Goal: Task Accomplishment & Management: Contribute content

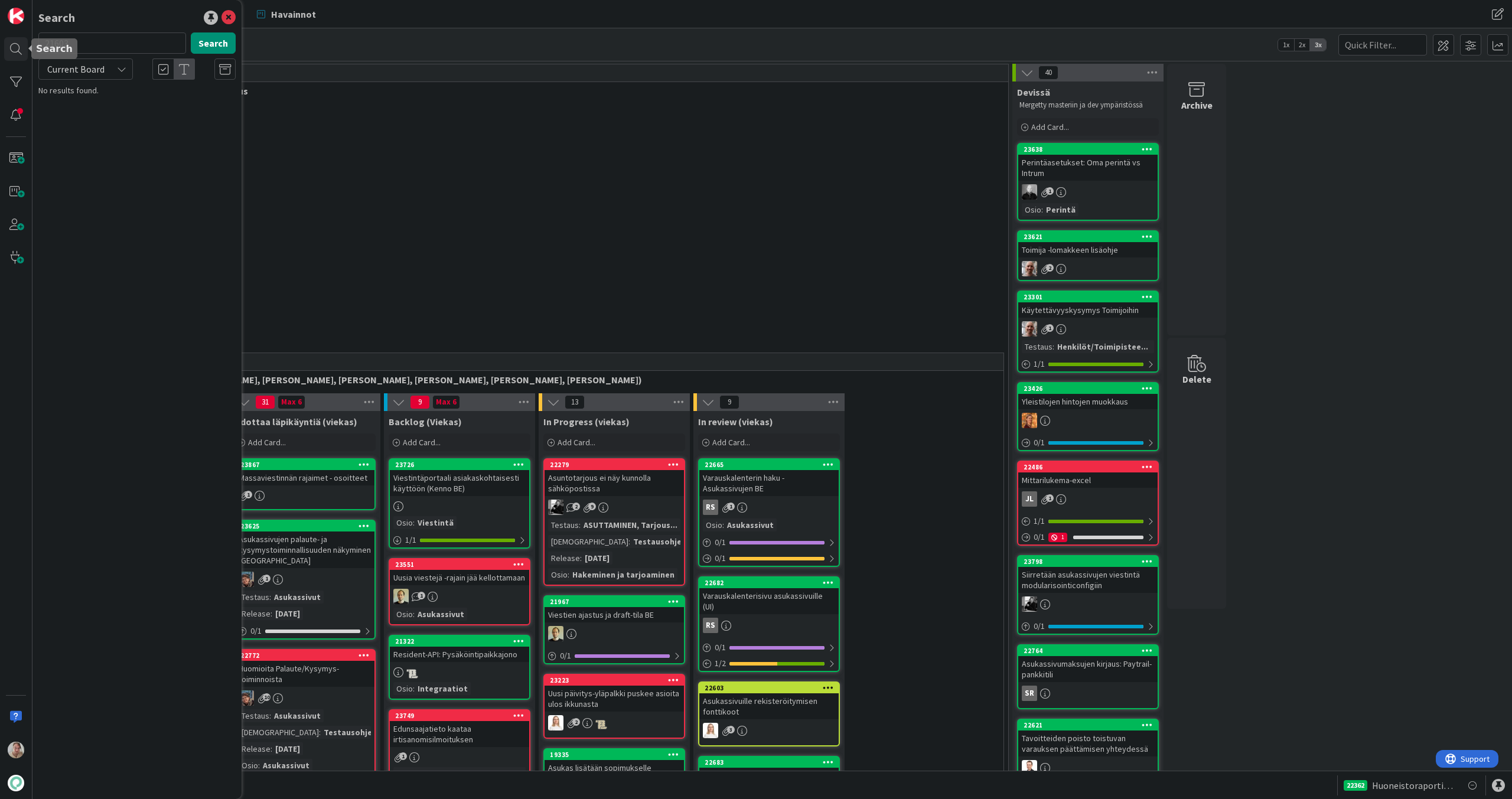
scroll to position [310, 0]
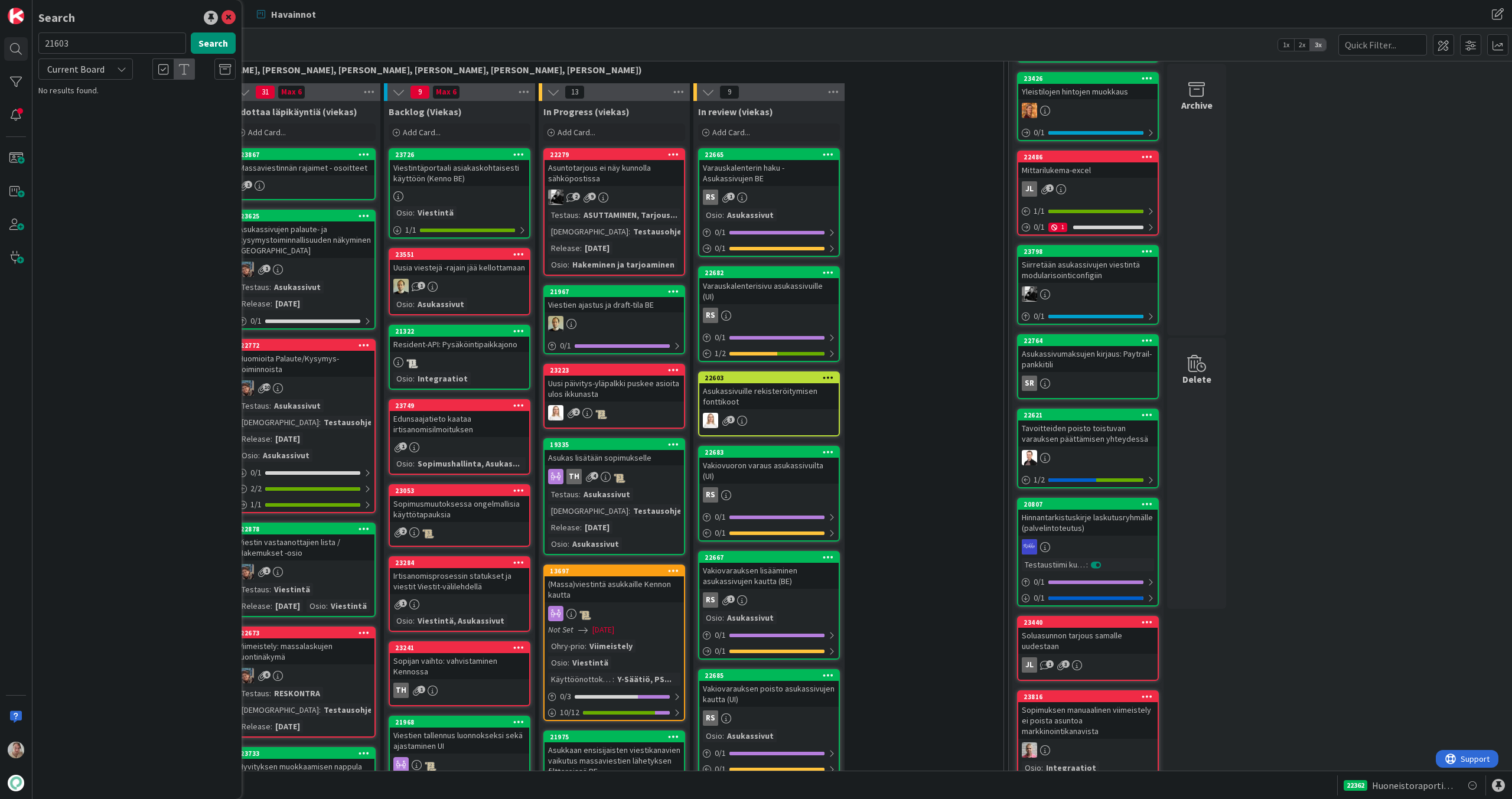
click at [142, 42] on input "21603" at bounding box center [111, 43] width 147 height 22
drag, startPoint x: 124, startPoint y: 42, endPoint x: 31, endPoint y: 37, distance: 93.1
click at [31, 37] on div "Search 21603 Search Current Board No results found." at bounding box center [16, 400] width 32 height 799
type input "23688"
click at [110, 60] on div "Current Board" at bounding box center [85, 69] width 94 height 22
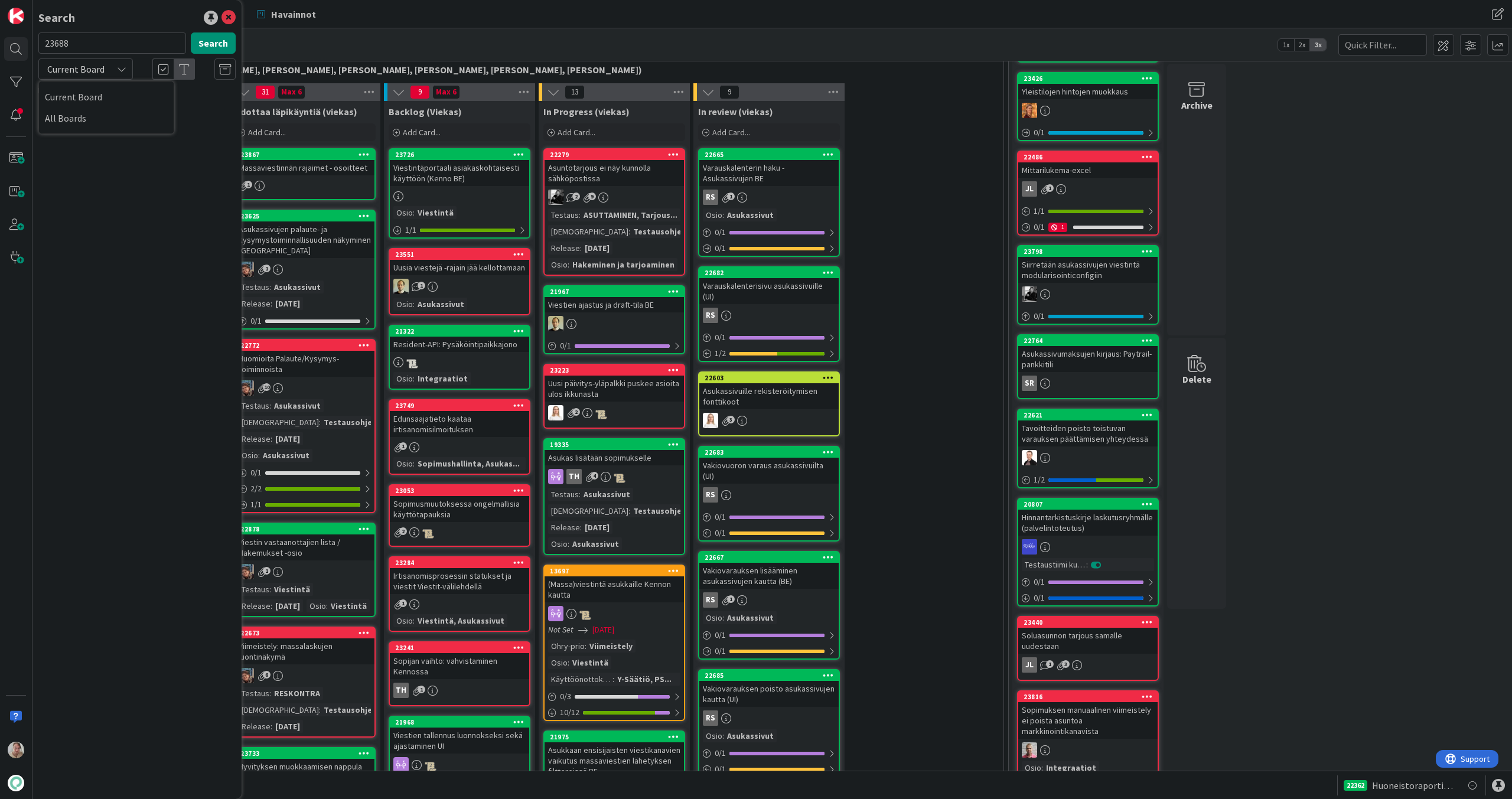
click at [109, 65] on div "Current Board" at bounding box center [85, 69] width 94 height 22
drag, startPoint x: 98, startPoint y: 65, endPoint x: 98, endPoint y: 75, distance: 10.0
click at [98, 67] on span "Current Board" at bounding box center [76, 69] width 57 height 11
click at [92, 121] on span "All Boards" at bounding box center [106, 118] width 123 height 18
click at [223, 42] on button "Search" at bounding box center [213, 43] width 45 height 22
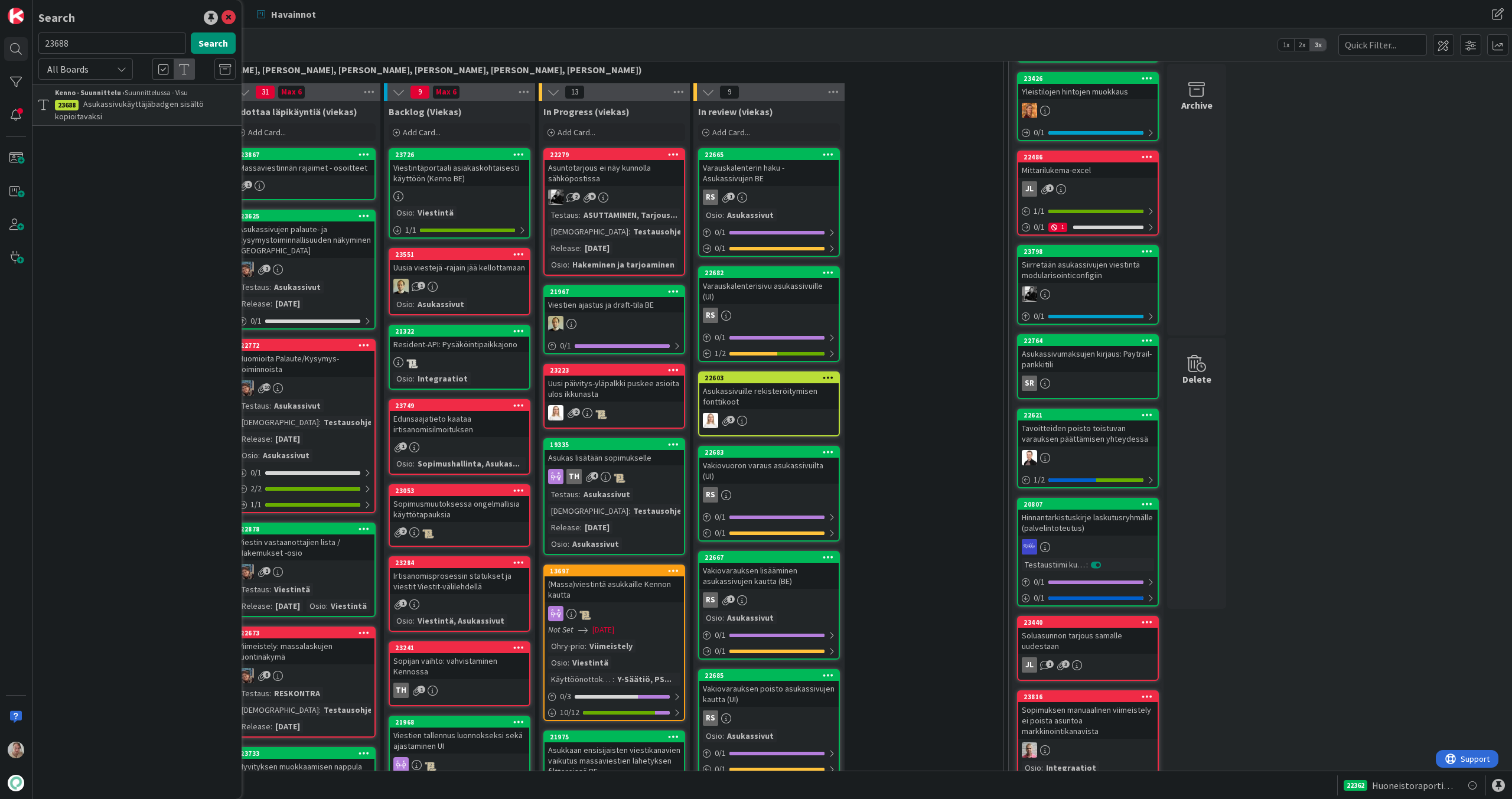
click at [162, 101] on span "Asukassivukäyttäjäbadgen sisältö kopioitavaksi" at bounding box center [129, 110] width 149 height 23
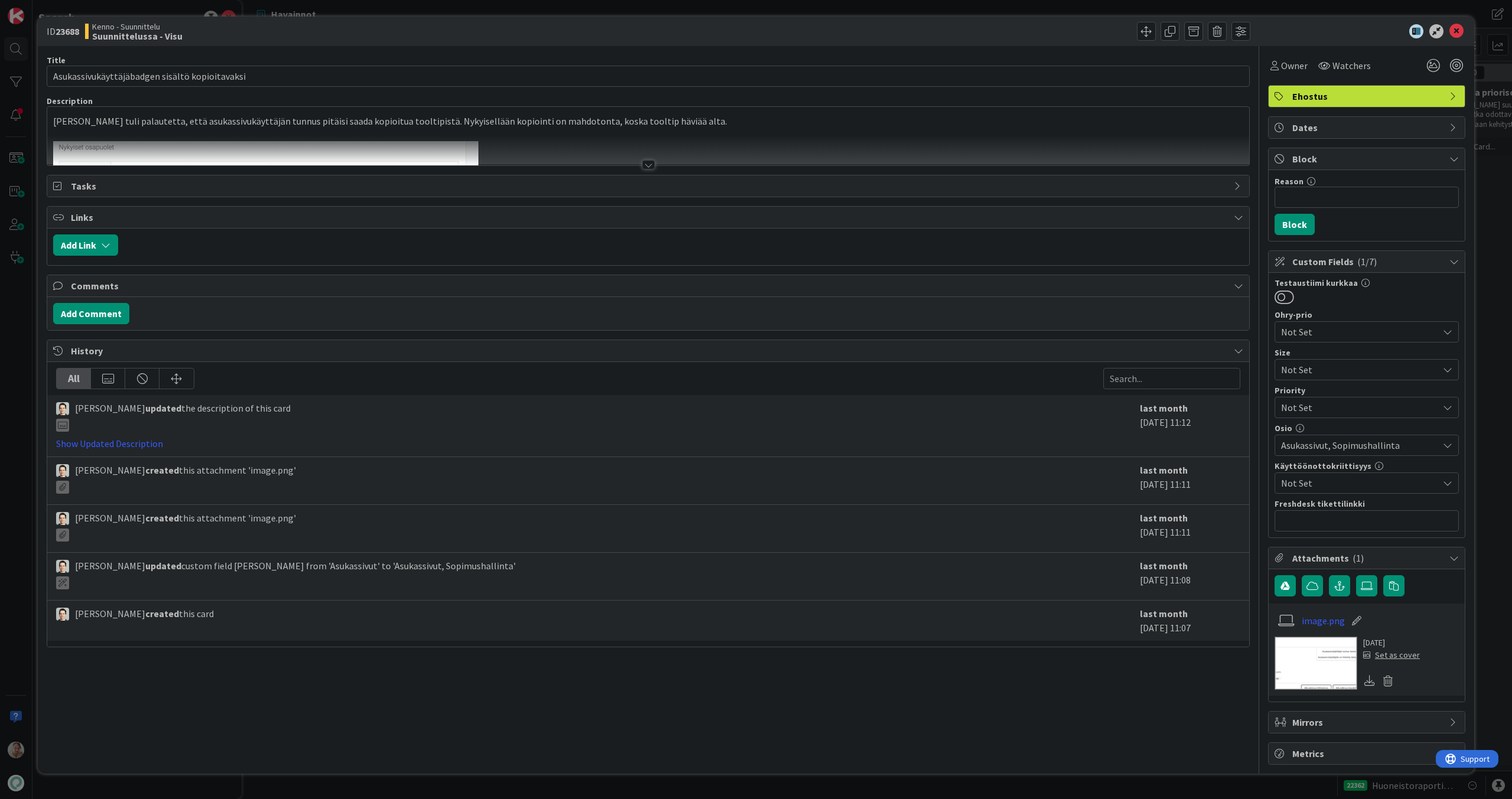
click at [632, 126] on p "Aspasta tuli palautetta, että asukassivukäyttäjän tunnus pitäisi saada kopioitu…" at bounding box center [648, 121] width 1190 height 14
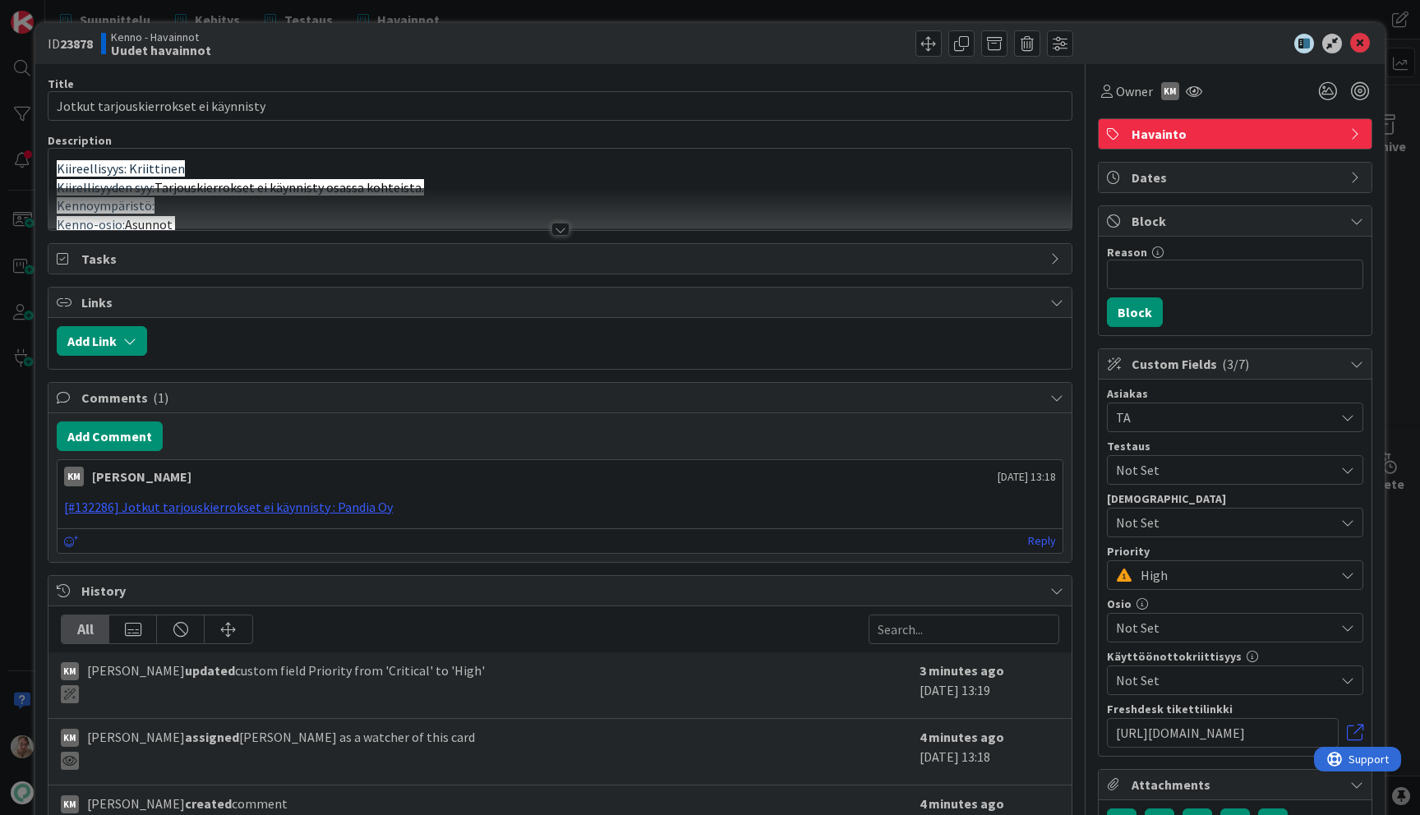
click at [325, 182] on span "Tarjouskierrokset ei käynnisty osassa kohteista." at bounding box center [289, 187] width 270 height 16
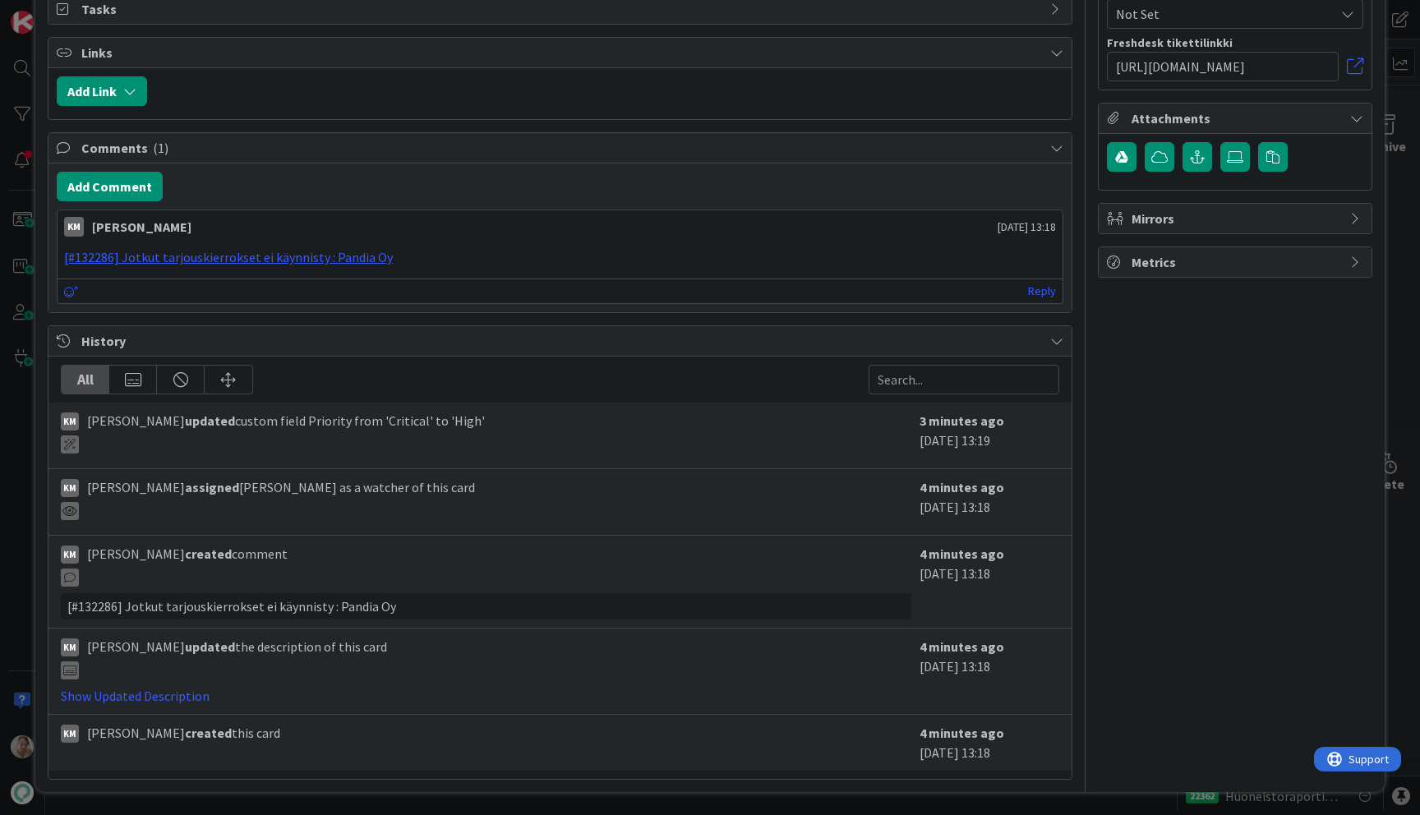
scroll to position [1276, 0]
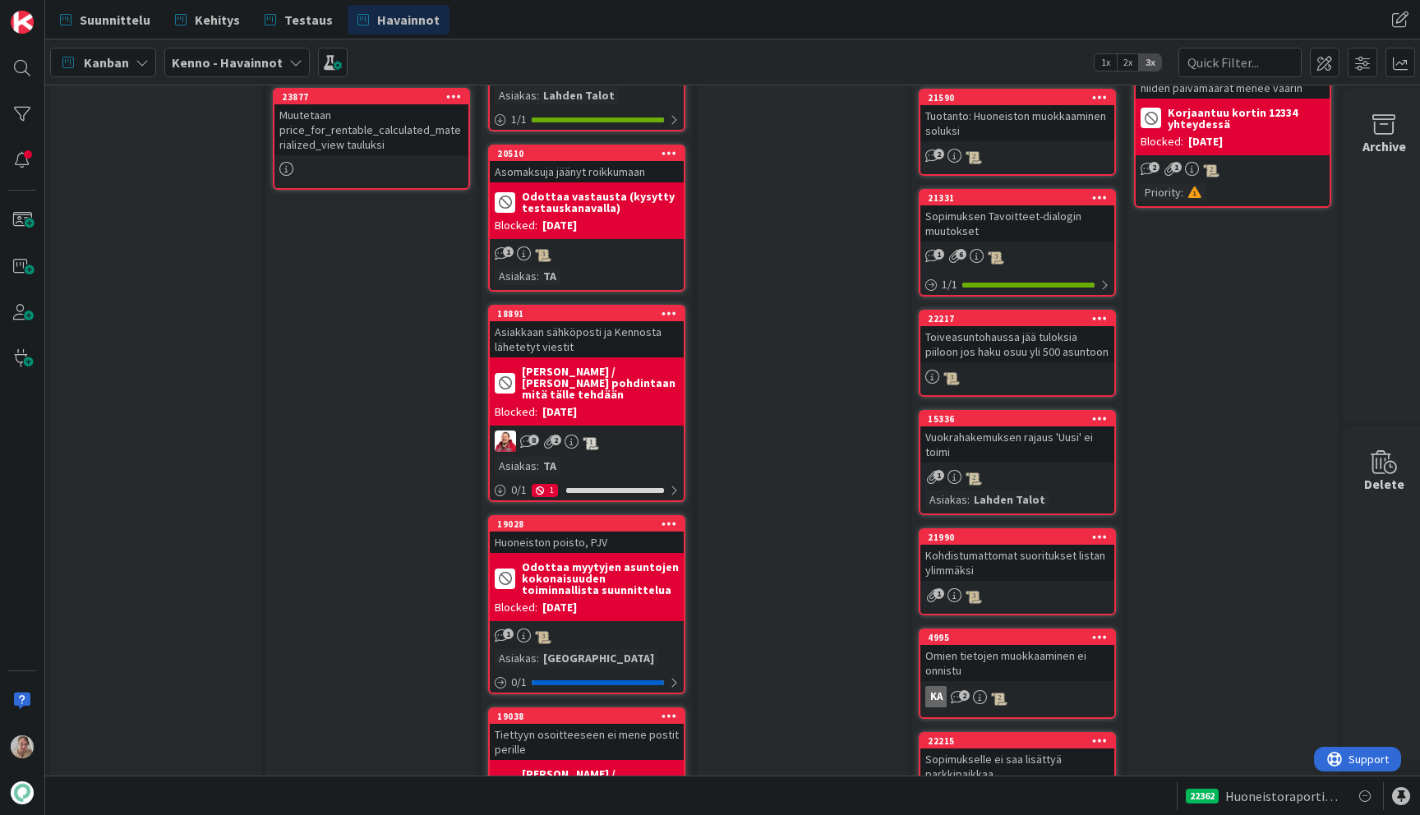
scroll to position [675, 0]
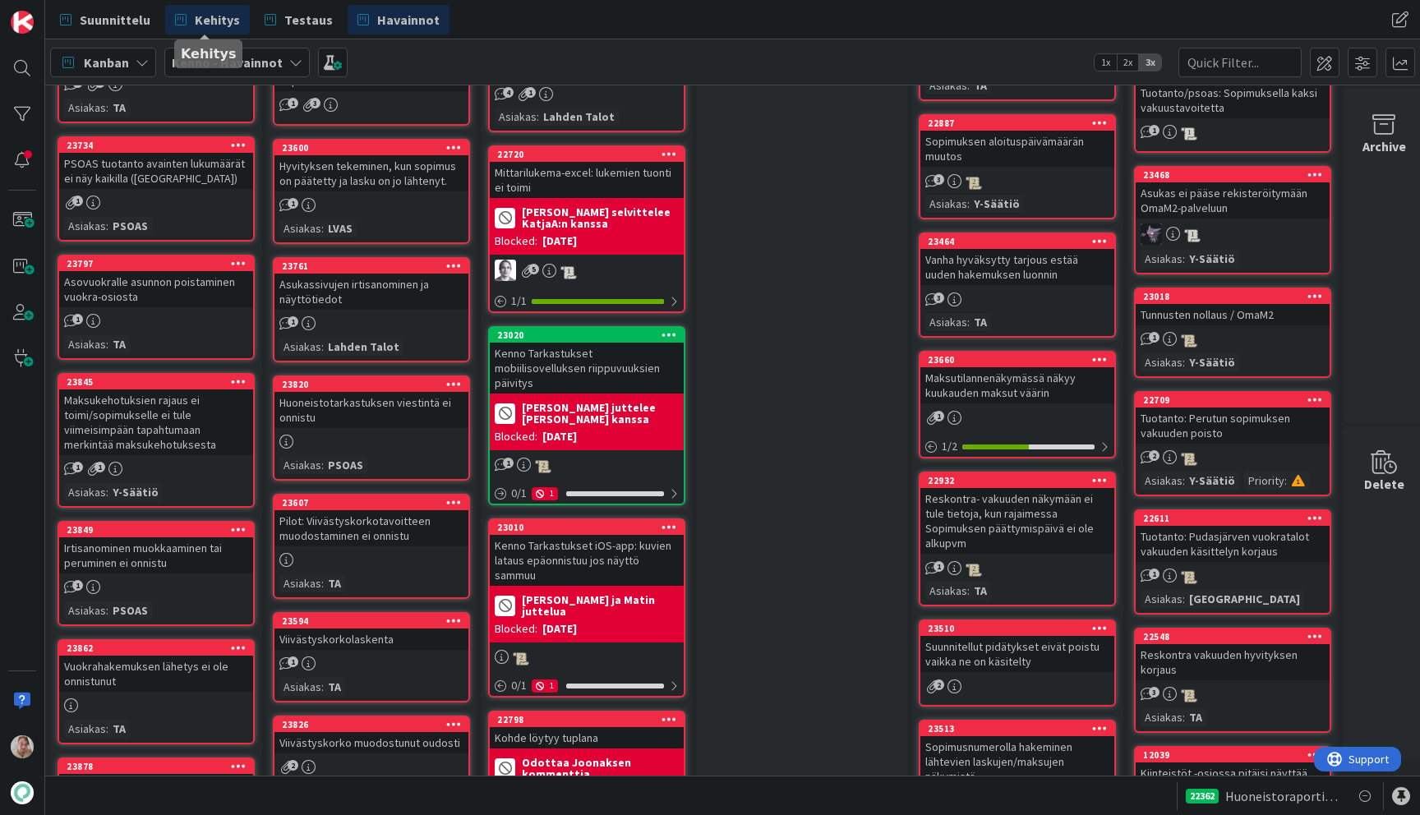
click at [206, 25] on span "Kehitys" at bounding box center [217, 20] width 45 height 20
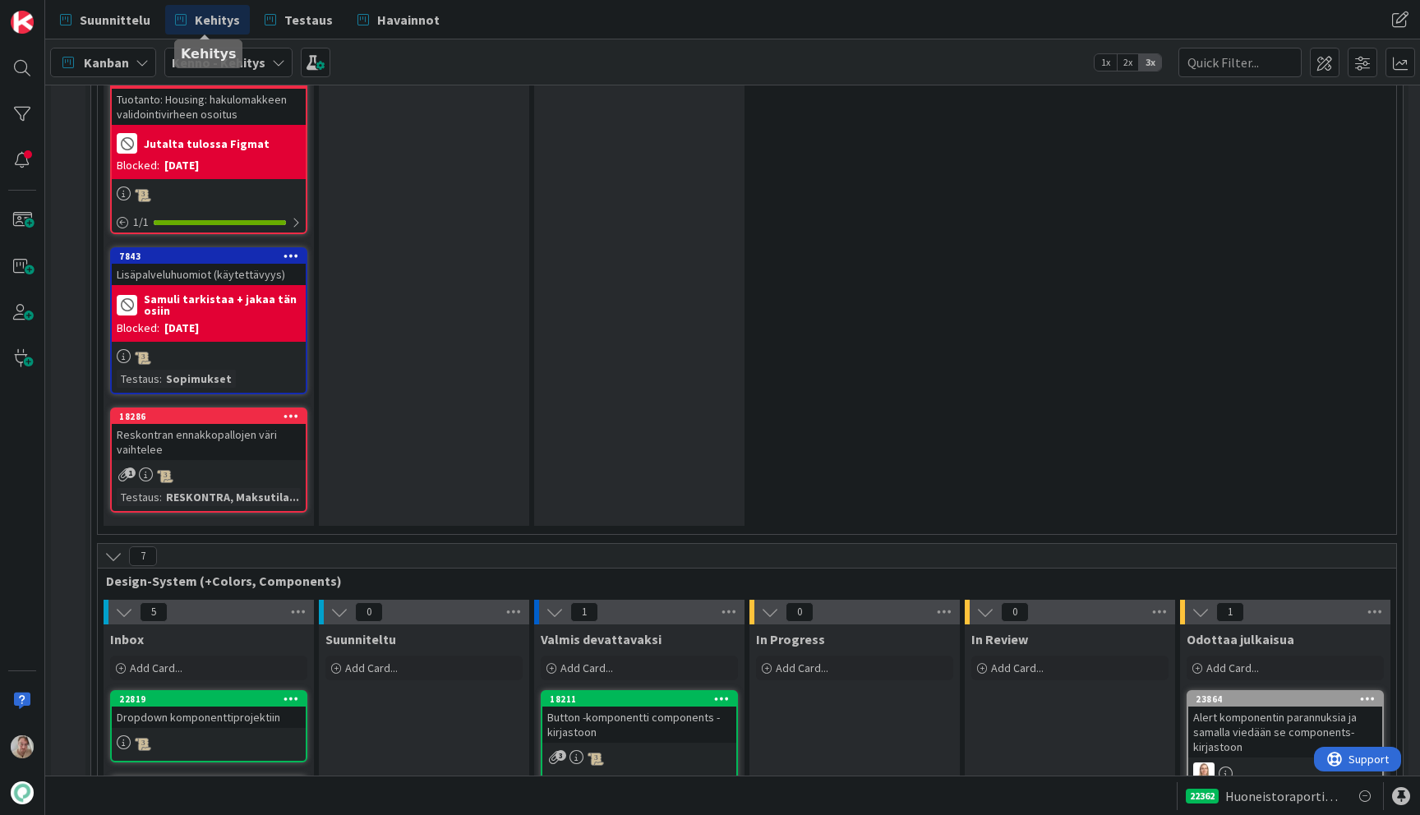
scroll to position [6731, 0]
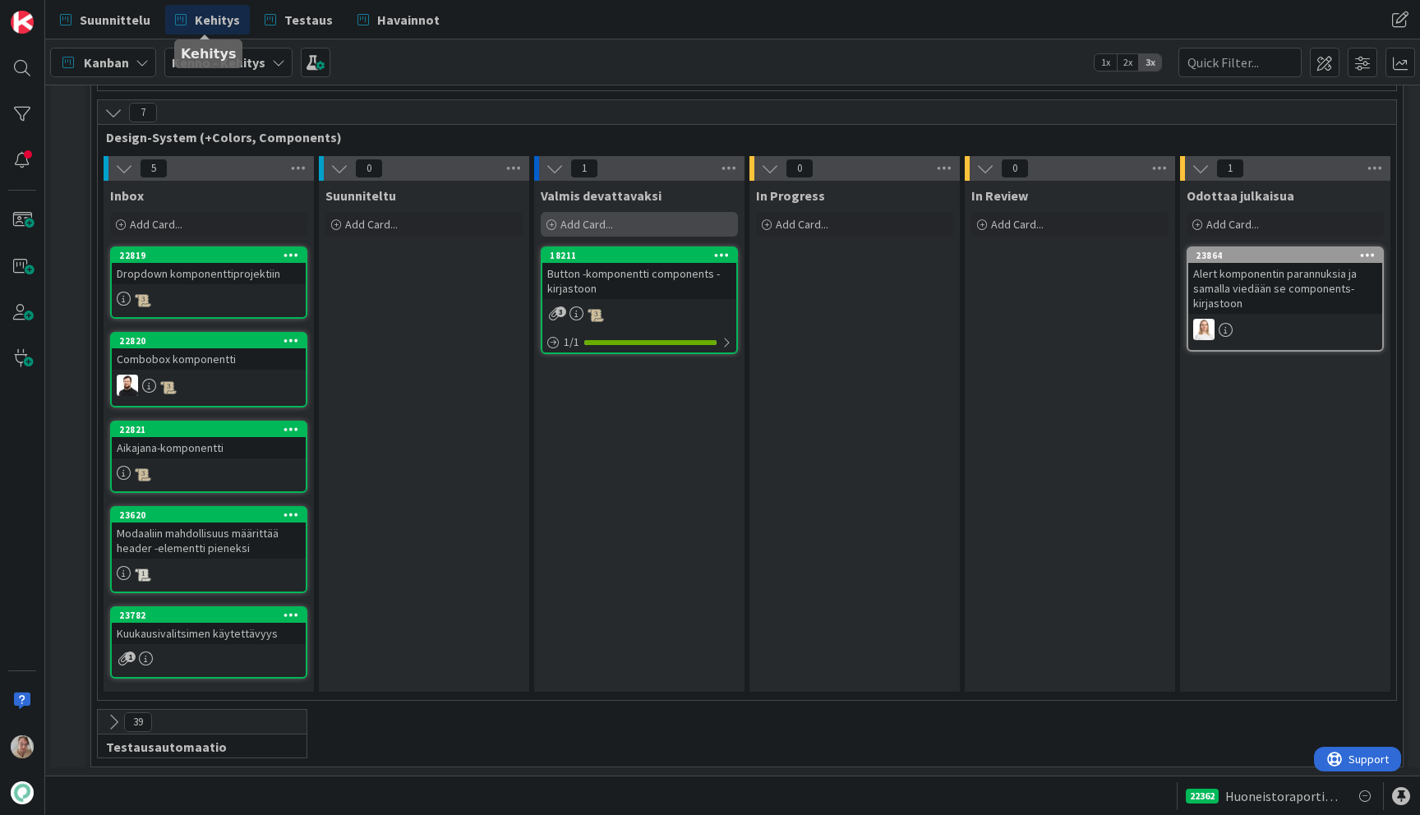
click at [583, 217] on span "Add Card..." at bounding box center [586, 224] width 53 height 15
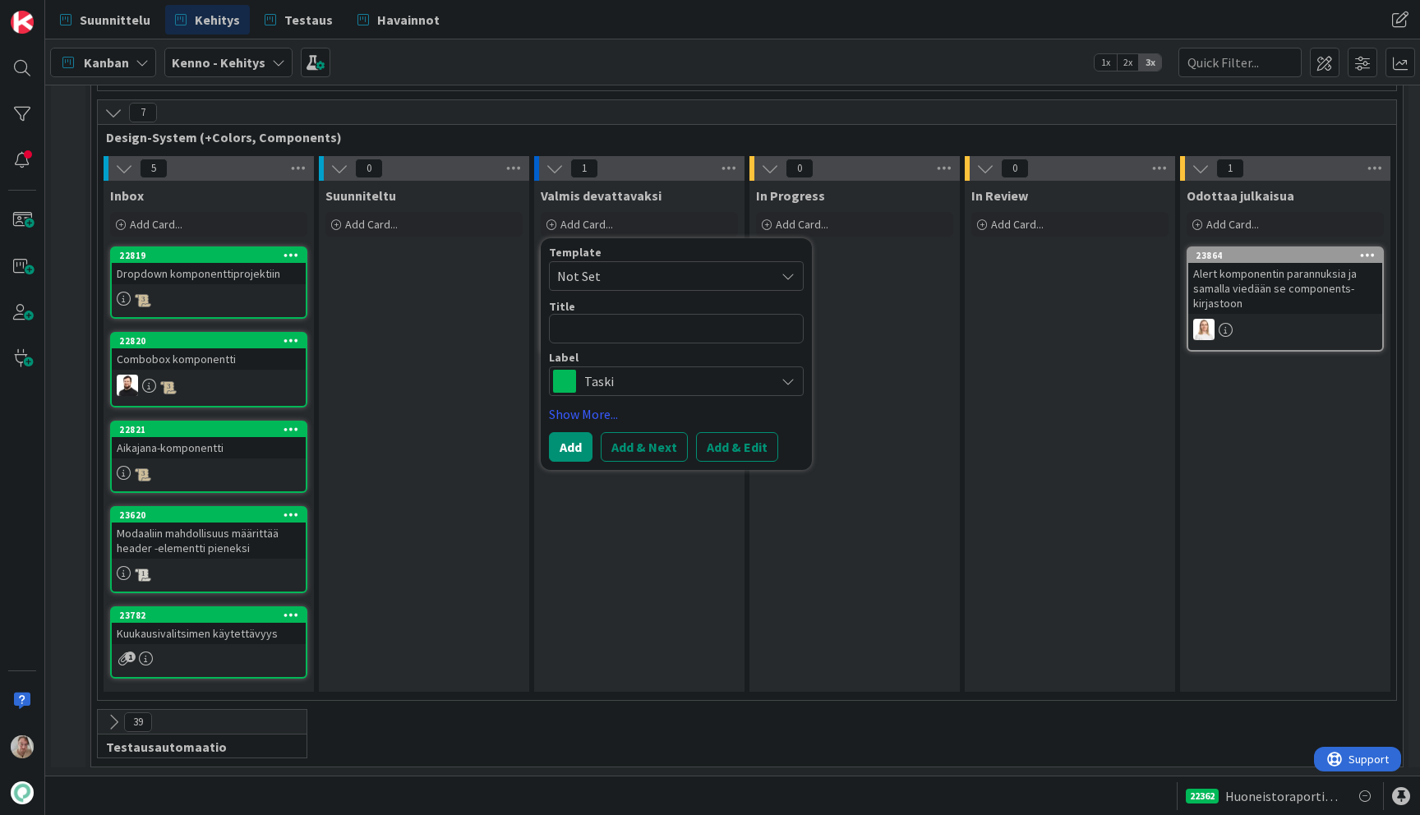
click at [616, 318] on textarea at bounding box center [676, 329] width 255 height 30
type textarea "x"
type textarea "I"
type textarea "x"
type textarea "Ic"
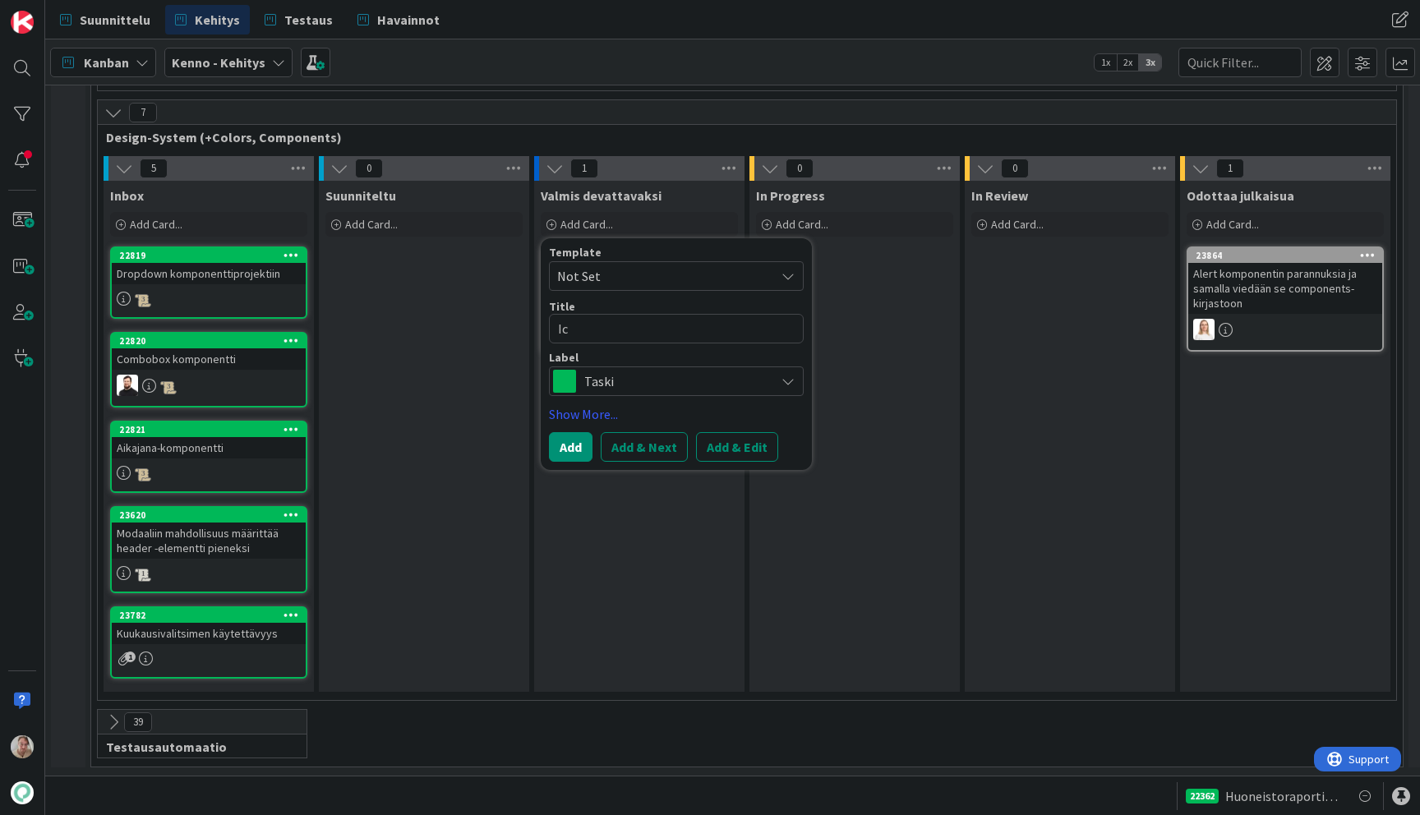
type textarea "x"
type textarea "Ico"
type textarea "x"
type textarea "Icon"
type textarea "x"
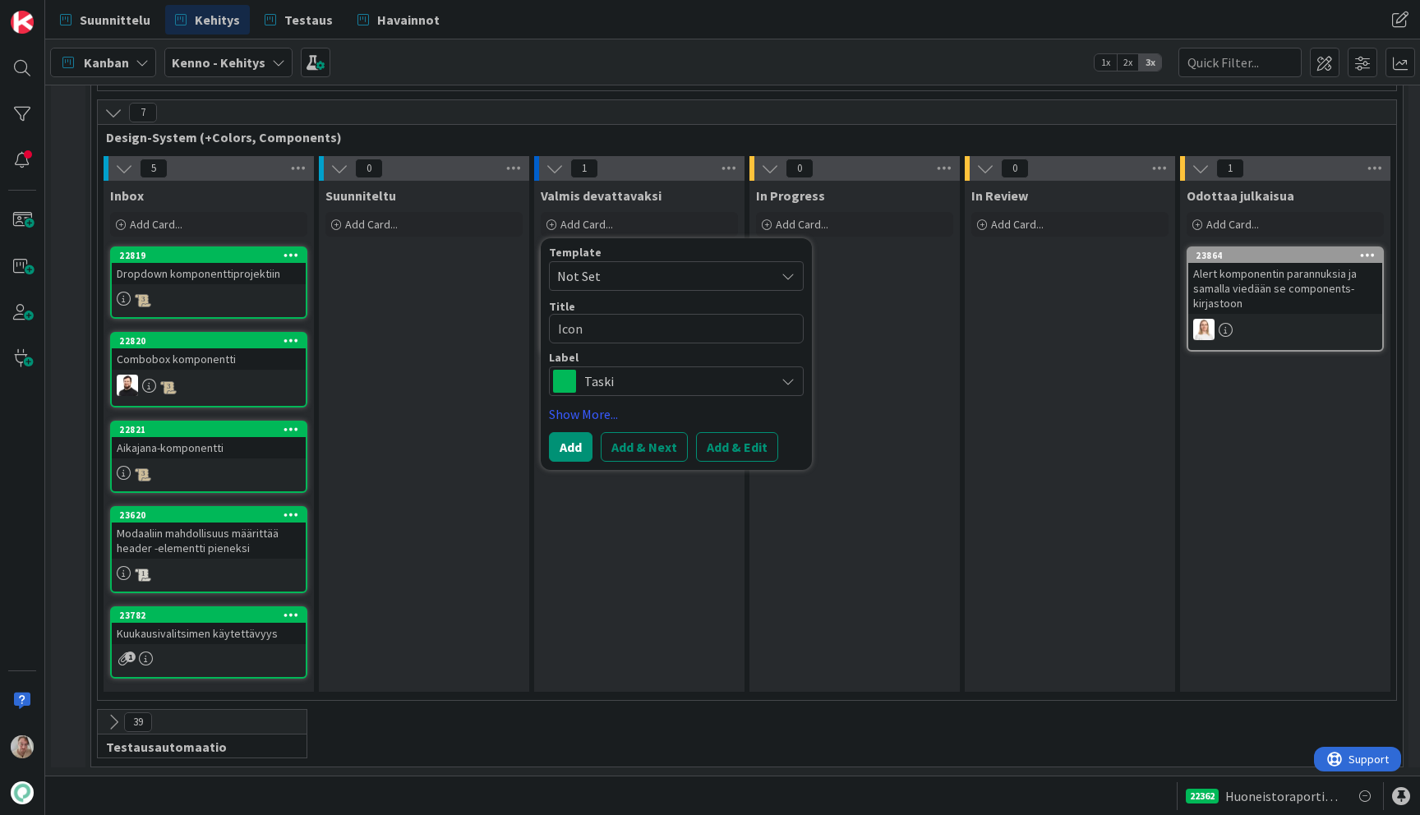
type textarea "IconS"
type textarea "x"
type textarea "IconSt"
type textarea "x"
type textarea "IconSta"
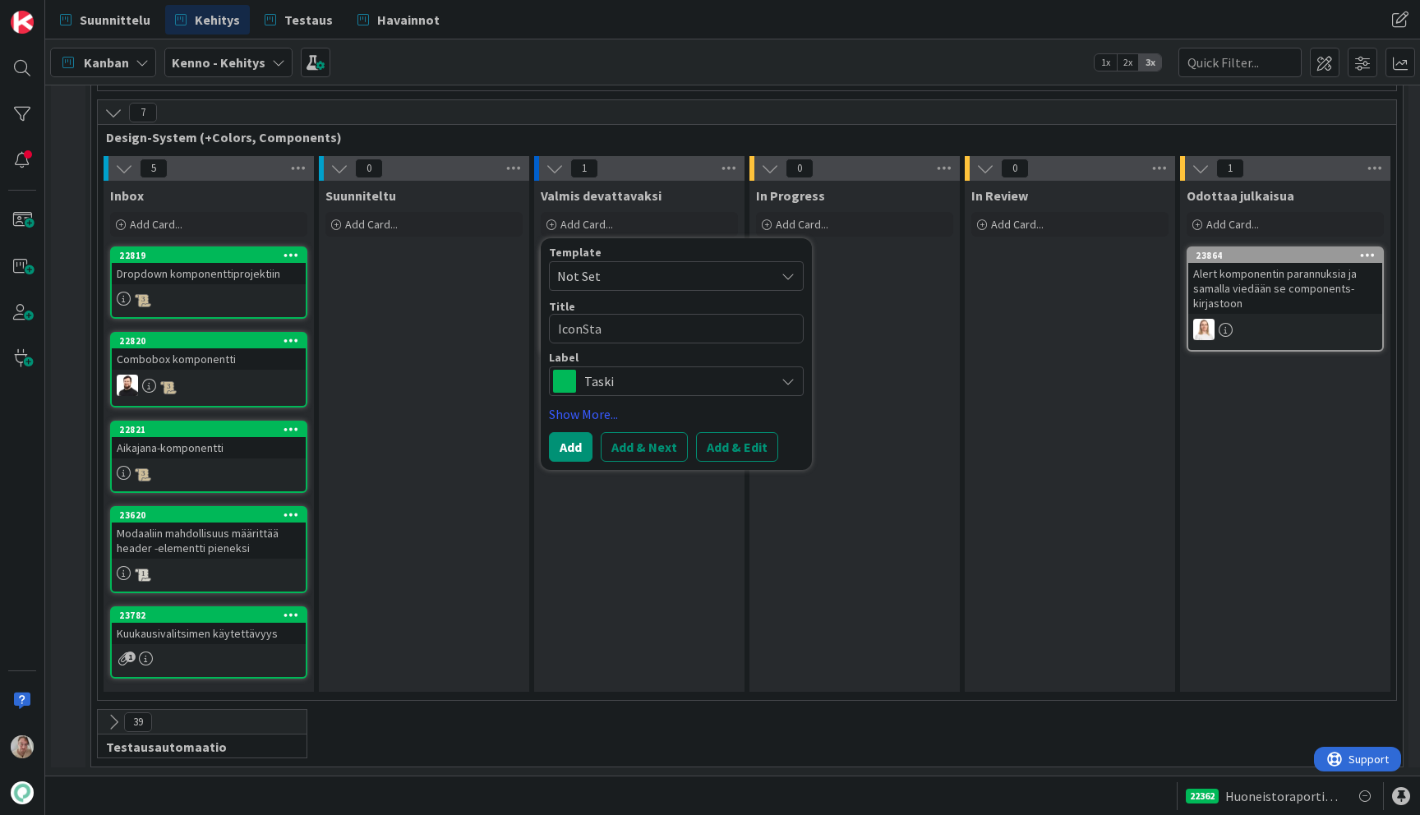
type textarea "x"
type textarea "IconStatu"
type textarea "x"
type textarea "IconStatus"
type textarea "x"
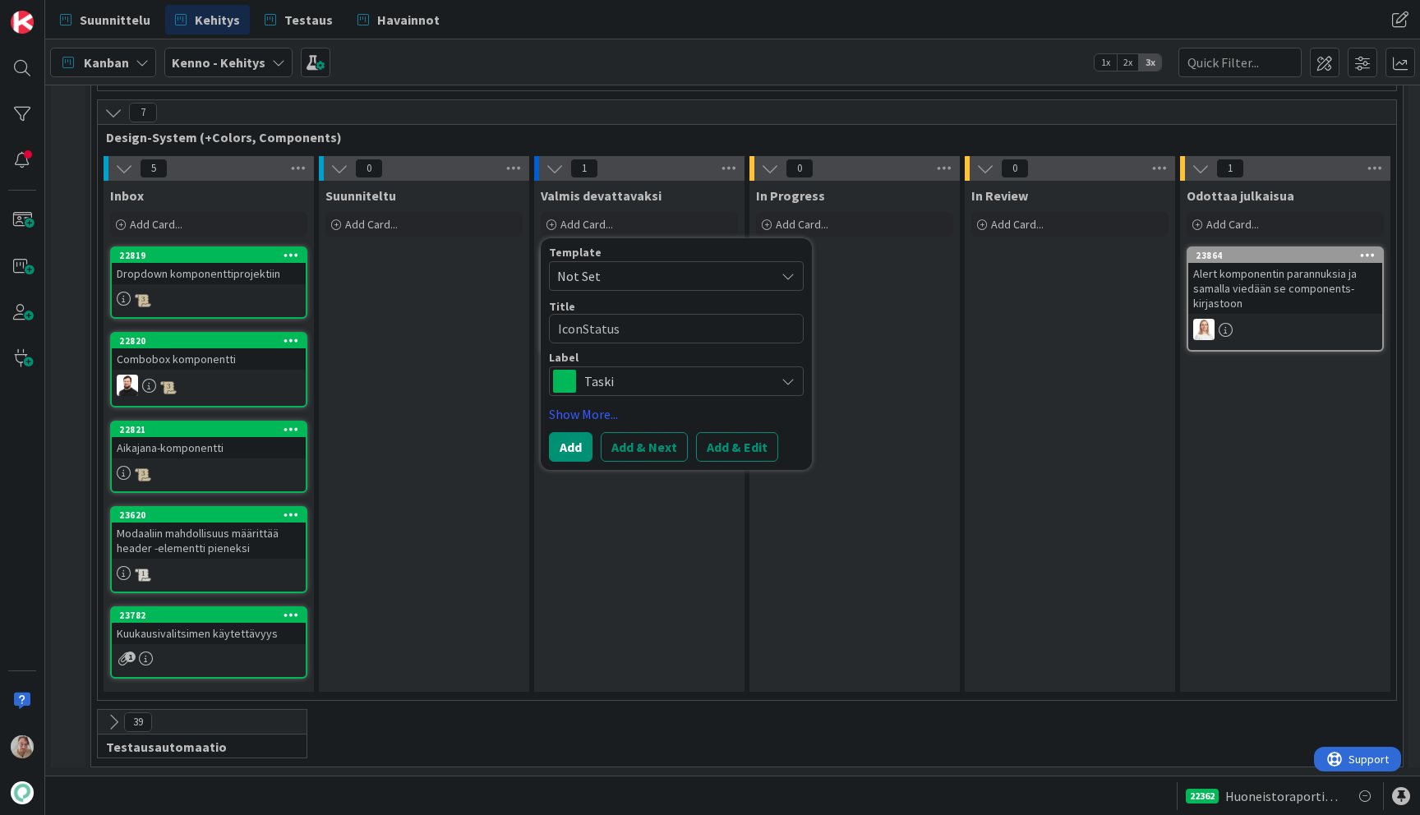
type textarea "IconStatusI"
type textarea "x"
type textarea "IconStatusIn"
type textarea "x"
type textarea "IconStatusInd"
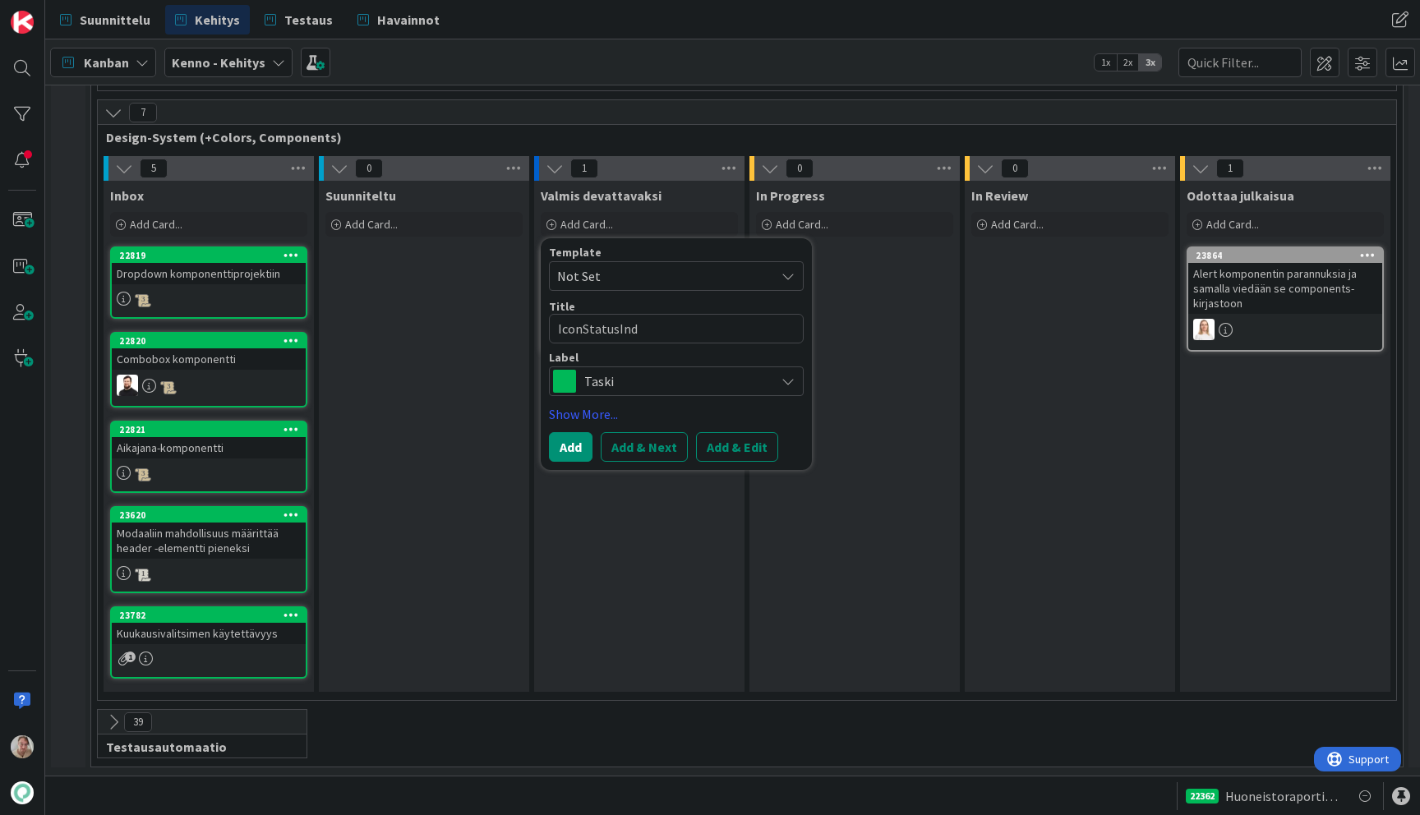
type textarea "x"
type textarea "IconStatusIndi"
type textarea "x"
type textarea "IconStatusIndic"
type textarea "x"
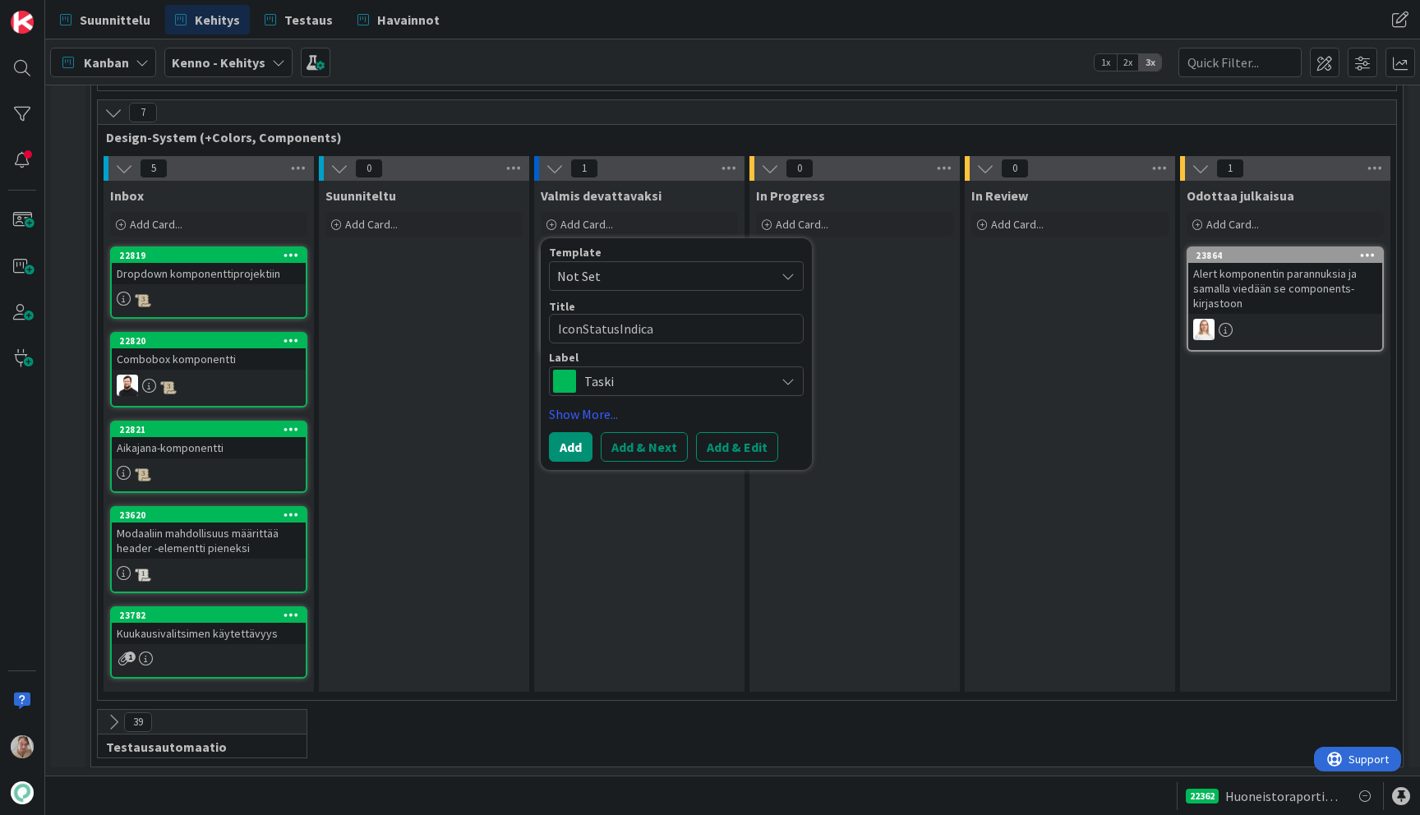
type textarea "IconStatusIndicat"
type textarea "x"
type textarea "IconStatusIndicato"
type textarea "x"
type textarea "IconStatusIndicator"
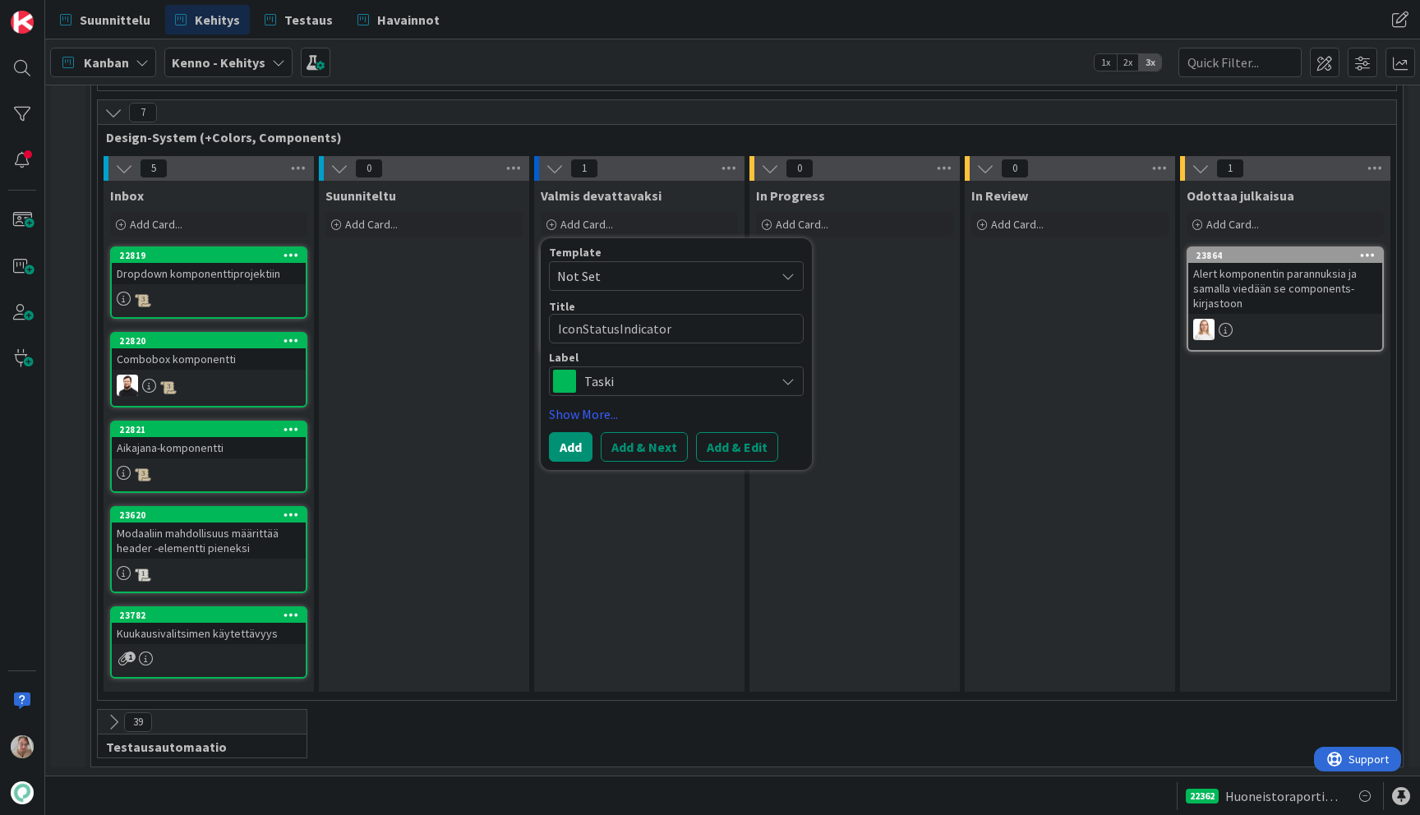
type textarea "x"
type textarea "IconStatusIndicator -"
type textarea "x"
type textarea "IconStatusIndicator -k"
type textarea "x"
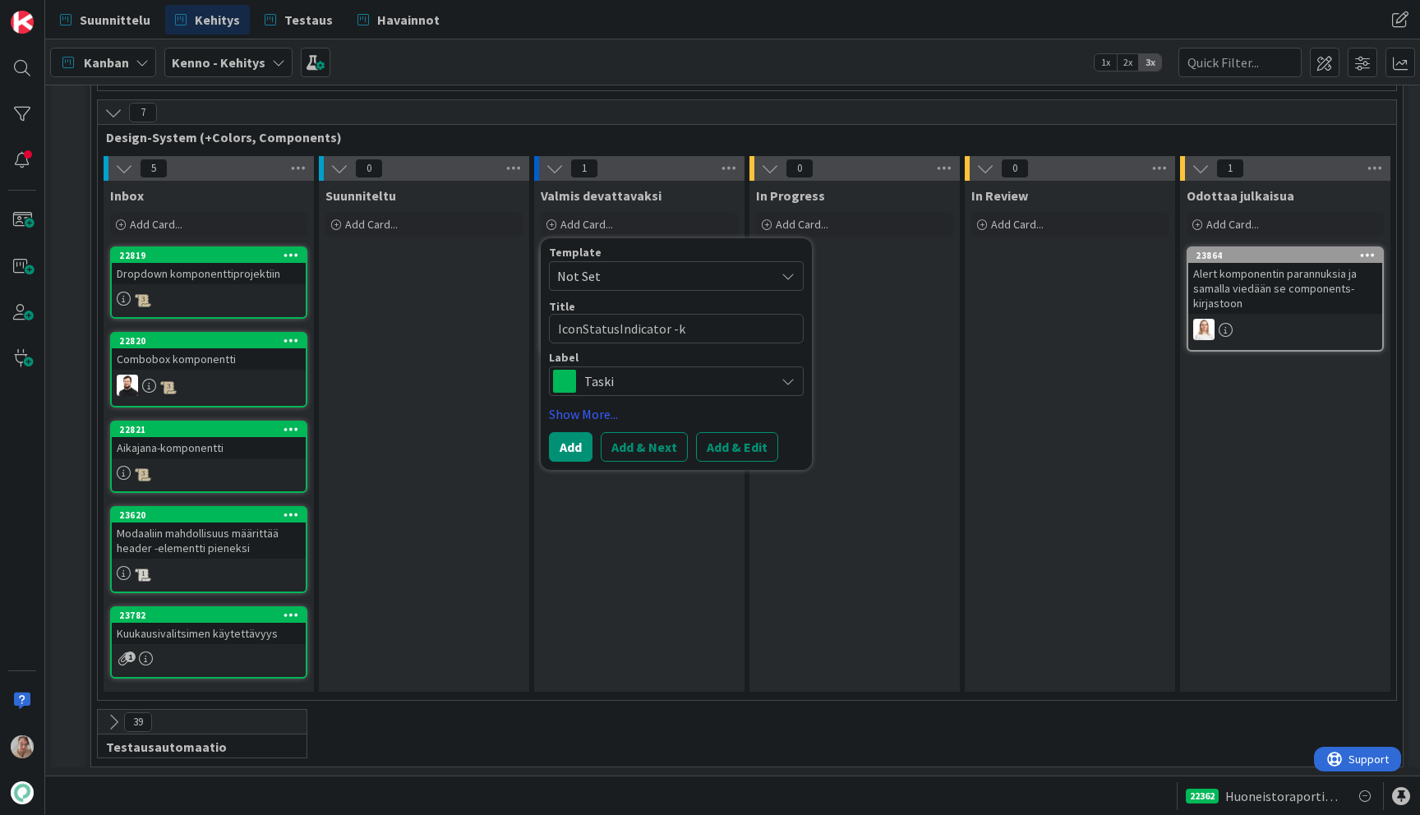
type textarea "IconStatusIndicator -ko"
type textarea "x"
type textarea "IconStatusIndicator -kom"
type textarea "x"
type textarea "IconStatusIndicator -komp"
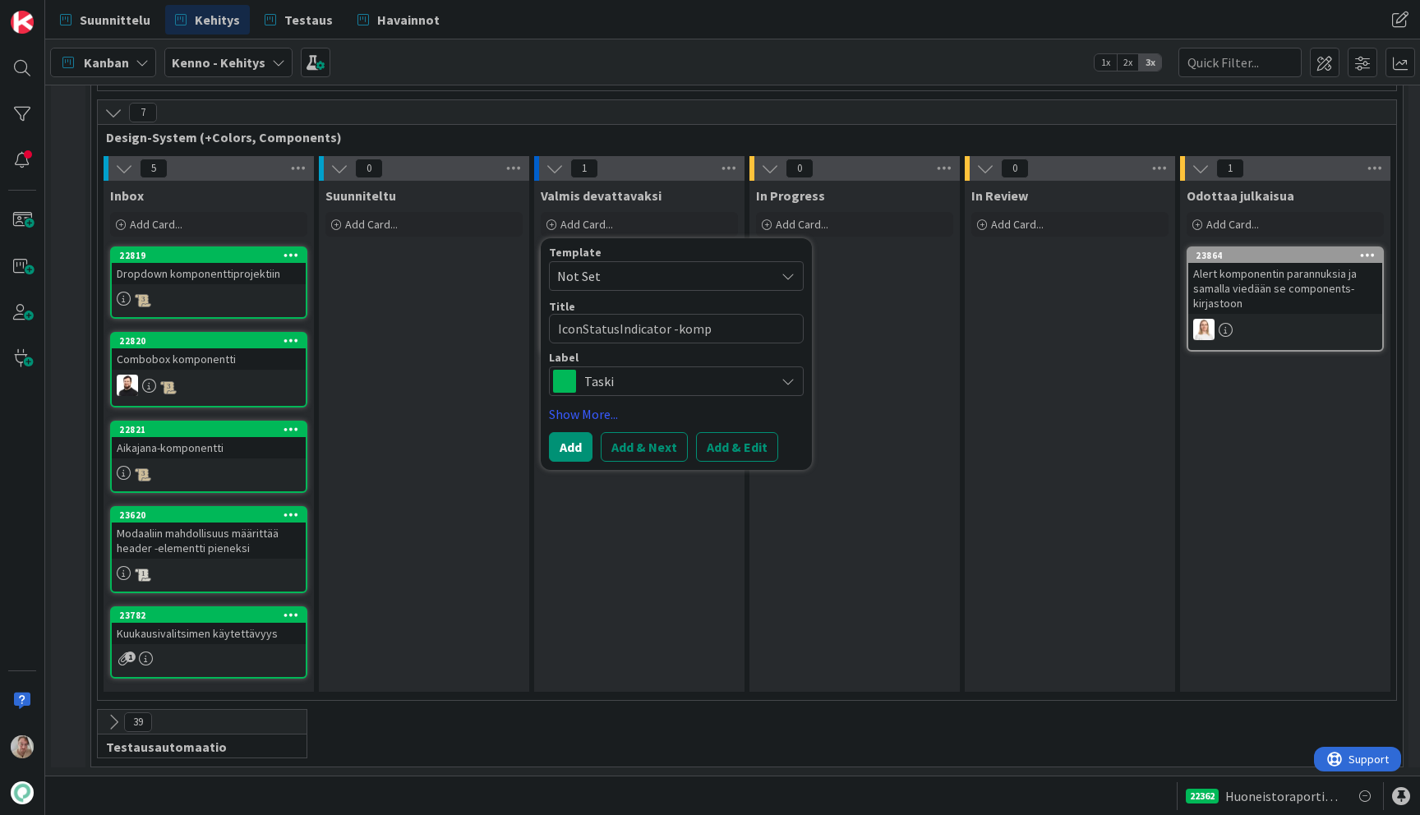
type textarea "x"
type textarea "IconStatusIndicator -kompo"
type textarea "x"
type textarea "IconStatusIndicator -kompon"
type textarea "x"
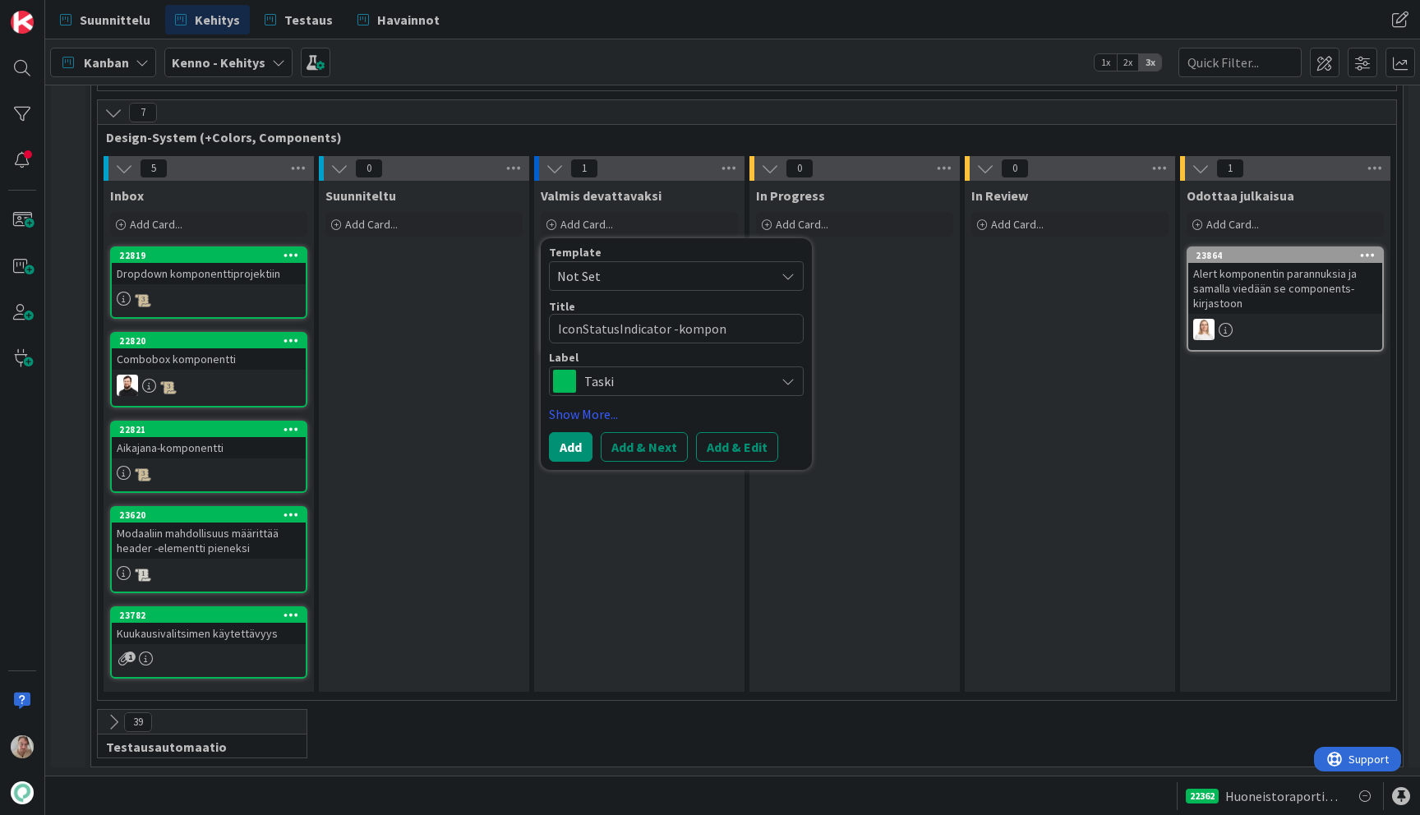
type textarea "IconStatusIndicator -kompone"
type textarea "x"
type textarea "IconStatusIndicator -komponent"
type textarea "x"
type textarea "IconStatusIndicator -komponentt"
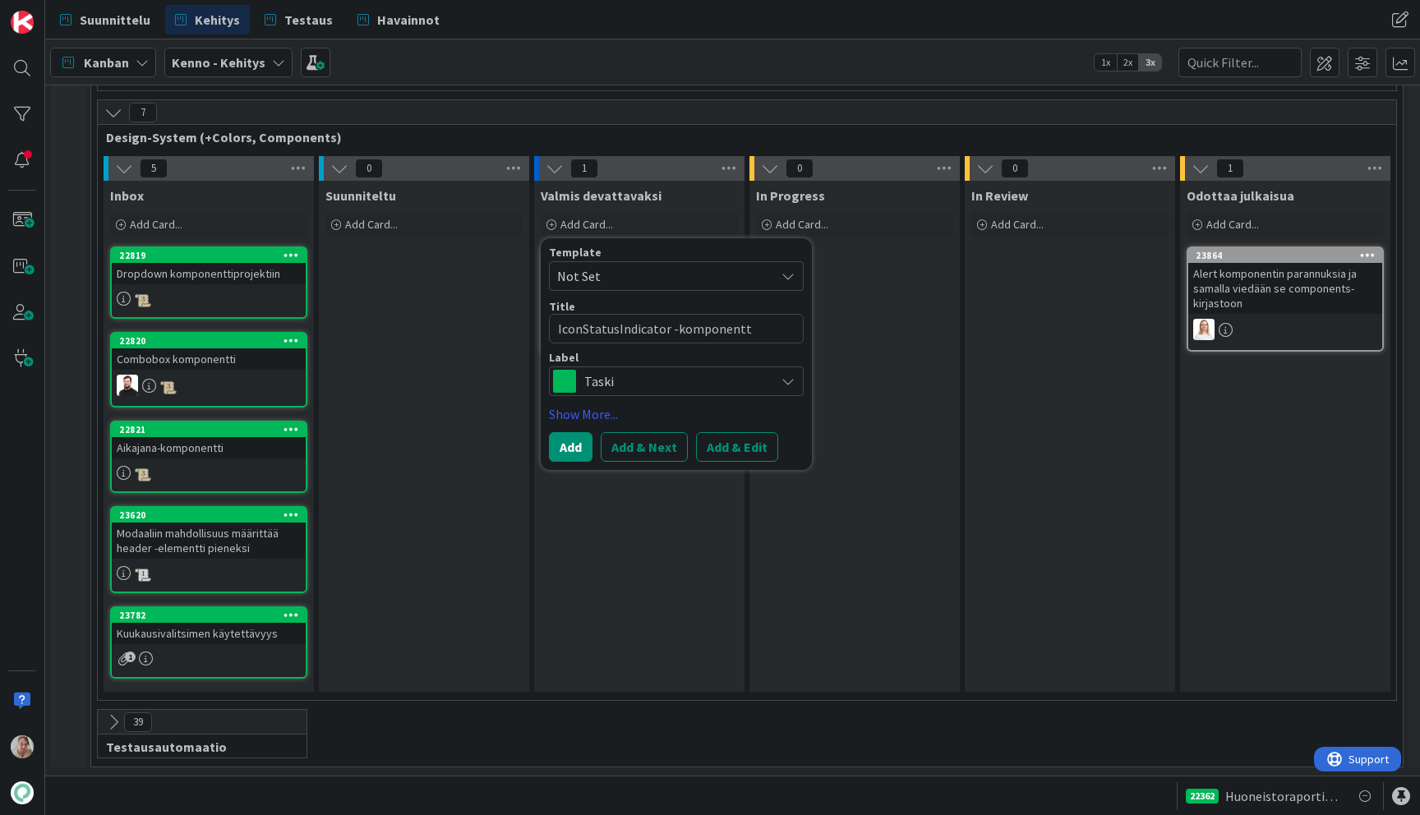
type textarea "x"
type textarea "IconStatusIndicator -komponentti"
type textarea "x"
type textarea "IconStatusIndicator -komponenttii"
type textarea "x"
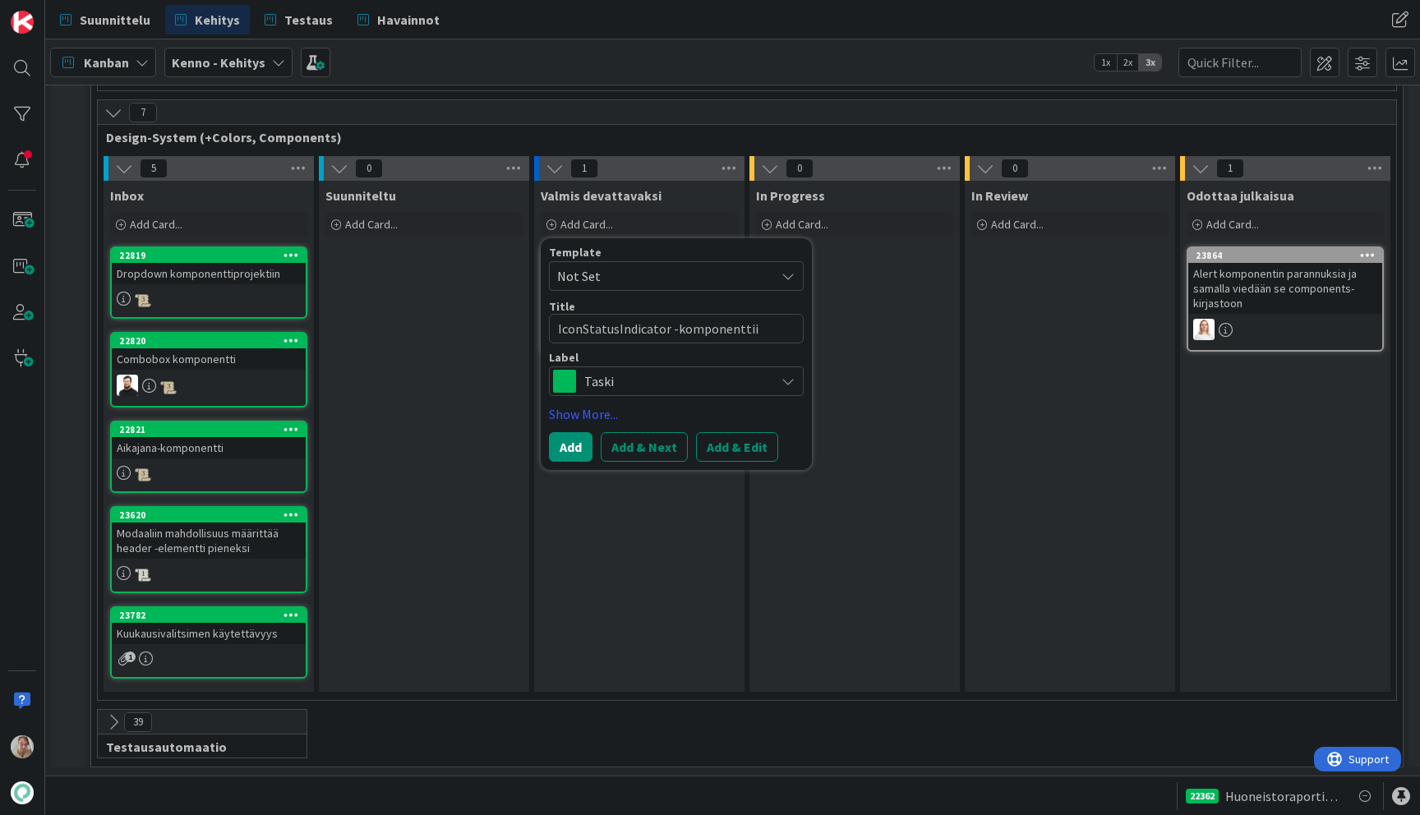
type textarea "IconStatusIndicator -komponenttiin"
type textarea "x"
type textarea "IconStatusIndicator -komponenttiin"
type textarea "x"
type textarea "IconStatusIndicator -komponenttiin l"
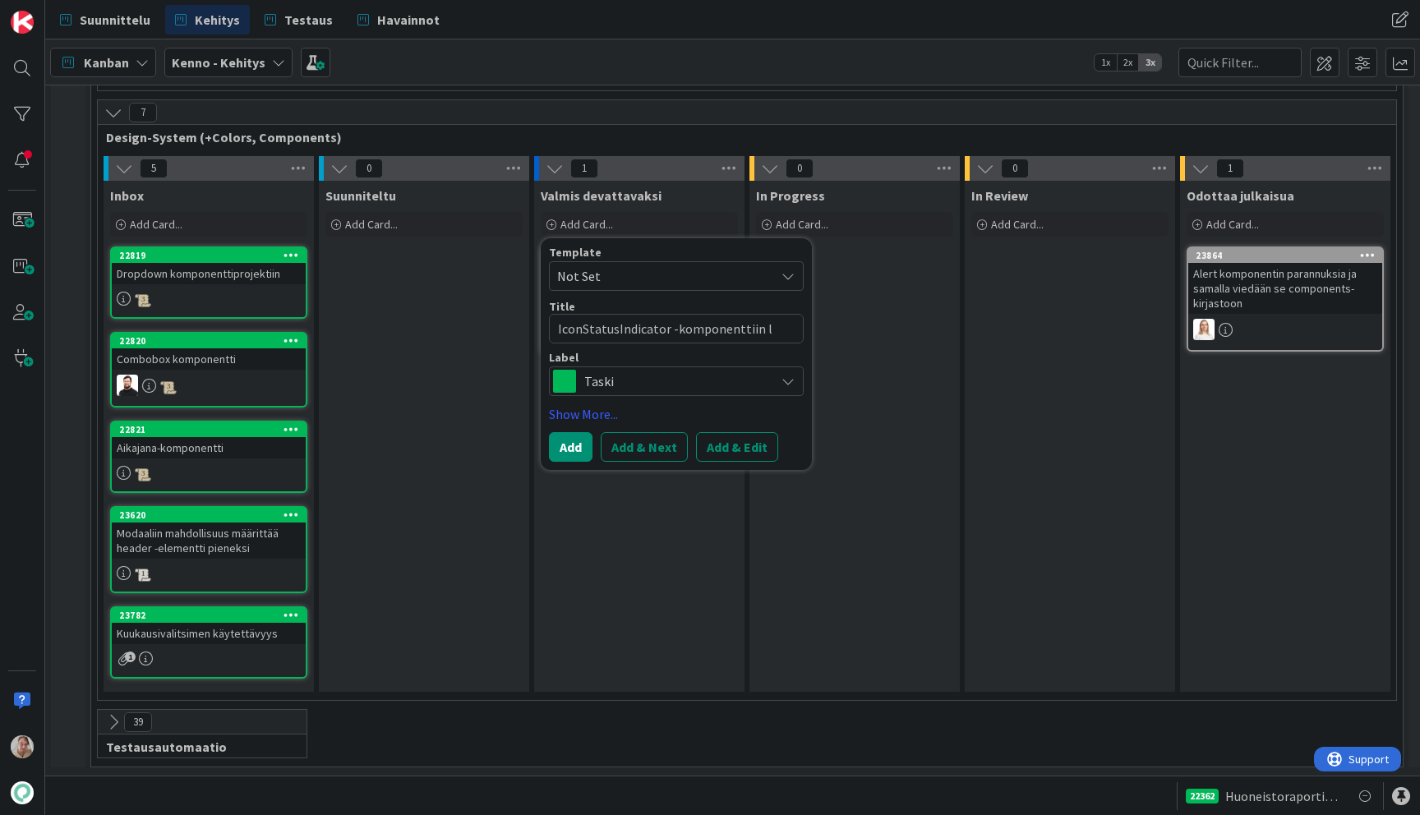
type textarea "x"
type textarea "IconStatusIndicator -komponenttiin lis"
type textarea "x"
type textarea "IconStatusIndicator -komponenttiin lisä"
type textarea "x"
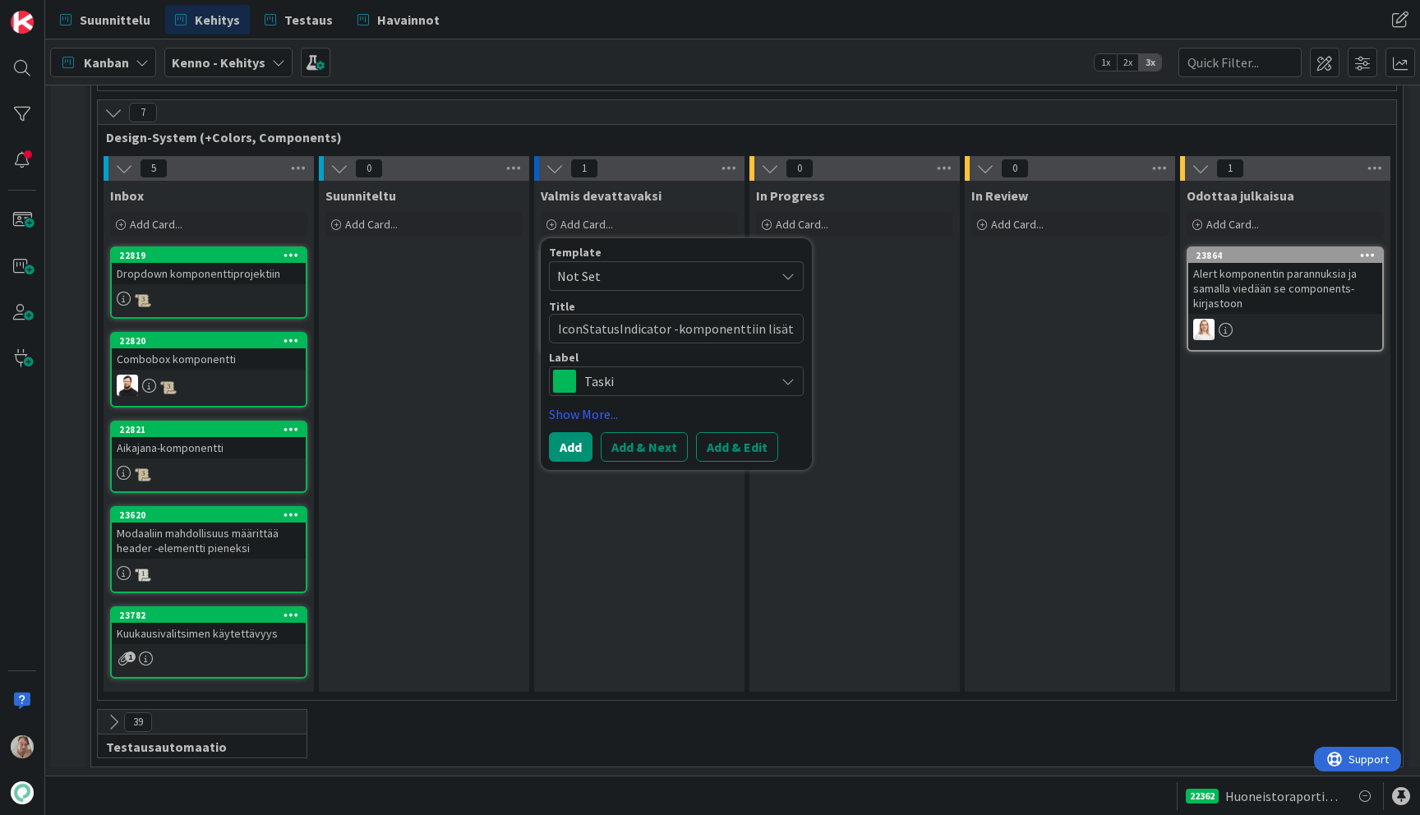
type textarea "IconStatusIndicator -komponenttiin lisäto"
type textarea "x"
type textarea "IconStatusIndicator -komponenttiin lisätoi"
type textarea "x"
type textarea "IconStatusIndicator -komponenttiin lisätoim"
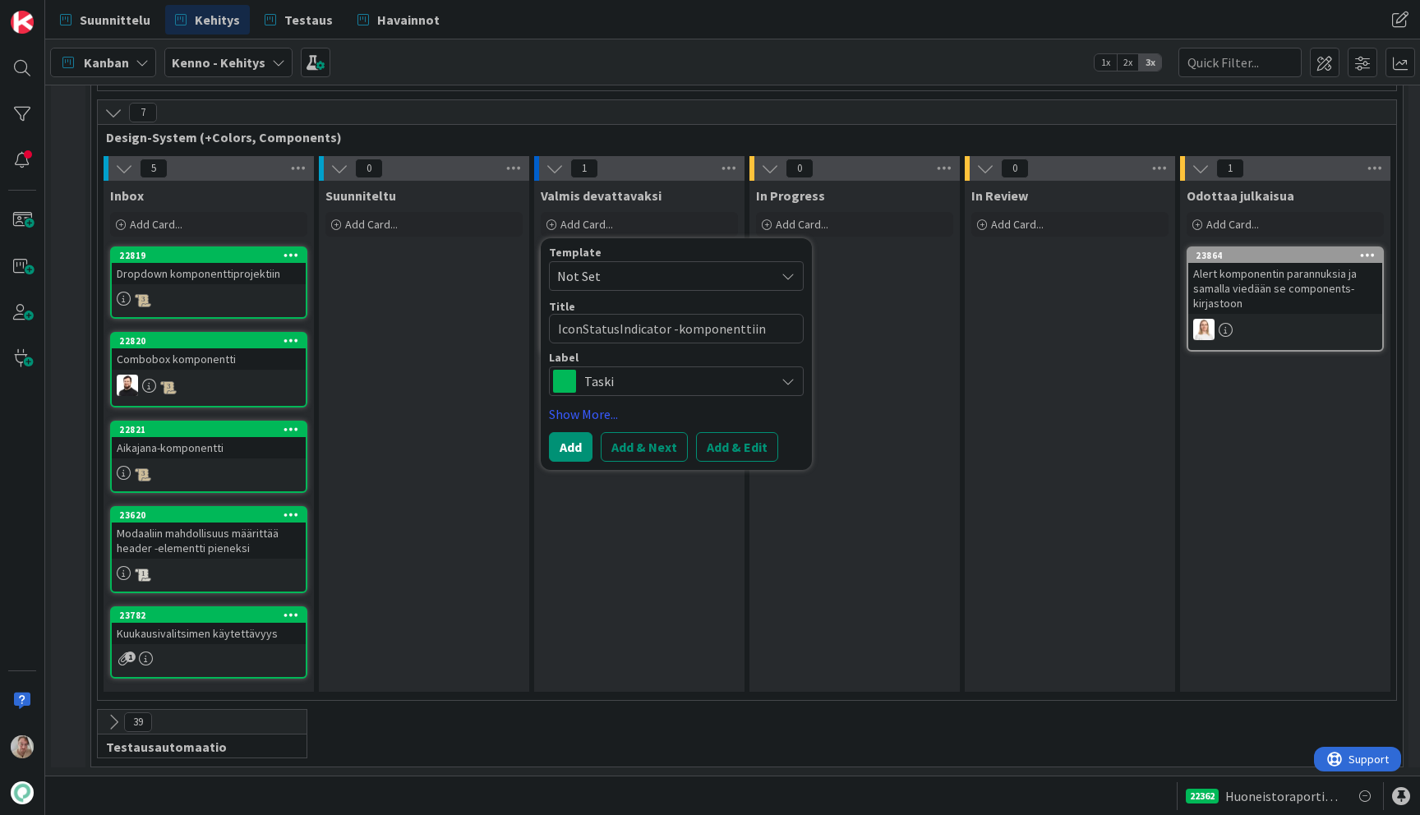
type textarea "x"
type textarea "IconStatusIndicator -komponenttiin lisätoimi"
type textarea "x"
type textarea "IconStatusIndicator -komponenttiin lisätoimin"
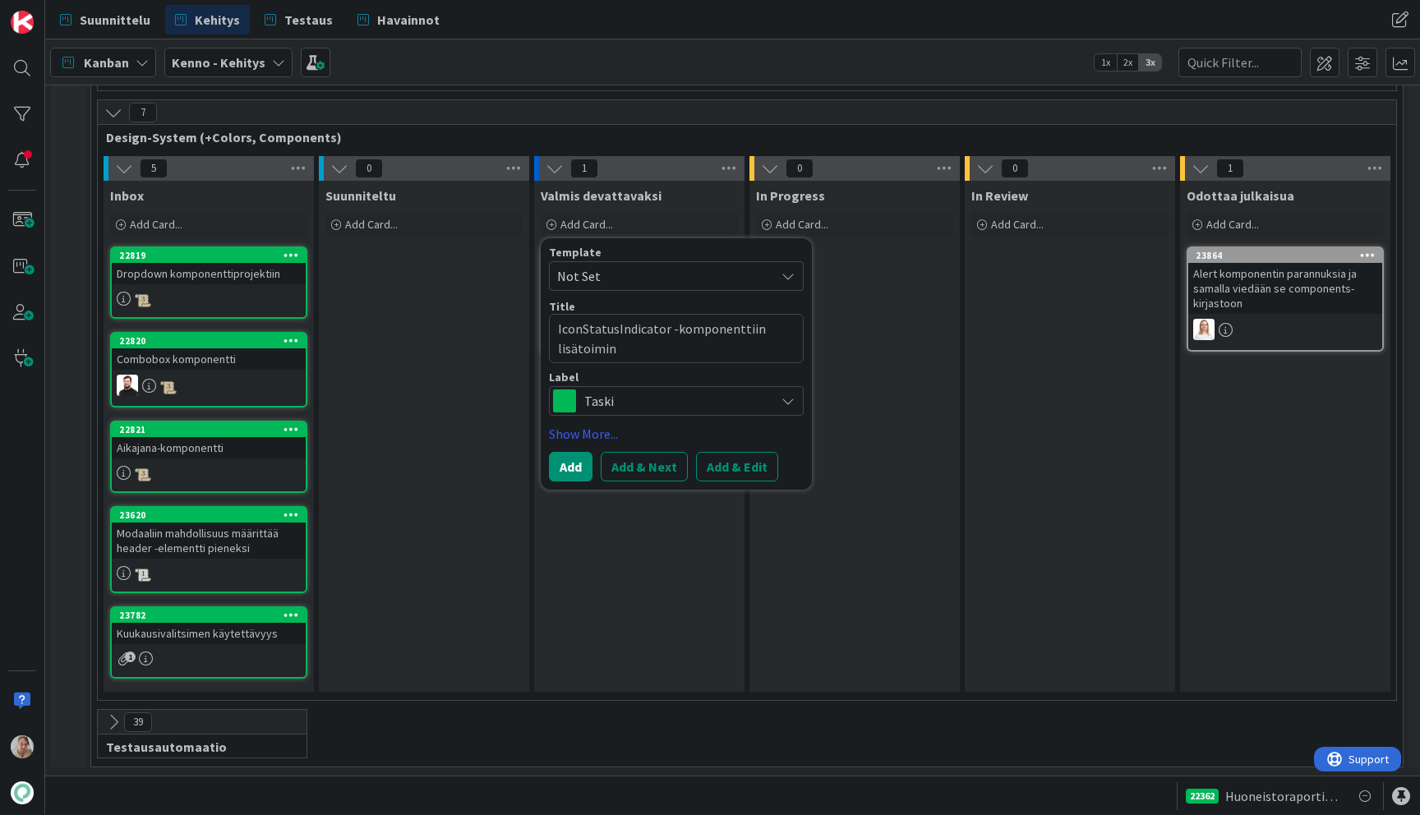
type textarea "x"
type textarea "IconStatusIndicator -komponenttiin lisätoiminna"
type textarea "x"
type textarea "IconStatusIndicator -komponenttiin lisätoiminnal"
type textarea "x"
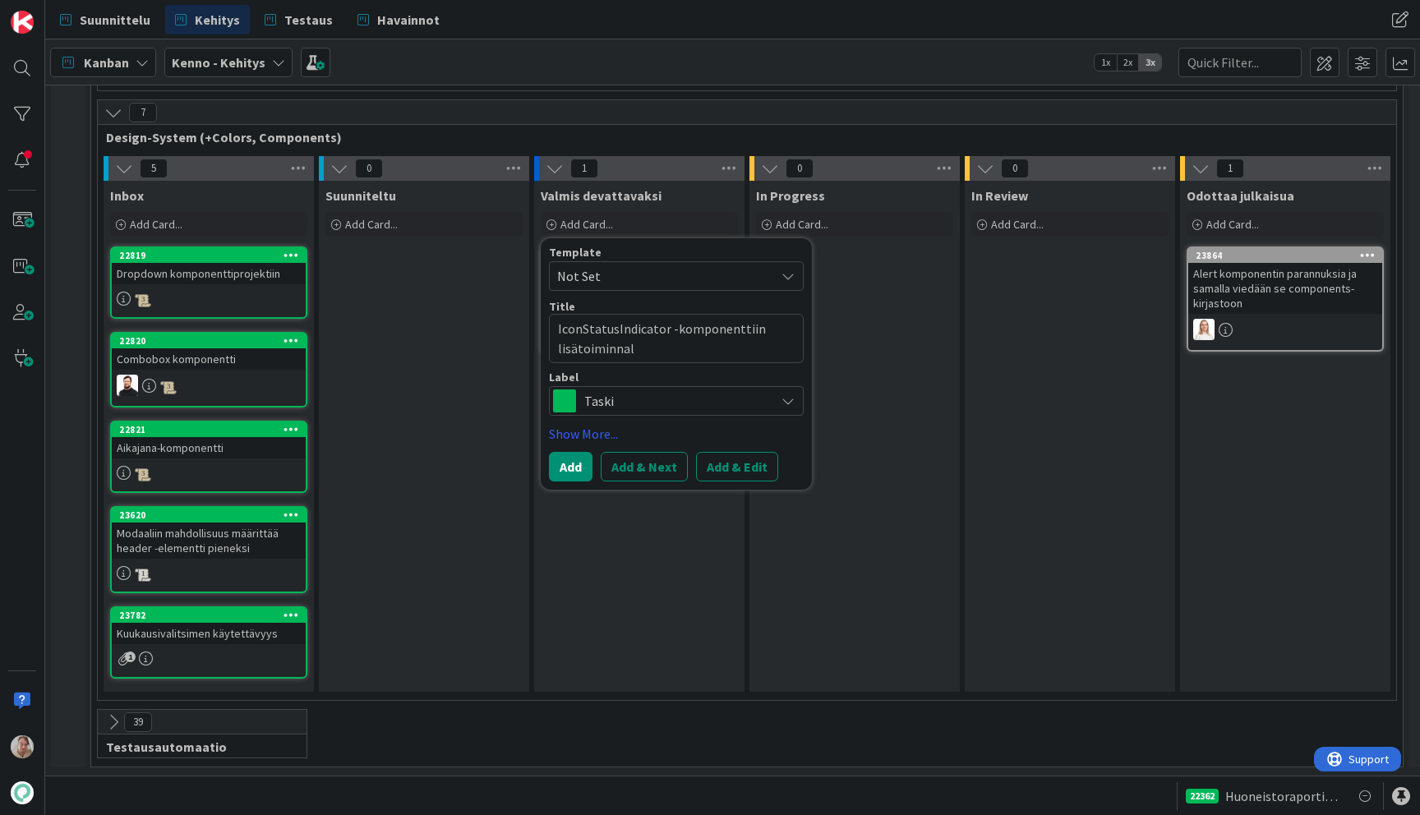
type textarea "IconStatusIndicator -komponenttiin lisätoiminnall"
type textarea "x"
type textarea "IconStatusIndicator -komponenttiin lisätoiminnalli"
type textarea "x"
type textarea "IconStatusIndicator -komponenttiin lisätoiminnallis"
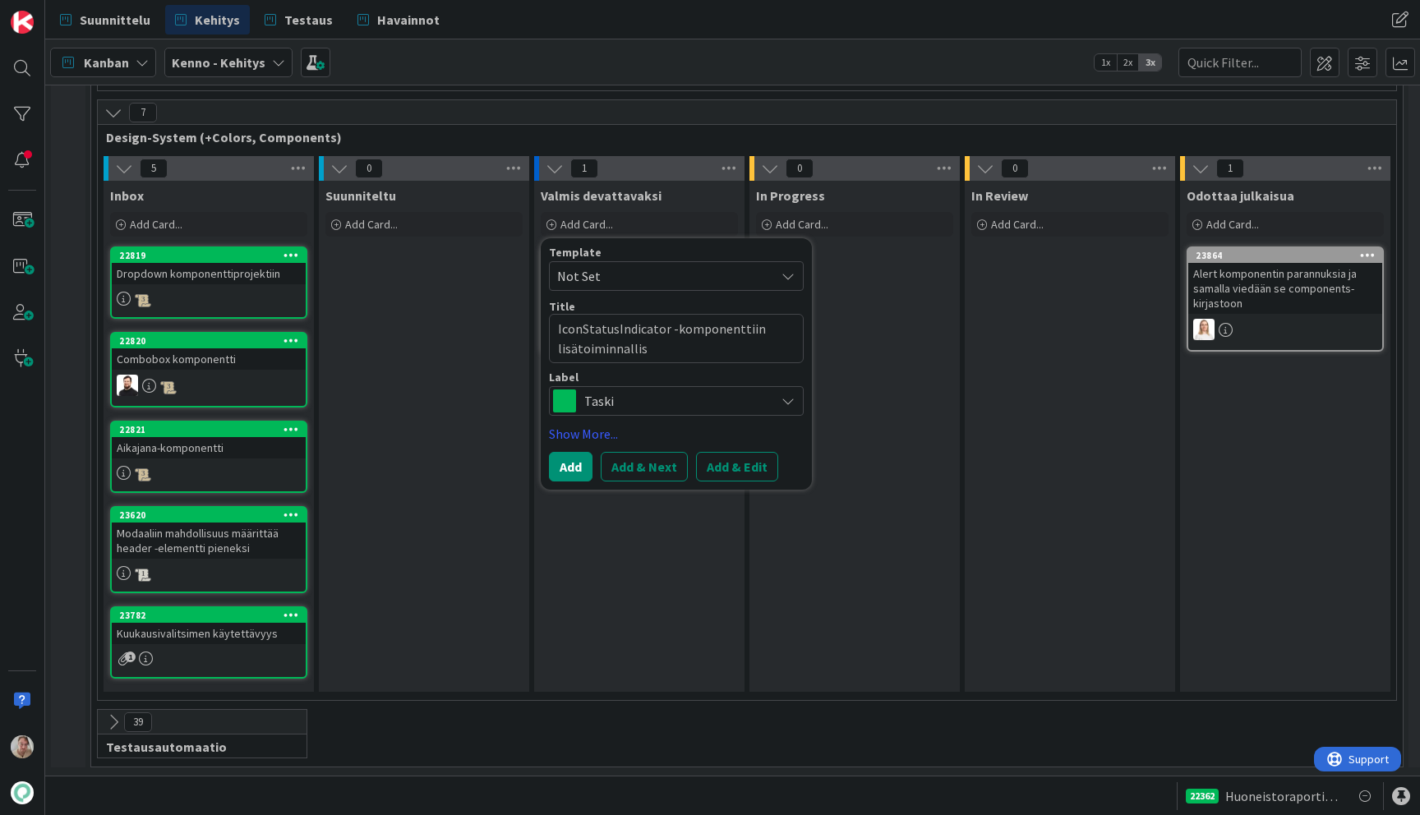
type textarea "x"
type textarea "IconStatusIndicator -komponenttiin lisätoiminnallisu"
type textarea "x"
type textarea "IconStatusIndicator -komponenttiin lisätoiminnallisuu"
type textarea "x"
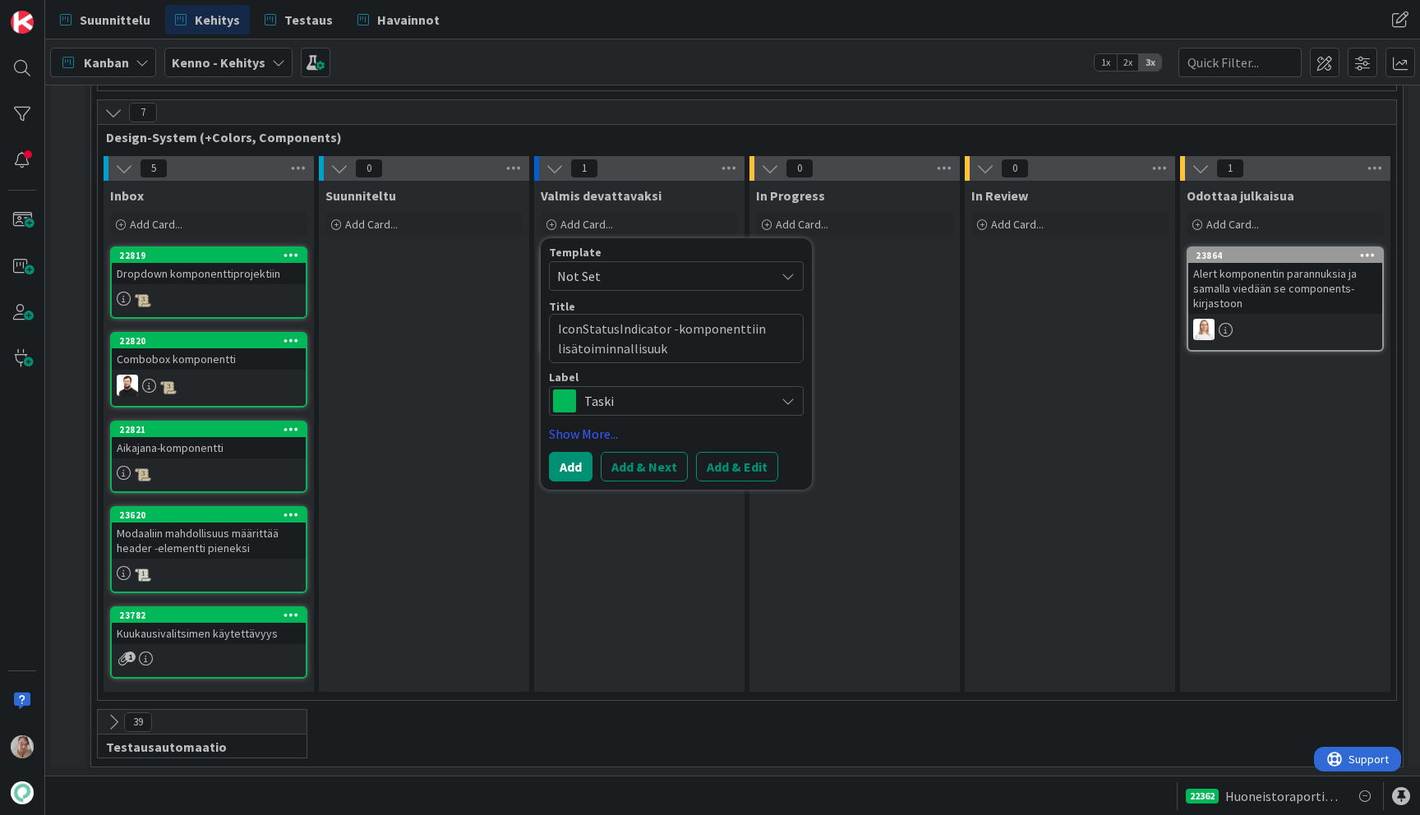
type textarea "IconStatusIndicator -komponenttiin lisätoiminnallisuuks"
type textarea "x"
type textarea "IconStatusIndicator -komponenttiin lisätoiminnallisuuksi"
type textarea "x"
type textarea "IconStatusIndicator -komponenttiin lisätoiminnallisuuksia"
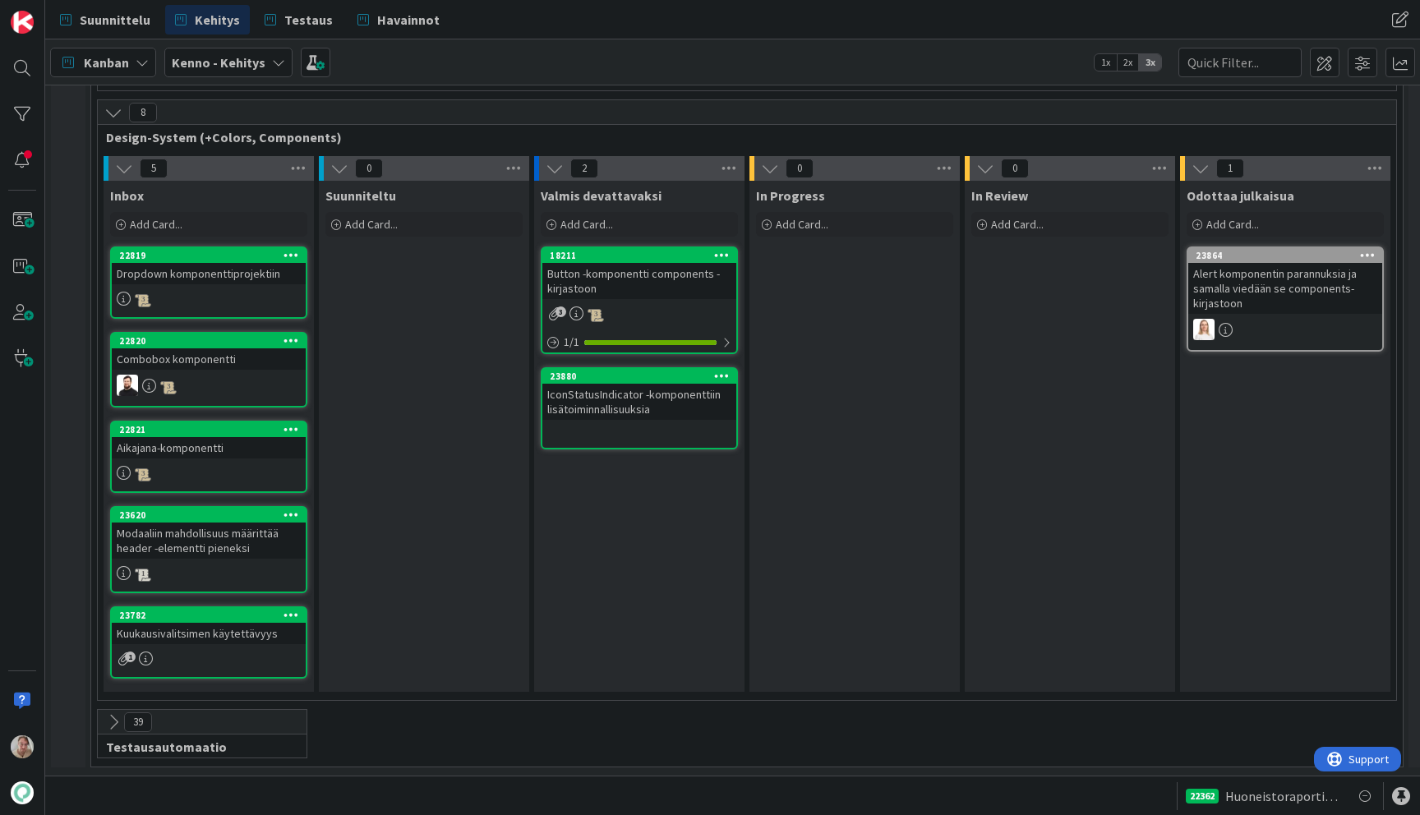
click at [643, 393] on div "IconStatusIndicator -komponenttiin lisätoiminnallisuuksia" at bounding box center [639, 402] width 194 height 36
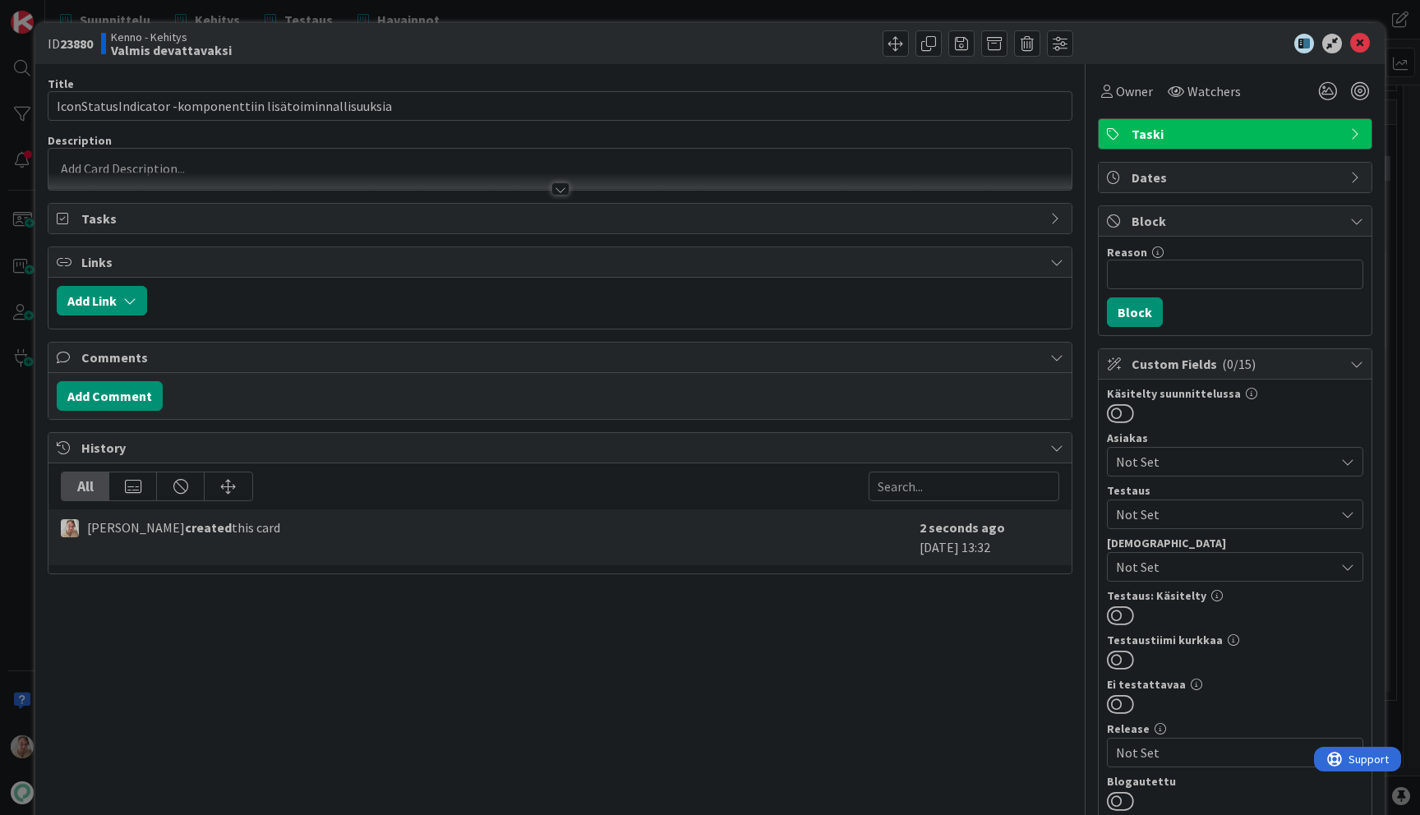
click at [325, 164] on p at bounding box center [560, 168] width 1007 height 19
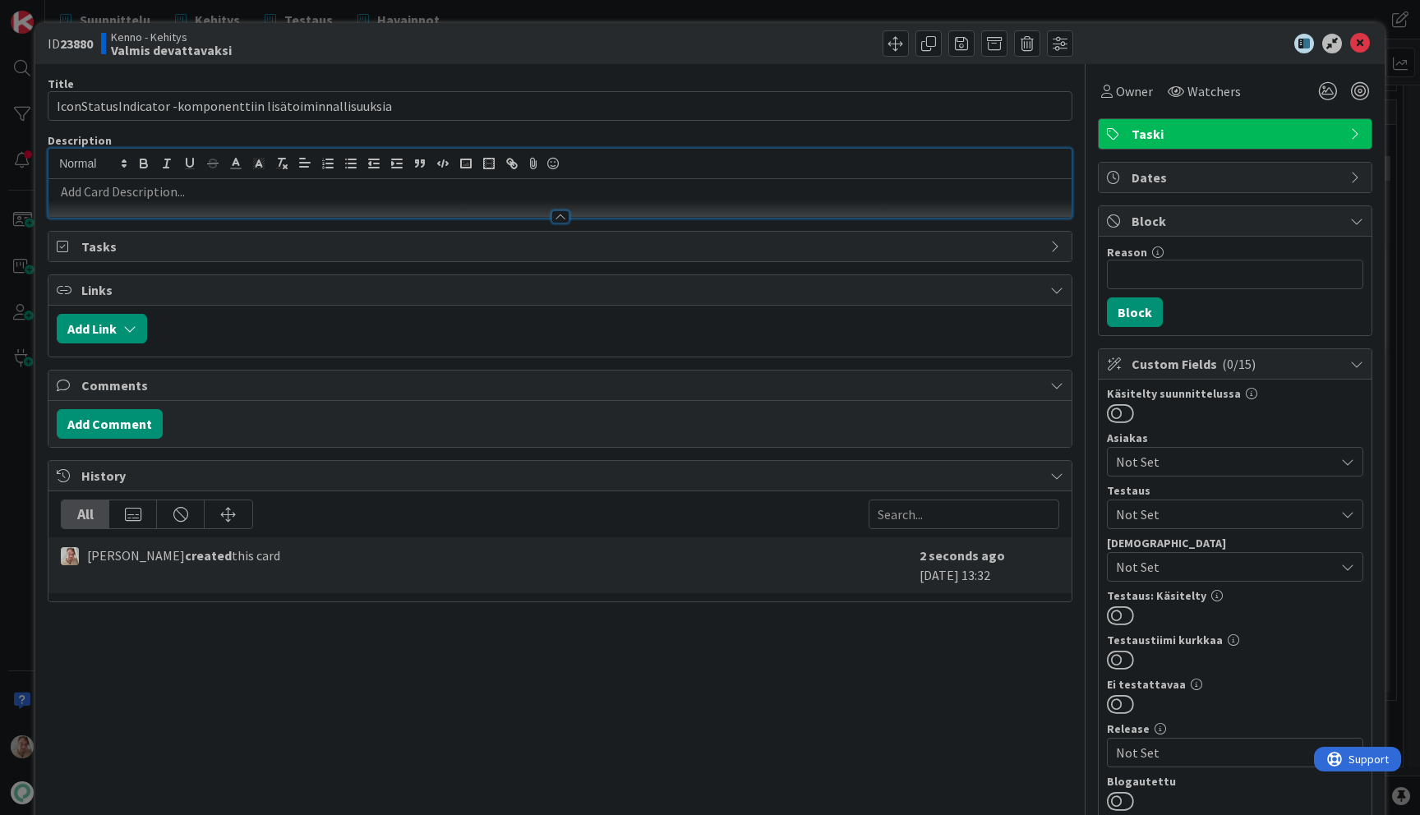
click at [338, 188] on p at bounding box center [560, 191] width 1007 height 19
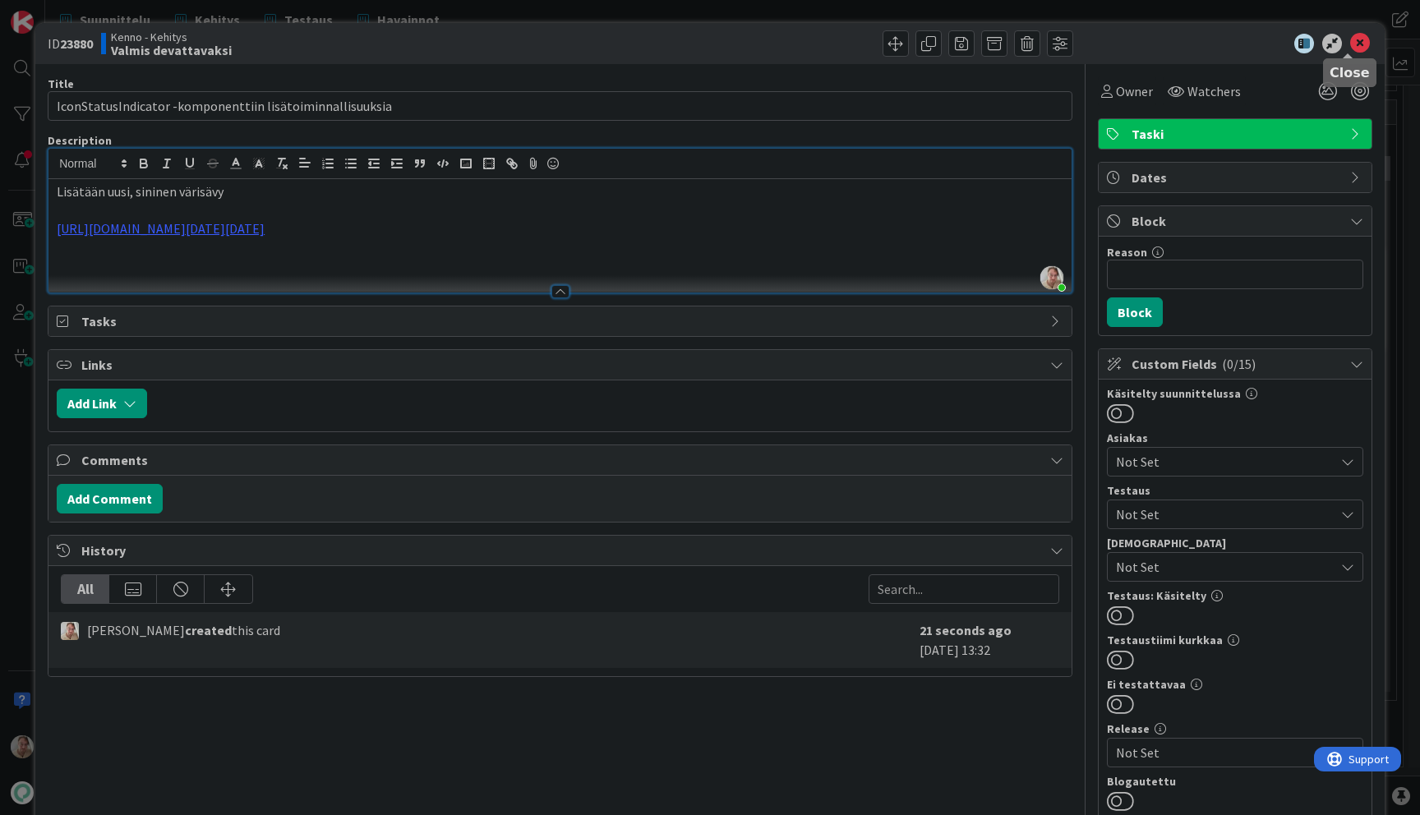
click at [1354, 46] on icon at bounding box center [1360, 44] width 20 height 20
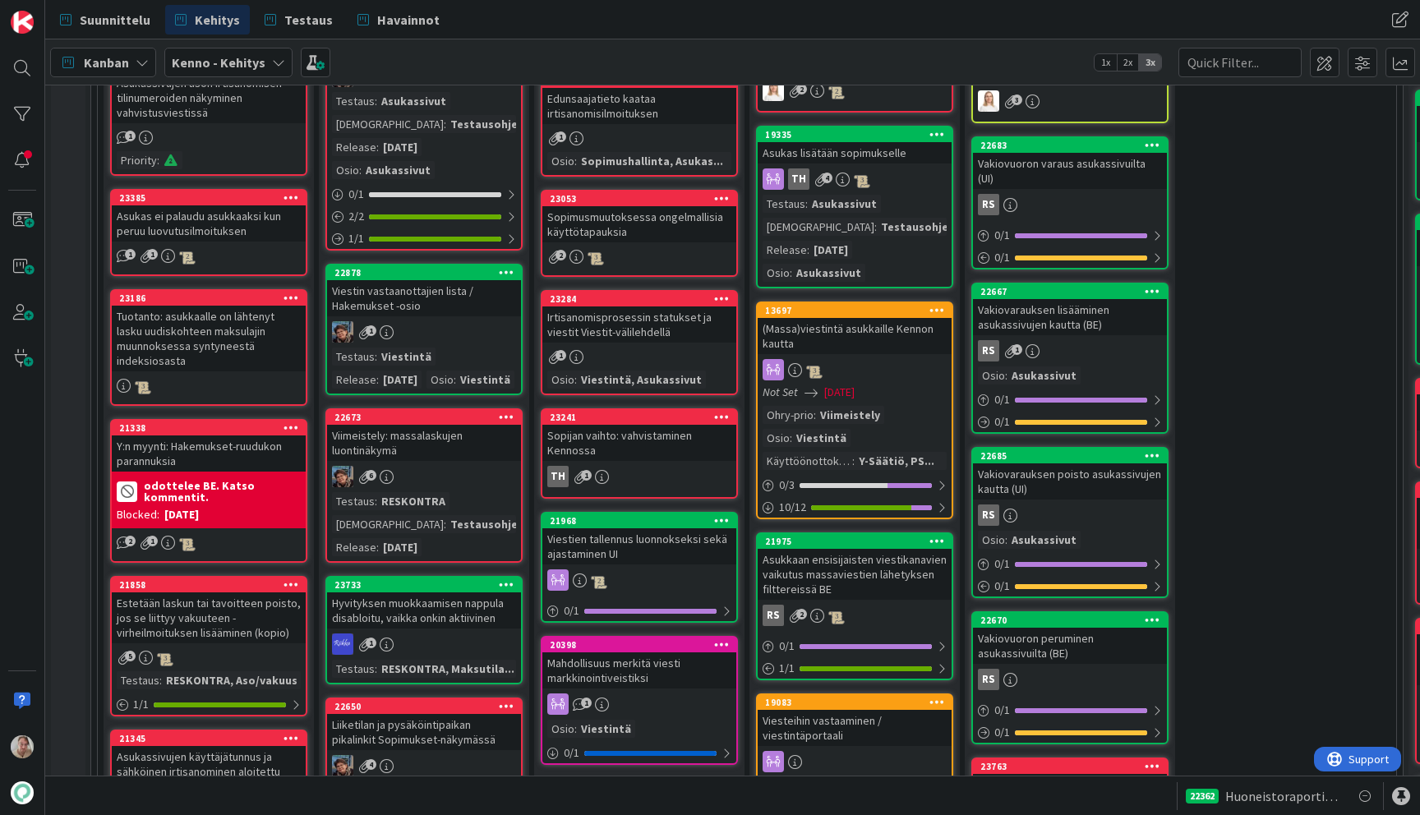
scroll to position [979, 0]
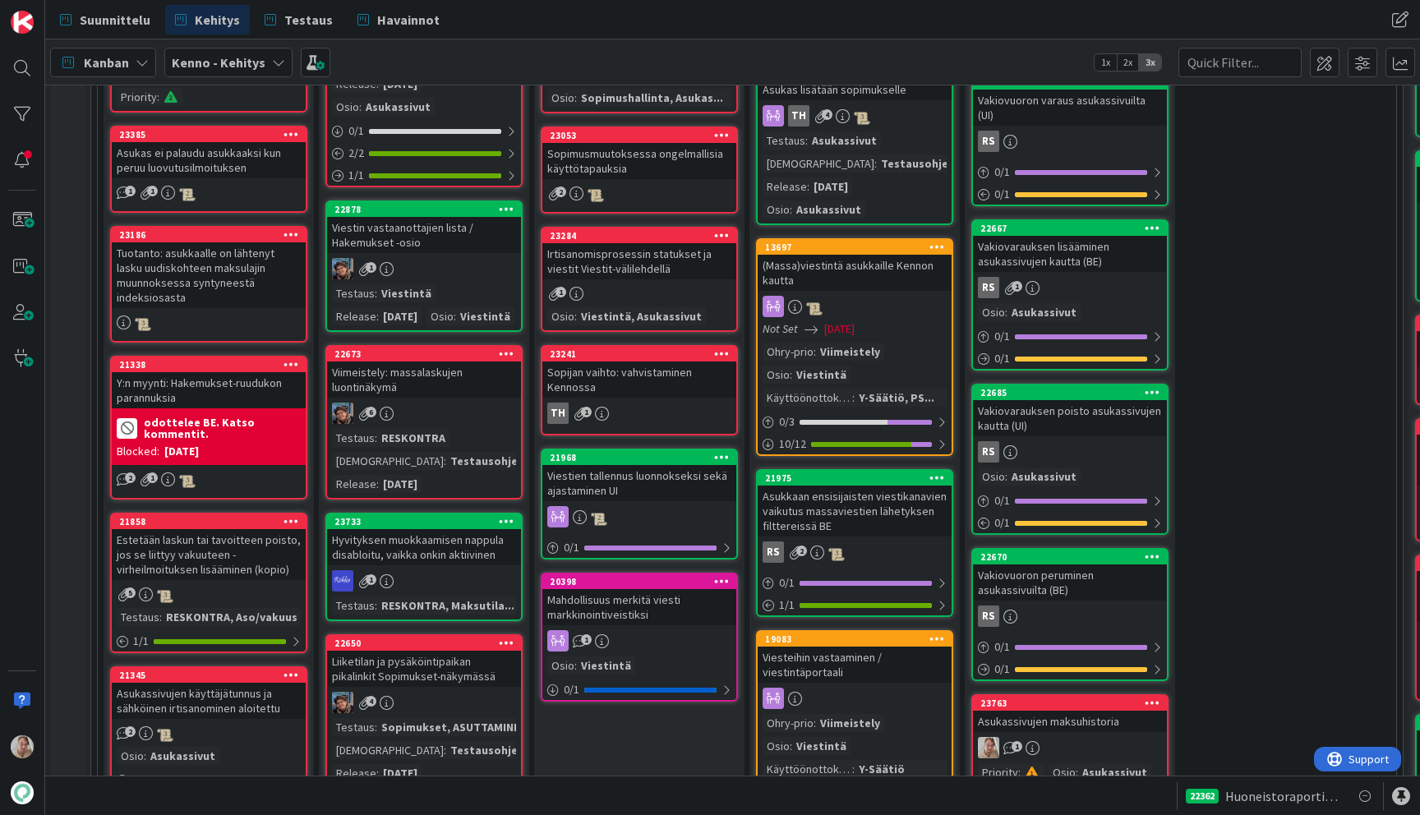
click at [469, 247] on div "Viestin vastaanottajien lista / Hakemukset -osio" at bounding box center [424, 235] width 194 height 36
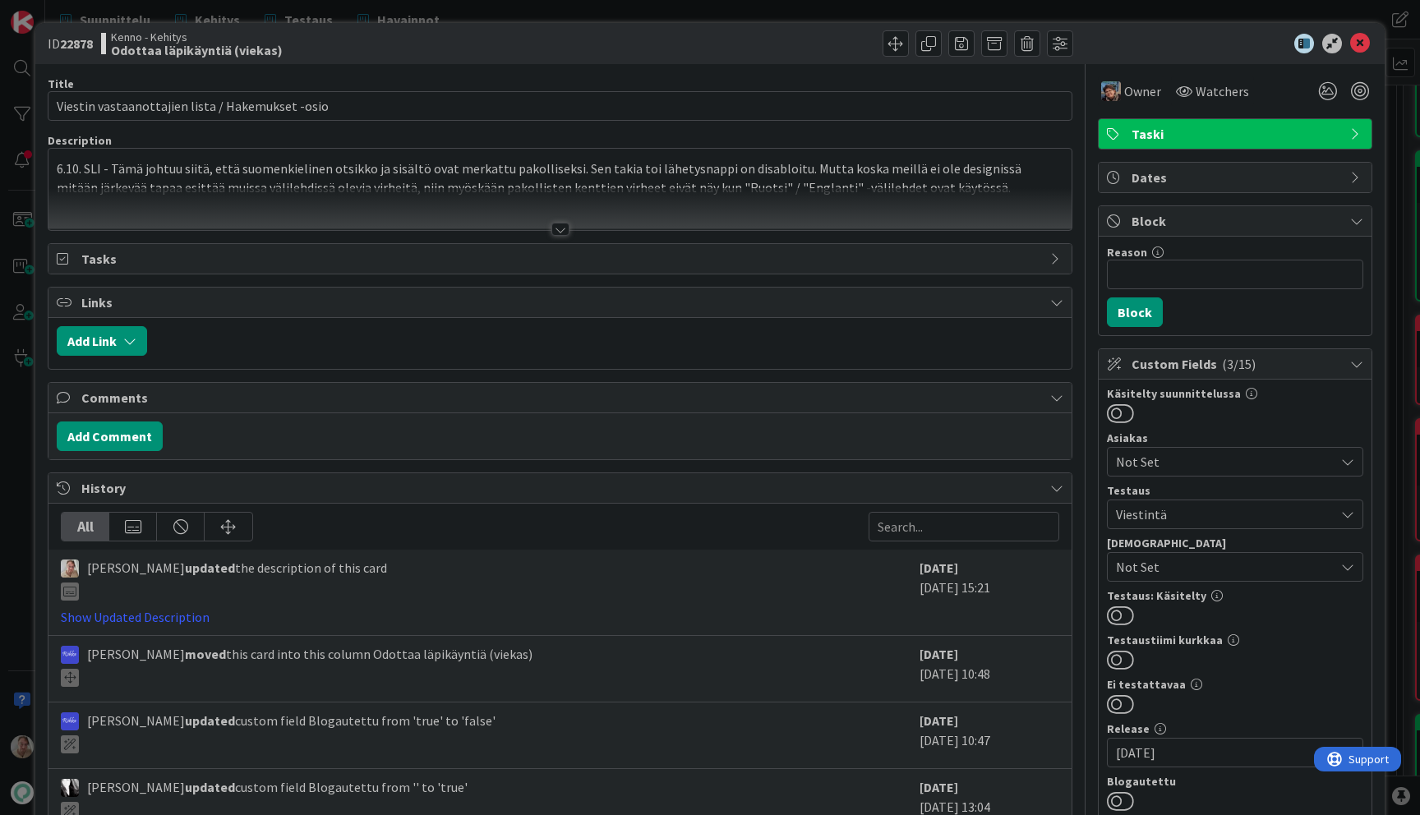
click at [496, 170] on p "6.10. SLI - Tämä johtuu siitä, että suomenkielinen otsikko ja sisältö ovat merk…" at bounding box center [560, 177] width 1007 height 37
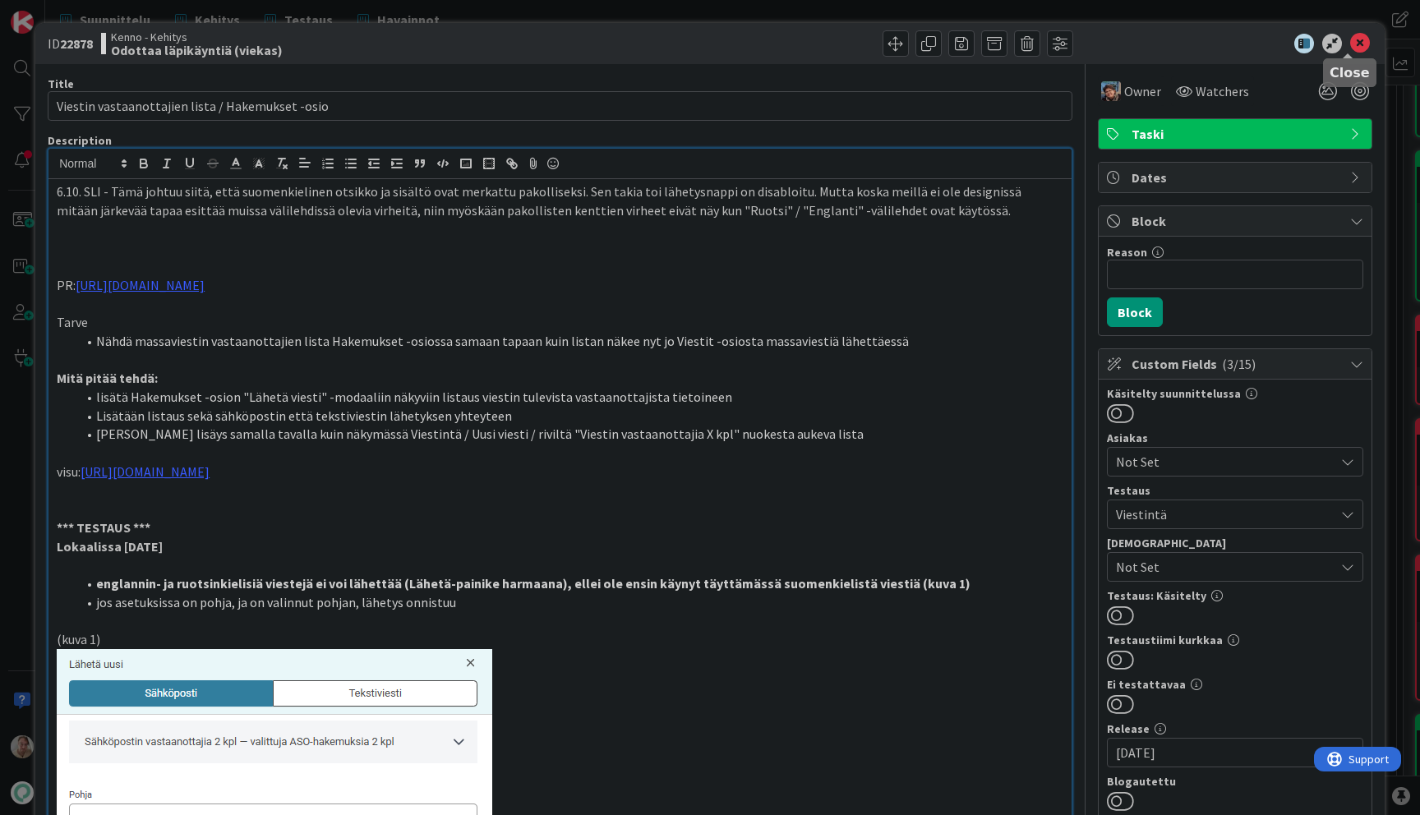
click at [1350, 42] on icon at bounding box center [1360, 44] width 20 height 20
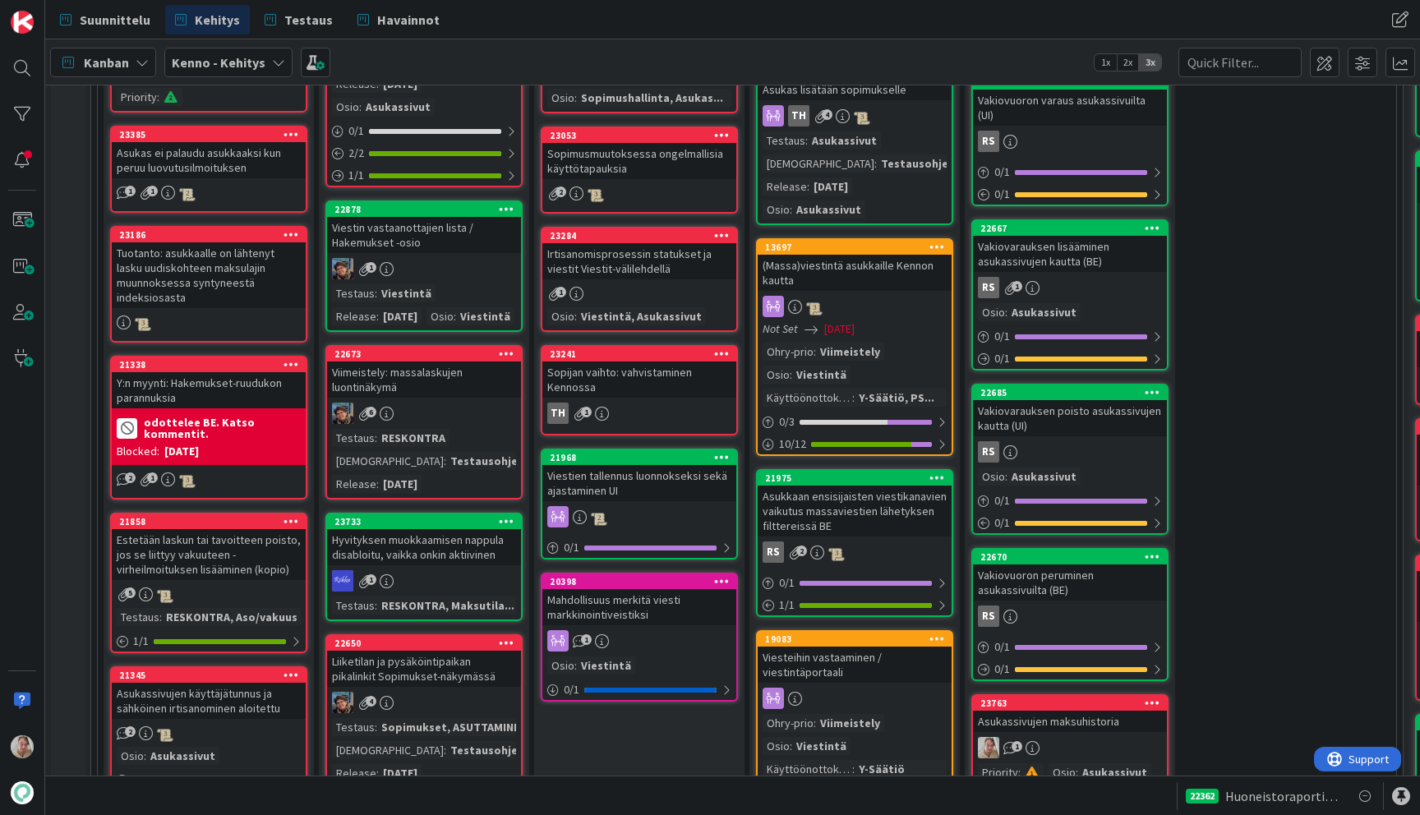
click at [437, 242] on div "Viestin vastaanottajien lista / Hakemukset -osio" at bounding box center [424, 235] width 194 height 36
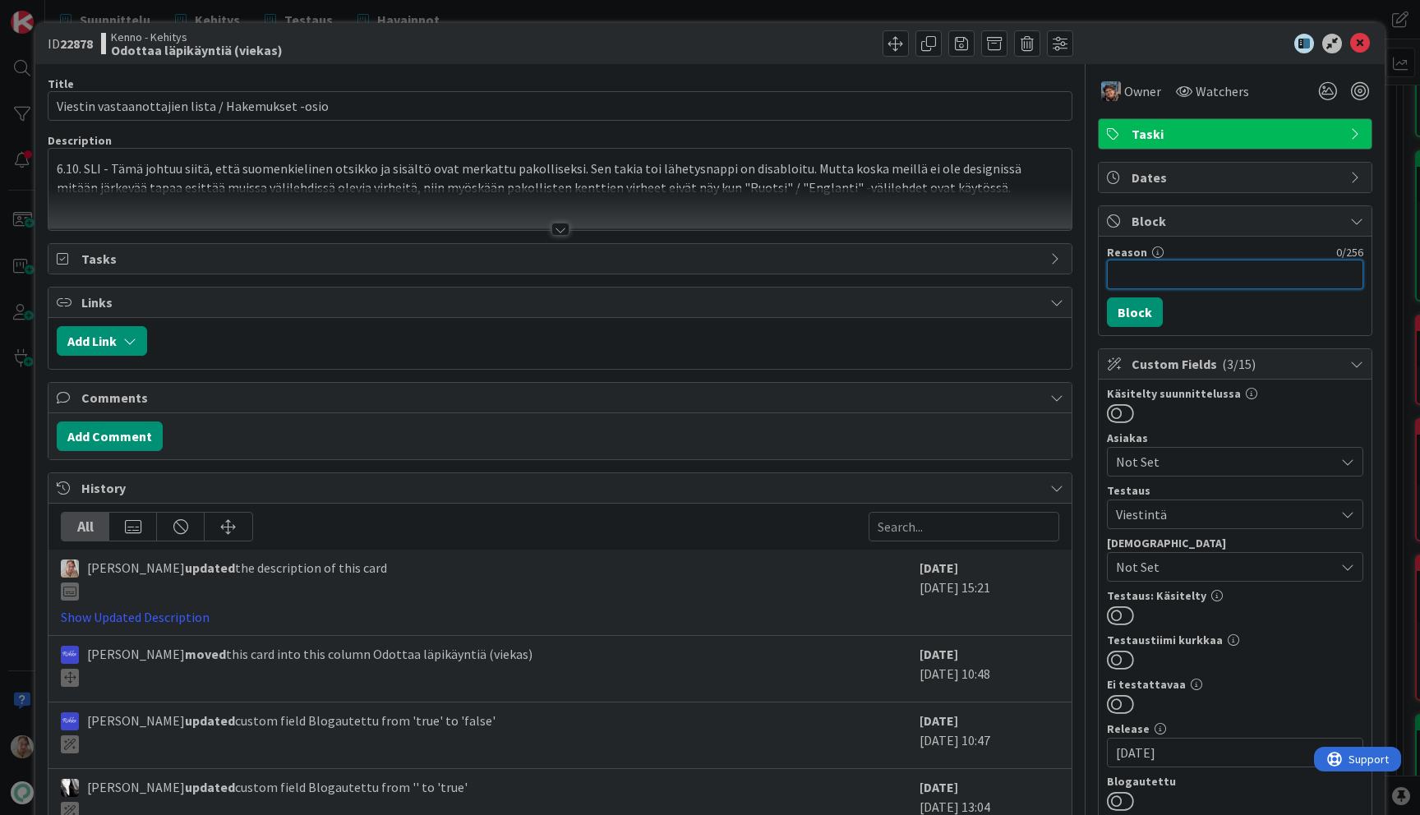
click at [1164, 271] on input "Reason" at bounding box center [1235, 275] width 256 height 30
click at [1168, 277] on input "Odottaa ehkä designin inputtia" at bounding box center [1235, 275] width 256 height 30
type input "Odottaa designin inputtia"
click at [1143, 325] on button "Block" at bounding box center [1135, 312] width 56 height 30
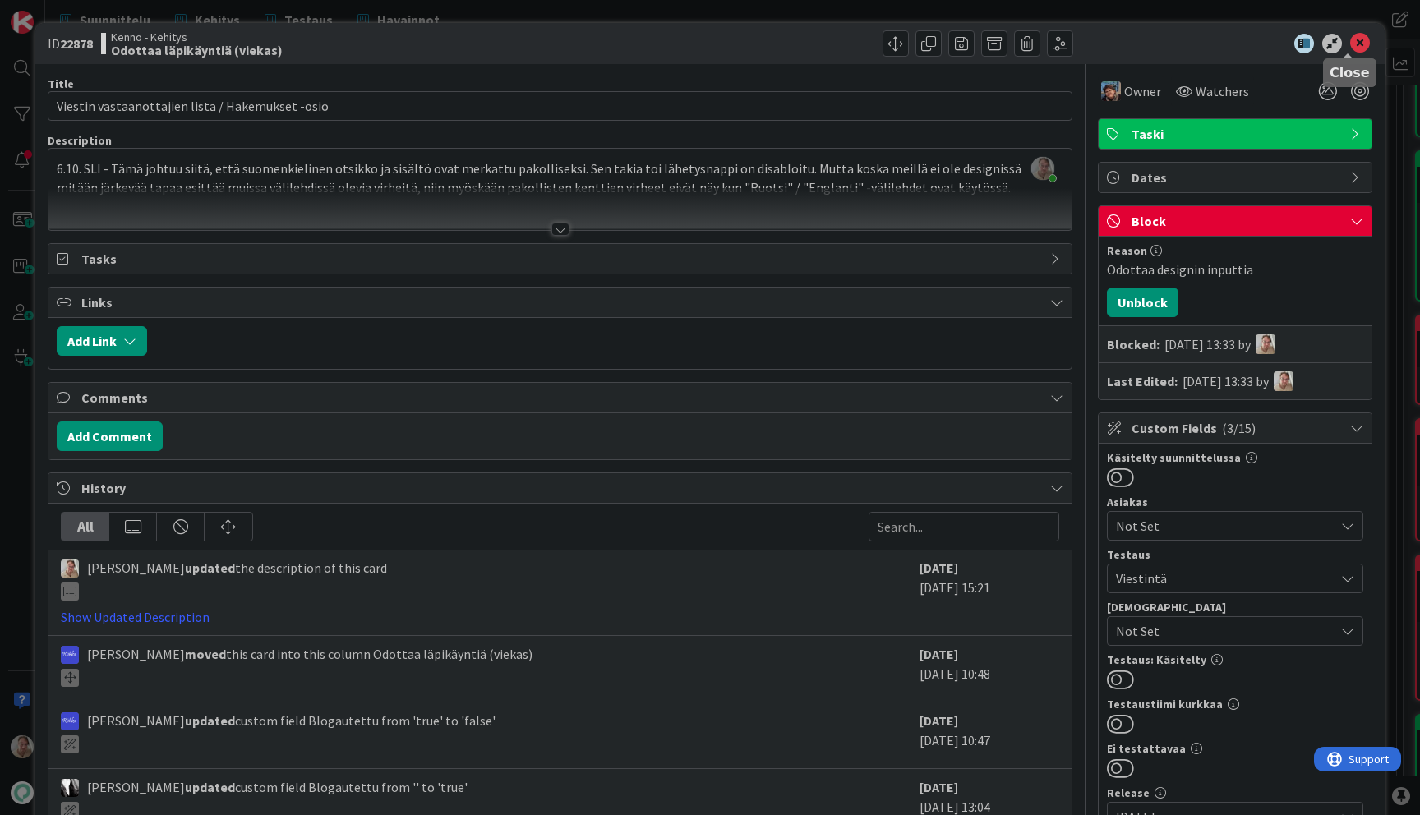
click at [1350, 46] on icon at bounding box center [1360, 44] width 20 height 20
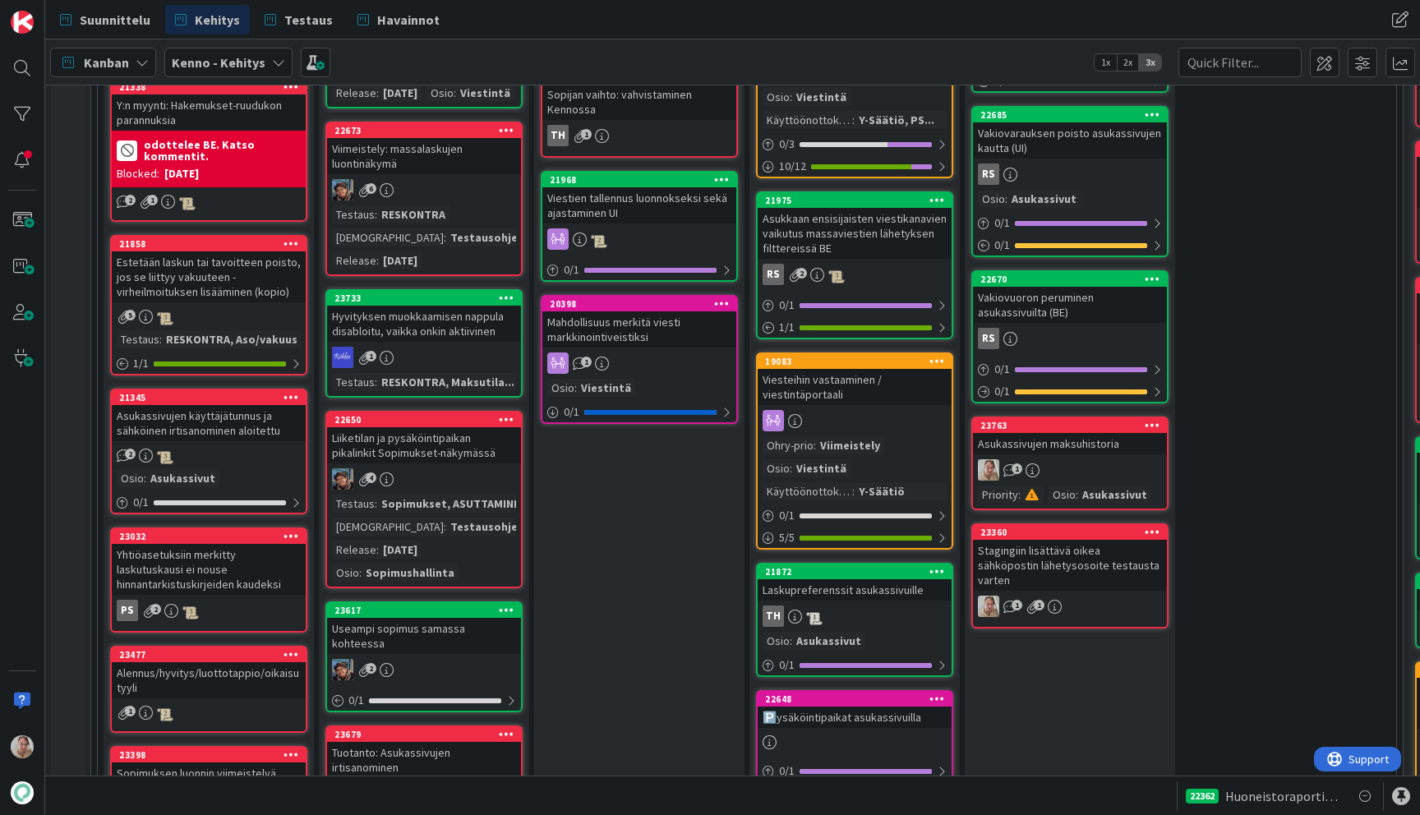
click at [424, 174] on div "Viimeistely: massalaskujen luontinäkymä" at bounding box center [424, 156] width 194 height 36
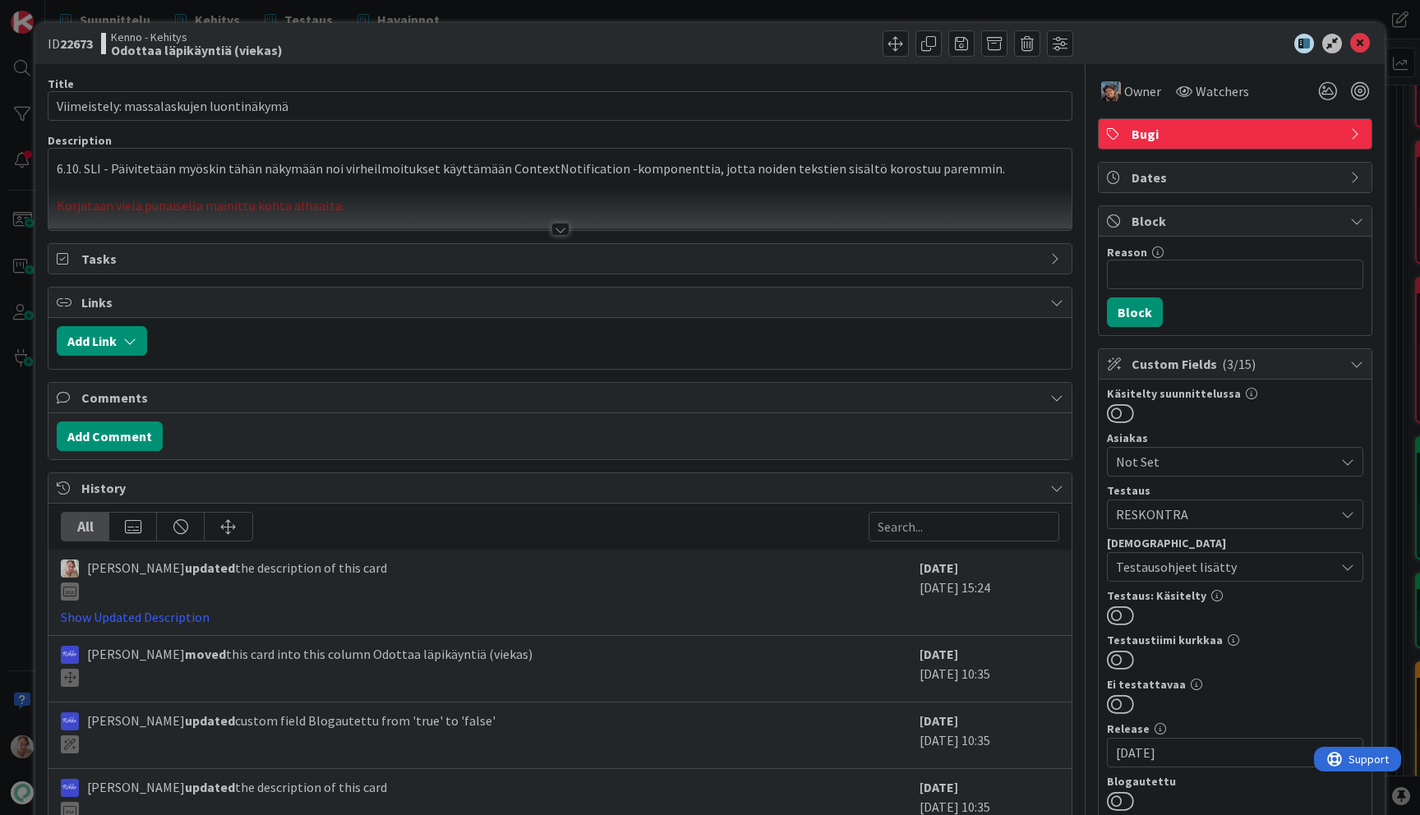
click at [418, 200] on div at bounding box center [559, 209] width 1023 height 42
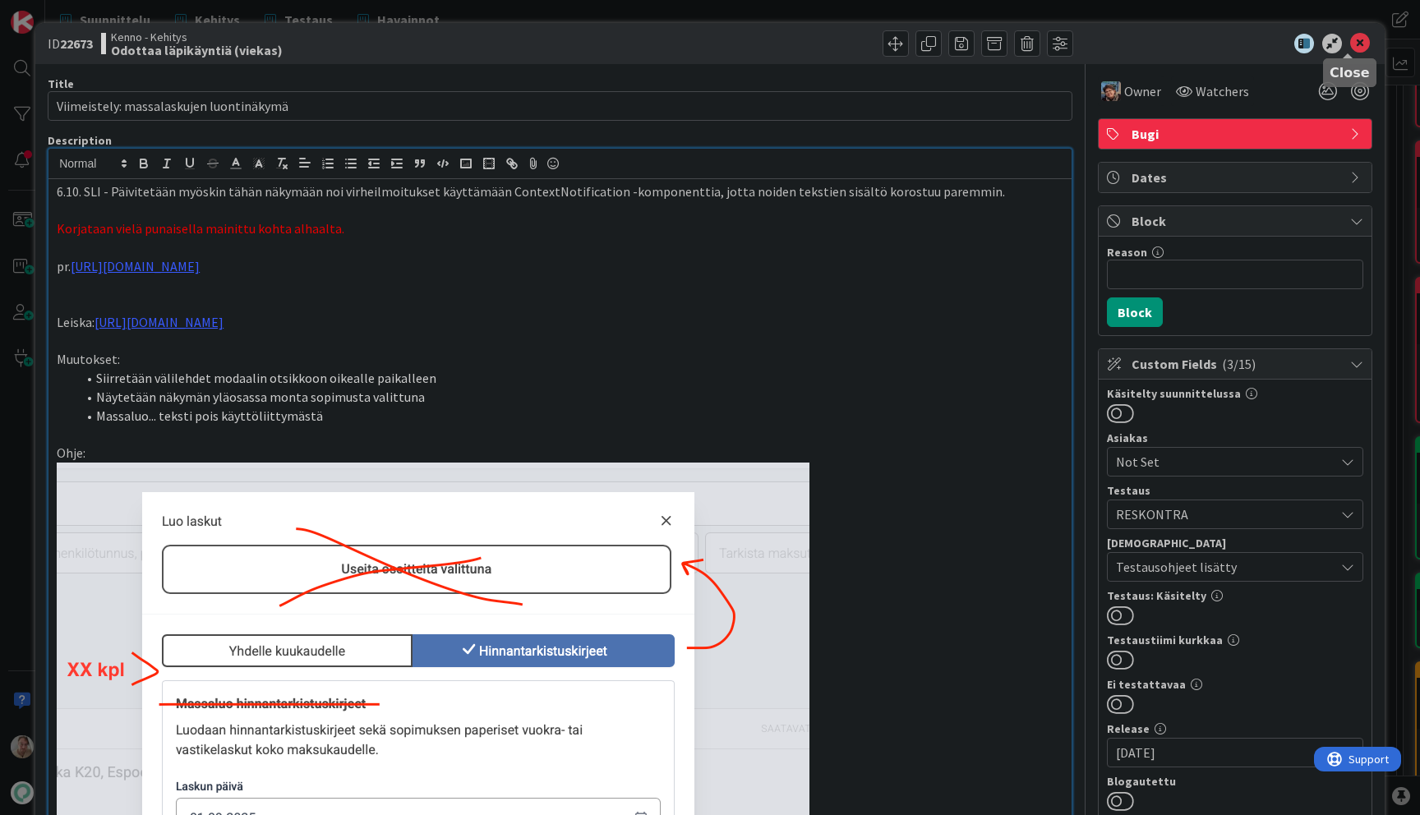
click at [1350, 37] on icon at bounding box center [1360, 44] width 20 height 20
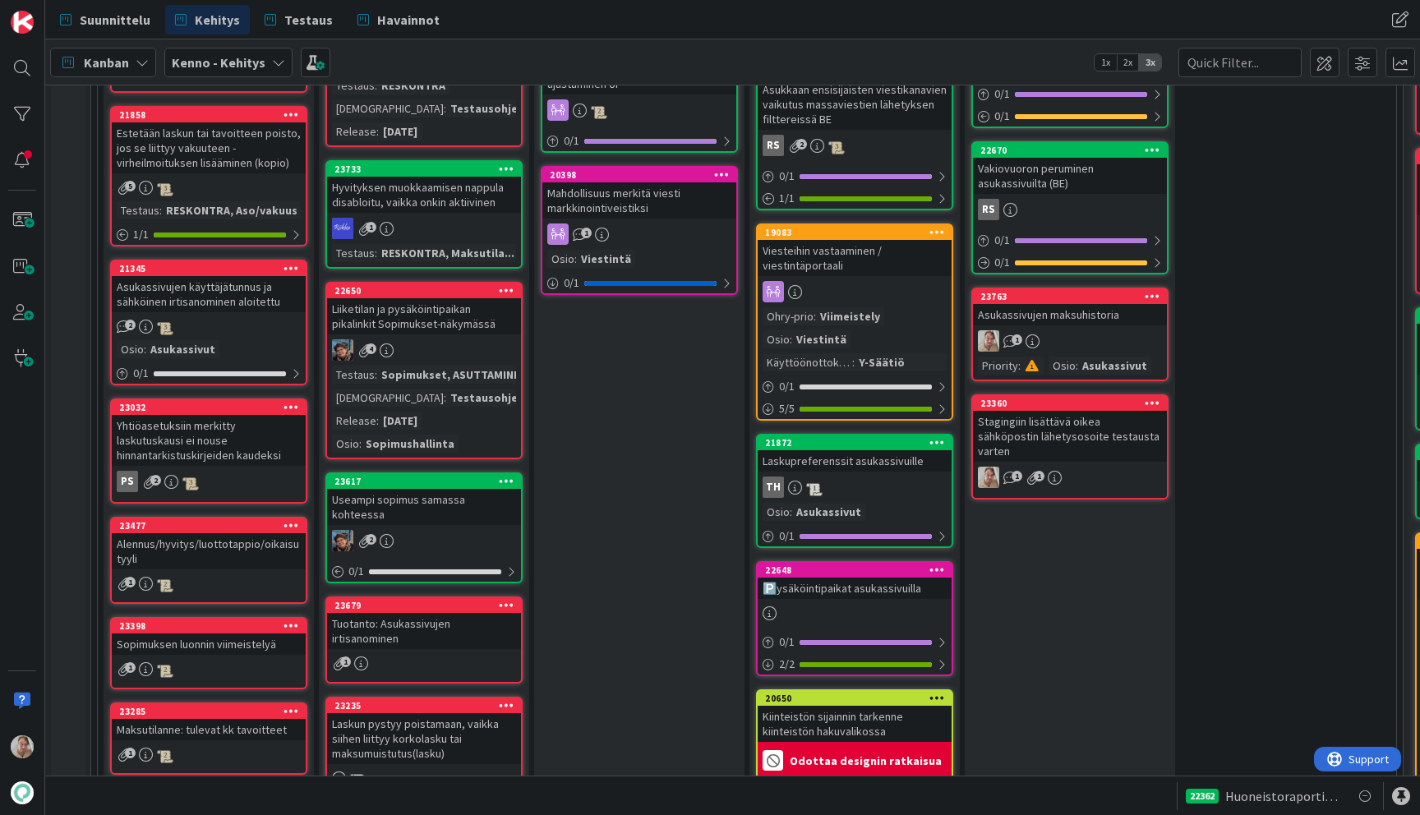
click at [436, 205] on div "Hyvityksen muokkaamisen nappula disabloitu, vaikka onkin aktiivinen" at bounding box center [424, 195] width 194 height 36
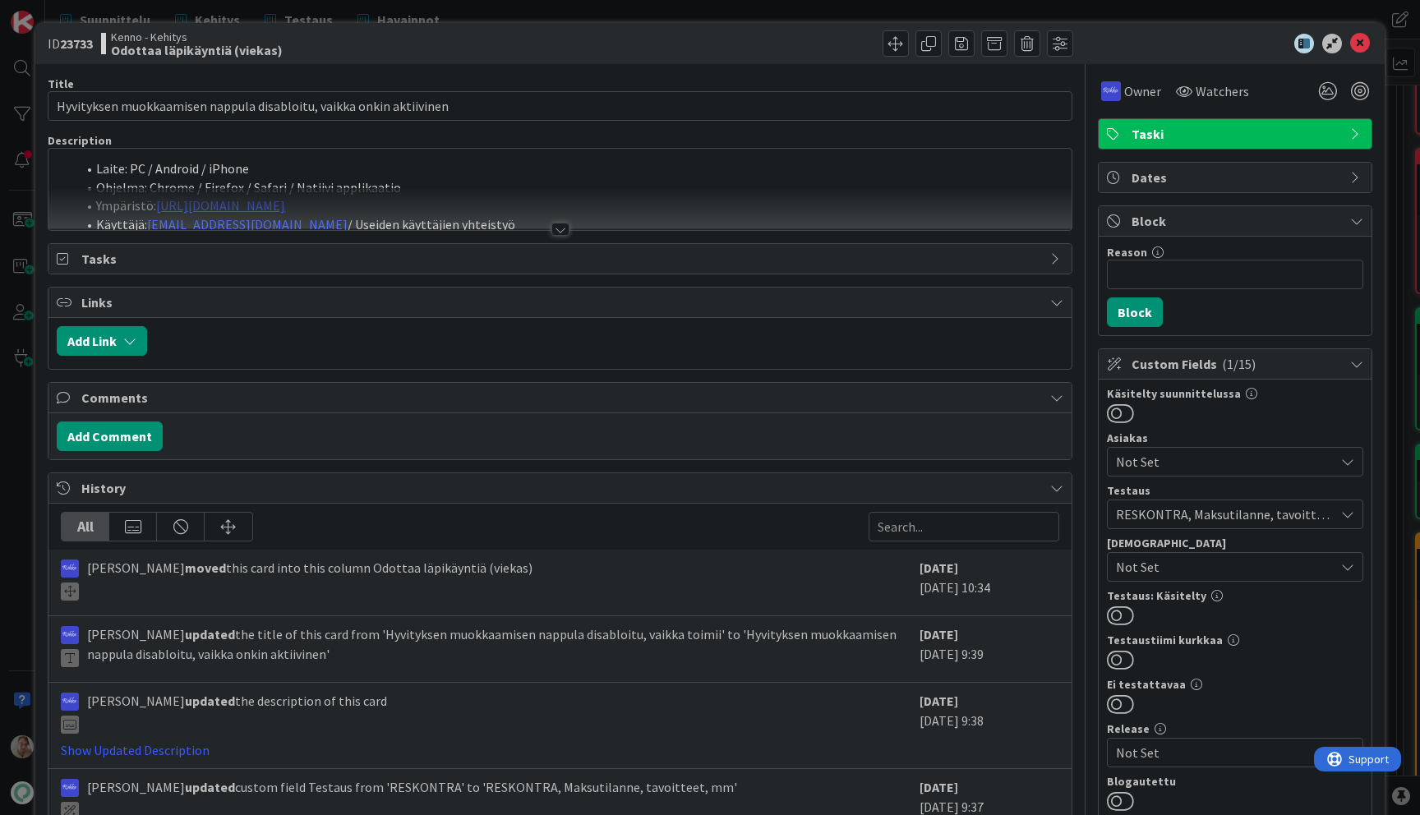
click at [473, 204] on div at bounding box center [559, 209] width 1023 height 42
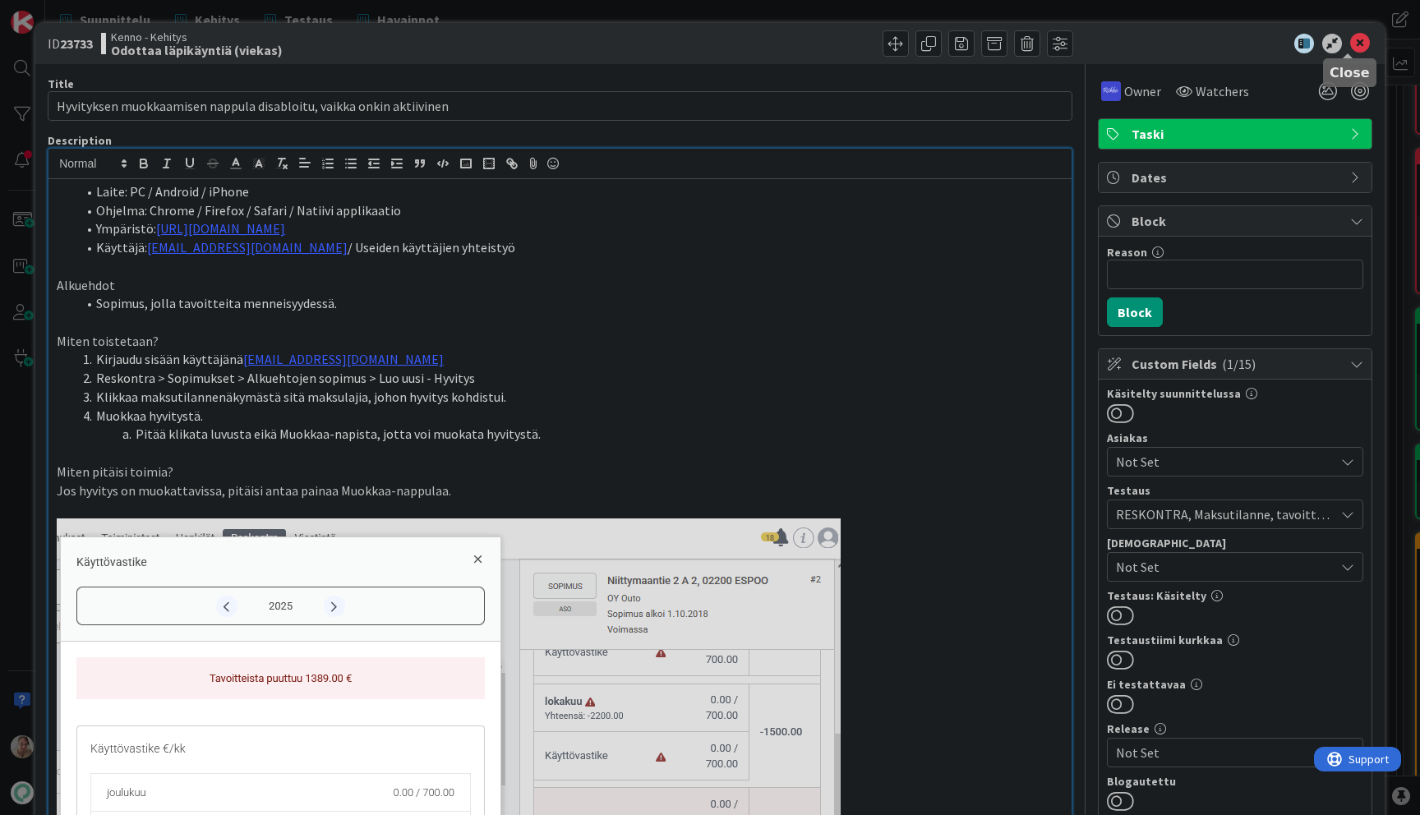
click at [1350, 39] on icon at bounding box center [1360, 44] width 20 height 20
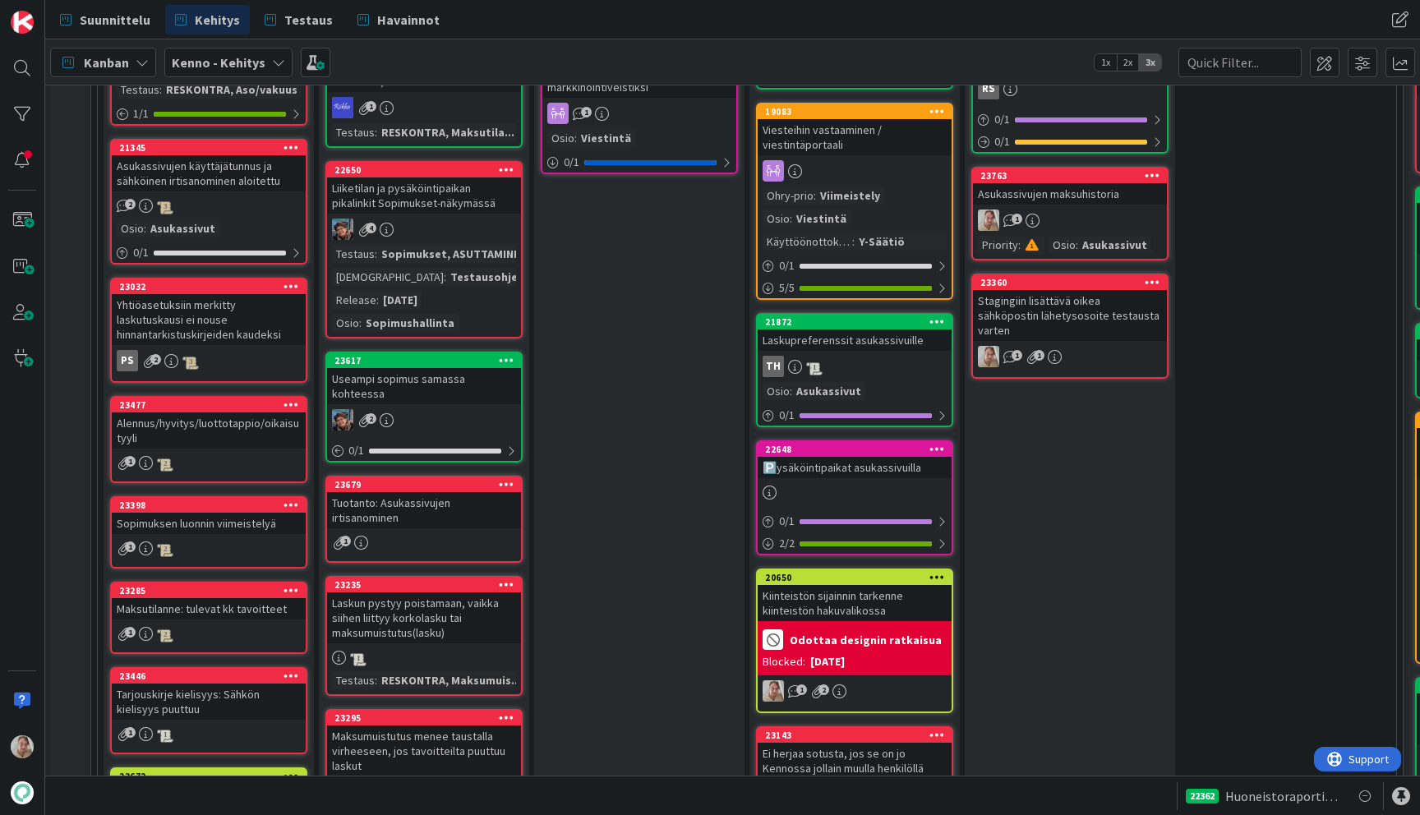
click at [449, 214] on div "Liiketilan ja pysäköintipaikan pikalinkit Sopimukset-näkymässä" at bounding box center [424, 196] width 194 height 36
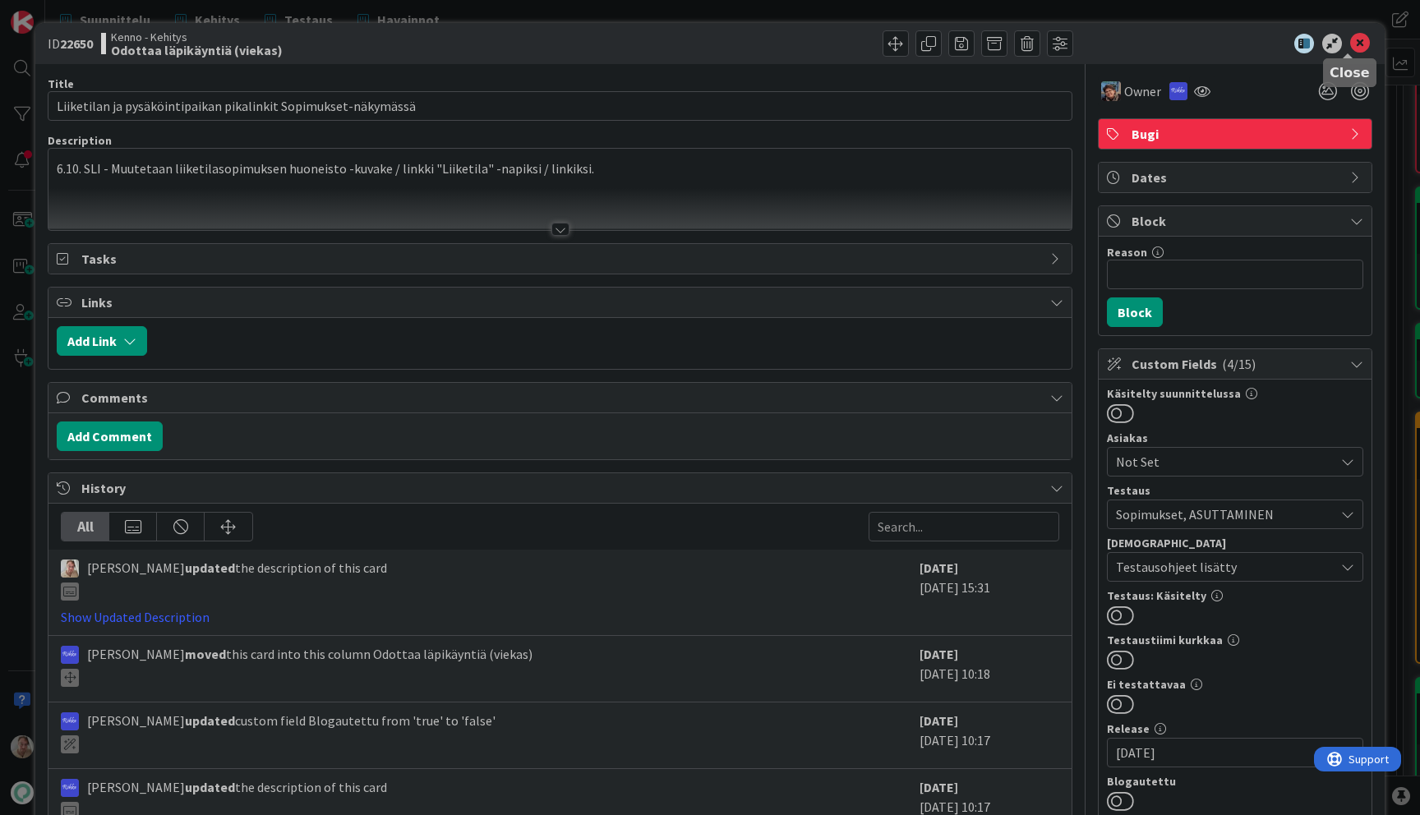
click at [1350, 40] on icon at bounding box center [1360, 44] width 20 height 20
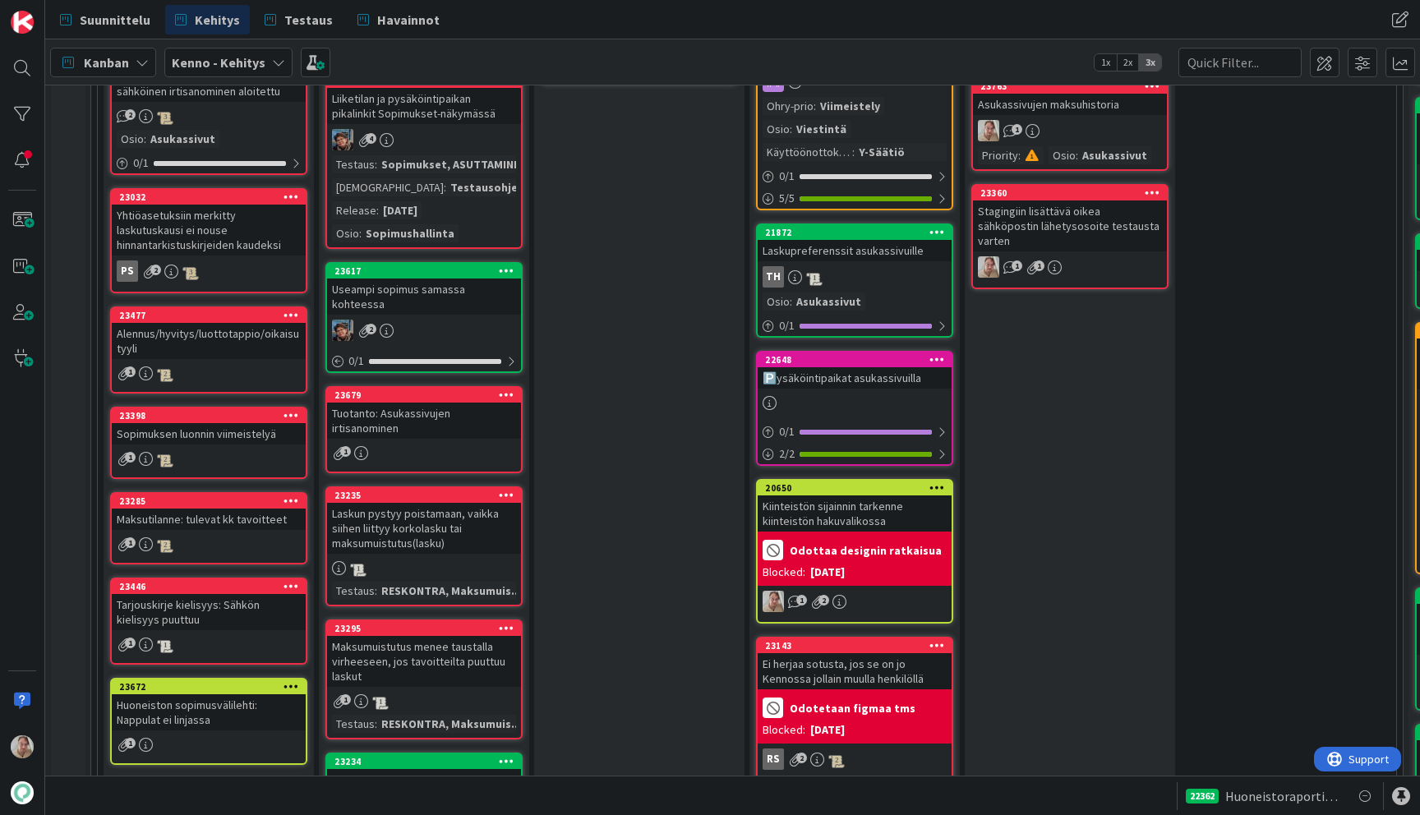
click at [427, 307] on div "Useampi sopimus samassa kohteessa" at bounding box center [424, 297] width 194 height 36
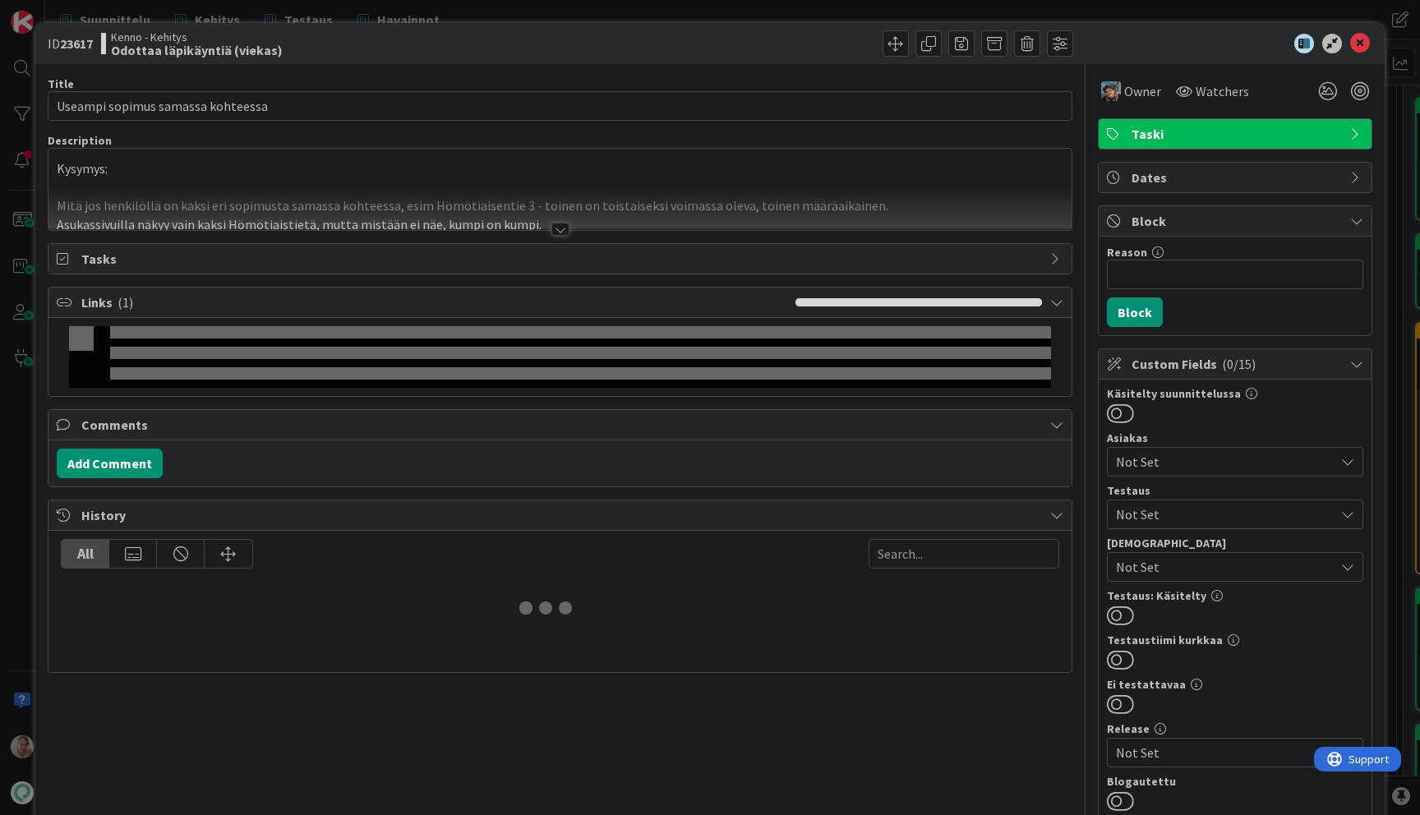
click at [510, 199] on div at bounding box center [559, 209] width 1023 height 42
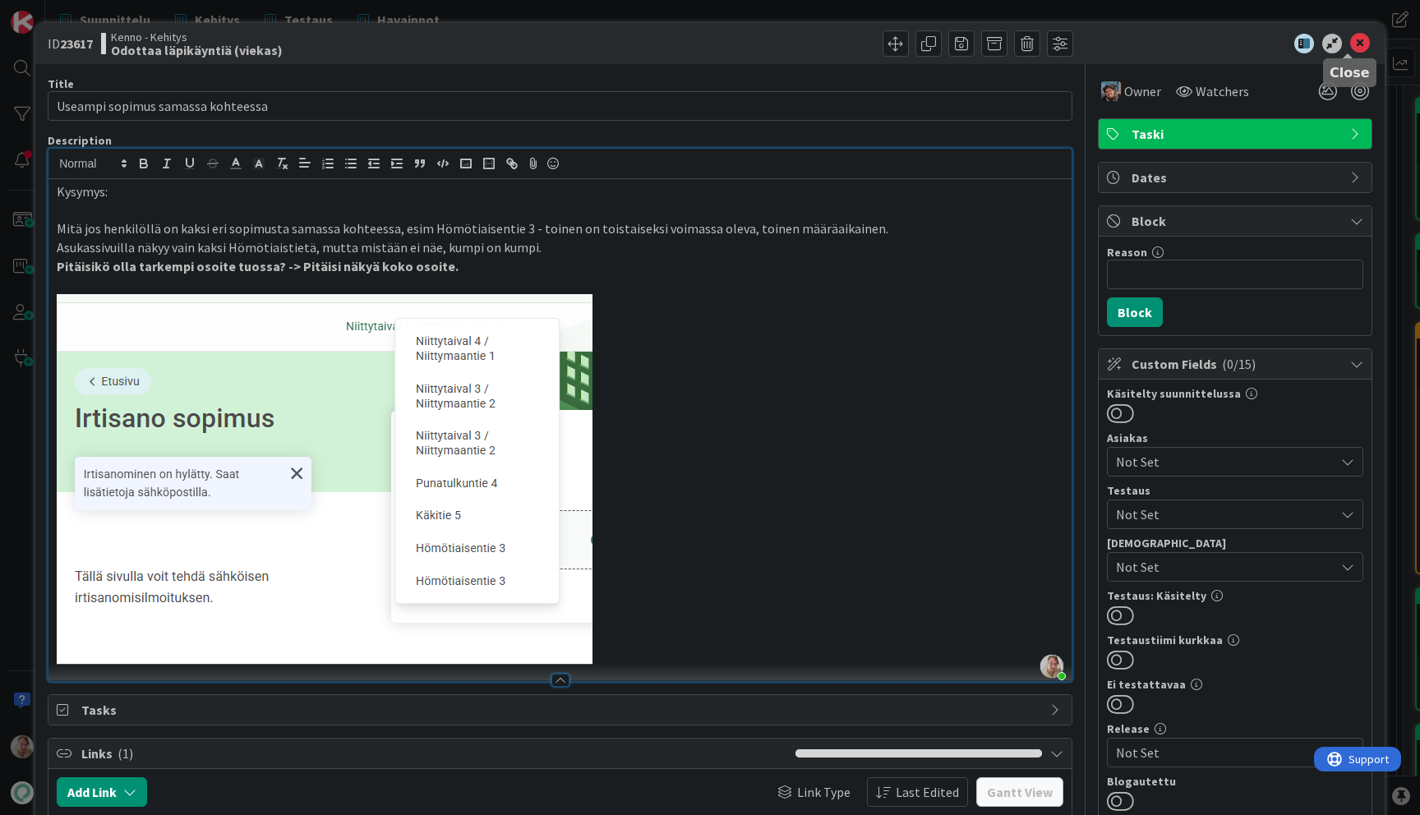
click at [1360, 44] on div "ID 23617 Kenno - Kehitys Odottaa läpikäyntiä (viekas)" at bounding box center [709, 43] width 1349 height 41
click at [1352, 43] on icon at bounding box center [1360, 44] width 20 height 20
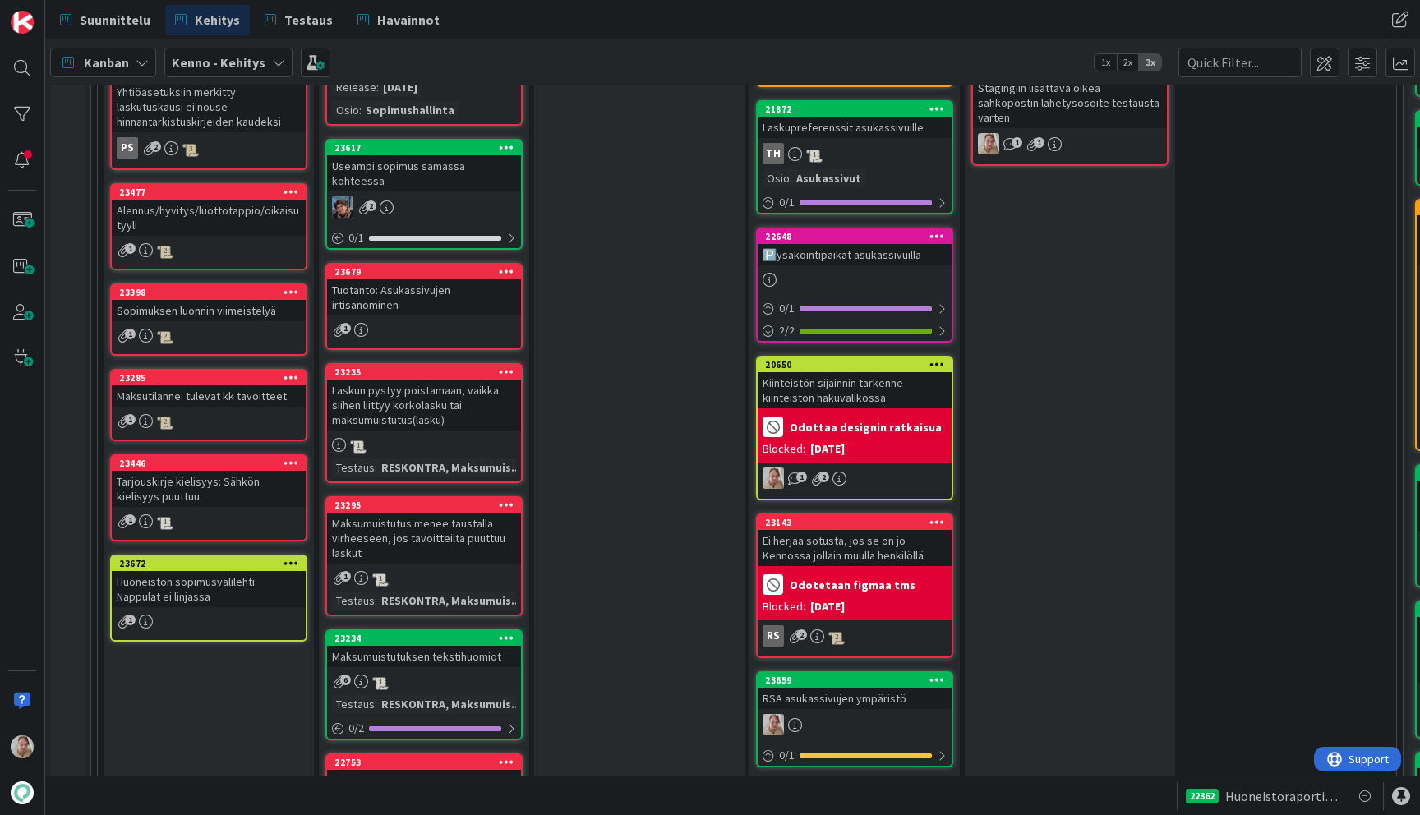
click at [425, 305] on div "Tuotanto: Asukassivujen irtisanominen" at bounding box center [424, 297] width 194 height 36
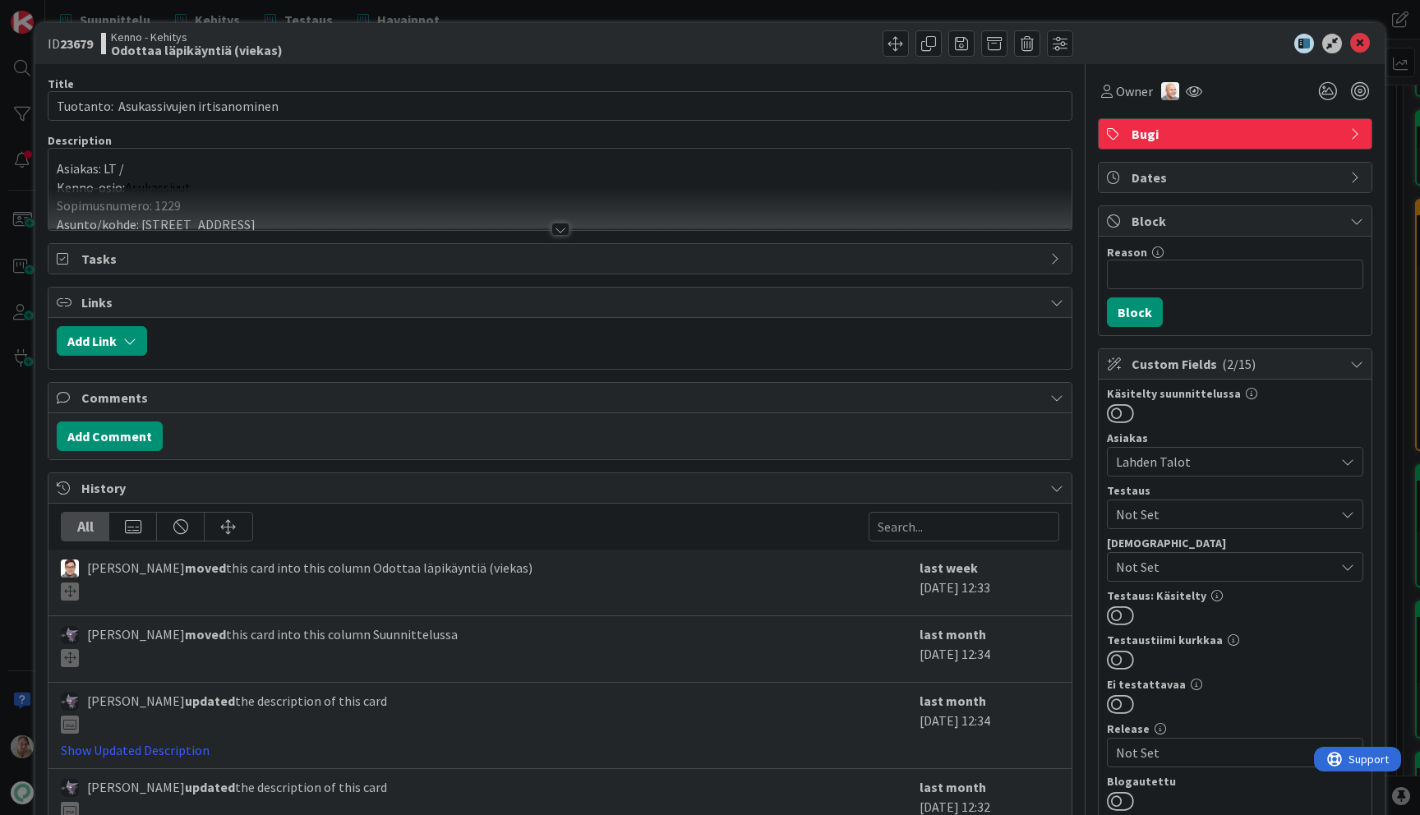
click at [517, 188] on div at bounding box center [559, 209] width 1023 height 42
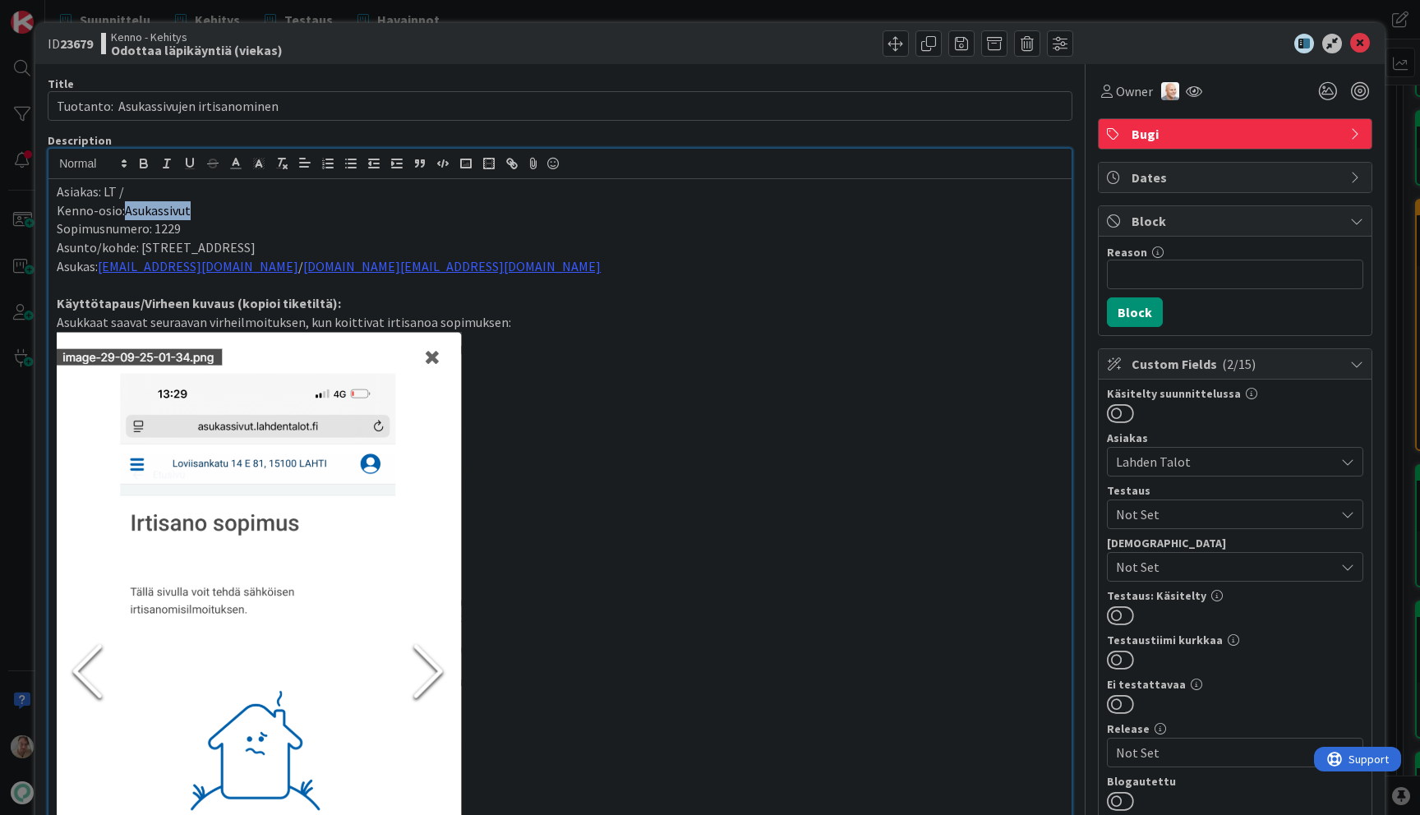
drag, startPoint x: 264, startPoint y: 201, endPoint x: 122, endPoint y: 204, distance: 142.2
click at [122, 204] on p "Kenno-osio: Asukassivut" at bounding box center [560, 210] width 1007 height 19
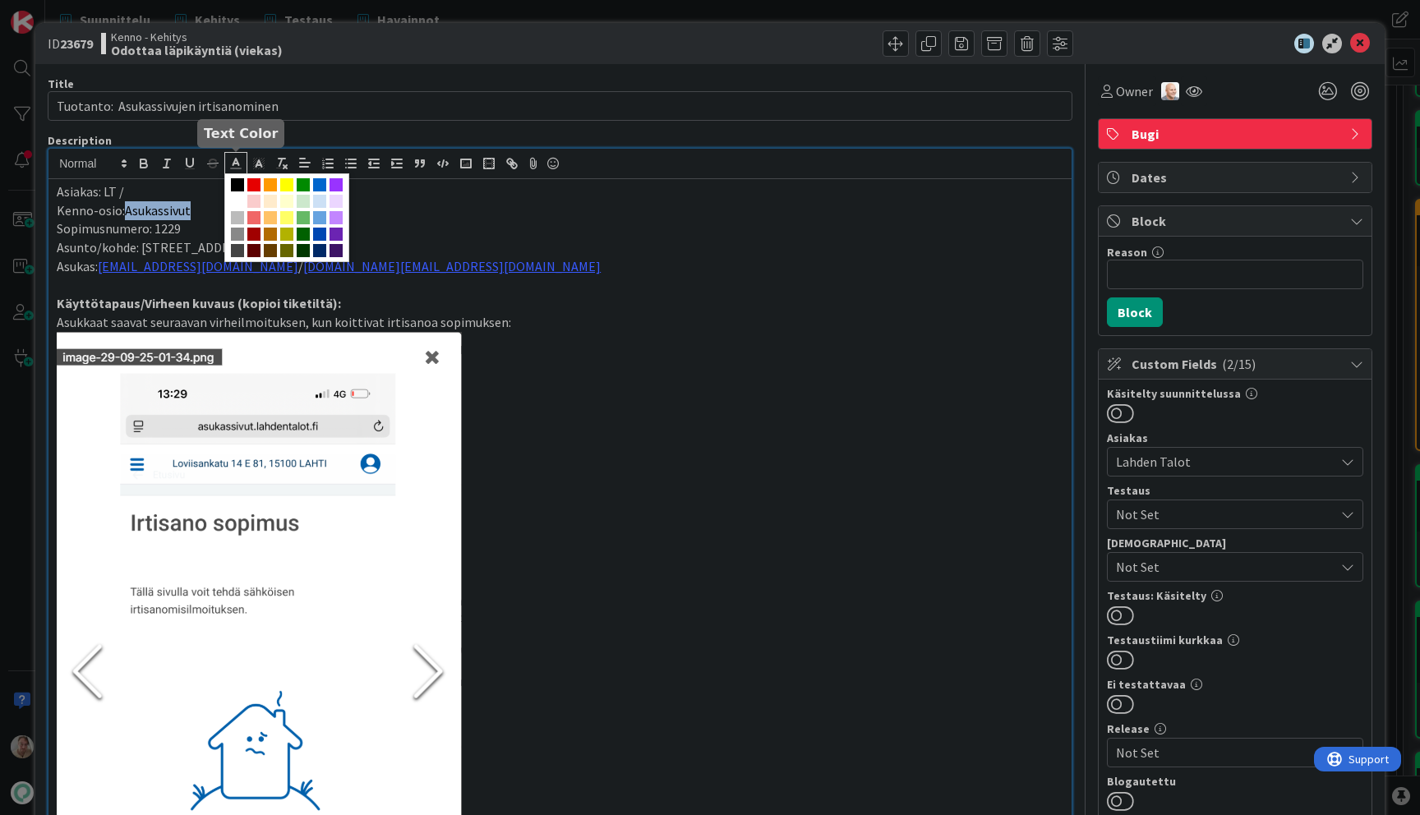
click at [237, 162] on polyline at bounding box center [236, 162] width 6 height 7
click at [250, 163] on span at bounding box center [258, 163] width 23 height 22
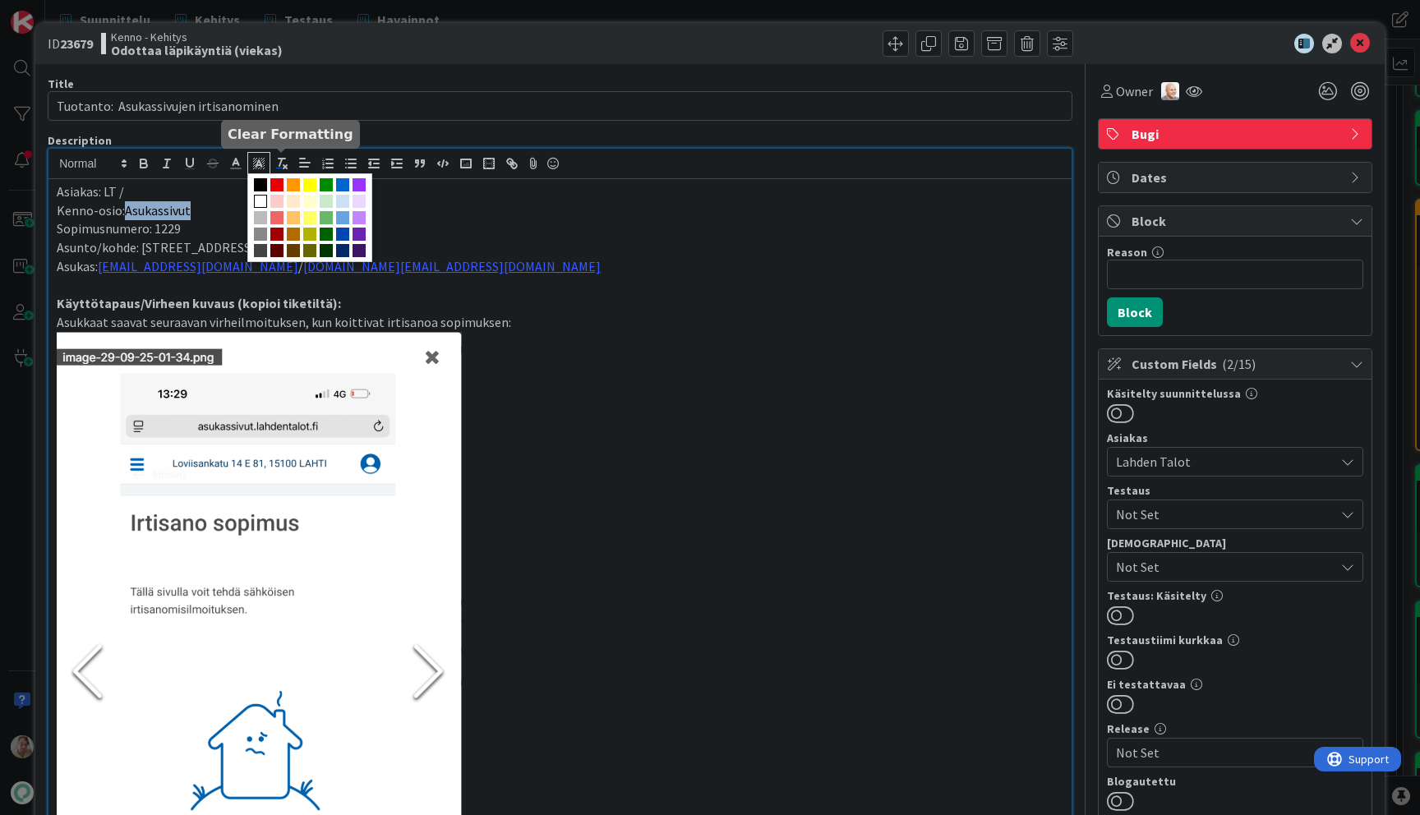
click at [284, 165] on line "button" at bounding box center [285, 166] width 3 height 3
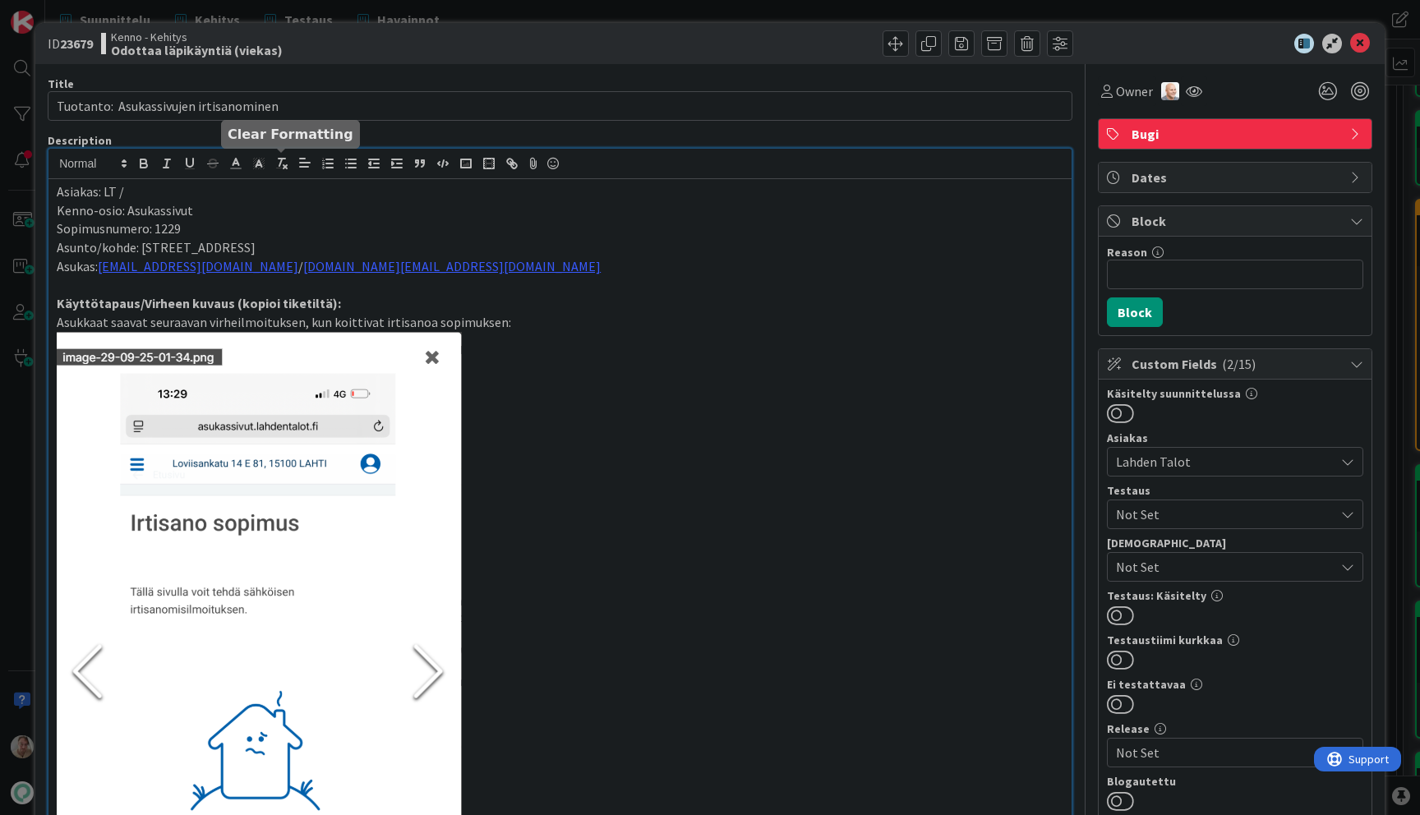
click at [566, 271] on p "Asukas: olga190595@bk.ru / batyamvova.ee@gmail.com" at bounding box center [560, 266] width 1007 height 19
click at [1352, 41] on icon at bounding box center [1360, 44] width 20 height 20
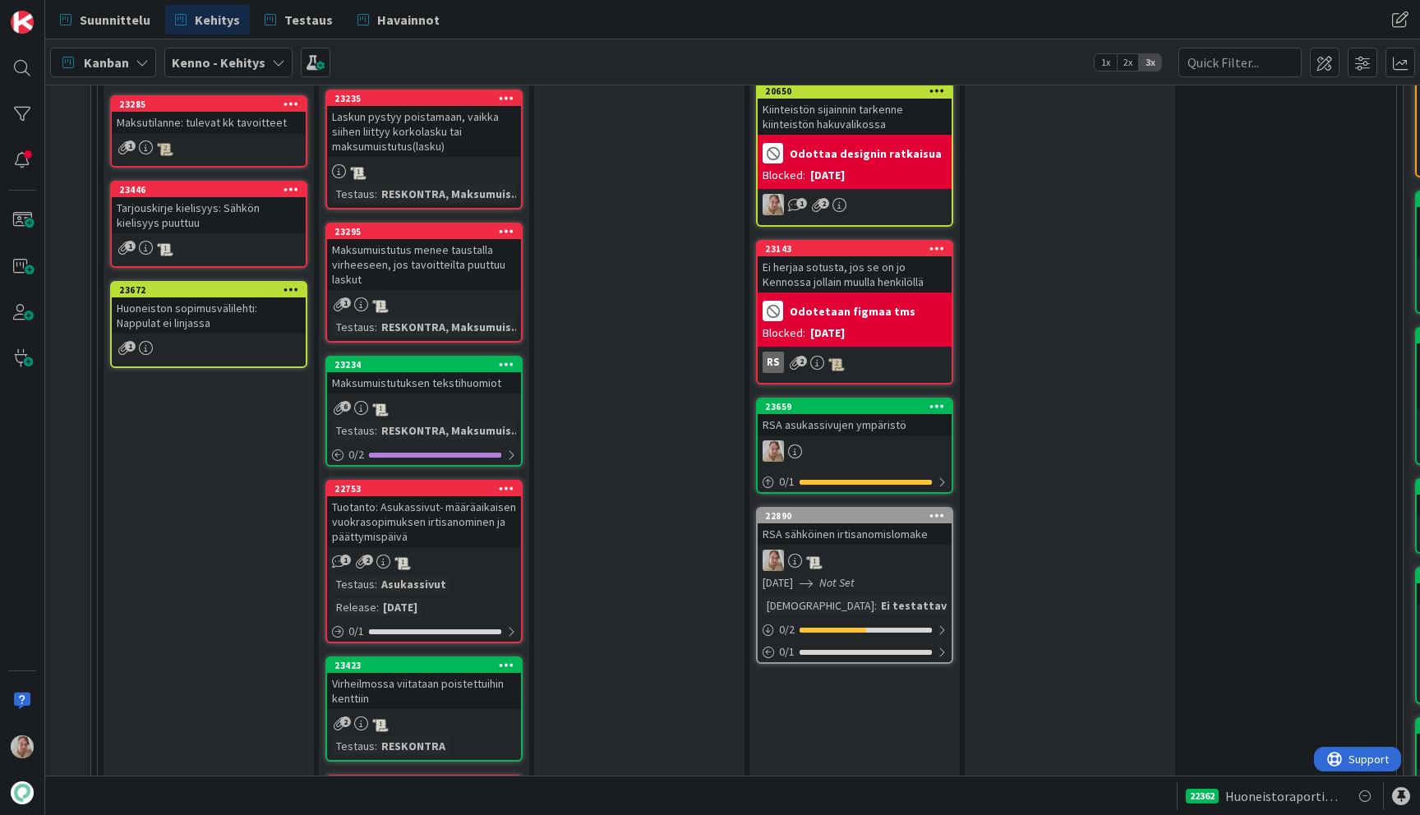
click at [411, 142] on div "Laskun pystyy poistamaan, vaikka siihen liittyy korkolasku tai maksumuistutus(l…" at bounding box center [424, 131] width 194 height 51
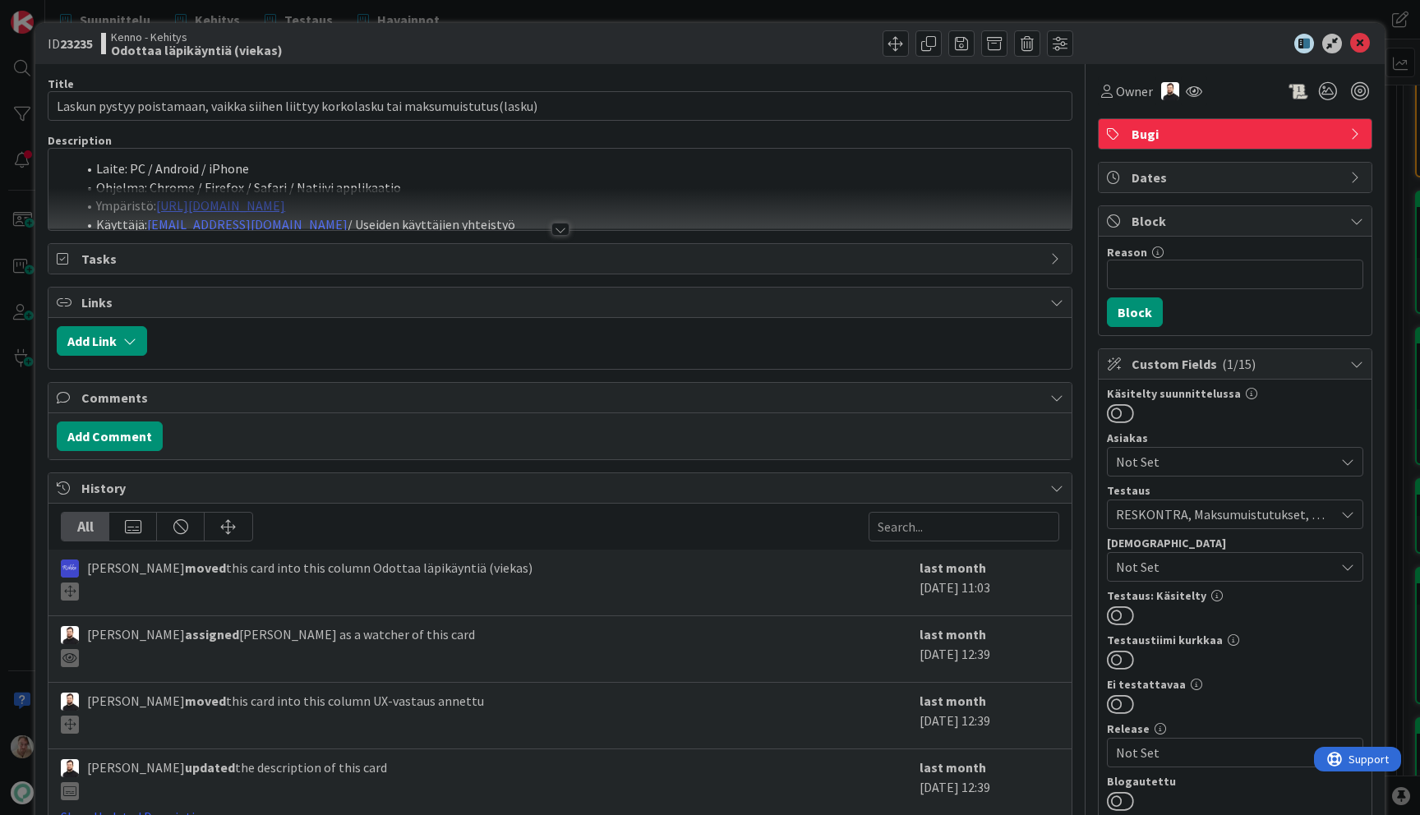
click at [483, 184] on li "Ohjelma: Chrome / Firefox / Safari / Natiivi applikaatio" at bounding box center [569, 187] width 987 height 19
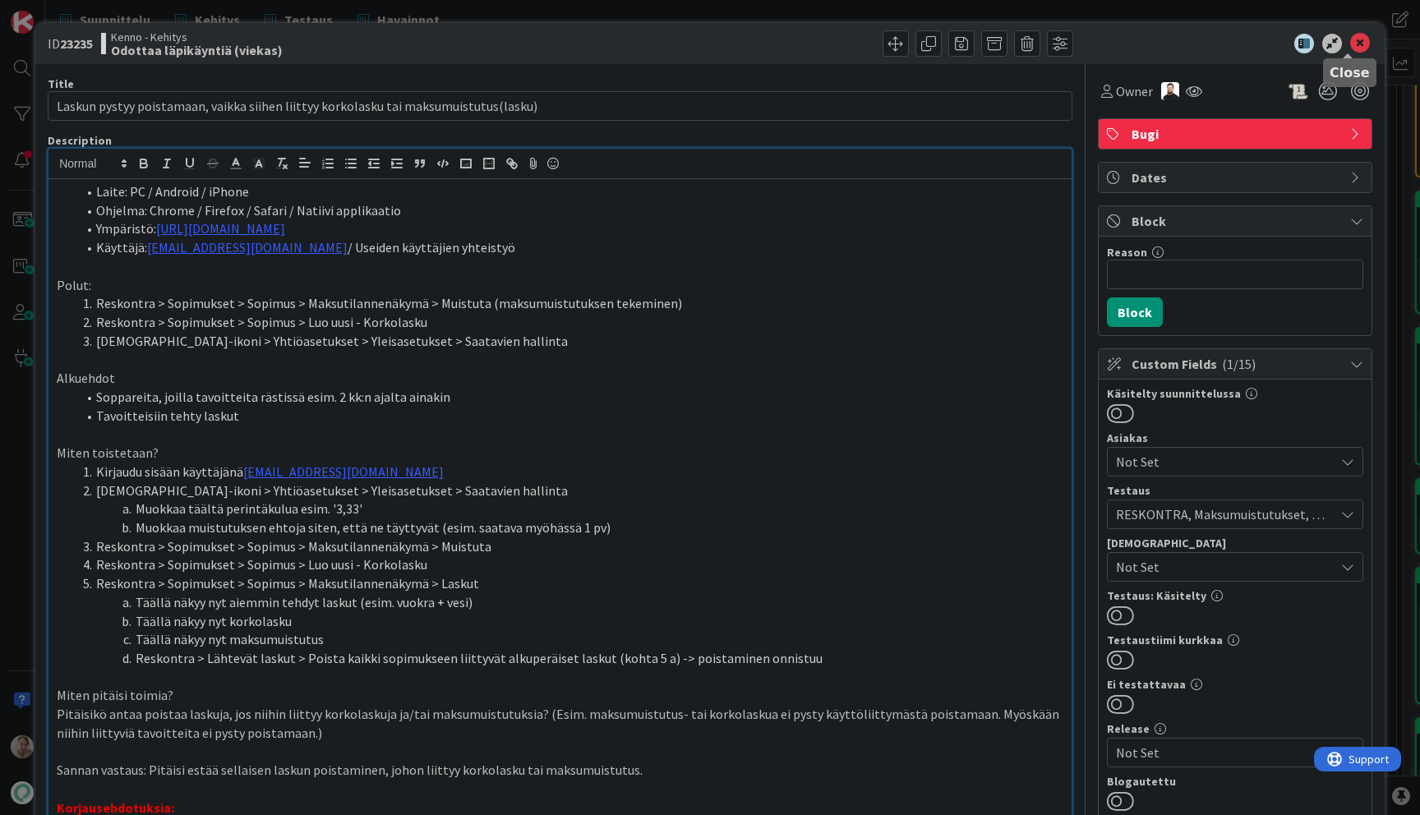
click at [1354, 42] on icon at bounding box center [1360, 44] width 20 height 20
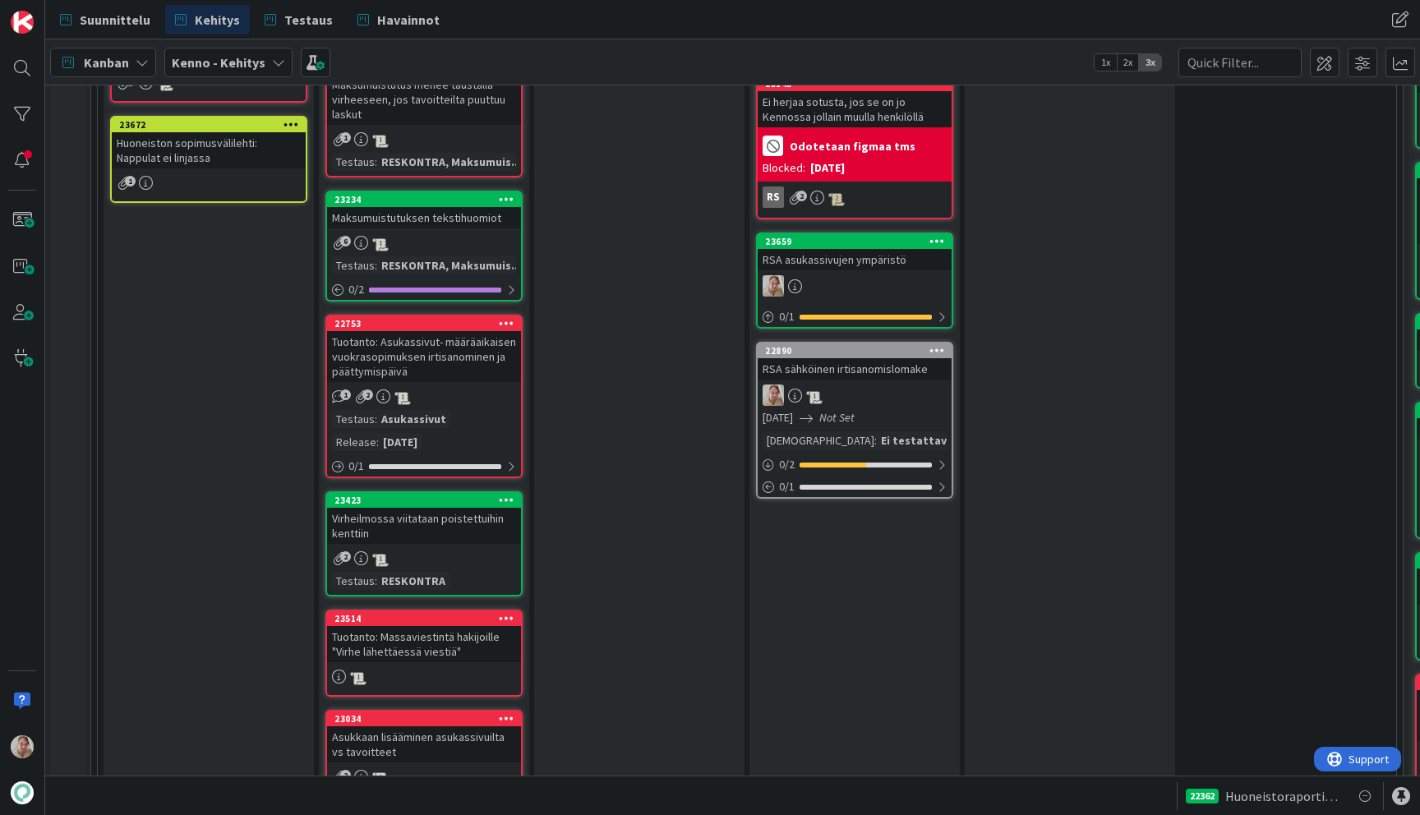
scroll to position [2157, 0]
click at [433, 228] on div "Maksumuistutuksen tekstihuomiot" at bounding box center [424, 218] width 194 height 21
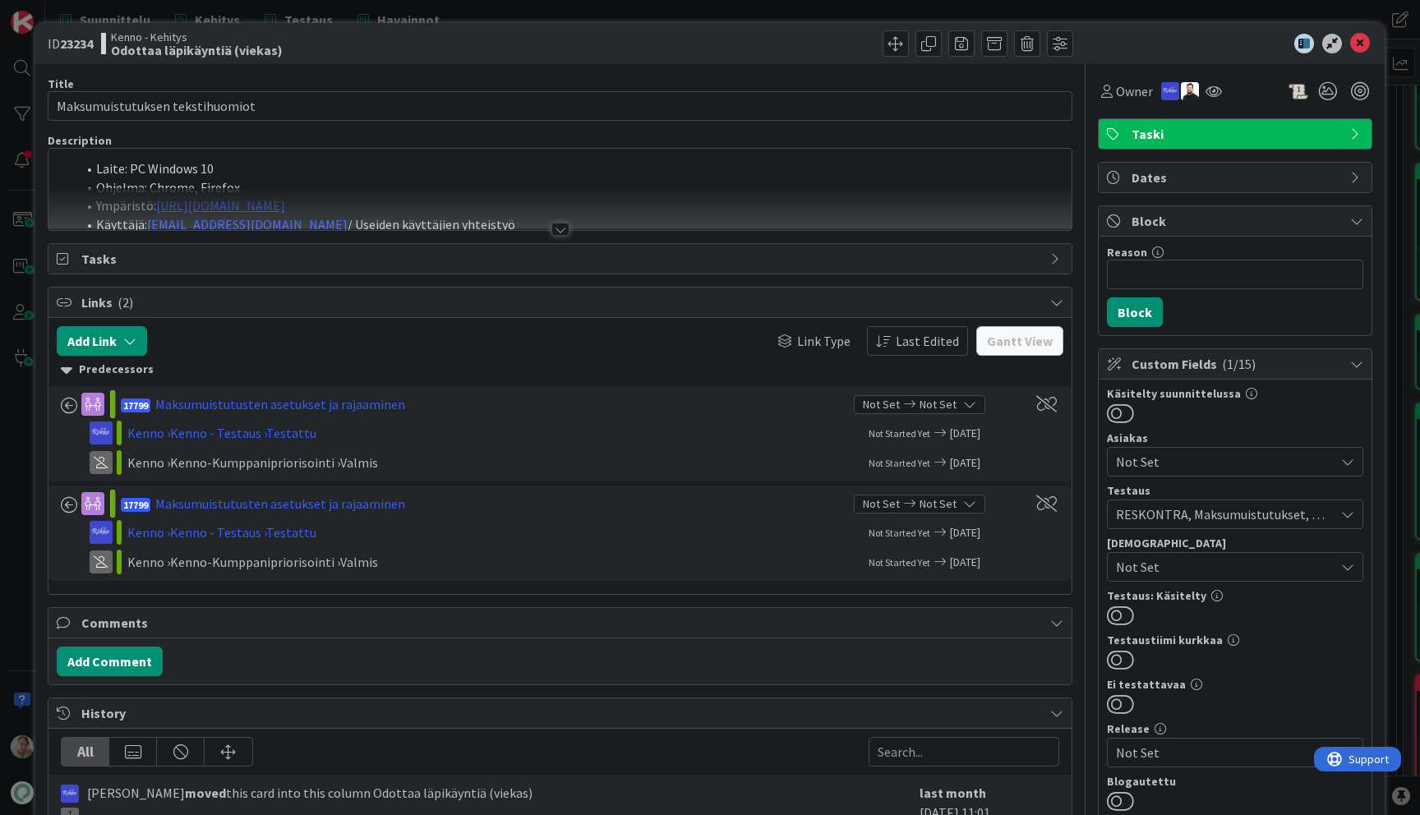
click at [565, 223] on div at bounding box center [559, 209] width 1023 height 42
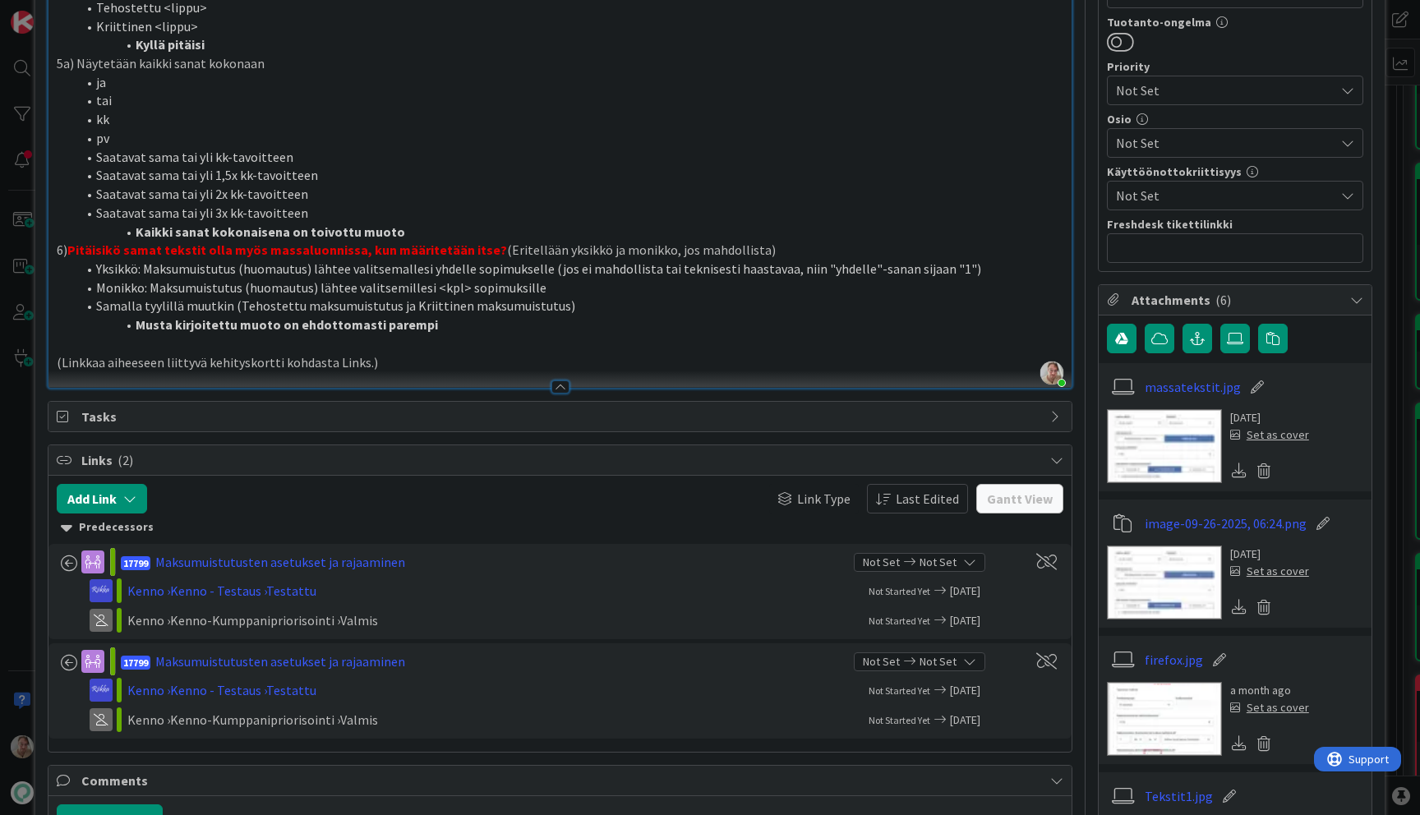
scroll to position [998, 0]
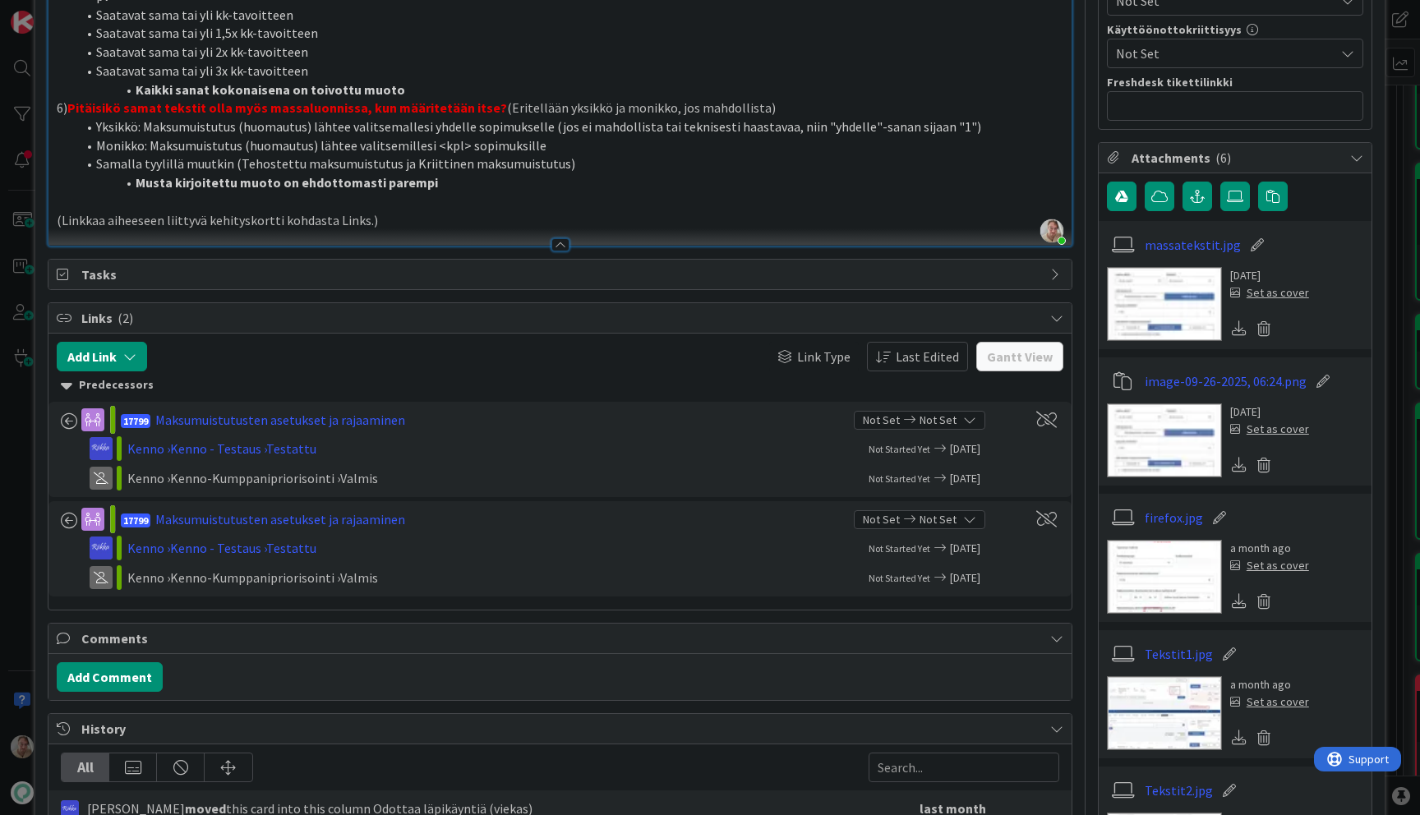
click at [1115, 292] on img at bounding box center [1164, 304] width 115 height 74
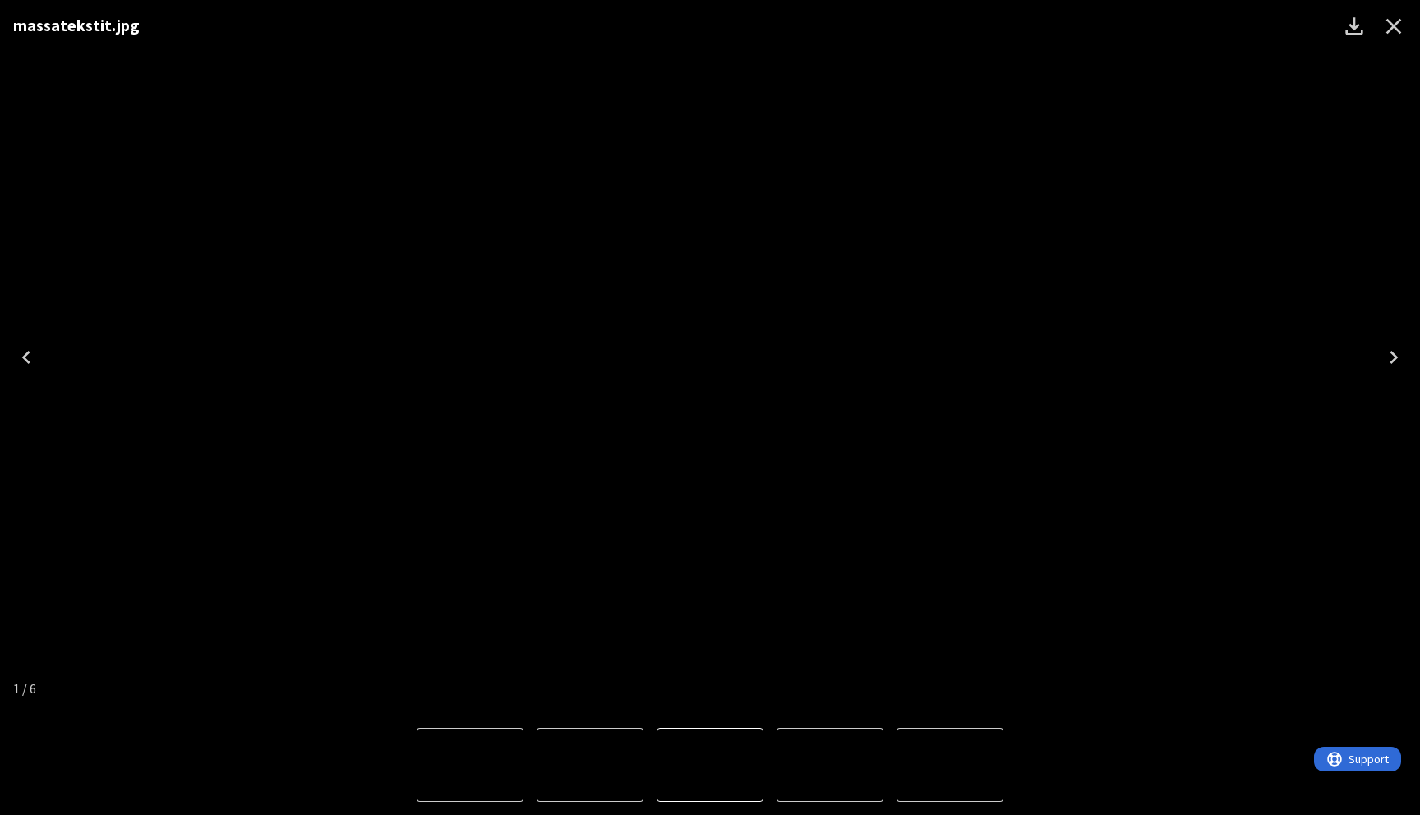
click at [1397, 357] on icon "Next" at bounding box center [1394, 357] width 8 height 13
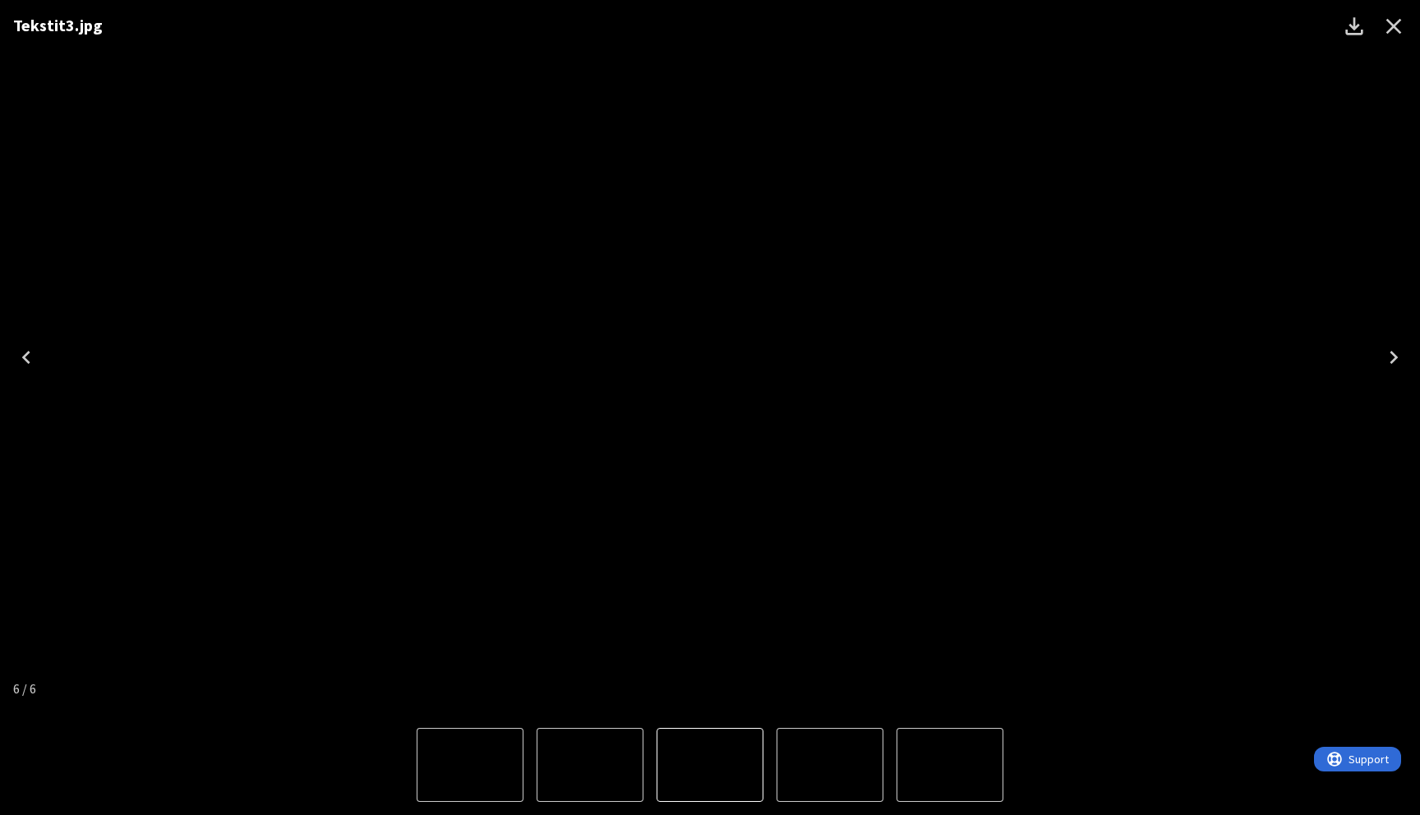
click at [1397, 357] on icon "Next" at bounding box center [1394, 357] width 8 height 13
click at [1395, 27] on icon "Close" at bounding box center [1394, 27] width 16 height 16
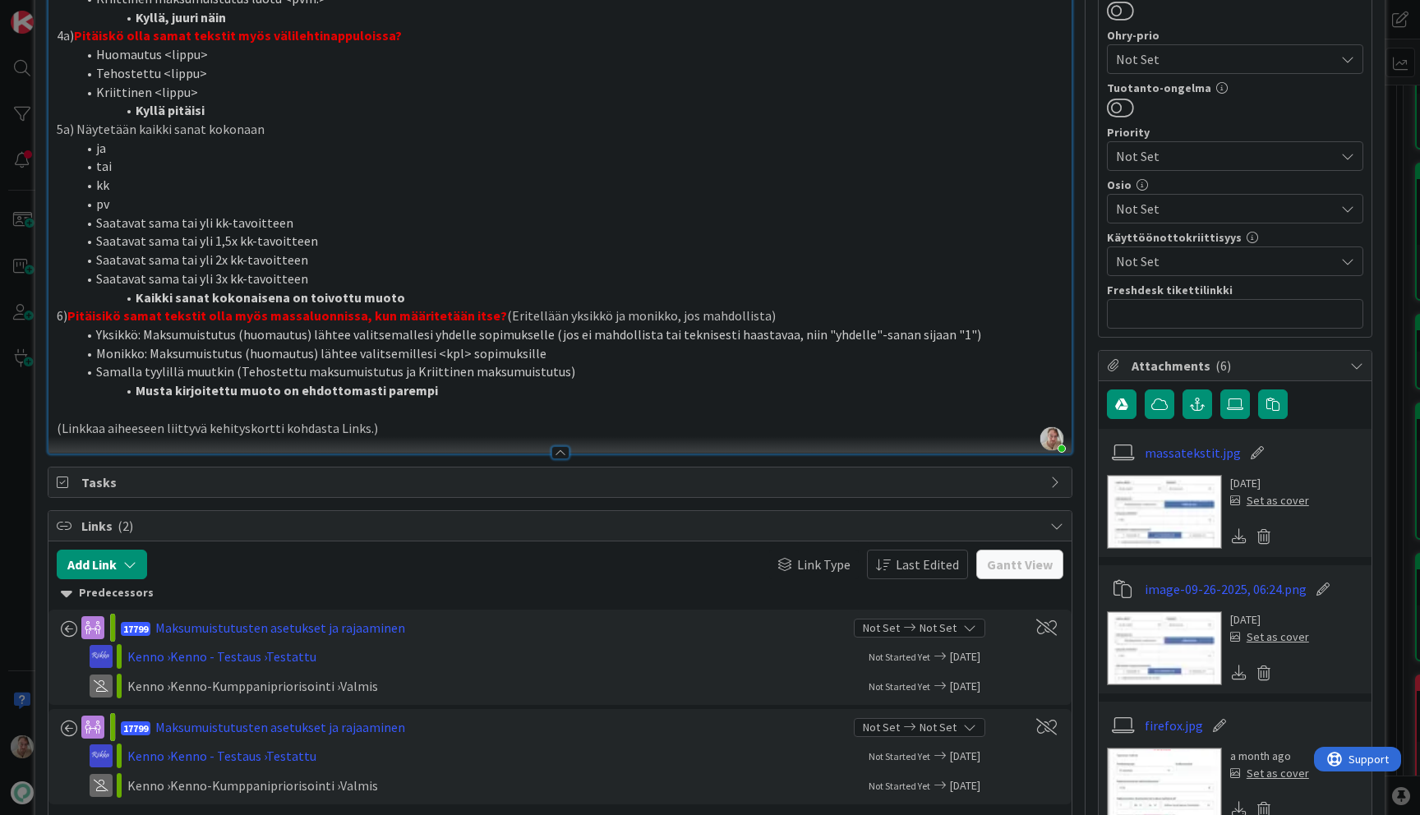
scroll to position [0, 0]
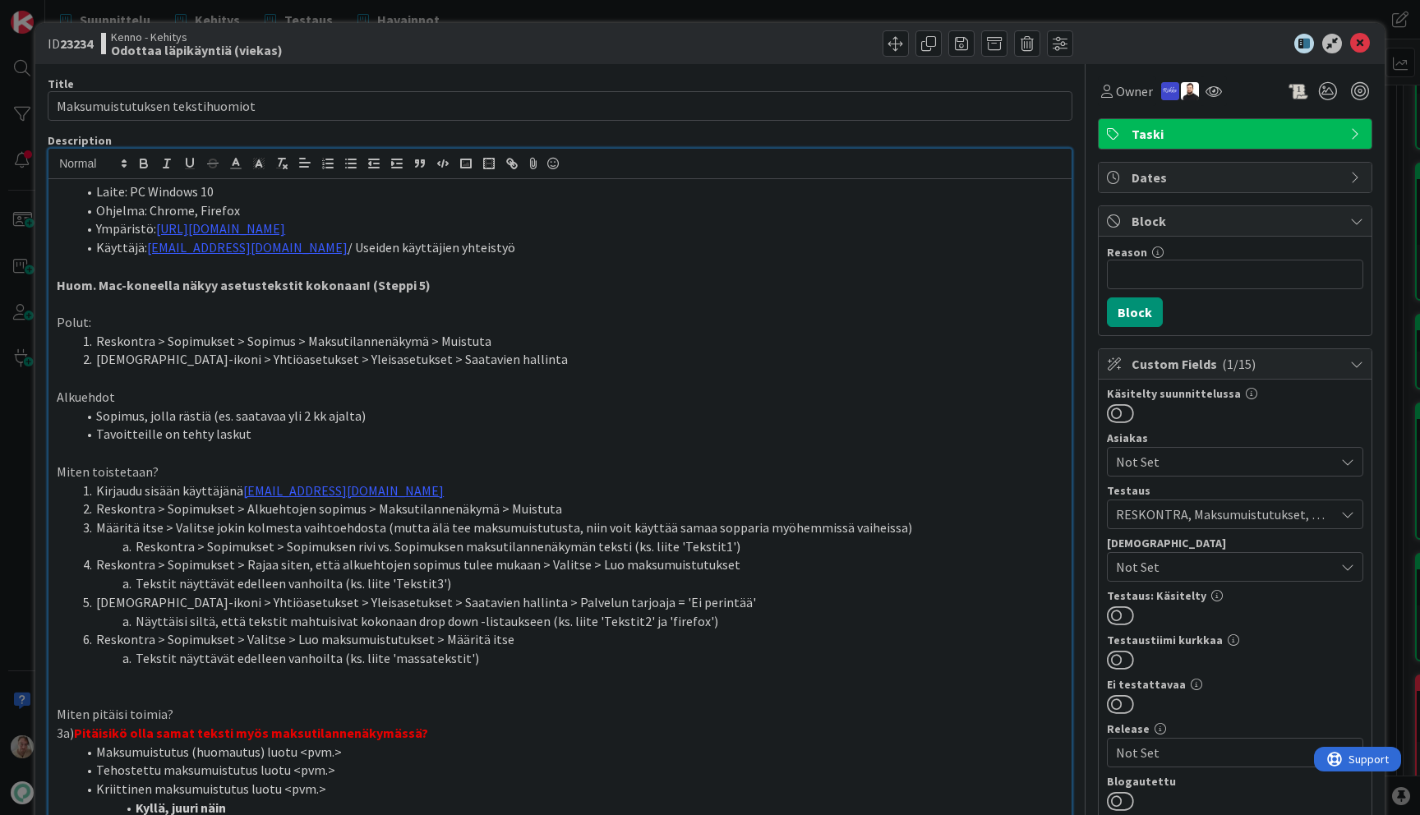
click at [1352, 43] on icon at bounding box center [1360, 44] width 20 height 20
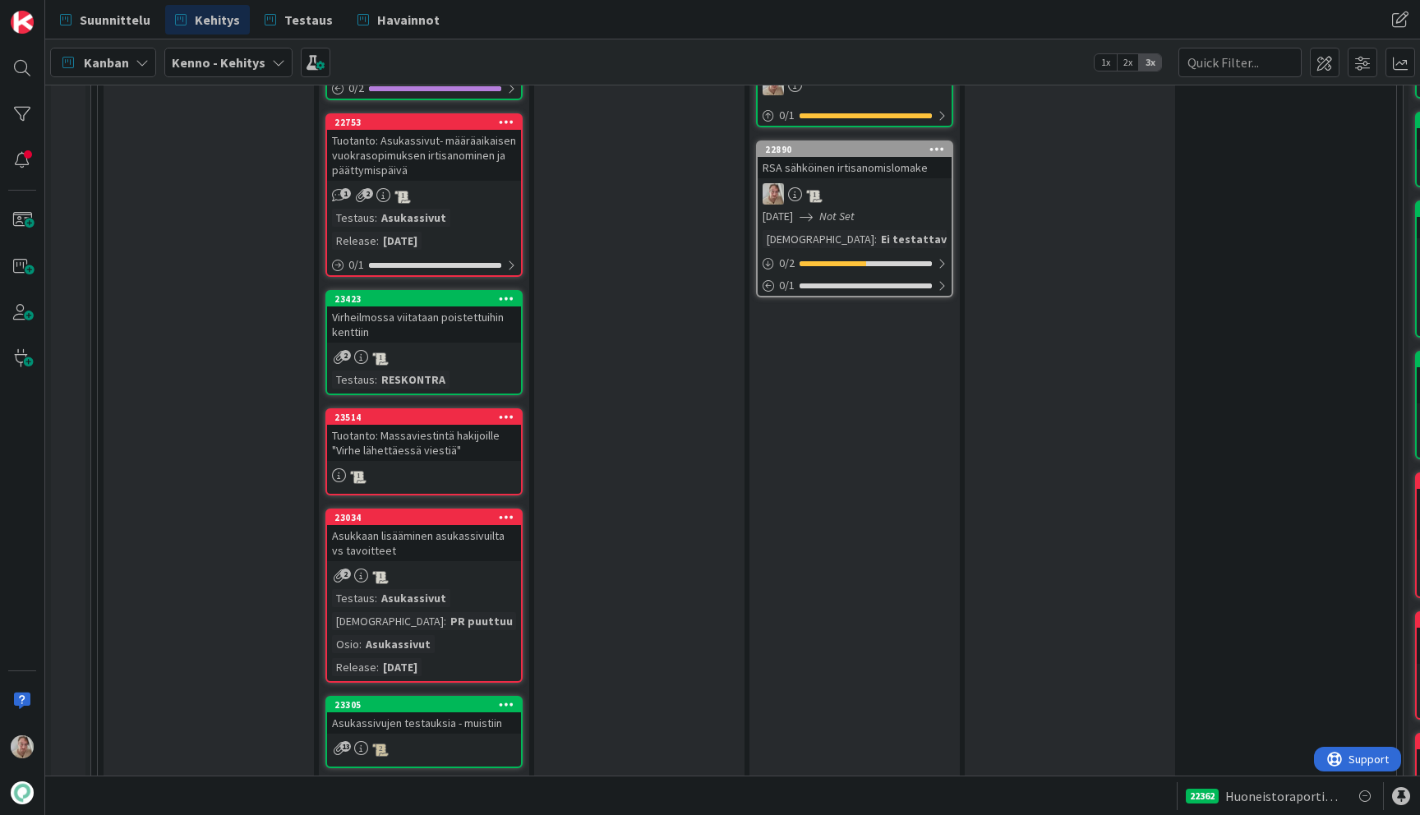
click at [482, 331] on div "Virheilmossa viitataan poistettuihin kenttiin" at bounding box center [424, 325] width 194 height 36
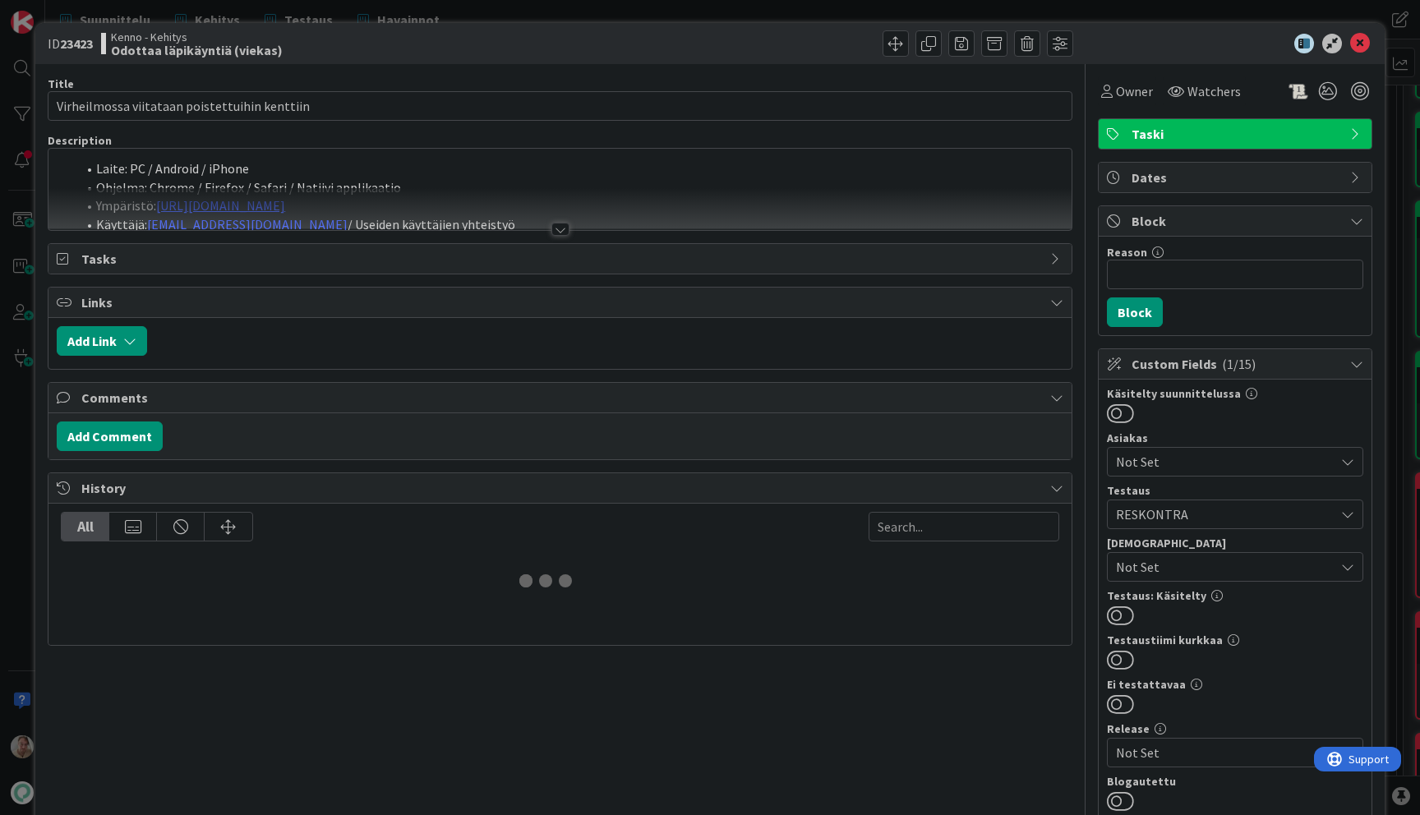
click at [568, 194] on div at bounding box center [559, 209] width 1023 height 42
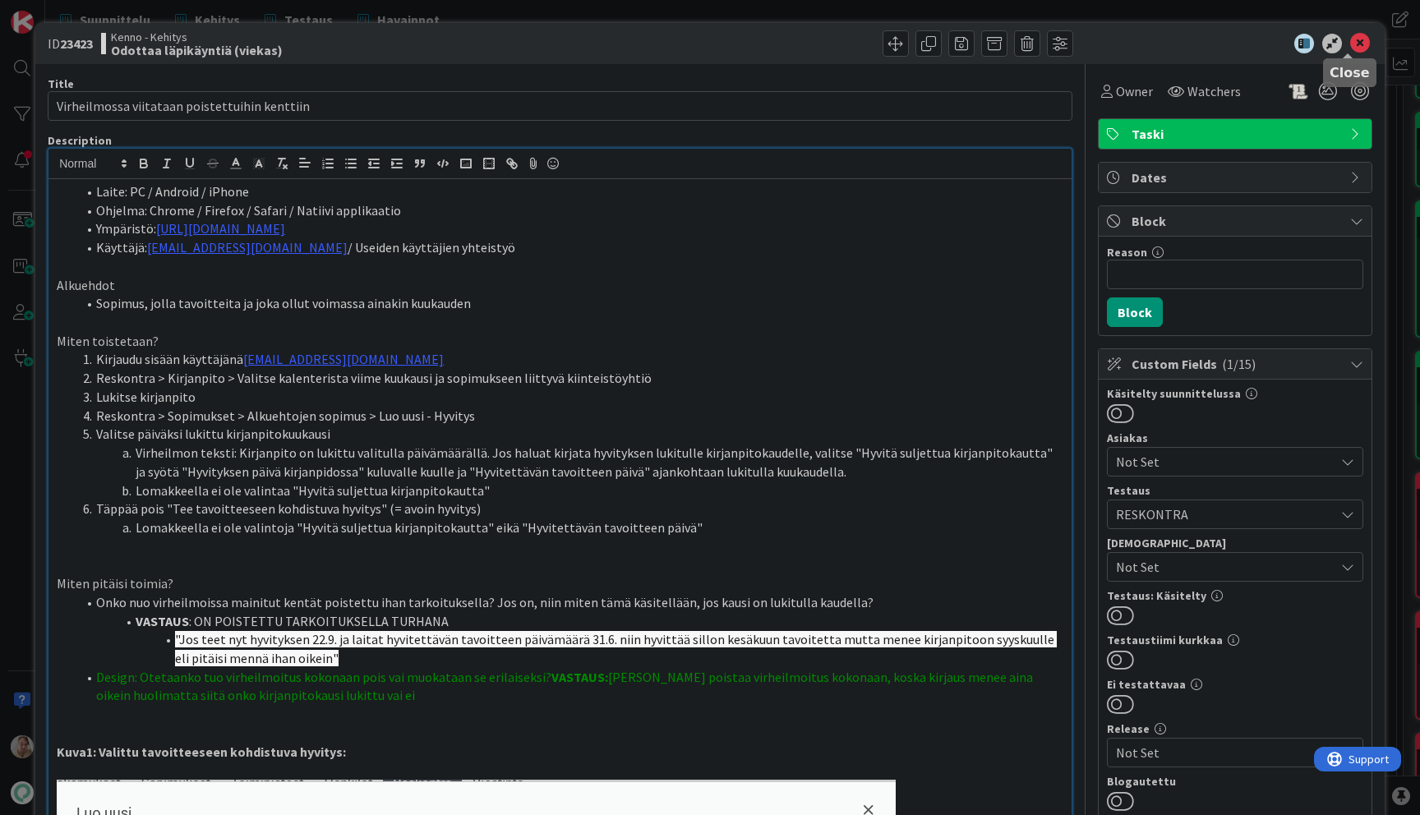
click at [1356, 39] on icon at bounding box center [1360, 44] width 20 height 20
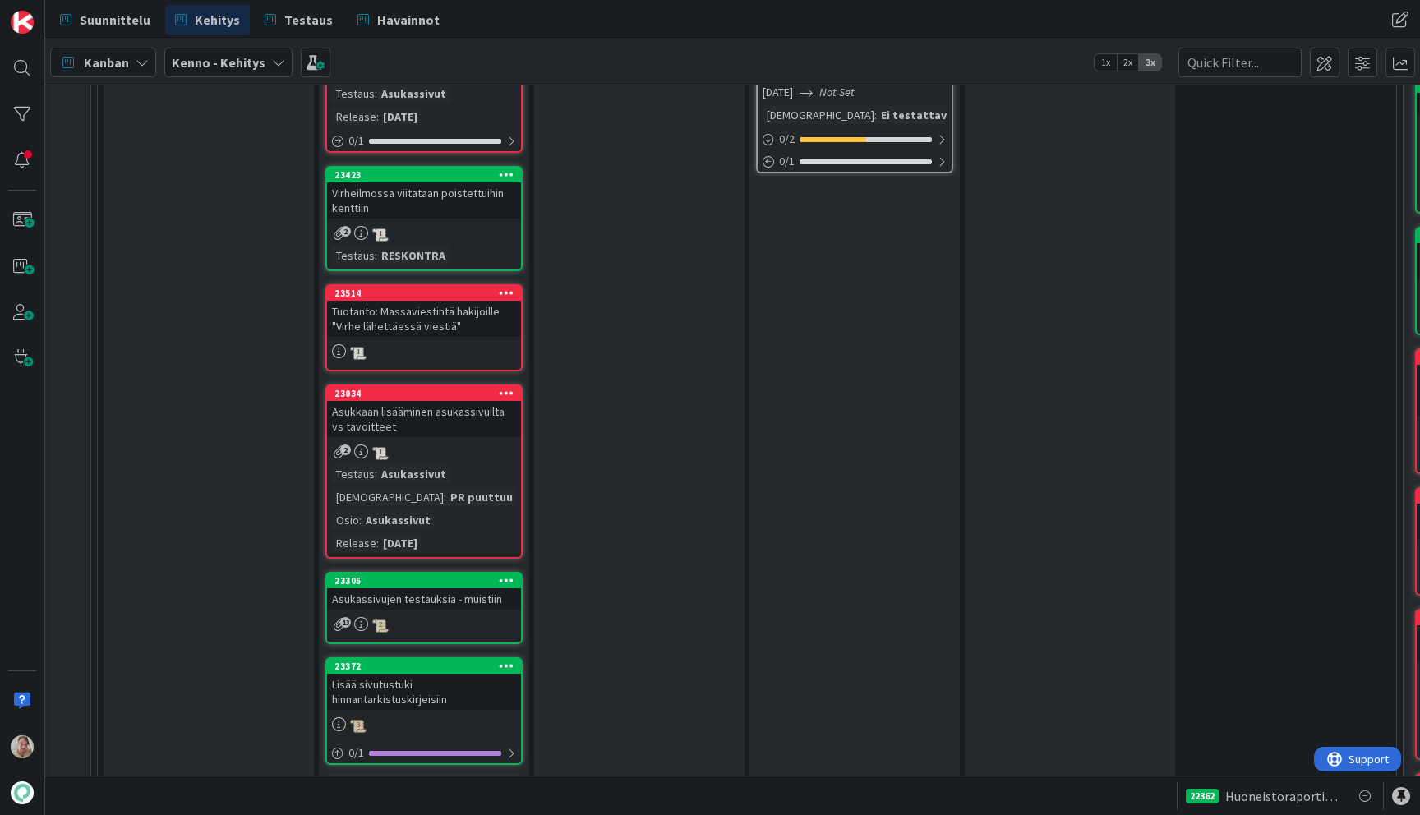
scroll to position [2491, 0]
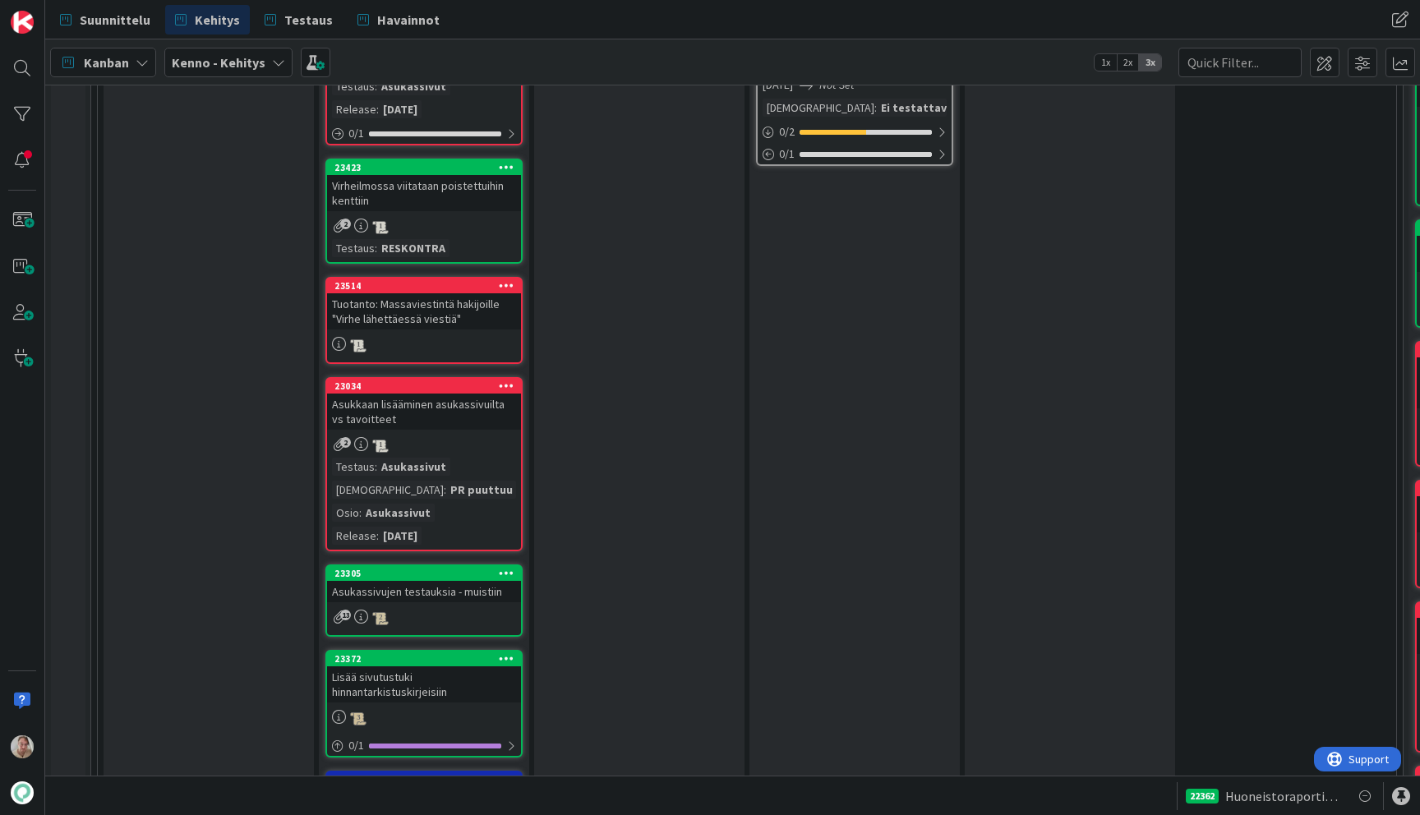
click at [480, 325] on div "Tuotanto: Massaviestintä hakijoille "Virhe lähettäessä viestiä"" at bounding box center [424, 311] width 194 height 36
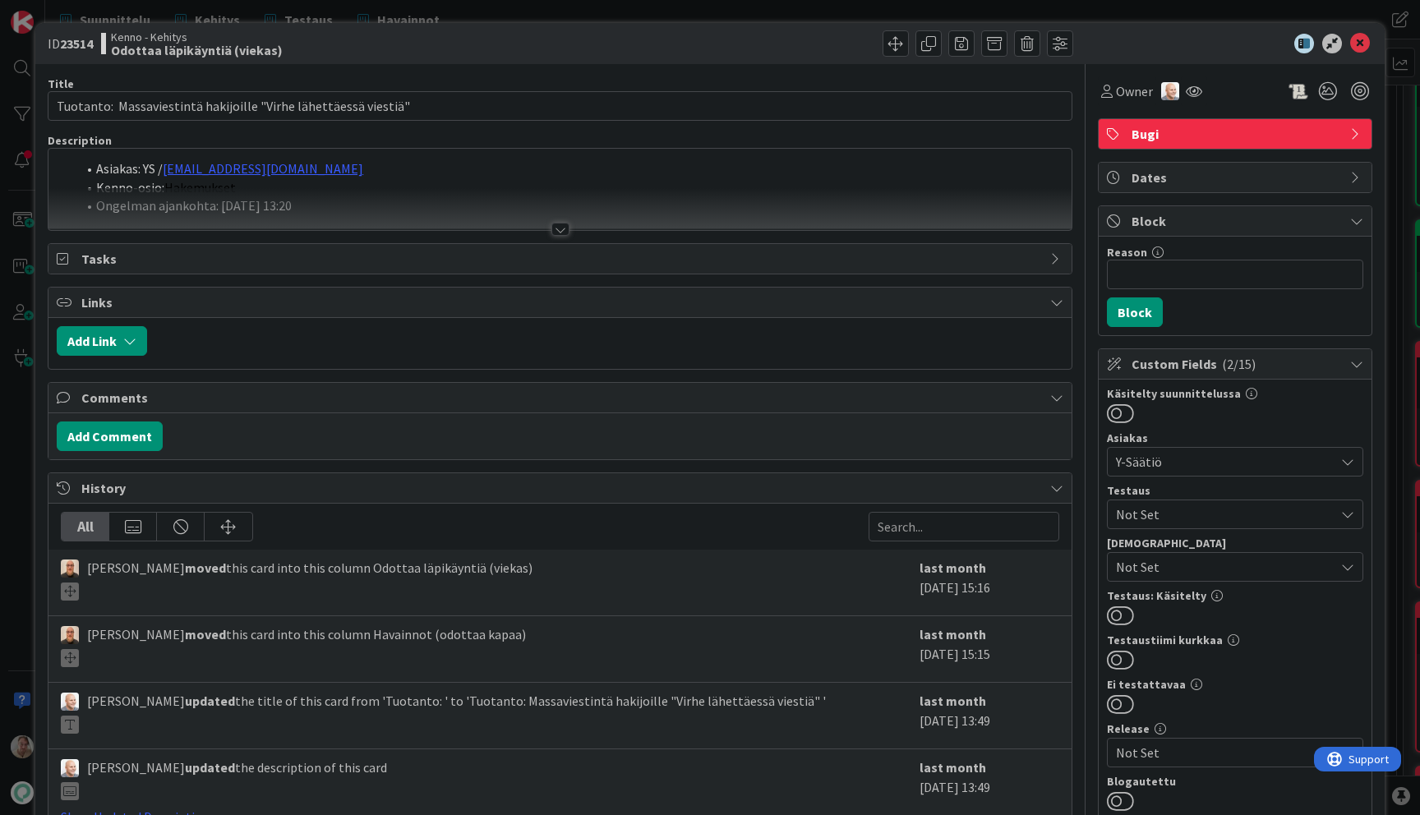
click at [424, 207] on div at bounding box center [559, 209] width 1023 height 42
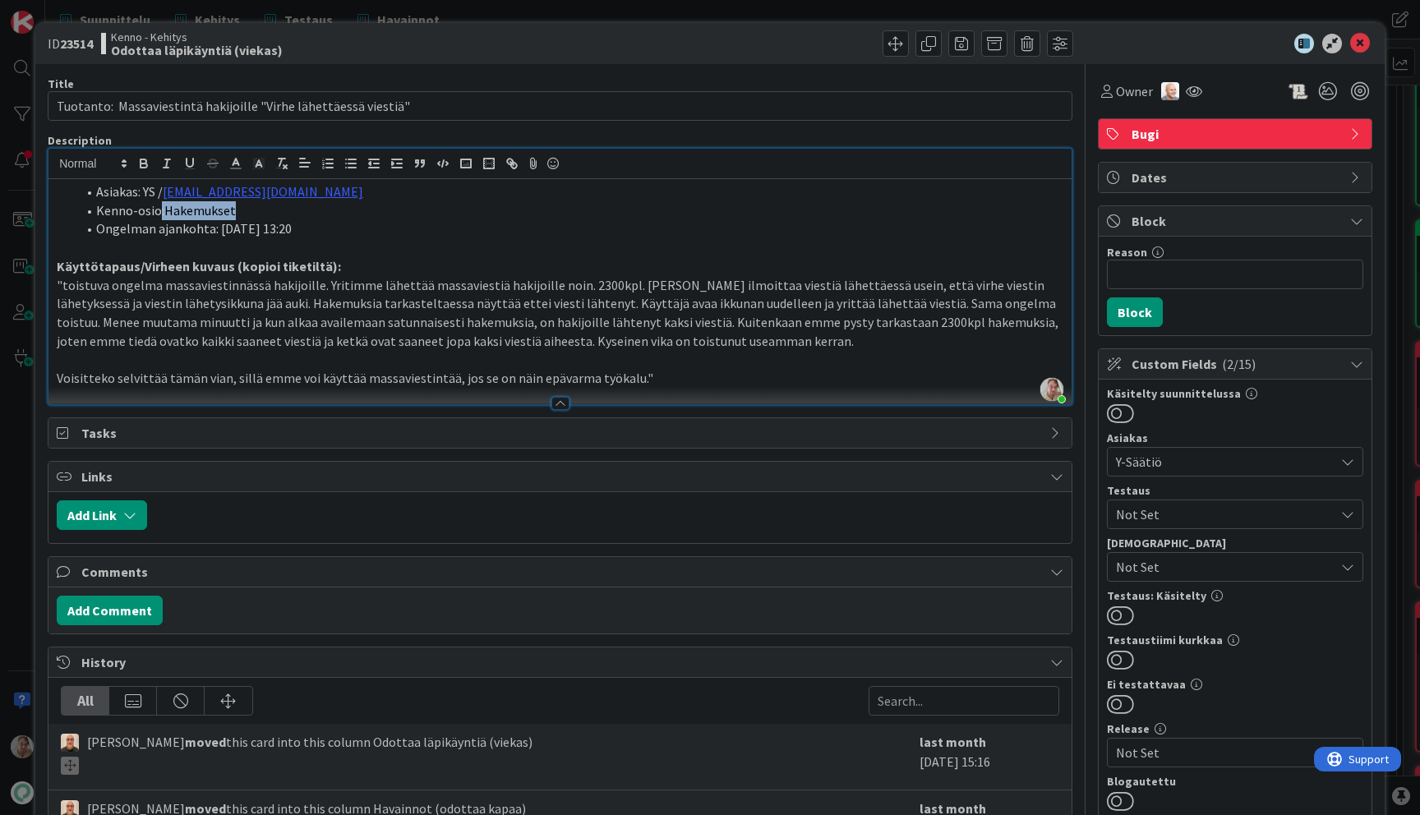
drag, startPoint x: 288, startPoint y: 208, endPoint x: 159, endPoint y: 208, distance: 129.0
click at [159, 208] on li "Kenno-osio: Hakemukset" at bounding box center [569, 210] width 987 height 19
click at [287, 162] on icon "button" at bounding box center [281, 163] width 15 height 15
click at [348, 164] on line "button" at bounding box center [351, 164] width 7 height 0
click at [445, 282] on p ""toistuva ongelma massaviestinnässä hakijoille. Yritimme lähettää massaviestiä …" at bounding box center [560, 313] width 1007 height 75
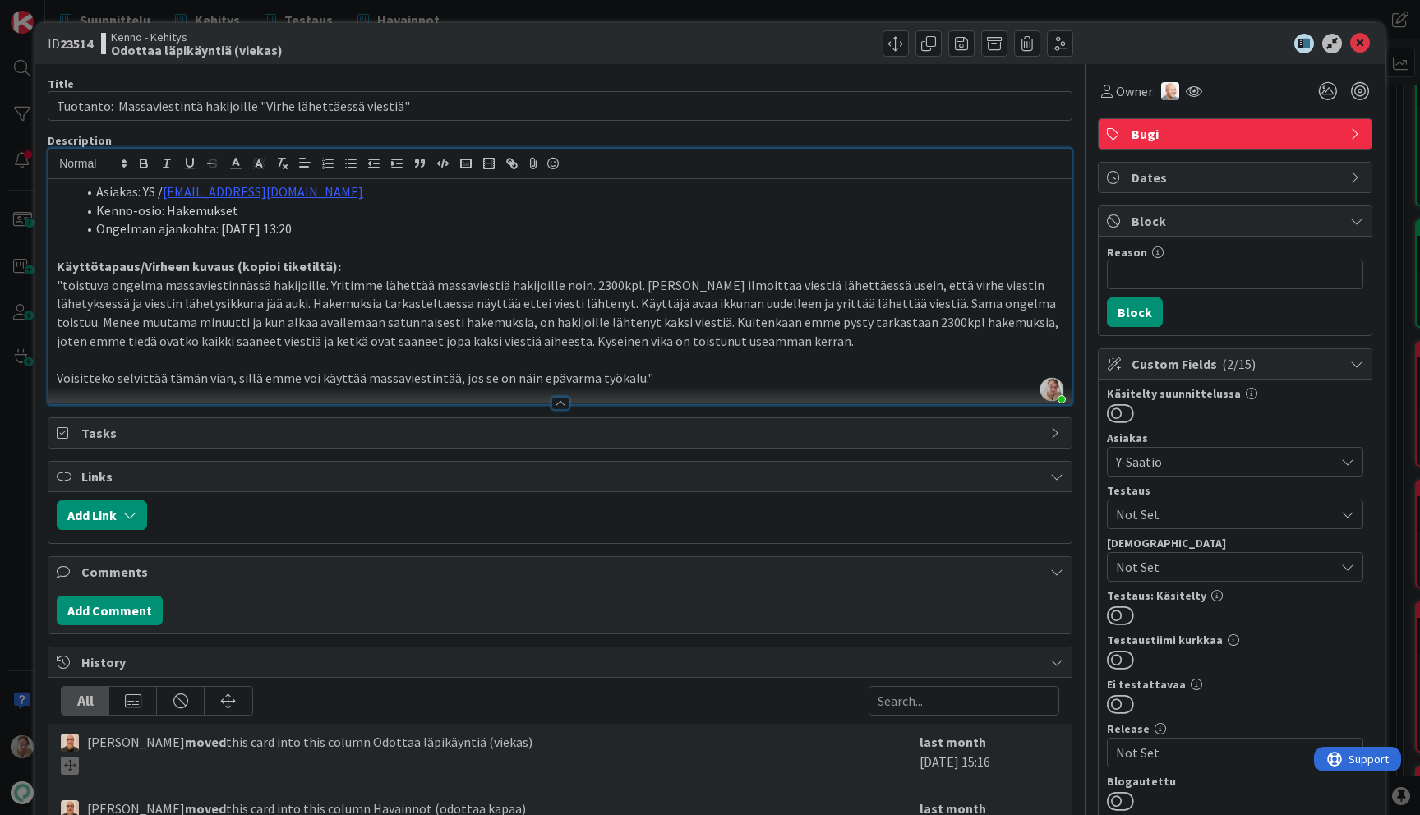
scroll to position [3, 0]
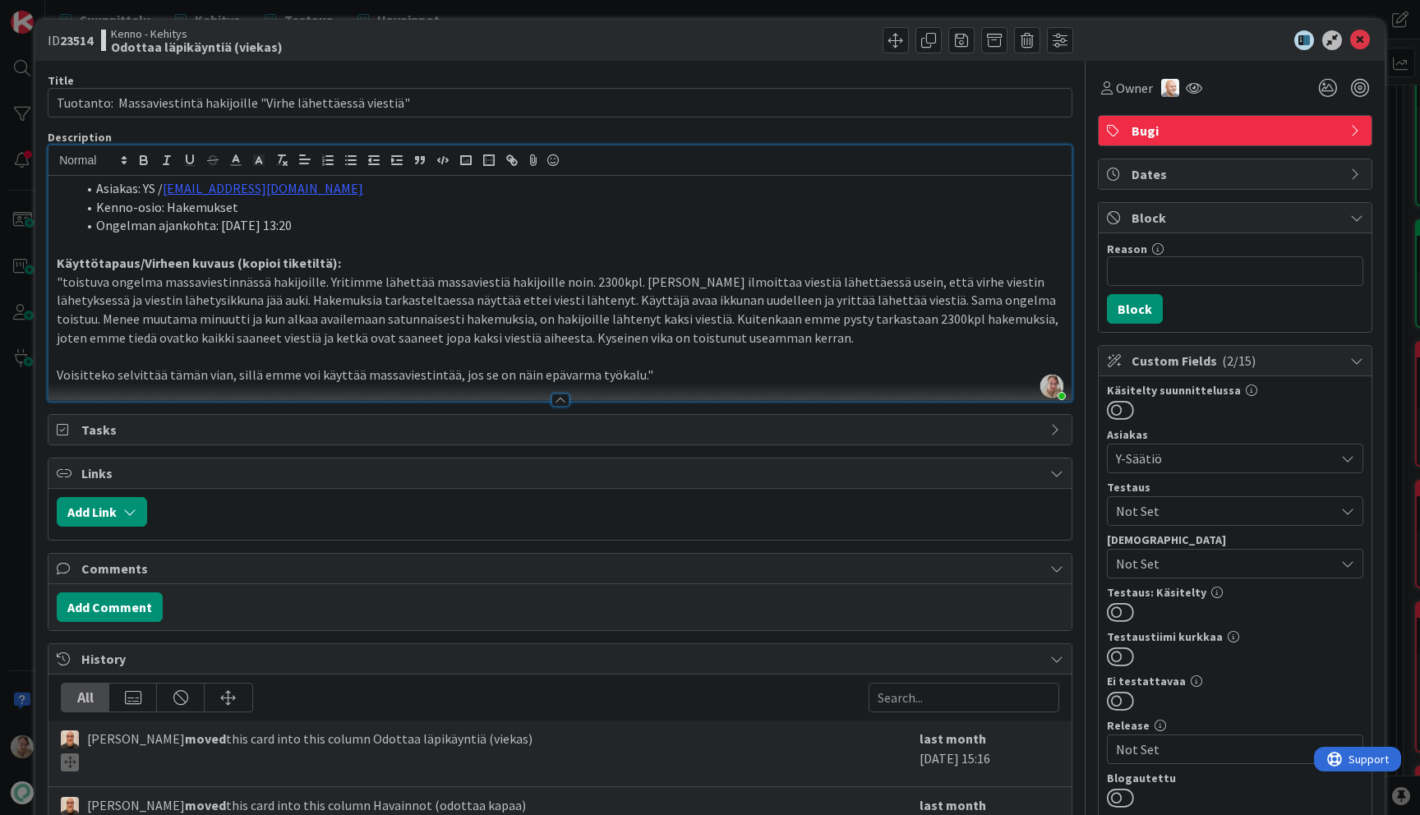
click at [727, 384] on div at bounding box center [559, 392] width 1023 height 17
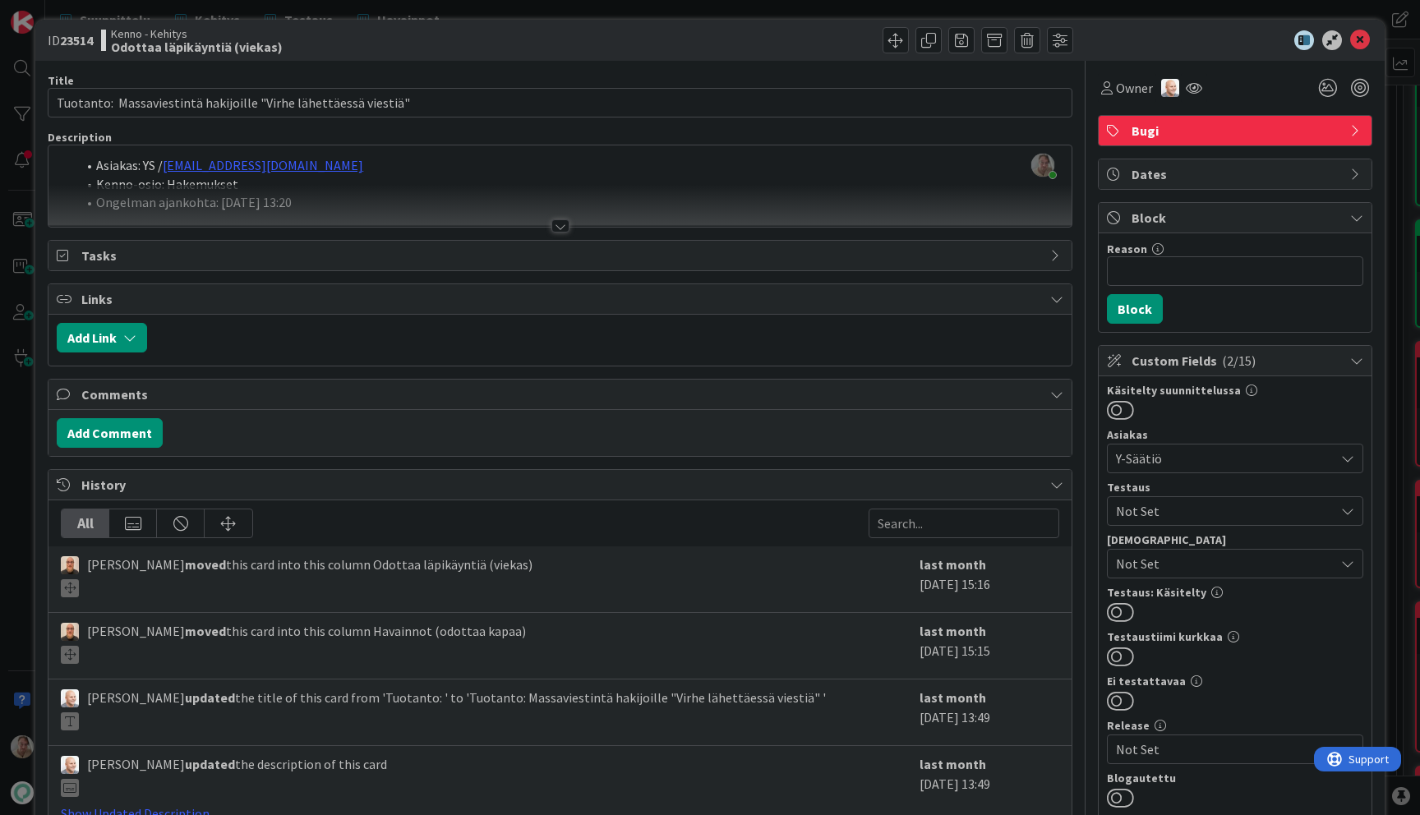
click at [626, 190] on div at bounding box center [559, 206] width 1023 height 42
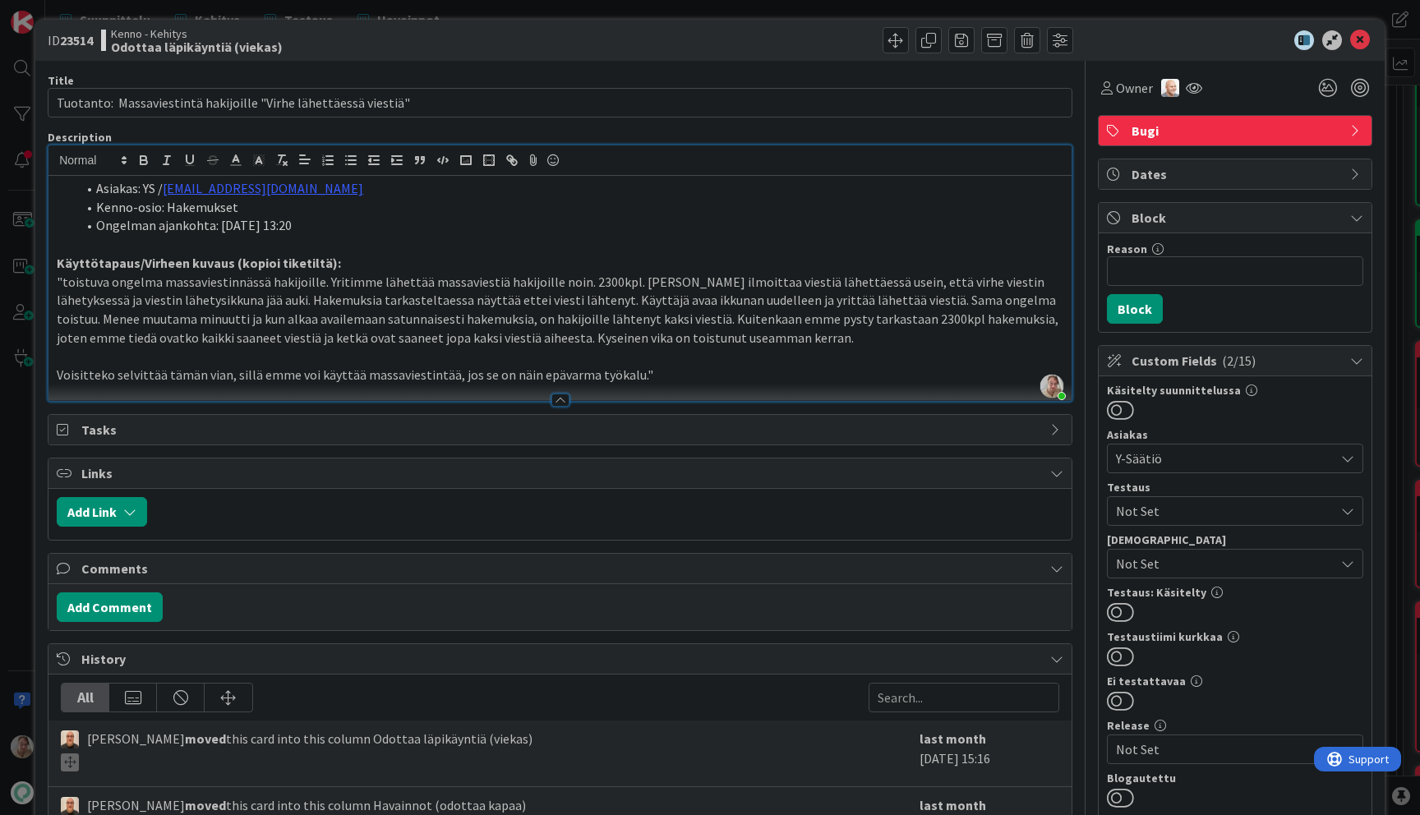
scroll to position [0, 0]
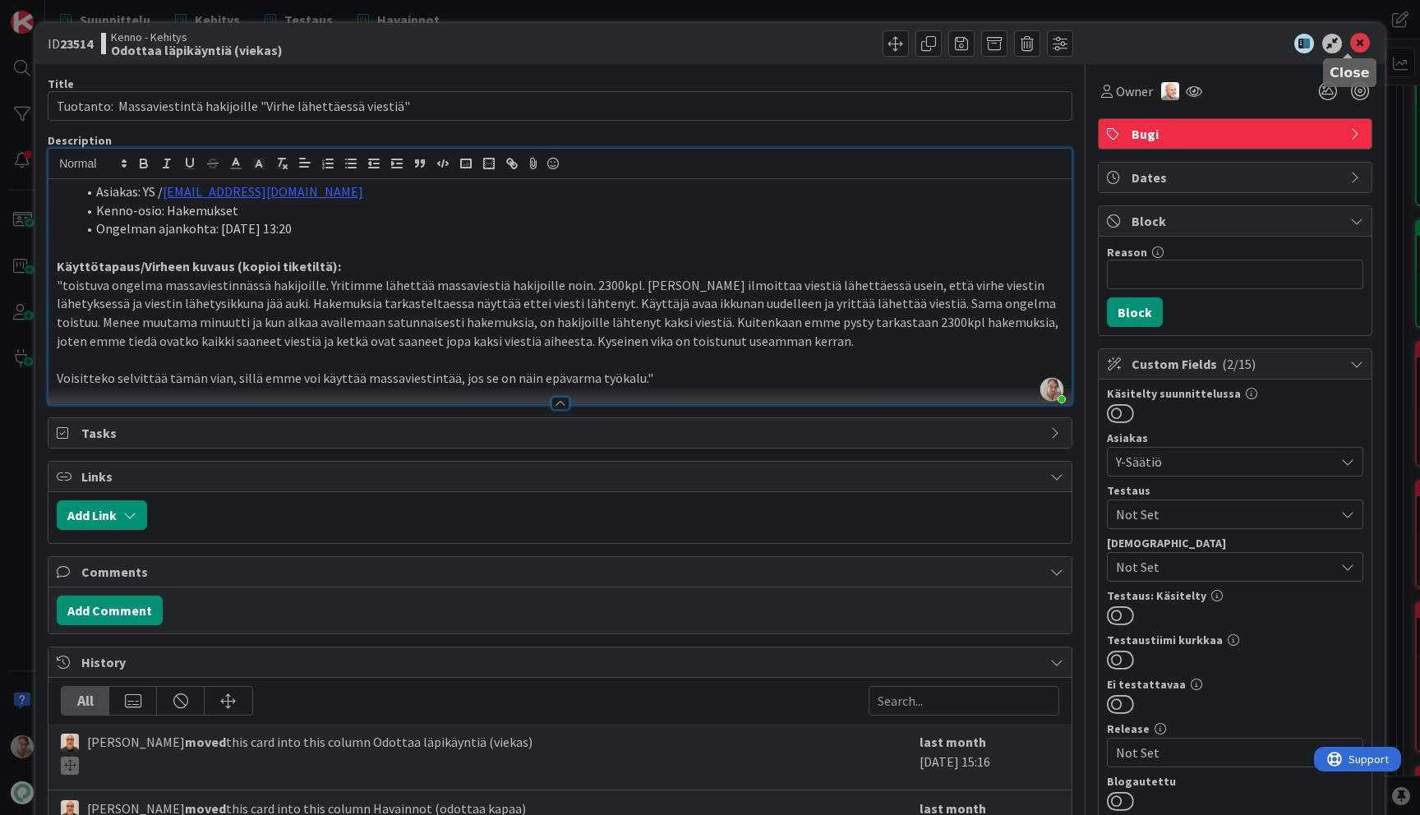
click at [1350, 44] on icon at bounding box center [1360, 44] width 20 height 20
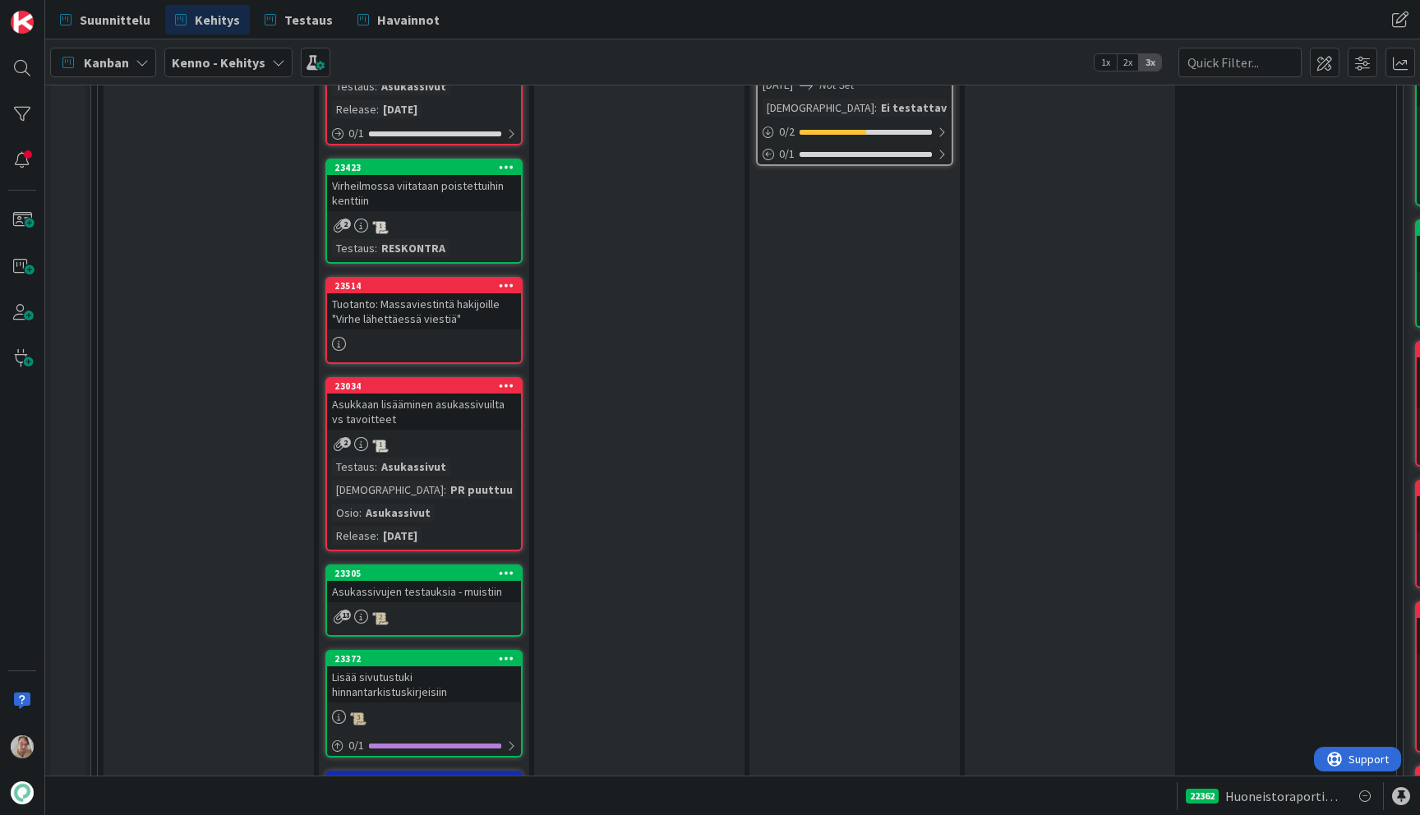
click at [466, 327] on div "Tuotanto: Massaviestintä hakijoille "Virhe lähettäessä viestiä"" at bounding box center [424, 311] width 194 height 36
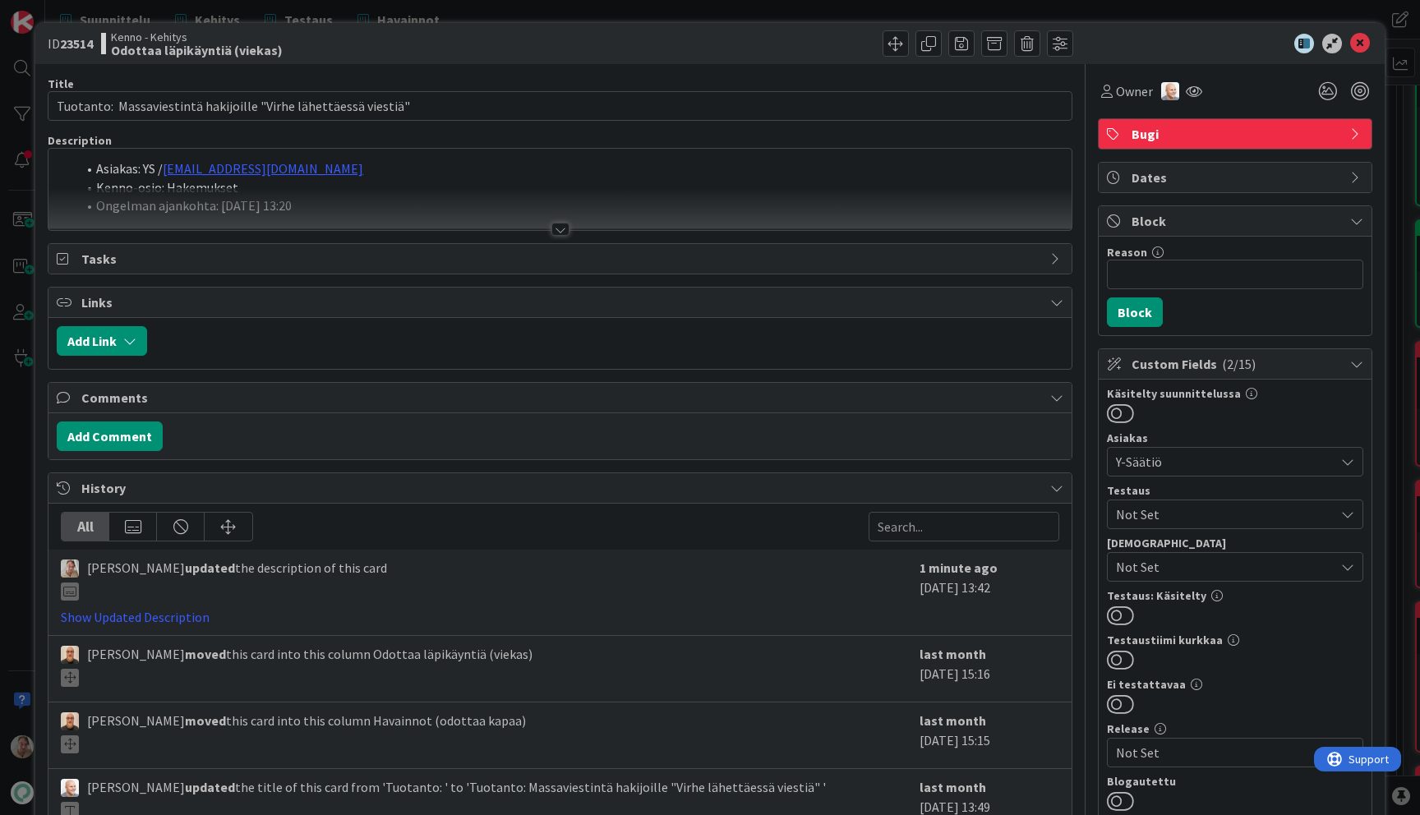
click at [693, 178] on div "Asiakas: YS / veikka.paavilainen@ysaatio.fi Kenno-osio: Hakemukset Ongelman aja…" at bounding box center [559, 189] width 1023 height 81
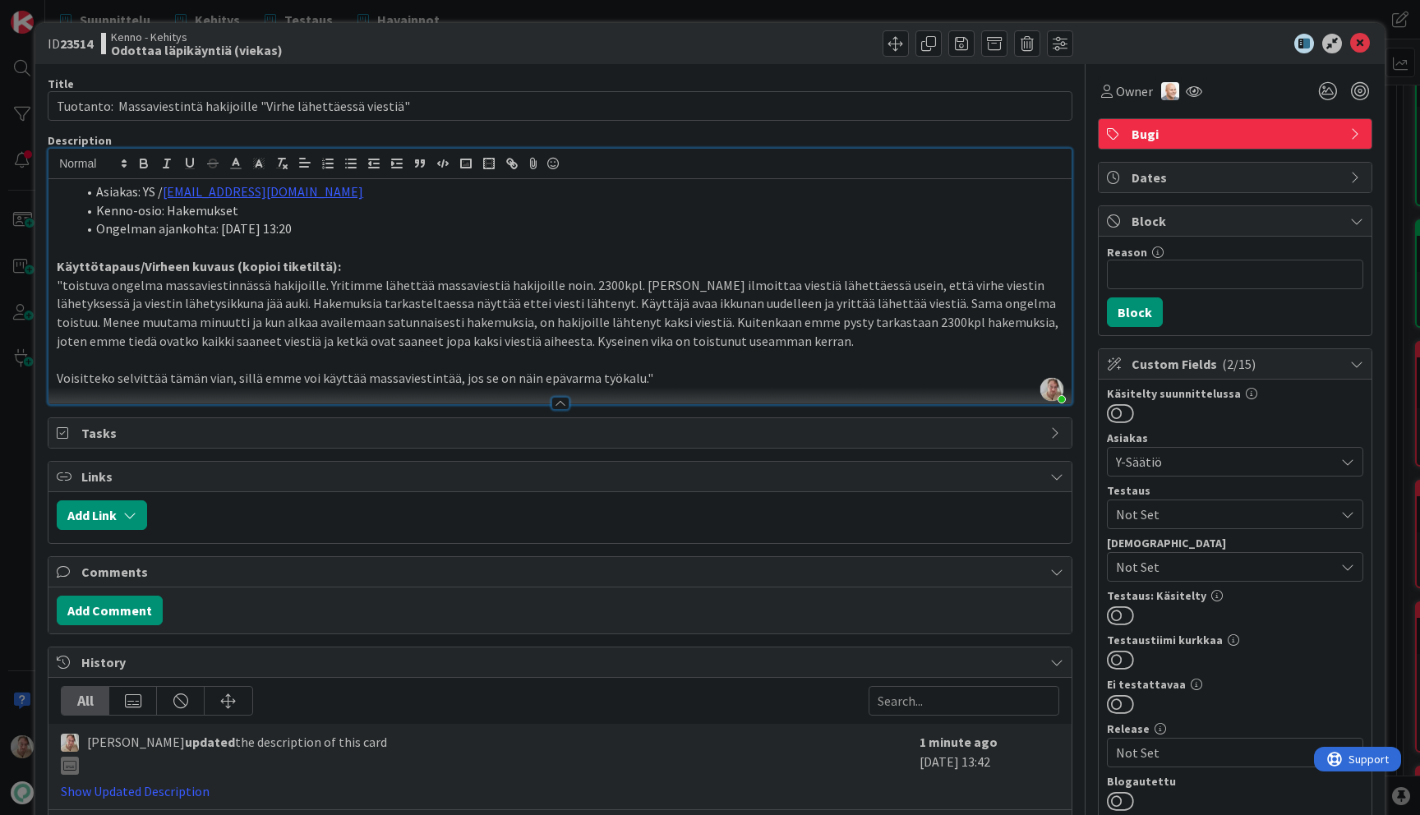
click at [682, 382] on p "Voisitteko selvittää tämän vian, sillä emme voi käyttää massaviestintää, jos se…" at bounding box center [560, 378] width 1007 height 19
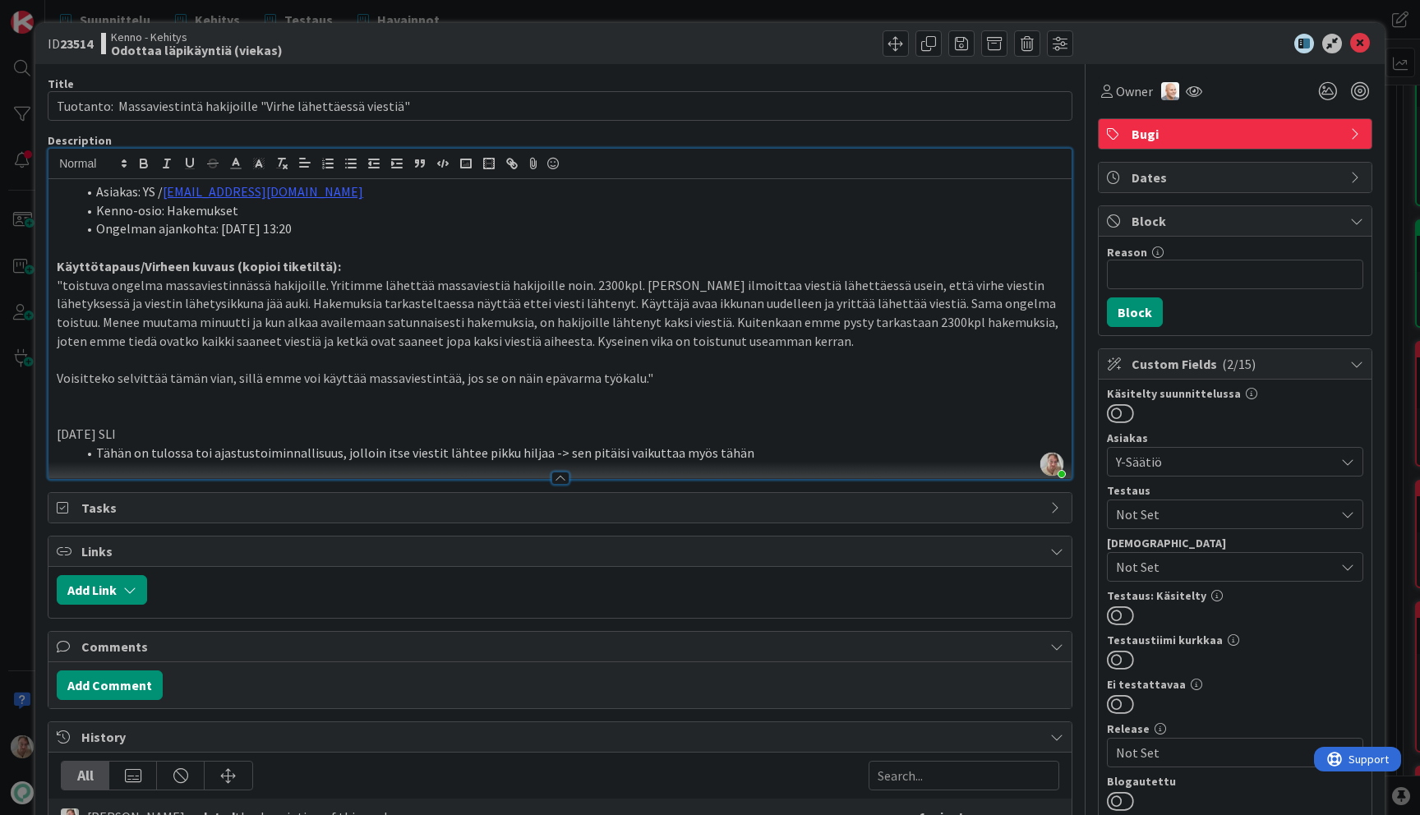
click at [799, 454] on li "Tähän on tulossa toi ajastustoiminnallisuus, jolloin itse viestit lähtee pikku …" at bounding box center [569, 453] width 987 height 19
click at [1356, 42] on icon at bounding box center [1360, 44] width 20 height 20
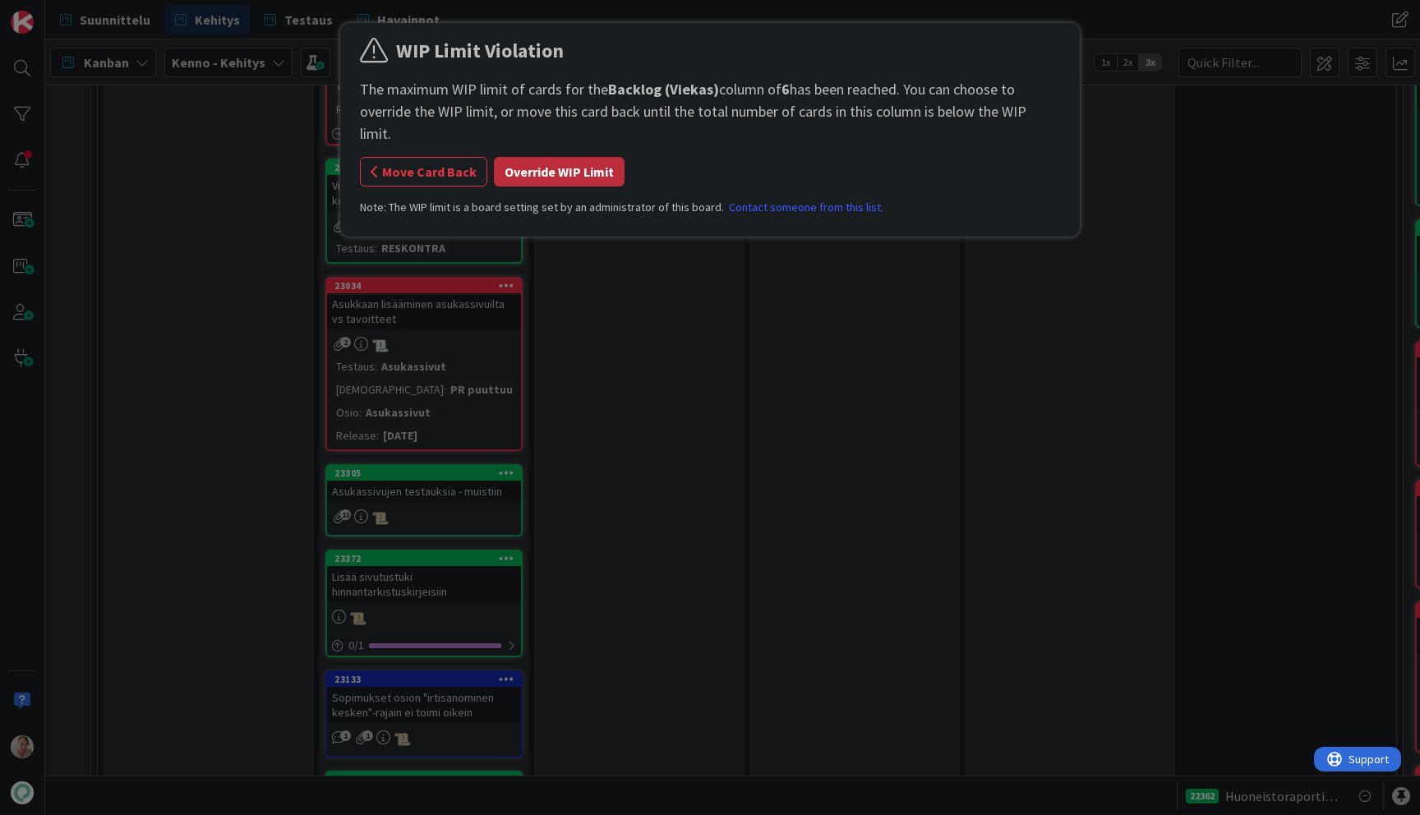
click at [565, 157] on button "Override WIP Limit" at bounding box center [559, 172] width 131 height 30
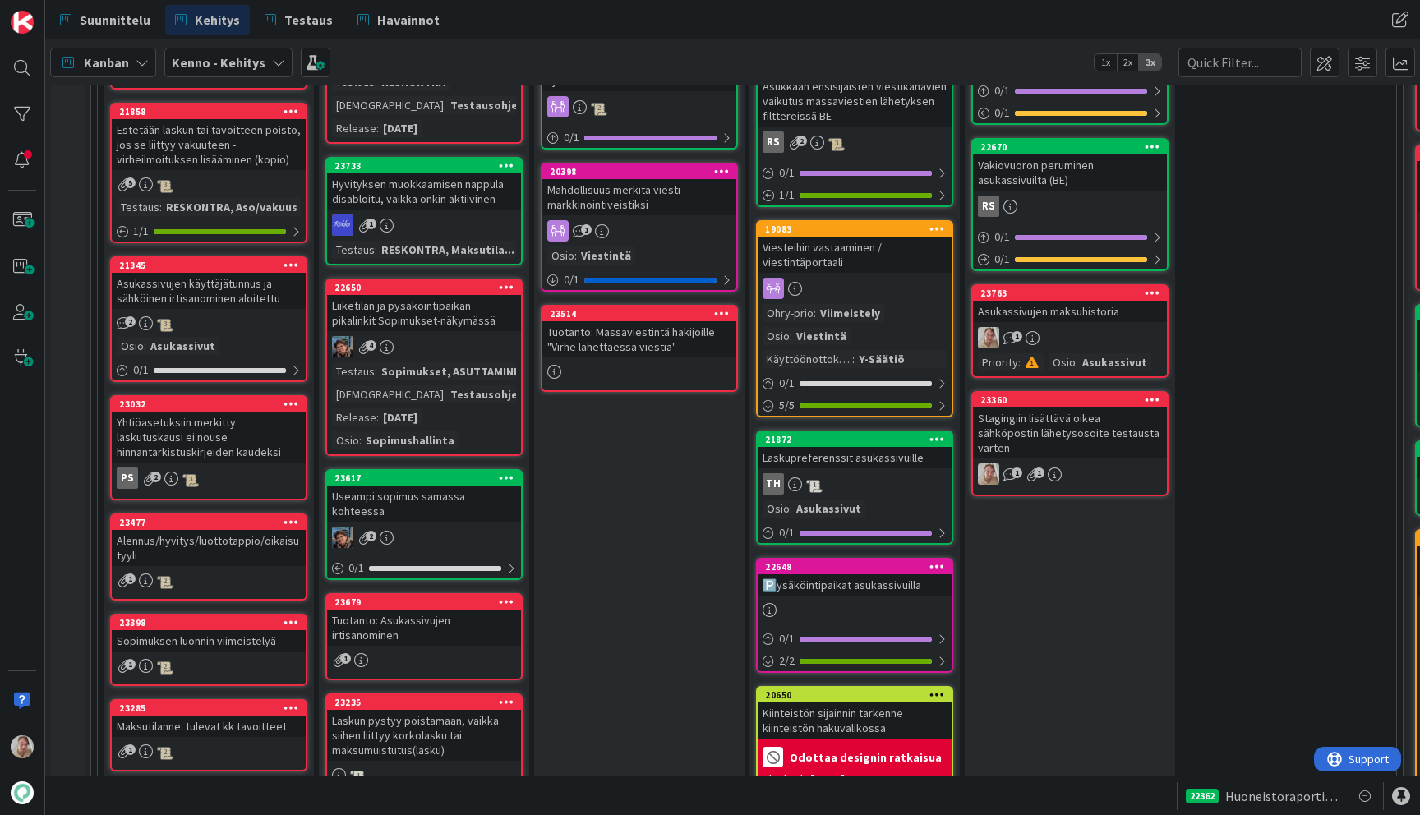
scroll to position [1390, 0]
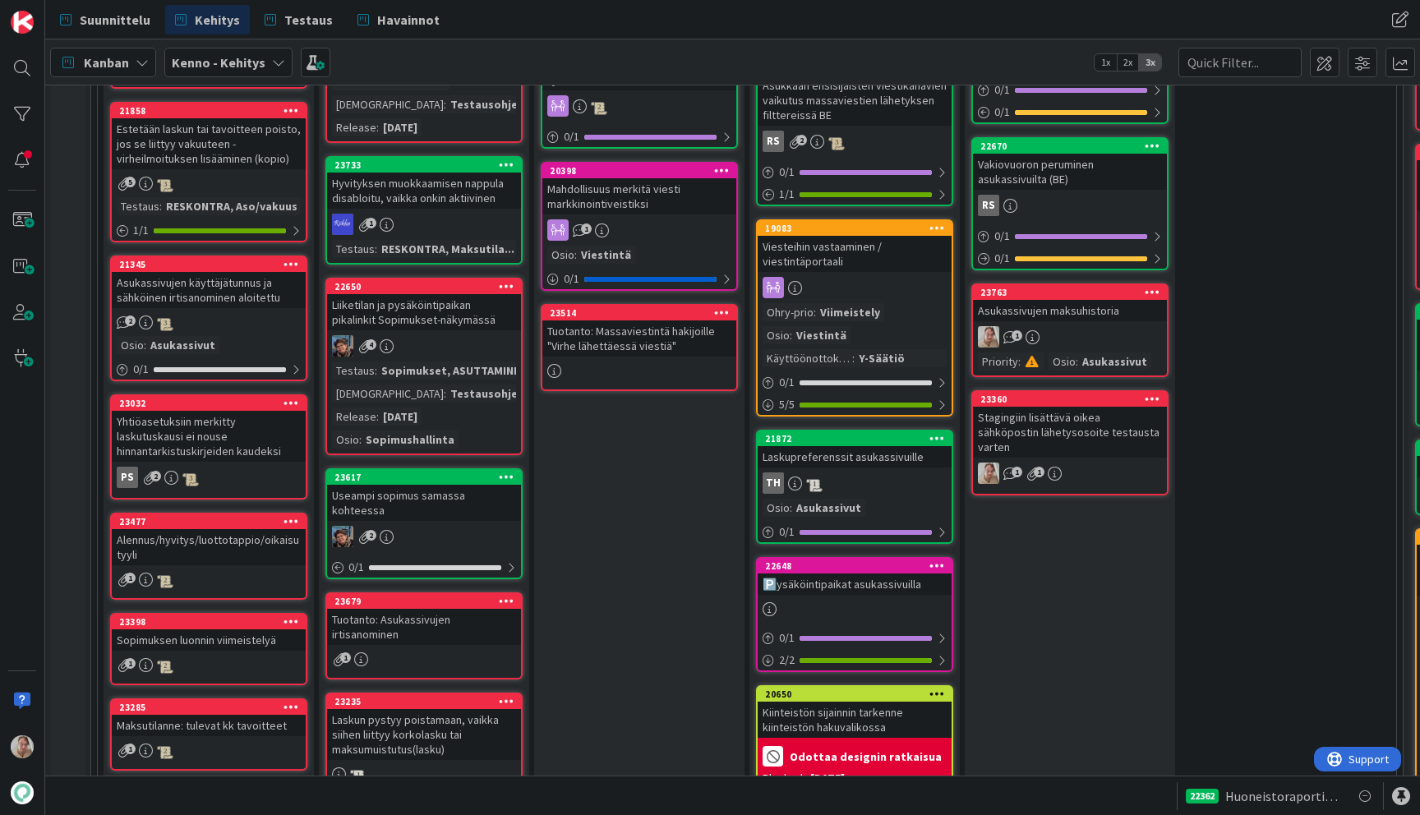
click at [628, 342] on div "Tuotanto: Massaviestintä hakijoille "Virhe lähettäessä viestiä"" at bounding box center [639, 339] width 194 height 36
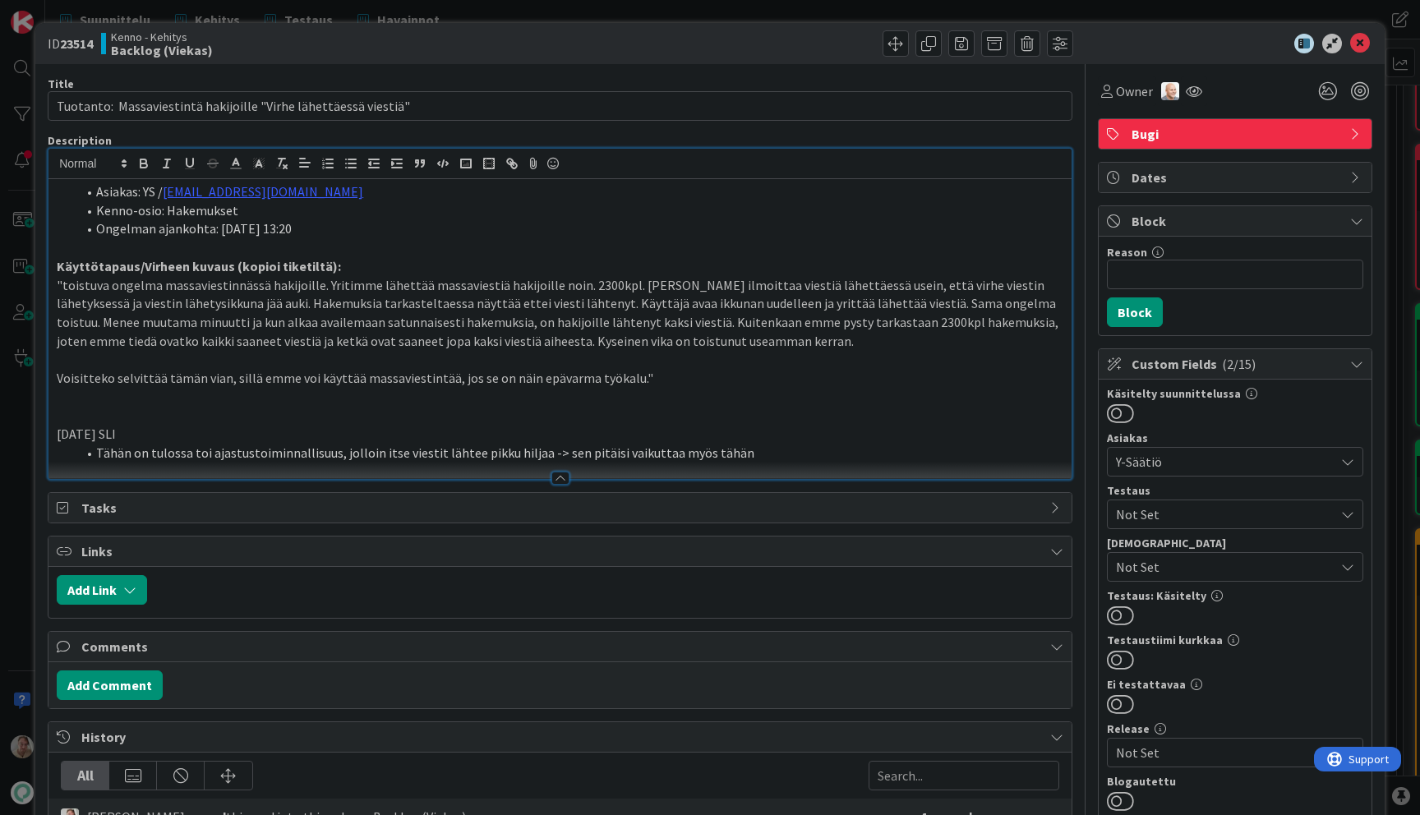
click at [823, 187] on ol "Asiakas: YS / veikka.paavilainen@ysaatio.fi Kenno-osio: Hakemukset Ongelman aja…" at bounding box center [560, 210] width 1007 height 56
click at [1350, 40] on icon at bounding box center [1360, 44] width 20 height 20
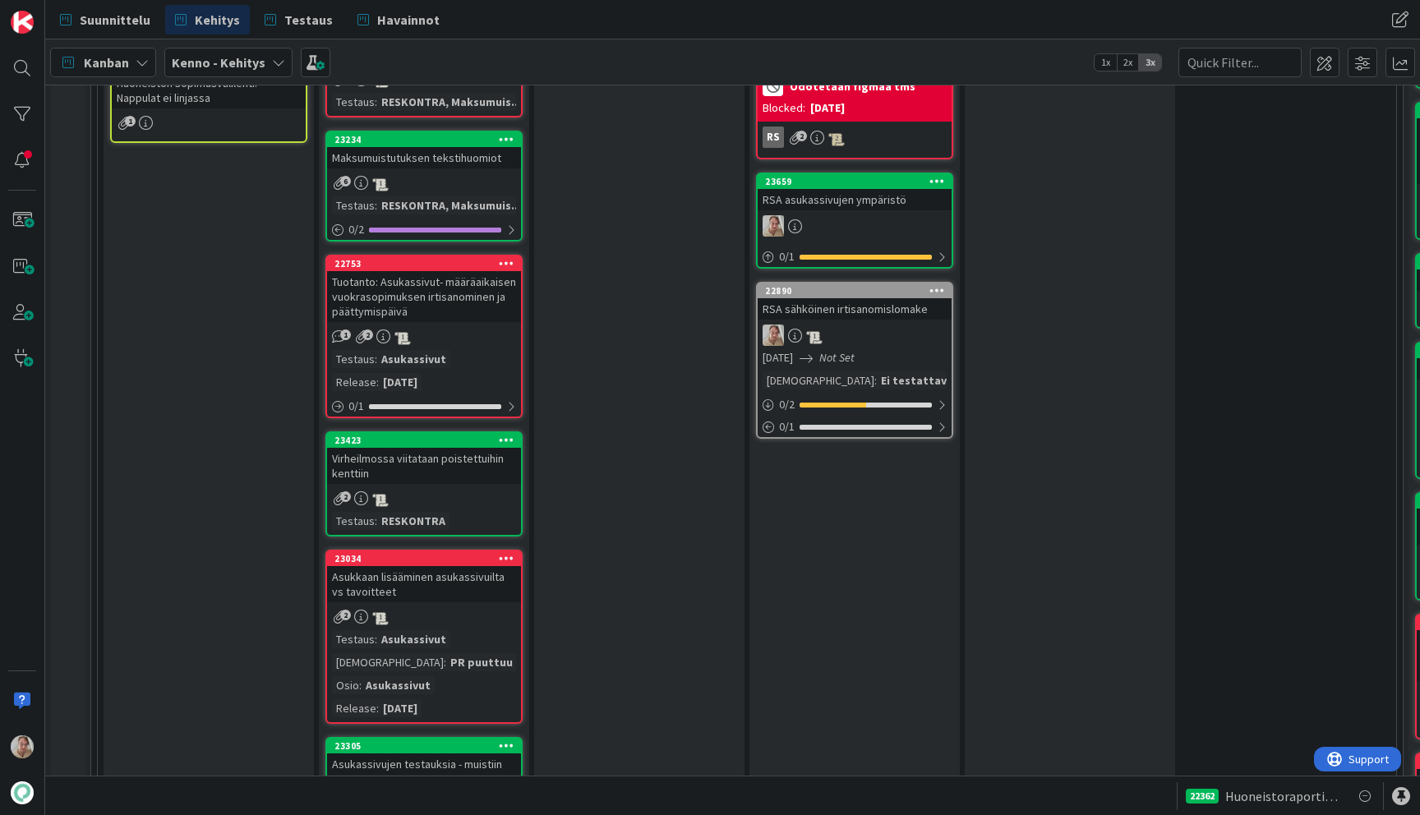
scroll to position [2272, 0]
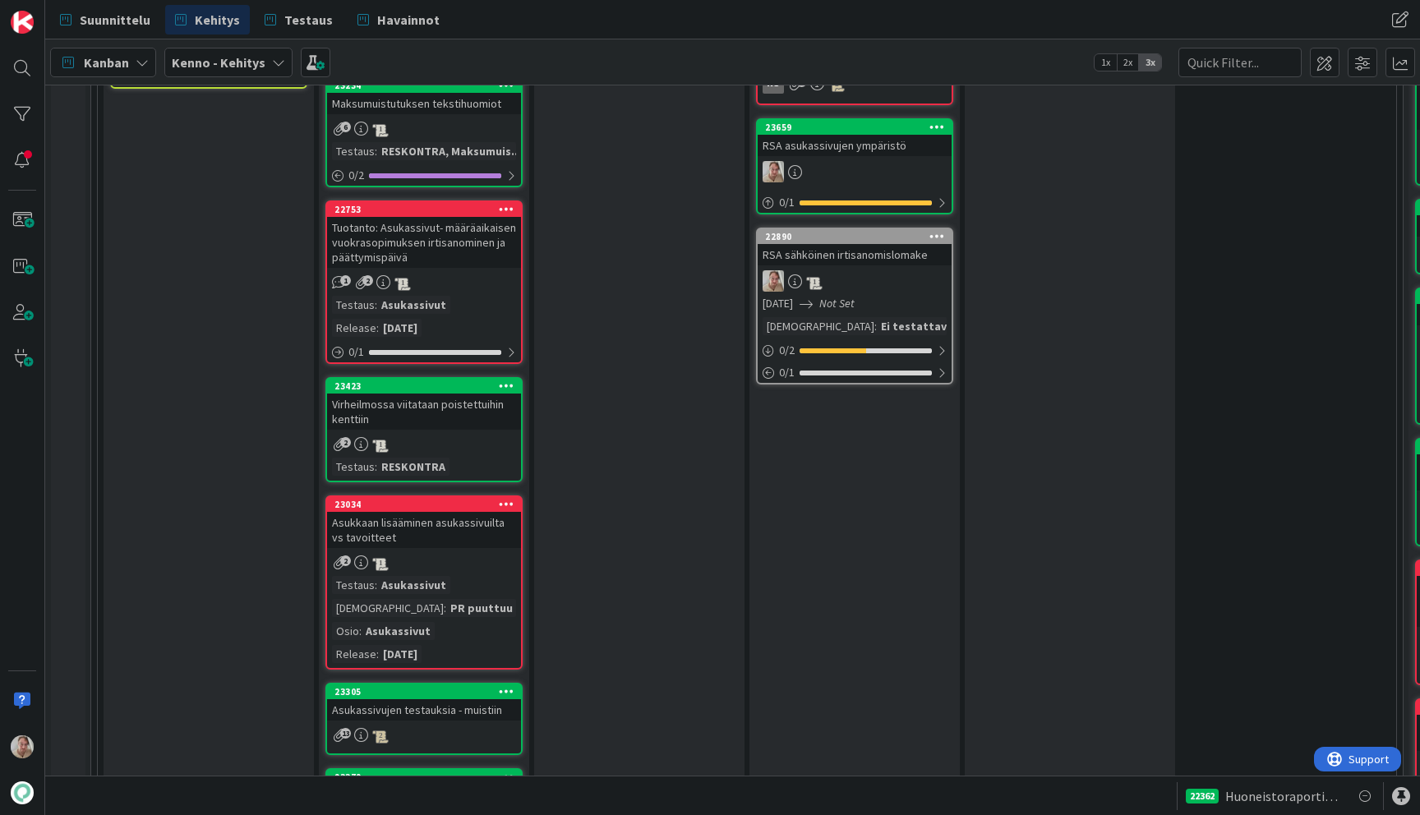
click at [443, 248] on div "Tuotanto: Asukassivut- määräaikaisen vuokrasopimuksen irtisanominen ja päättymi…" at bounding box center [424, 242] width 194 height 51
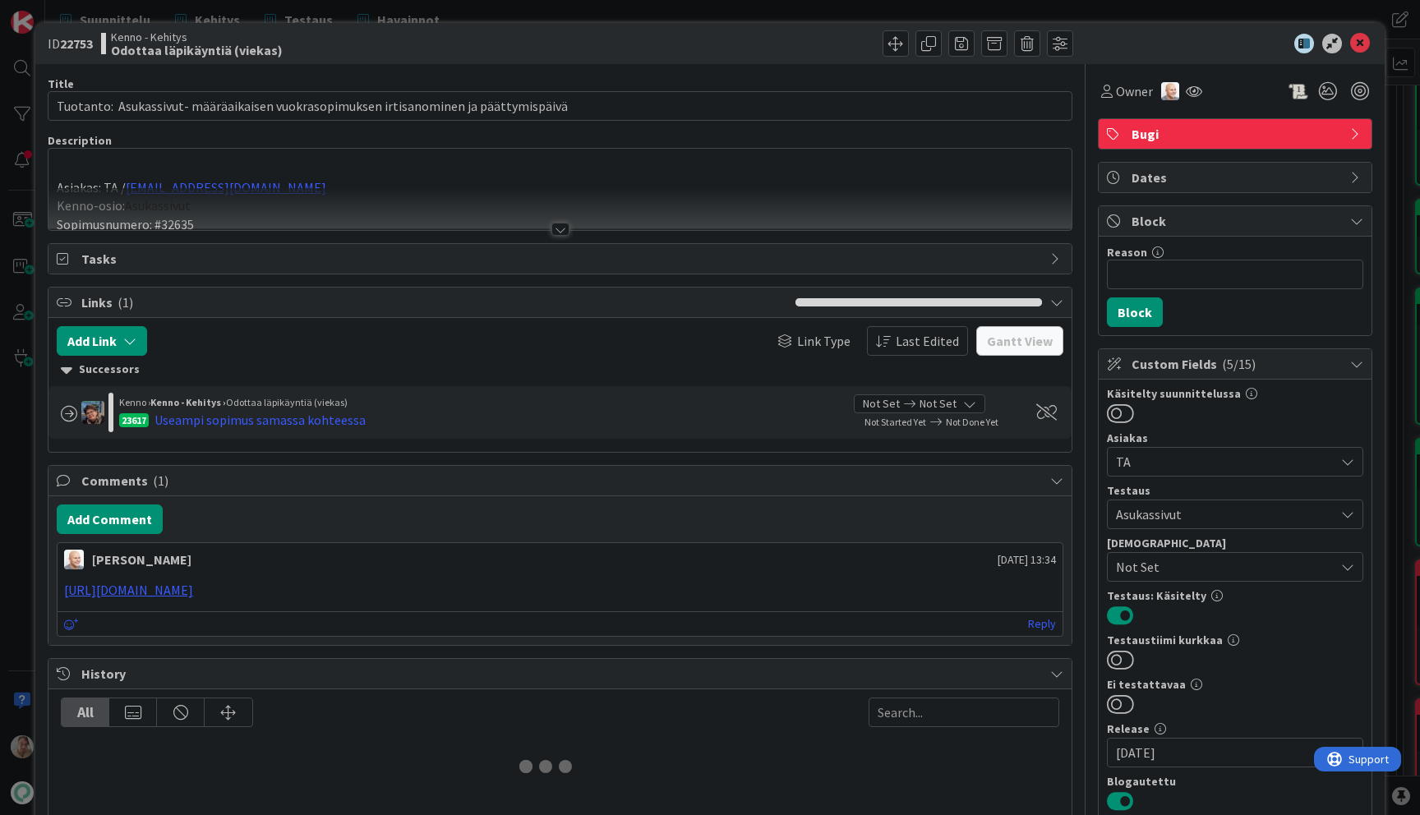
click at [518, 191] on div at bounding box center [559, 209] width 1023 height 42
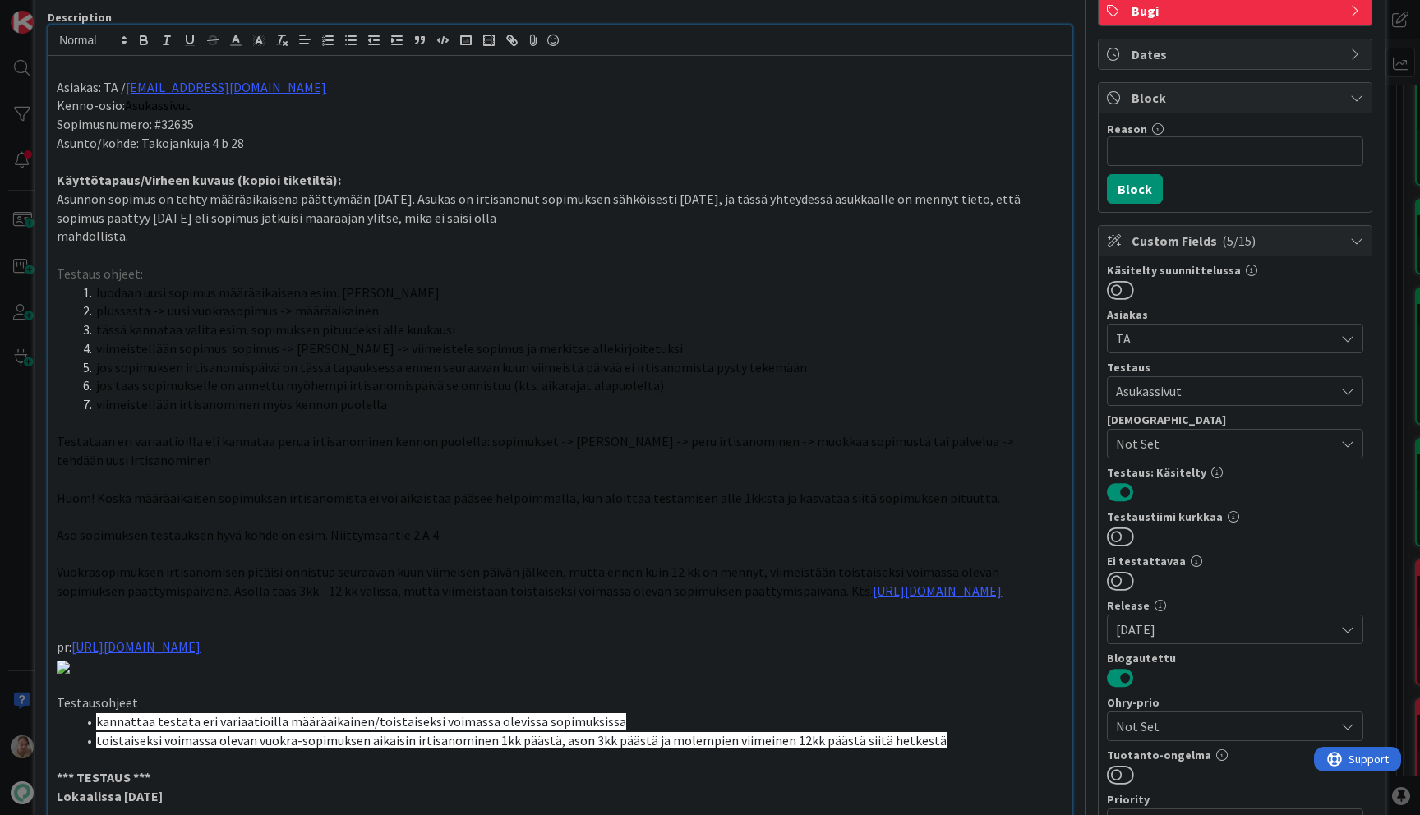
scroll to position [127, 0]
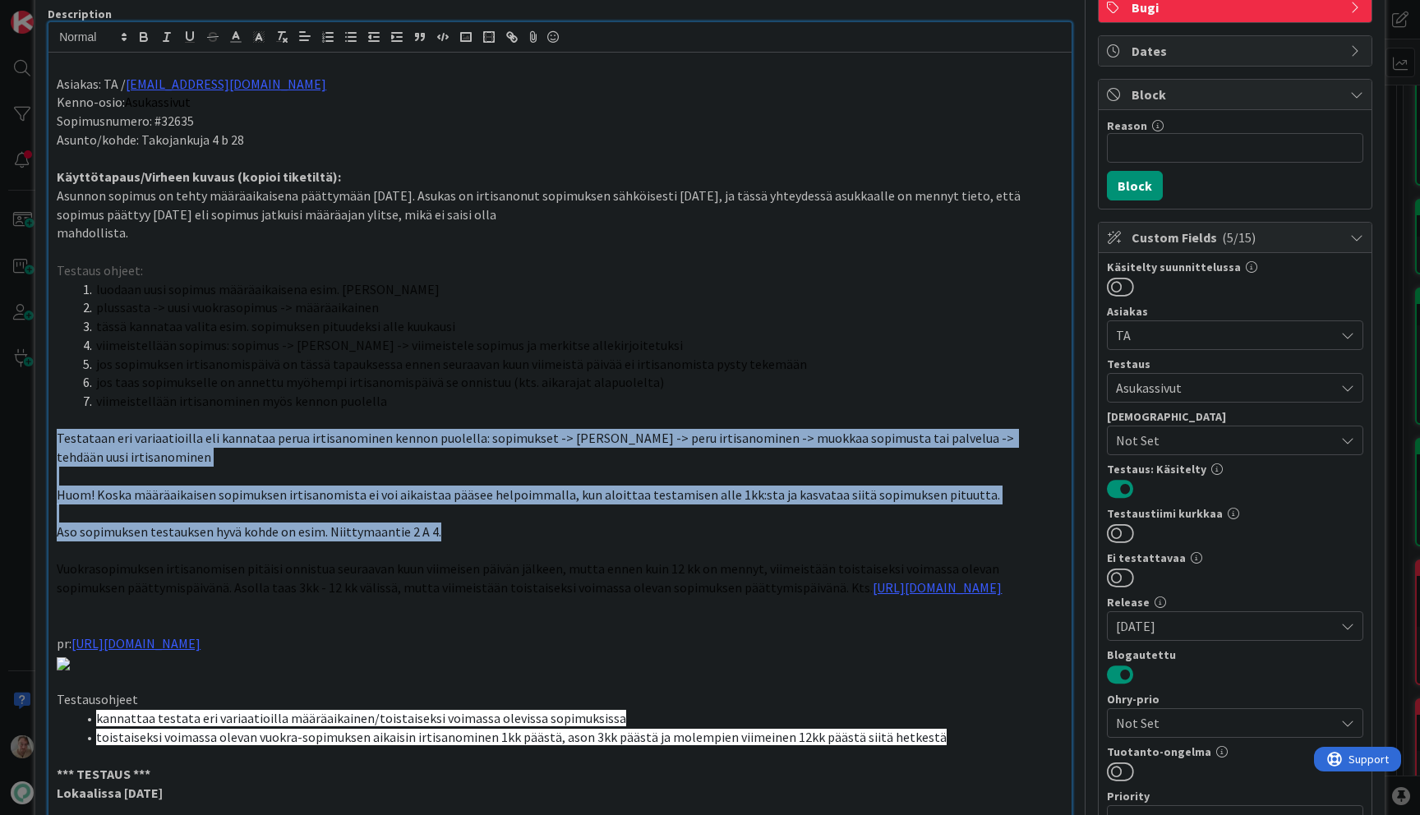
drag, startPoint x: 458, startPoint y: 535, endPoint x: 50, endPoint y: 447, distance: 417.0
click at [50, 447] on div "Asiakas: TA / anu.ravelin@ta.fi Kenno-osio: Asukassivut Sopimusnumero: #32635 A…" at bounding box center [559, 740] width 1023 height 1375
click at [281, 40] on icon "button" at bounding box center [281, 37] width 15 height 15
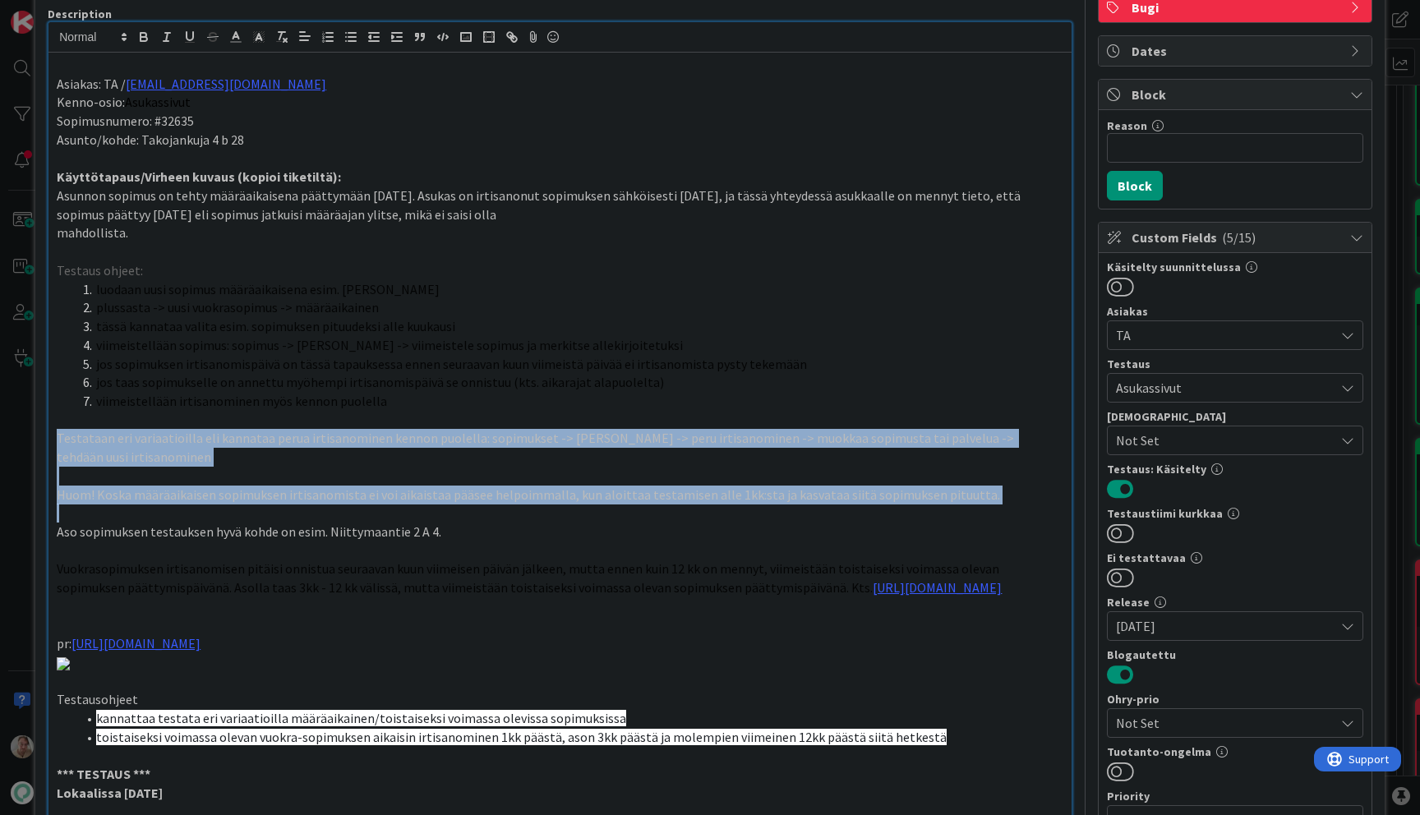
click at [443, 523] on p "Aso sopimuksen testauksen hyvä kohde on esim. Niittymaantie 2 A 4." at bounding box center [560, 532] width 1007 height 19
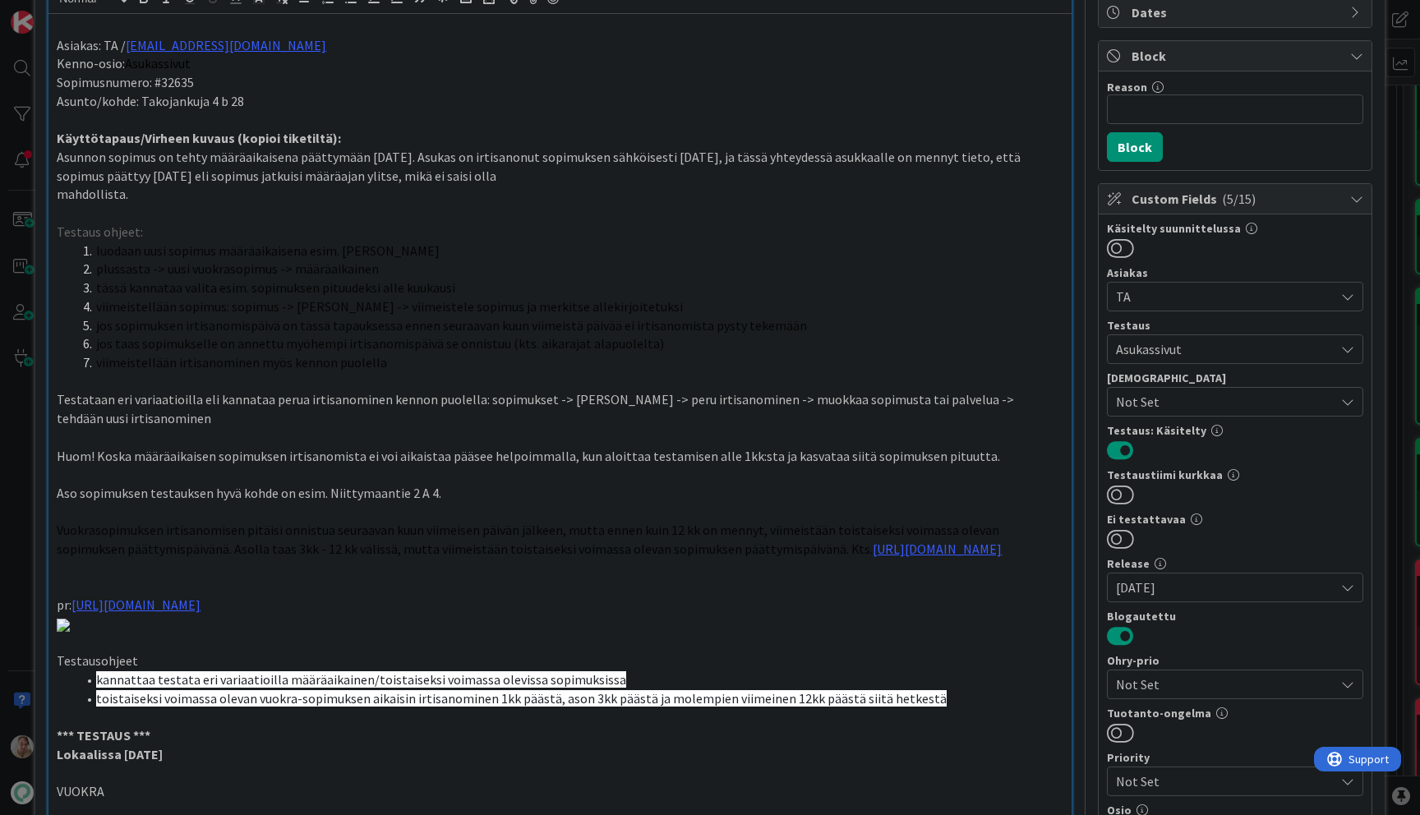
scroll to position [0, 0]
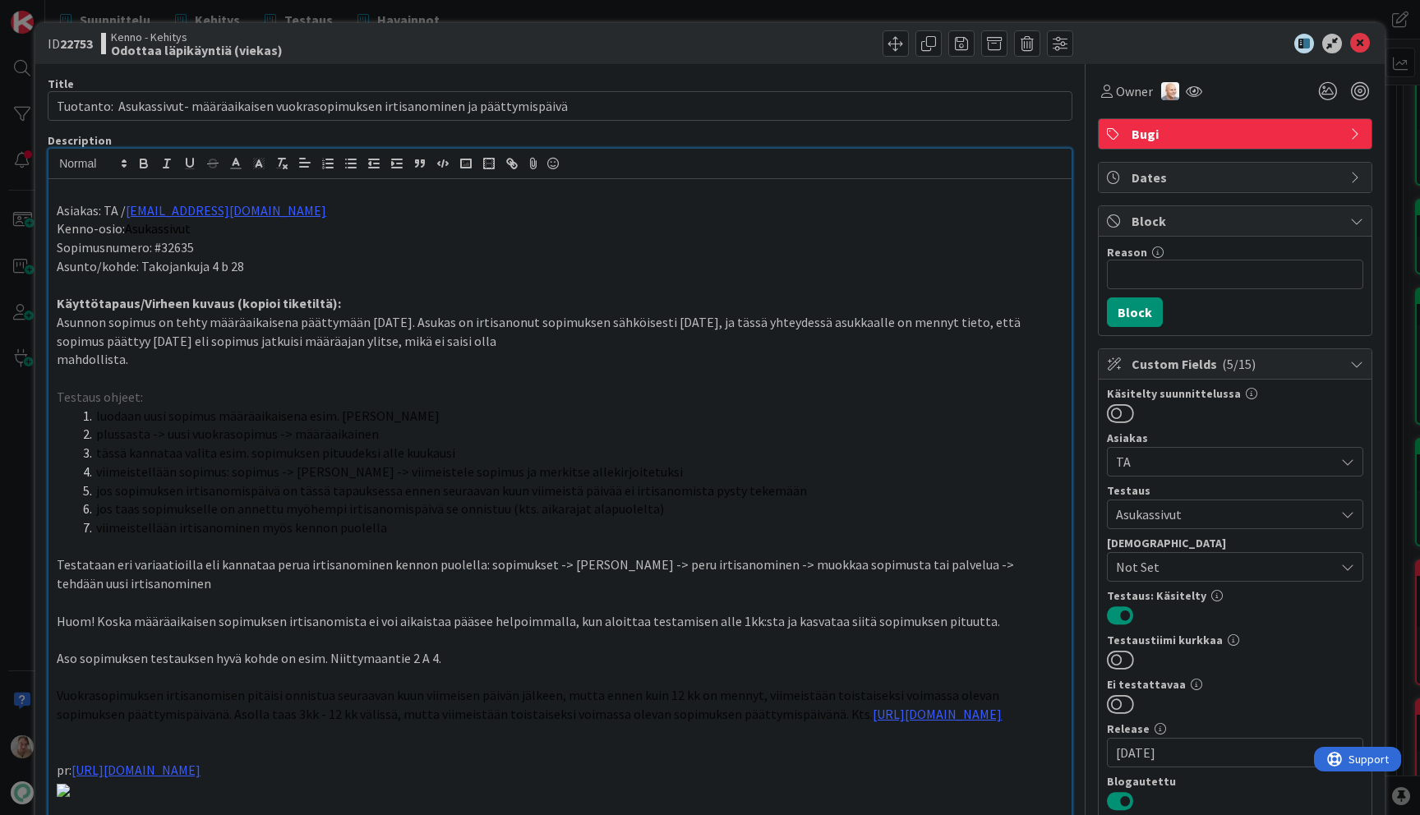
click at [1350, 43] on icon at bounding box center [1360, 44] width 20 height 20
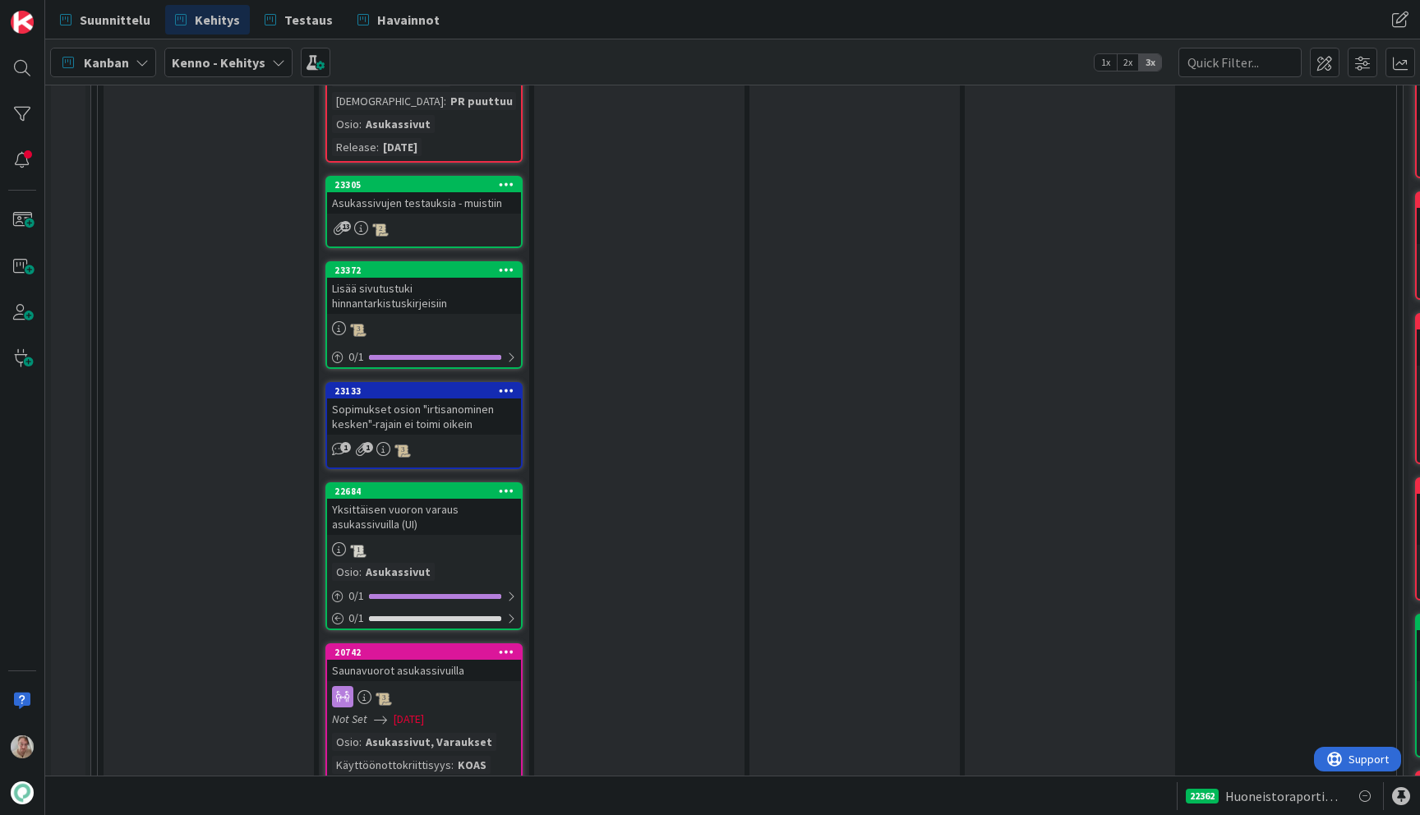
scroll to position [2820, 0]
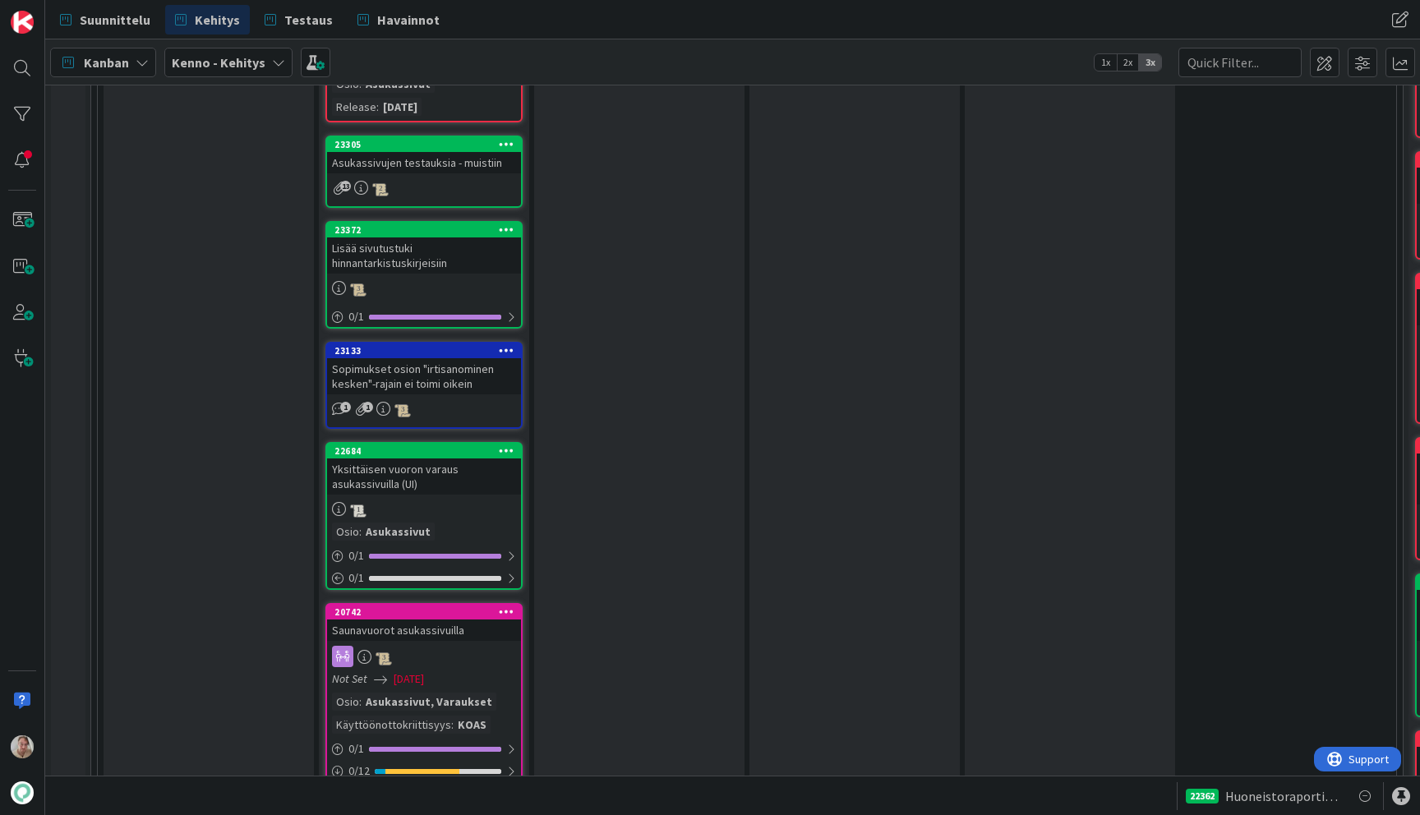
click at [446, 172] on div "Asukassivujen testauksia - muistiin" at bounding box center [424, 162] width 194 height 21
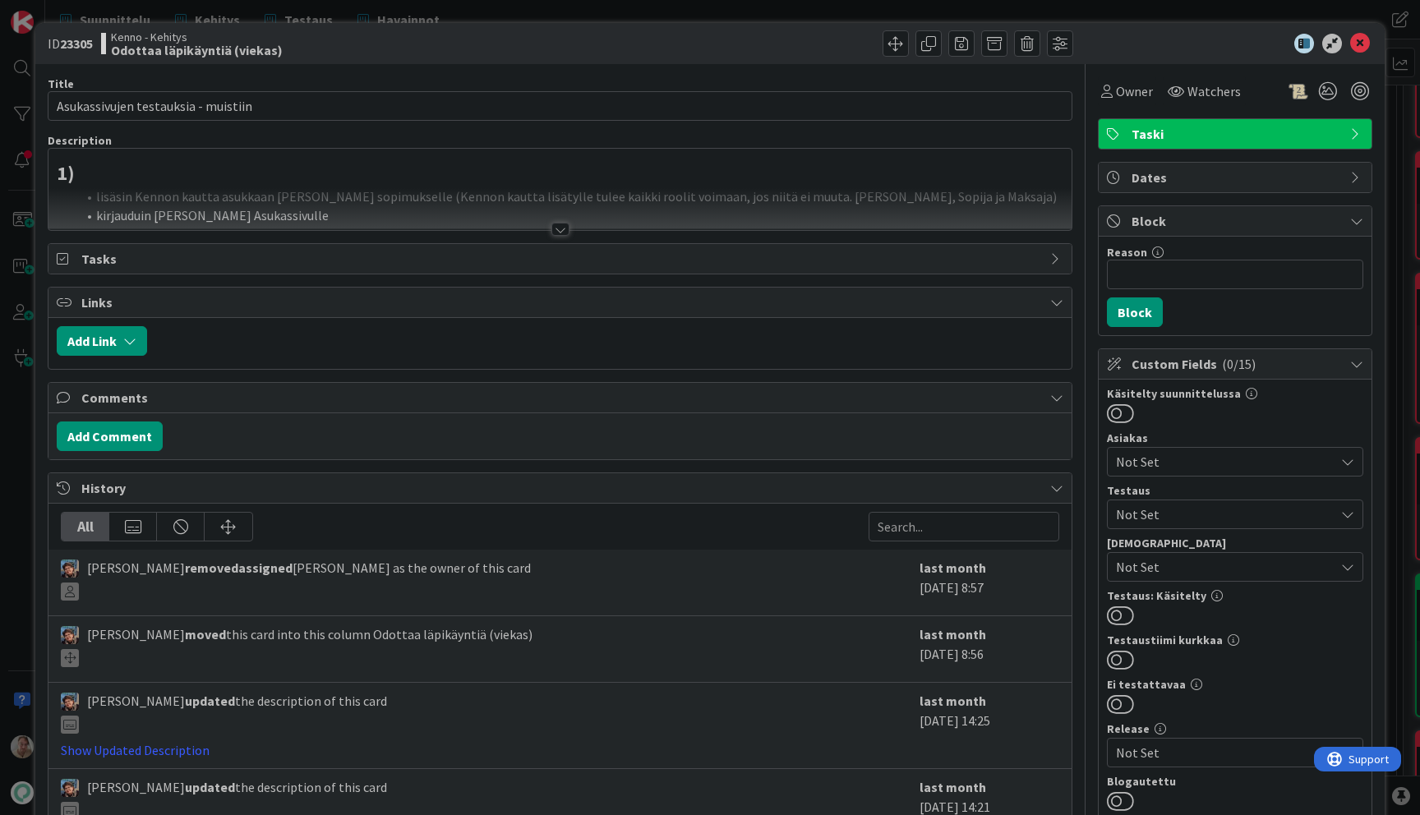
click at [426, 212] on div at bounding box center [559, 209] width 1023 height 42
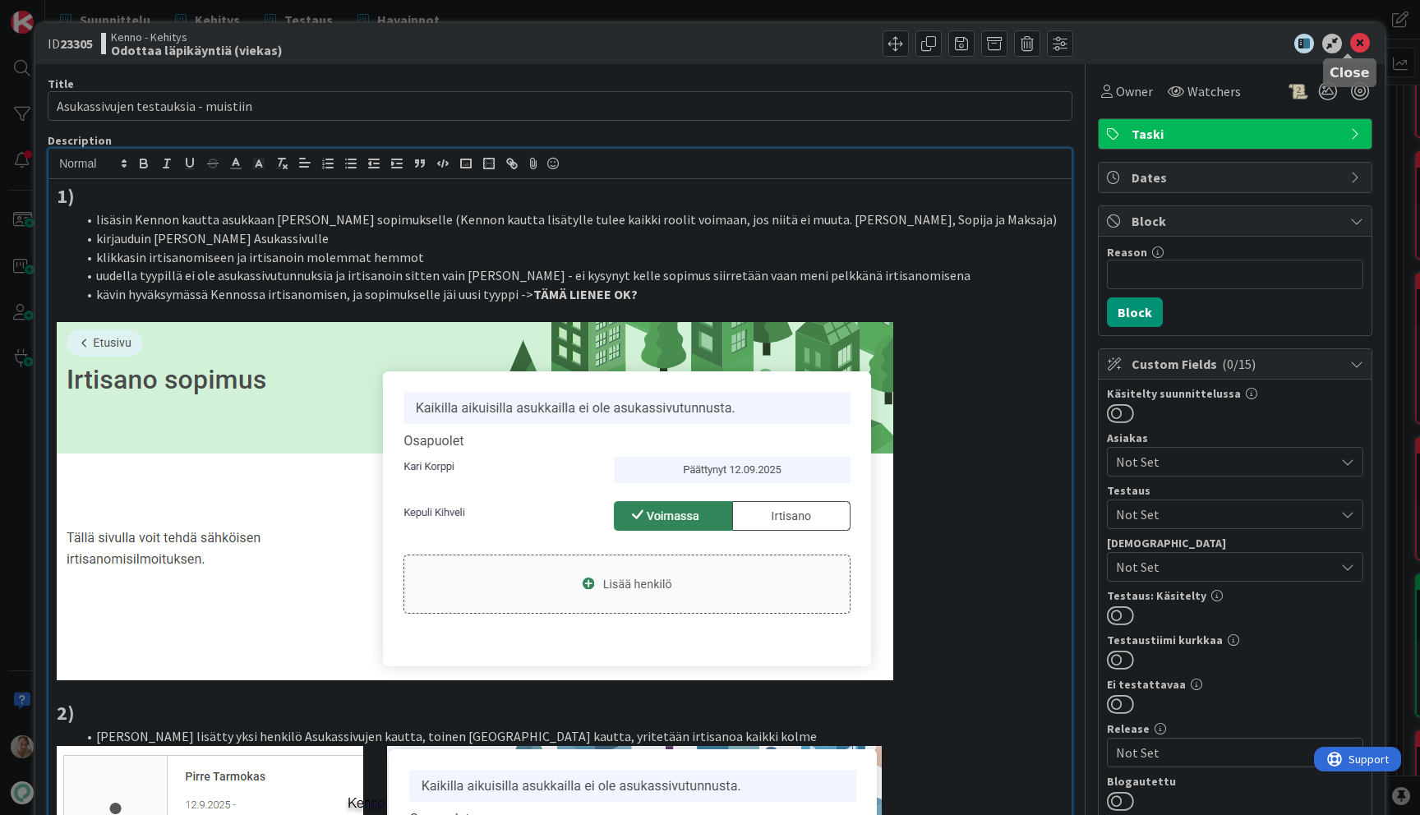
click at [1354, 45] on icon at bounding box center [1360, 44] width 20 height 20
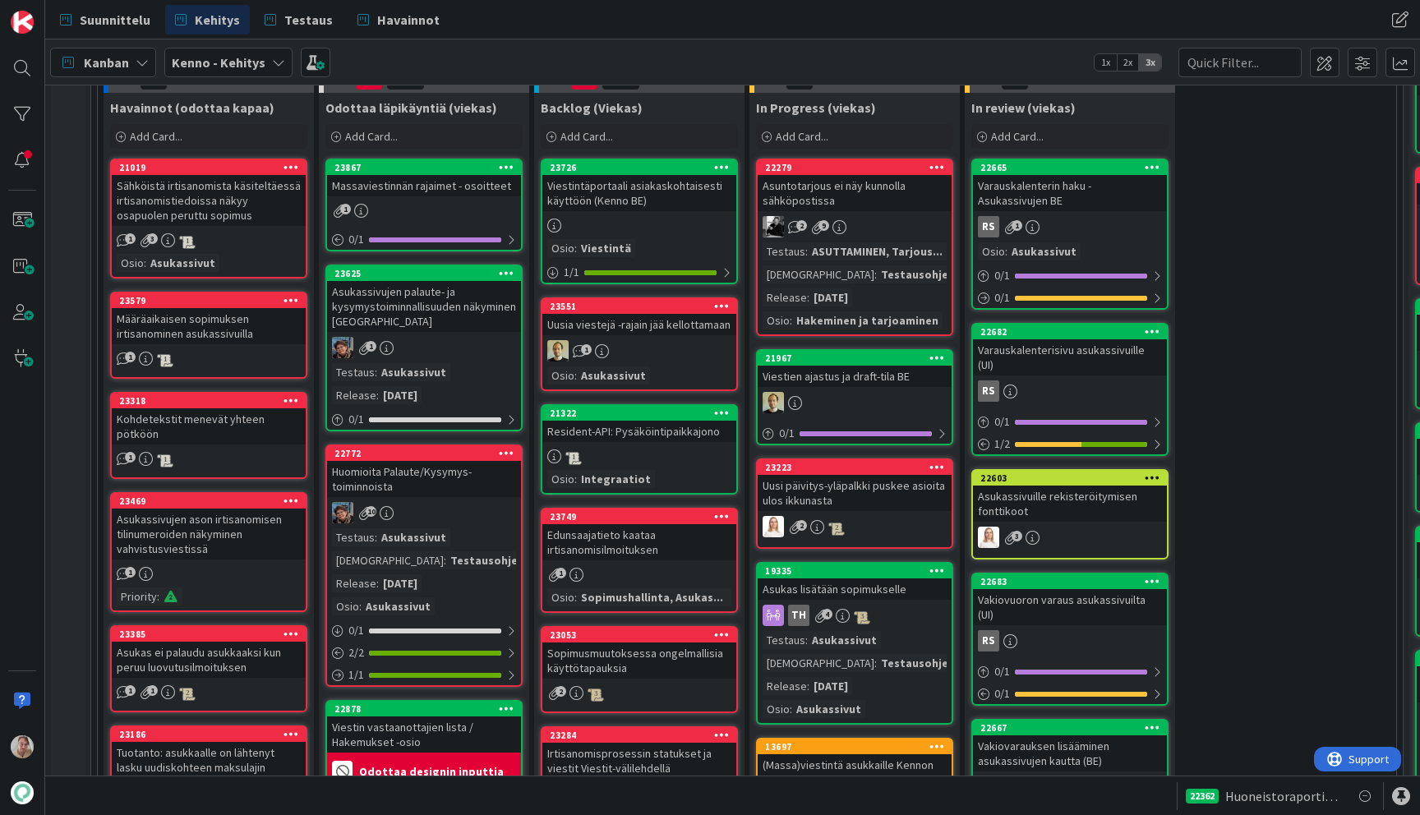
scroll to position [481, 0]
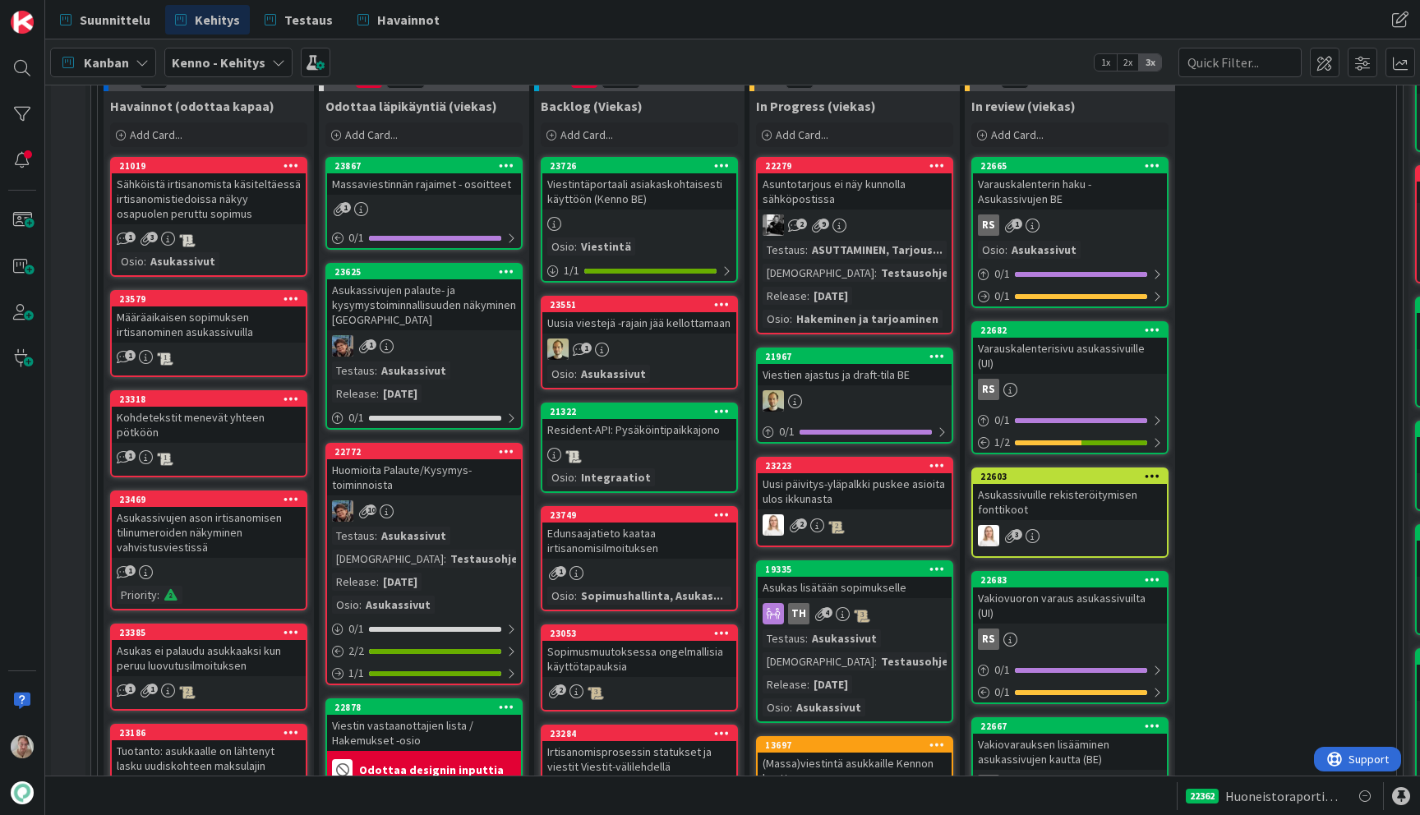
click at [1102, 190] on div "Varauskalenterin haku - Asukassivujen BE" at bounding box center [1070, 191] width 194 height 36
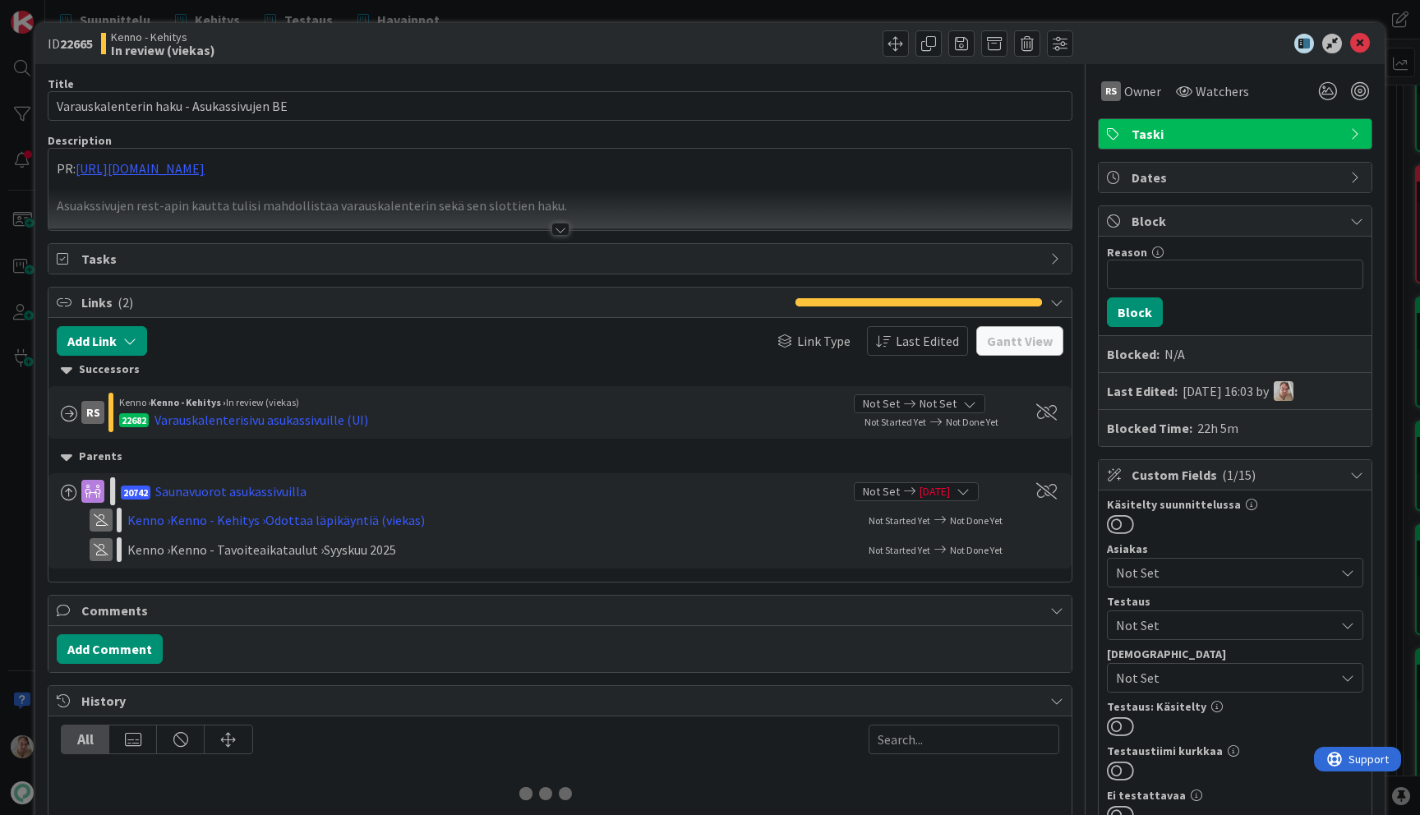
click at [426, 200] on div at bounding box center [559, 209] width 1023 height 42
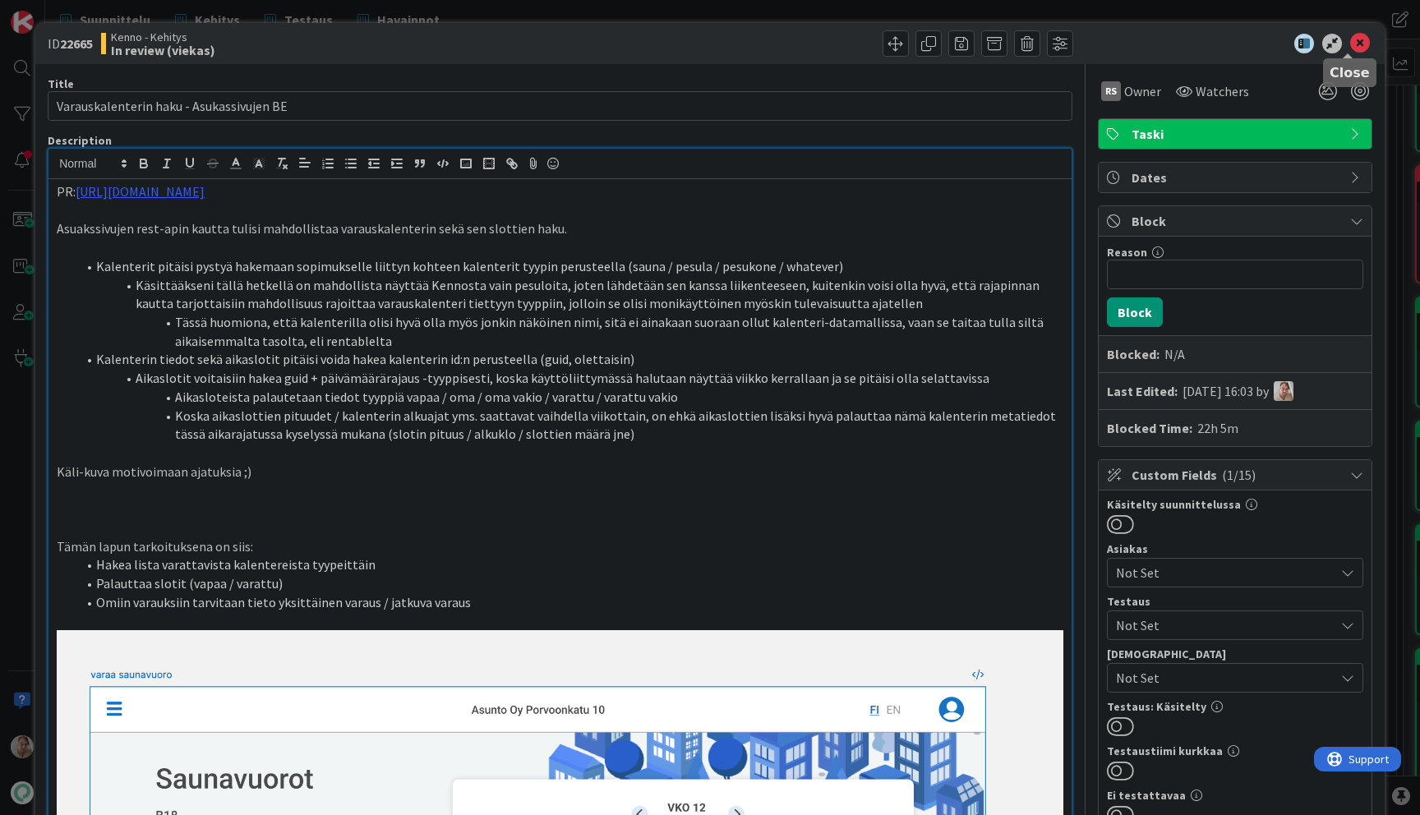
click at [1351, 34] on icon at bounding box center [1360, 44] width 20 height 20
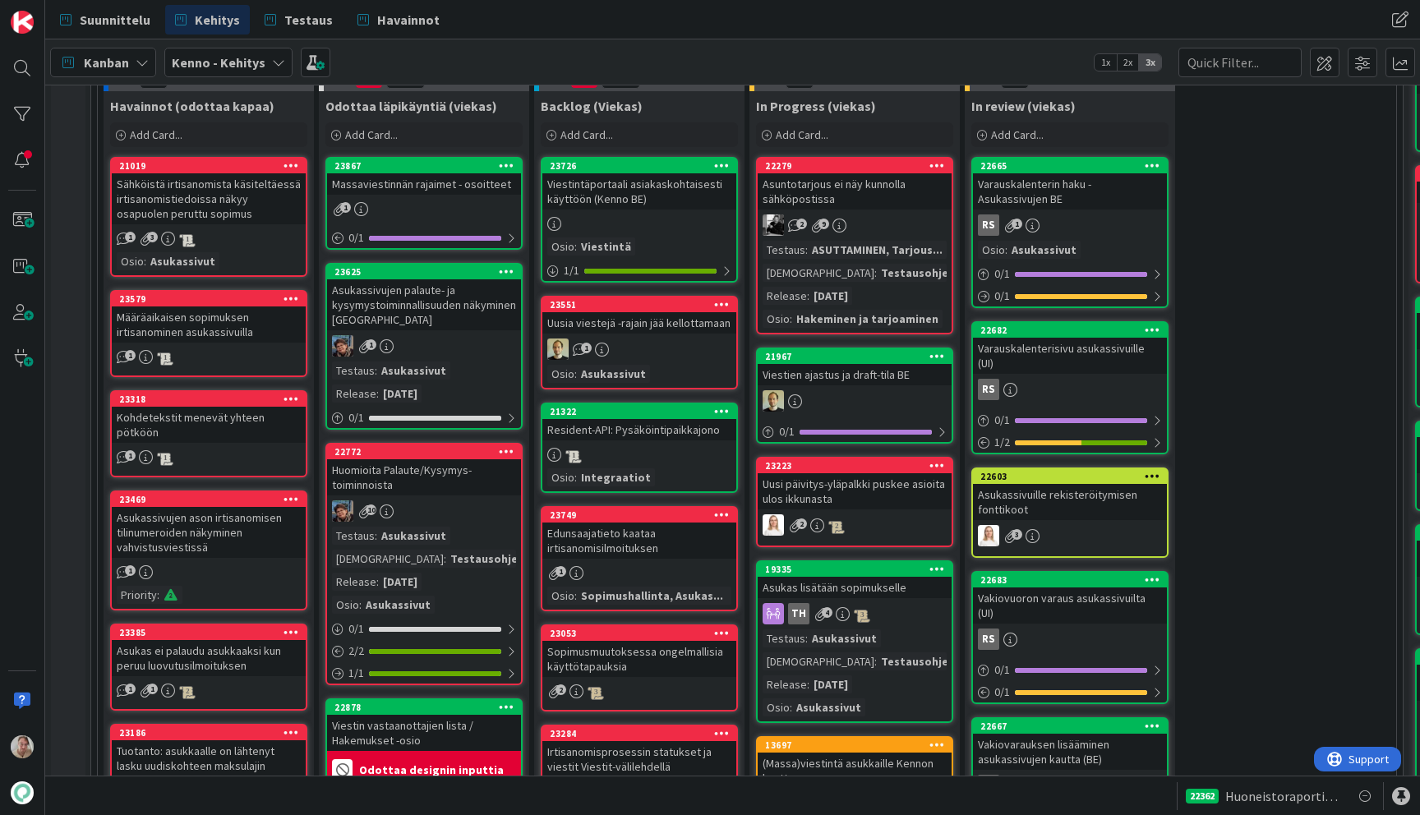
click at [1072, 348] on div "Varauskalenterisivu asukassivuille (UI)" at bounding box center [1070, 356] width 194 height 36
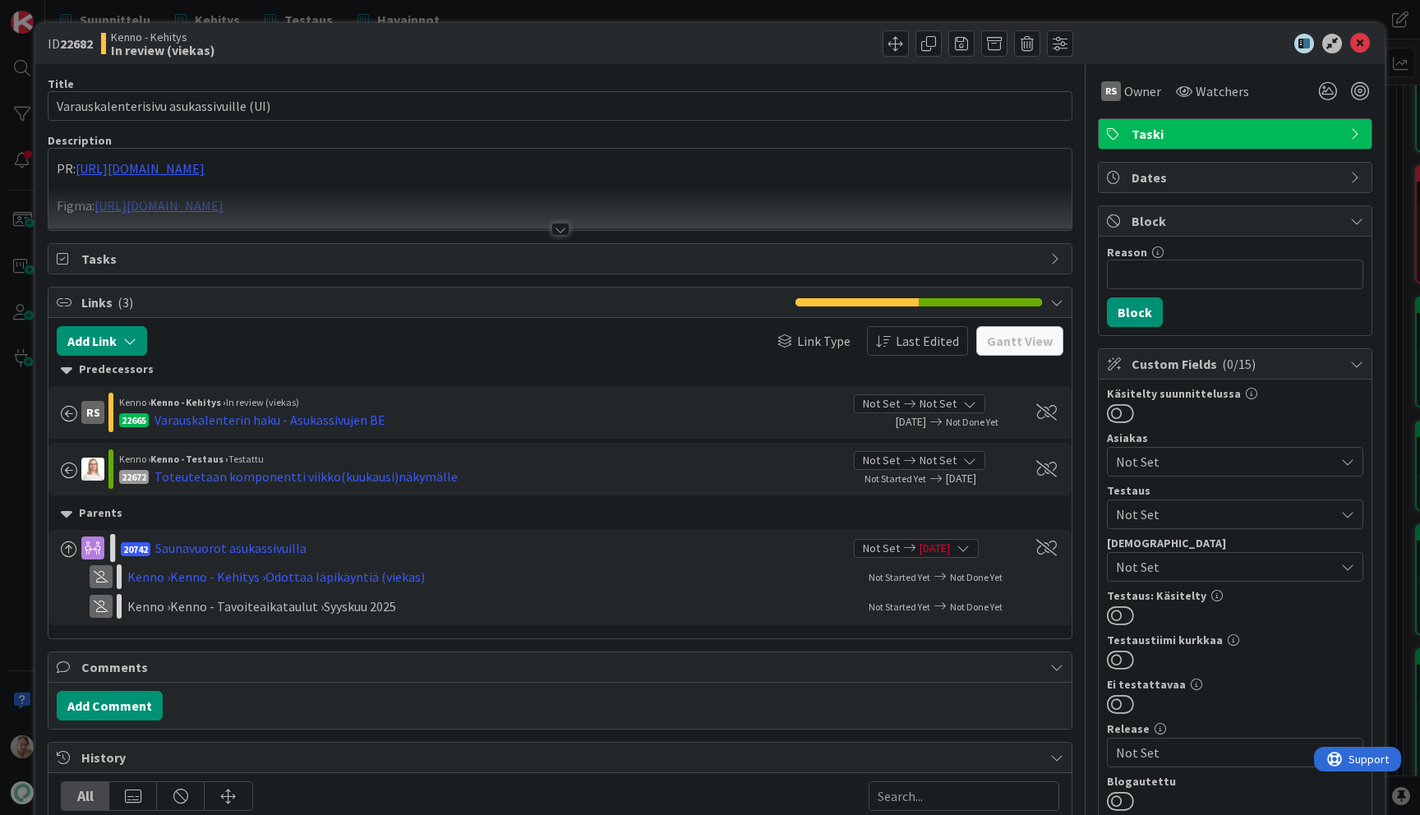
click at [721, 183] on p at bounding box center [560, 187] width 1007 height 19
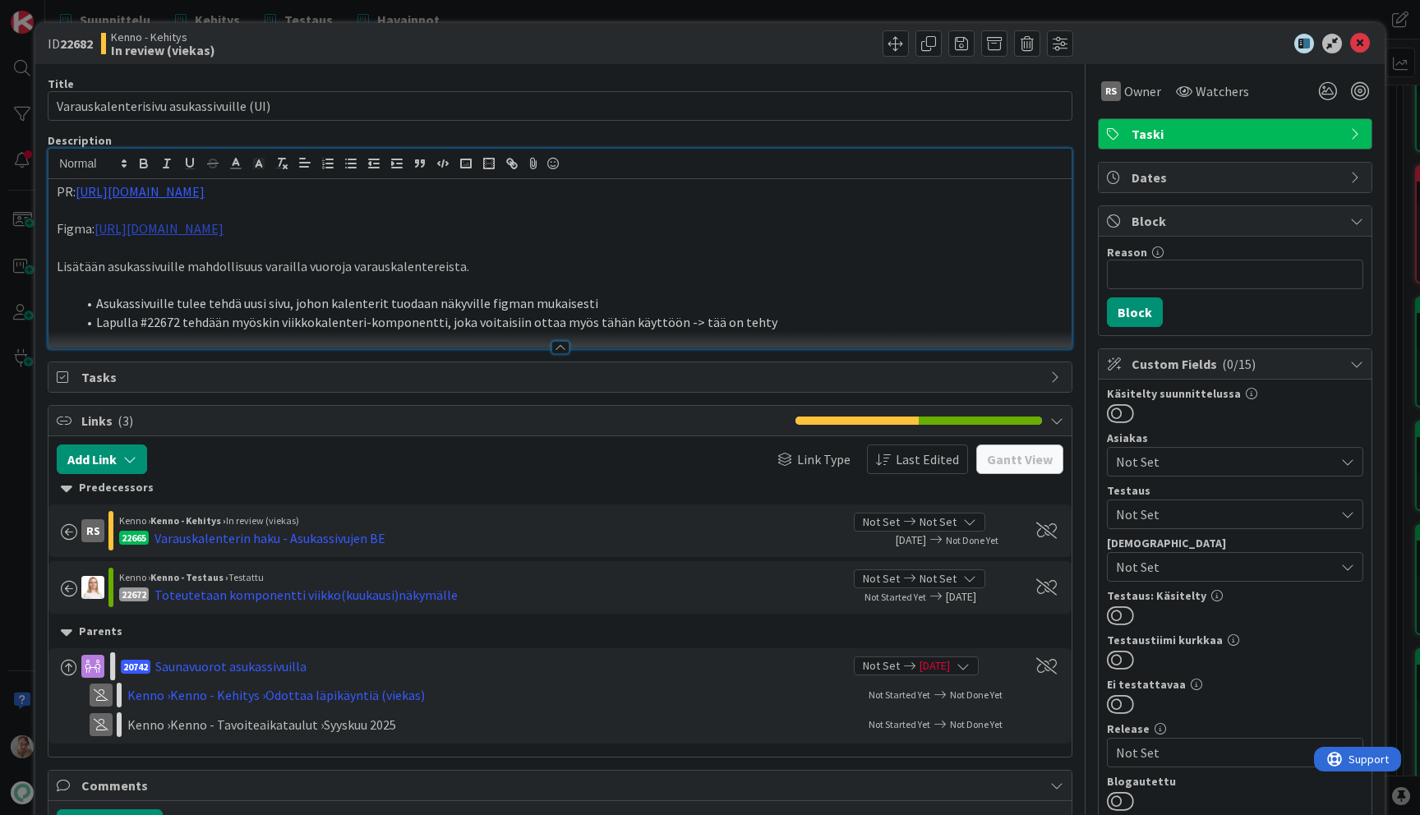
click at [224, 223] on link "https://www.figma.com/design/8nkeArknswRheh0fKWhyRc/Asukassivut?node-id=10381-5…" at bounding box center [159, 228] width 129 height 16
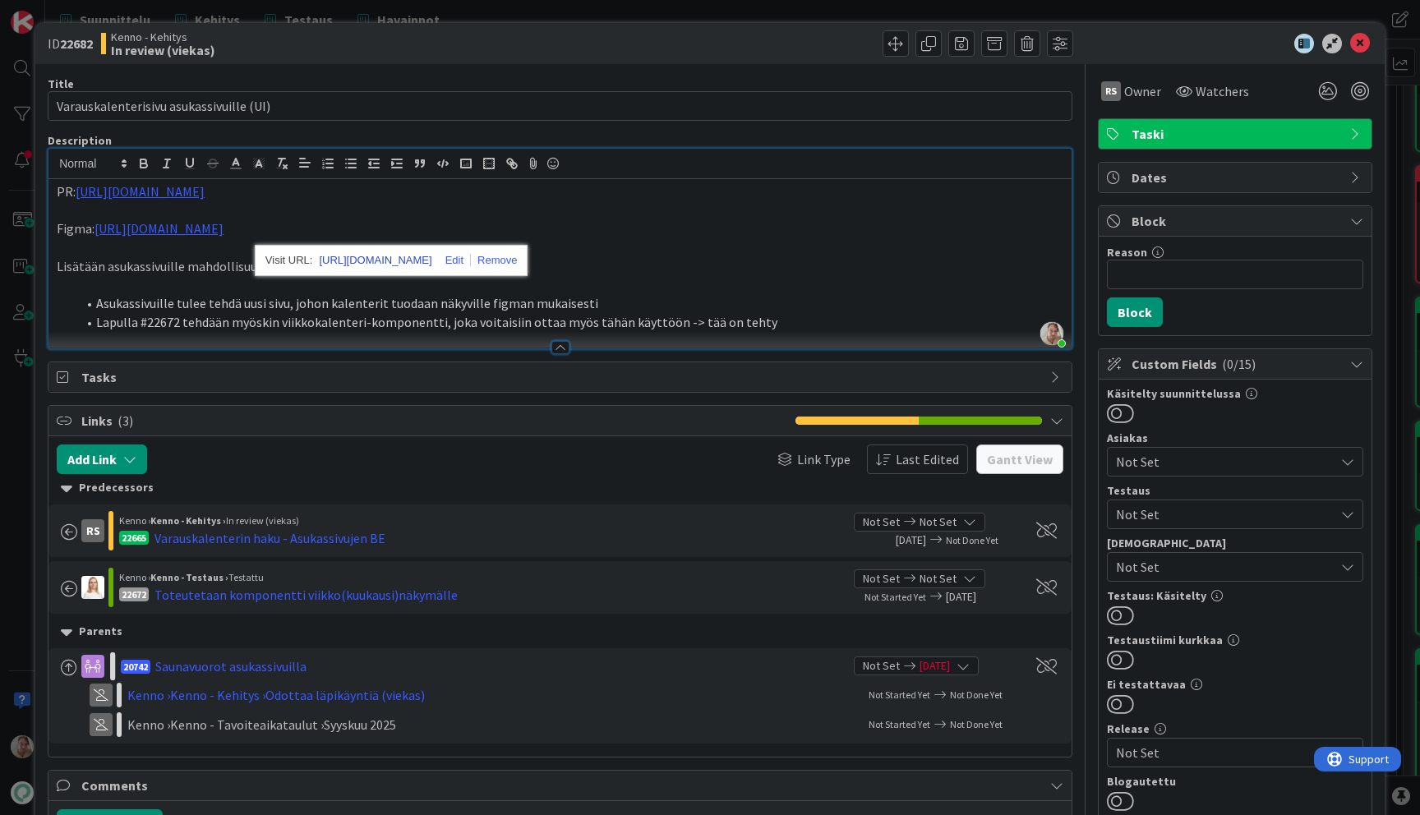
click at [431, 261] on link "https://www.figma.com/design/8nkeArknswRheh0fKWhyRc/Asukassivut?node-id=10381-5…" at bounding box center [375, 260] width 113 height 21
click at [224, 233] on link "https://www.figma.com/design/8nkeArknswRheh0fKWhyRc/Asukassivut?node-id=10381-5…" at bounding box center [159, 228] width 129 height 16
drag, startPoint x: 767, startPoint y: 230, endPoint x: 95, endPoint y: 227, distance: 671.4
click at [95, 227] on p "Figma: https://www.figma.com/design/8nkeArknswRheh0fKWhyRc/Asukassivut?node-id=…" at bounding box center [560, 228] width 1007 height 19
copy link "https://www.figma.com/design/8nkeArknswRheh0fKWhyRc/Asukassivut?node-id=10381-5…"
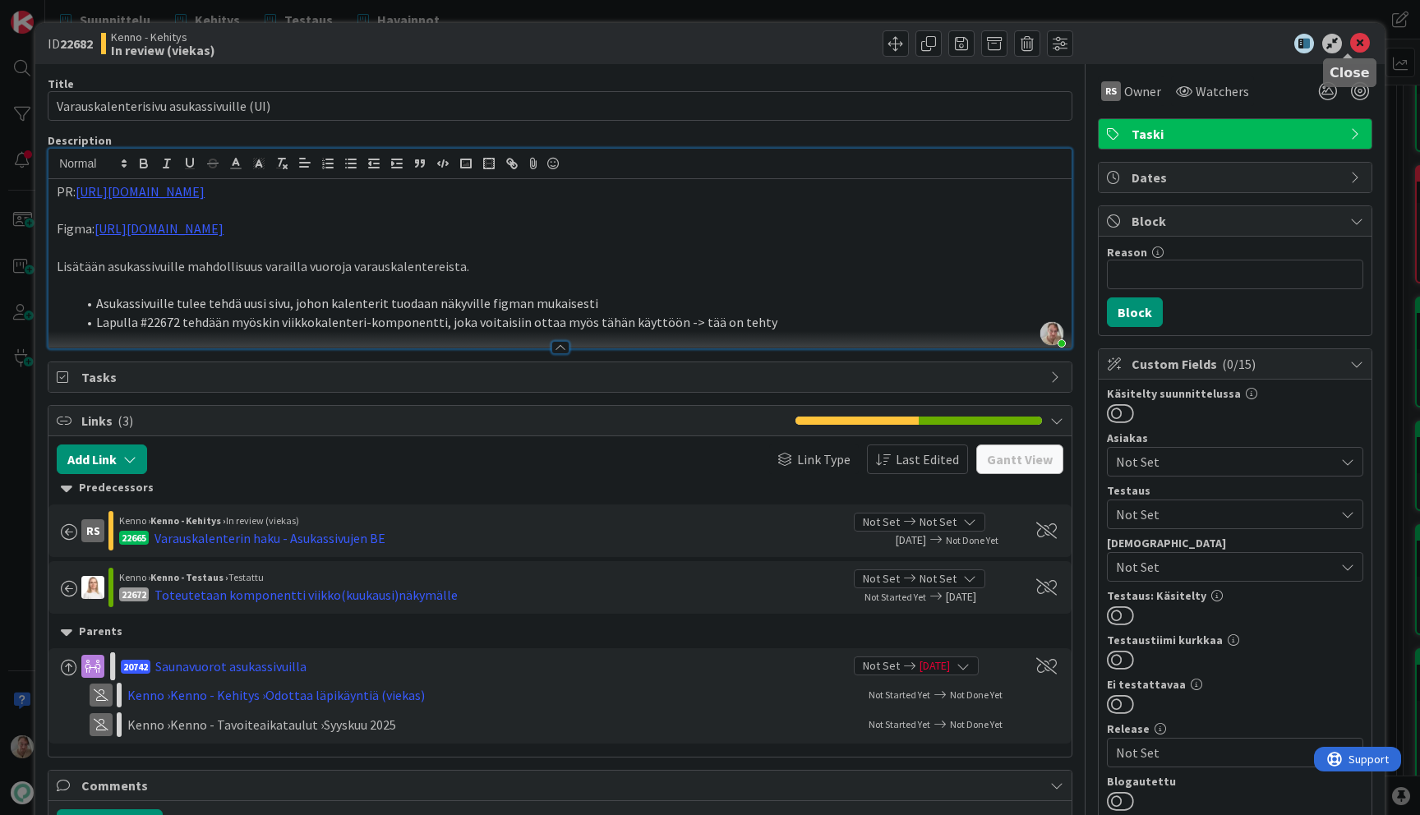
click at [1355, 41] on icon at bounding box center [1360, 44] width 20 height 20
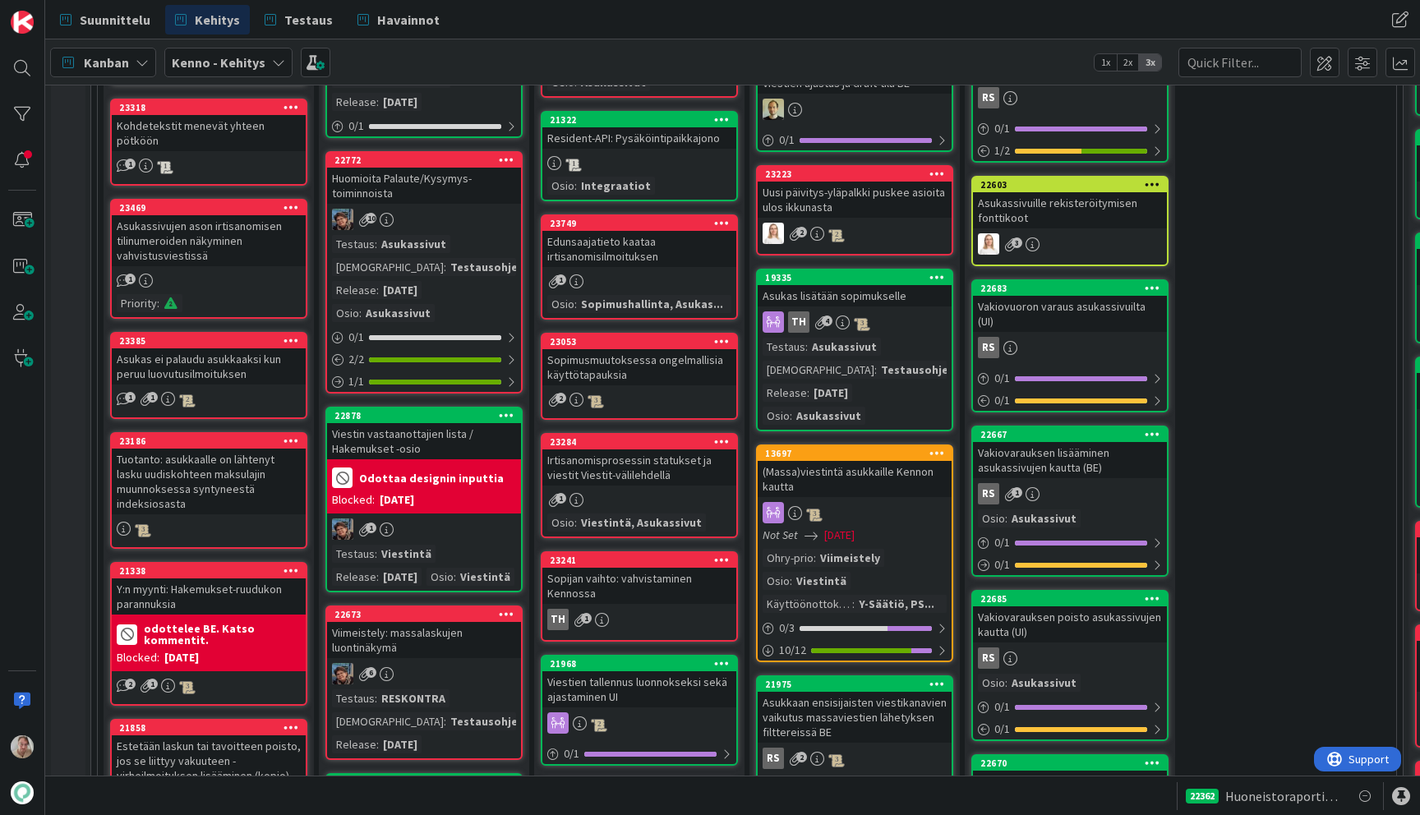
scroll to position [832, 0]
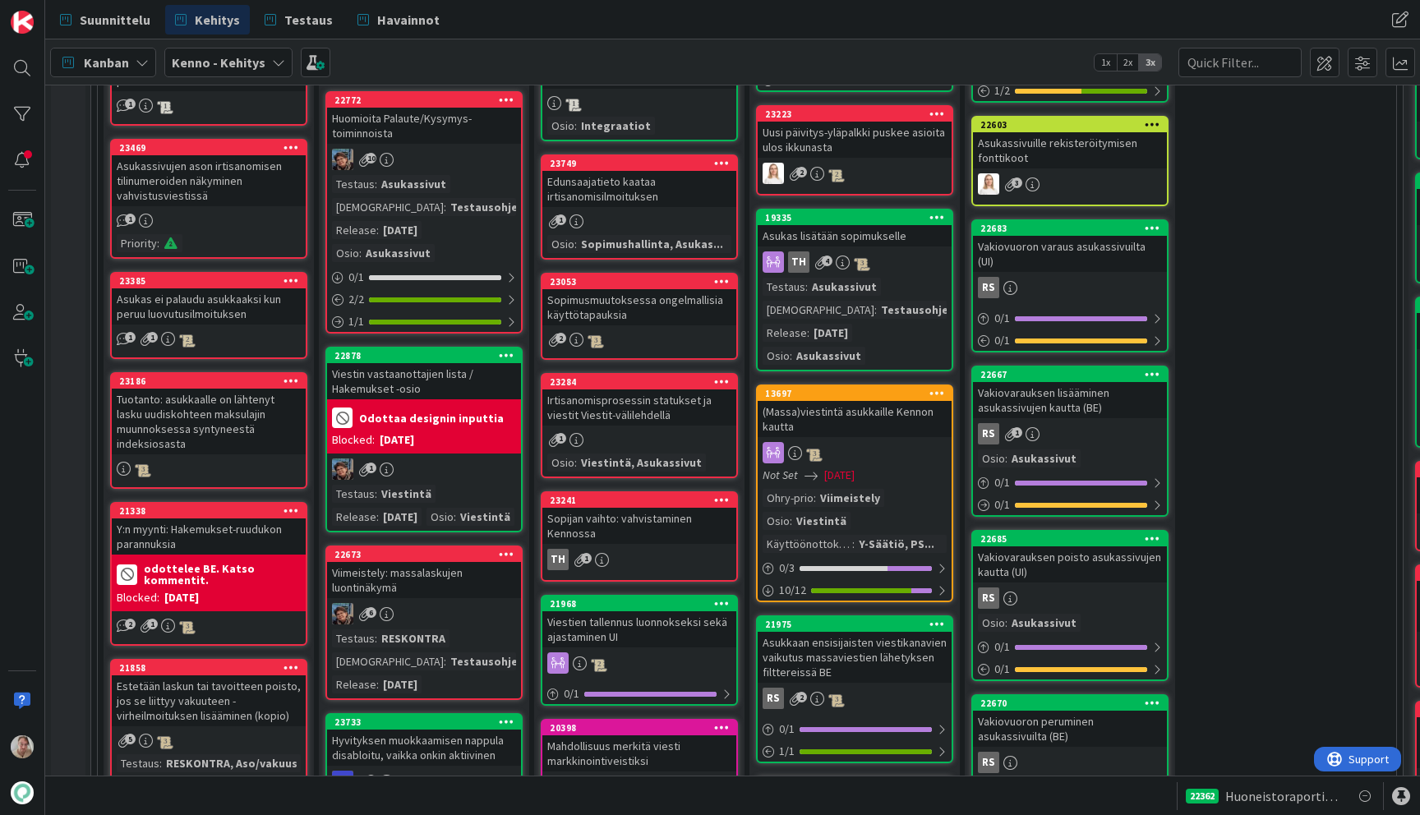
click at [629, 311] on div "Sopimusmuutoksessa ongelmallisia käyttötapauksia" at bounding box center [639, 307] width 194 height 36
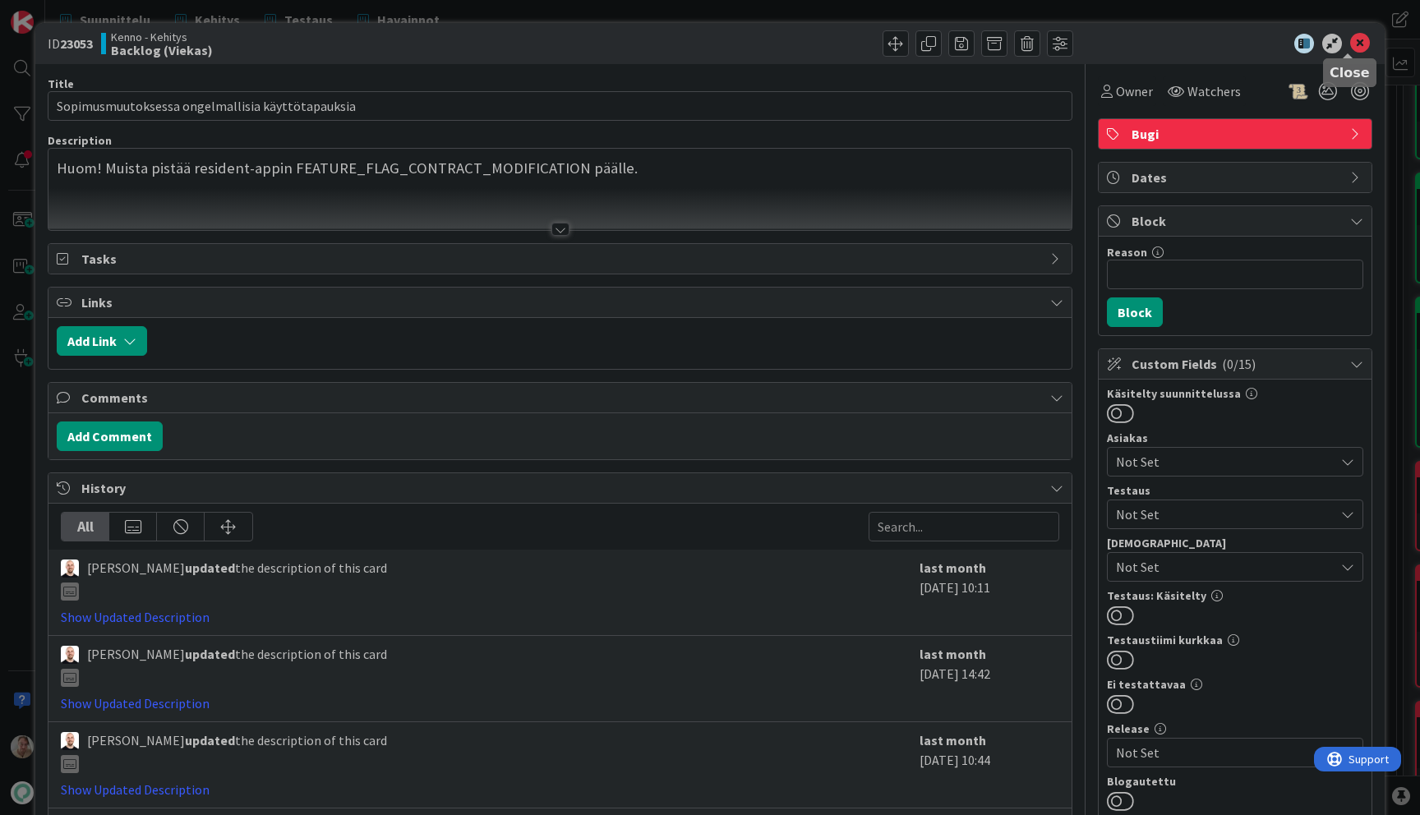
click at [1350, 46] on icon at bounding box center [1360, 44] width 20 height 20
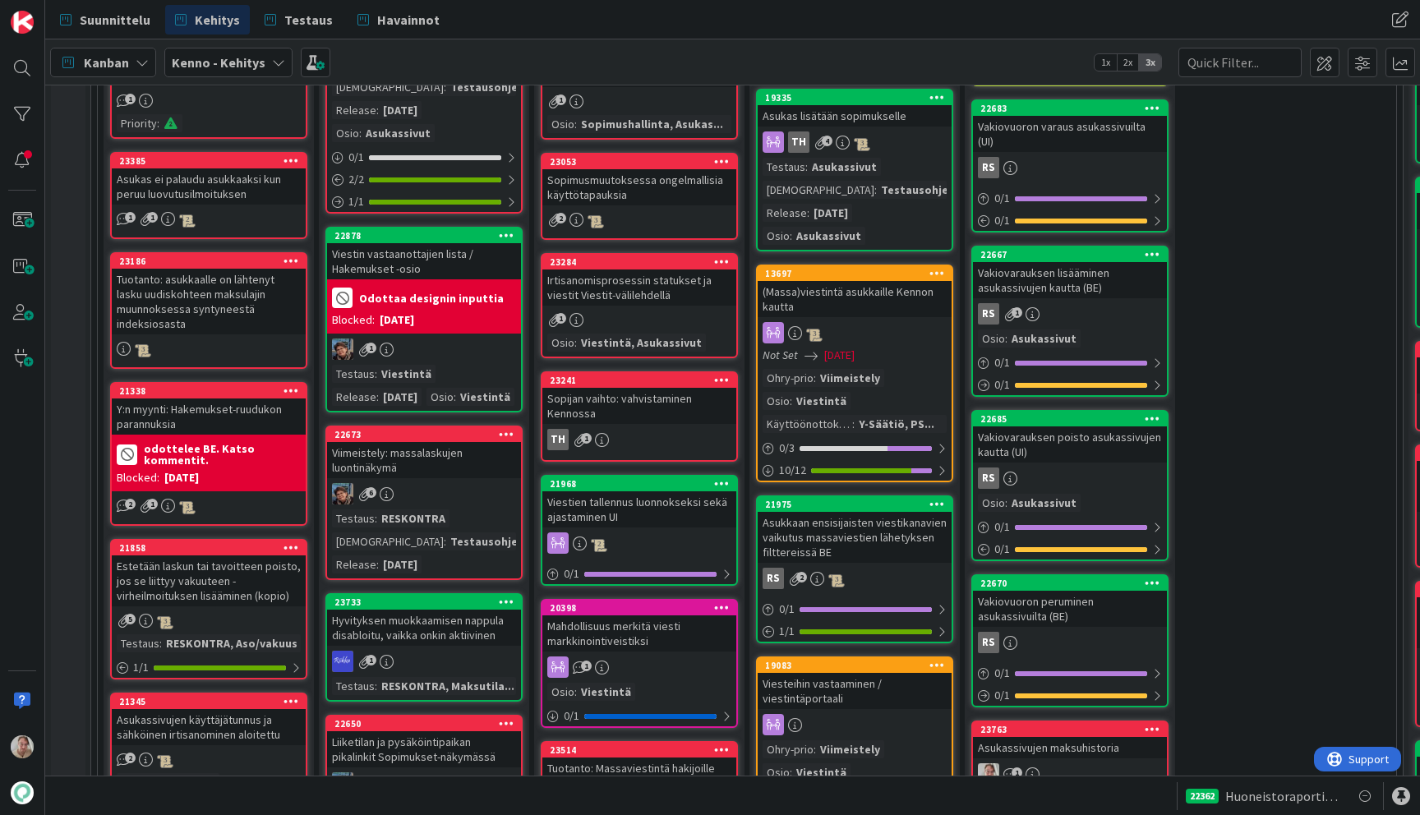
click at [638, 288] on div "Irtisanomisprosessin statukset ja viestit Viestit-välilehdellä" at bounding box center [639, 288] width 194 height 36
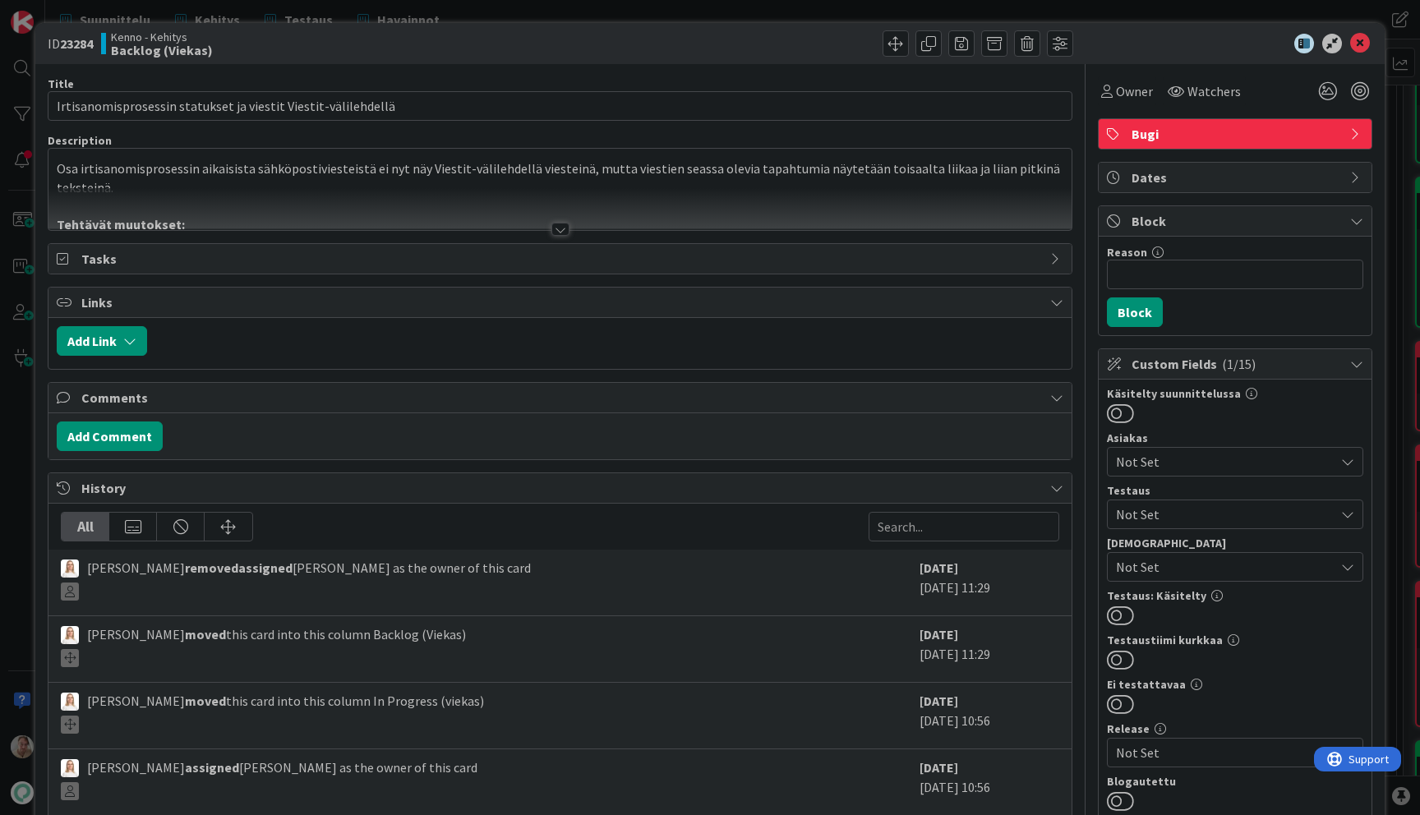
click at [614, 189] on div at bounding box center [559, 209] width 1023 height 42
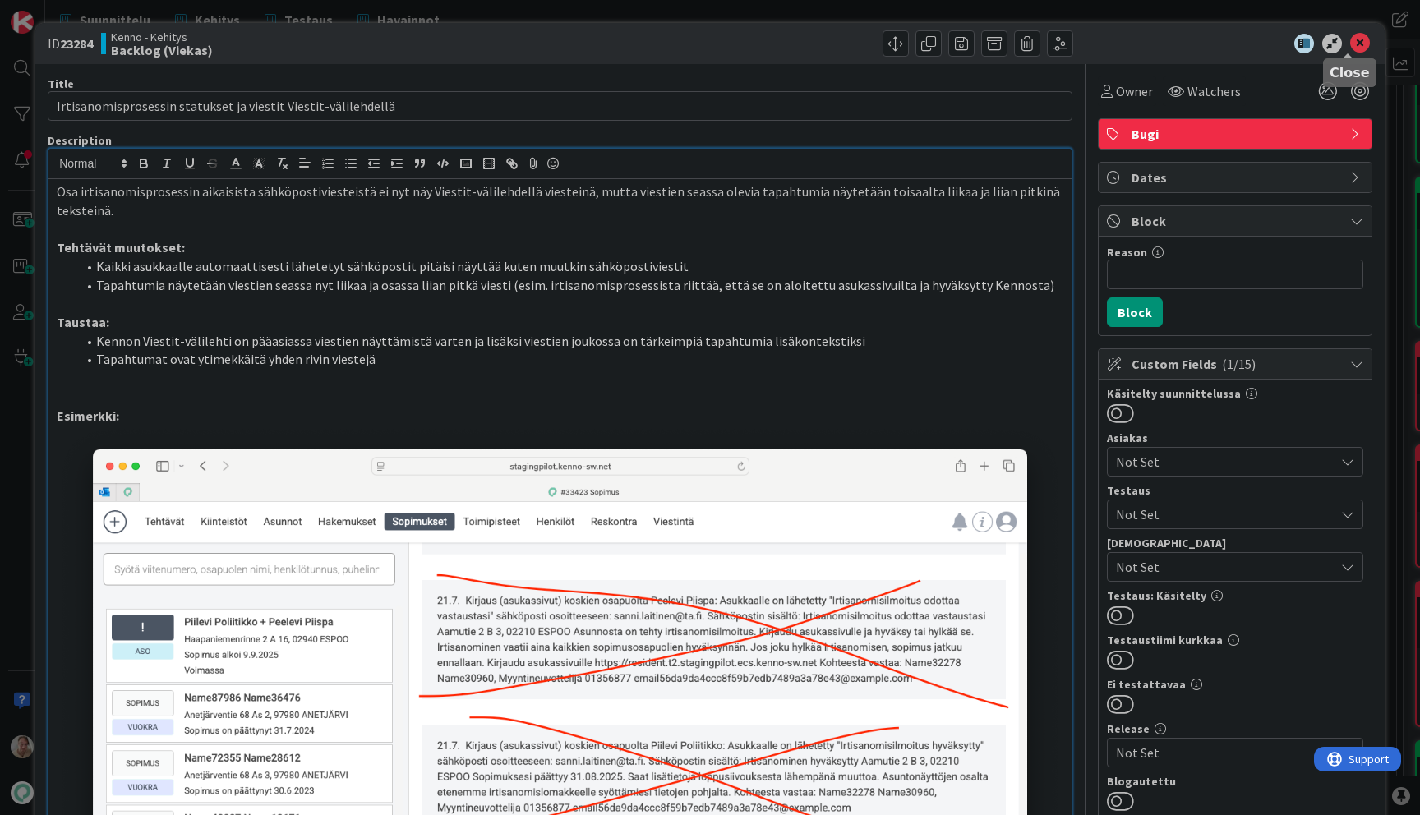
click at [1350, 43] on icon at bounding box center [1360, 44] width 20 height 20
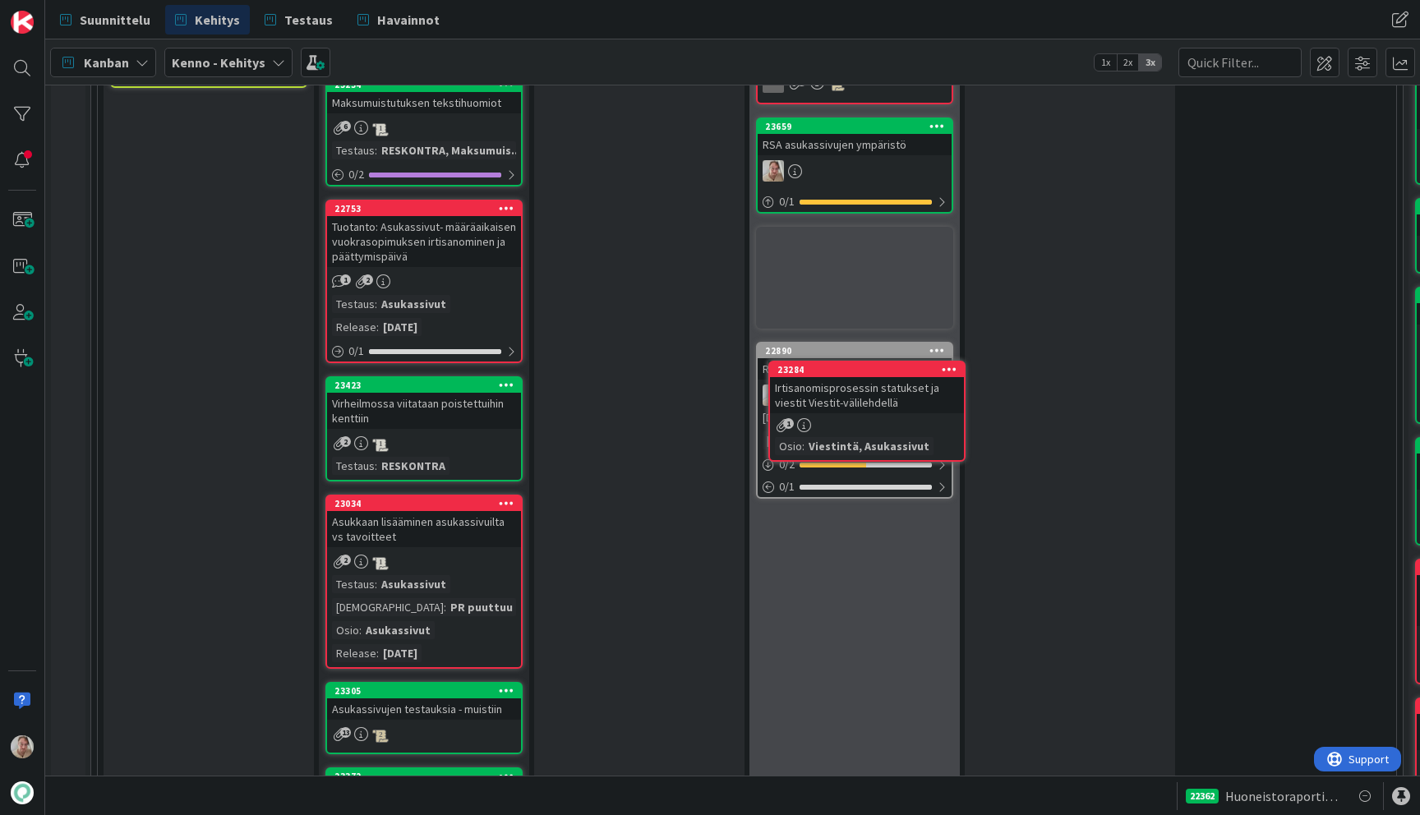
scroll to position [2282, 0]
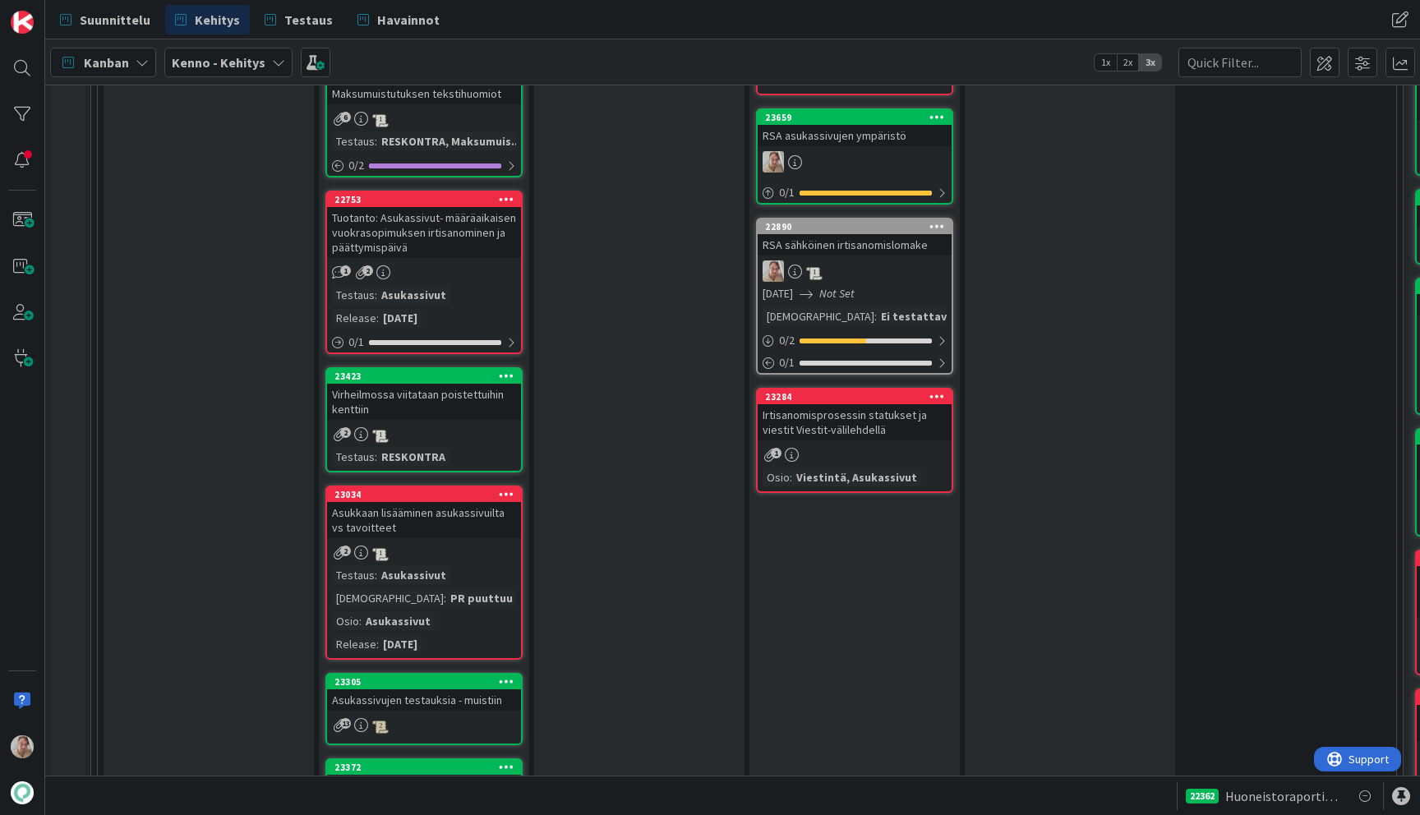
click at [872, 428] on div "Irtisanomisprosessin statukset ja viestit Viestit-välilehdellä" at bounding box center [855, 422] width 194 height 36
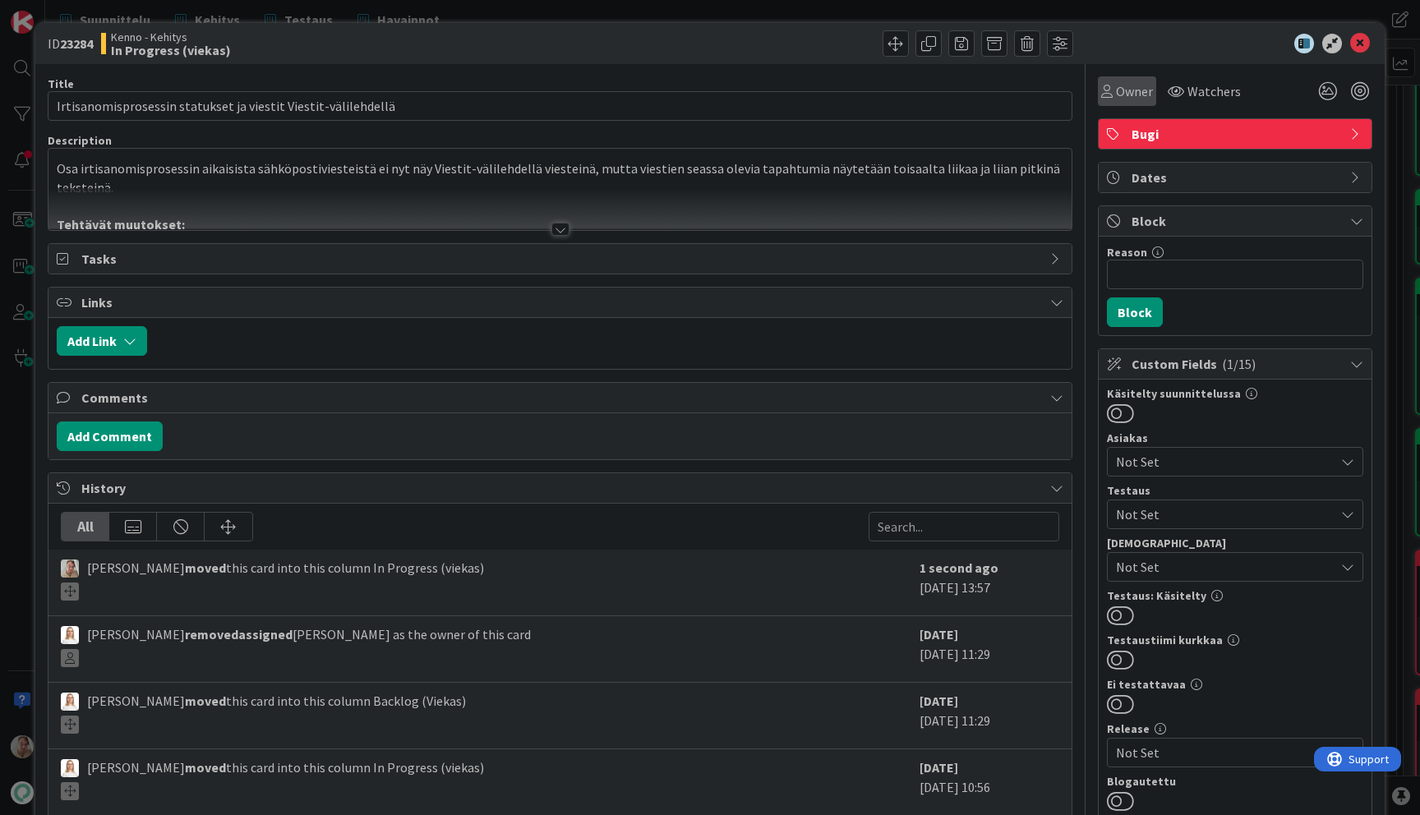
click at [1116, 96] on span "Owner" at bounding box center [1134, 91] width 37 height 20
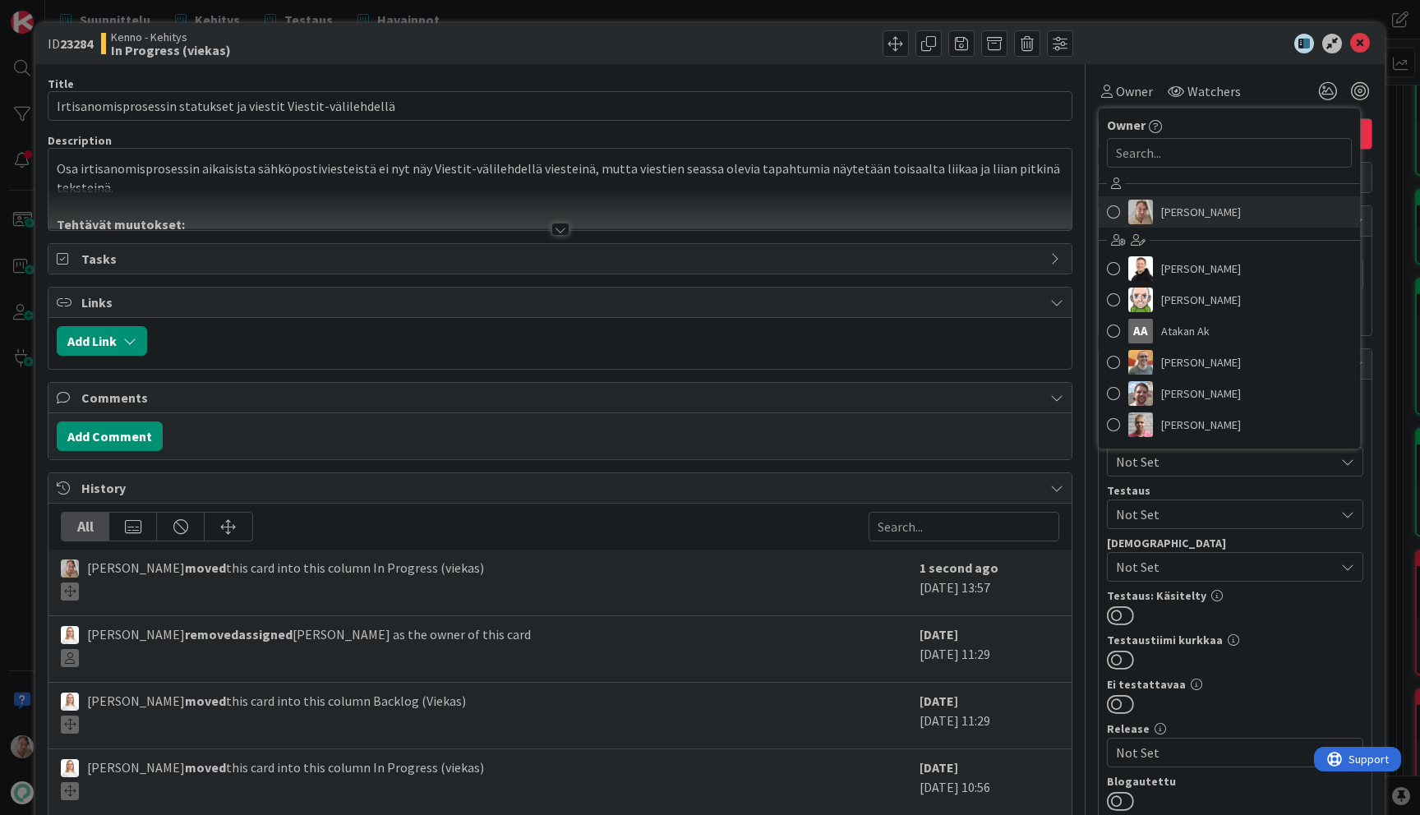
click at [1169, 206] on span "[PERSON_NAME]" at bounding box center [1201, 212] width 80 height 25
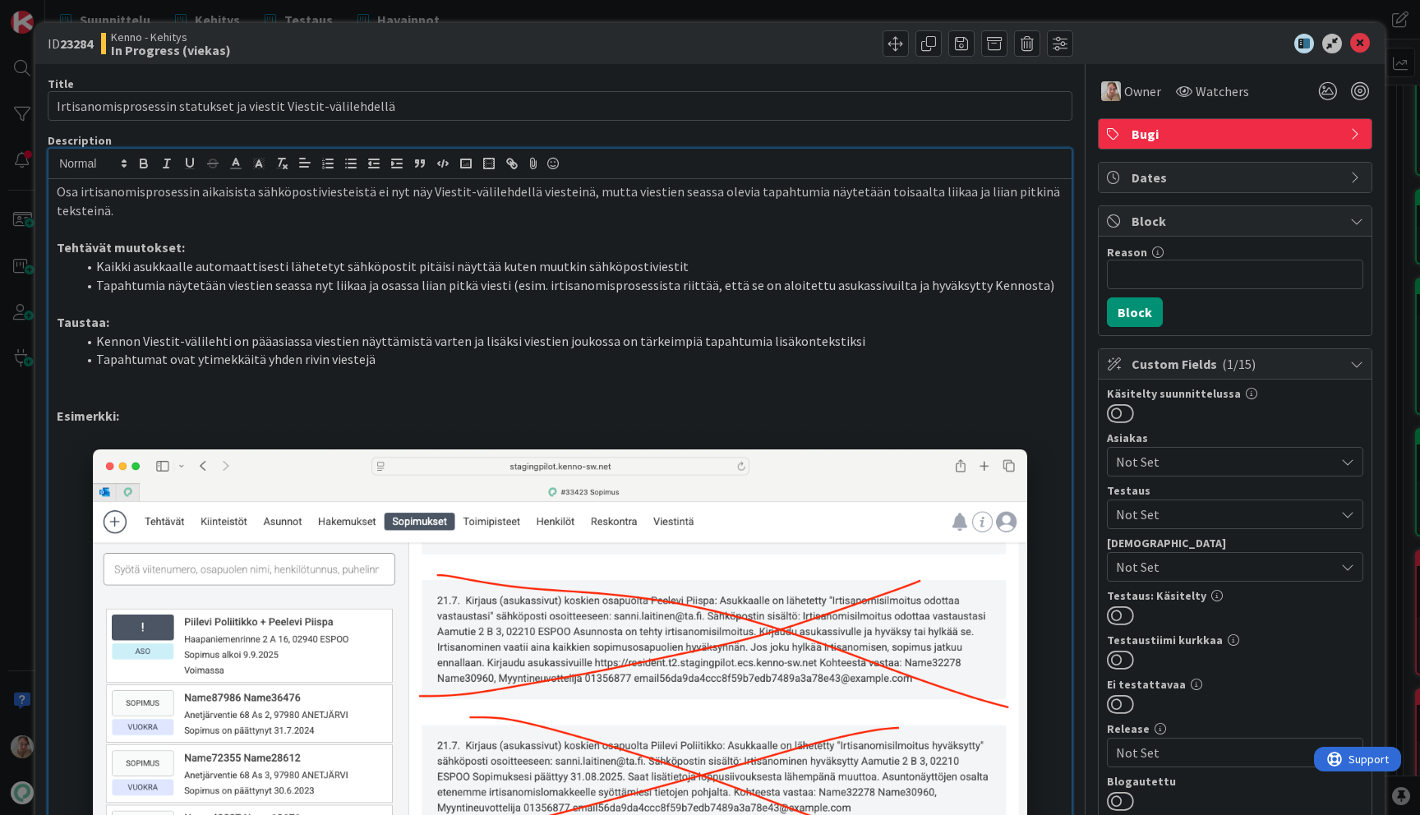
click at [903, 177] on div "Osa irtisanomisprosessin aikaisista sähköpostiviesteistä ei nyt näy Viestit-väl…" at bounding box center [559, 663] width 1023 height 1029
click at [1353, 44] on icon at bounding box center [1360, 44] width 20 height 20
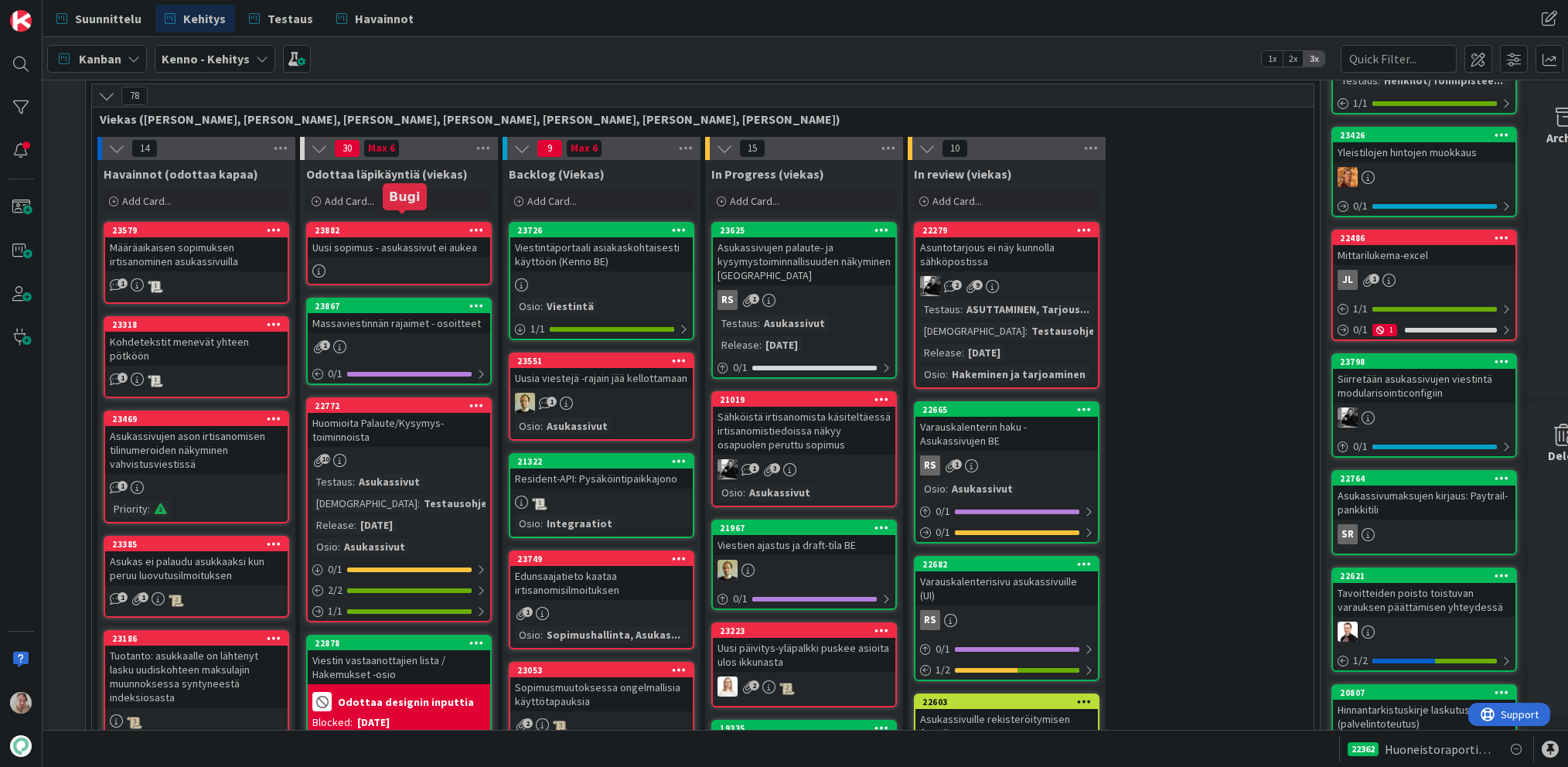
scroll to position [389, 0]
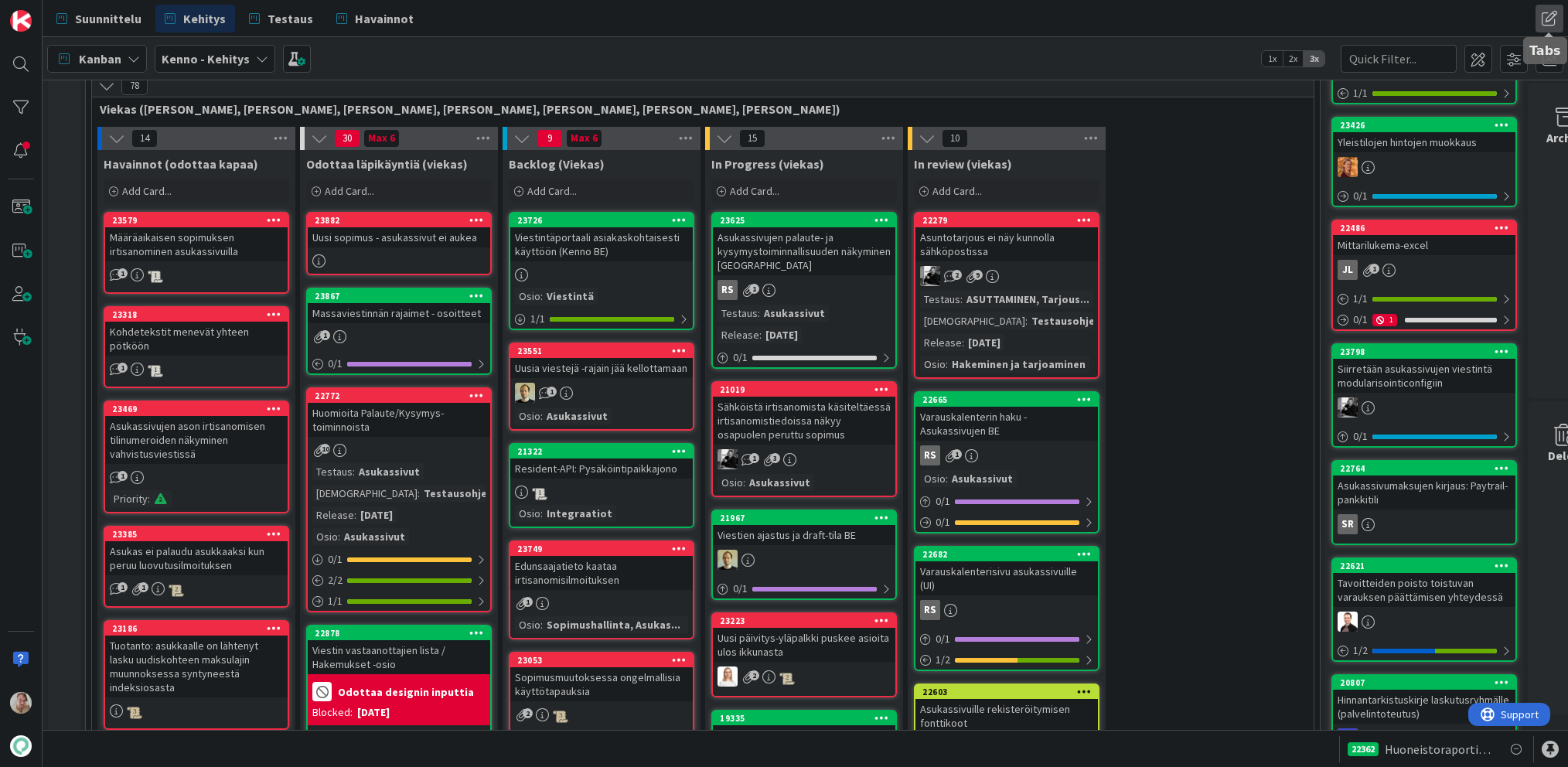
click at [1335, 13] on span at bounding box center [1549, 19] width 28 height 28
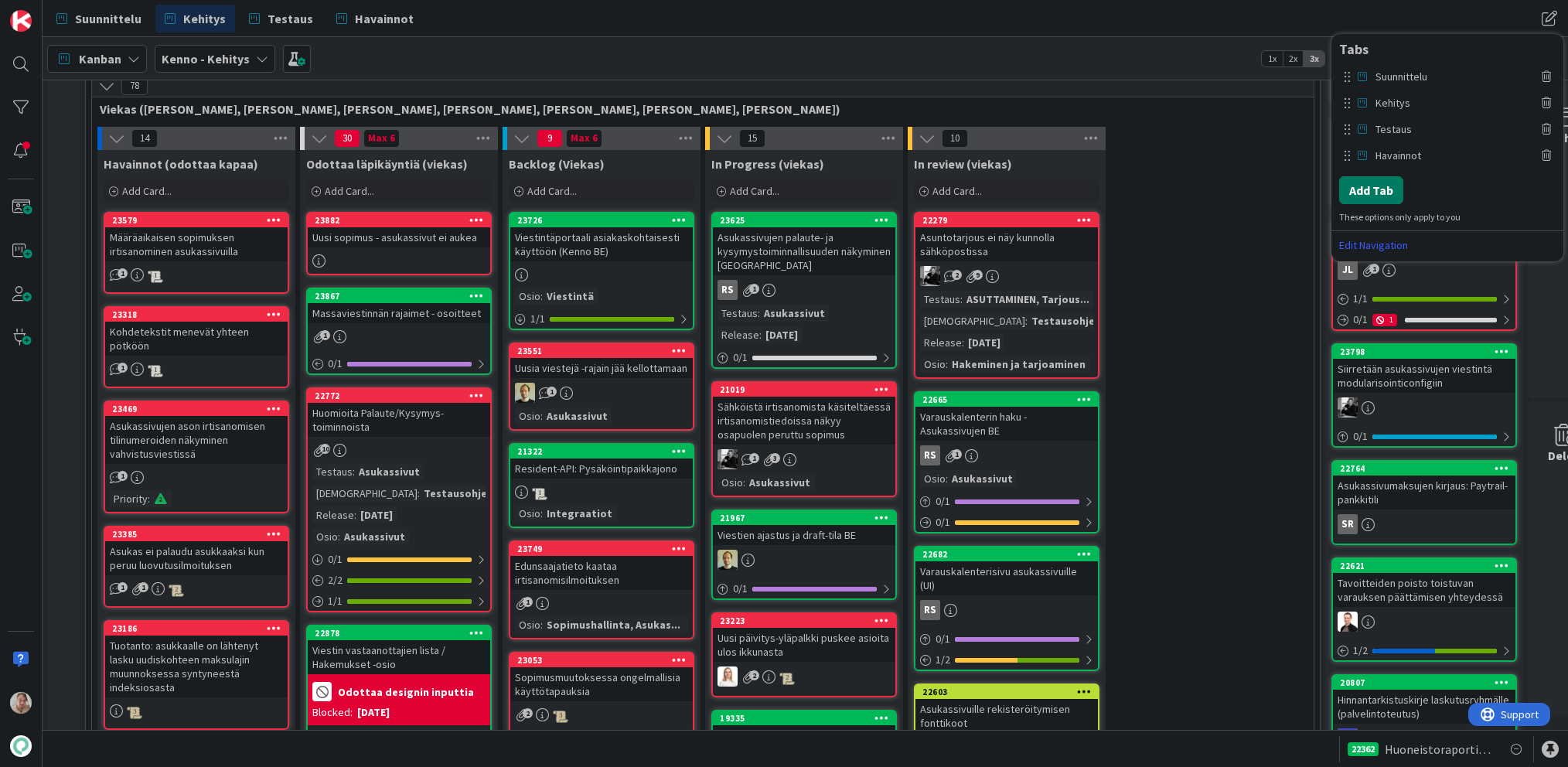
click at [1335, 187] on button "Add Tab" at bounding box center [1370, 190] width 64 height 28
click at [1335, 130] on span "Select..." at bounding box center [1433, 140] width 173 height 22
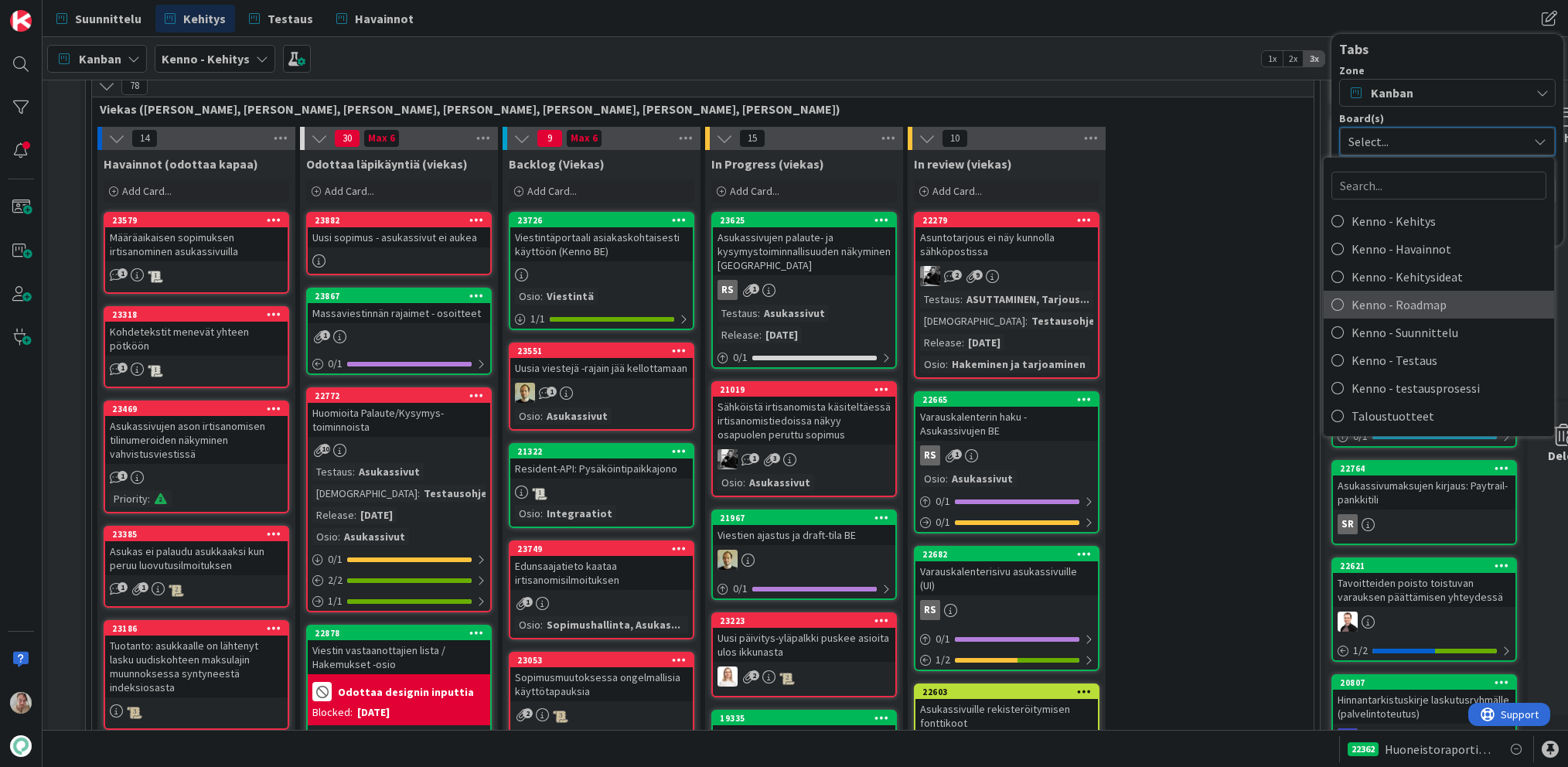
click at [1335, 309] on span "Kenno - Roadmap" at bounding box center [1449, 304] width 195 height 24
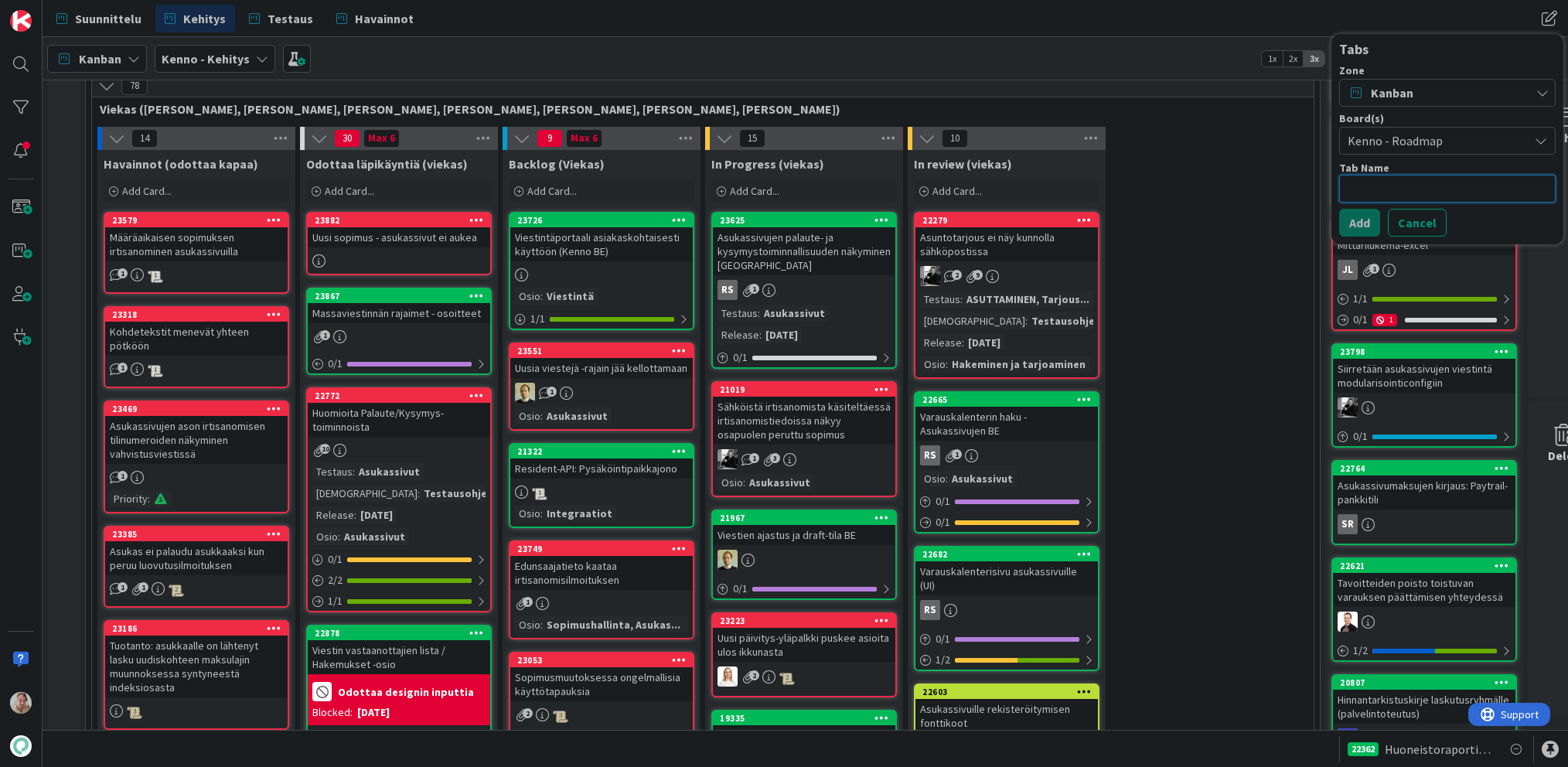
click at [1335, 184] on textarea at bounding box center [1447, 189] width 216 height 28
type textarea "x"
type textarea "R"
type textarea "x"
type textarea "Ro"
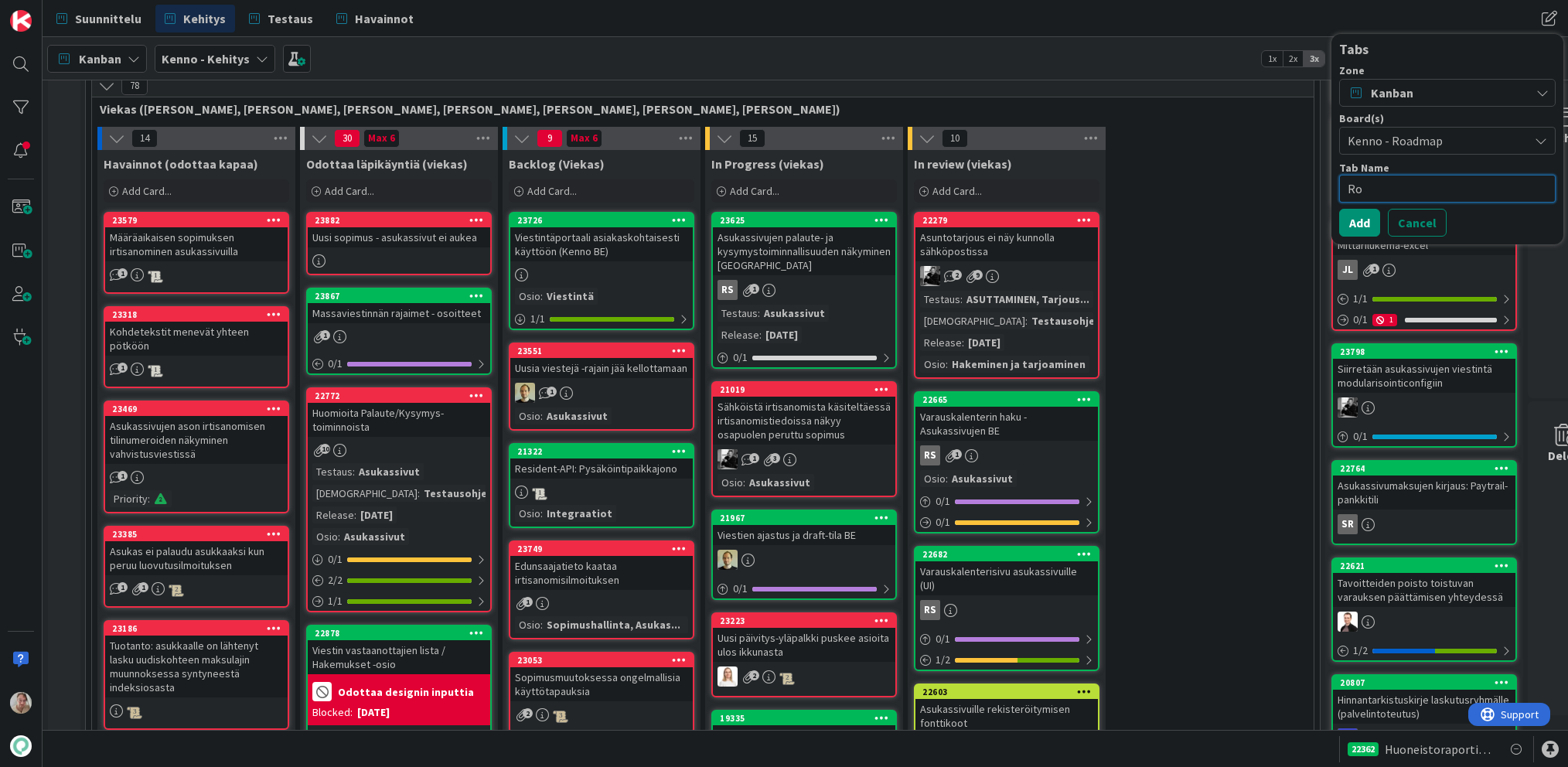
type textarea "x"
type textarea "Roa"
type textarea "x"
type textarea "Roadm"
type textarea "x"
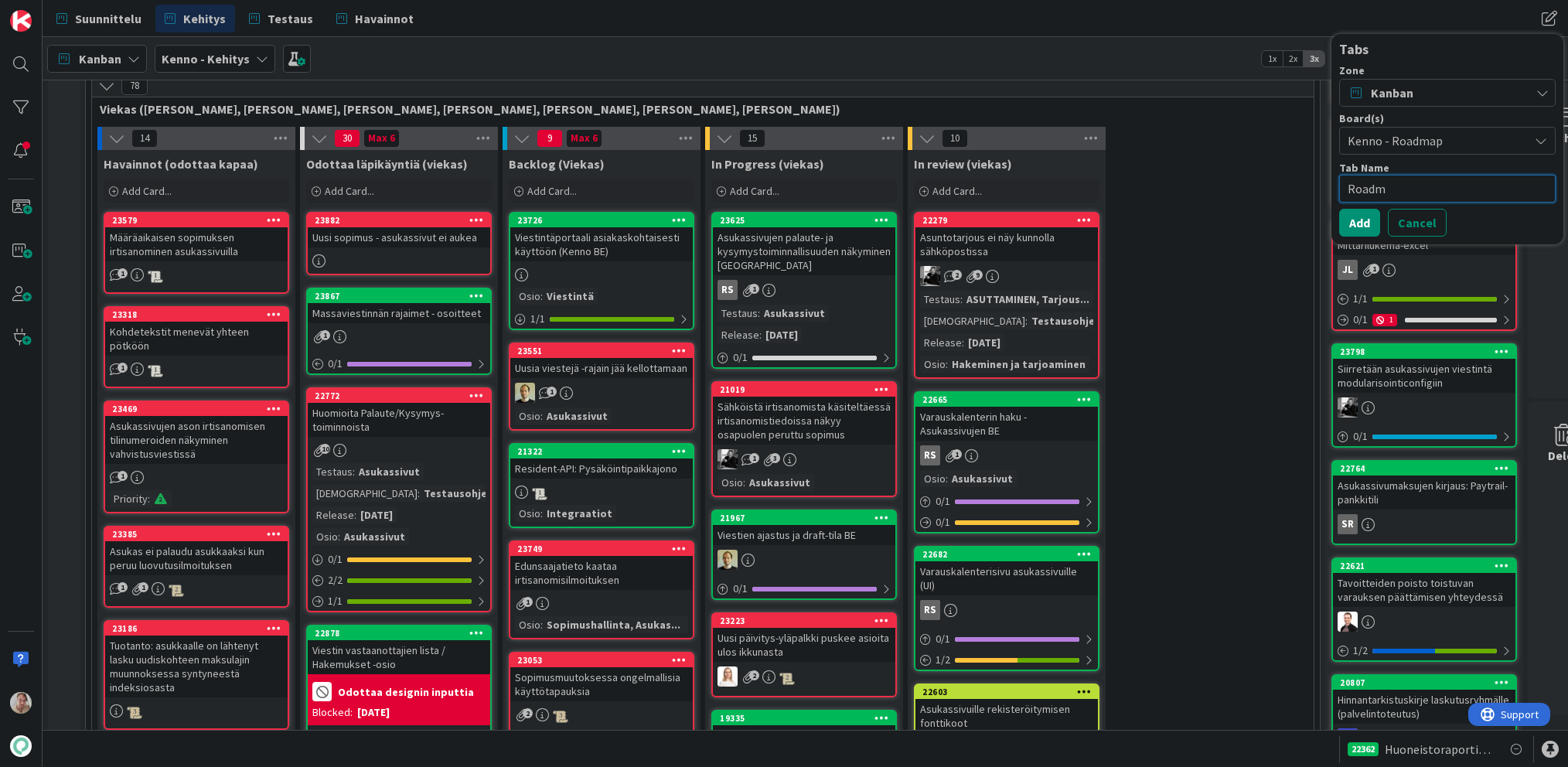
type textarea "Roadma"
type textarea "x"
type textarea "Roadmap"
type textarea "x"
type textarea "Roadmap"
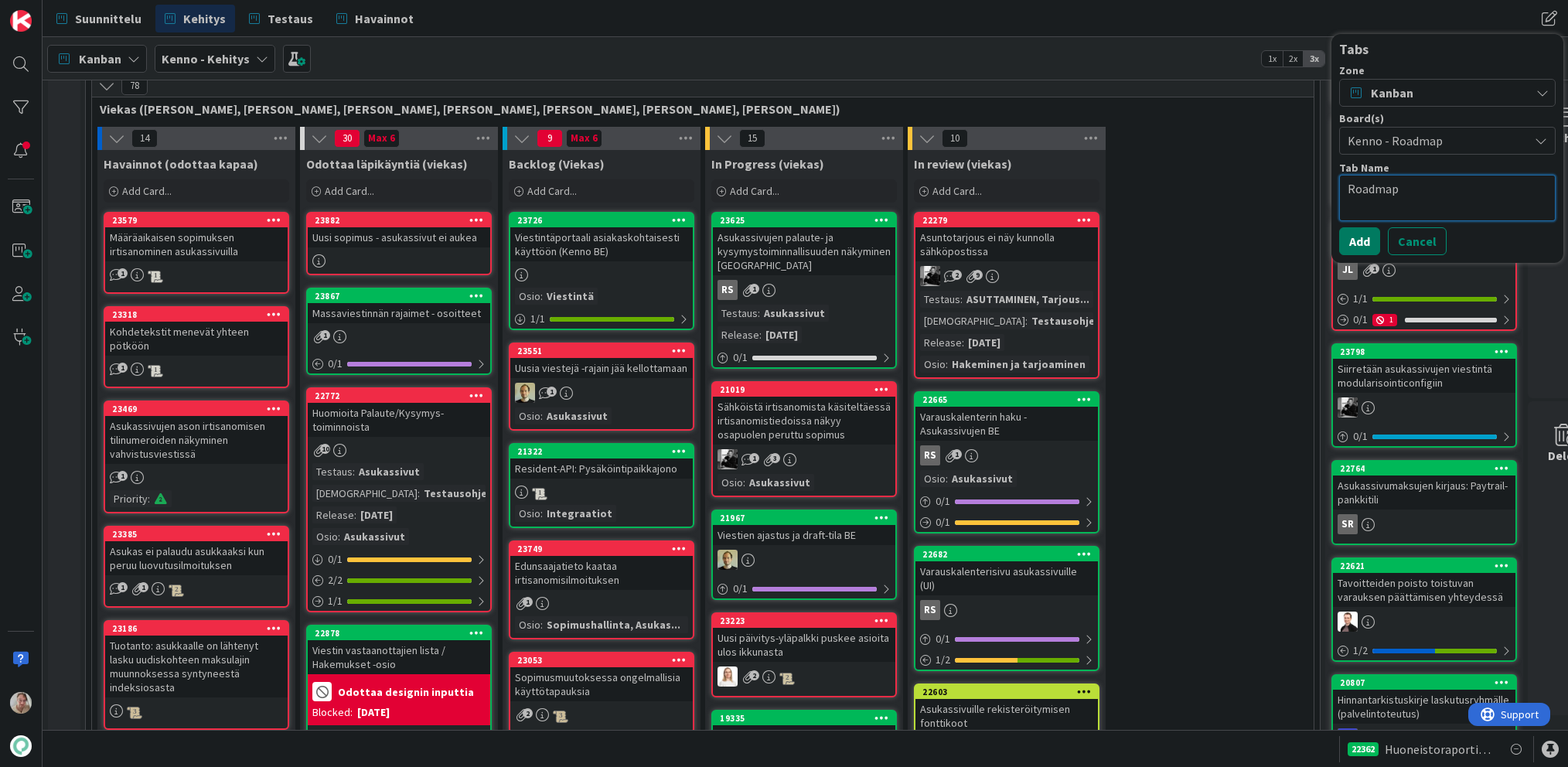
type textarea "x"
type textarea "Roadmap"
click at [1335, 218] on button "Add" at bounding box center [1359, 223] width 41 height 28
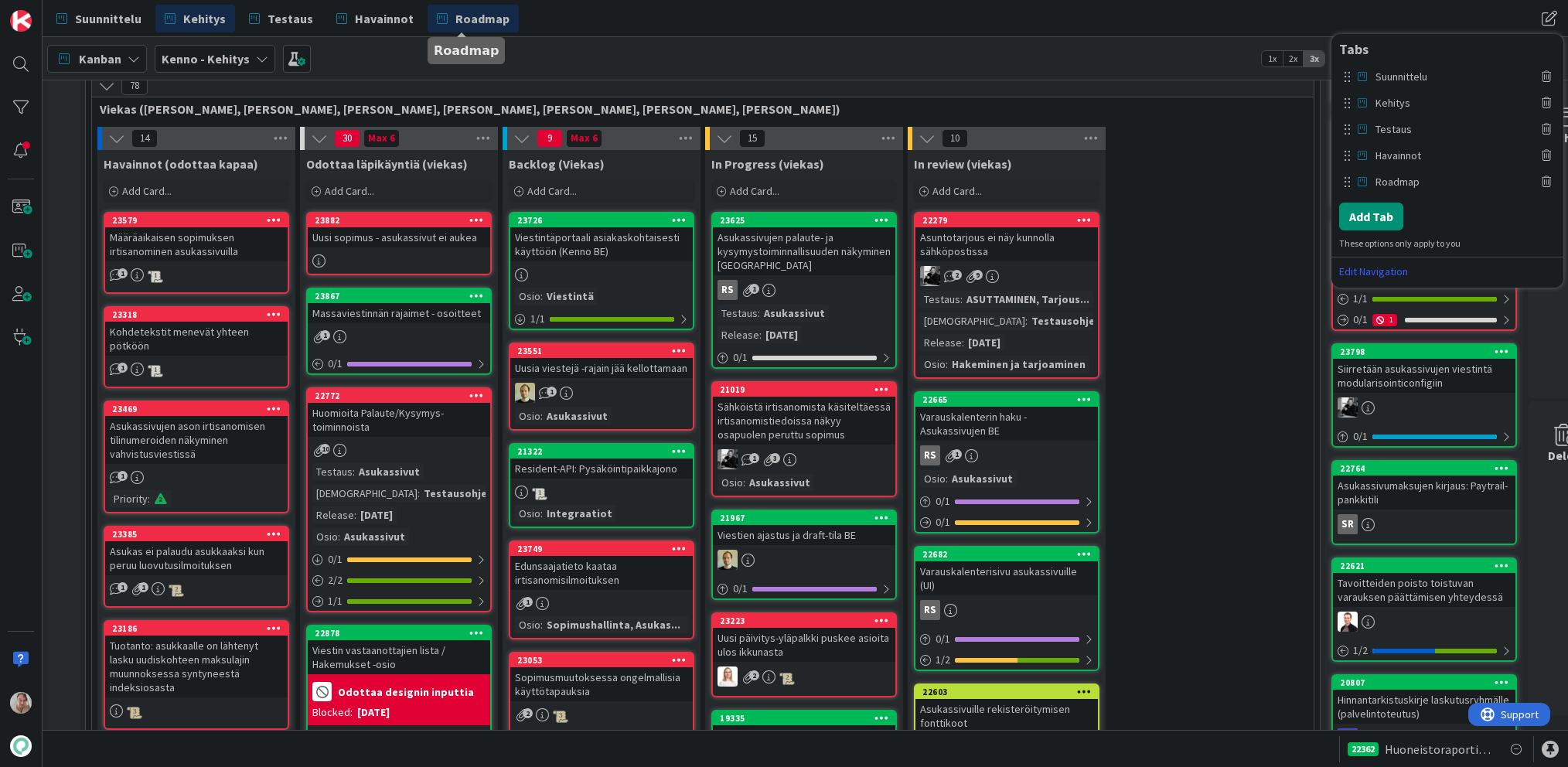
click at [475, 17] on span "Roadmap" at bounding box center [483, 19] width 55 height 19
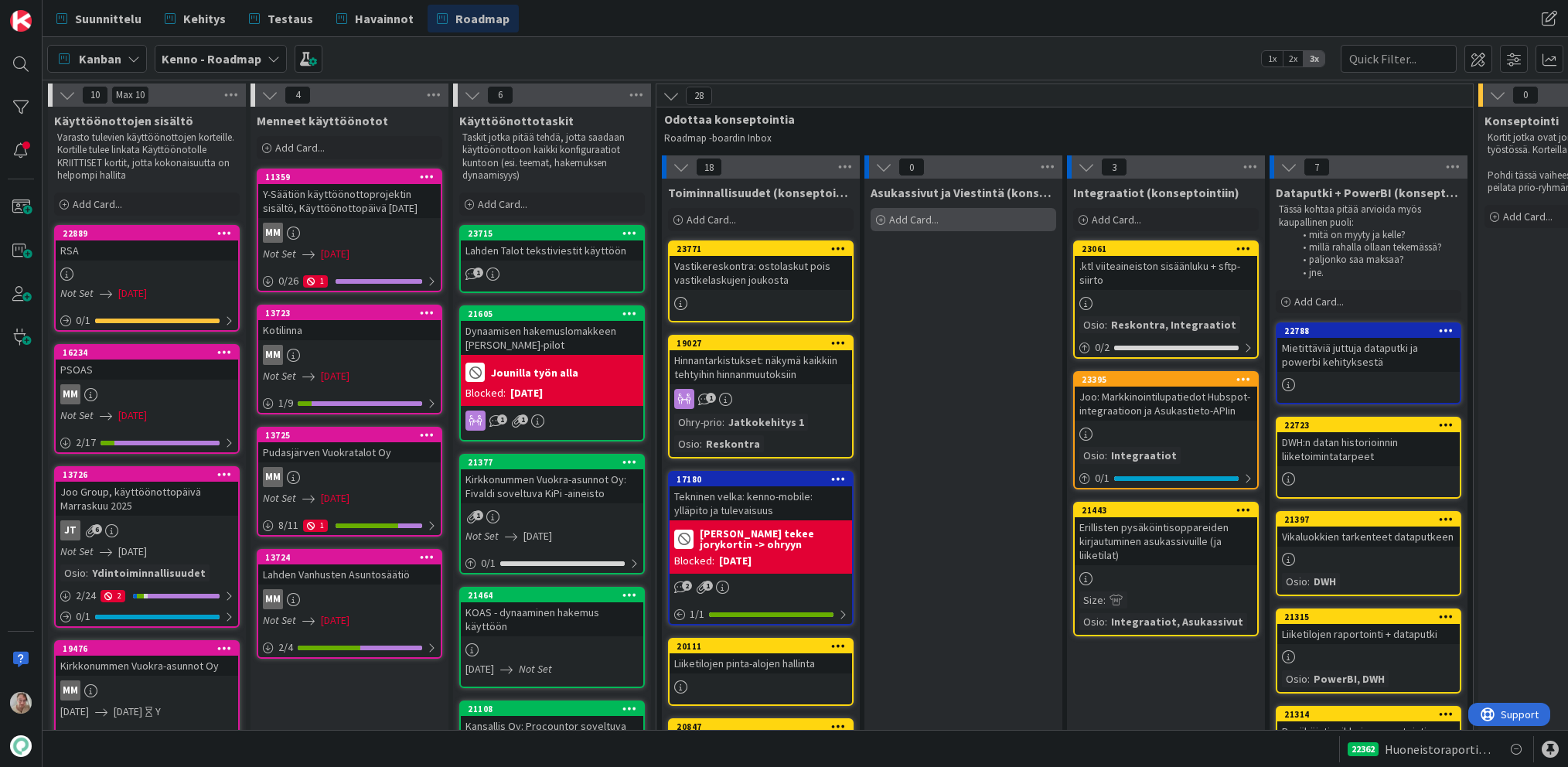
click at [924, 219] on span "Add Card..." at bounding box center [913, 219] width 50 height 14
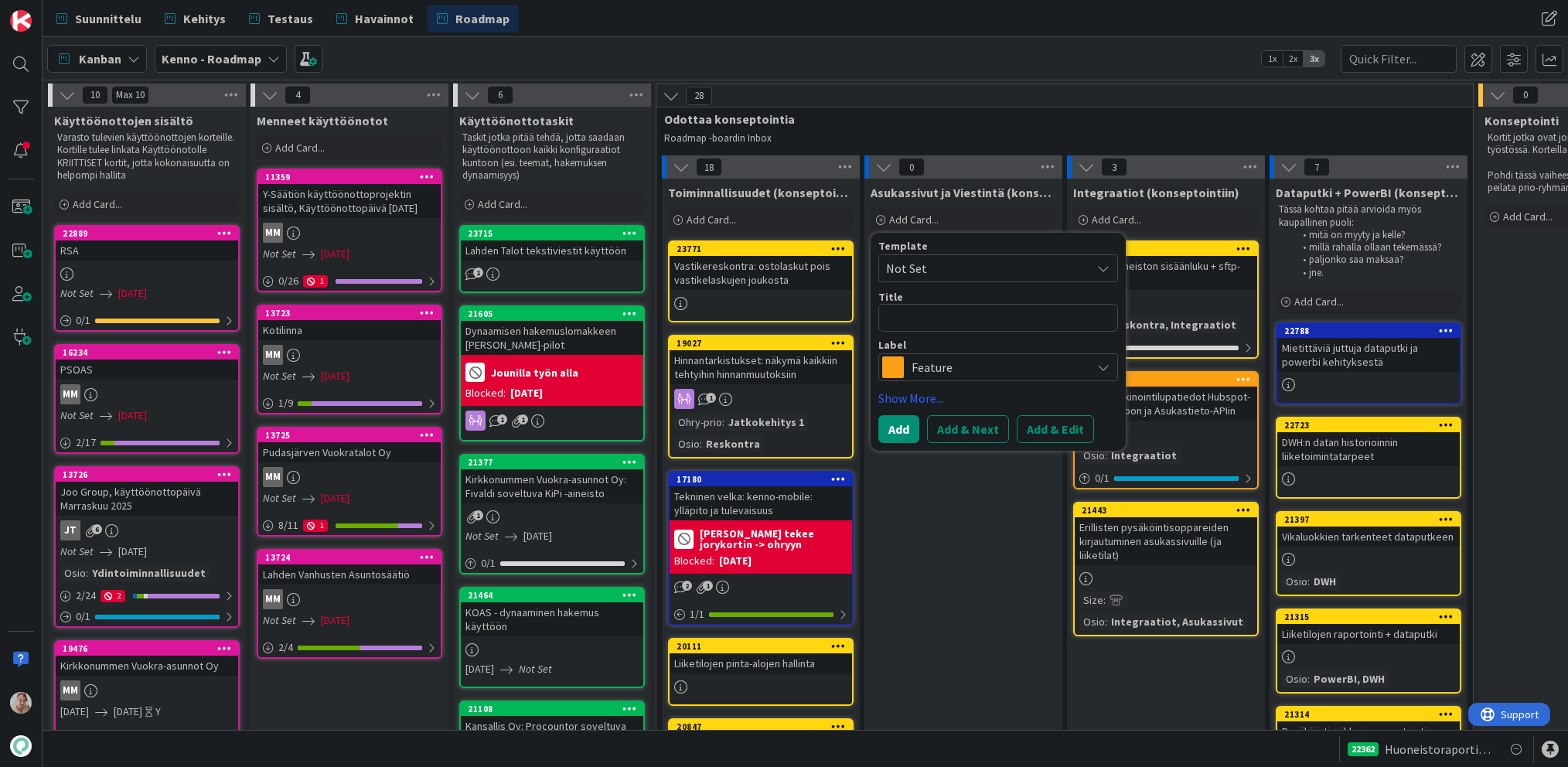
type textarea "x"
type textarea "A"
type textarea "x"
type textarea "Asu"
type textarea "x"
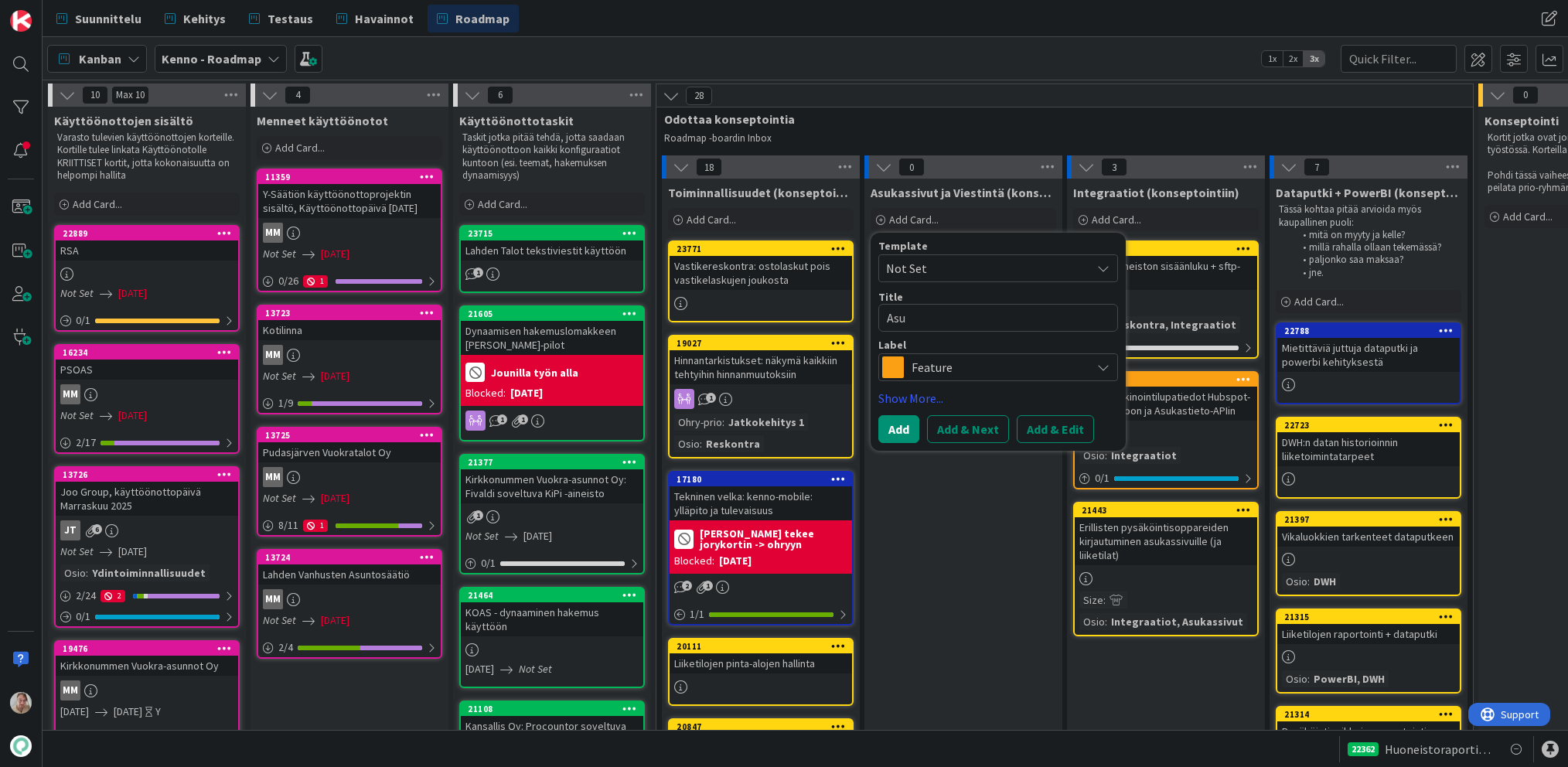
type textarea "Asuk"
type textarea "x"
type textarea "Asuka"
type textarea "x"
type textarea "Asukas"
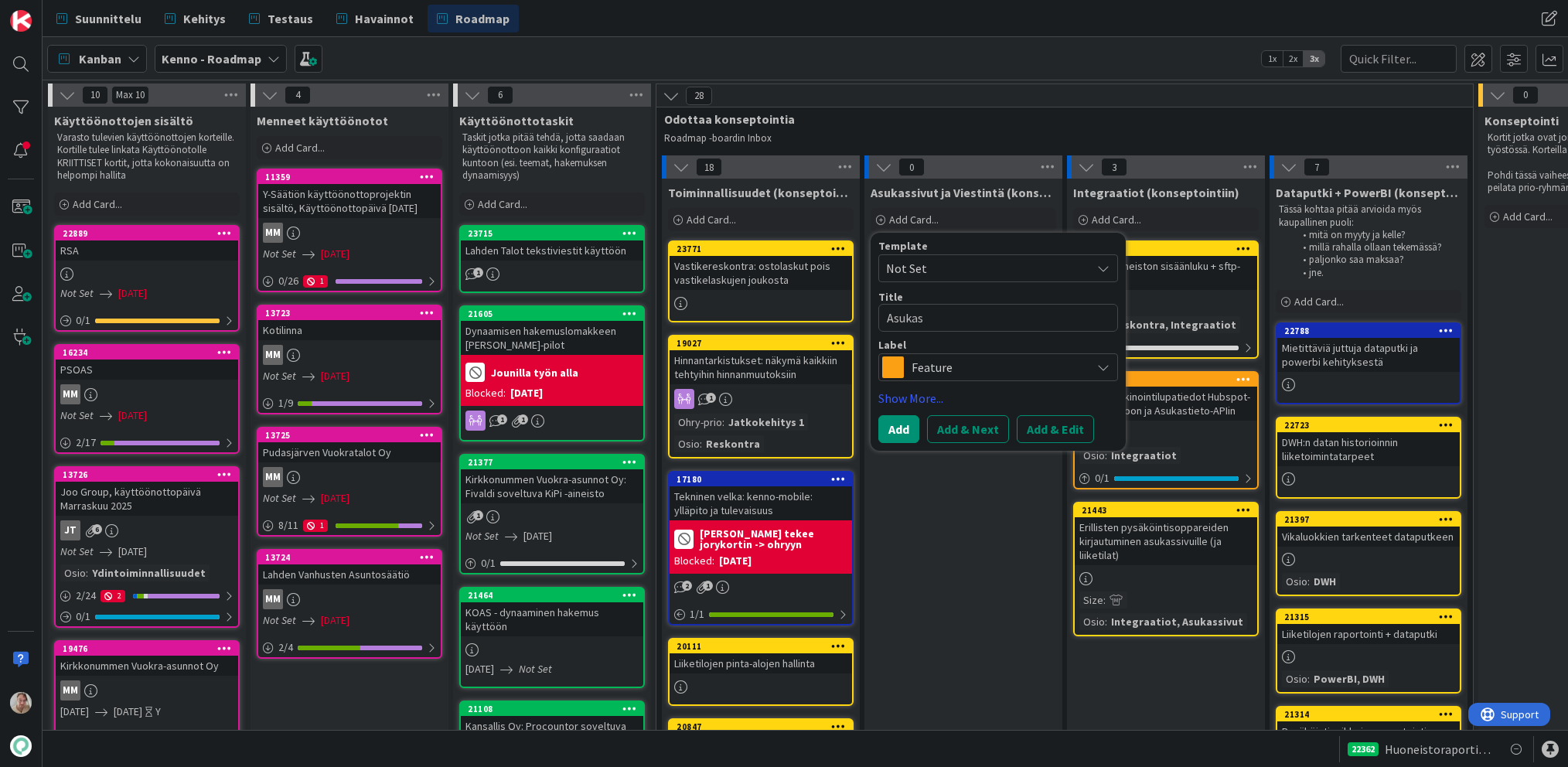
type textarea "x"
type textarea "Asukass"
type textarea "x"
type textarea "Asukassiv"
type textarea "x"
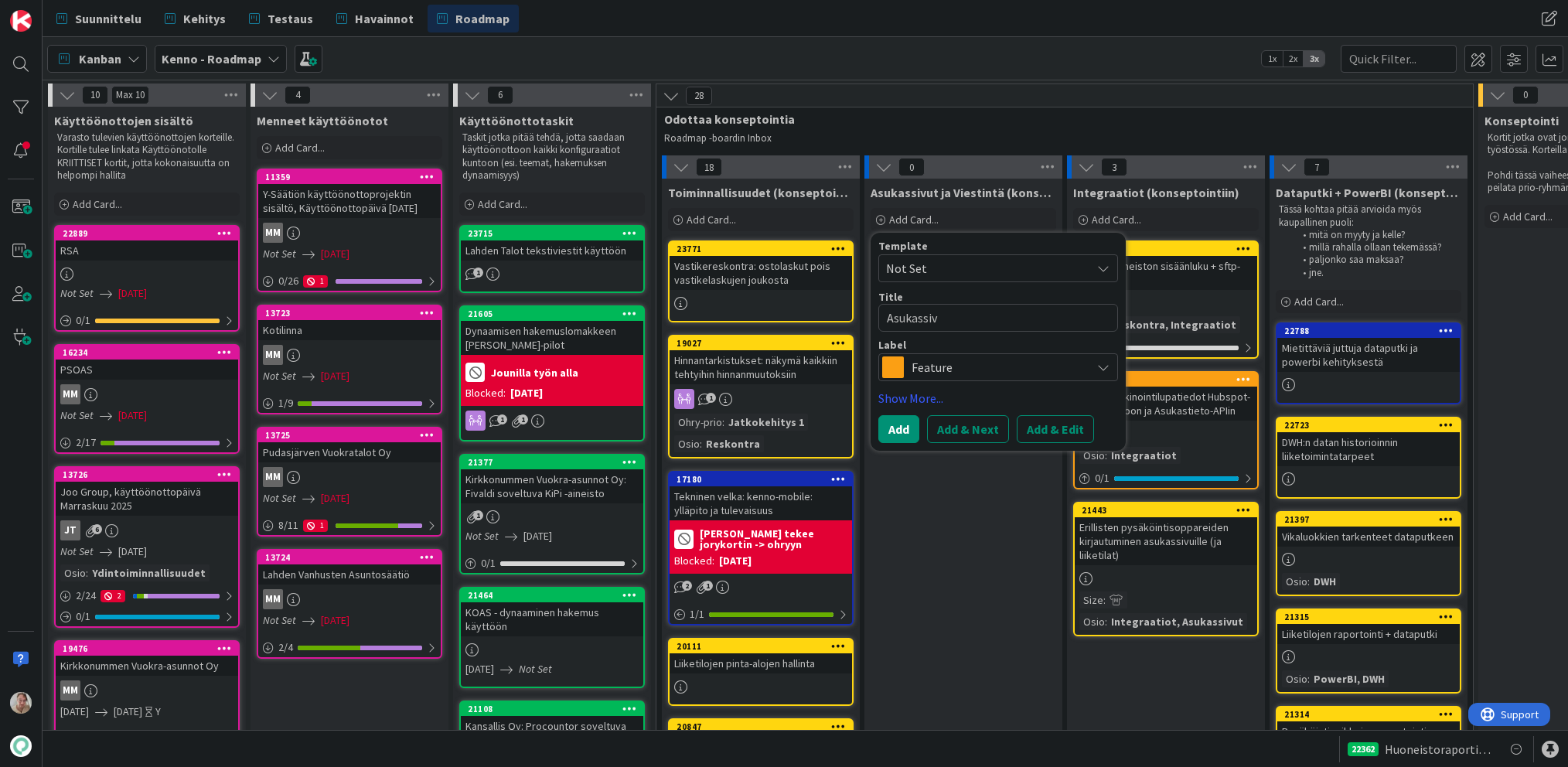
type textarea "Asukassivu"
type textarea "x"
type textarea "Asukassivuj"
type textarea "x"
type textarea "Asukassivujen"
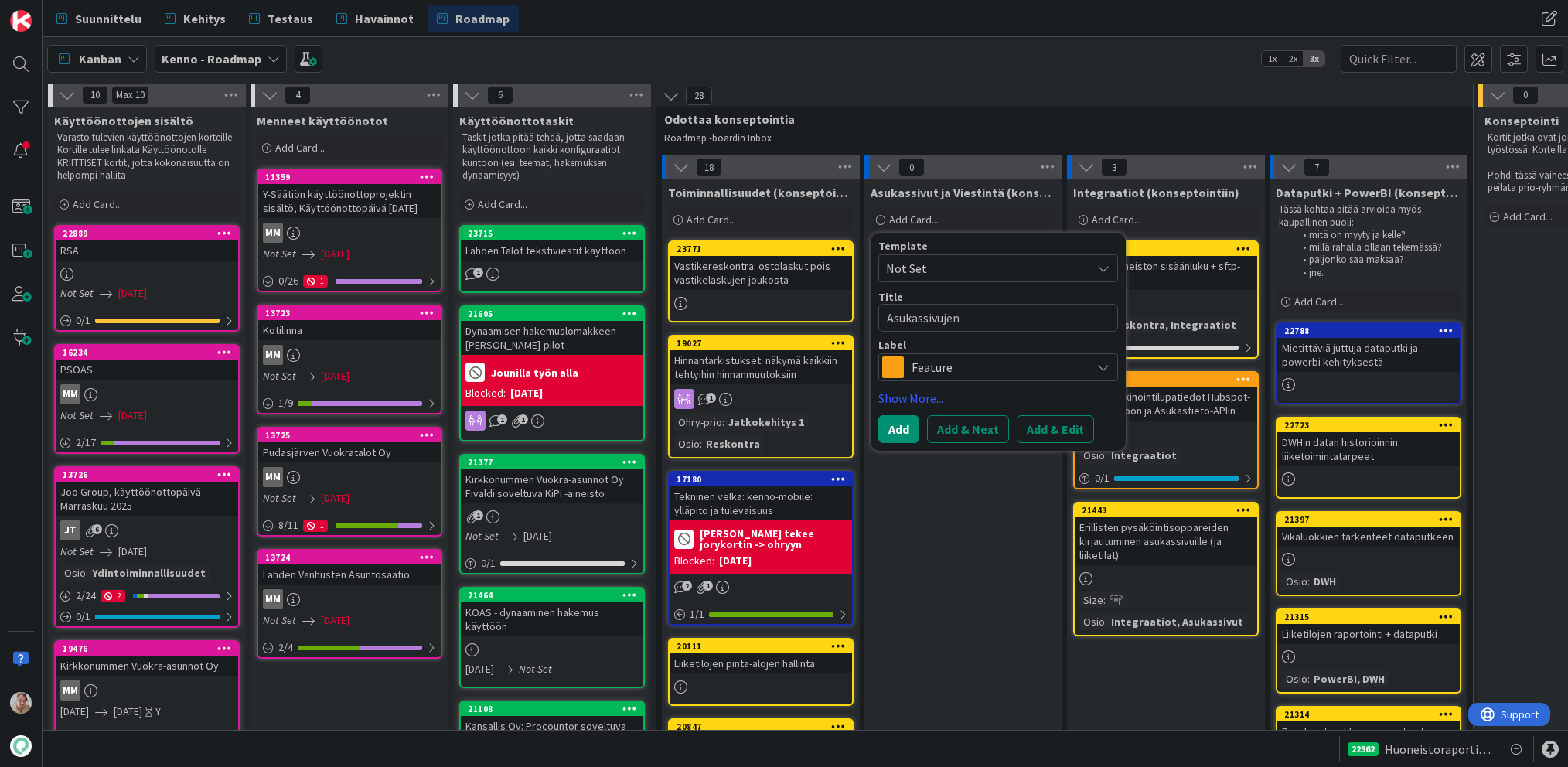
type textarea "x"
type textarea "Asukassivujen"
type textarea "x"
type textarea "Asukassivujen m"
type textarea "x"
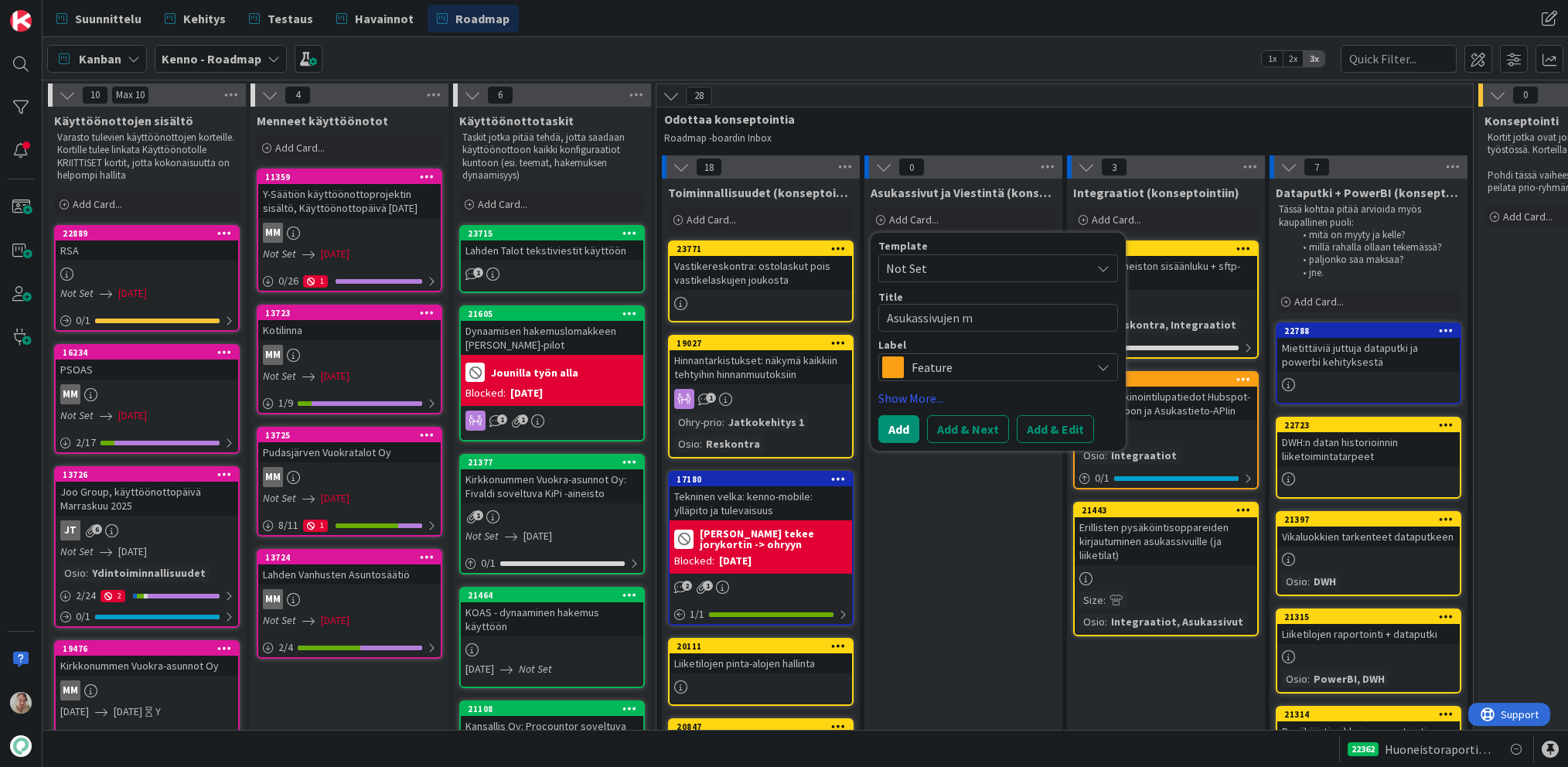
type textarea "Asukassivujen mo"
type textarea "x"
type textarea "Asukassivujen mod"
type textarea "x"
type textarea "Asukassivujen modu"
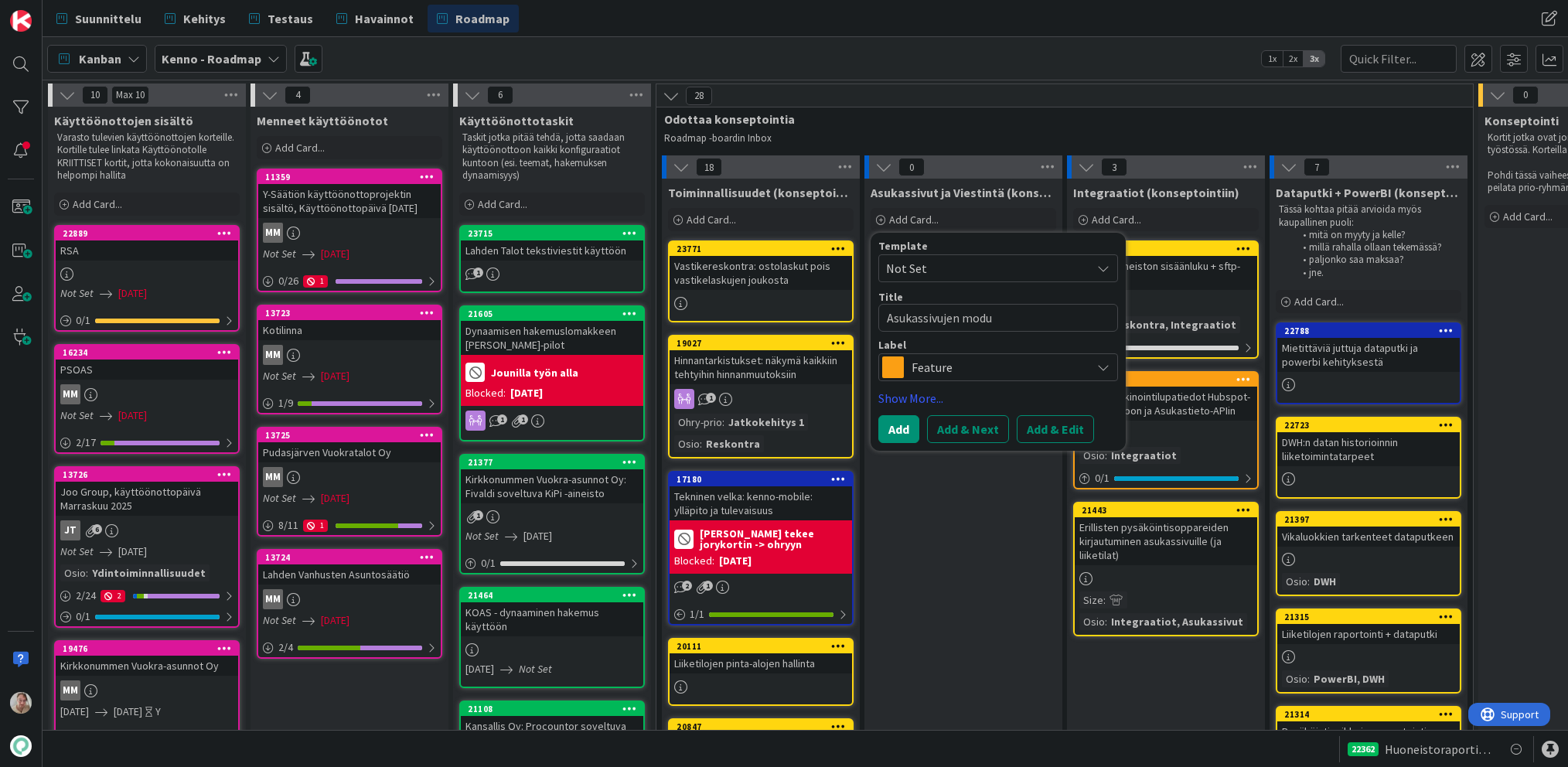
type textarea "x"
type textarea "Asukassivujen modul"
type textarea "x"
type textarea "Asukassivujen modula"
type textarea "x"
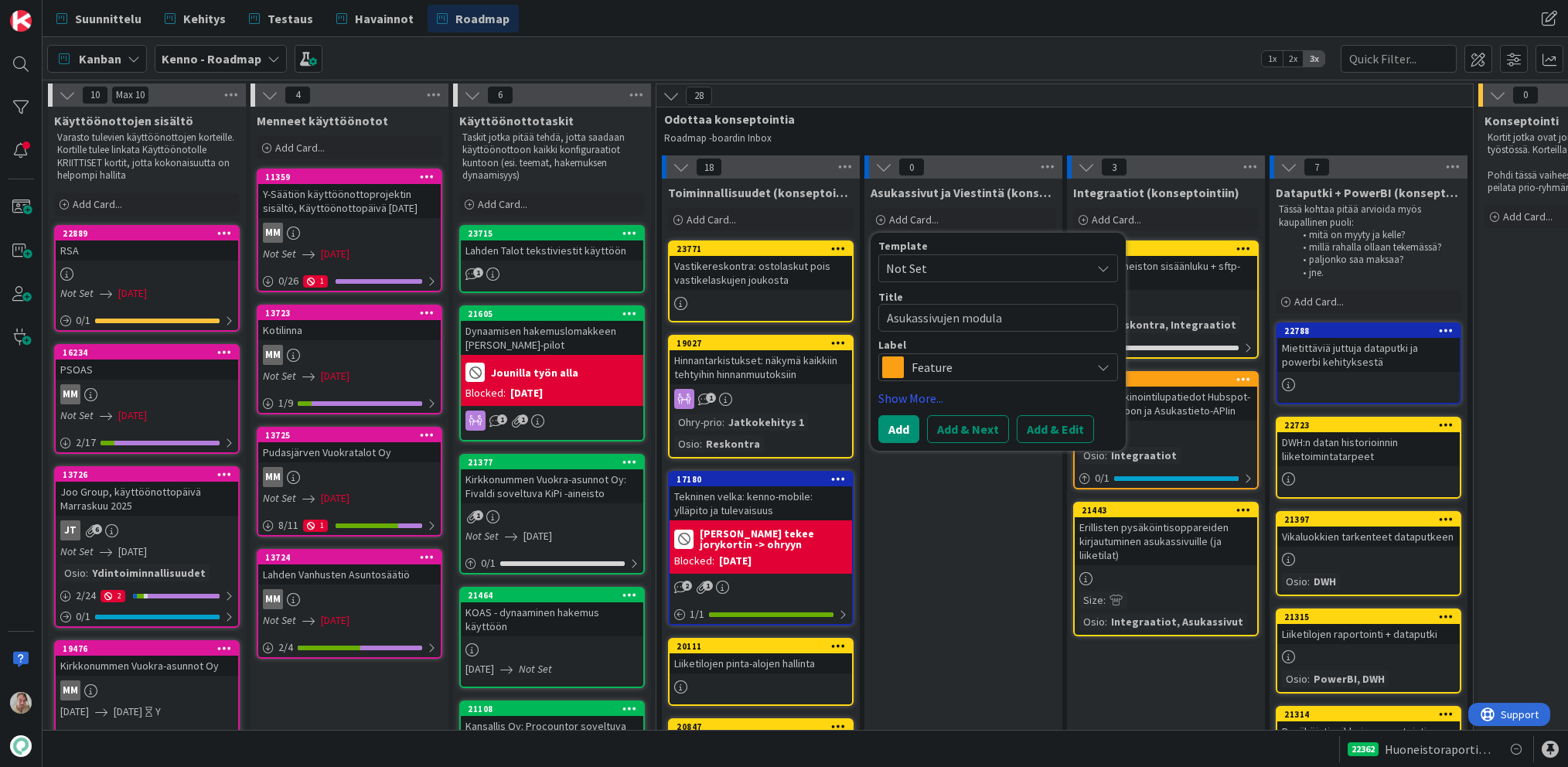
type textarea "Asukassivujen modulaa"
type textarea "x"
type textarea "Asukassivujen modulaari"
type textarea "x"
type textarea "Asukassivujen modulaaris"
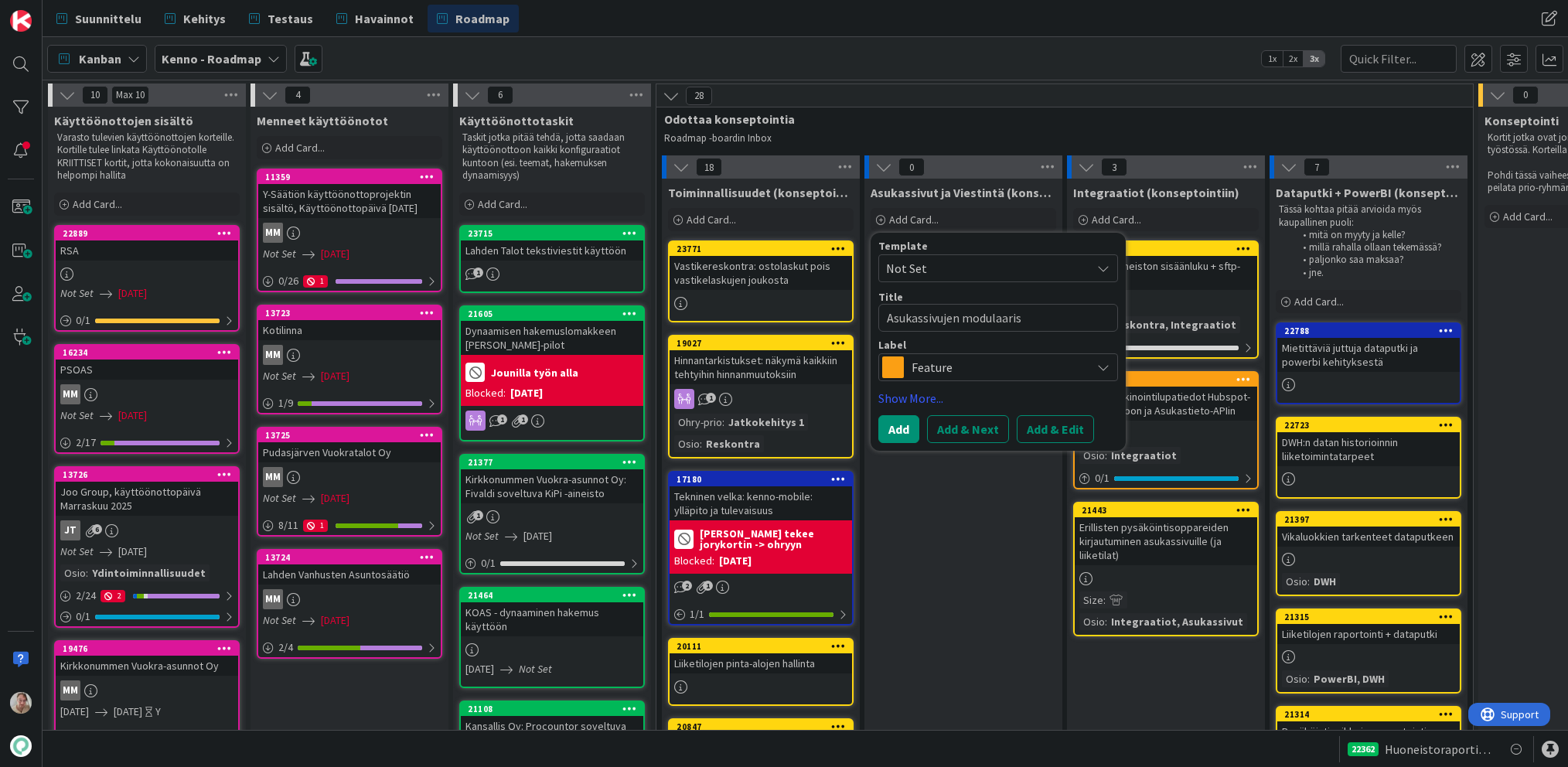
type textarea "x"
type textarea "Asukassivujen modulaarisu"
type textarea "x"
type textarea "Asukassivujen modulaarisuu"
type textarea "x"
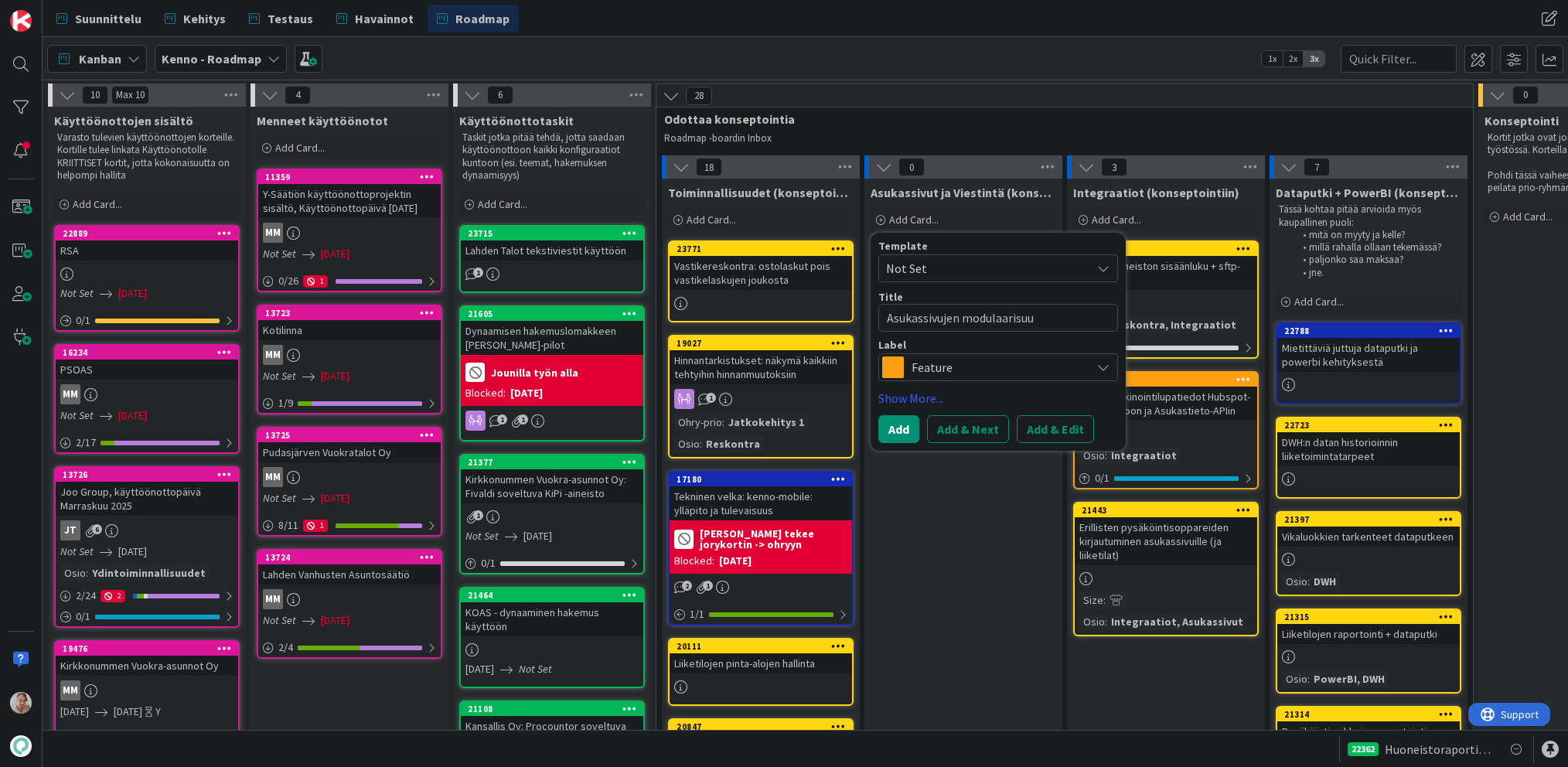
type textarea "Asukassivujen modulaarisuus"
type textarea "x"
type textarea "Asukassivujen modulaarisuus"
type textarea "x"
type textarea "Asukassivujen modulaarisuus h"
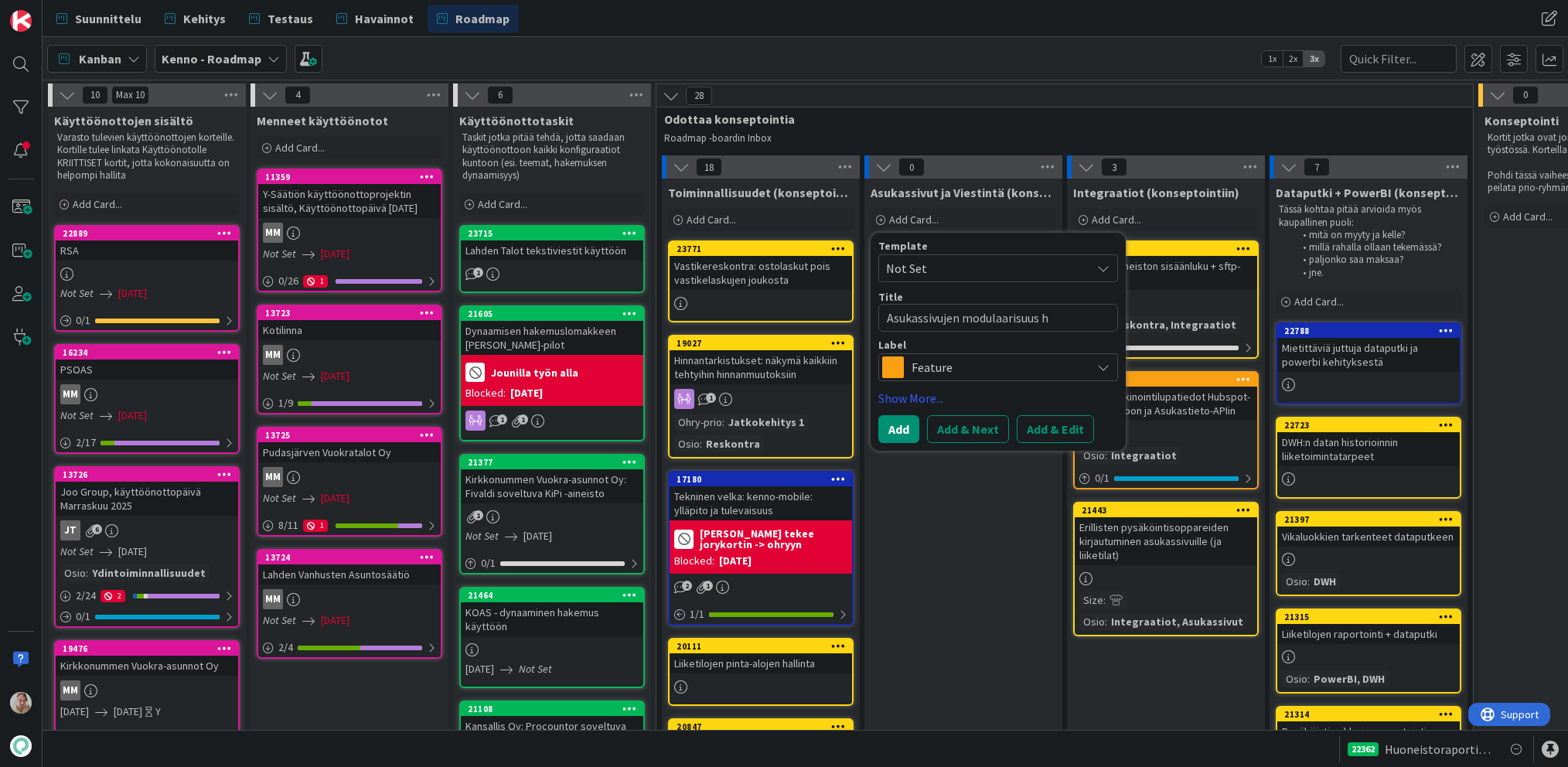
type textarea "x"
type textarea "Asukassivujen modulaarisuus hu"
type textarea "x"
type textarea "Asukassivujen modulaarisuus huo"
type textarea "x"
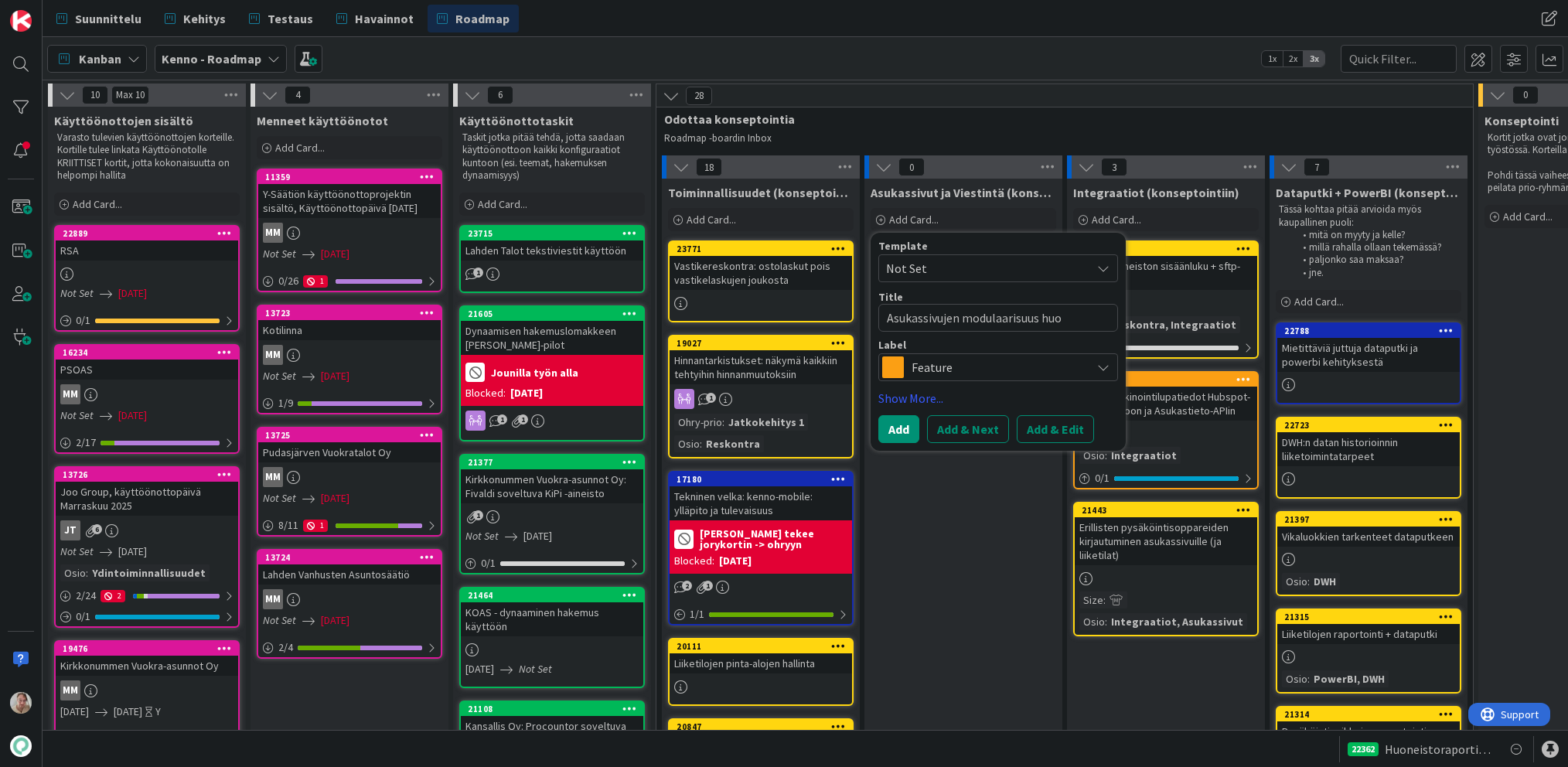
type textarea "Asukassivujen modulaarisuus huom"
type textarea "x"
type textarea "Asukassivujen modulaarisuus huomi"
type textarea "x"
type textarea "Asukassivujen modulaarisuus huomio"
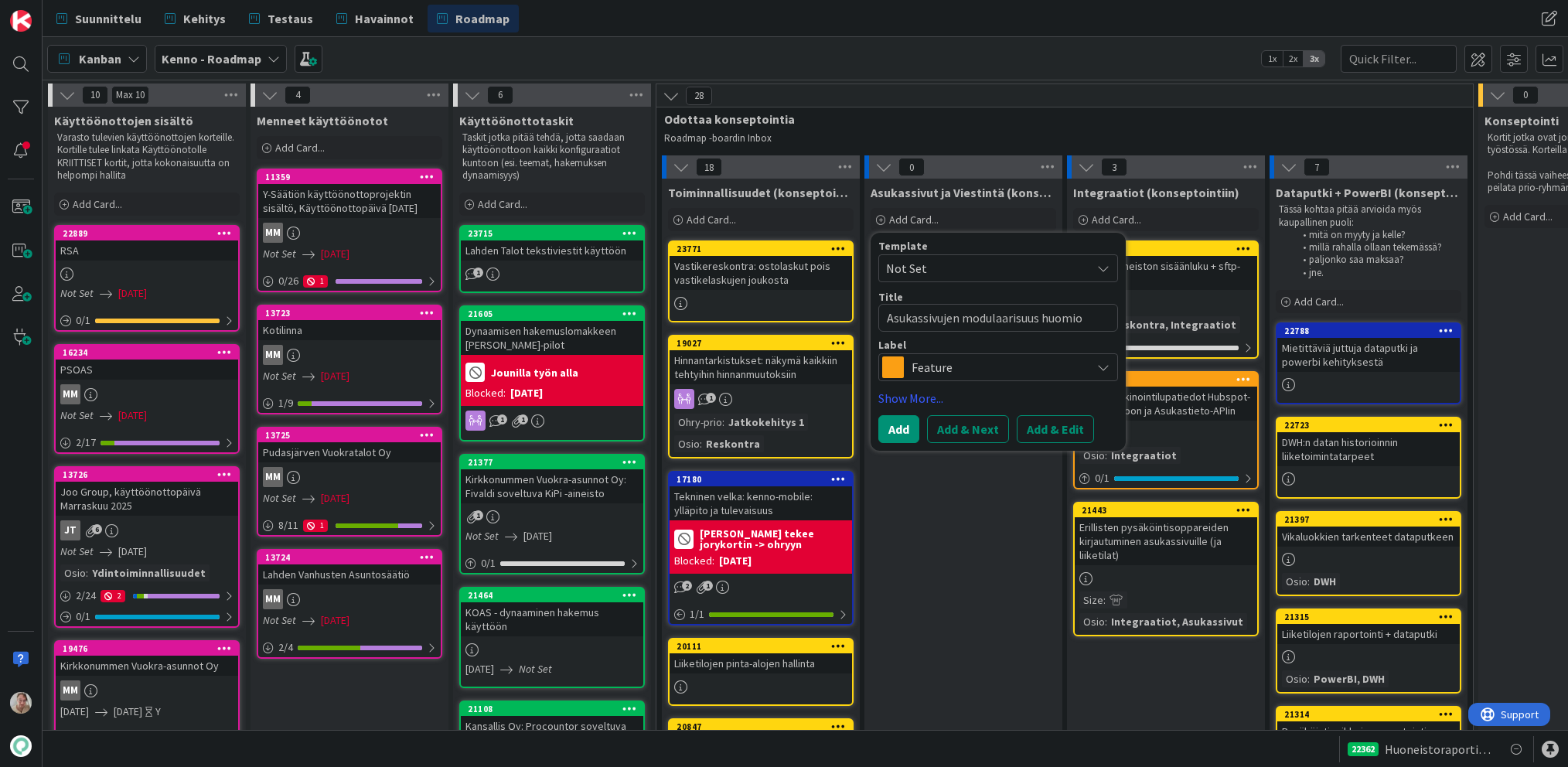
type textarea "x"
type textarea "Asukassivujen modulaarisuus huomioi"
type textarea "x"
type textarea "Asukassivujen modulaarisuus huomioim"
type textarea "x"
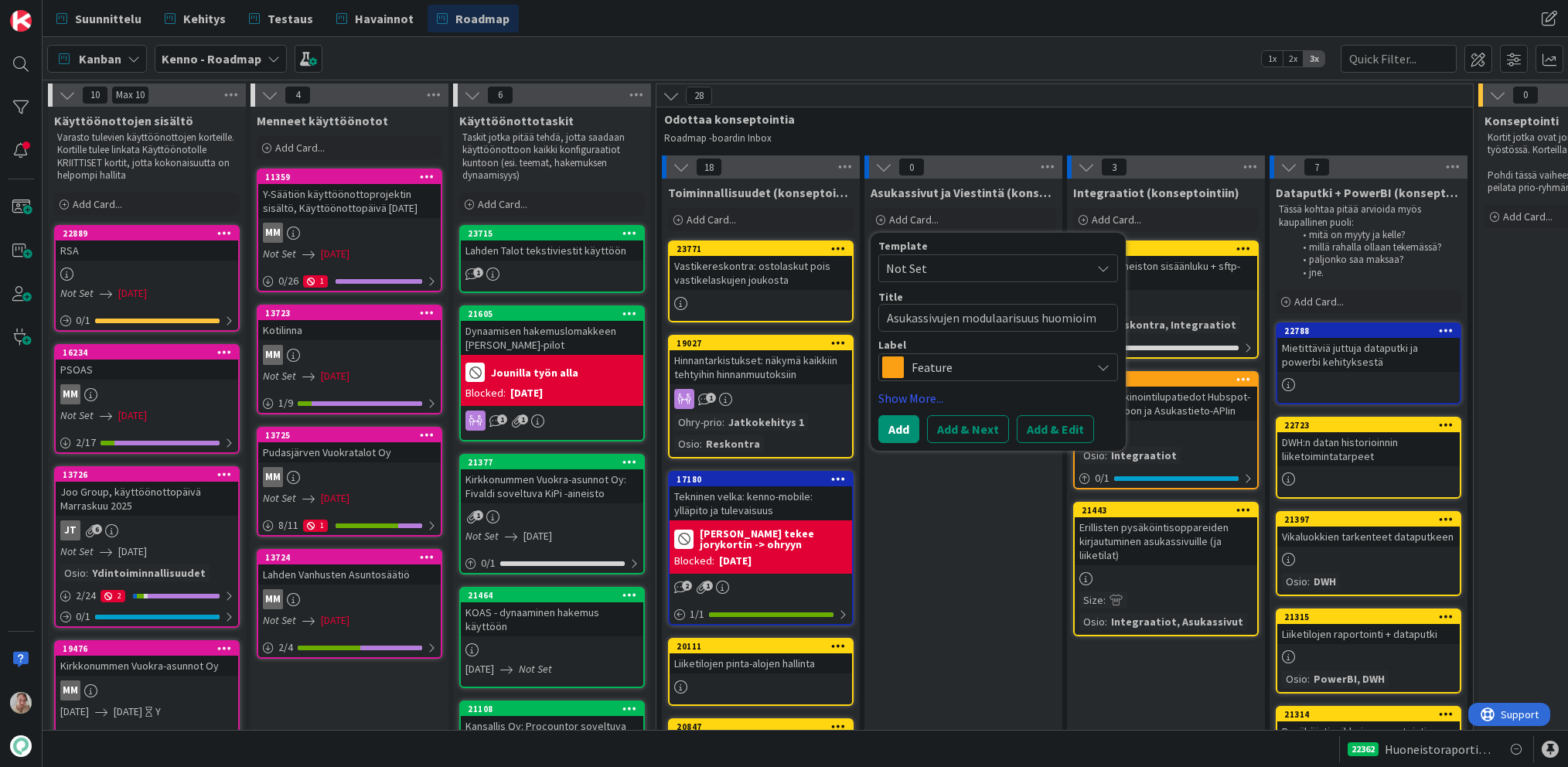
type textarea "Asukassivujen modulaarisuus huomioima"
type textarea "x"
type textarea "Asukassivujen modulaarisuus huomioimaa"
type textarea "x"
type textarea "Asukassivujen modulaarisuus huomioimaan"
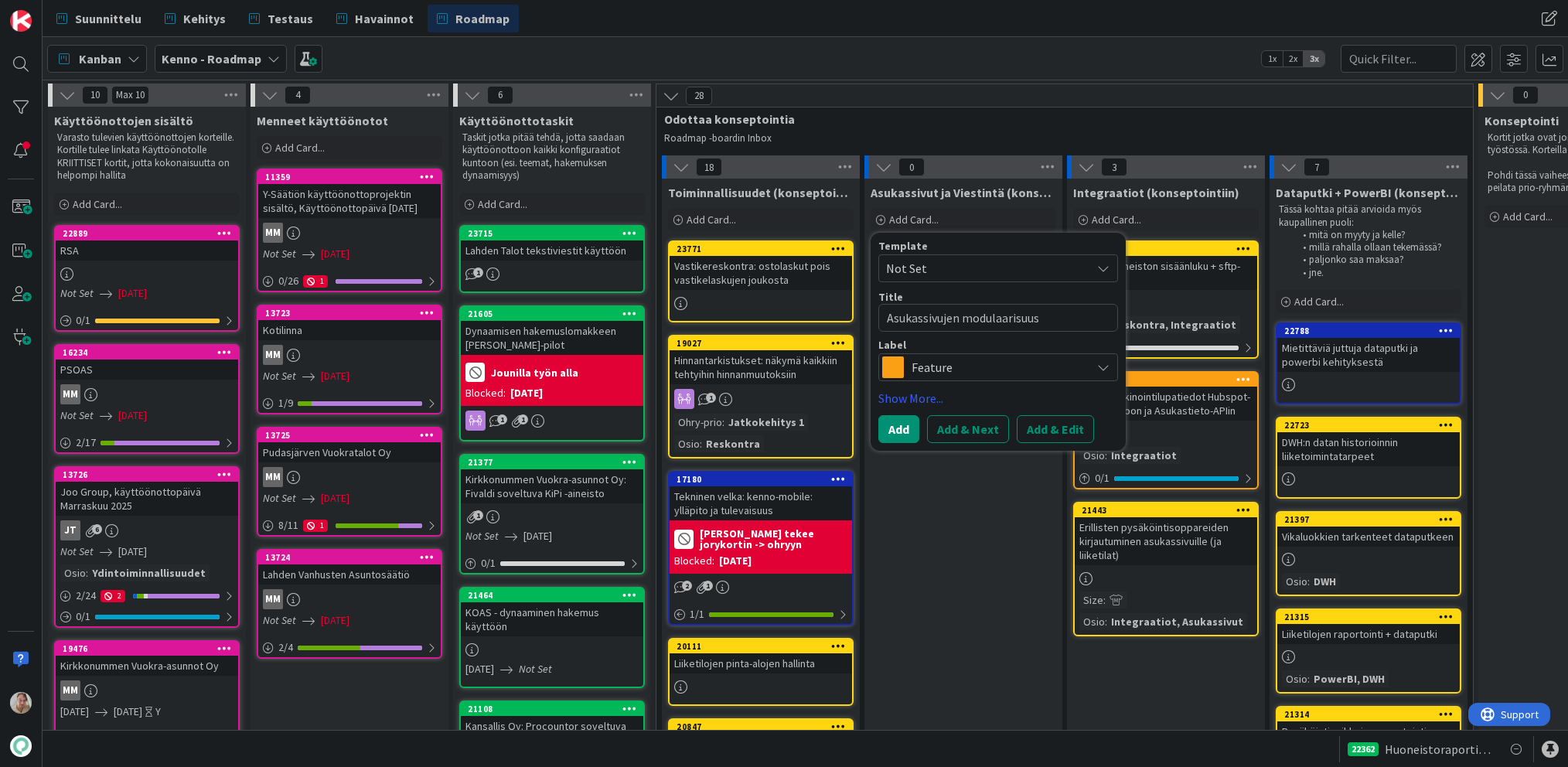
type textarea "x"
type textarea "Asukassivujen modulaarisuus huomioimaan"
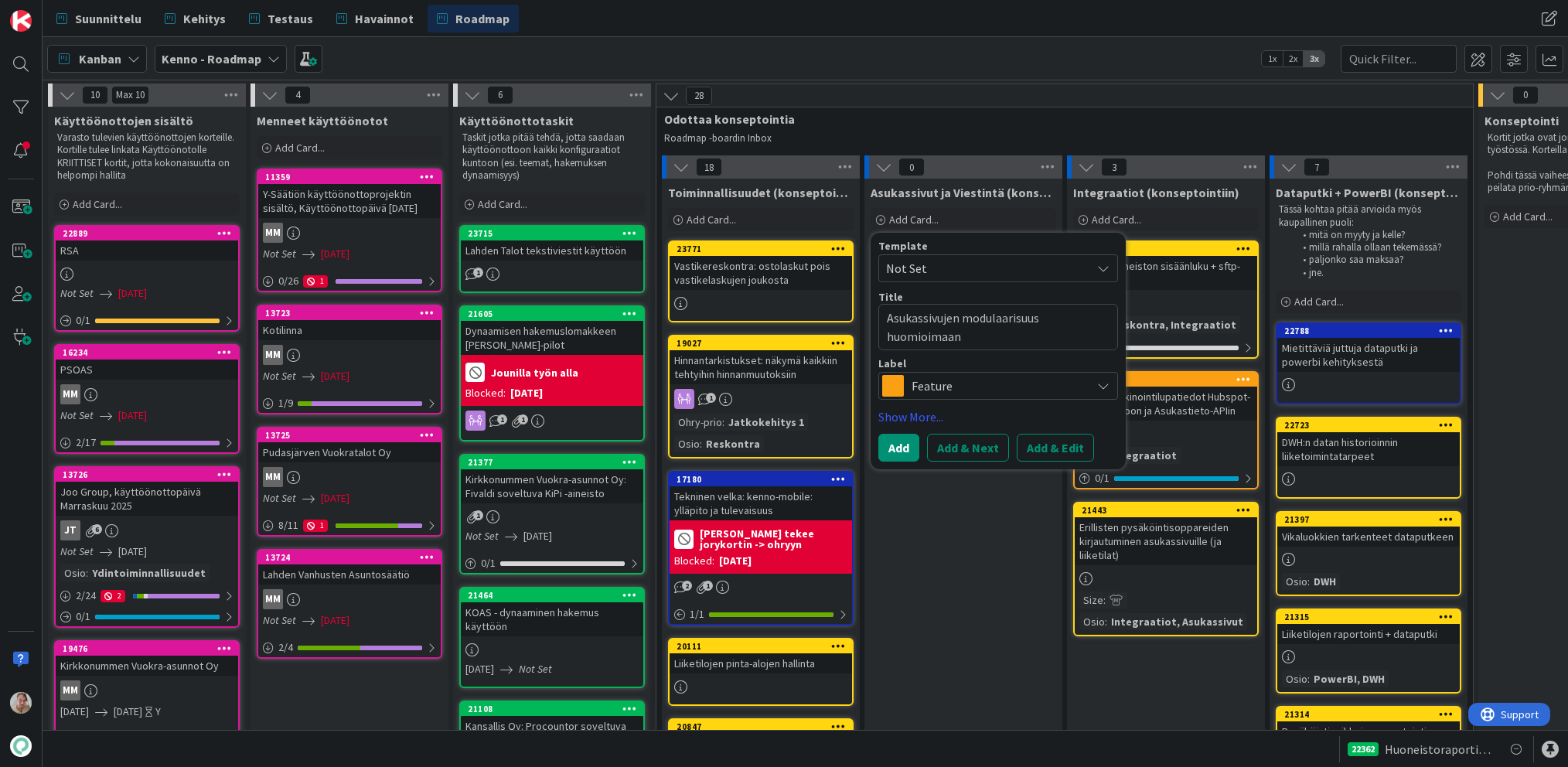
type textarea "x"
type textarea "Asukassivujen modulaarisuus huomioimaan y"
type textarea "x"
type textarea "Asukassivujen modulaarisuus huomioimaan ym"
type textarea "x"
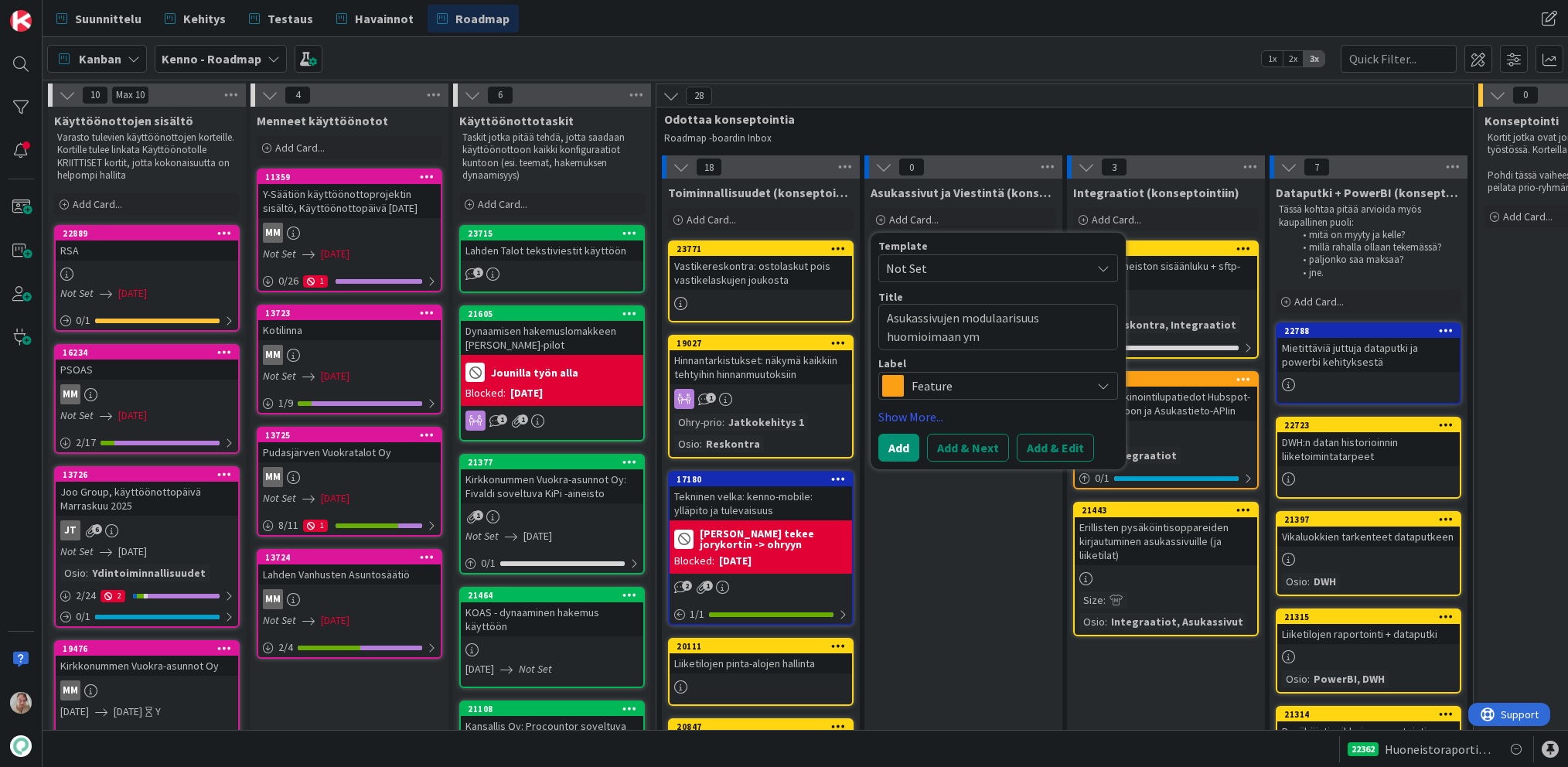
type textarea "Asukassivujen modulaarisuus huomioimaan ymä"
type textarea "x"
type textarea "Asukassivujen modulaarisuus huomioimaan ym"
type textarea "x"
type textarea "Asukassivujen modulaarisuus huomioimaan ymp"
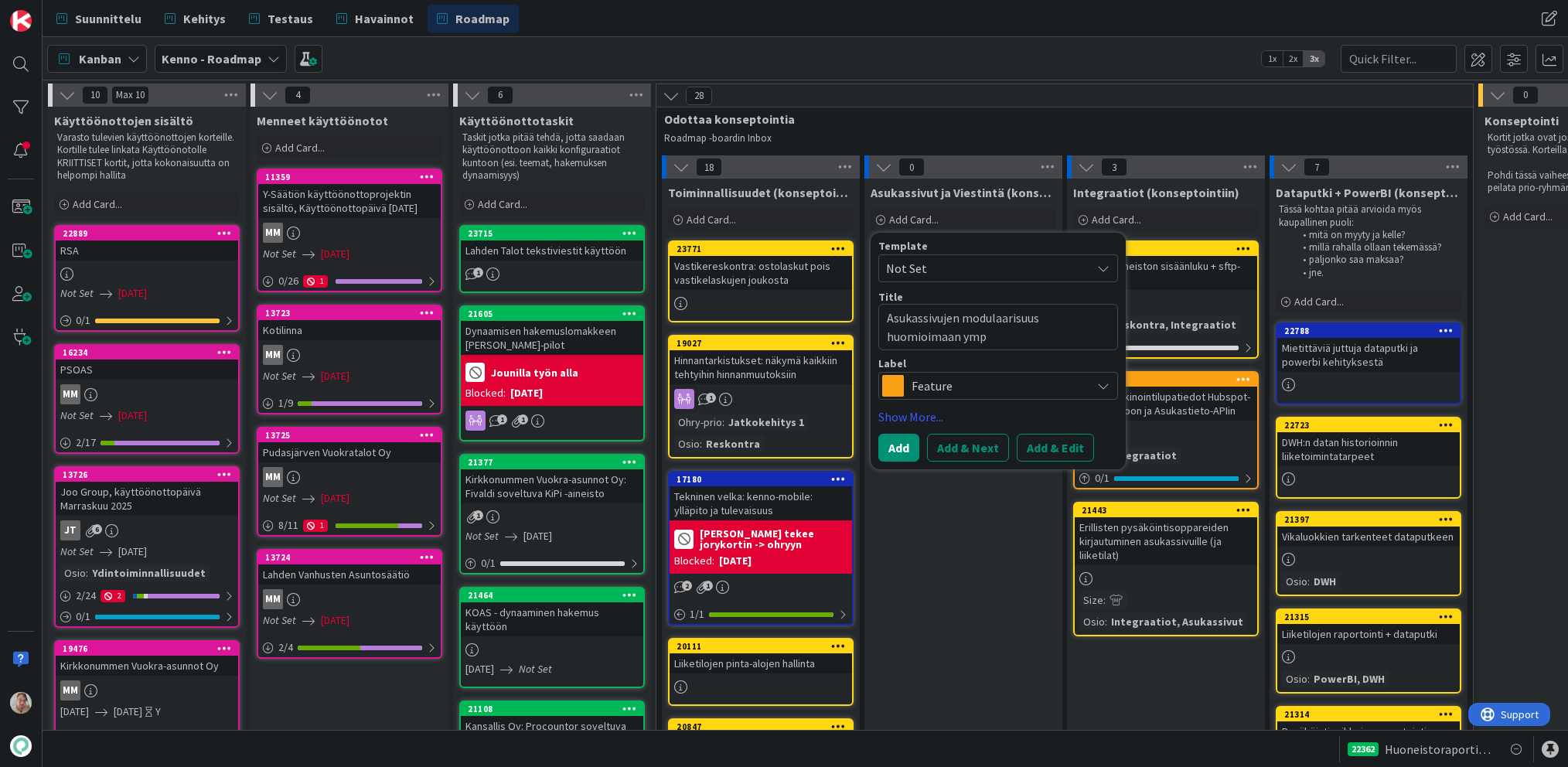
type textarea "x"
click at [1054, 440] on button "Add & Edit" at bounding box center [1055, 448] width 77 height 28
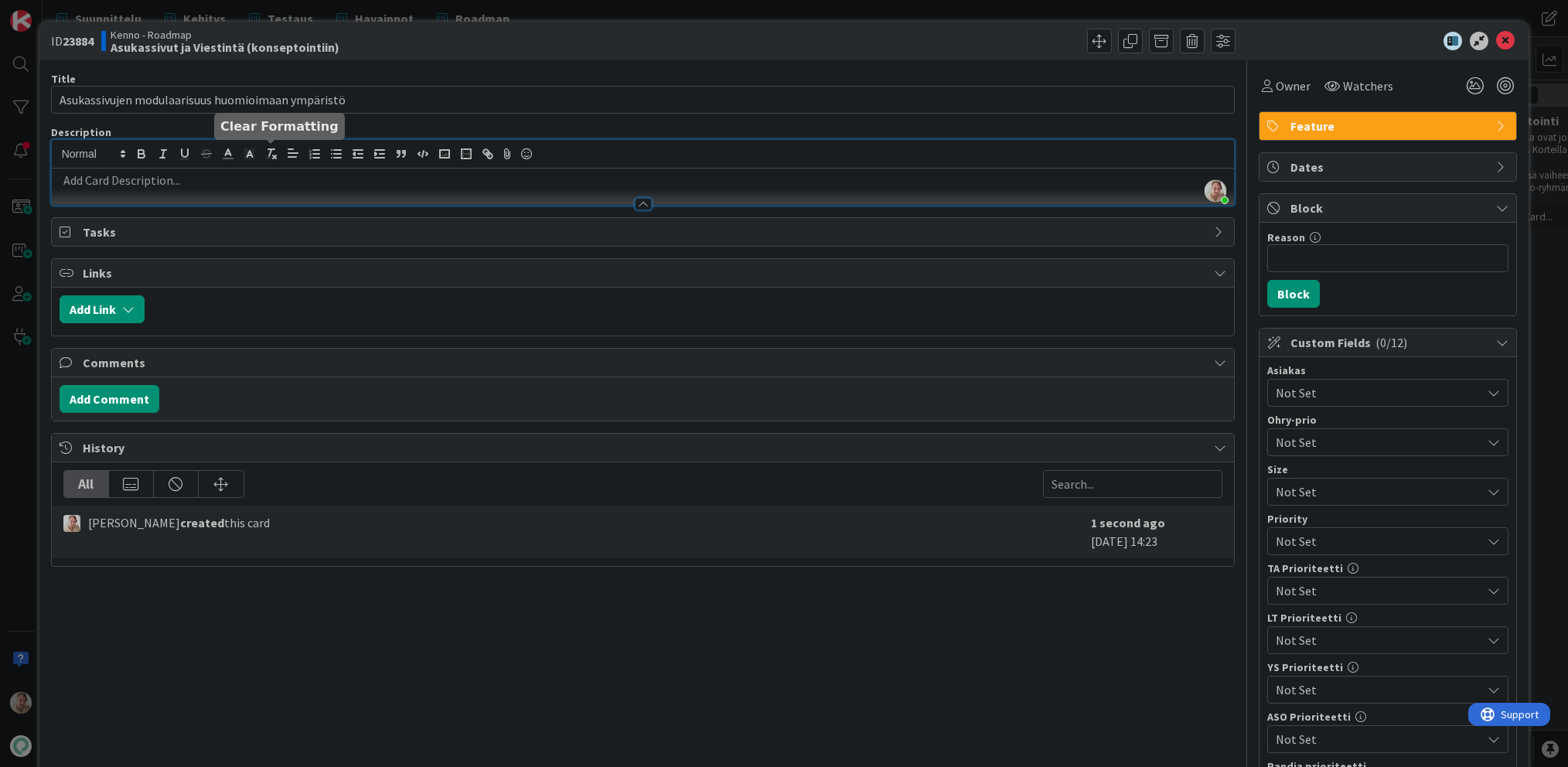
click at [263, 154] on div "Samuli Lindgren just joined" at bounding box center [642, 172] width 1182 height 65
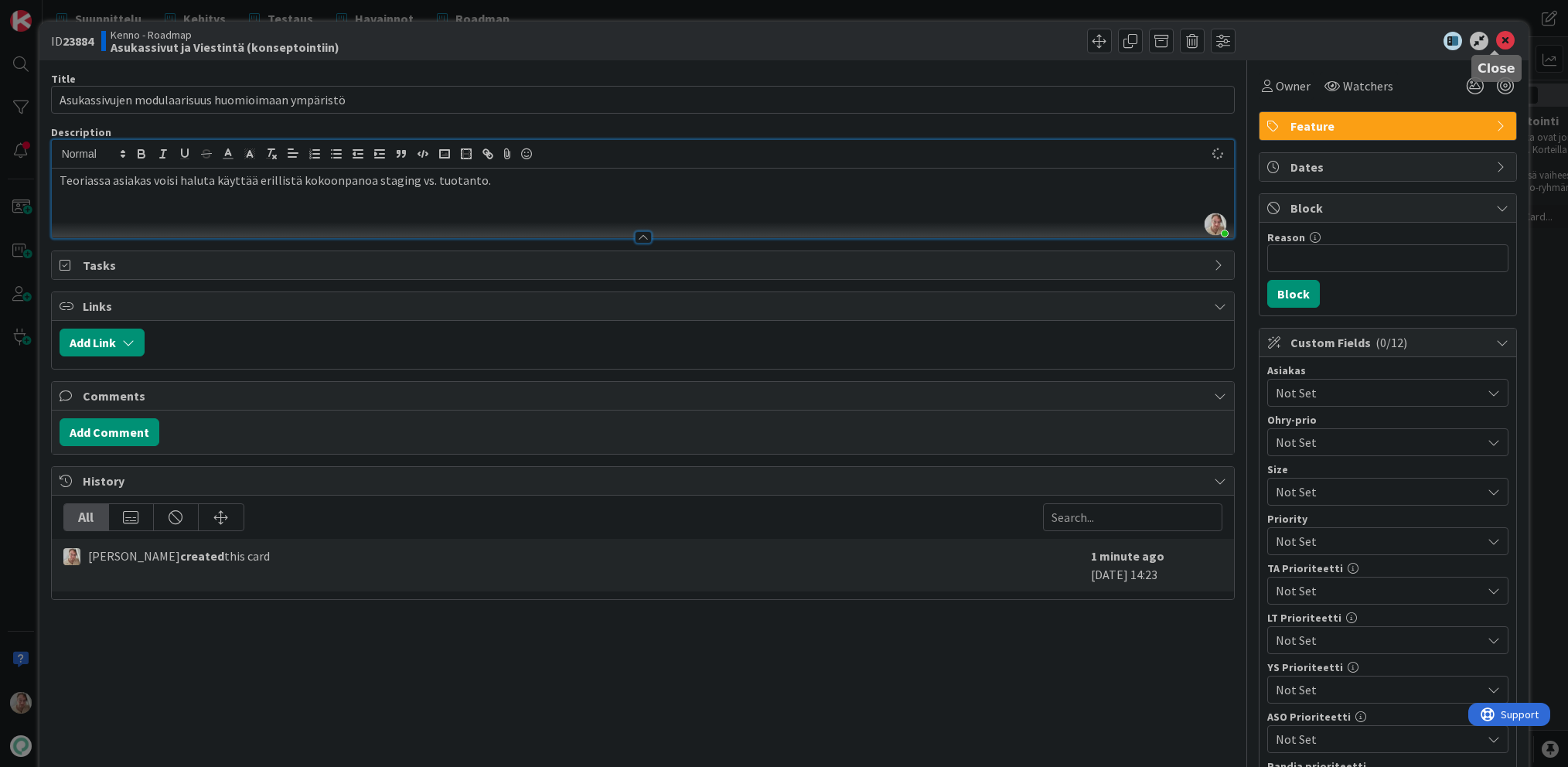
click at [1335, 43] on icon at bounding box center [1505, 41] width 19 height 19
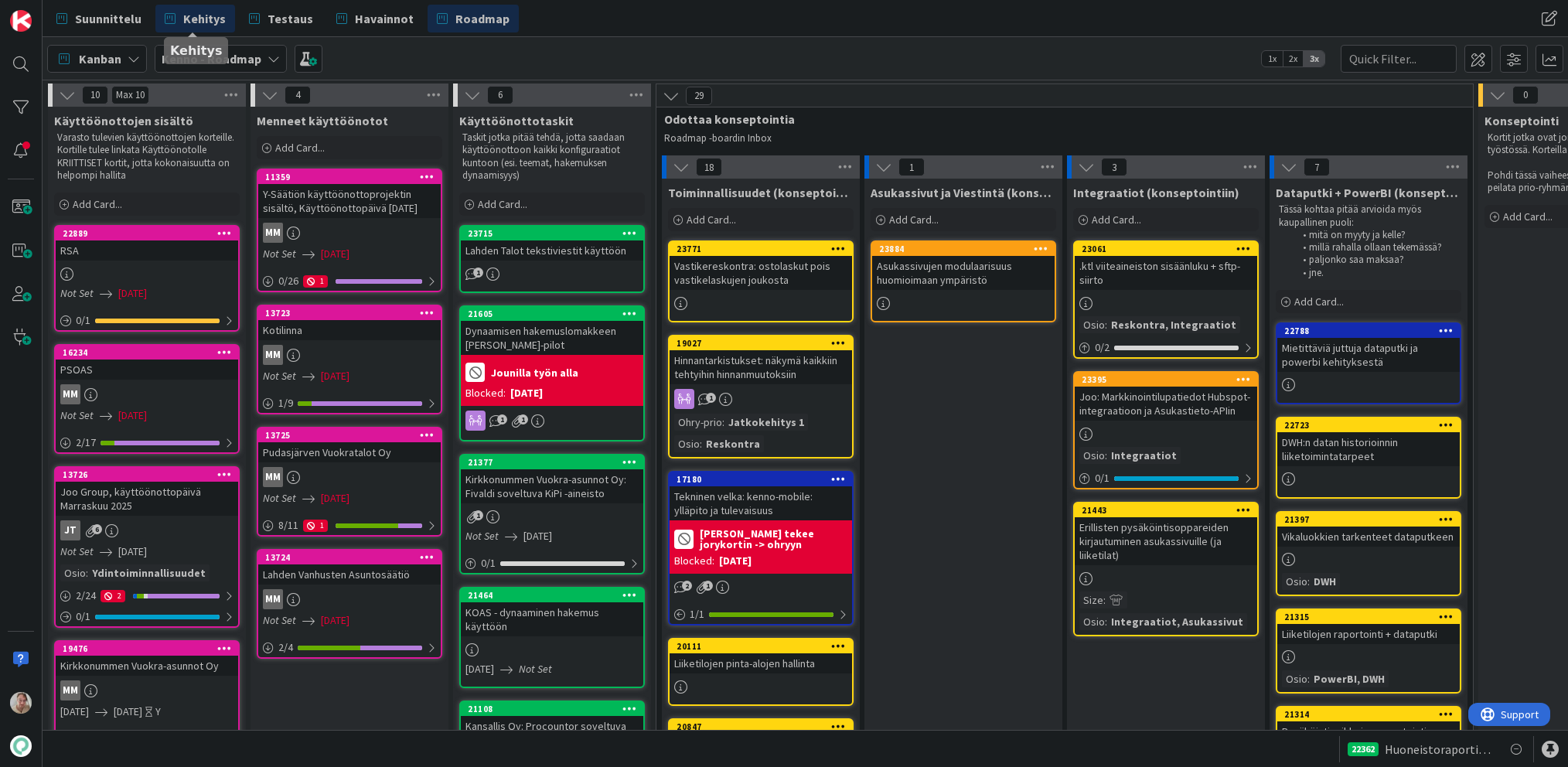
click at [184, 20] on span "Kehitys" at bounding box center [204, 19] width 42 height 19
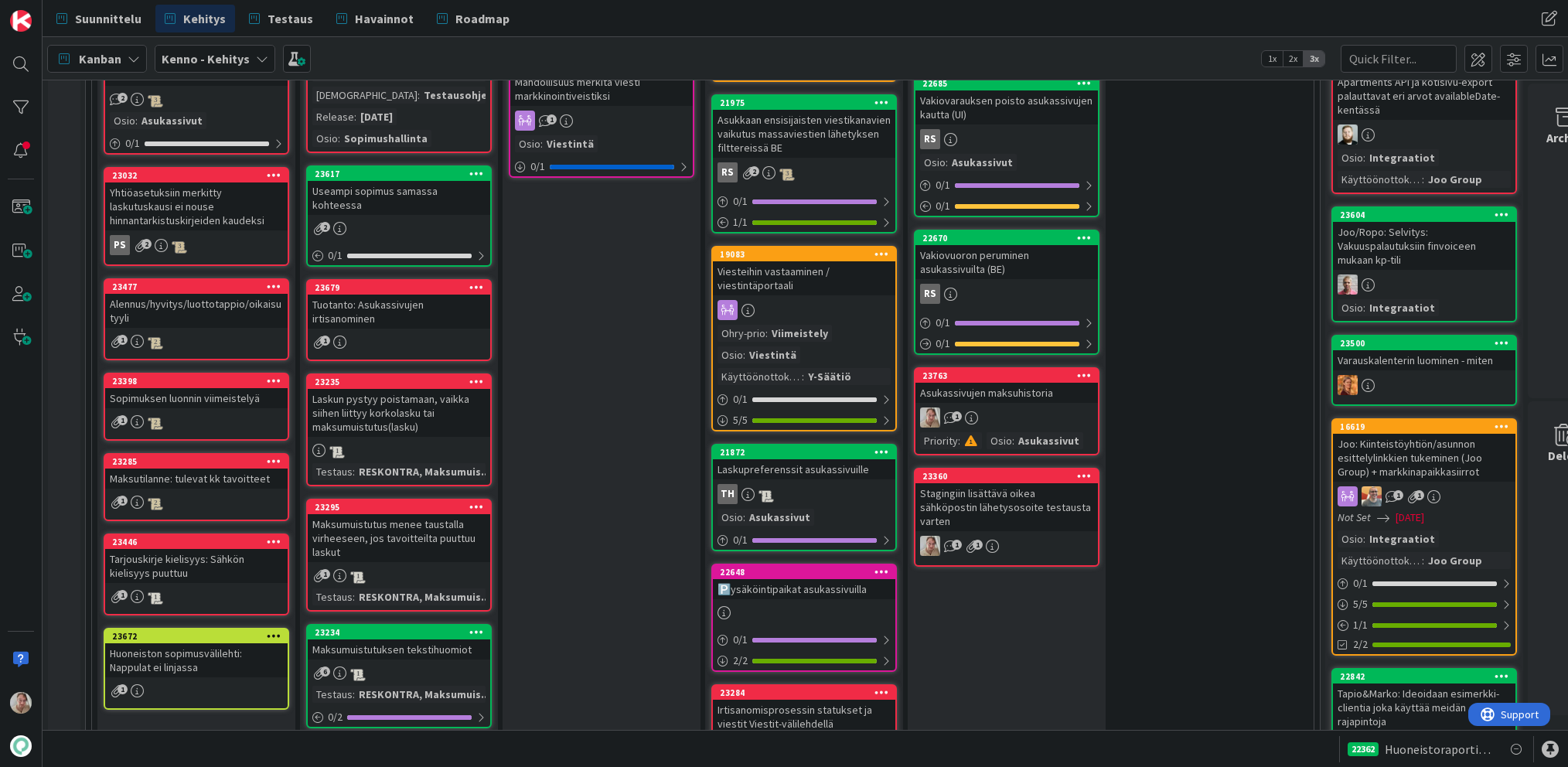
scroll to position [1897, 0]
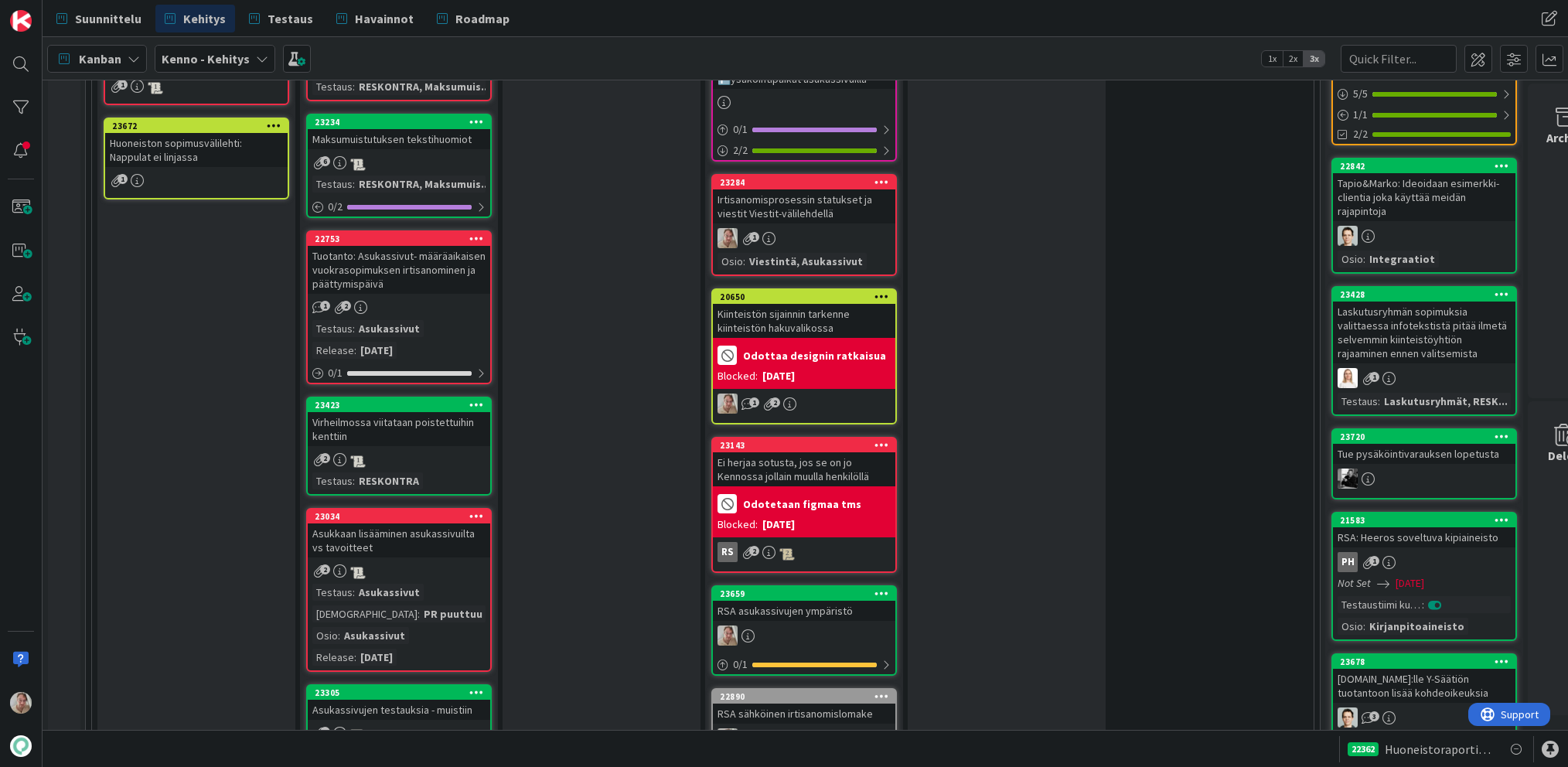
click at [880, 183] on icon at bounding box center [881, 182] width 15 height 11
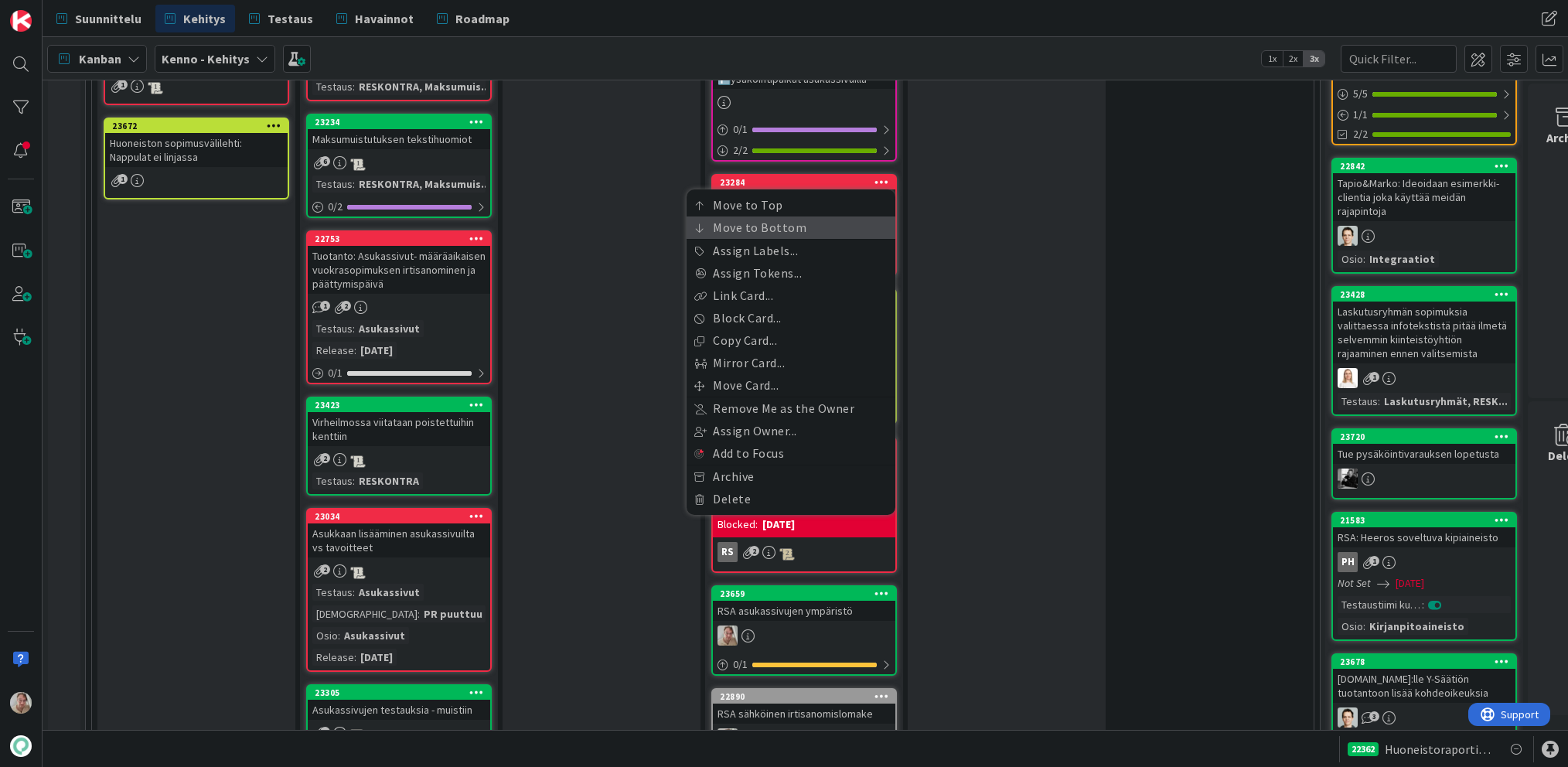
click at [829, 218] on link "Move to Bottom" at bounding box center [791, 228] width 209 height 23
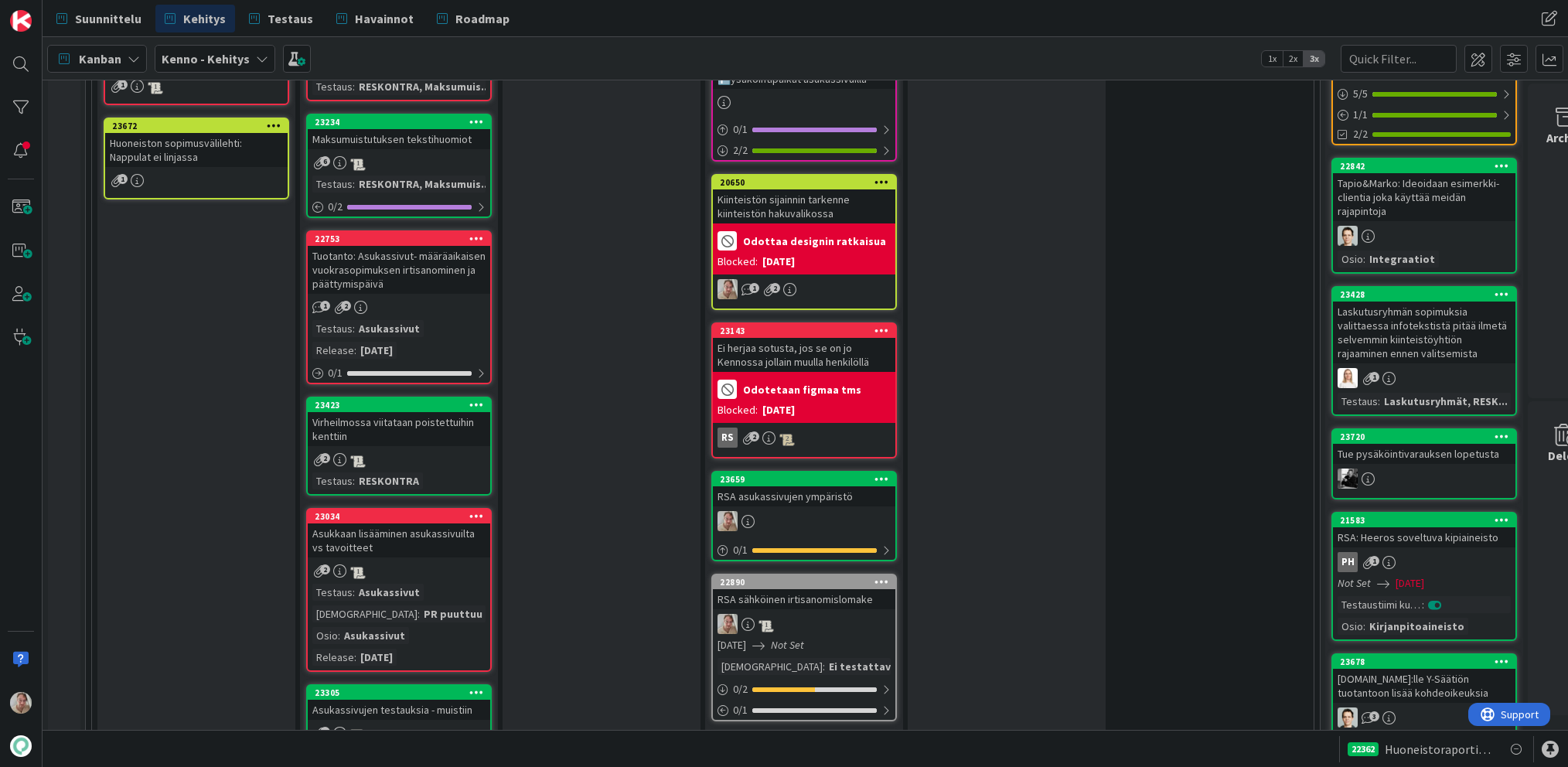
scroll to position [2417, 0]
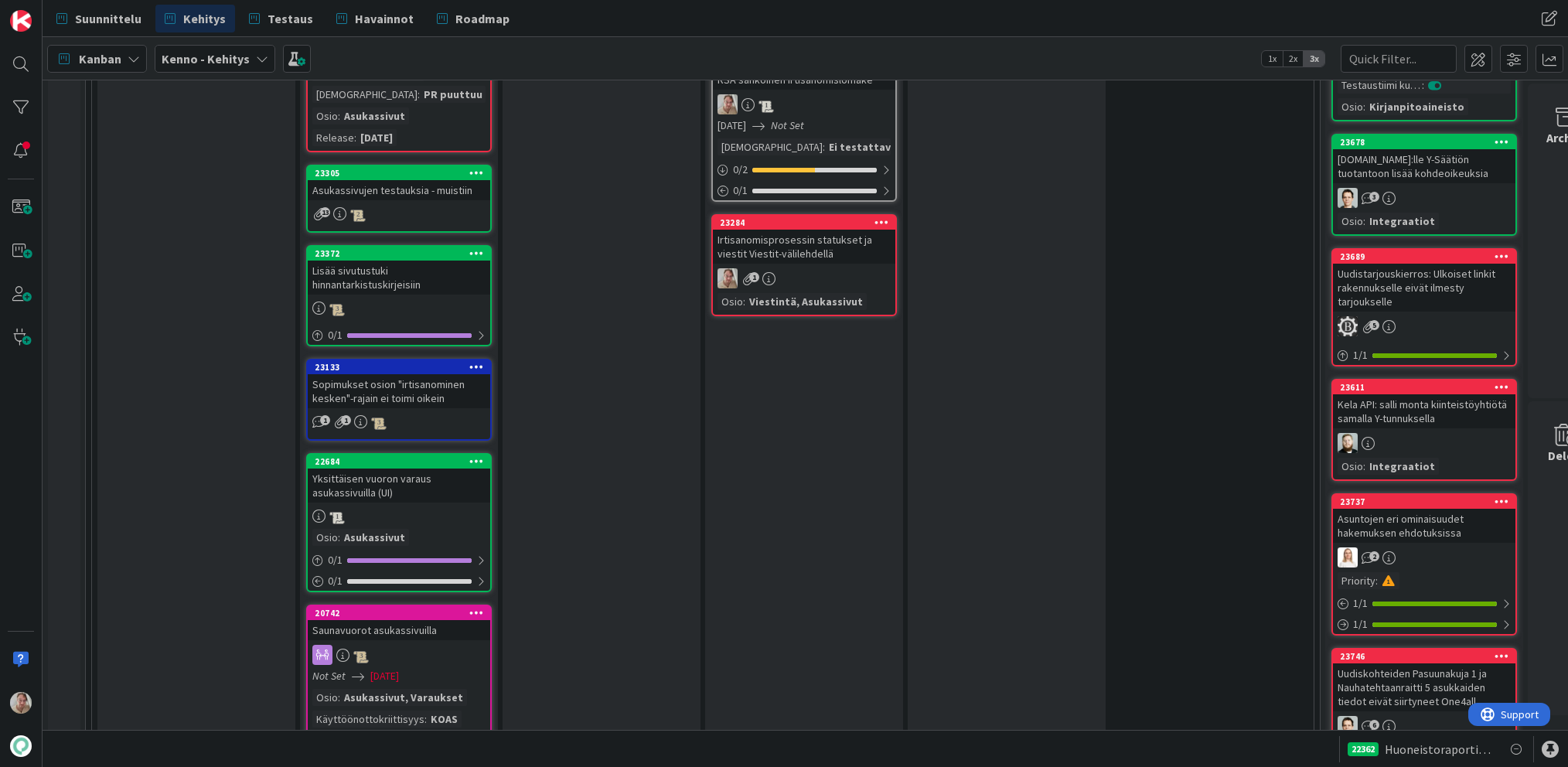
click at [768, 236] on div "Irtisanomisprosessin statukset ja viestit Viestit-välilehdellä" at bounding box center [804, 247] width 182 height 34
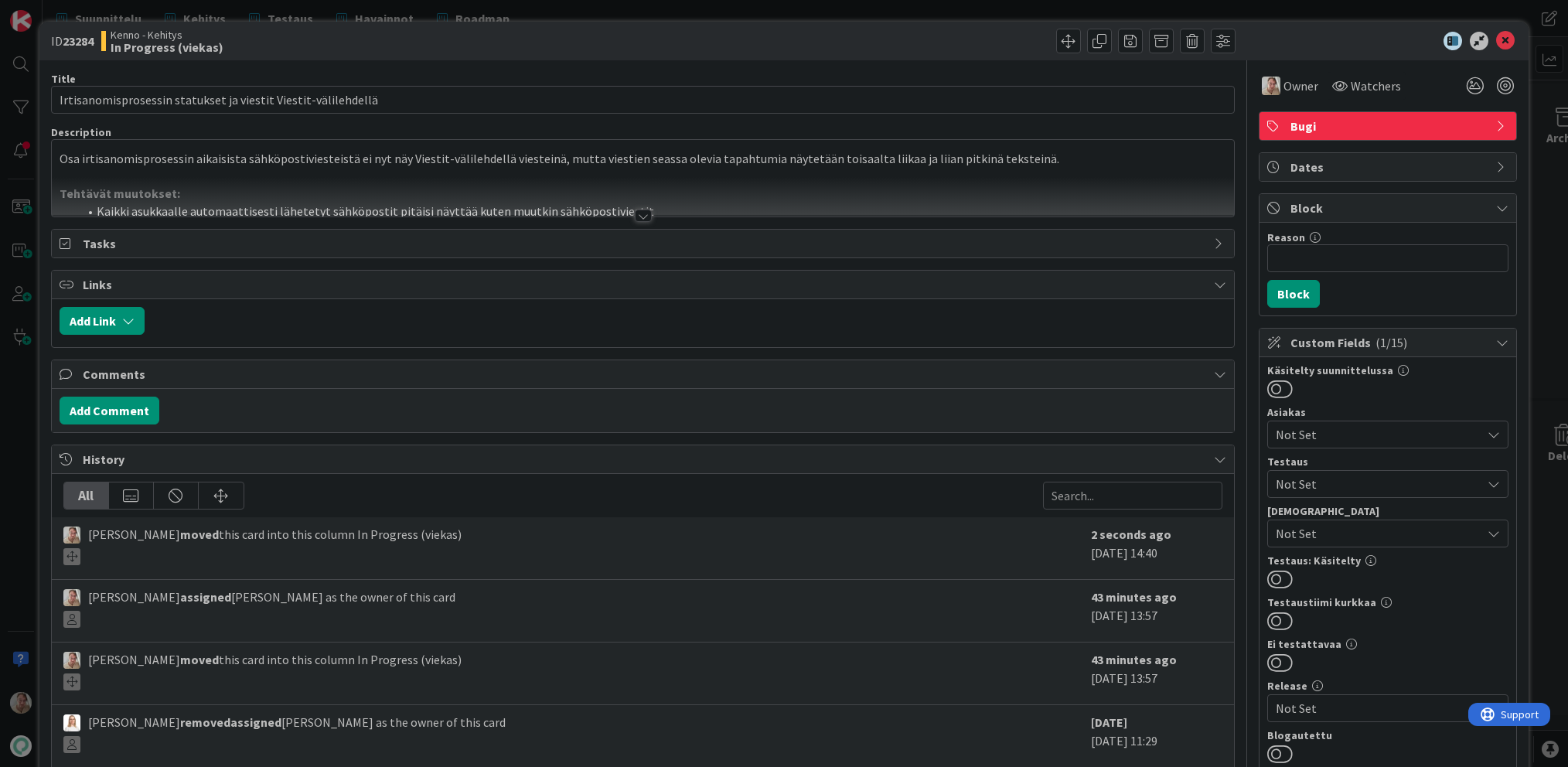
click at [697, 198] on div at bounding box center [642, 197] width 1182 height 40
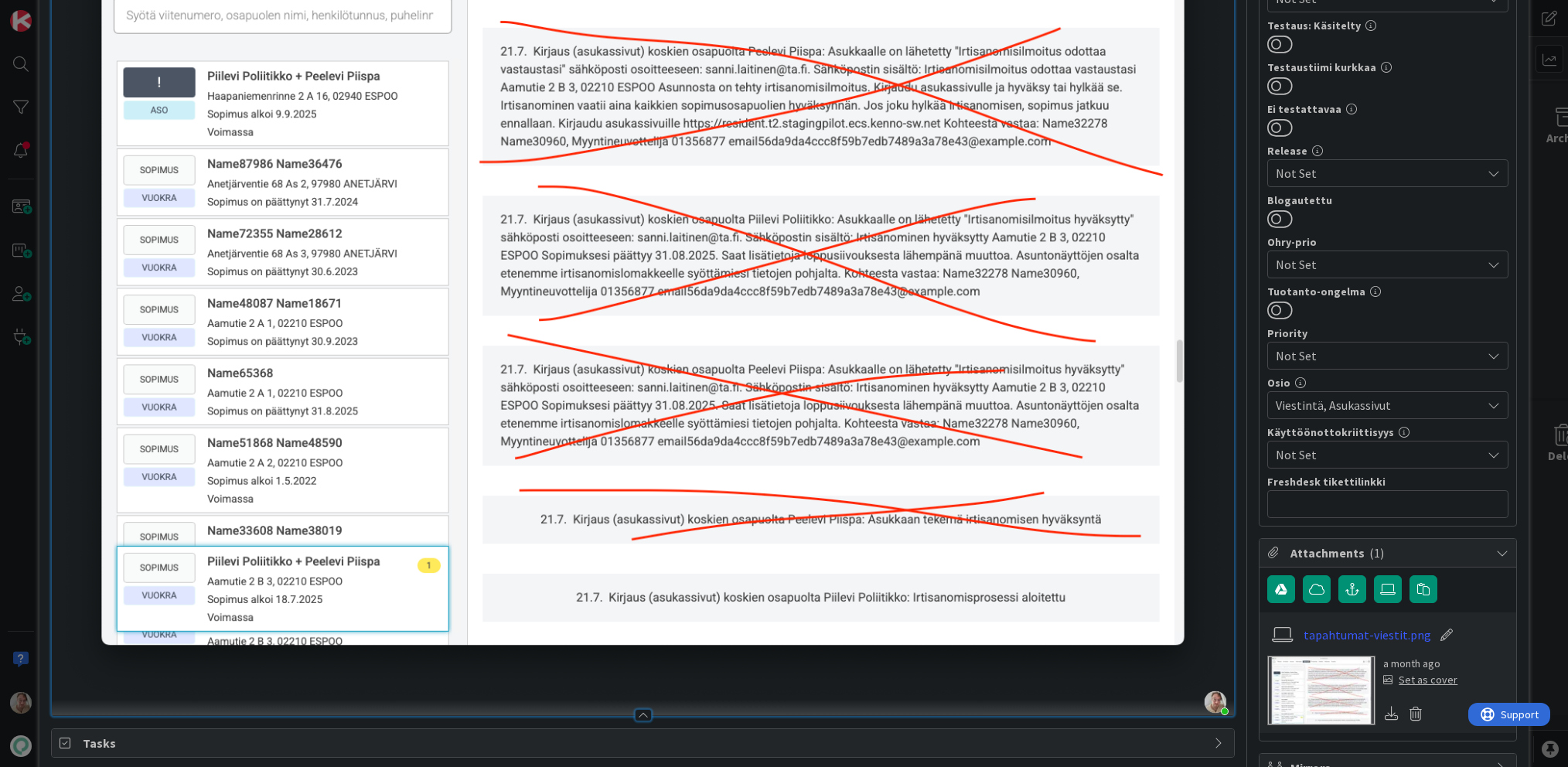
scroll to position [552, 0]
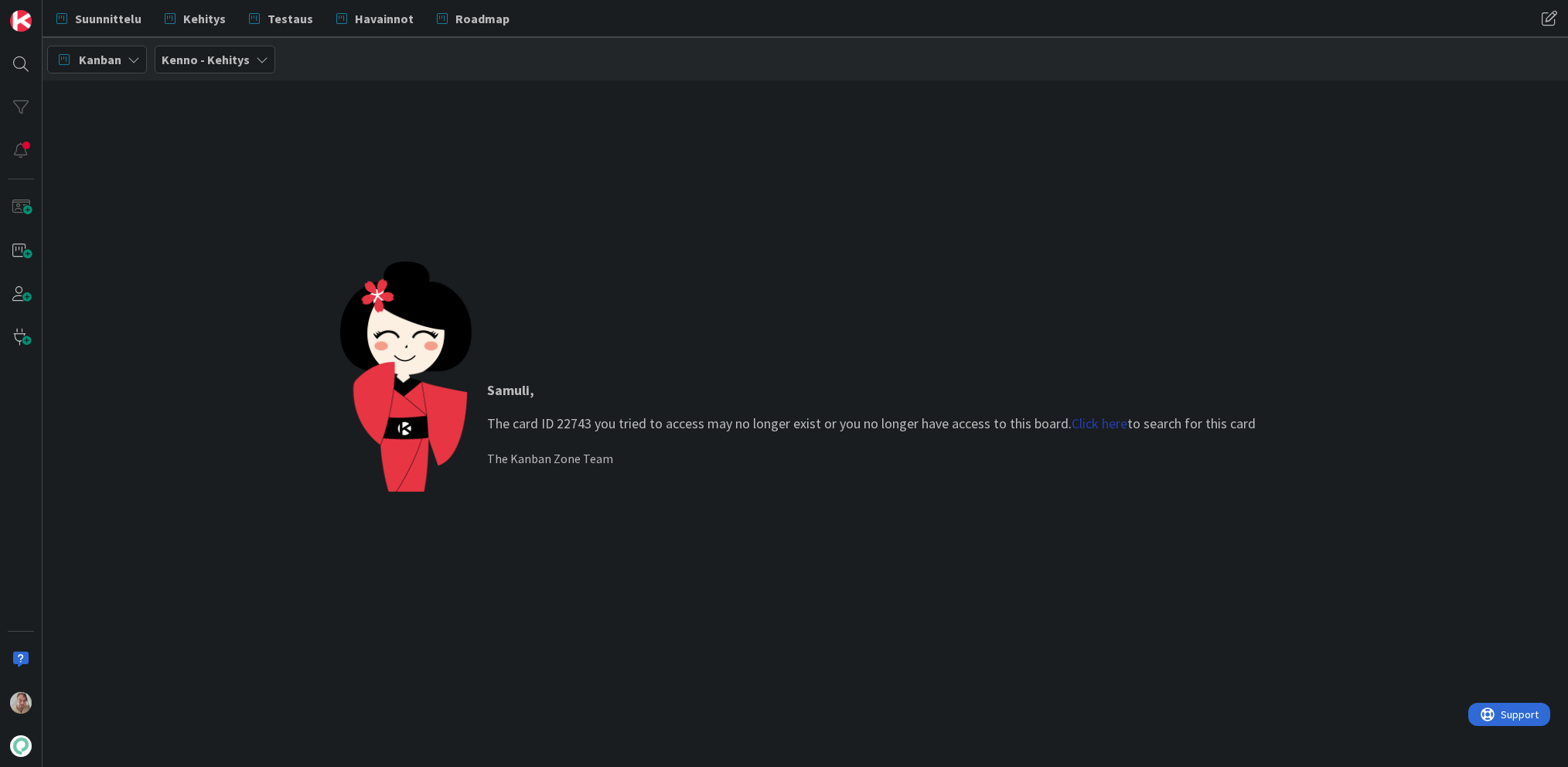
click at [1111, 432] on link "Click here" at bounding box center [1099, 423] width 55 height 18
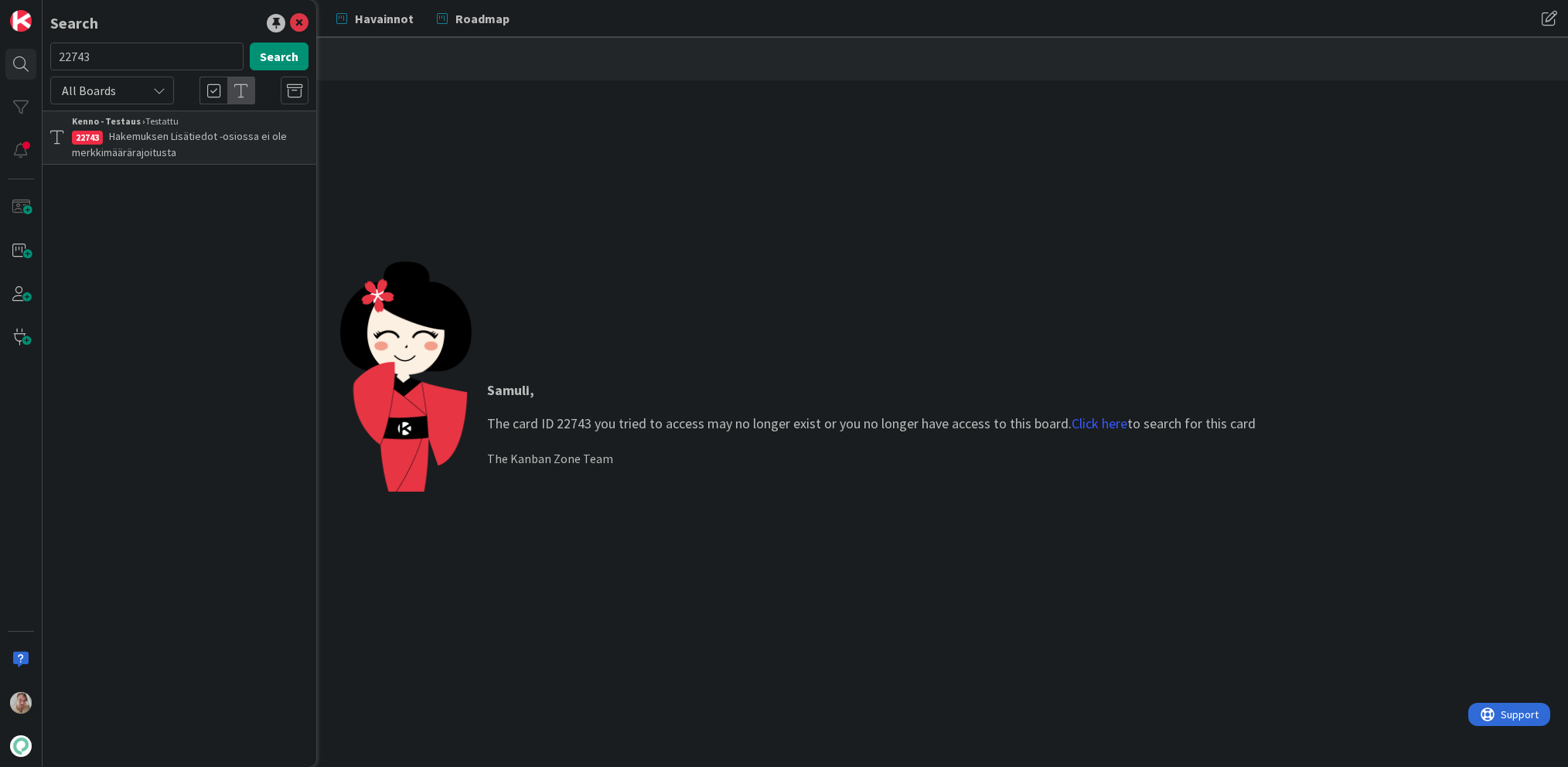
click at [163, 123] on div "Kenno - Testaus › Testattu" at bounding box center [189, 121] width 236 height 14
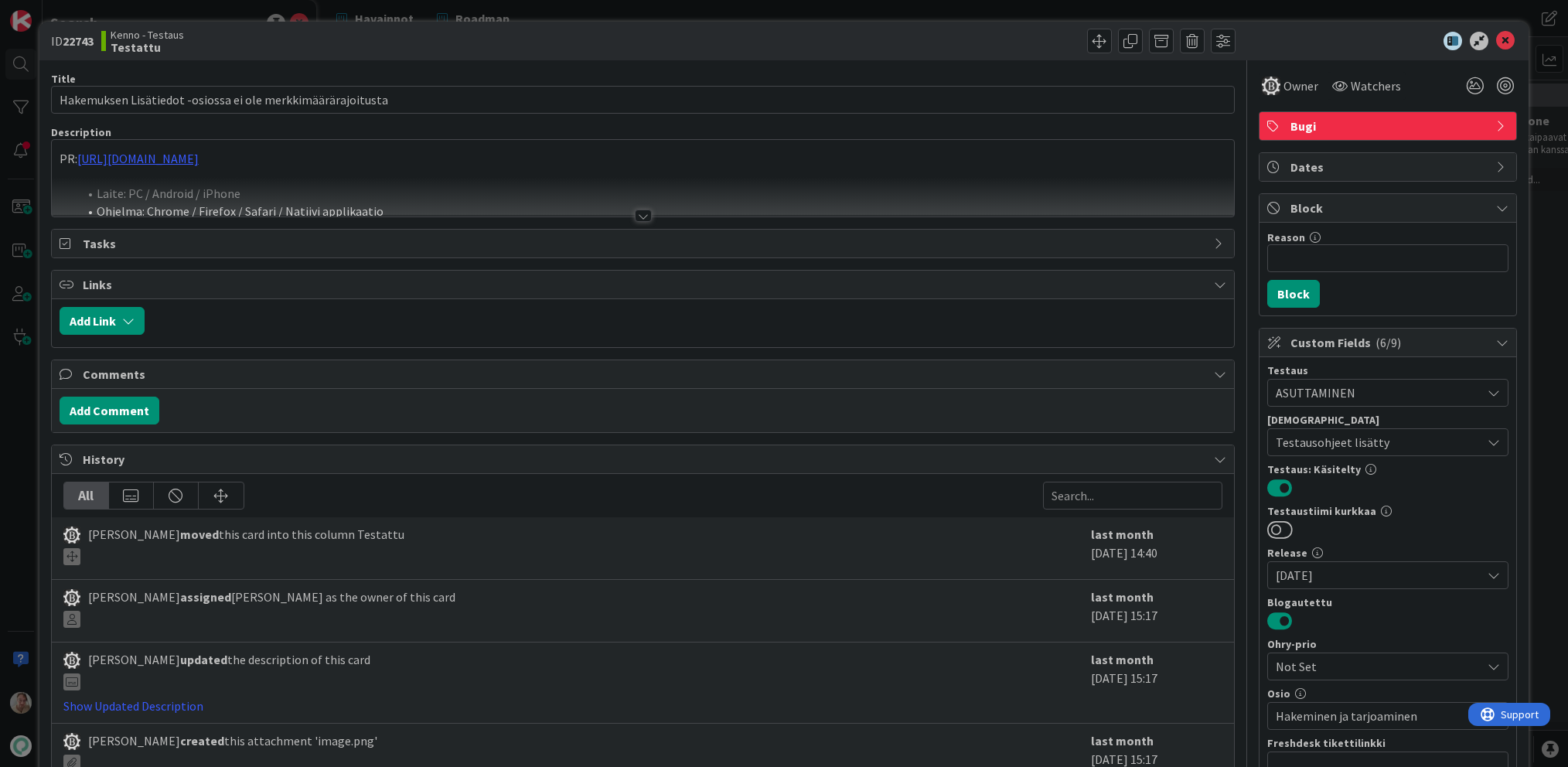
click at [701, 181] on div at bounding box center [642, 197] width 1182 height 40
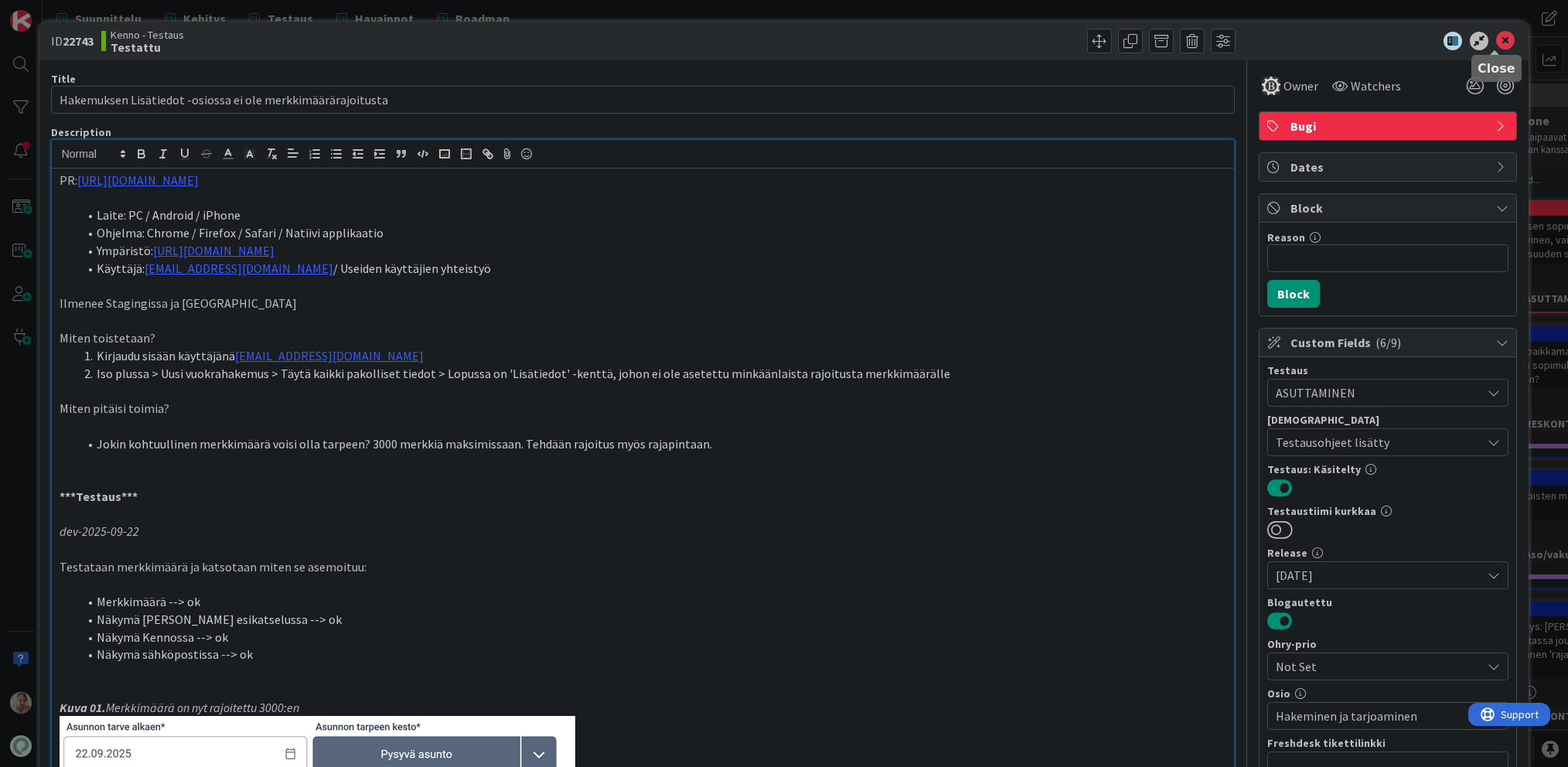
click at [1498, 38] on icon at bounding box center [1505, 41] width 19 height 19
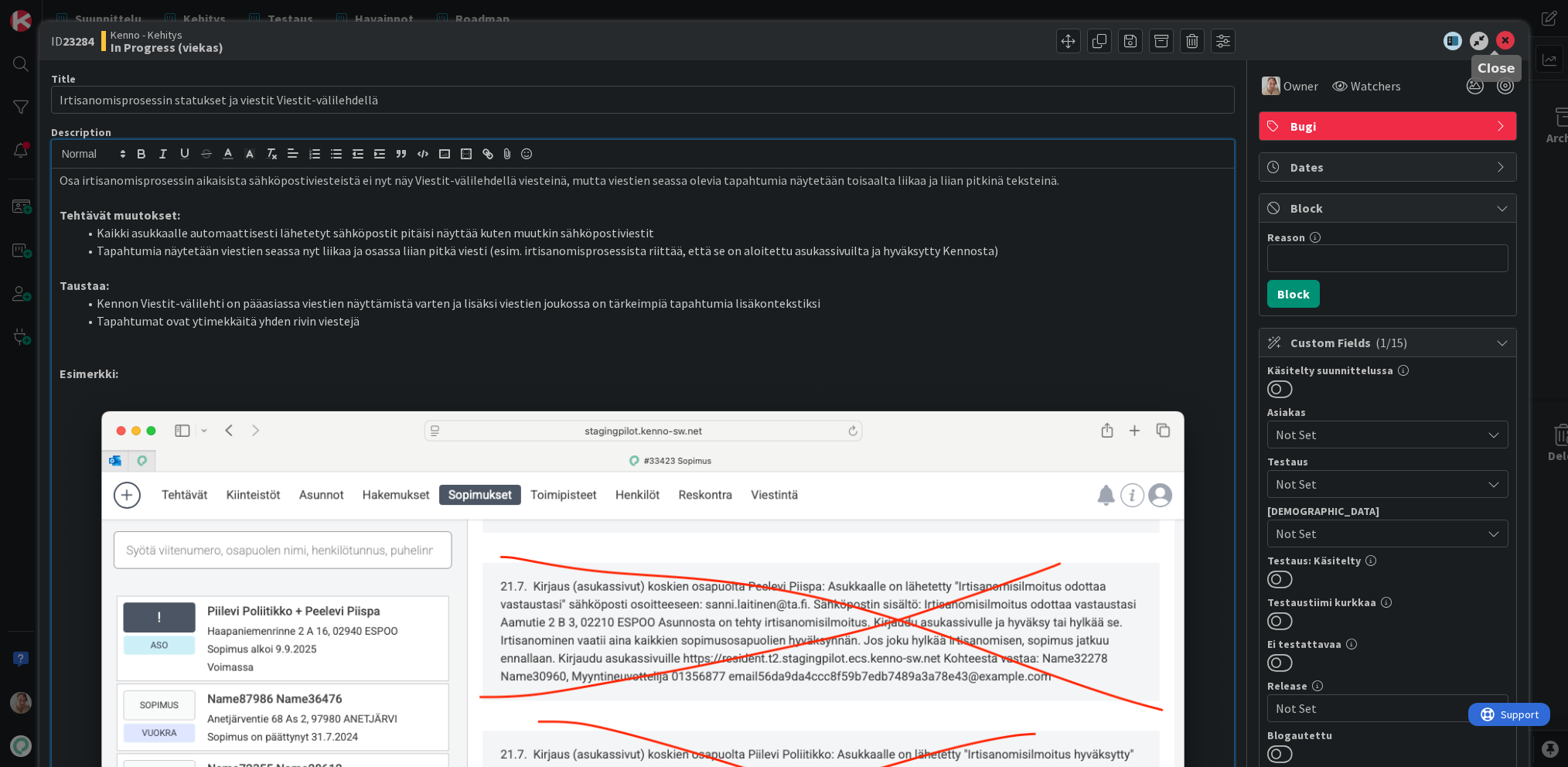
click at [1496, 45] on icon at bounding box center [1505, 41] width 19 height 19
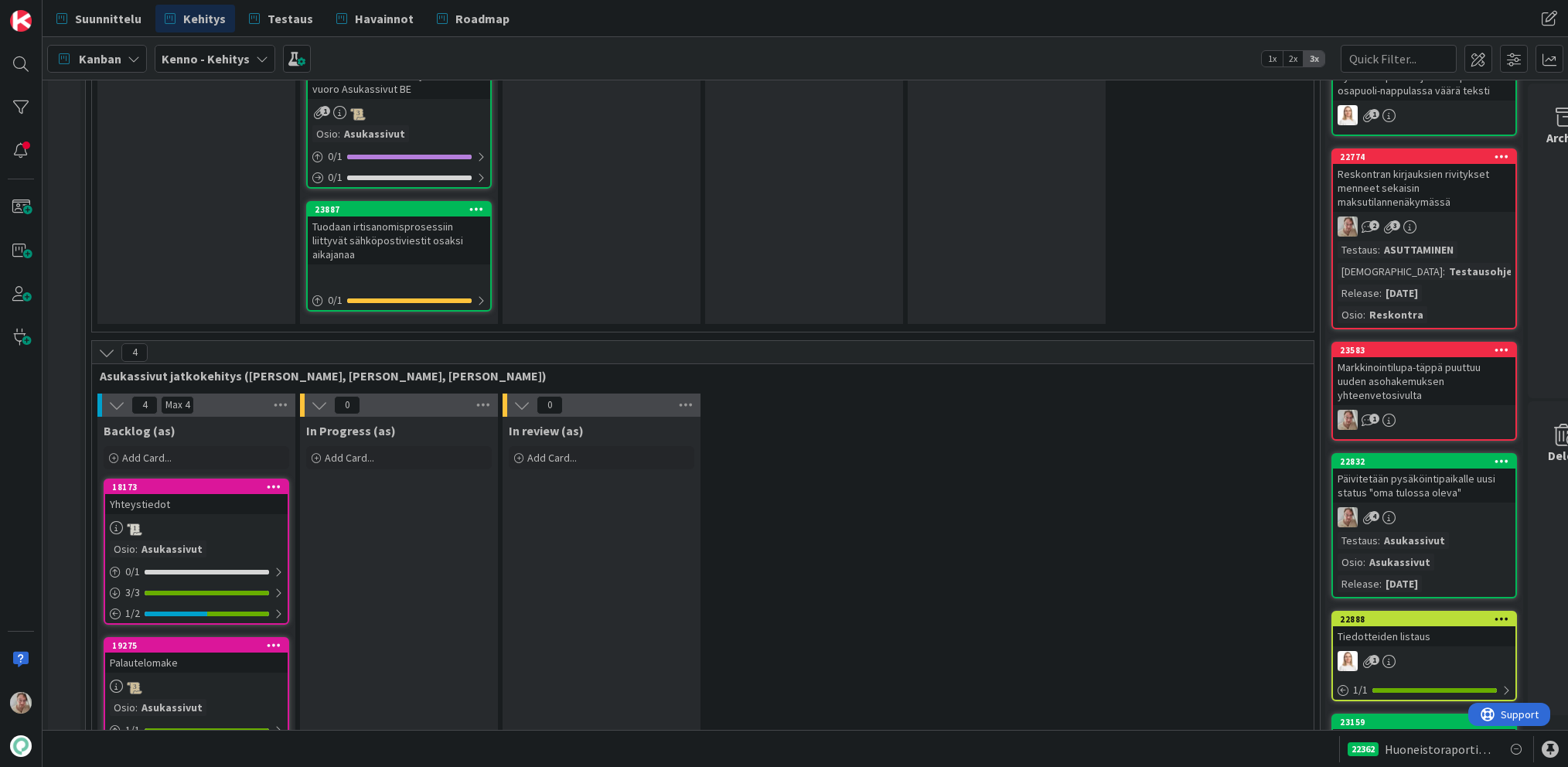
scroll to position [4372, 0]
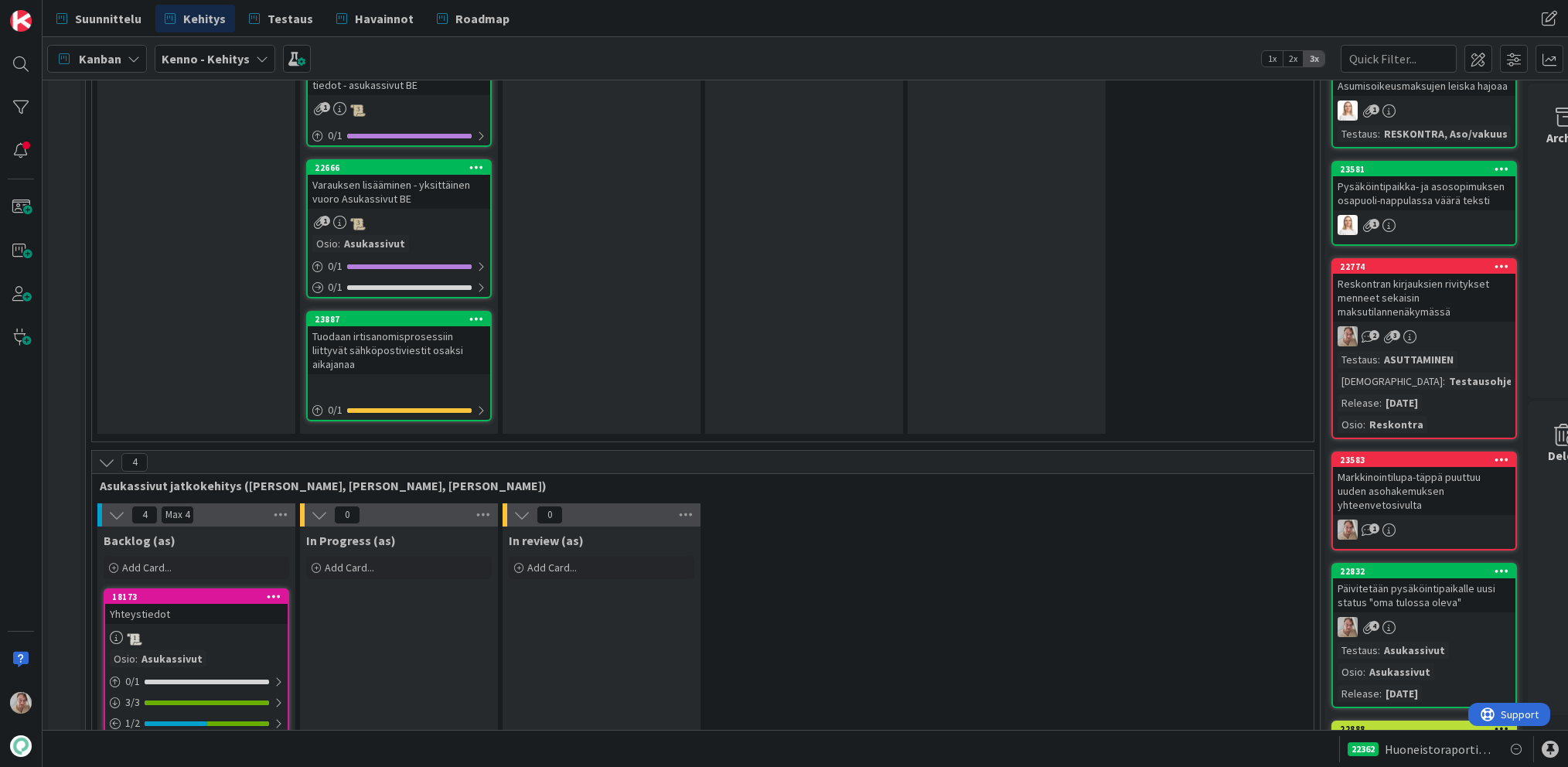
click at [417, 342] on div "Tuodaan irtisanomisprosessiin liittyvät sähköpostiviestit osaksi aikajanaa" at bounding box center [399, 350] width 182 height 48
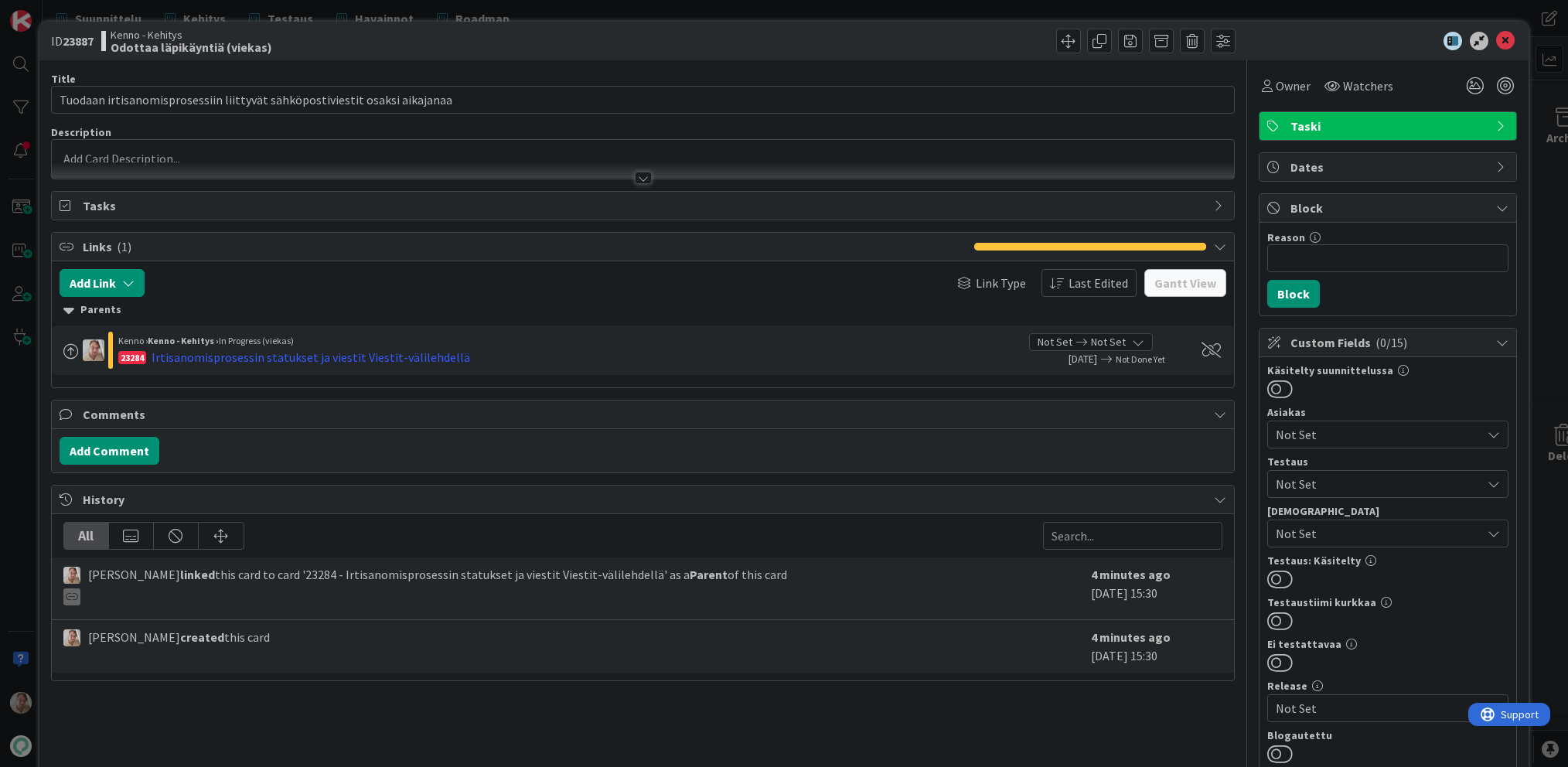
drag, startPoint x: 371, startPoint y: 162, endPoint x: 342, endPoint y: 167, distance: 29.4
click at [372, 163] on div at bounding box center [642, 170] width 1182 height 16
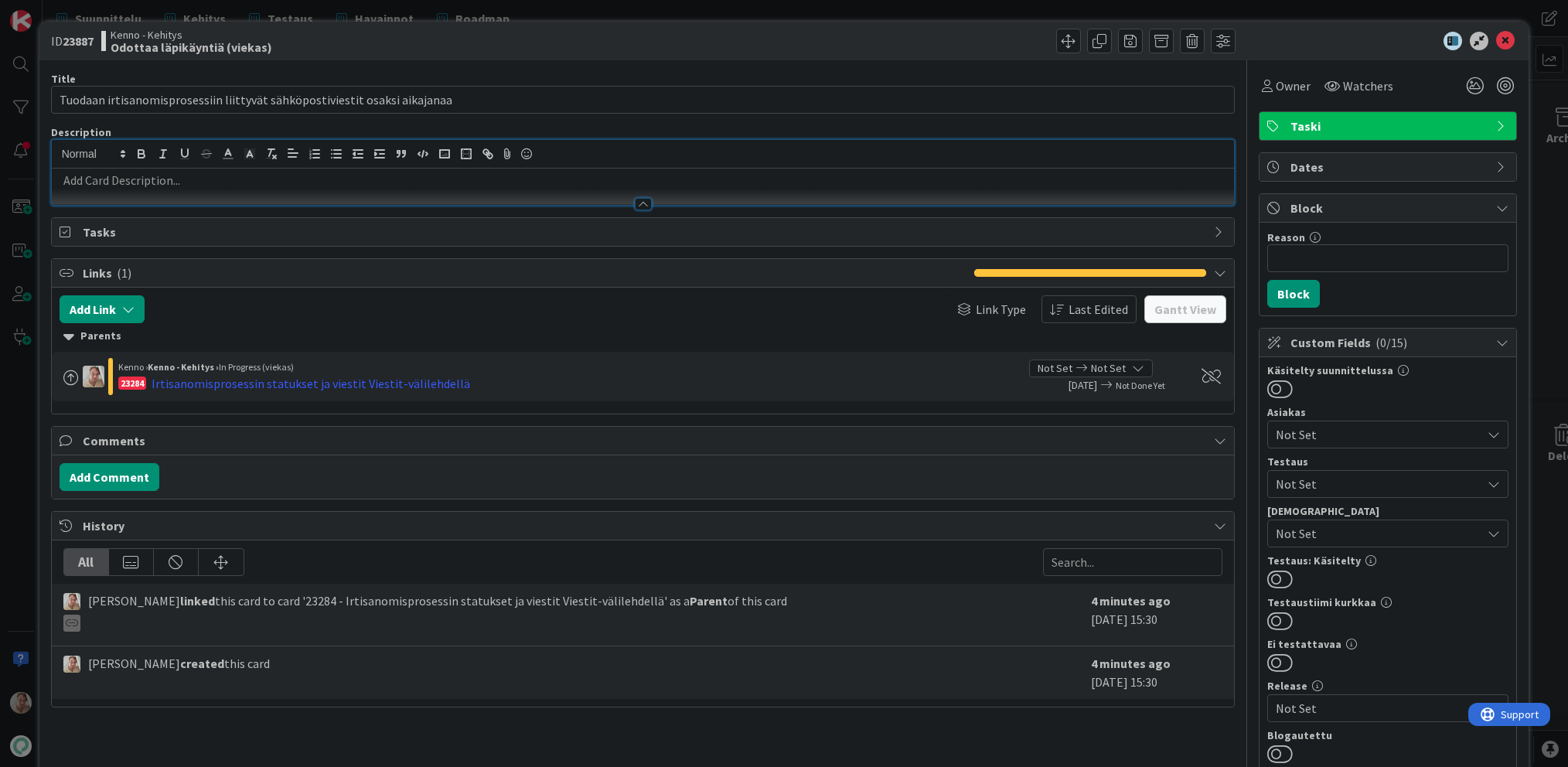
drag, startPoint x: 325, startPoint y: 184, endPoint x: 364, endPoint y: 195, distance: 40.5
click at [325, 184] on p at bounding box center [642, 180] width 1167 height 18
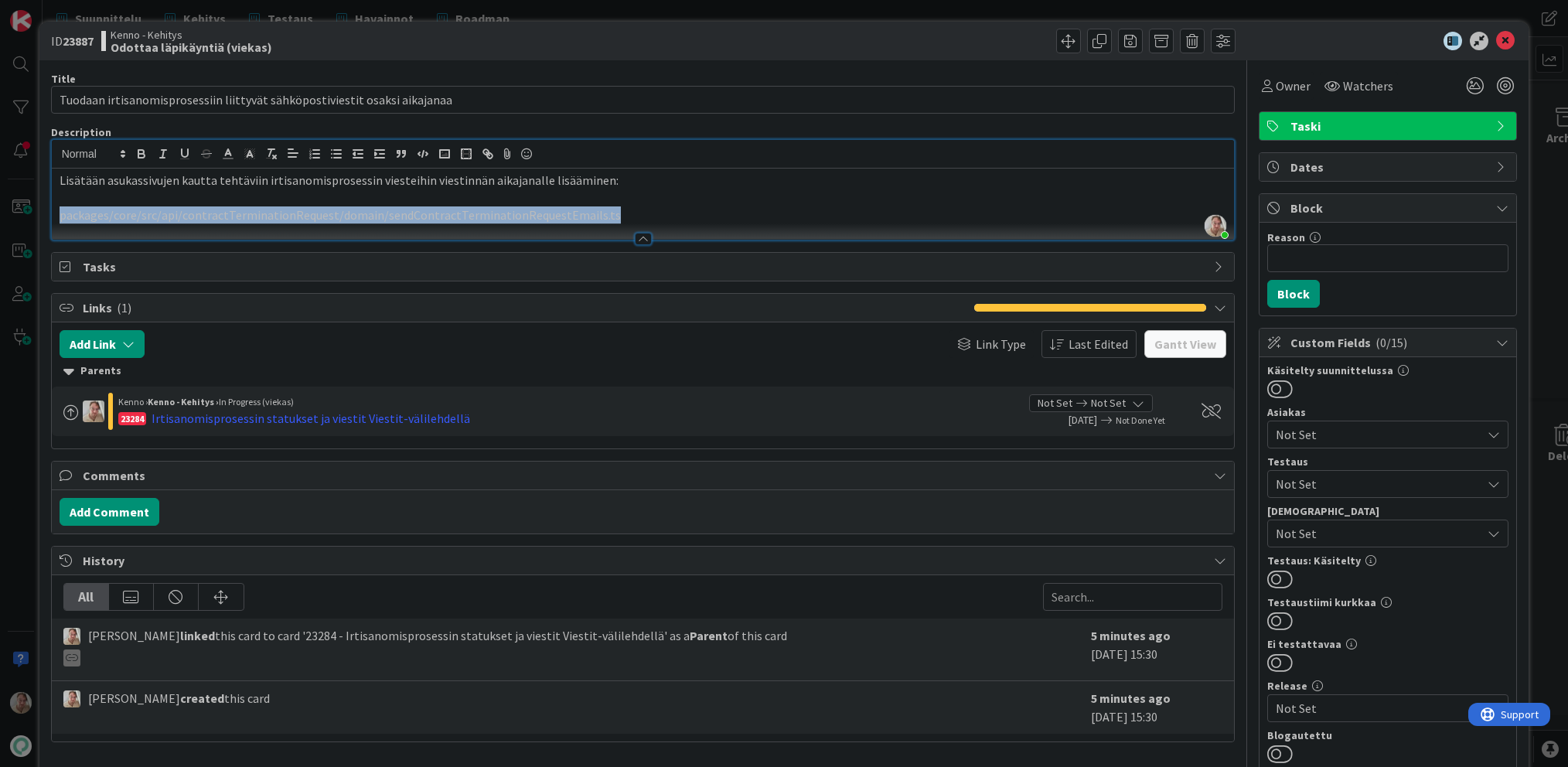
drag, startPoint x: 626, startPoint y: 211, endPoint x: 41, endPoint y: 211, distance: 585.0
click at [41, 211] on div "ID 23887 Kenno - Kehitys Odottaa läpikäyntiä (viekas) Title 74 / 128 Tuodaan ir…" at bounding box center [784, 635] width 1490 height 1228
click at [163, 160] on icon "button" at bounding box center [163, 153] width 14 height 14
click at [631, 212] on p "packages/core/src/api/contractTerminationRequest/domain/sendContractTermination…" at bounding box center [642, 215] width 1167 height 18
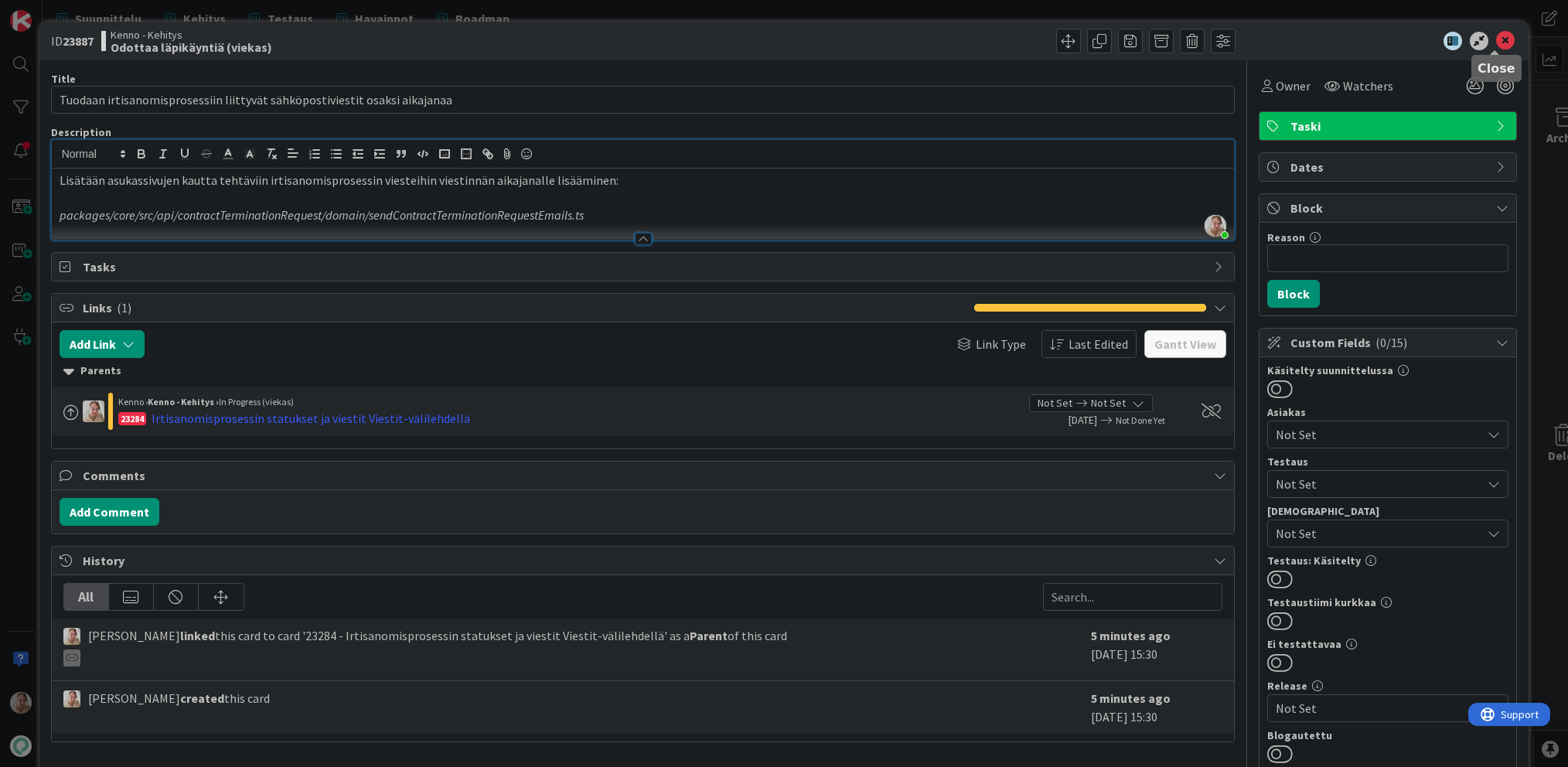
click at [1496, 35] on icon at bounding box center [1505, 41] width 19 height 19
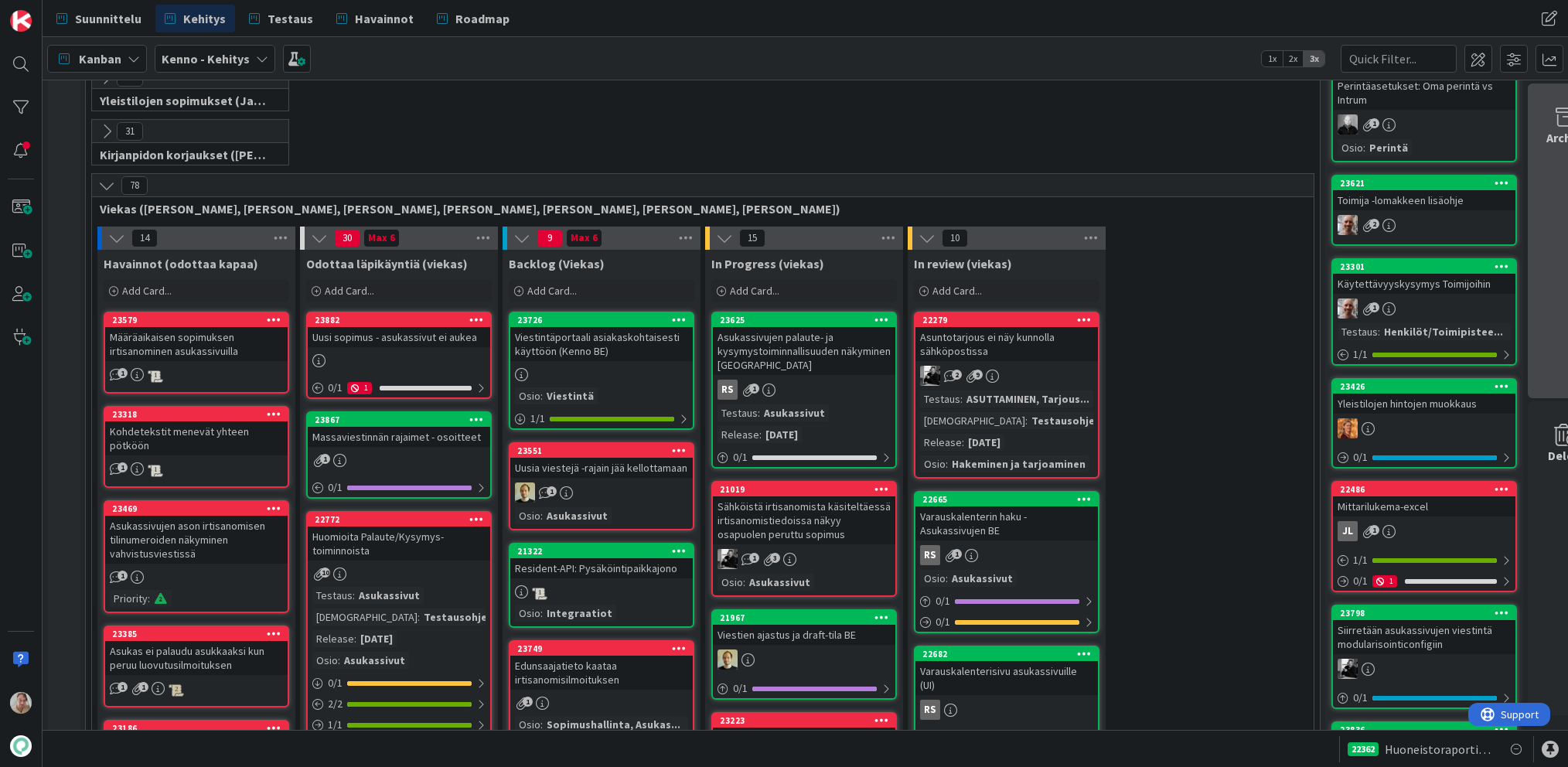
scroll to position [475, 0]
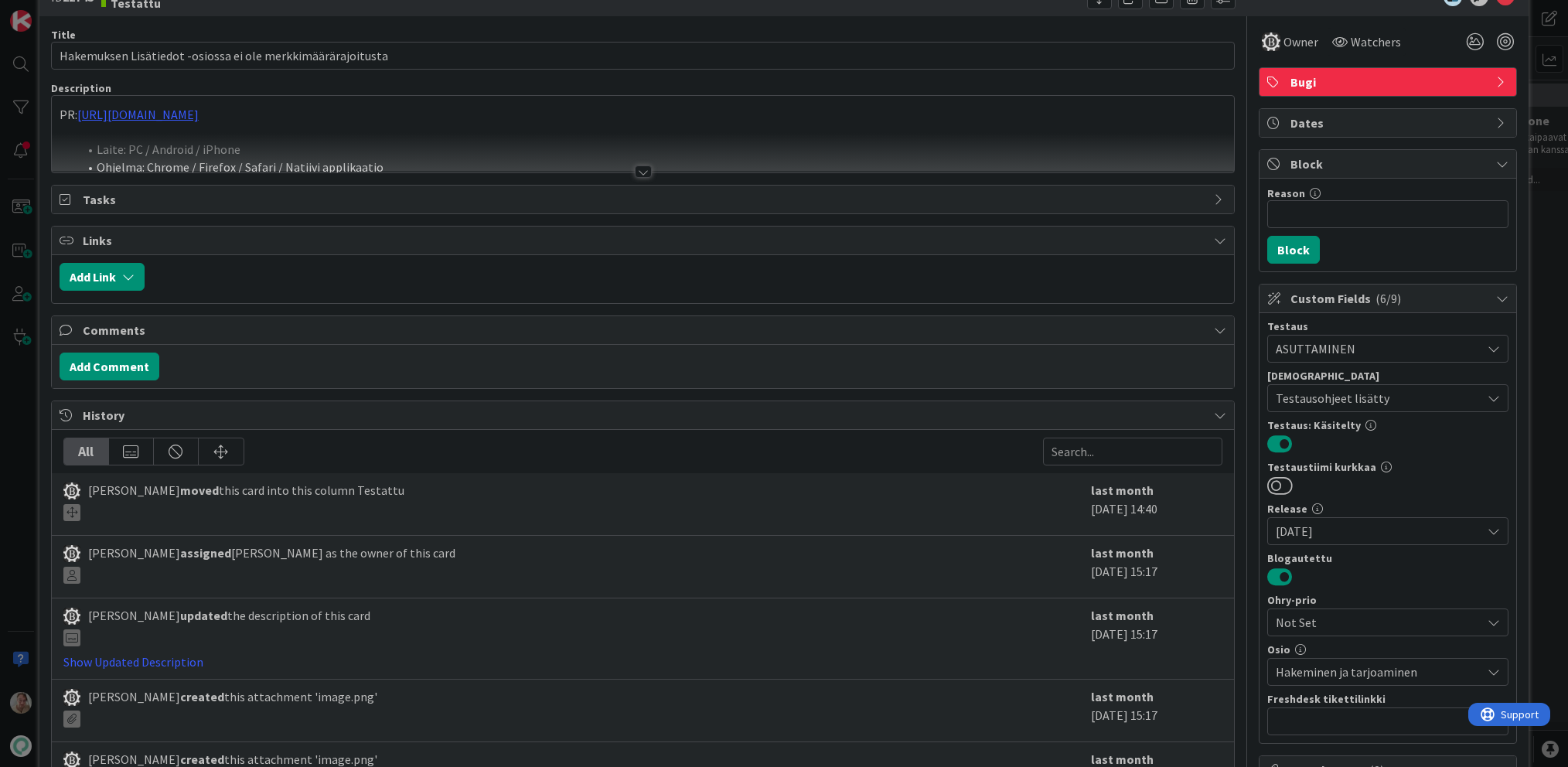
scroll to position [121, 0]
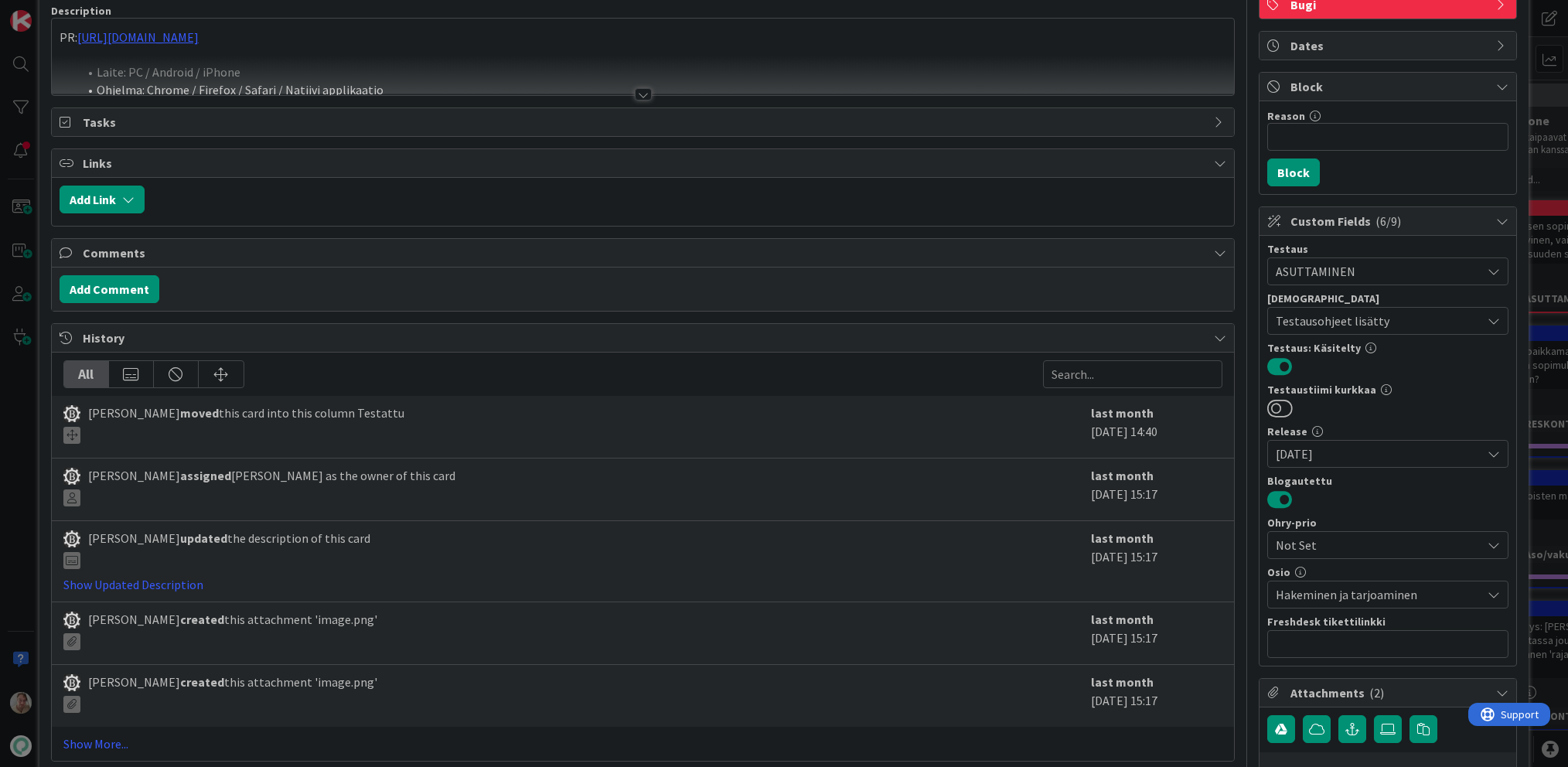
click at [375, 66] on div at bounding box center [642, 75] width 1182 height 40
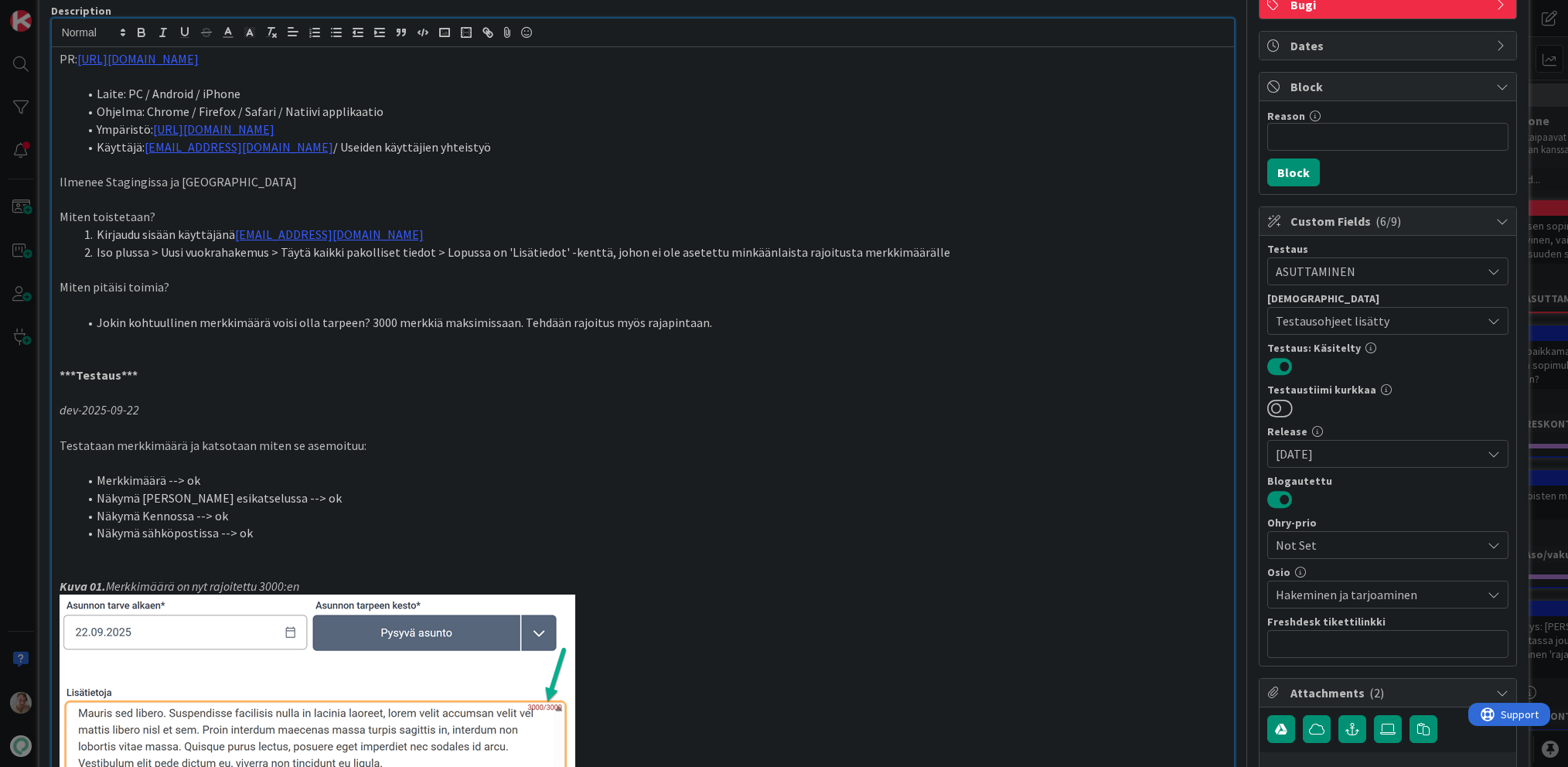
scroll to position [0, 0]
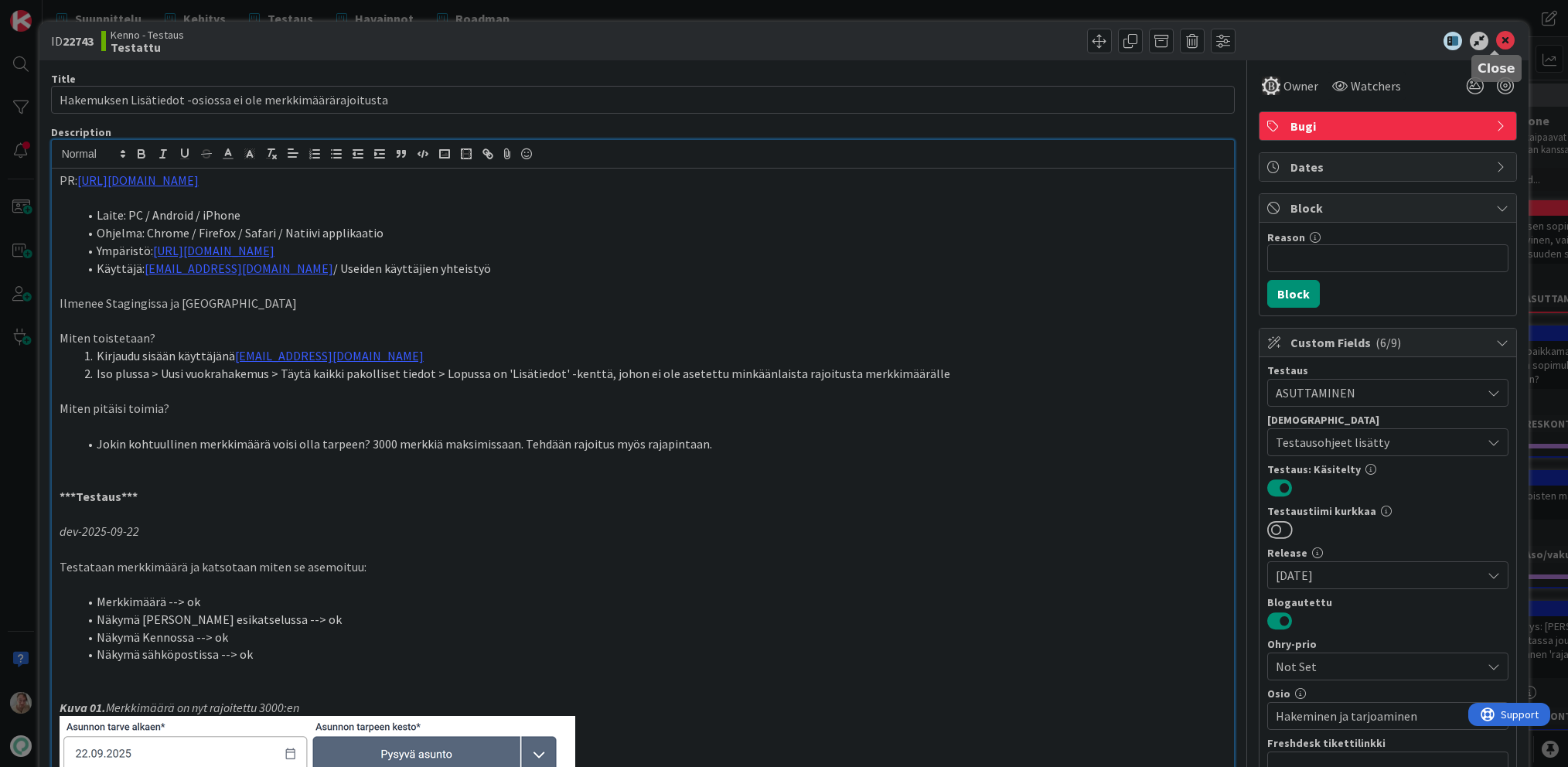
click at [1496, 41] on icon at bounding box center [1505, 41] width 19 height 19
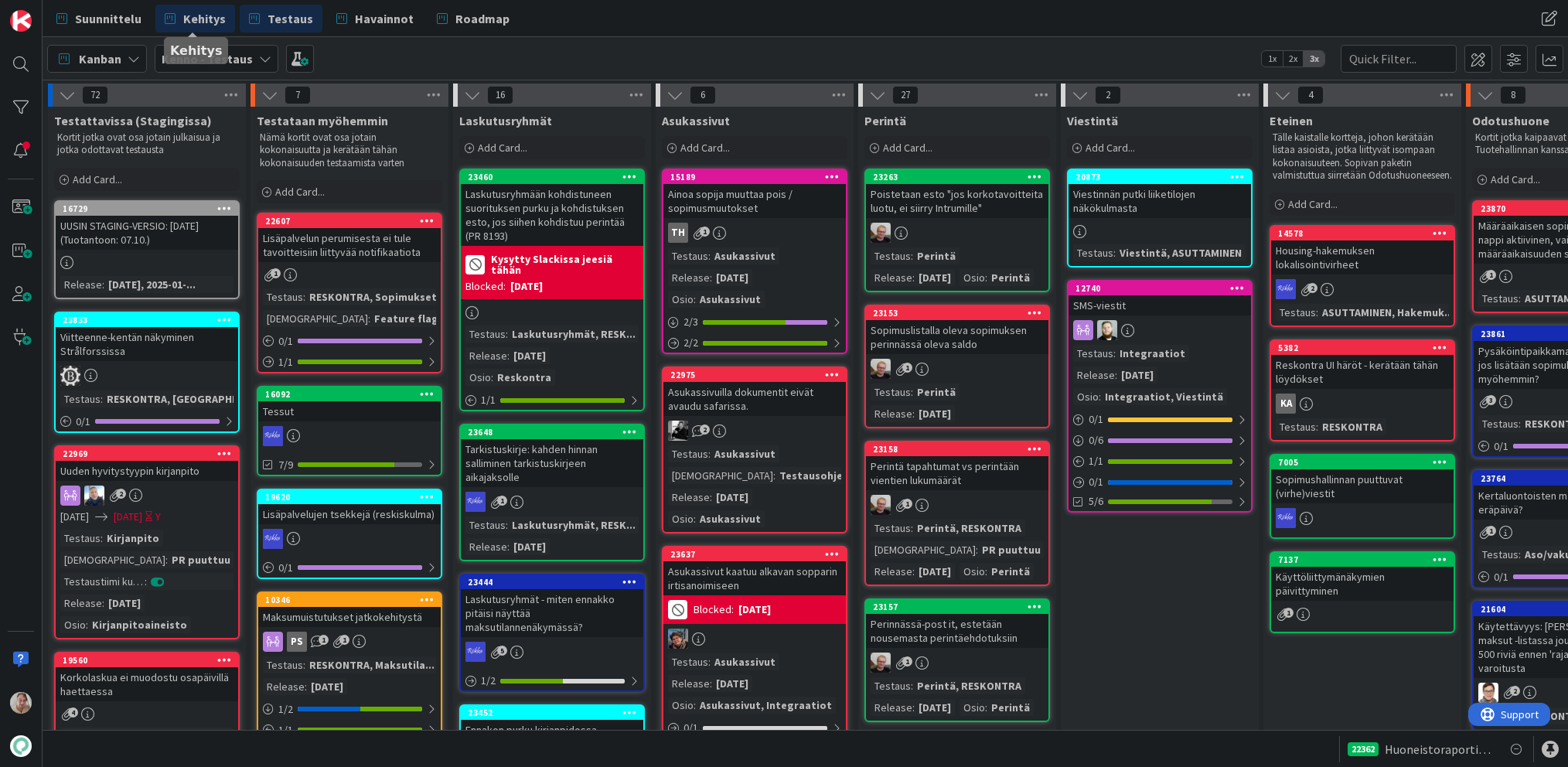
click at [218, 25] on span "Kehitys" at bounding box center [204, 19] width 42 height 19
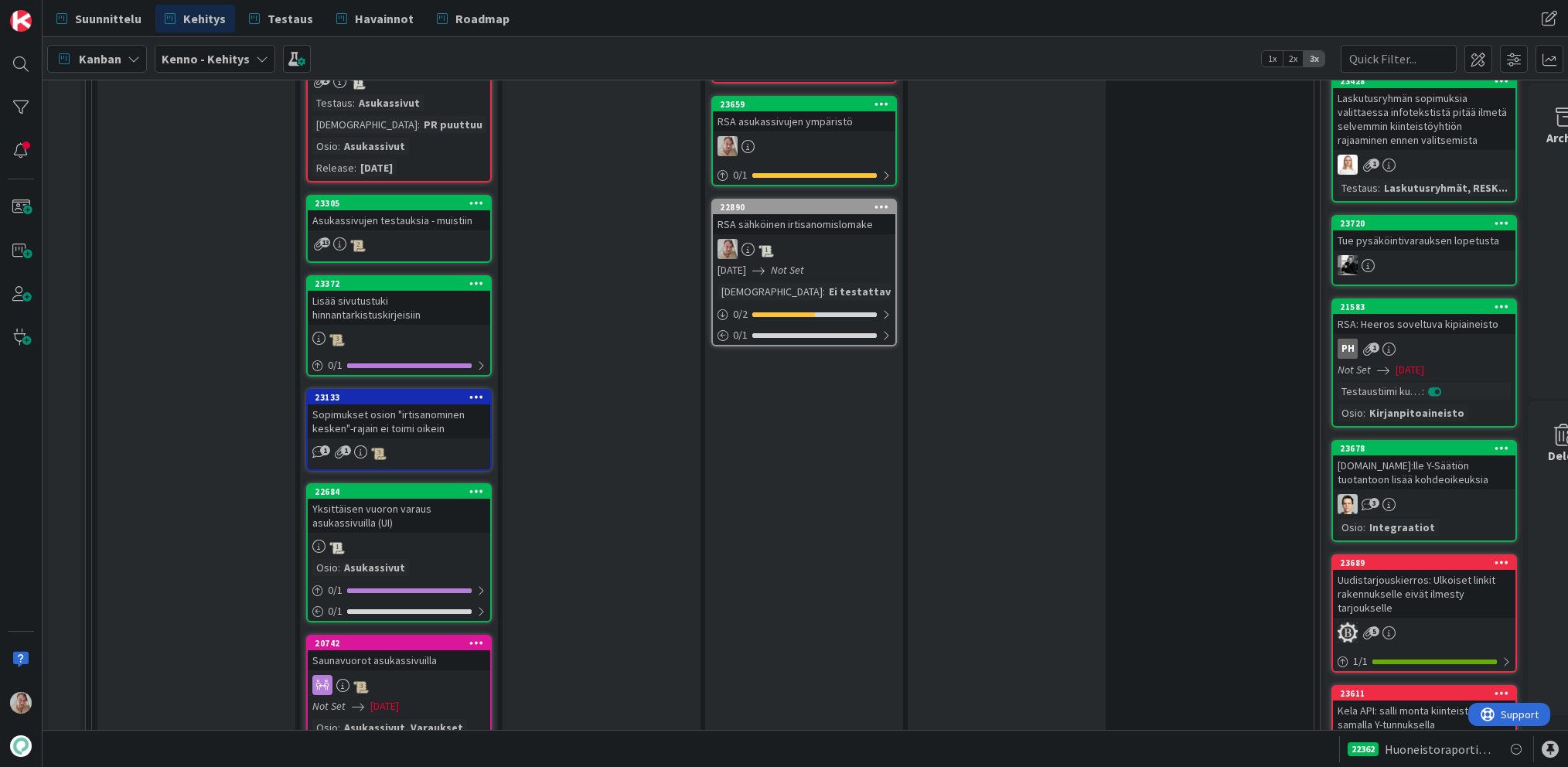
scroll to position [2184, 0]
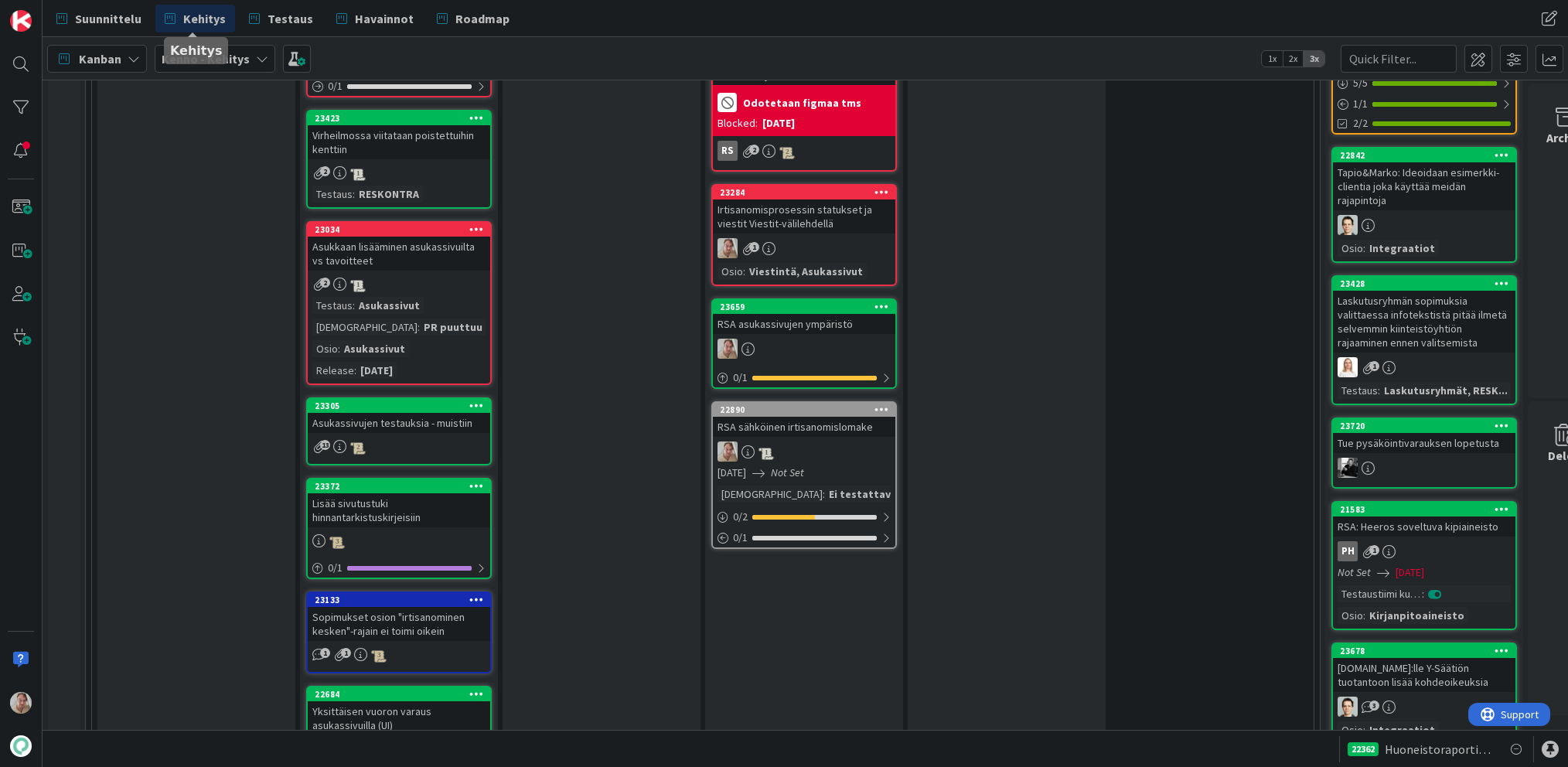
click at [790, 215] on div "Irtisanomisprosessin statukset ja viestit Viestit-välilehdellä" at bounding box center [804, 216] width 182 height 34
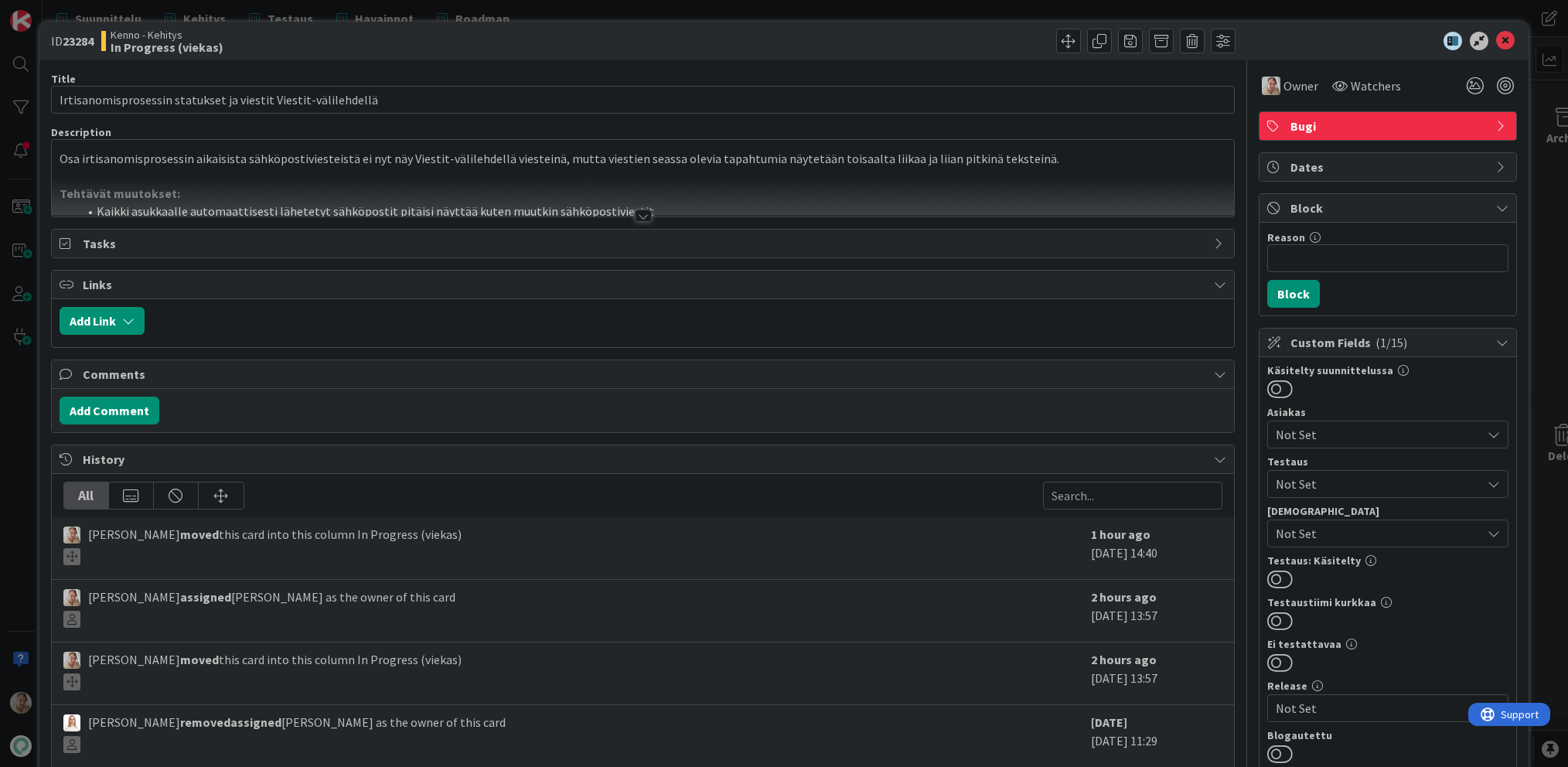
click at [624, 184] on div at bounding box center [642, 197] width 1182 height 40
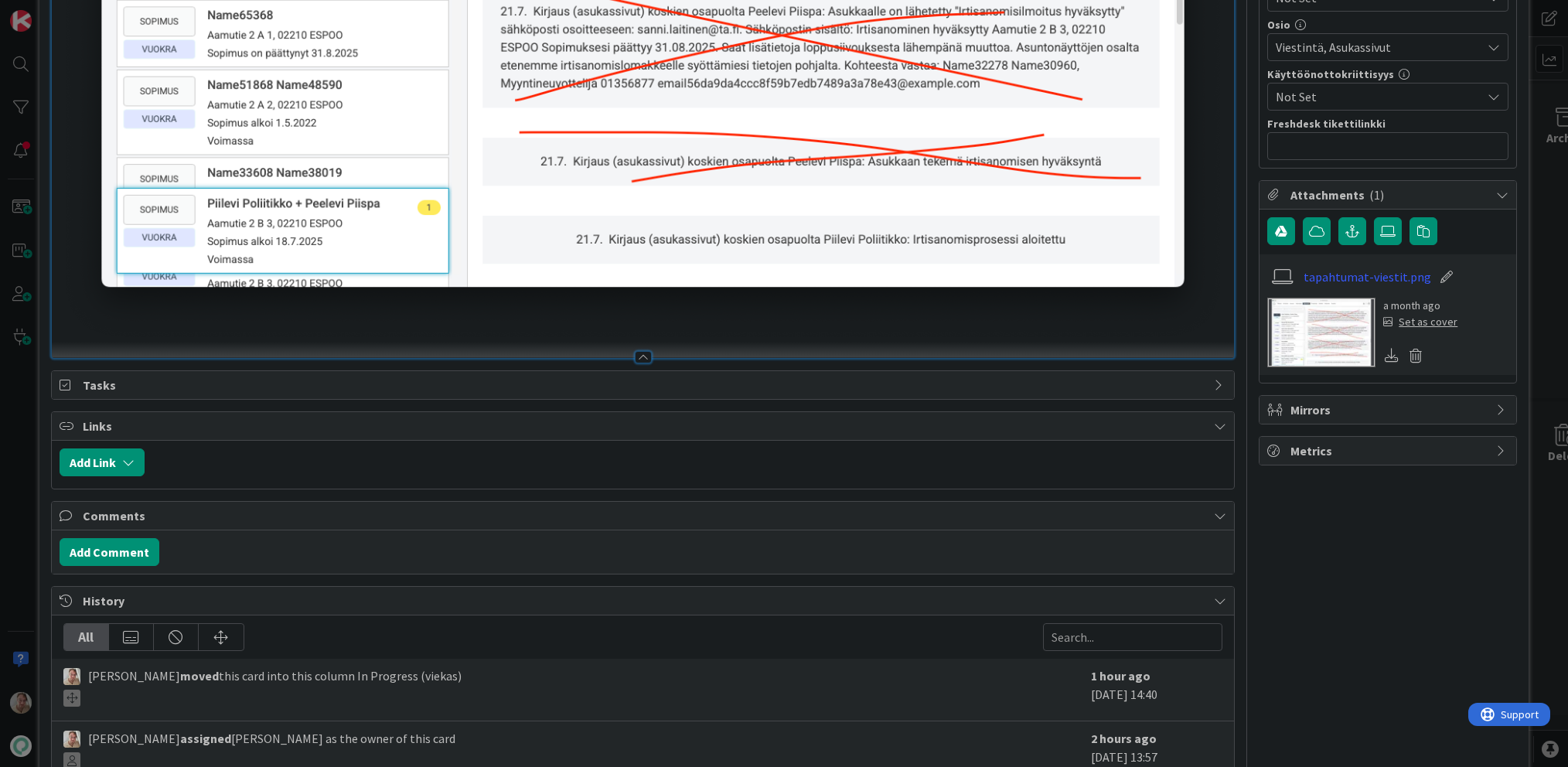
scroll to position [871, 0]
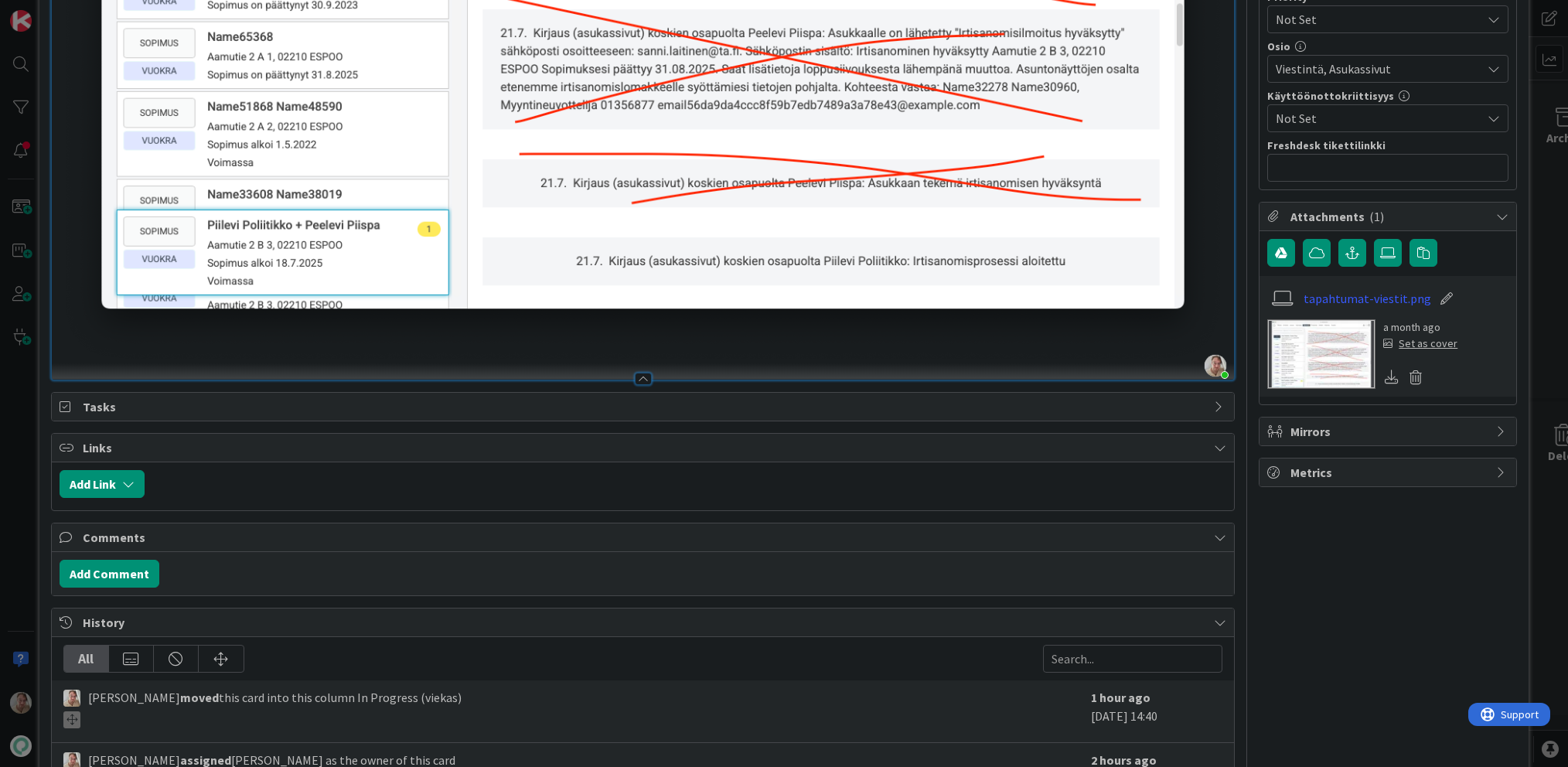
drag, startPoint x: 1192, startPoint y: 234, endPoint x: 1225, endPoint y: 228, distance: 33.5
click at [1225, 228] on div "Title 62 / 128 Irtisanomisprosessin statukset ja viestit Viestit-välilehdellä D…" at bounding box center [784, 108] width 1466 height 1839
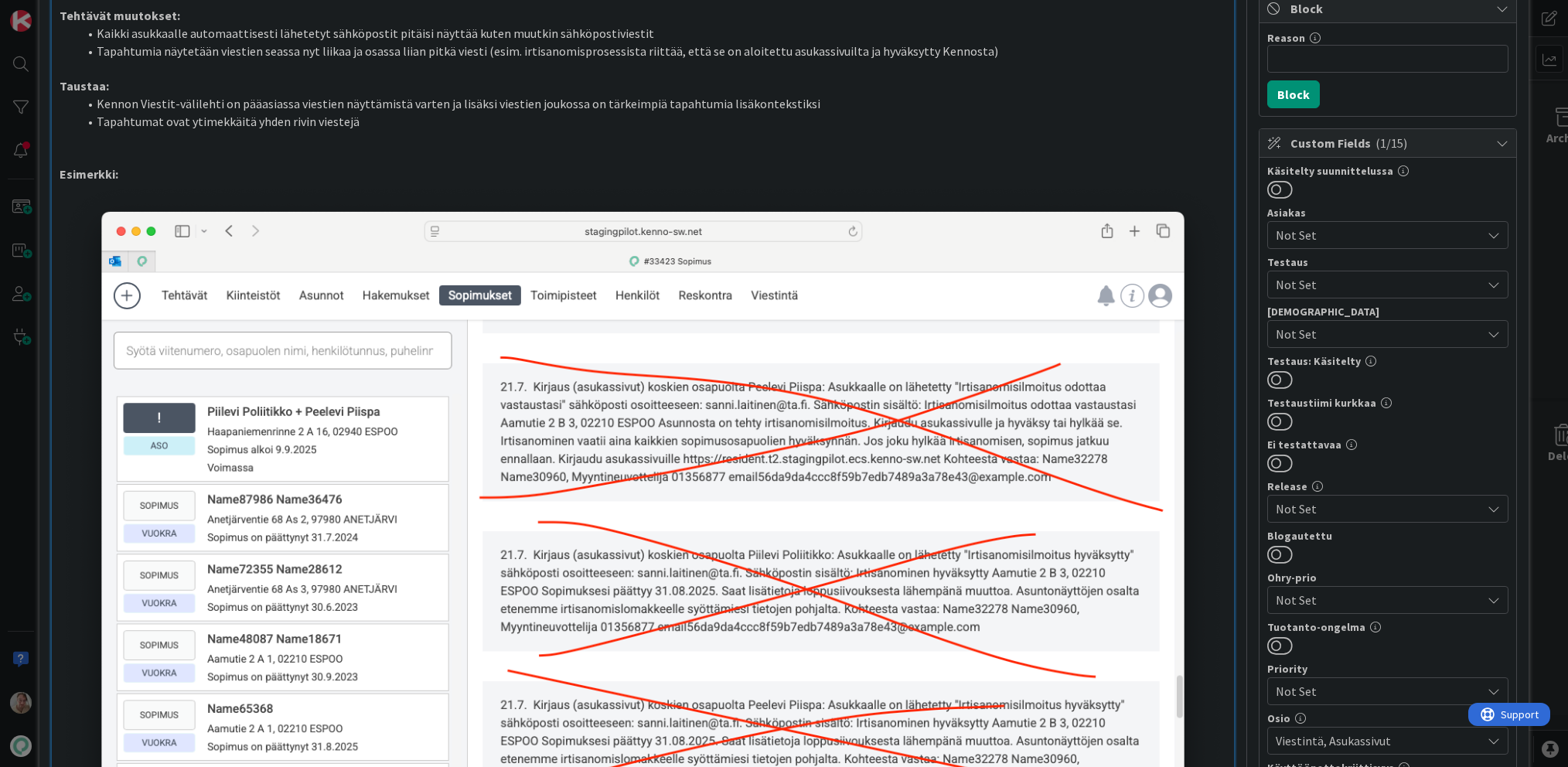
scroll to position [24, 0]
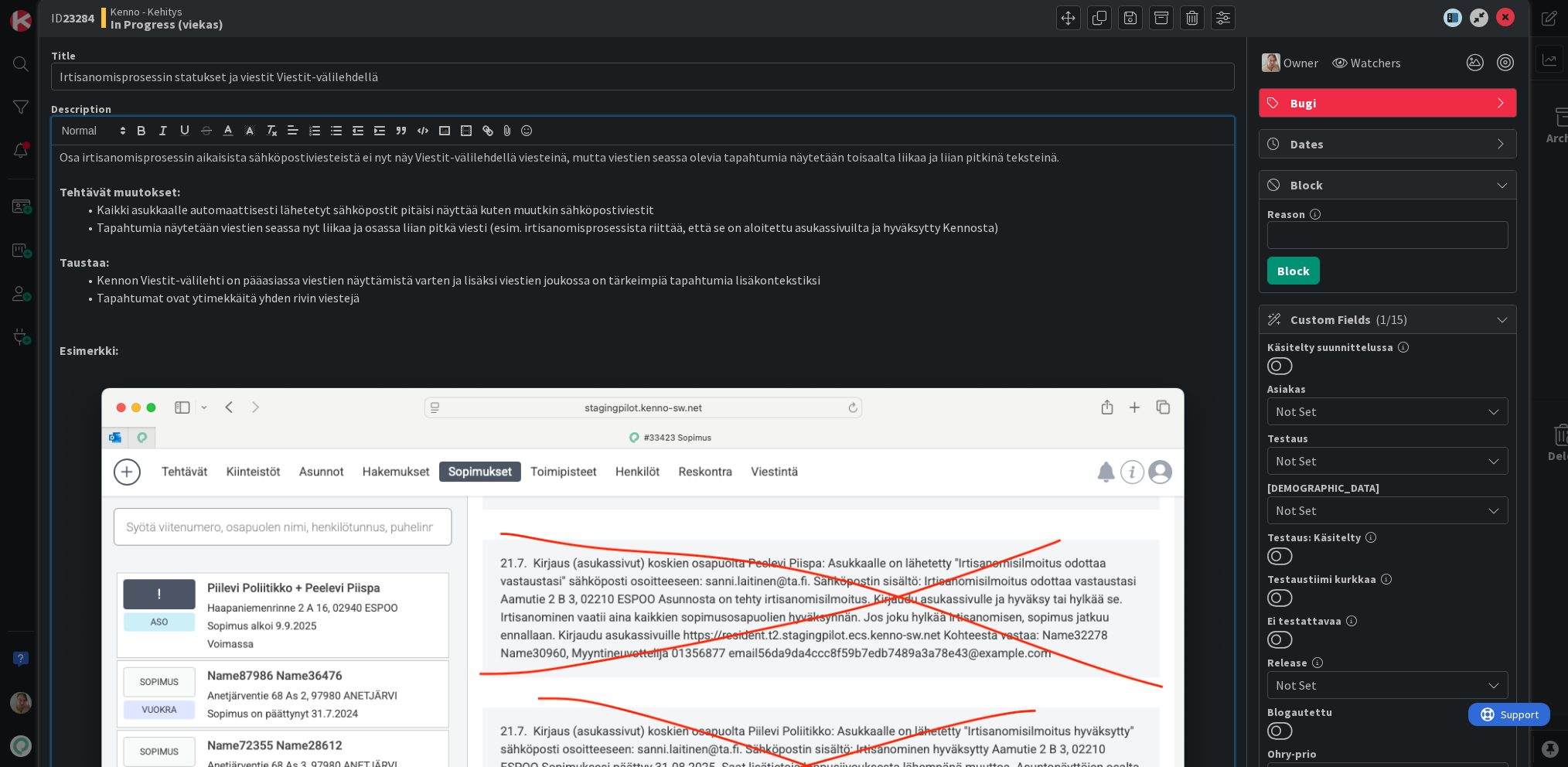
click at [500, 289] on li "Tapahtumat ovat ytimekkäitä yhden rivin viestejä" at bounding box center [652, 297] width 1148 height 18
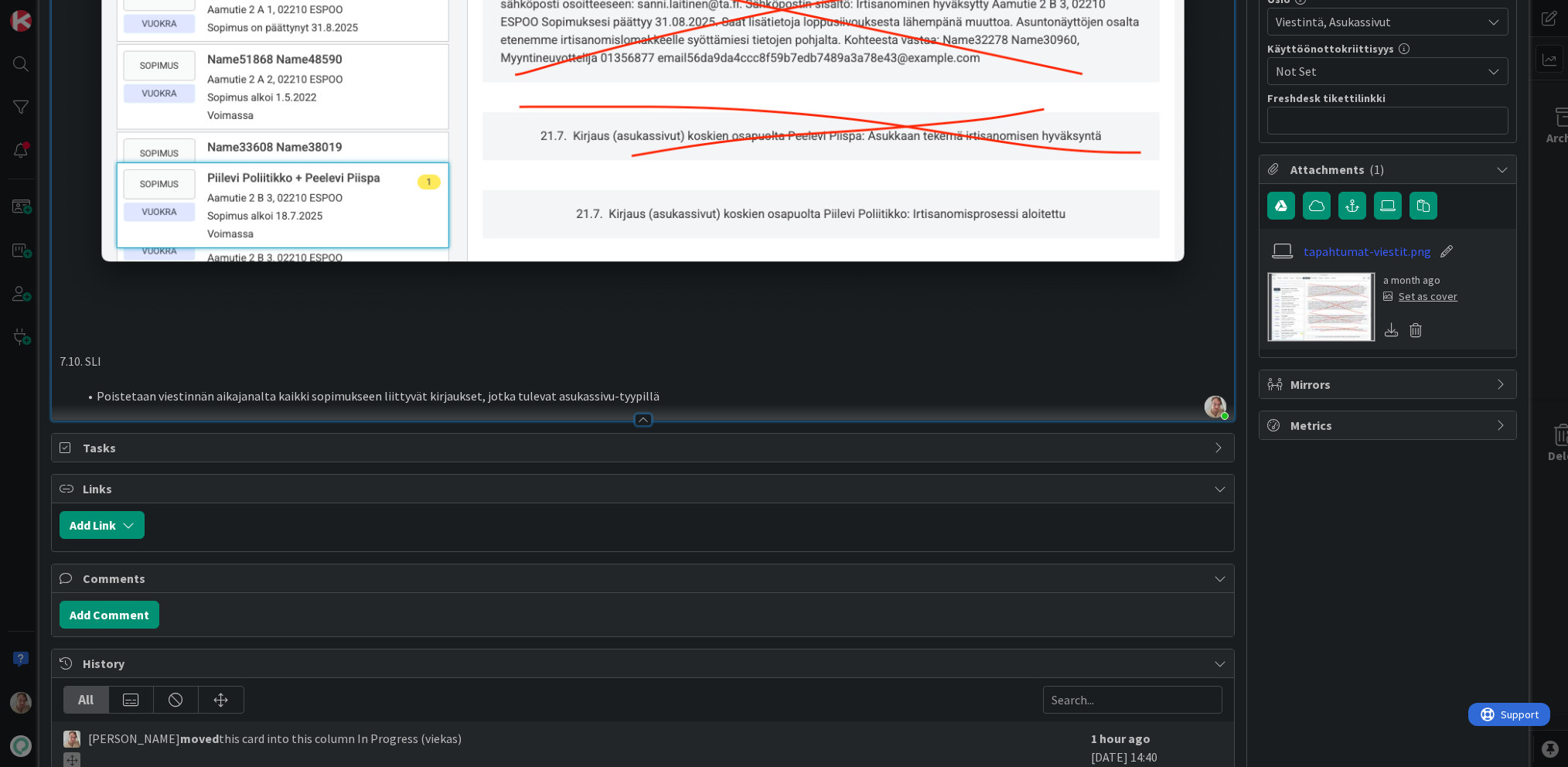
scroll to position [1020, 0]
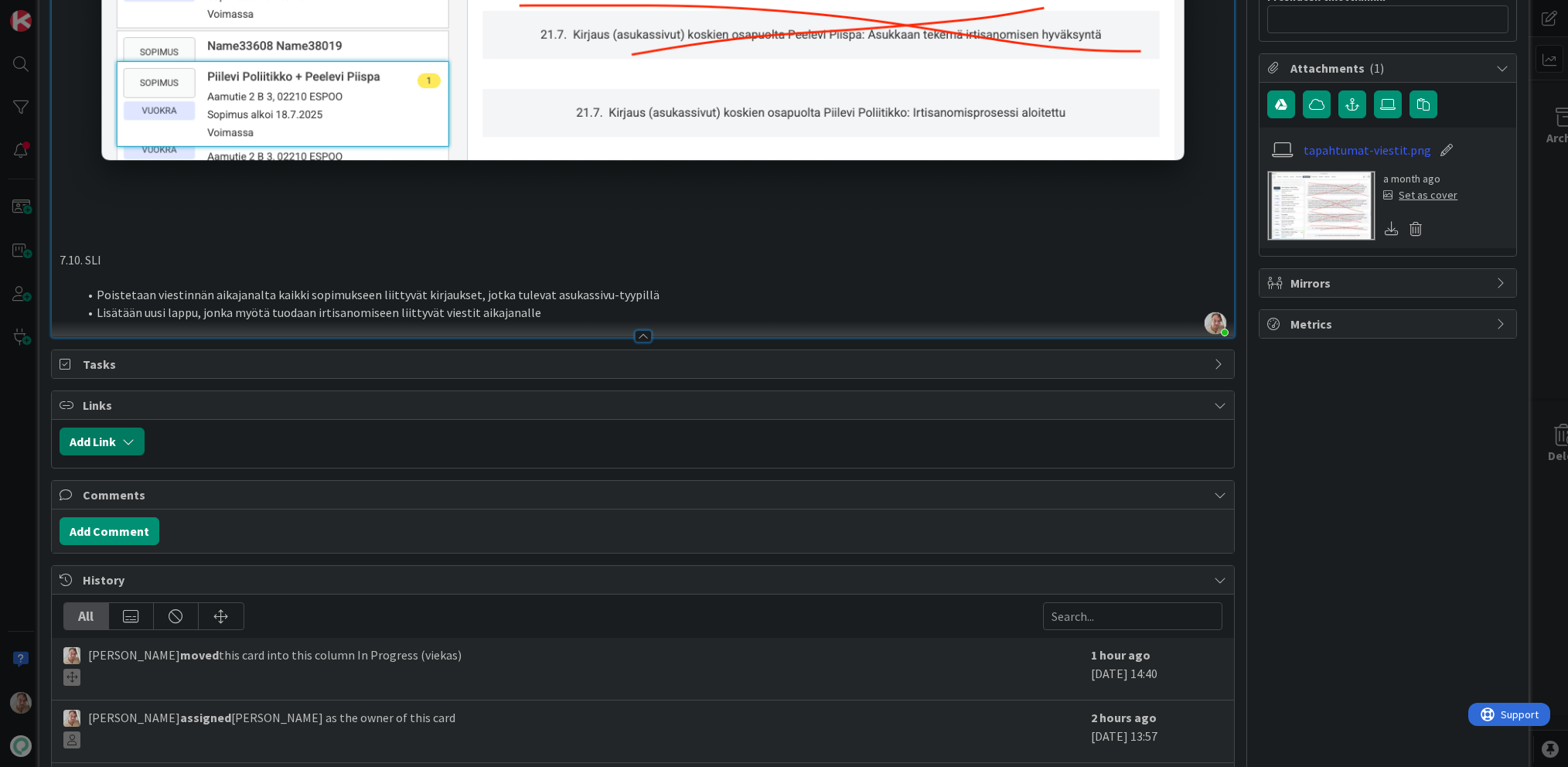
click at [126, 436] on icon "button" at bounding box center [128, 441] width 12 height 12
click at [158, 493] on div "New" at bounding box center [121, 502] width 107 height 26
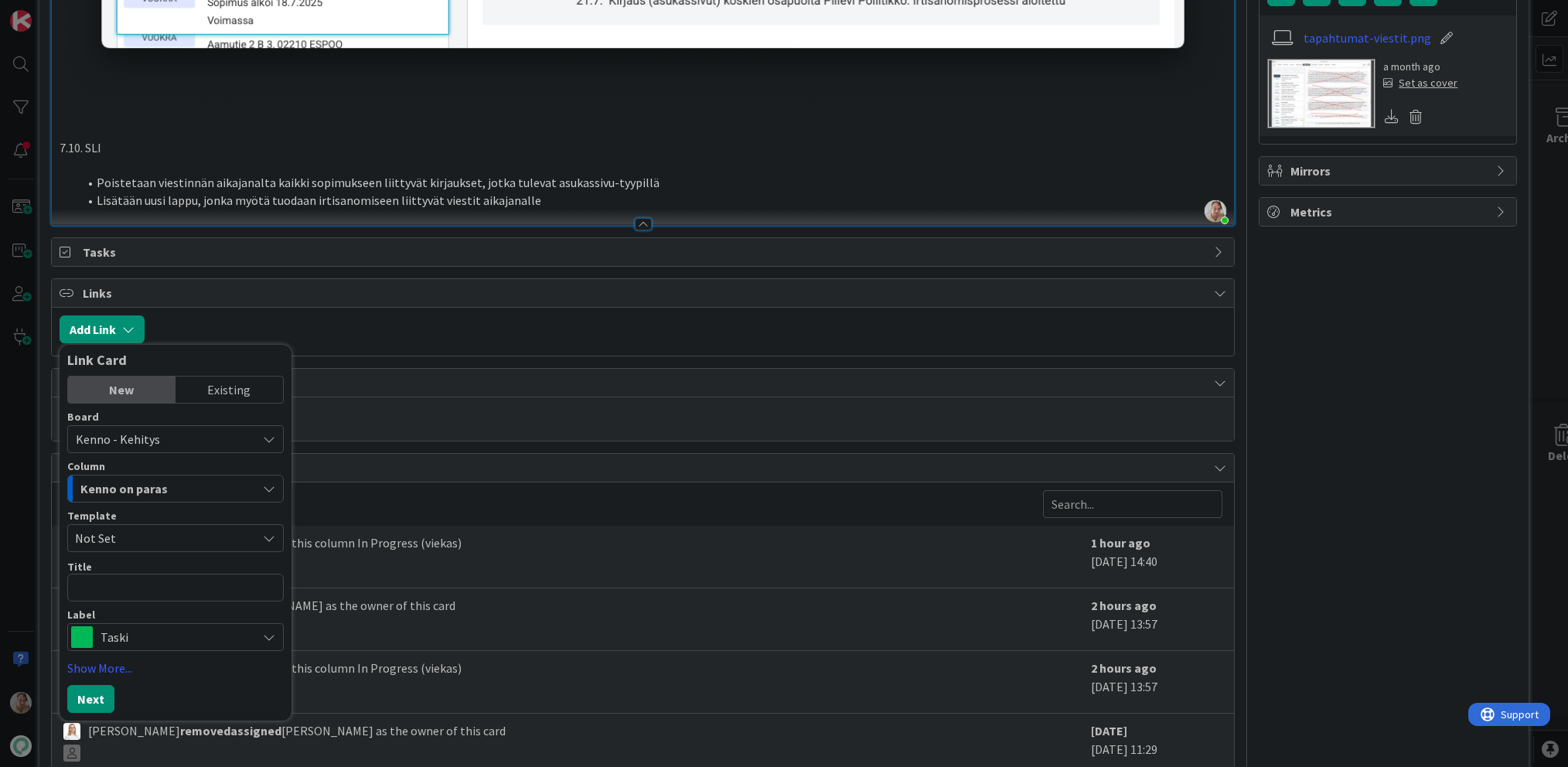
scroll to position [1134, 0]
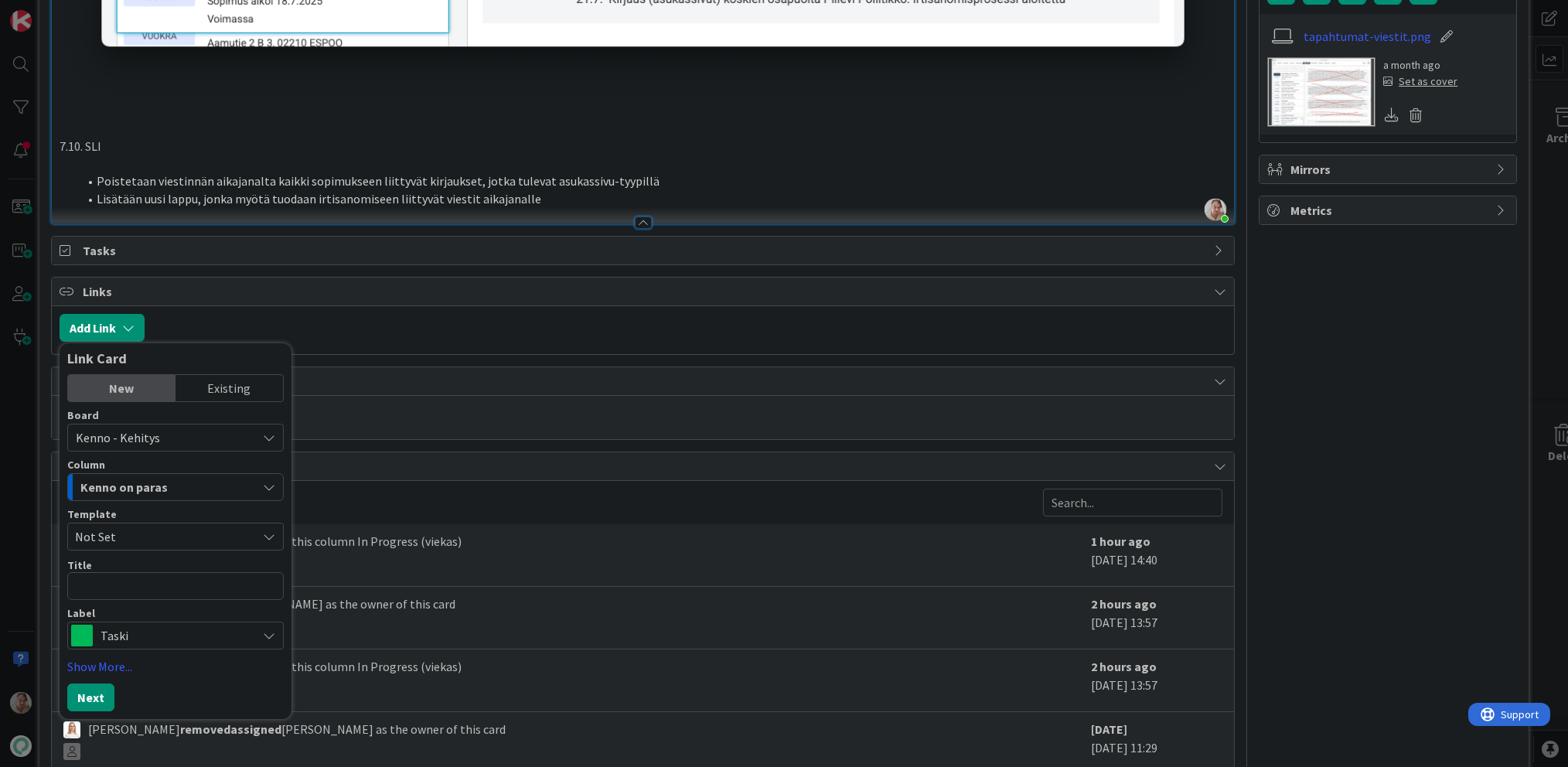
click at [176, 475] on div "Kenno on paras" at bounding box center [166, 487] width 180 height 24
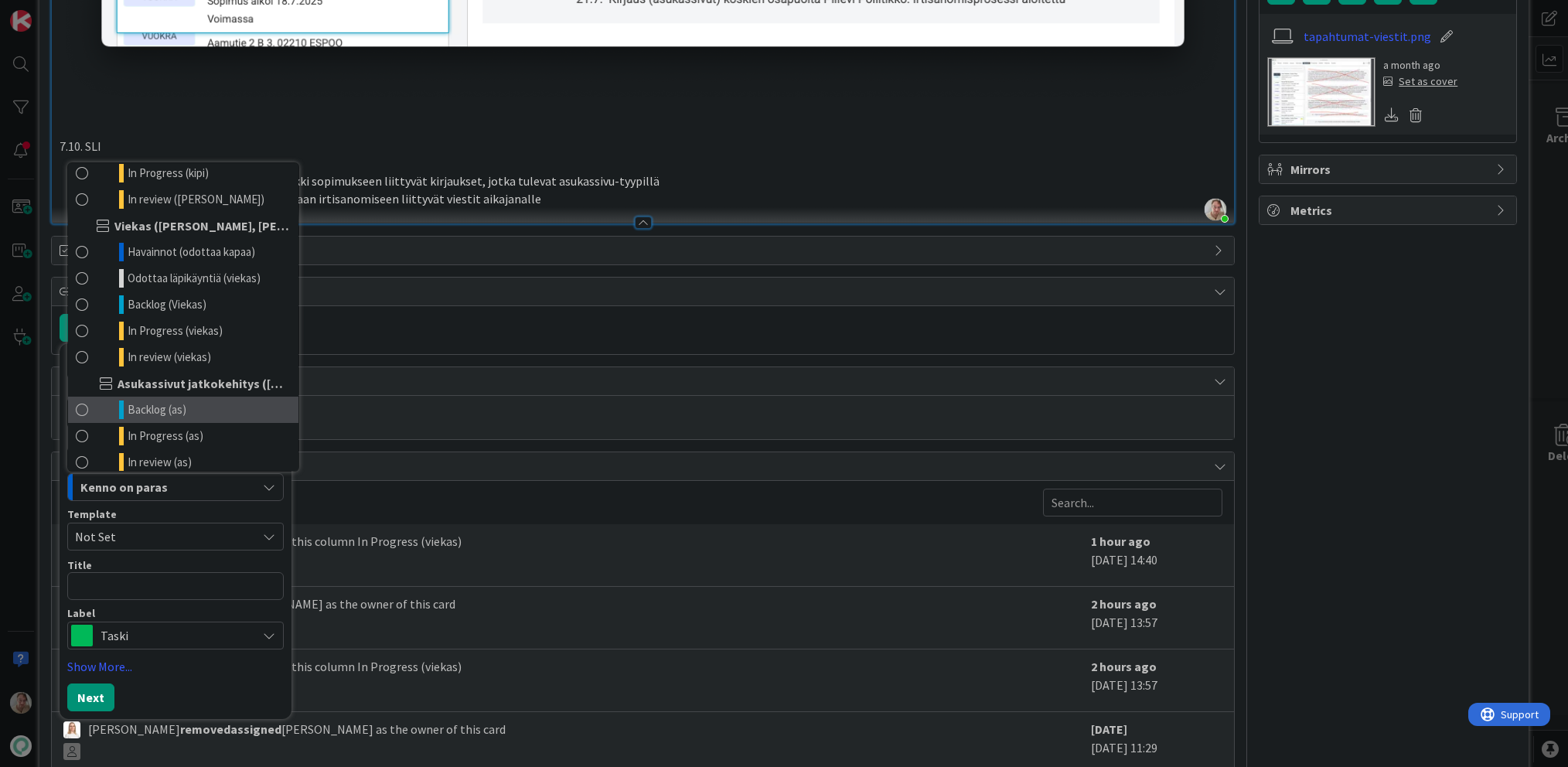
scroll to position [845, 0]
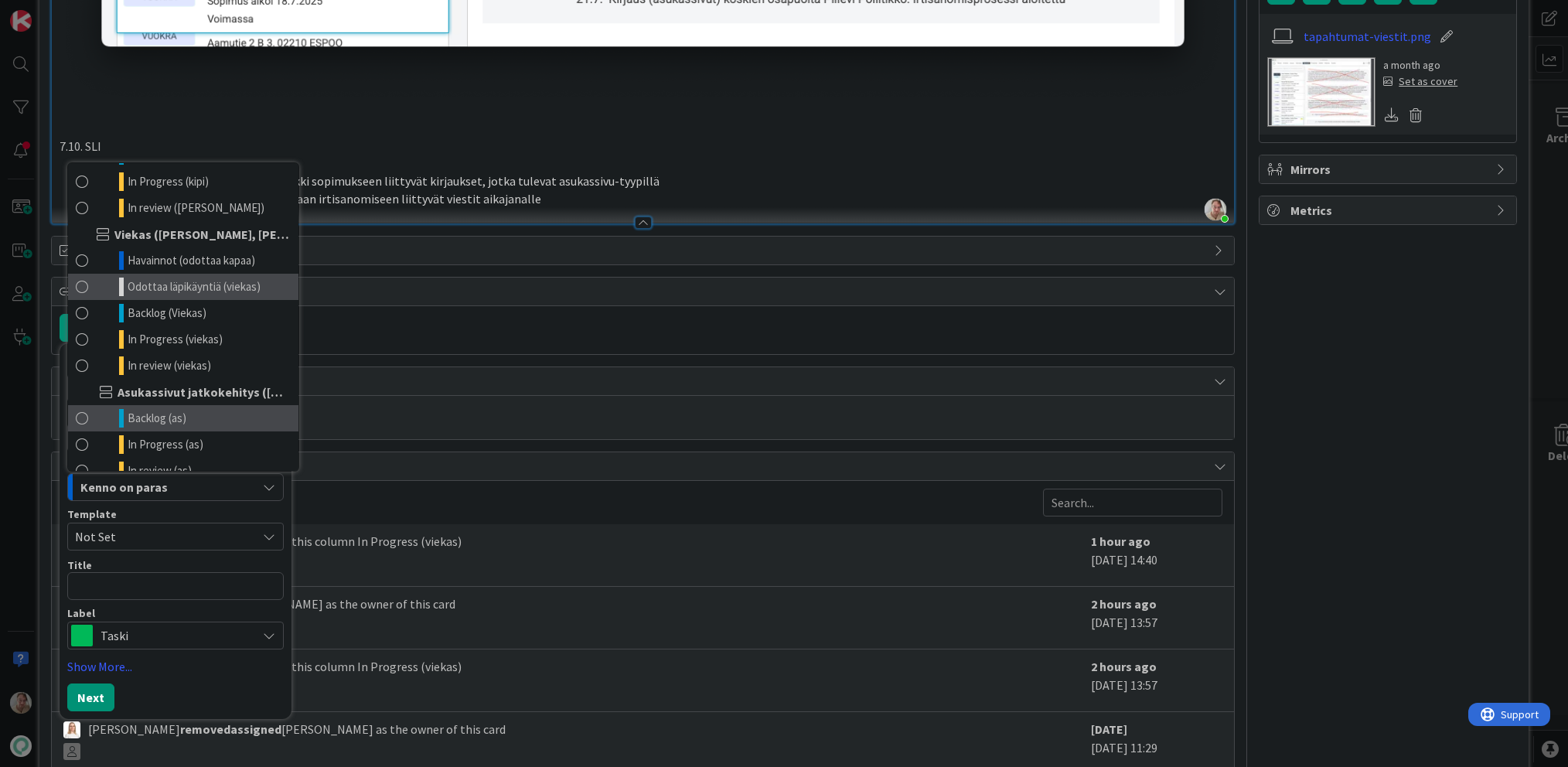
click at [225, 284] on span "Odottaa läpikäyntiä (viekas)" at bounding box center [194, 287] width 133 height 19
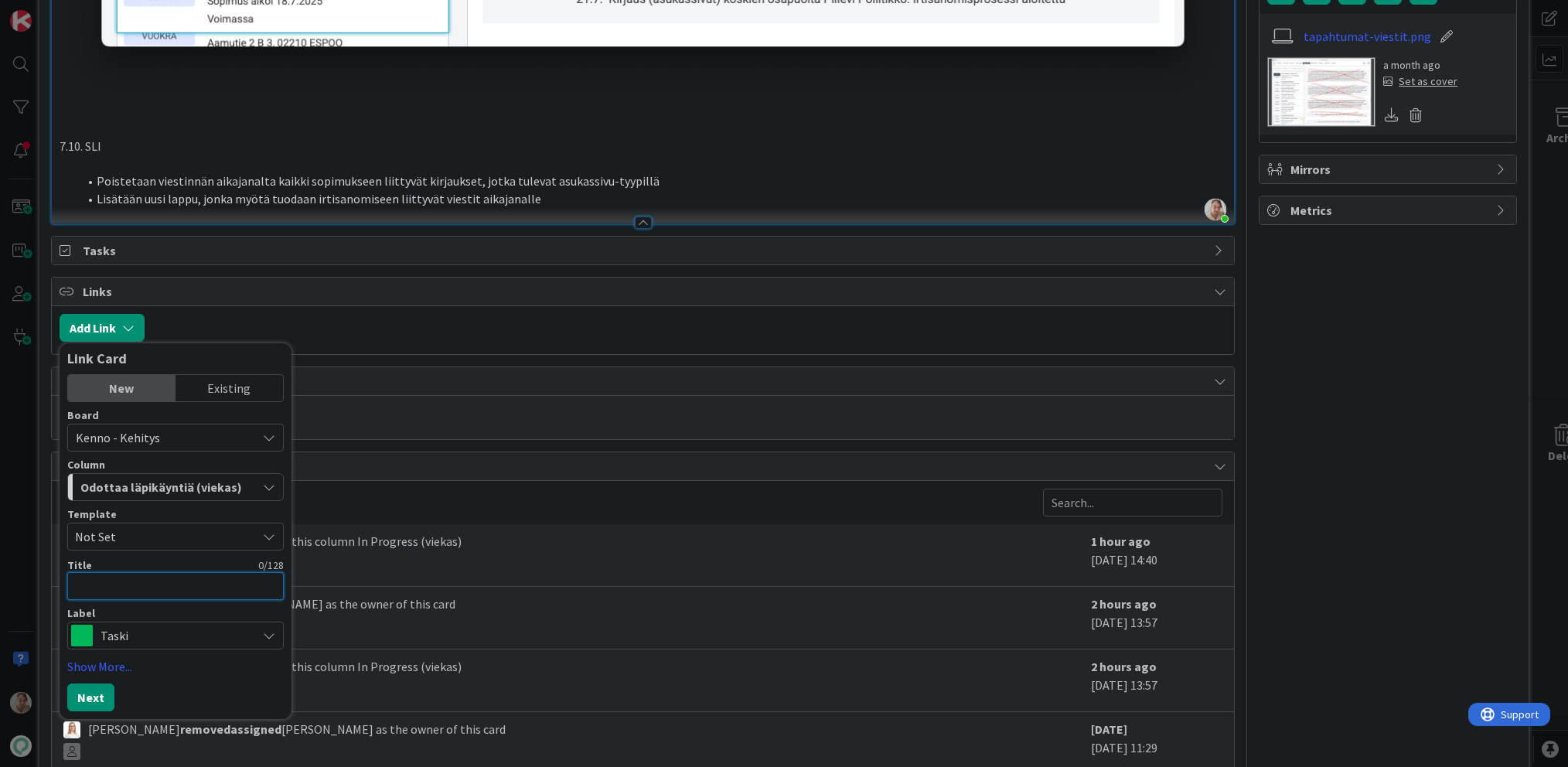
click at [120, 587] on textarea at bounding box center [175, 586] width 216 height 28
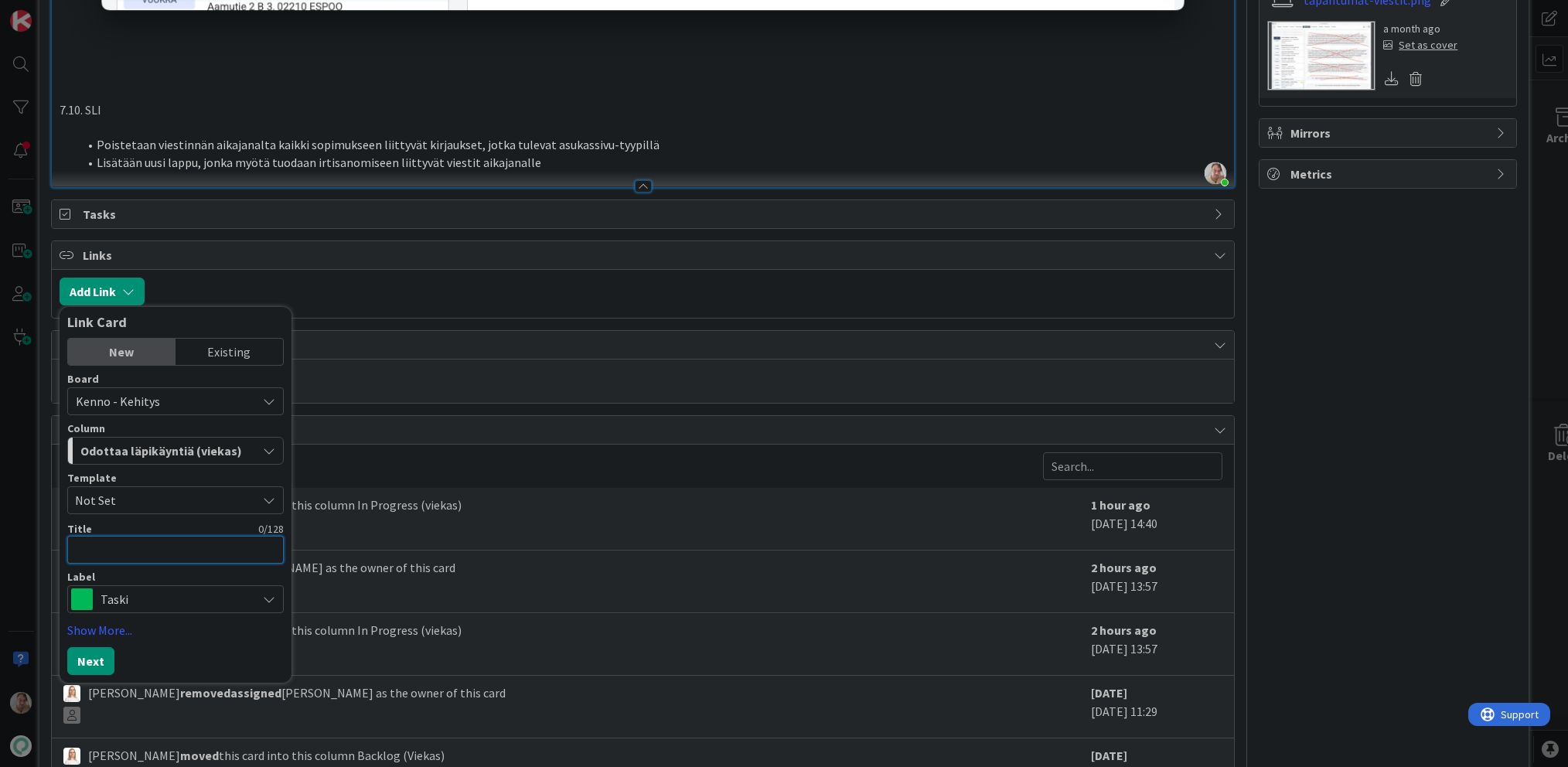
scroll to position [1263, 0]
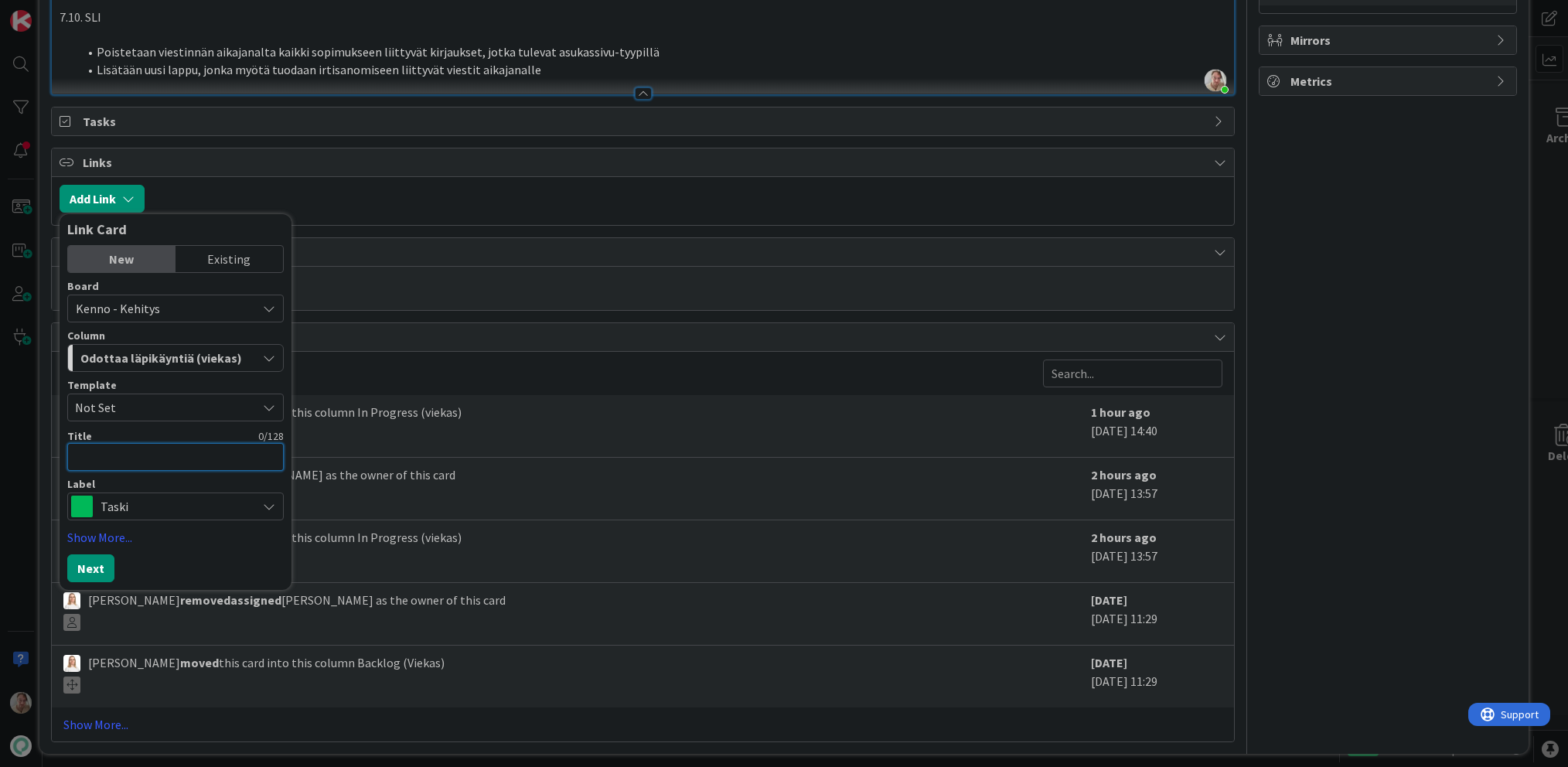
type textarea "x"
type textarea "Tu"
type textarea "x"
type textarea "[PERSON_NAME]"
type textarea "x"
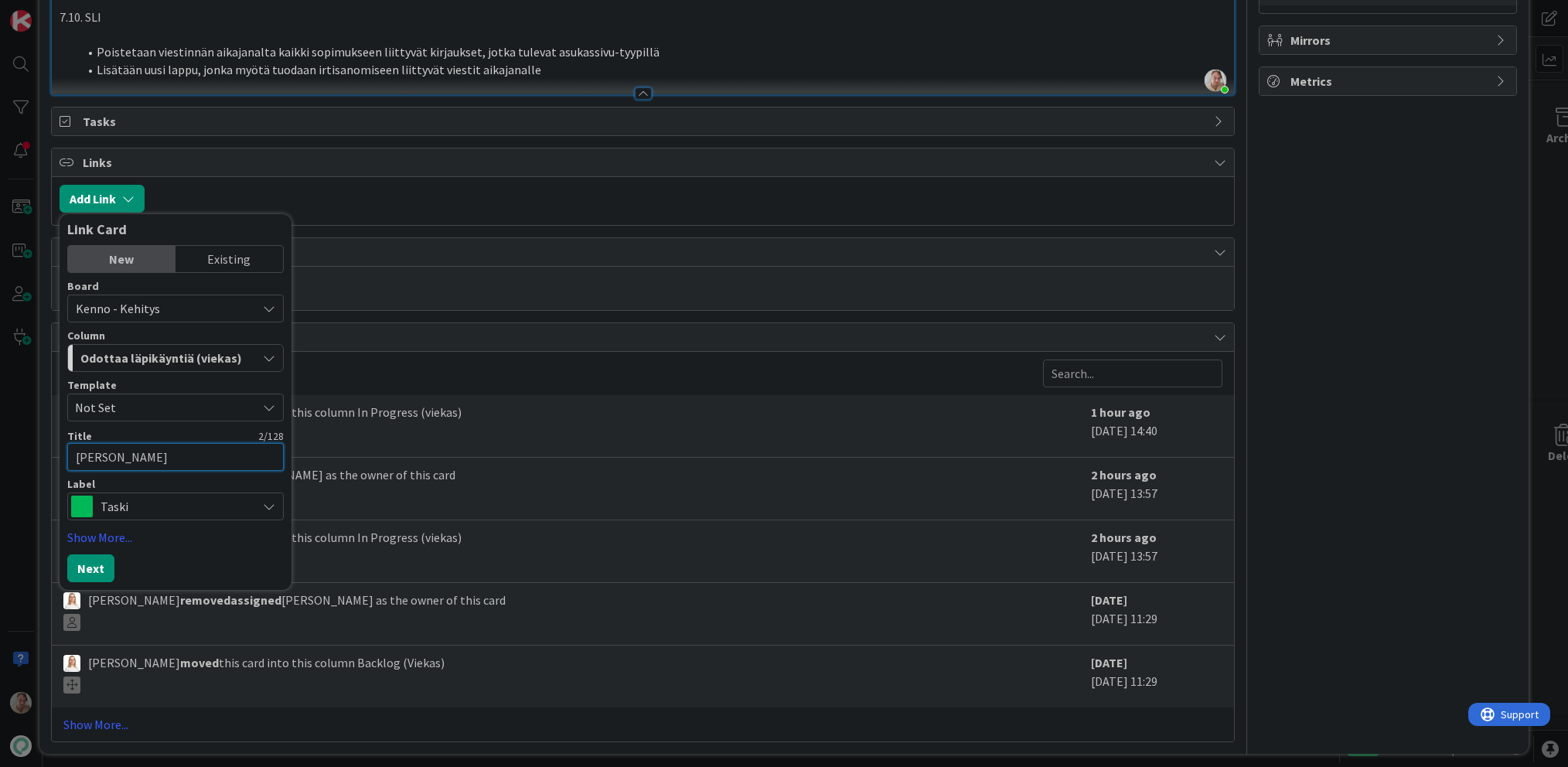
type textarea "Tuod"
type textarea "x"
type textarea "Tuoda"
type textarea "x"
type textarea "Tuodaa"
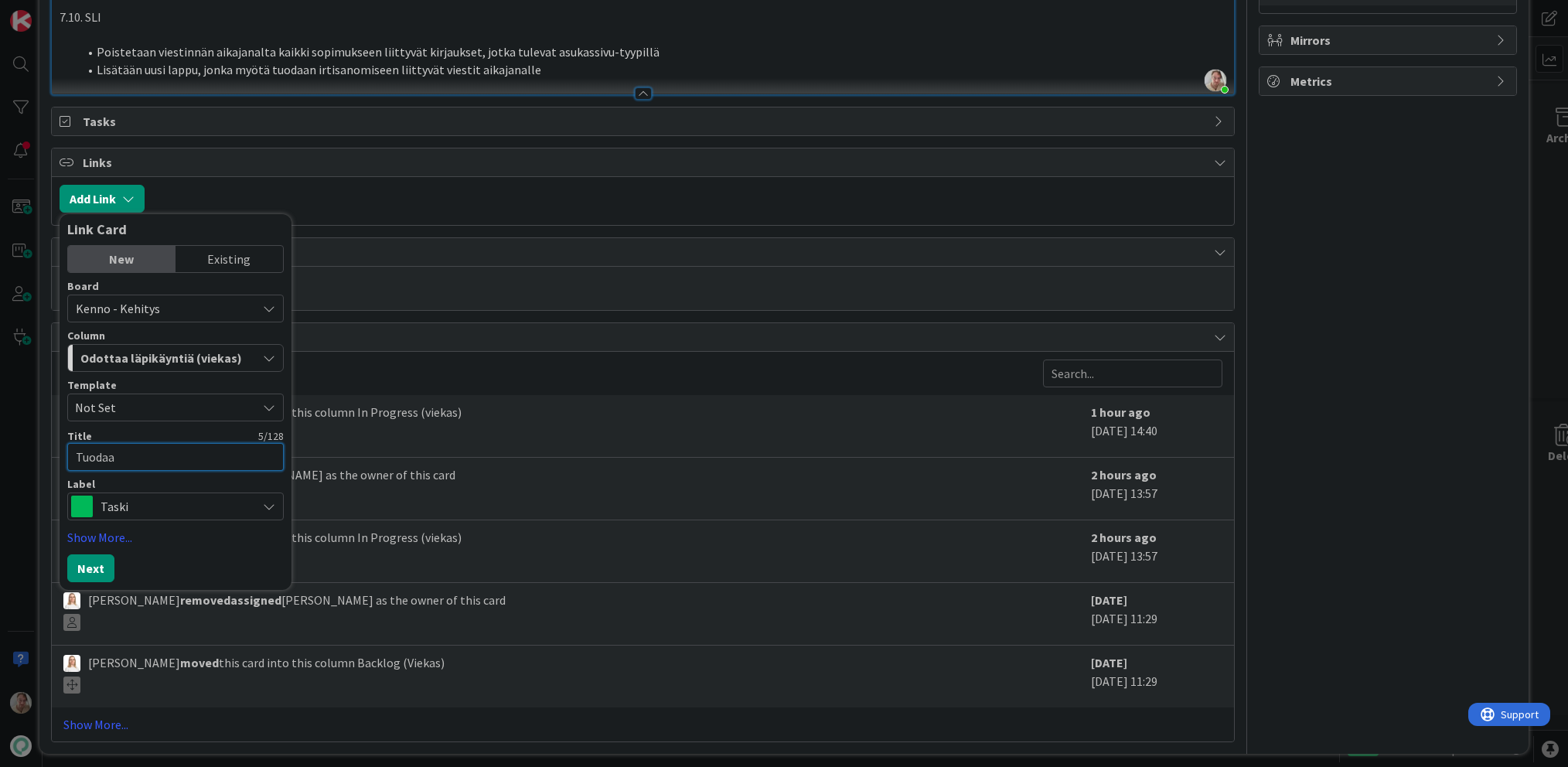
type textarea "x"
type textarea "Tuodaan"
type textarea "x"
type textarea "Tuodaan"
type textarea "x"
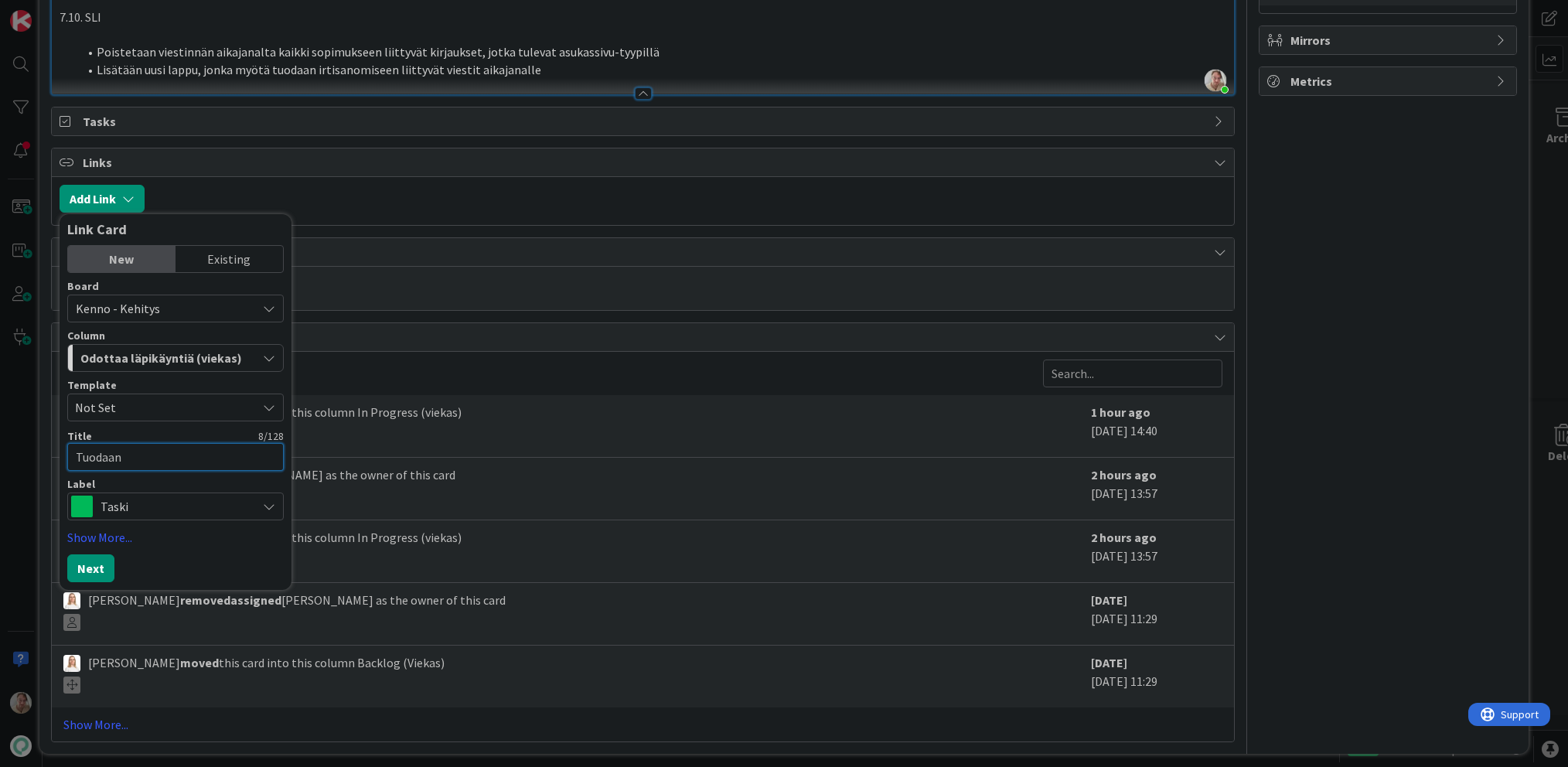
type textarea "Tuodaan v"
type textarea "x"
type textarea "Tuodaan vi"
type textarea "x"
type textarea "Tuodaan vie"
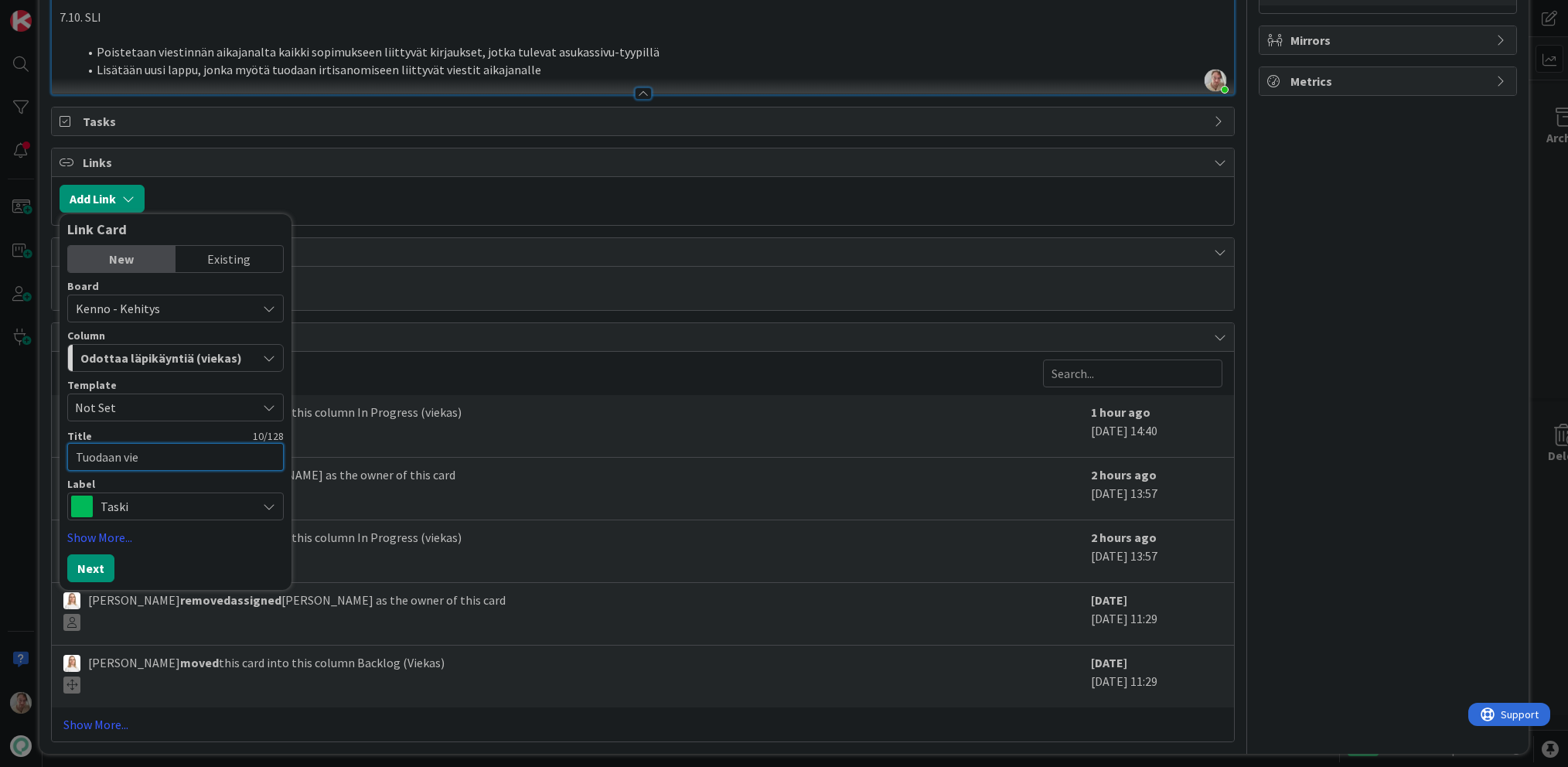
type textarea "x"
type textarea "Tuodaan vies"
type textarea "x"
type textarea "Tuodaan viest"
type textarea "x"
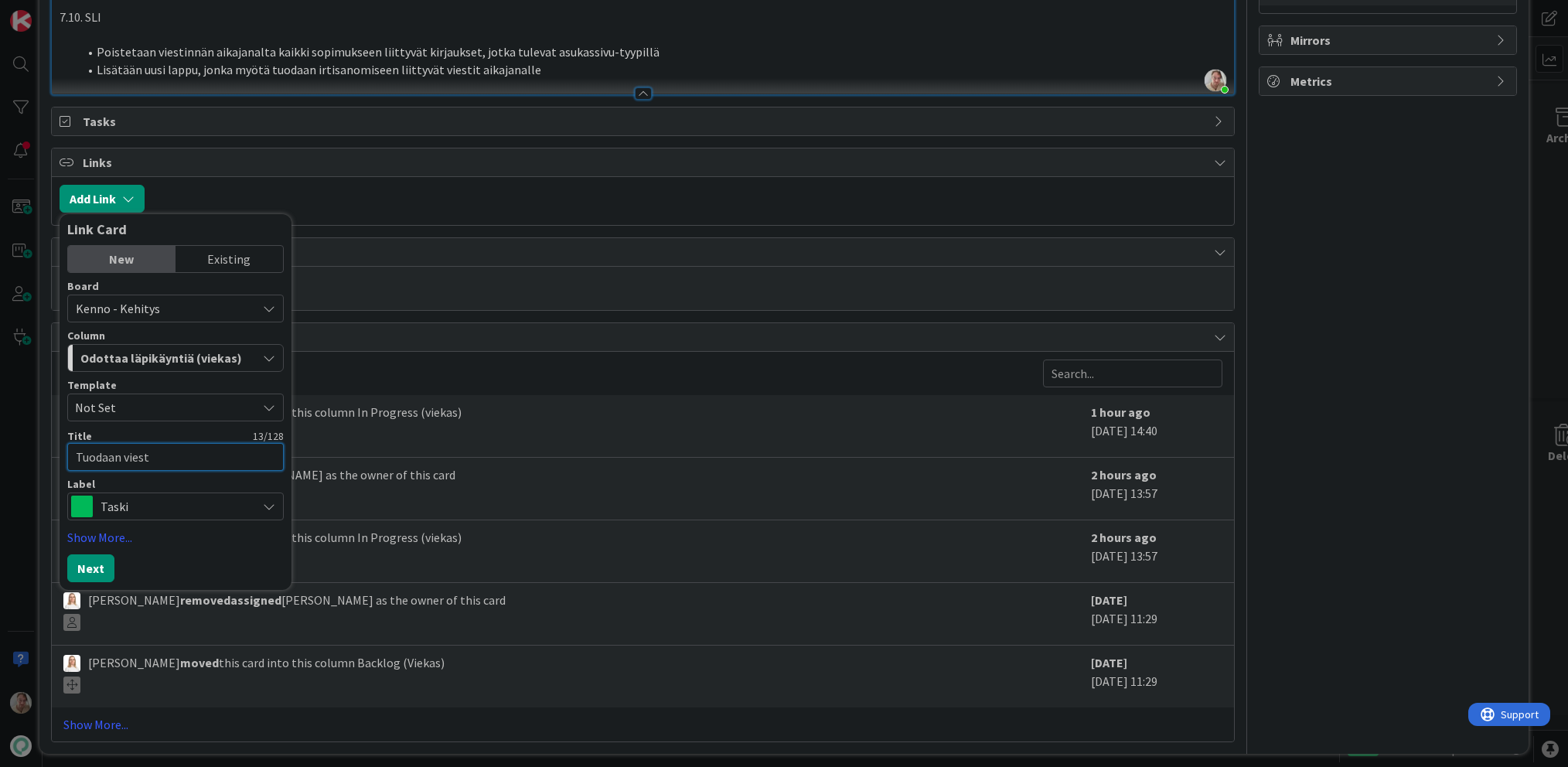
type textarea "Tuodaan viesti"
type textarea "x"
type textarea "Tuodaan viestin"
type textarea "x"
type textarea "Tuodaan viestinn"
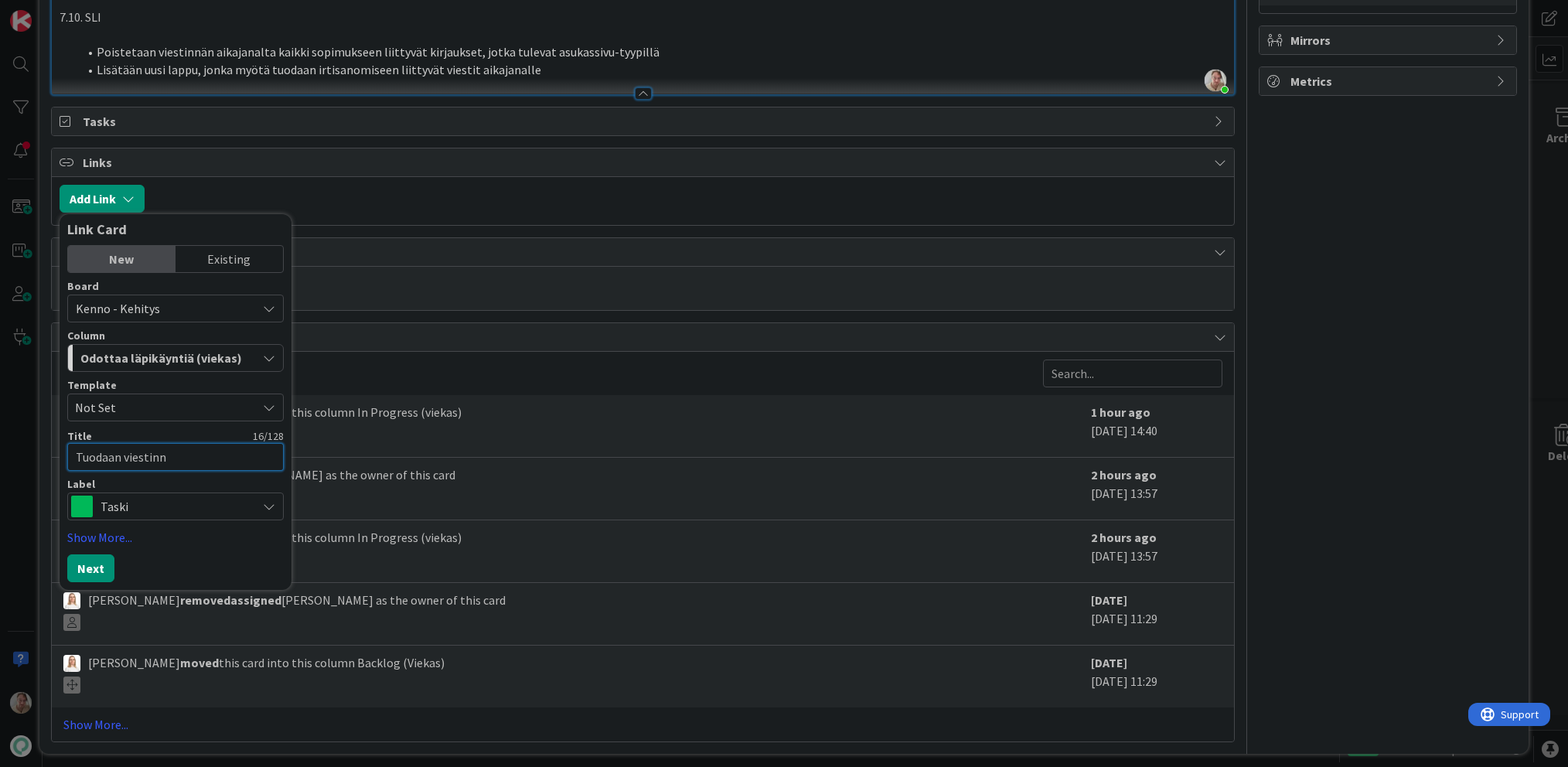
type textarea "x"
type textarea "Tuodaan viestinnä"
type textarea "x"
type textarea "Tuodaan viestinnän"
type textarea "x"
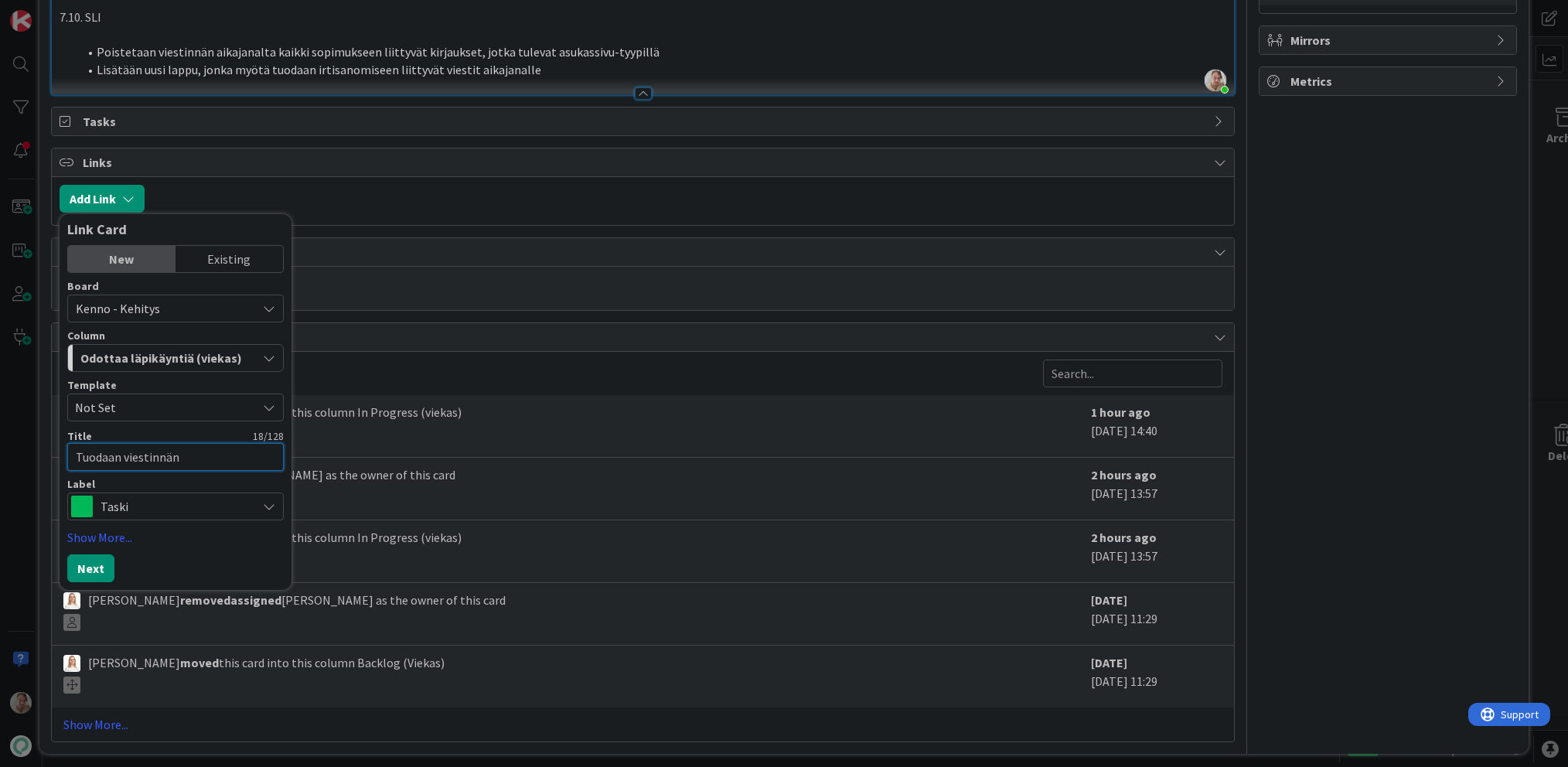
type textarea "Tuodaan viestinnän"
type textarea "x"
type textarea "Tuodaan viestinnän"
type textarea "x"
type textarea "Tuodaan viestinnä"
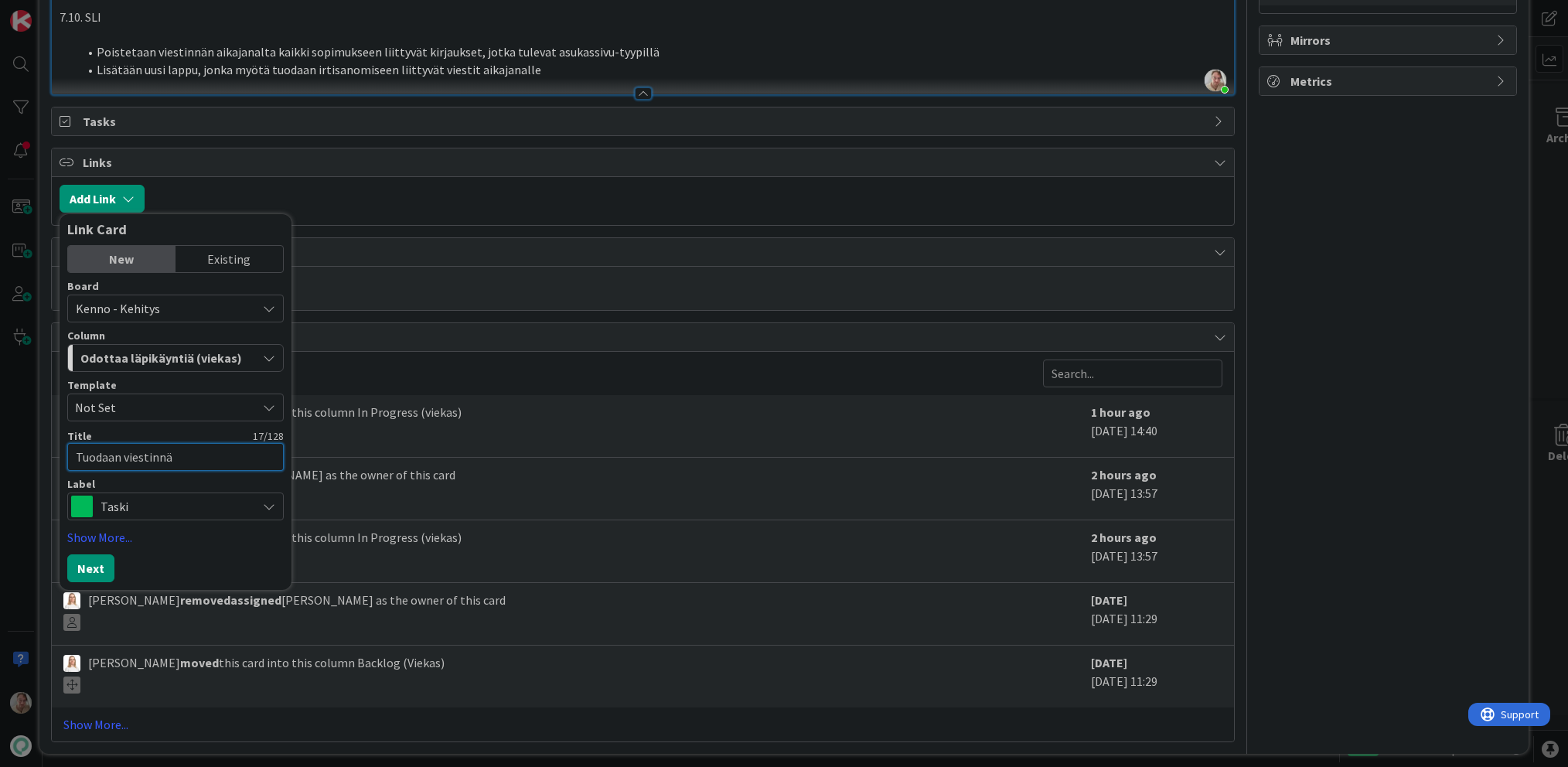
type textarea "x"
type textarea "Tuodaan viestinn"
type textarea "x"
type textarea "Tuodaan viestin"
type textarea "x"
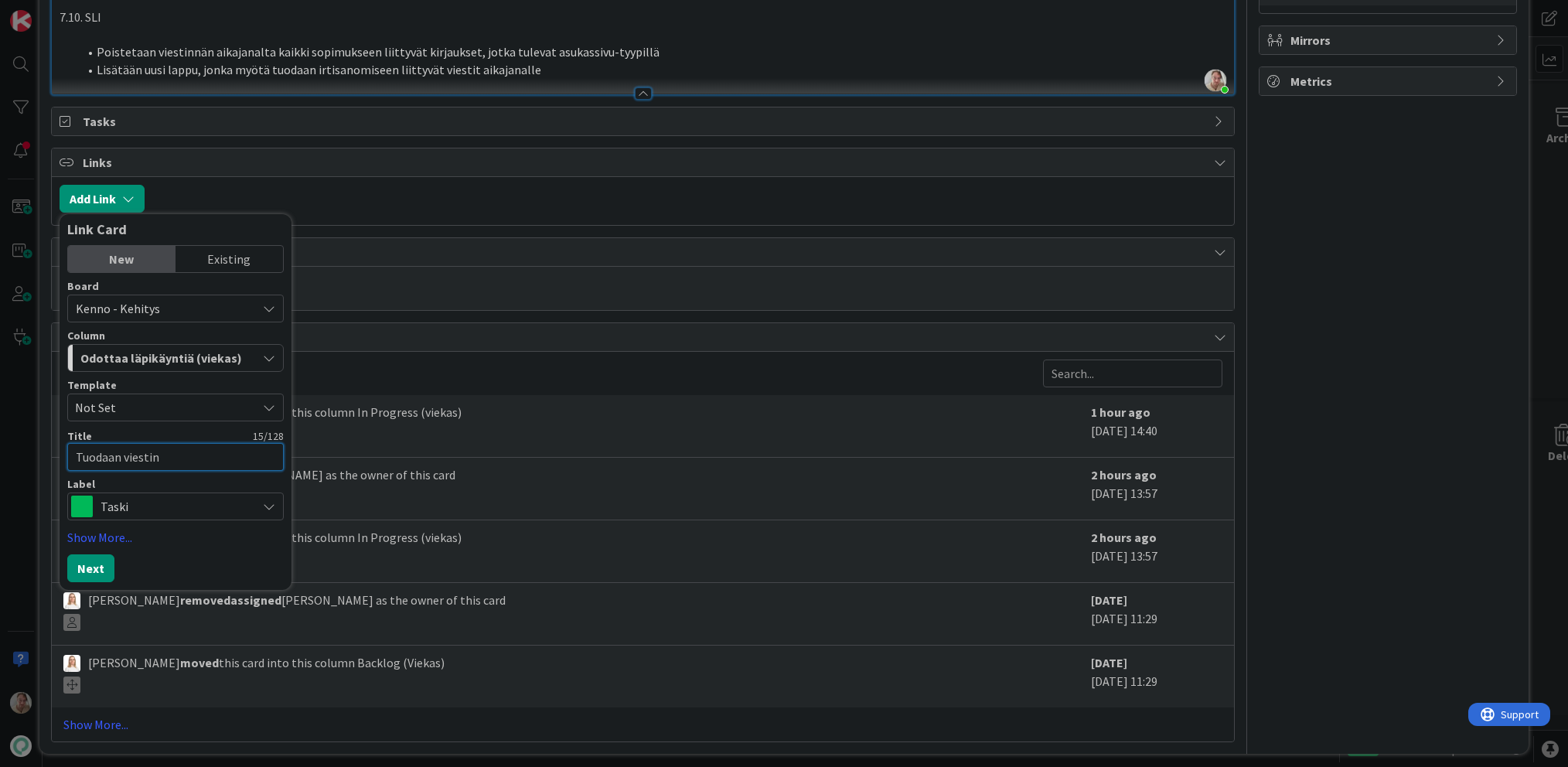
type textarea "Tuodaan viesti"
type textarea "x"
type textarea "Tuodaan viest"
type textarea "x"
type textarea "Tuodaan vies"
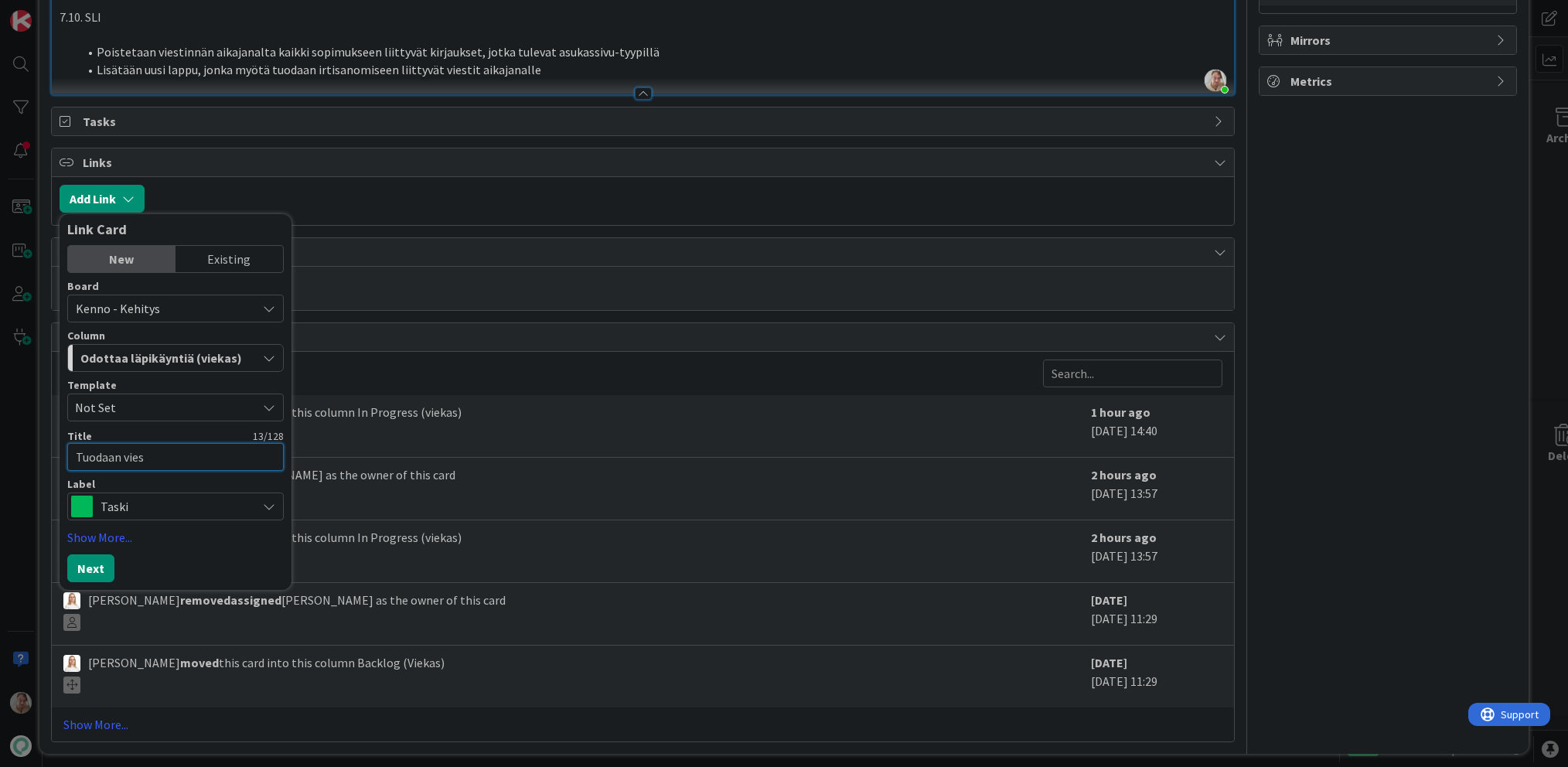
type textarea "x"
type textarea "Tuodaan vie"
type textarea "x"
type textarea "Tuodaan vi"
type textarea "x"
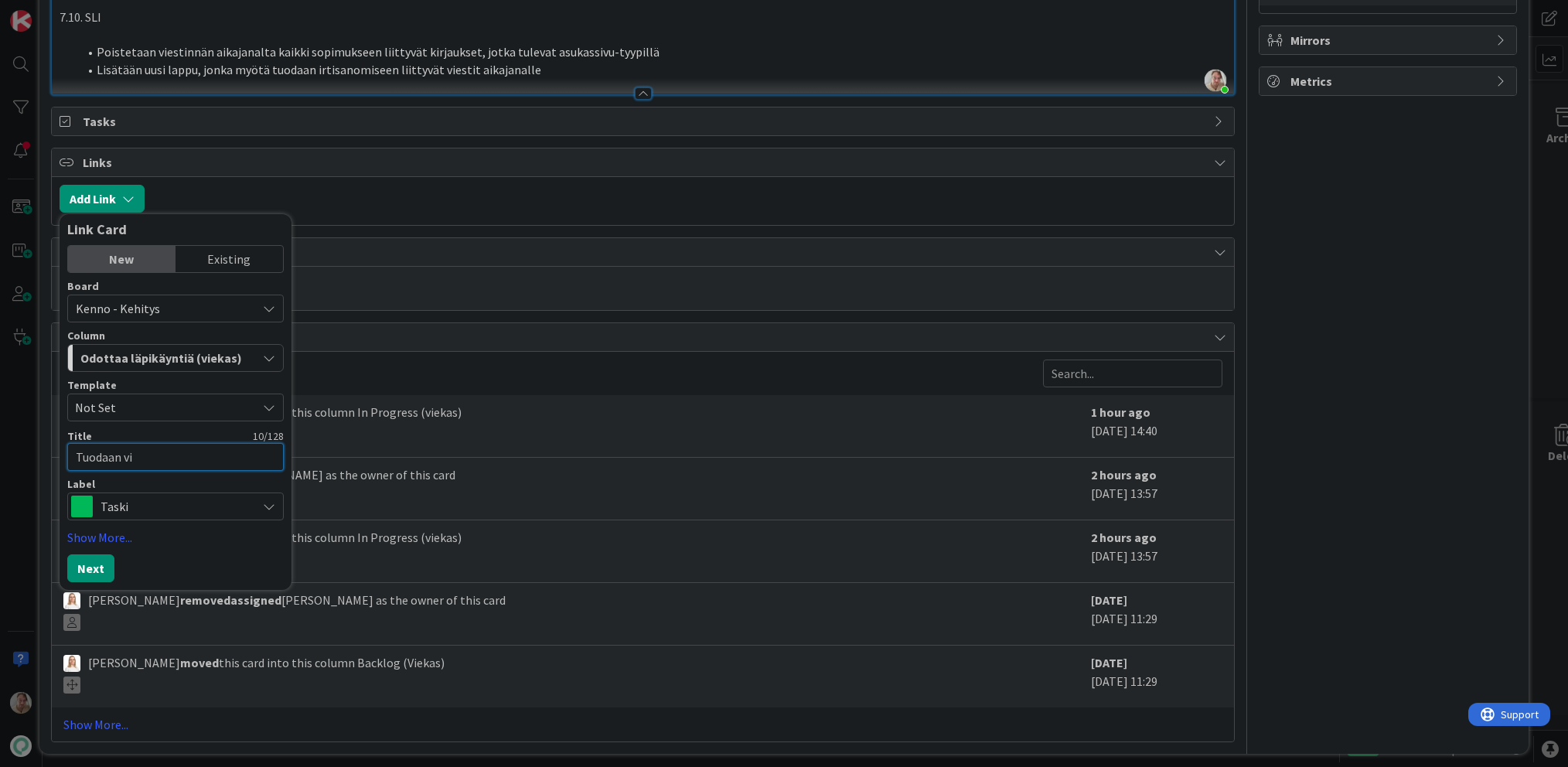
type textarea "Tuodaan v"
type textarea "x"
type textarea "Tuodaan"
type textarea "x"
type textarea "Tuodaan i"
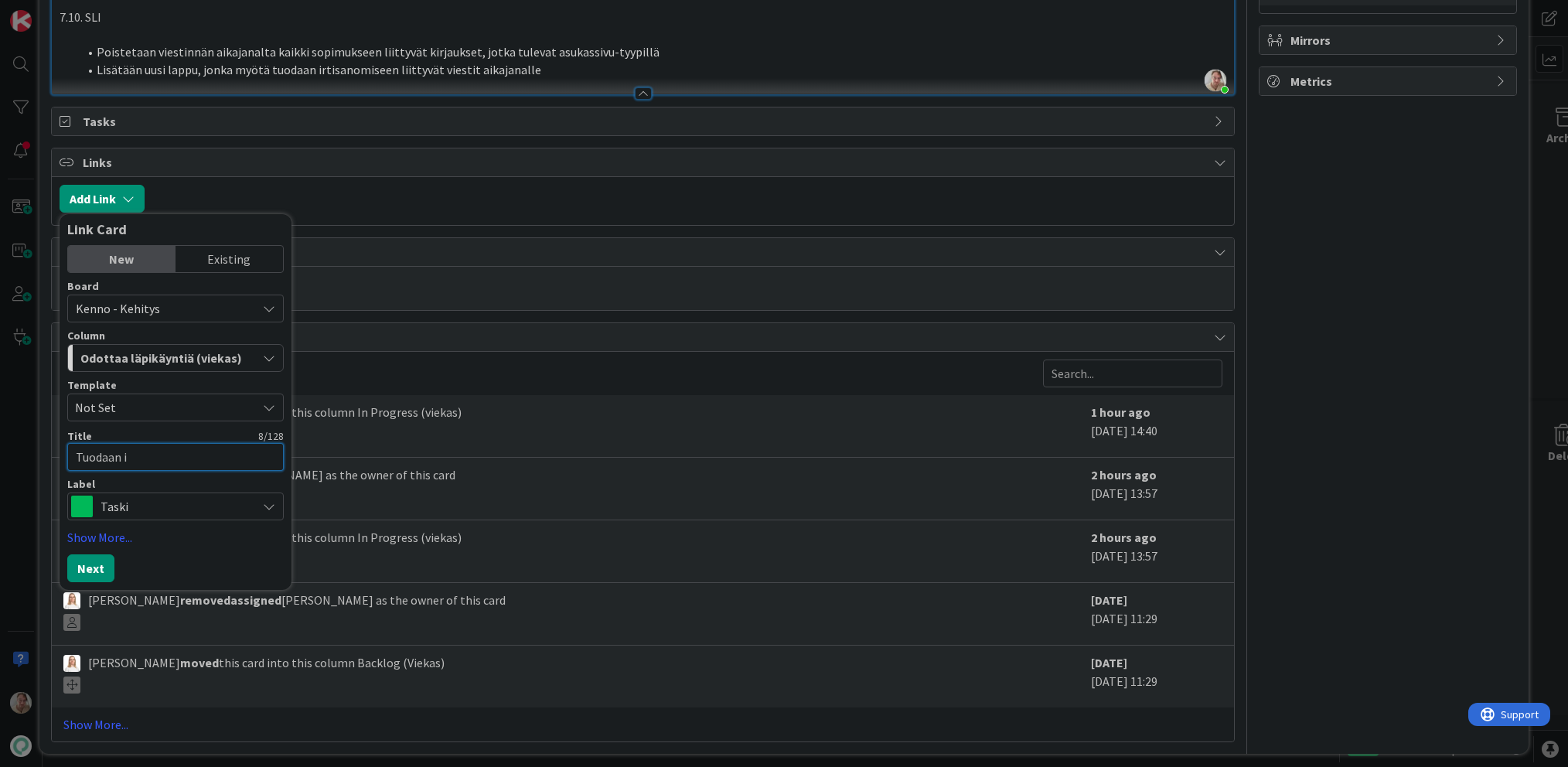
type textarea "x"
type textarea "Tuodaan ir"
type textarea "x"
type textarea "Tuodaan irt"
type textarea "x"
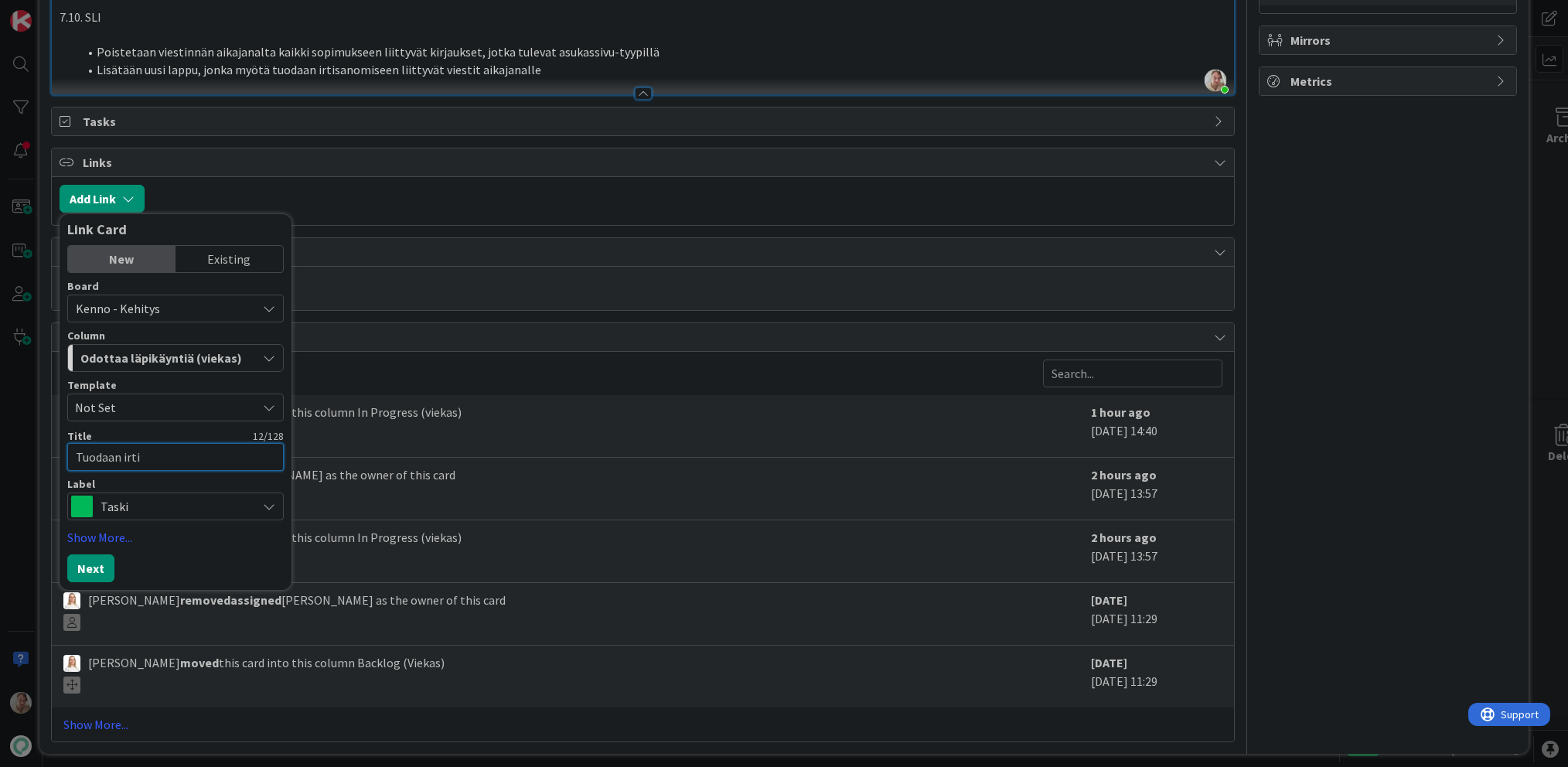
type textarea "Tuodaan irtis"
type textarea "x"
type textarea "Tuodaan irtisa"
type textarea "x"
type textarea "Tuodaan irtisan"
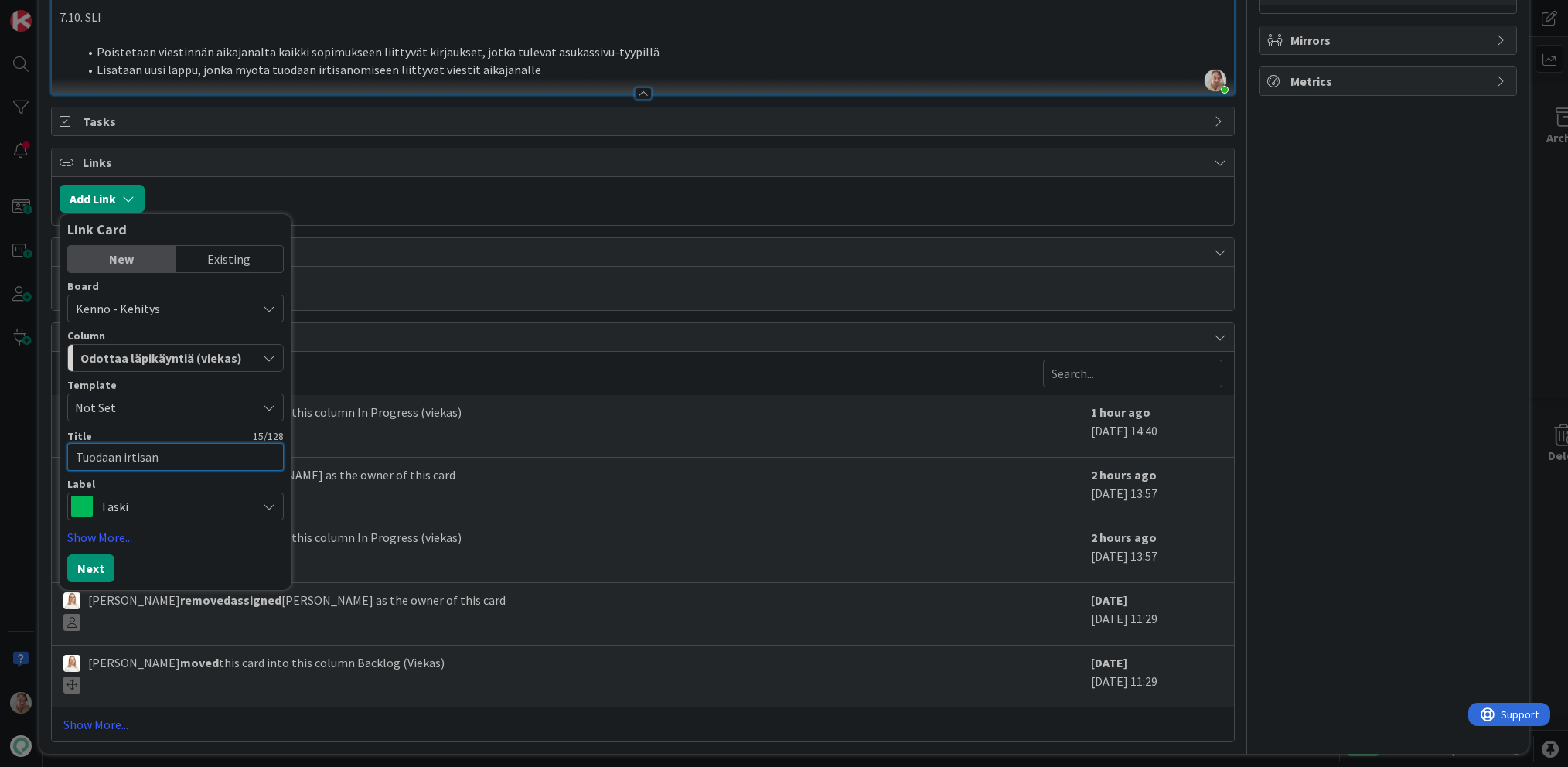
type textarea "x"
type textarea "Tuodaan irtisano"
type textarea "x"
type textarea "Tuodaan irtisanom"
type textarea "x"
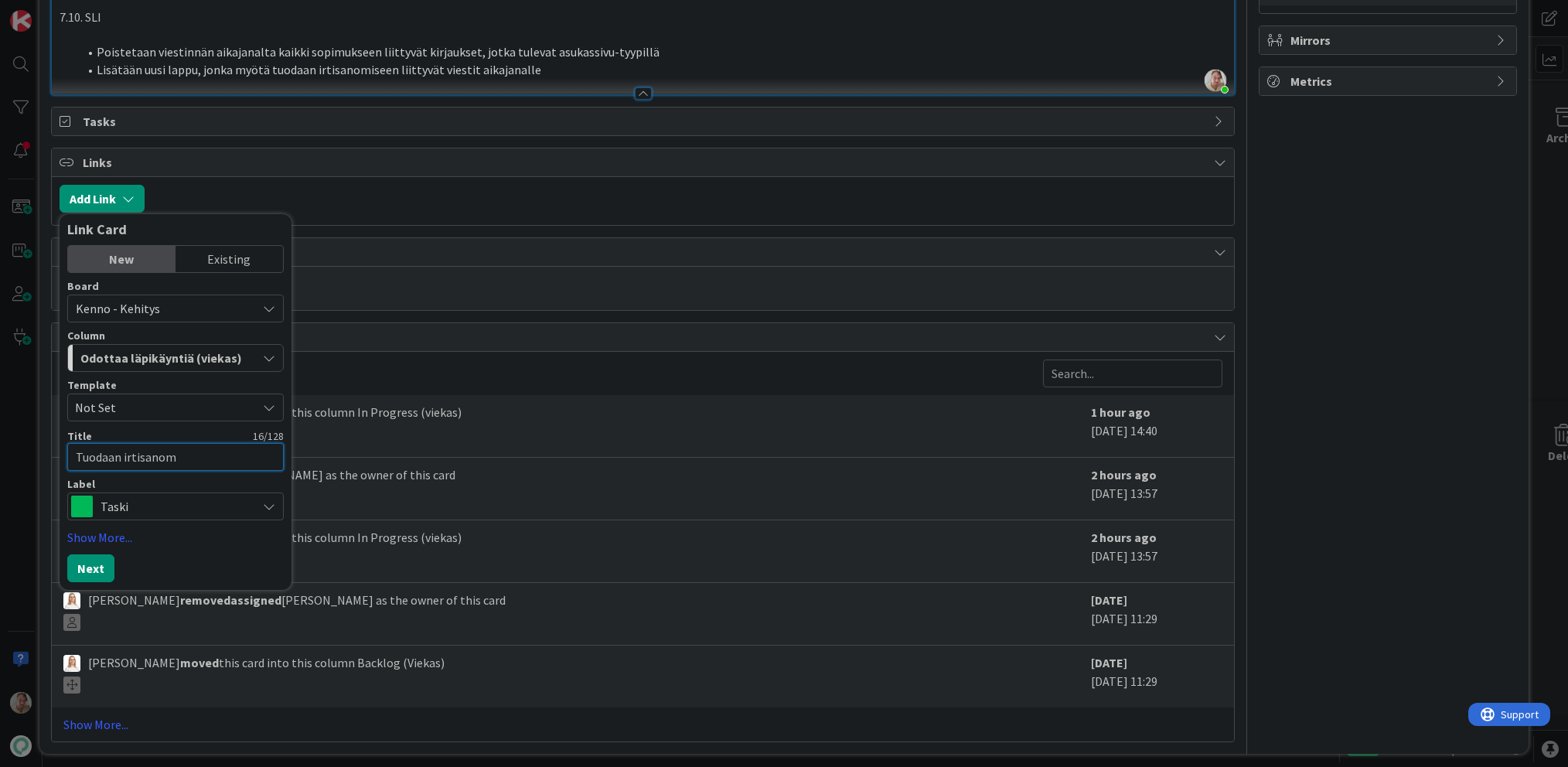
type textarea "Tuodaan irtisanomi"
type textarea "x"
type textarea "Tuodaan irtisanomis"
type textarea "x"
type textarea "Tuodaan irtisanomisp"
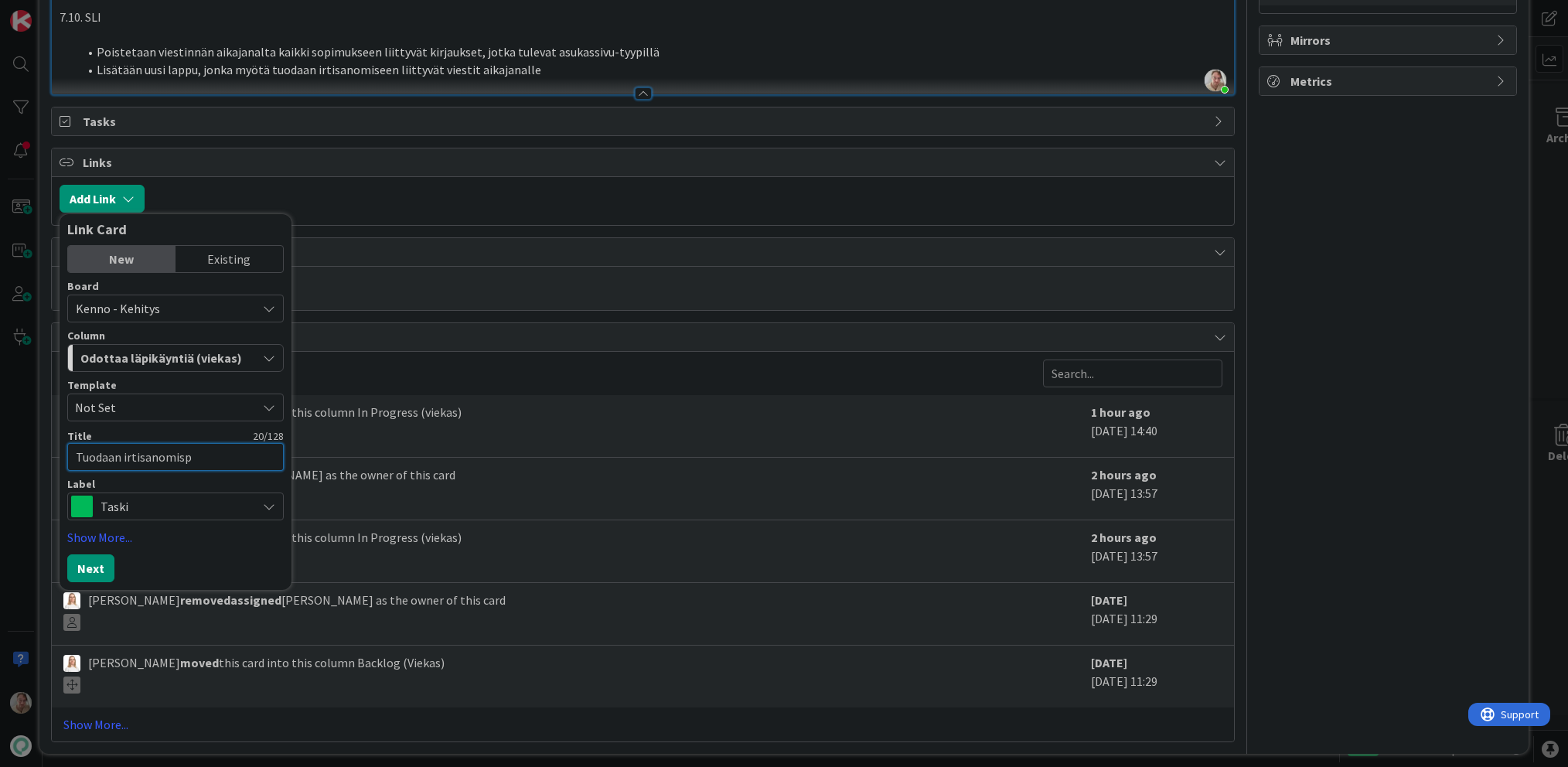
type textarea "x"
type textarea "Tuodaan irtisanomispr"
type textarea "x"
type textarea "Tuodaan irtisanomispro"
type textarea "x"
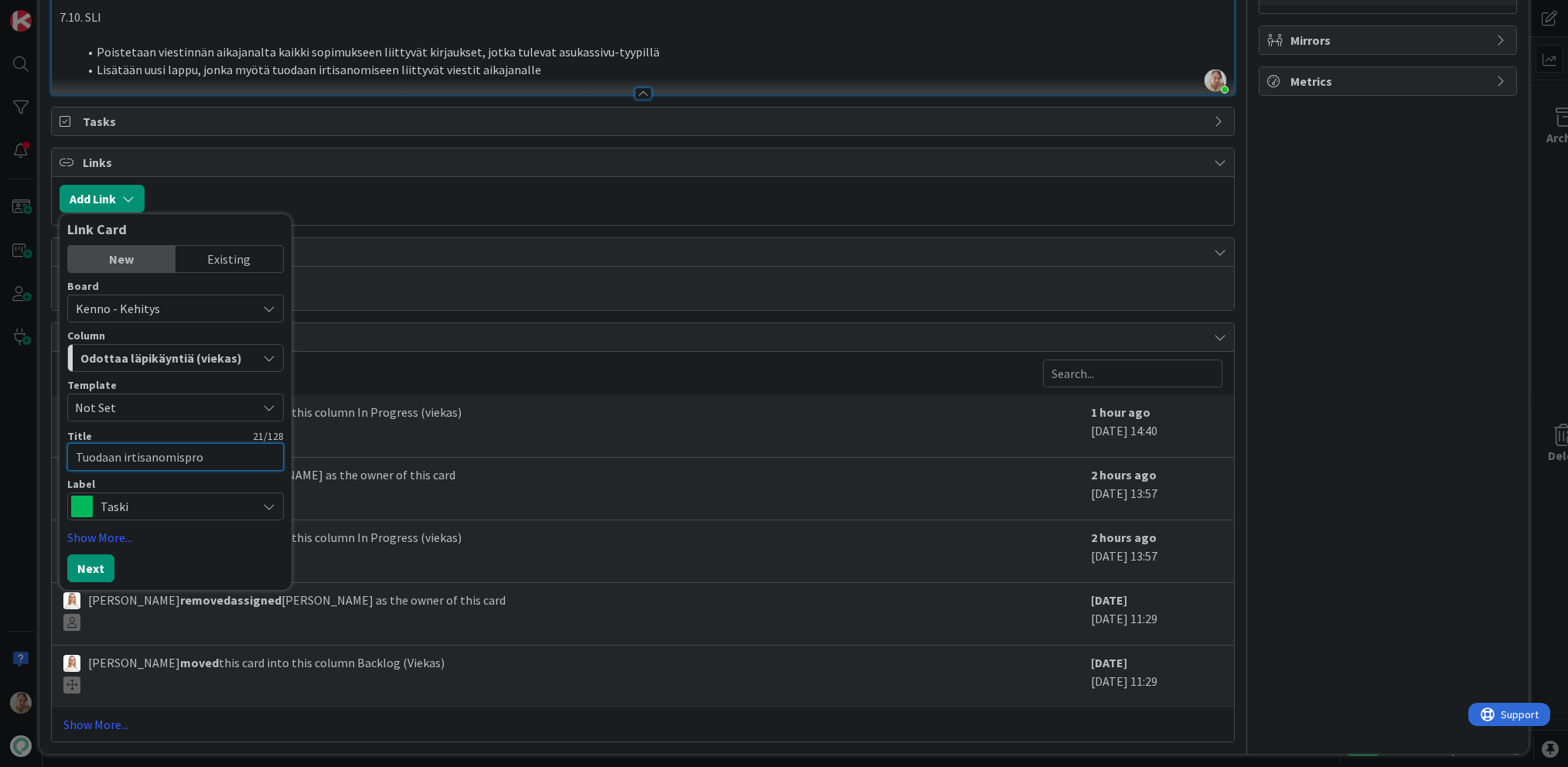
type textarea "Tuodaan irtisanomispros"
type textarea "x"
type textarea "Tuodaan irtisanomisprose"
type textarea "x"
type textarea "Tuodaan irtisanomisproses"
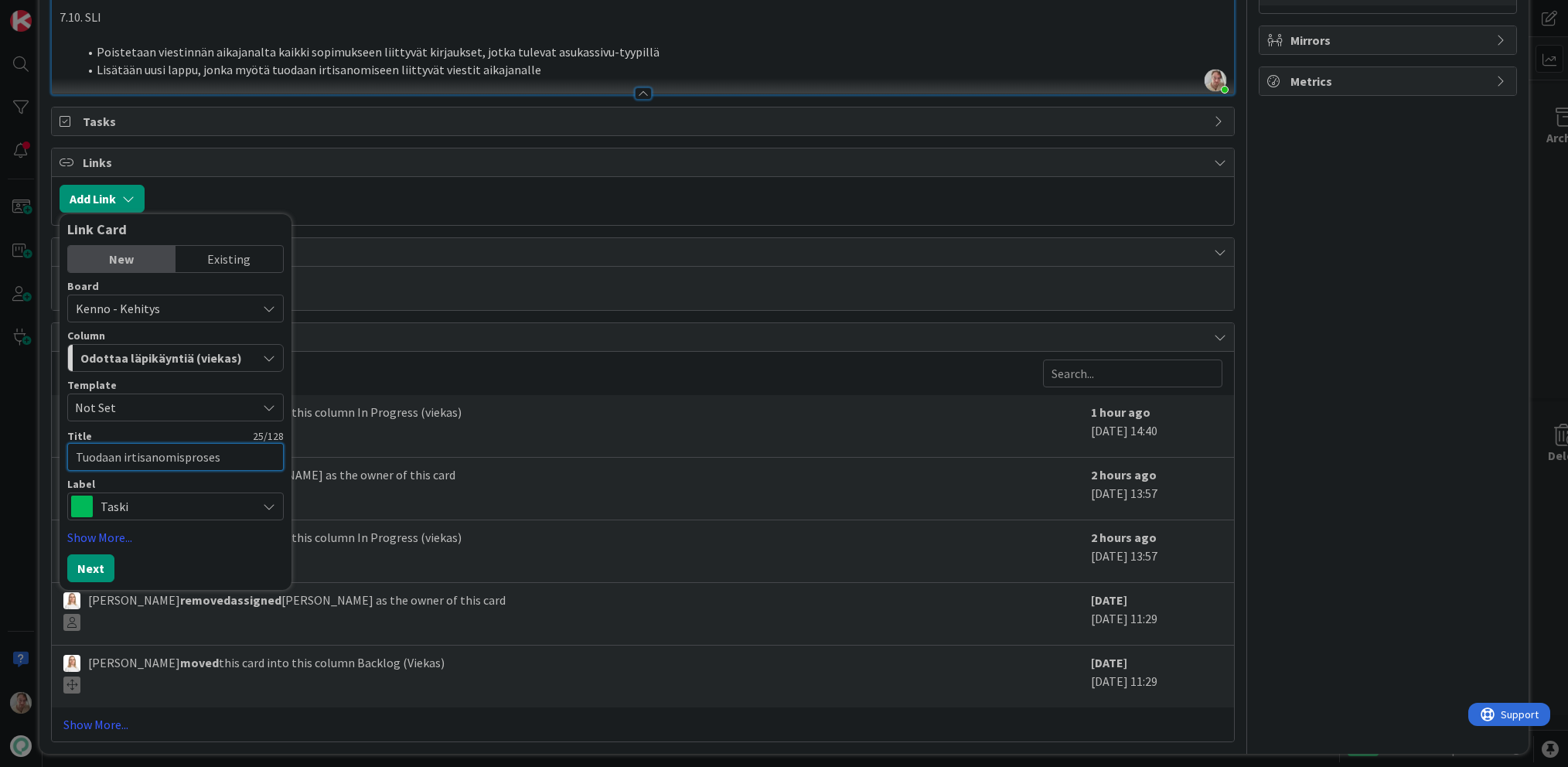
type textarea "x"
type textarea "Tuodaan irtisanomisprosess"
type textarea "x"
type textarea "Tuodaan irtisanomisprosessi"
type textarea "x"
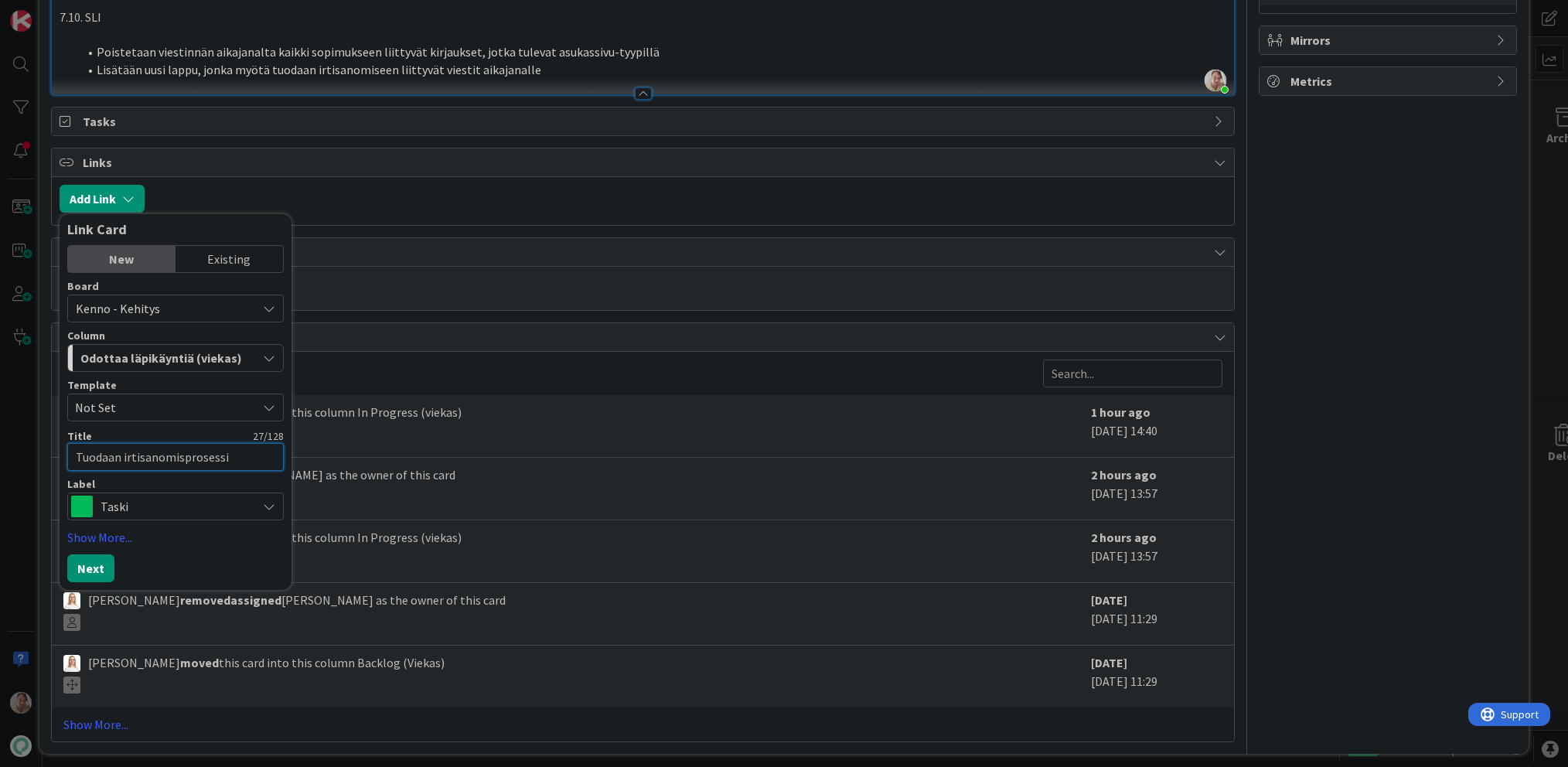
type textarea "Tuodaan irtisanomisprosessii"
type textarea "x"
type textarea "Tuodaan irtisanomisprosessiin"
type textarea "x"
type textarea "Tuodaan irtisanomisprosessiin"
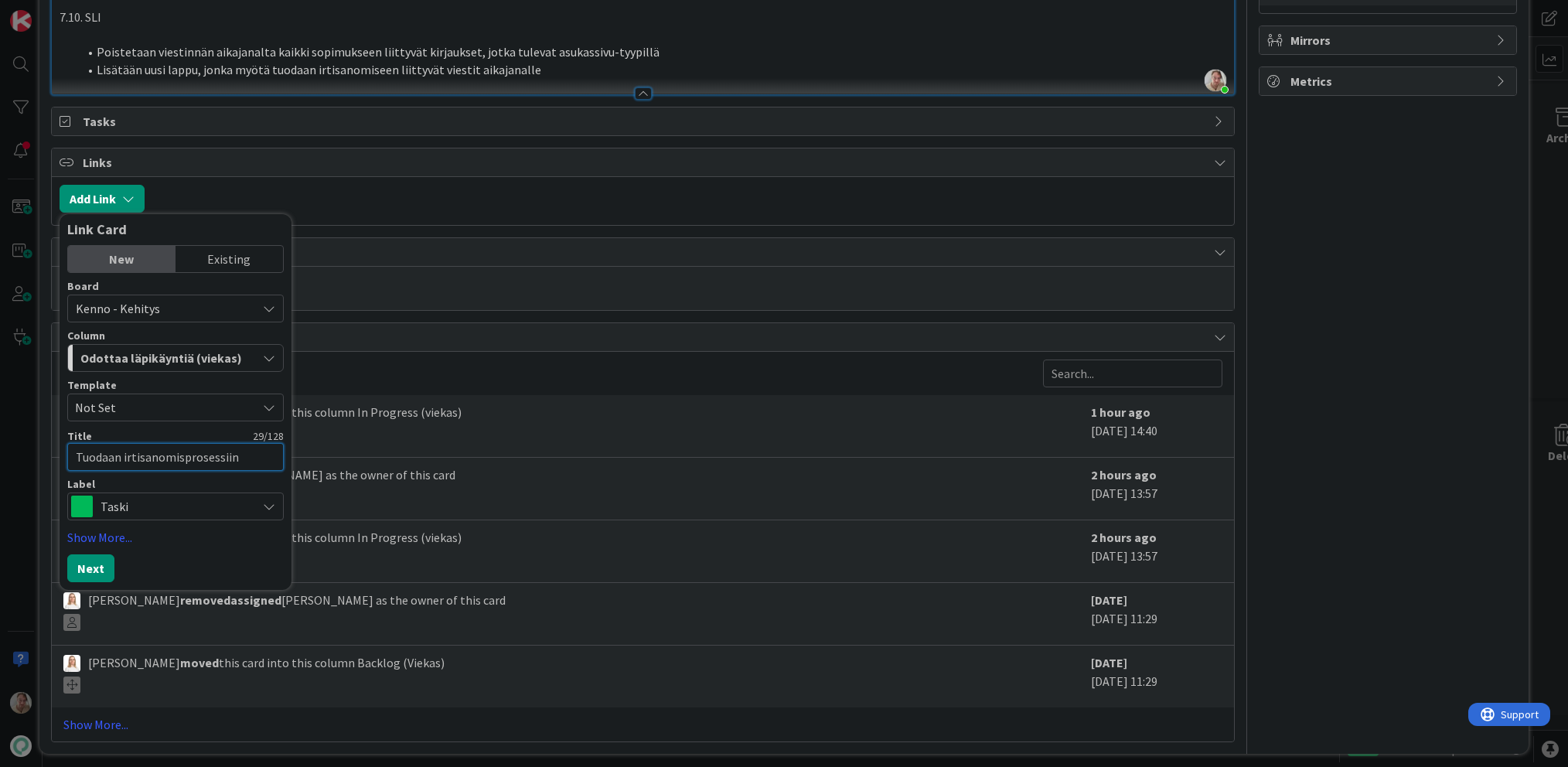
type textarea "x"
type textarea "Tuodaan irtisanomisprosessiin l"
type textarea "x"
type textarea "Tuodaan irtisanomisprosessiin li"
type textarea "x"
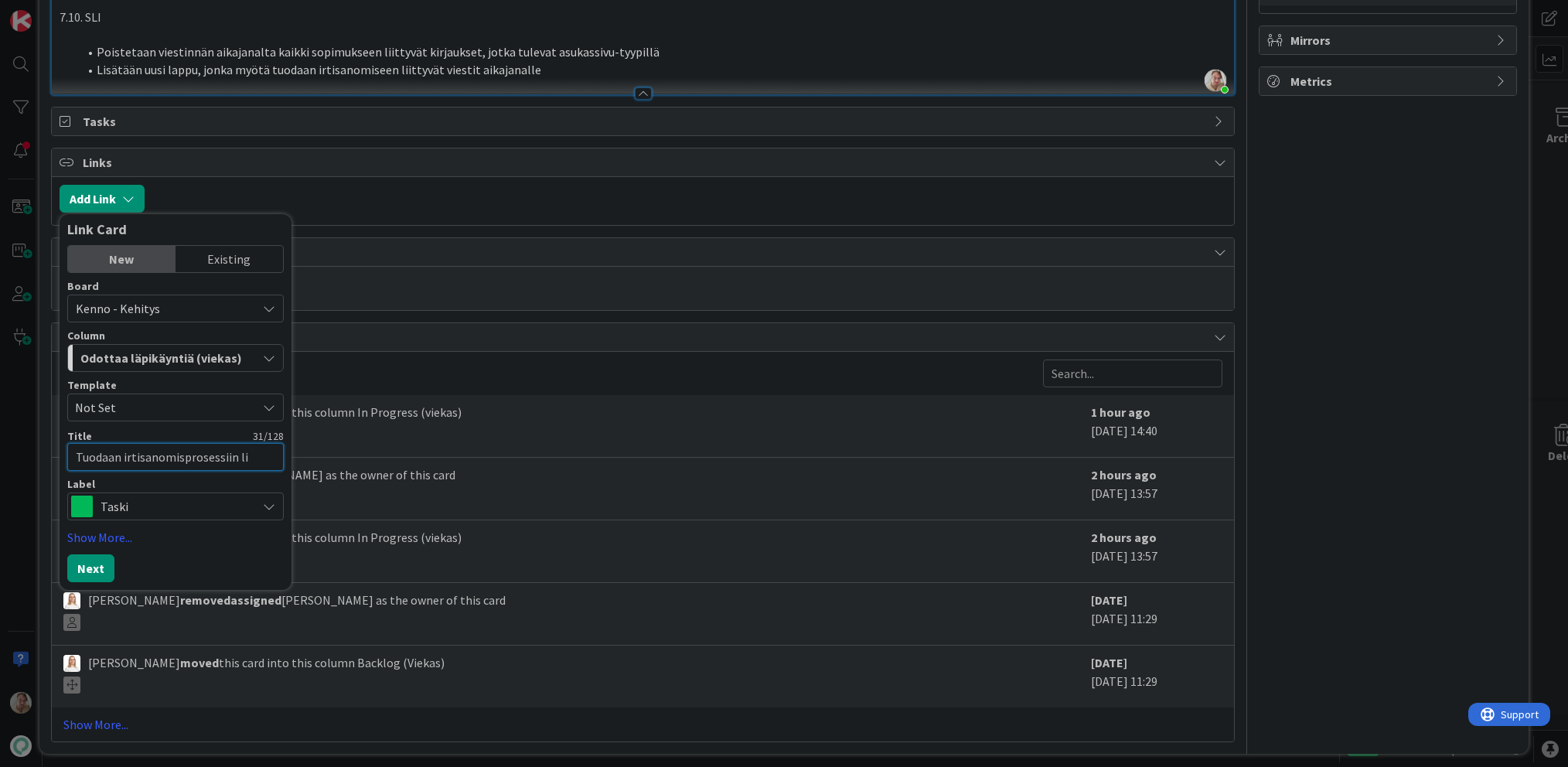
type textarea "Tuodaan irtisanomisprosessiin lii"
type textarea "x"
type textarea "Tuodaan irtisanomisprosessiin liit"
type textarea "x"
type textarea "Tuodaan irtisanomisprosessiin liitt"
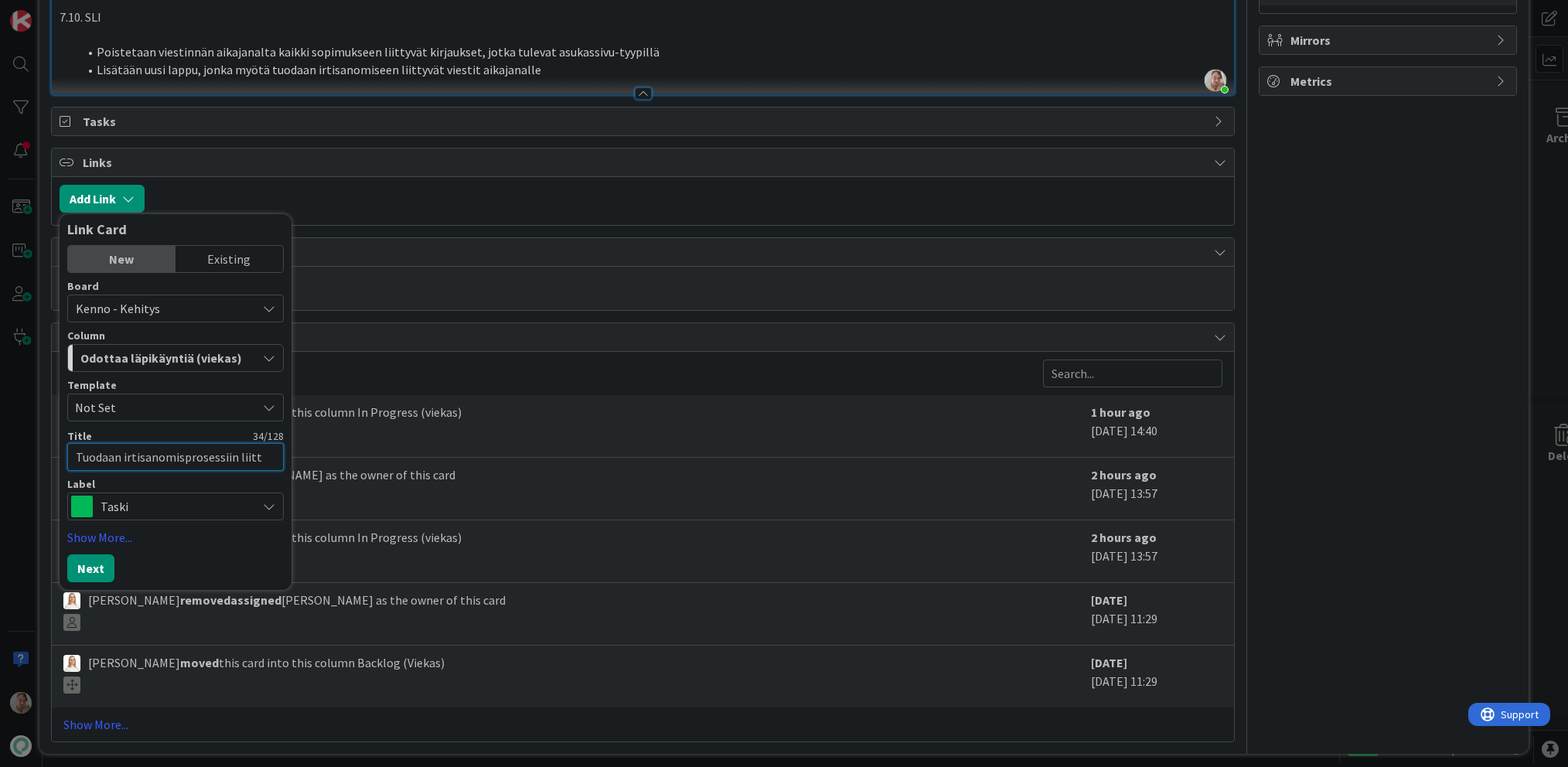
type textarea "x"
type textarea "Tuodaan irtisanomisprosessiin liitty"
type textarea "x"
type textarea "Tuodaan irtisanomisprosessiin liittyv"
type textarea "x"
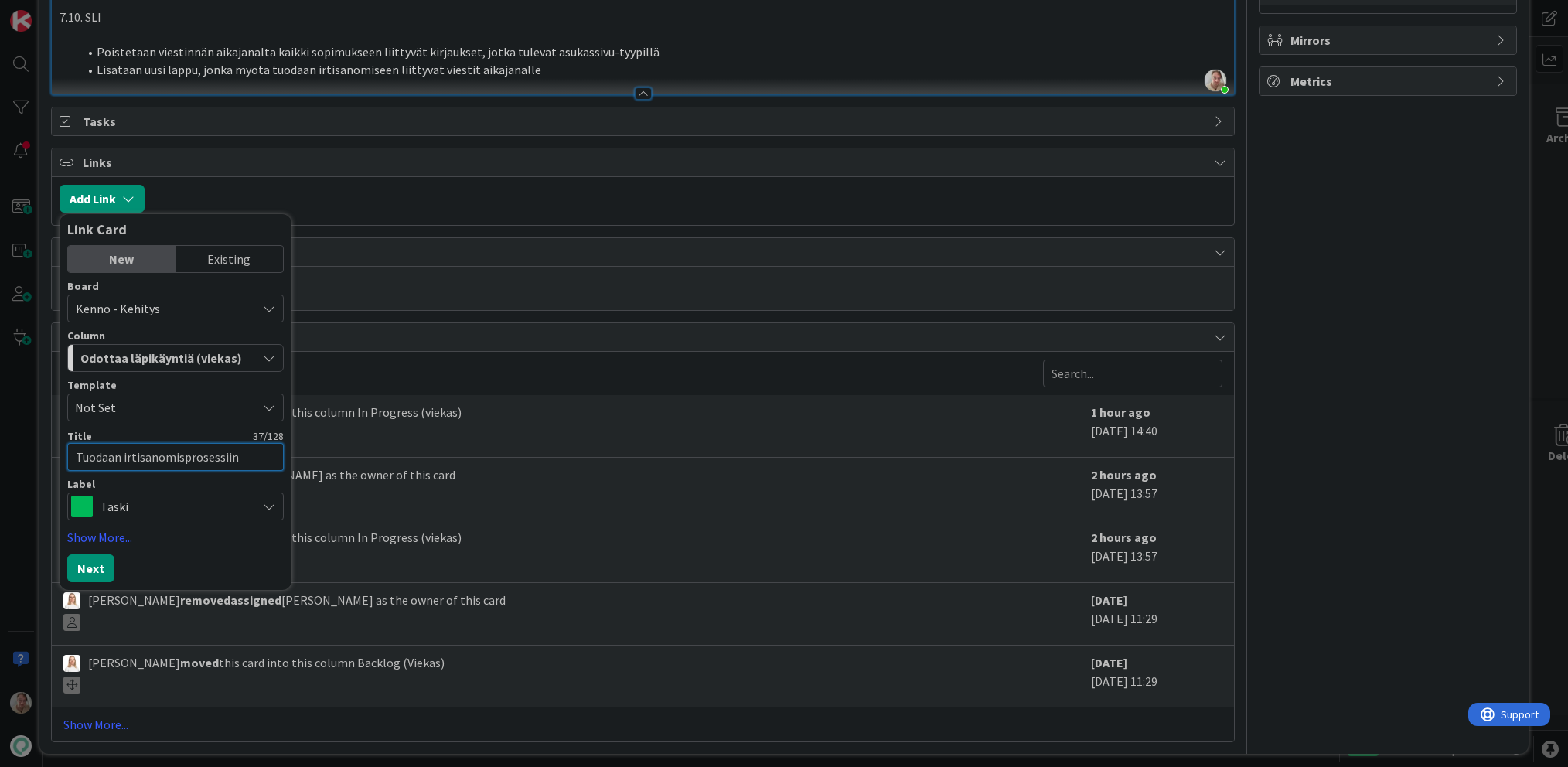
type textarea "Tuodaan irtisanomisprosessiin liittyvät"
type textarea "x"
type textarea "Tuodaan irtisanomisprosessiin liittyvät"
type textarea "x"
type textarea "Tuodaan irtisanomisprosessiin liittyvät s"
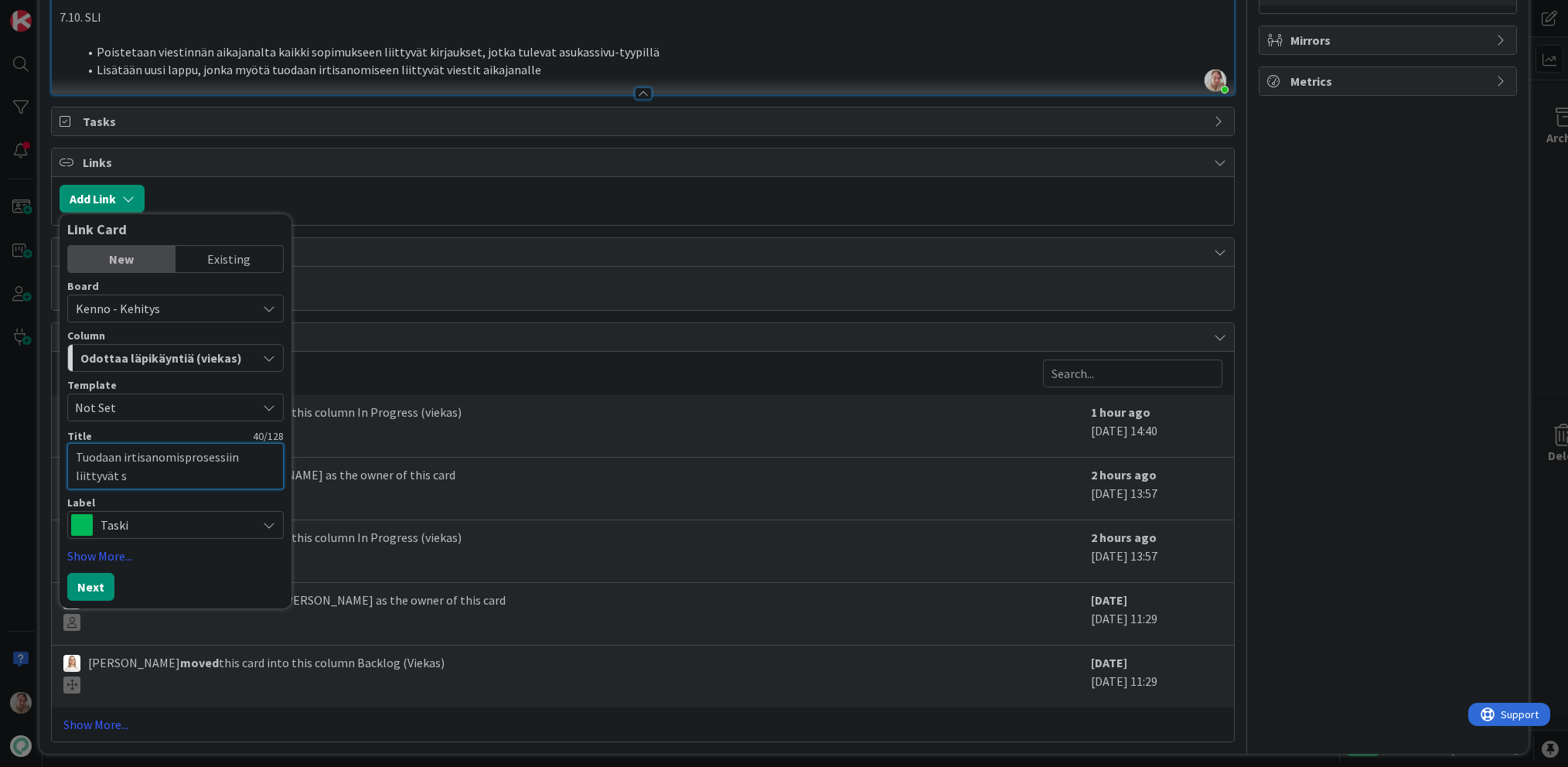
type textarea "x"
type textarea "Tuodaan irtisanomisprosessiin liittyvät sä"
type textarea "x"
type textarea "Tuodaan irtisanomisprosessiin liittyvät säh"
type textarea "x"
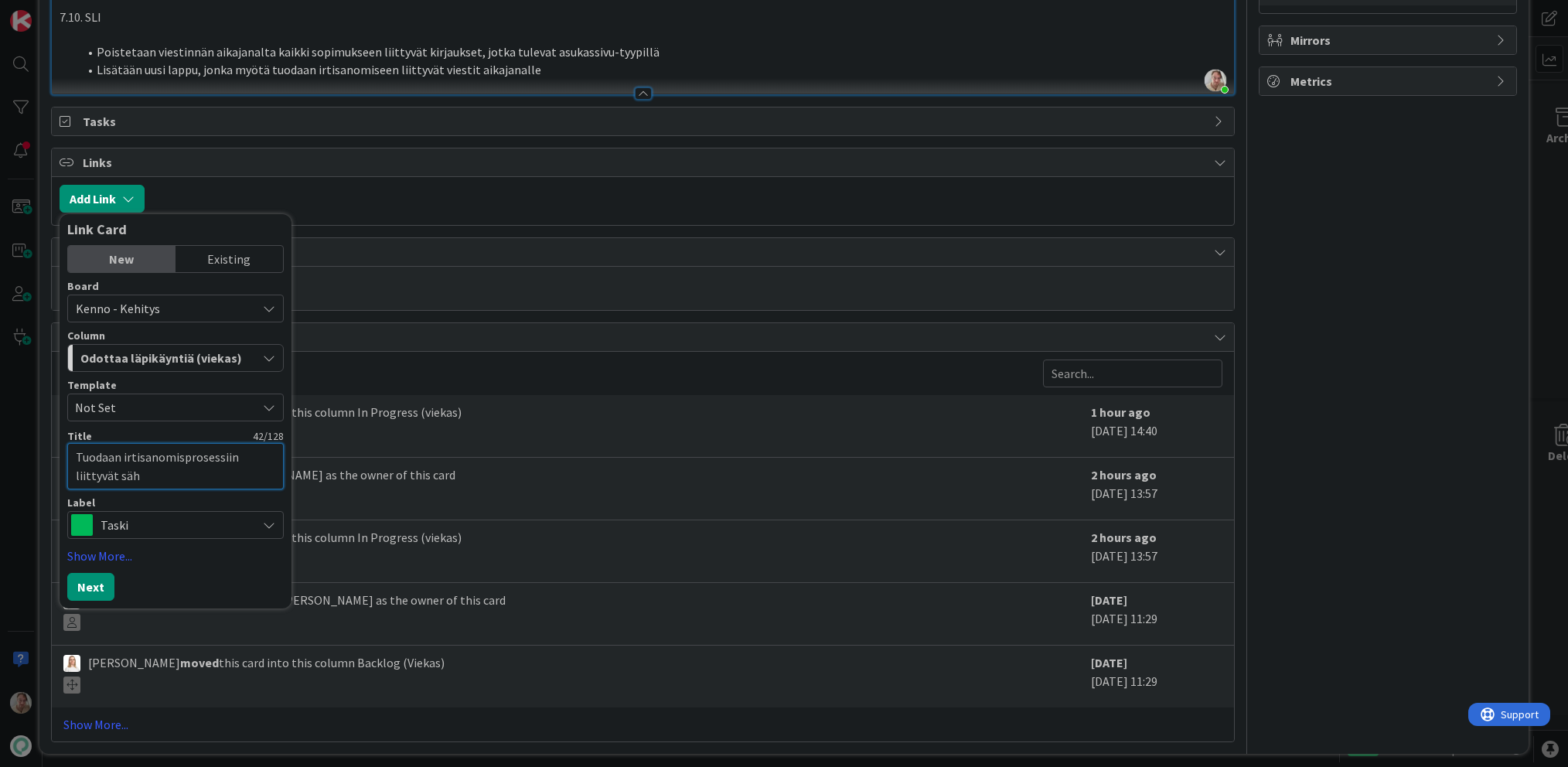
type textarea "Tuodaan irtisanomisprosessiin liittyvät sähk"
type textarea "x"
type textarea "Tuodaan irtisanomisprosessiin liittyvät sähkö"
type textarea "x"
type textarea "Tuodaan irtisanomisprosessiin liittyvät sähköp"
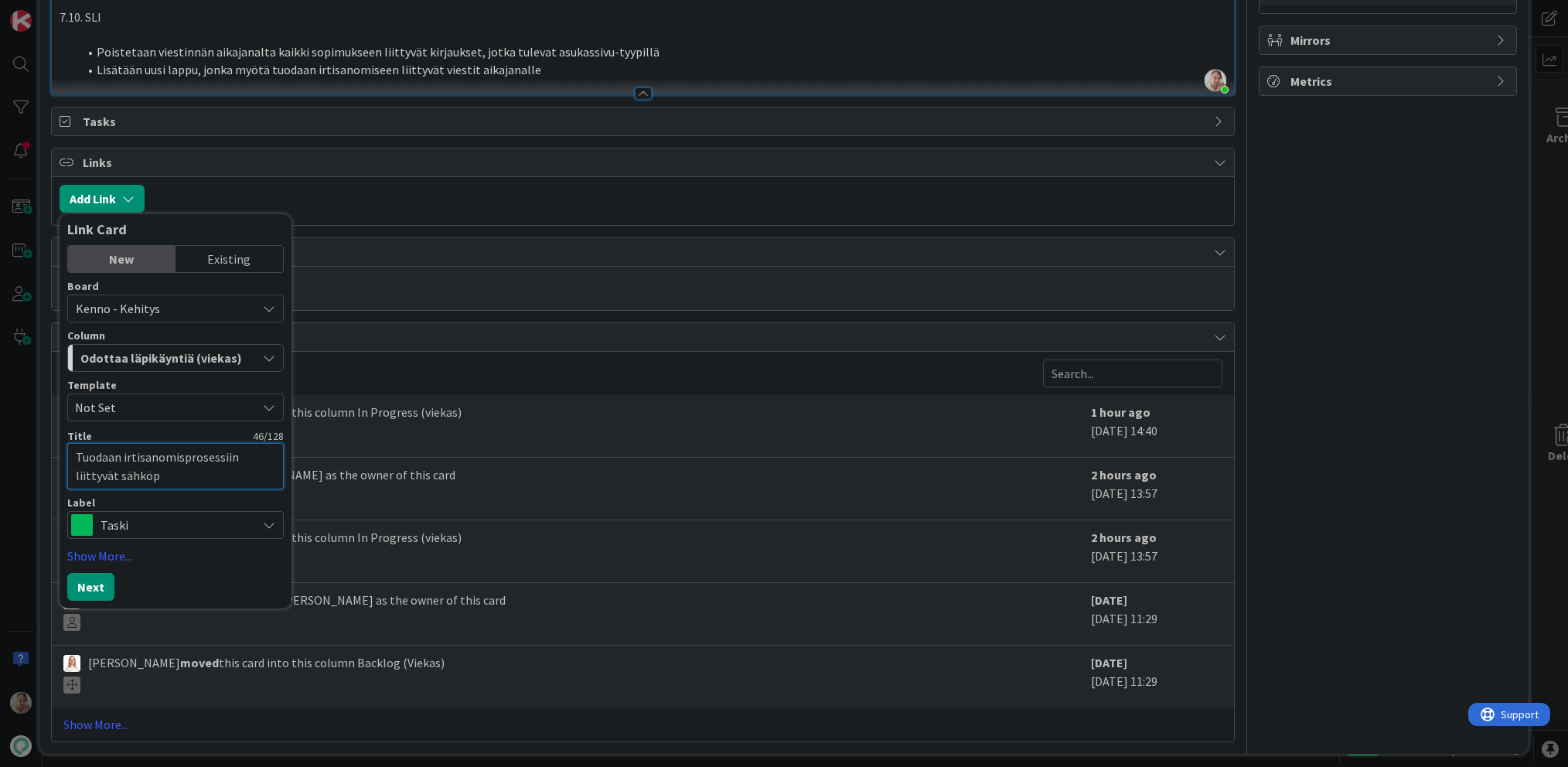
type textarea "x"
type textarea "Tuodaan irtisanomisprosessiin liittyvät sähköpo"
type textarea "x"
type textarea "Tuodaan irtisanomisprosessiin liittyvät sähköpost"
type textarea "x"
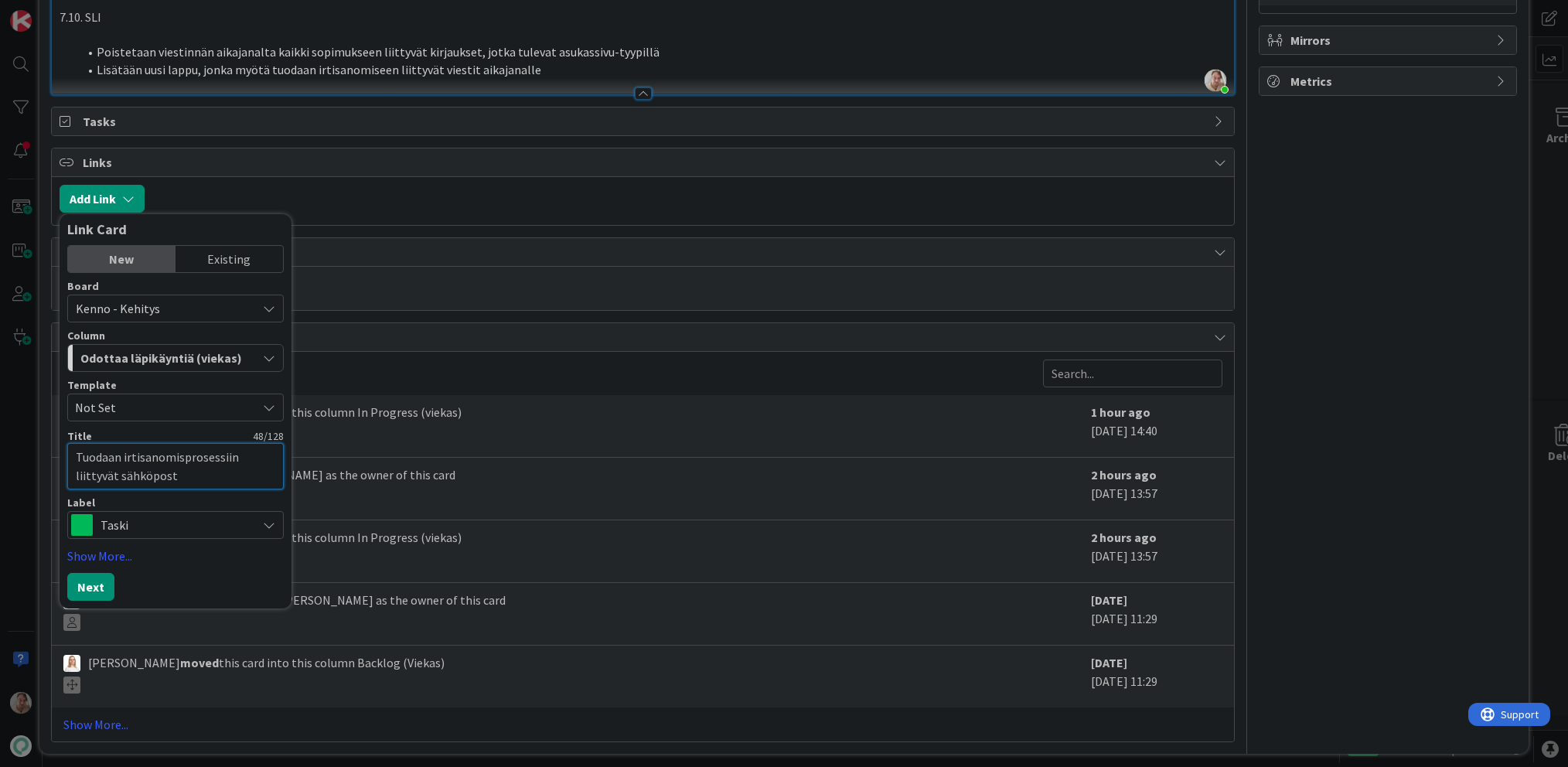
type textarea "Tuodaan irtisanomisprosessiin liittyvät sähköposti"
type textarea "x"
type textarea "Tuodaan irtisanomisprosessiin liittyvät sähköpostivi"
type textarea "x"
type textarea "Tuodaan irtisanomisprosessiin liittyvät sähköpostivie"
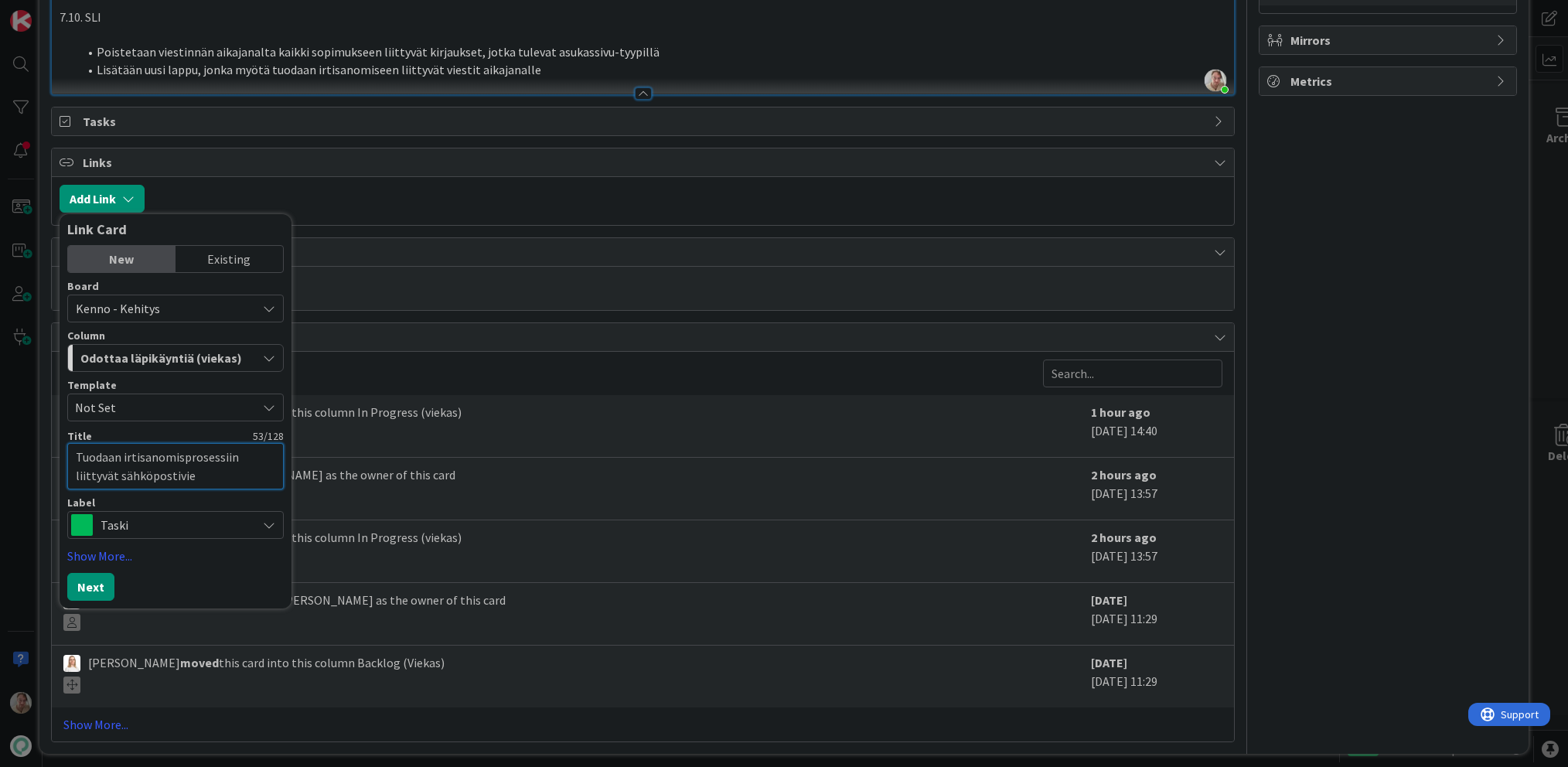
type textarea "x"
type textarea "Tuodaan irtisanomisprosessiin liittyvät sähköpostivies"
type textarea "x"
type textarea "Tuodaan irtisanomisprosessiin liittyvät sähköpostiviest"
type textarea "x"
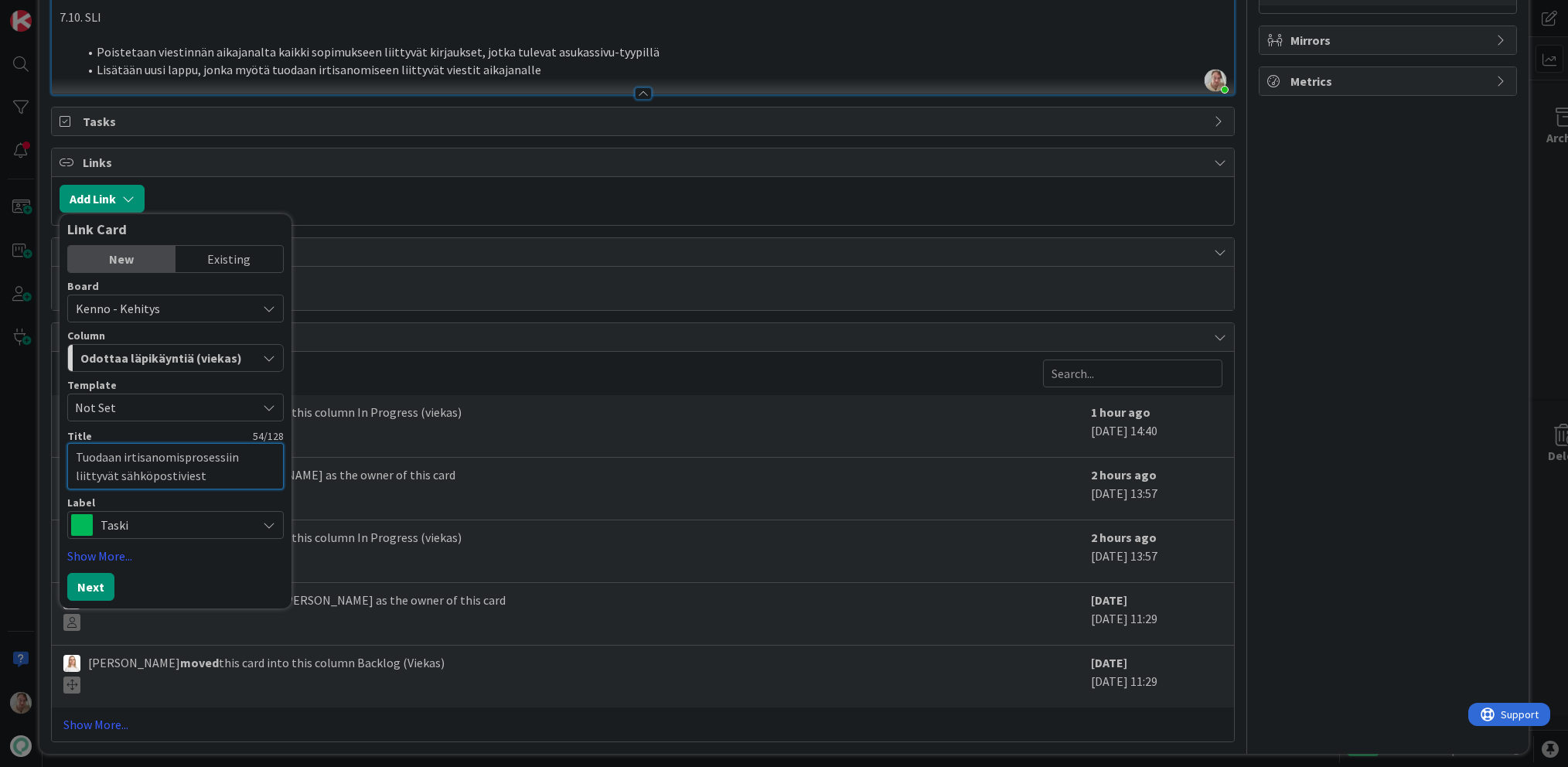
type textarea "Tuodaan irtisanomisprosessiin liittyvät sähköpostiviesti"
type textarea "x"
type textarea "Tuodaan irtisanomisprosessiin liittyvät sähköpostiviestit"
type textarea "x"
type textarea "Tuodaan irtisanomisprosessiin liittyvät sähköpostiviestit"
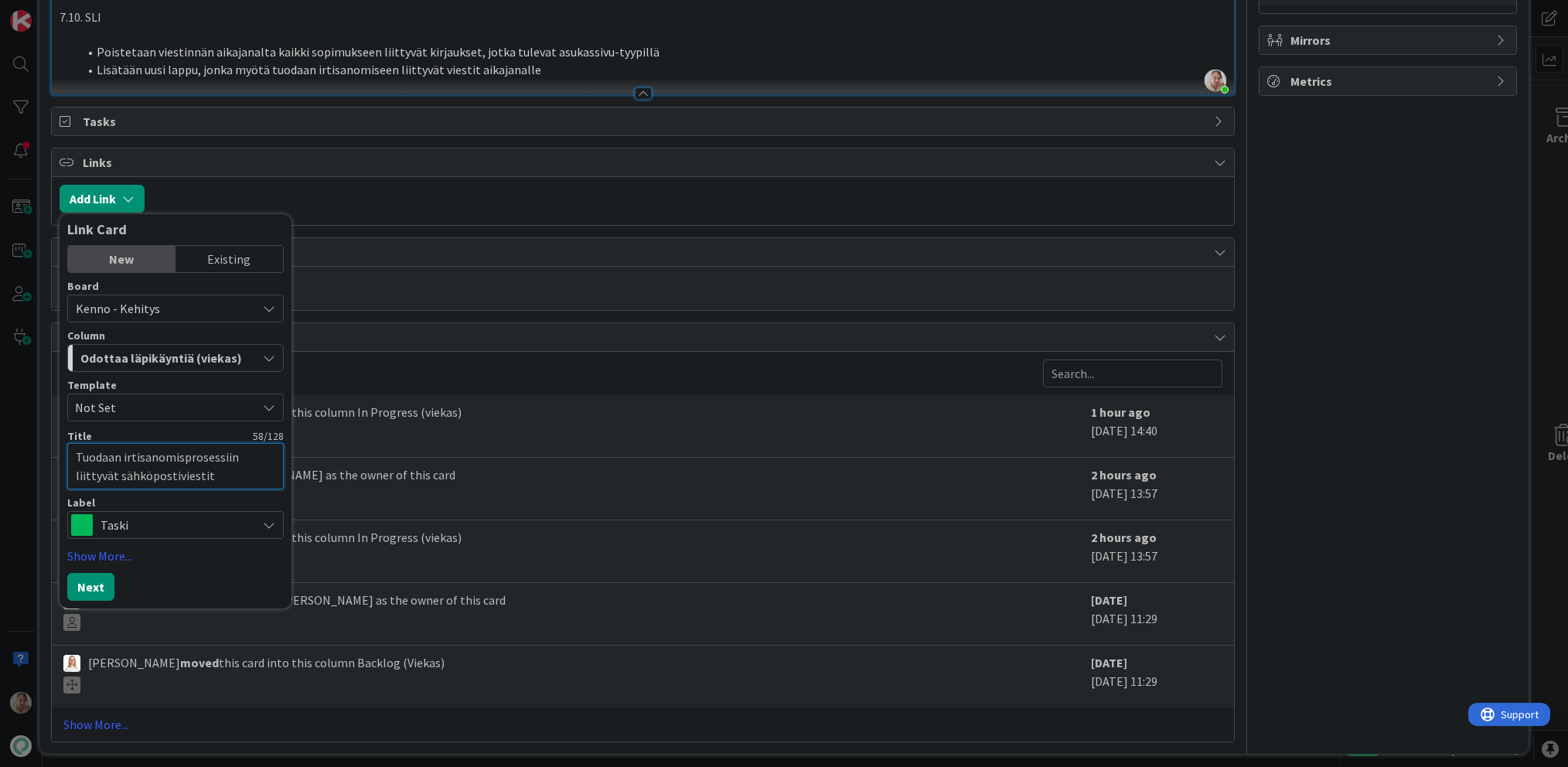
type textarea "x"
type textarea "Tuodaan irtisanomisprosessiin liittyvät sähköpostiviestit o"
type textarea "x"
type textarea "Tuodaan irtisanomisprosessiin liittyvät sähköpostiviestit os"
type textarea "x"
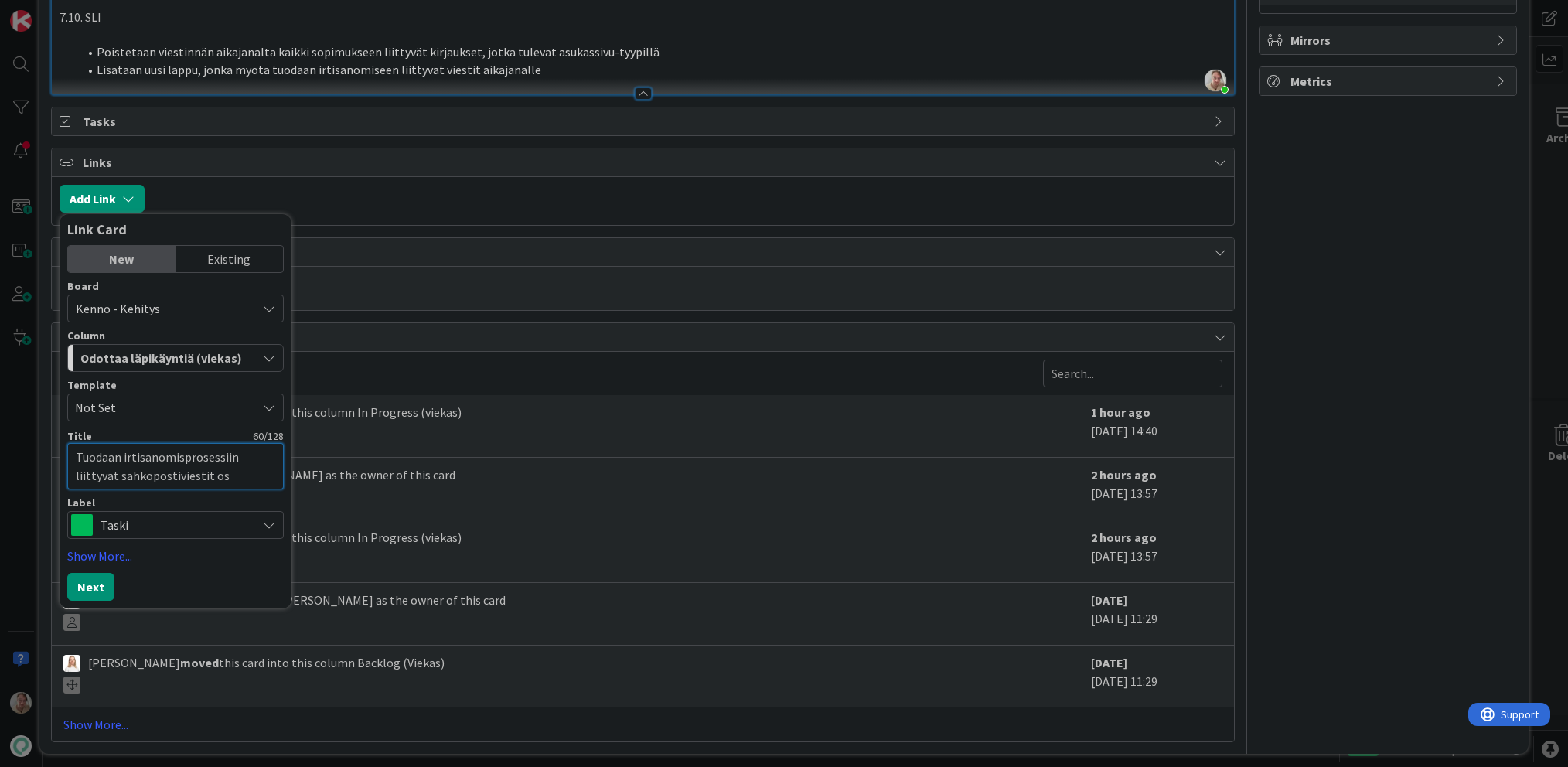
type textarea "Tuodaan irtisanomisprosessiin liittyvät sähköpostiviestit osa"
type textarea "x"
type textarea "Tuodaan irtisanomisprosessiin liittyvät sähköpostiviestit osaks"
type textarea "x"
type textarea "Tuodaan irtisanomisprosessiin liittyvät sähköpostiviestit osaksi"
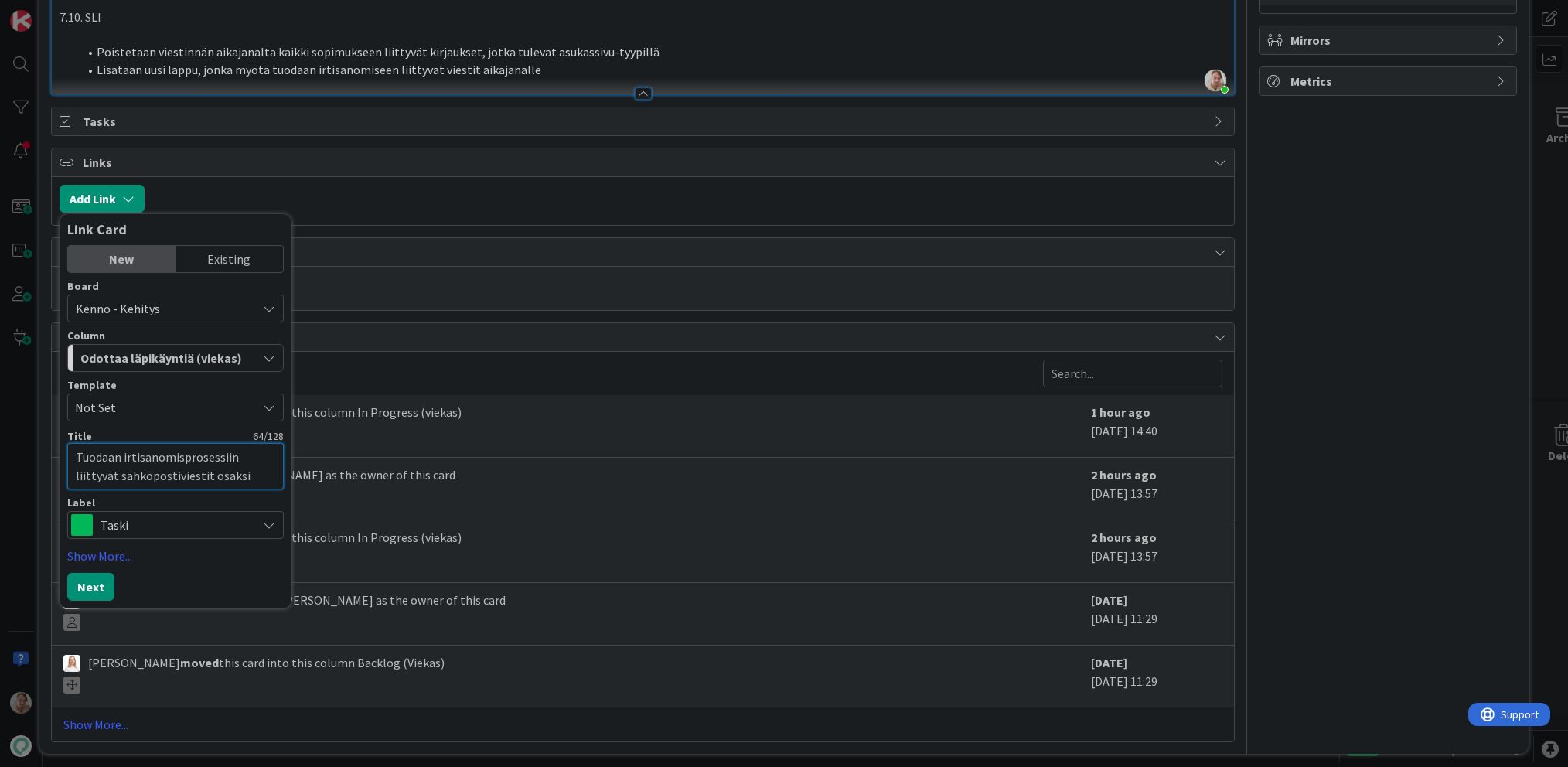
type textarea "x"
type textarea "Tuodaan irtisanomisprosessiin liittyvät sähköpostiviestit osaksi"
type textarea "x"
type textarea "Tuodaan irtisanomisprosessiin liittyvät sähköpostiviestit osaksi a"
type textarea "x"
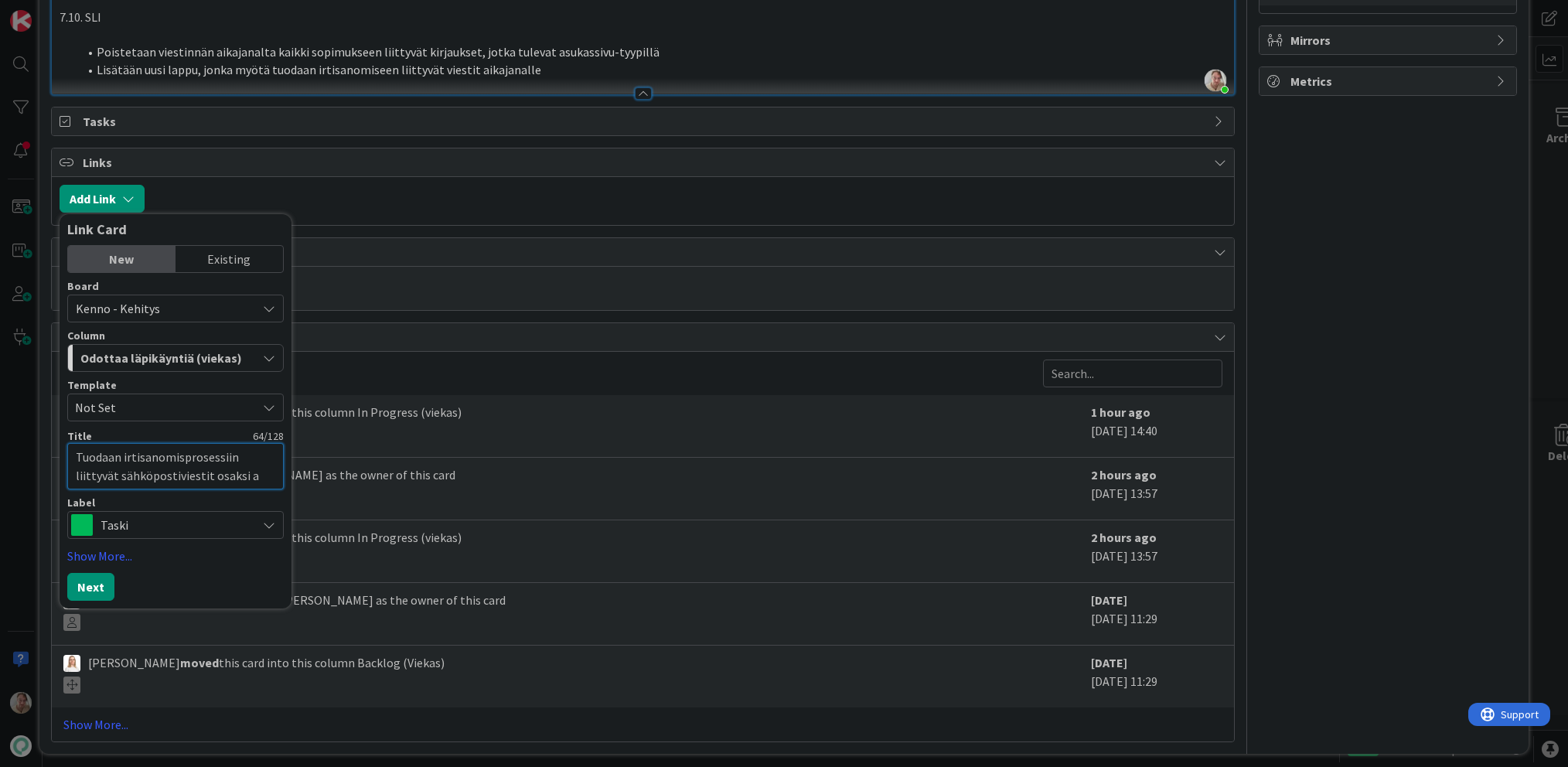
type textarea "Tuodaan irtisanomisprosessiin liittyvät sähköpostiviestit osaksi ai"
type textarea "x"
type textarea "Tuodaan irtisanomisprosessiin liittyvät sähköpostiviestit osaksi aik"
type textarea "x"
type textarea "Tuodaan irtisanomisprosessiin liittyvät sähköpostiviestit osaksi aika"
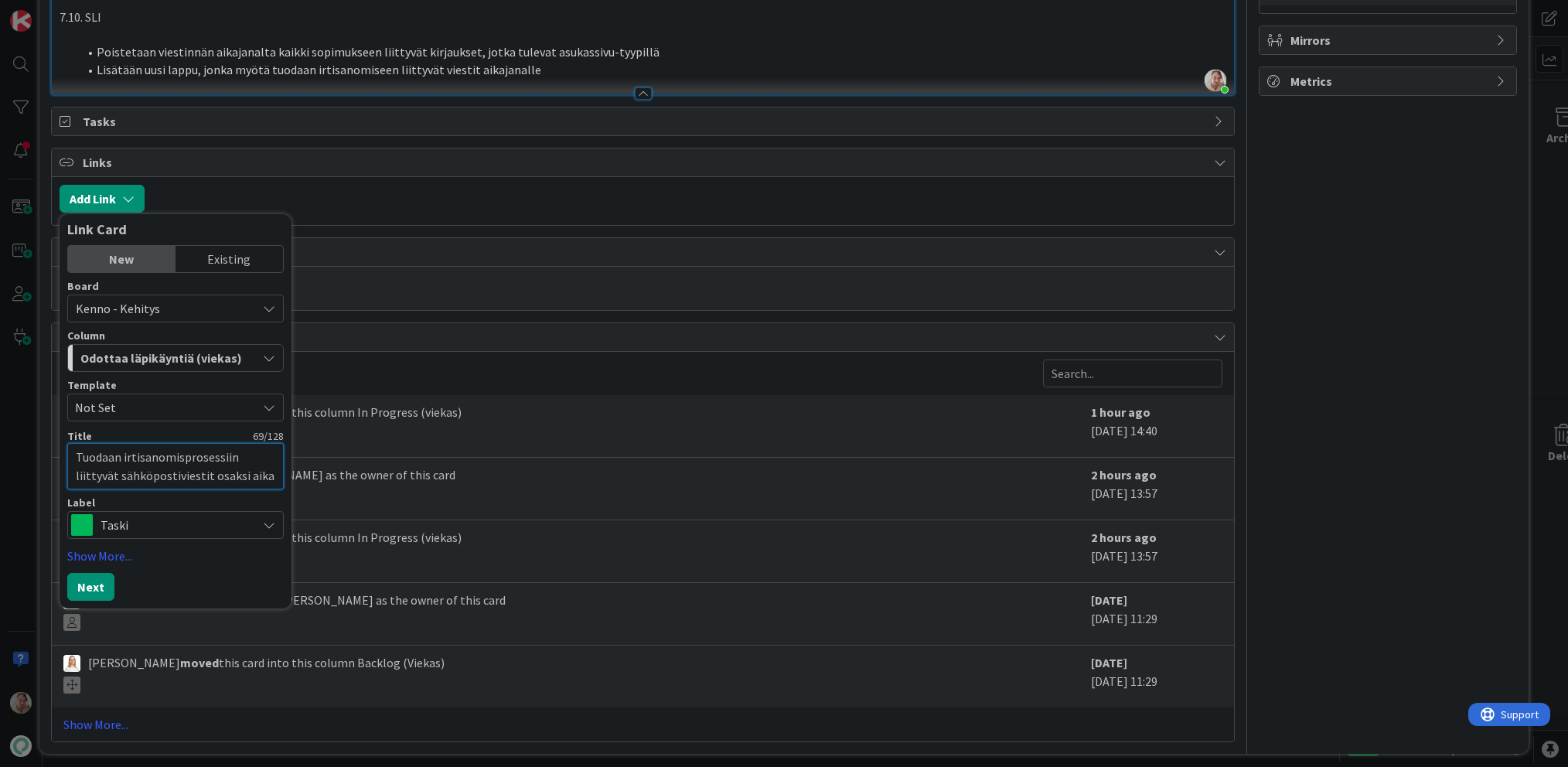
type textarea "x"
type textarea "Tuodaan irtisanomisprosessiin liittyvät sähköpostiviestit osaksi aikaj"
type textarea "x"
type textarea "Tuodaan irtisanomisprosessiin liittyvät sähköpostiviestit osaksi aikaja"
type textarea "x"
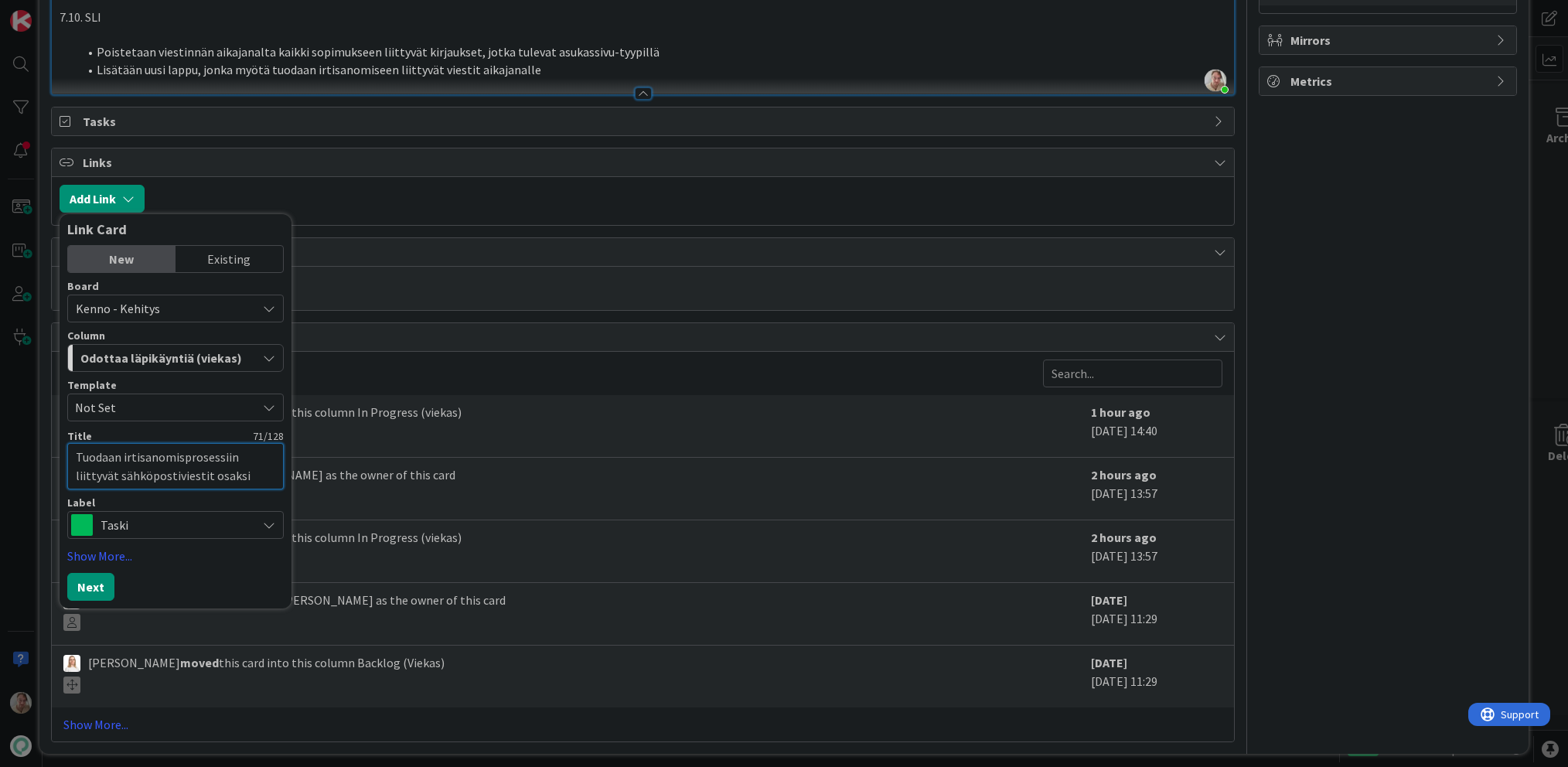
type textarea "Tuodaan irtisanomisprosessiin liittyvät sähköpostiviestit osaksi aikajan"
type textarea "x"
type textarea "Tuodaan irtisanomisprosessiin liittyvät sähköpostiviestit osaksi aikajana"
type textarea "x"
type textarea "Tuodaan irtisanomisprosessiin liittyvät sähköpostiviestit osaksi aikajanaa"
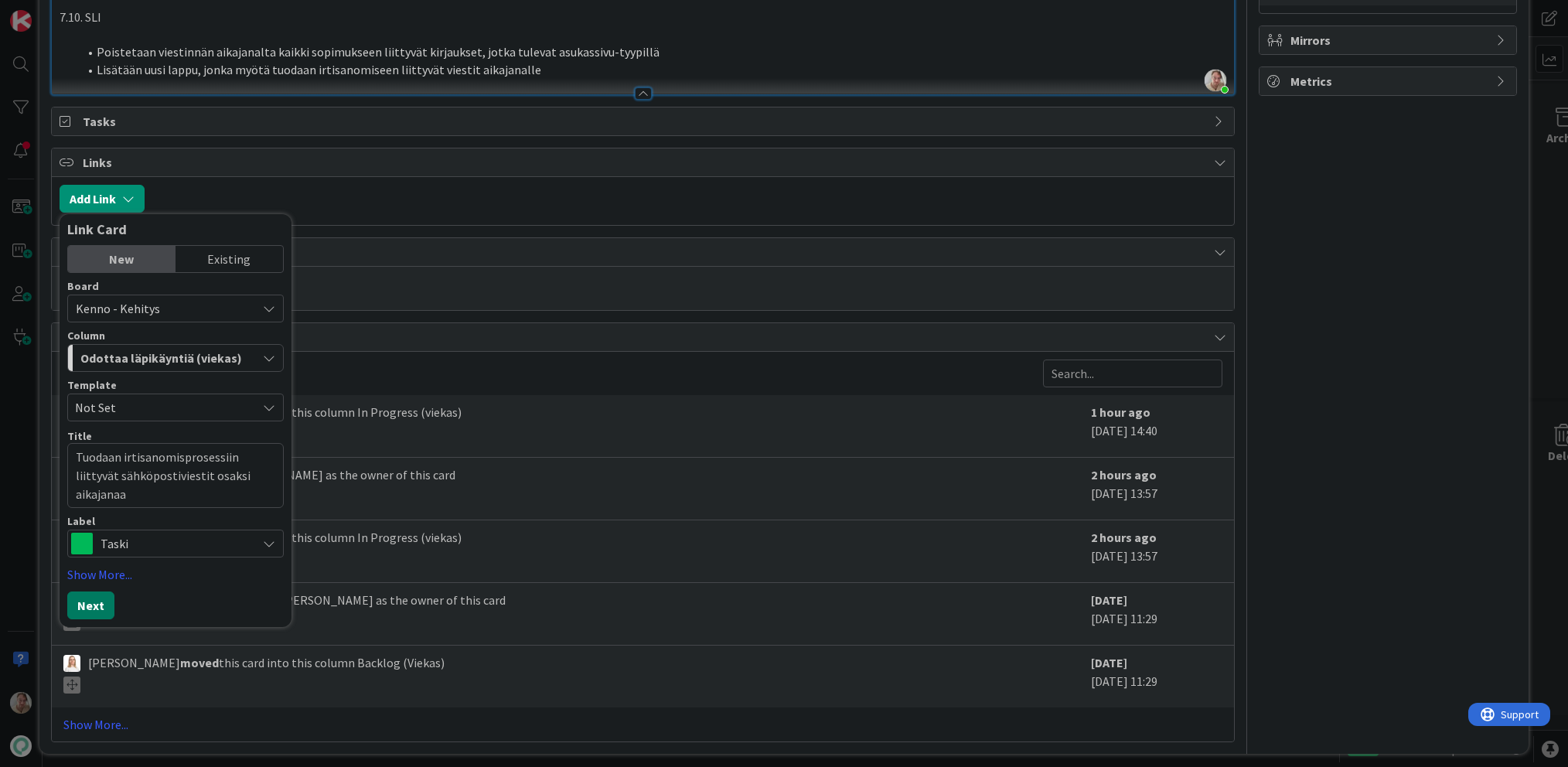
click at [93, 598] on button "Next" at bounding box center [90, 606] width 47 height 28
type textarea "x"
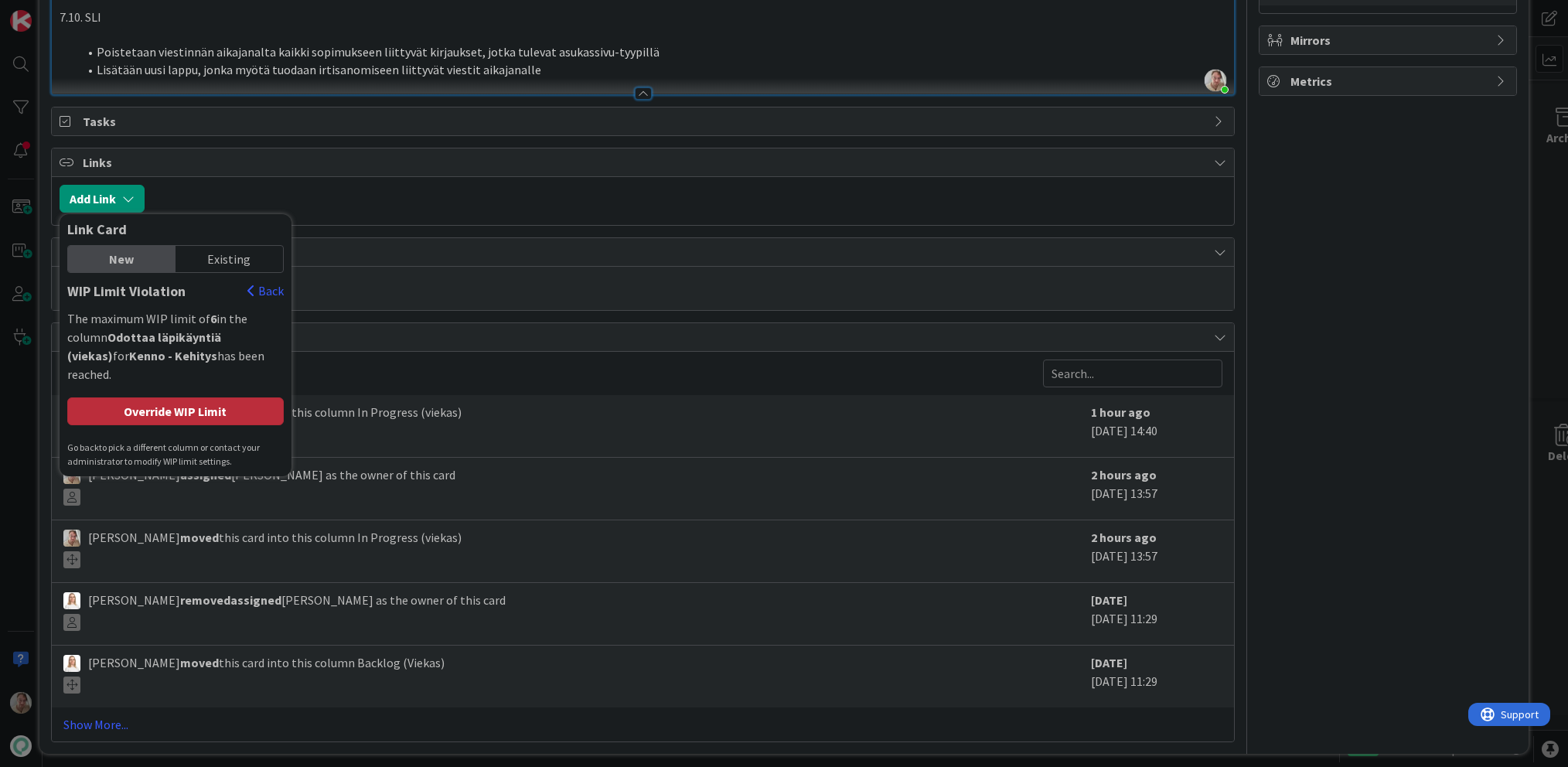
click at [193, 397] on div "Override WIP Limit" at bounding box center [175, 411] width 216 height 28
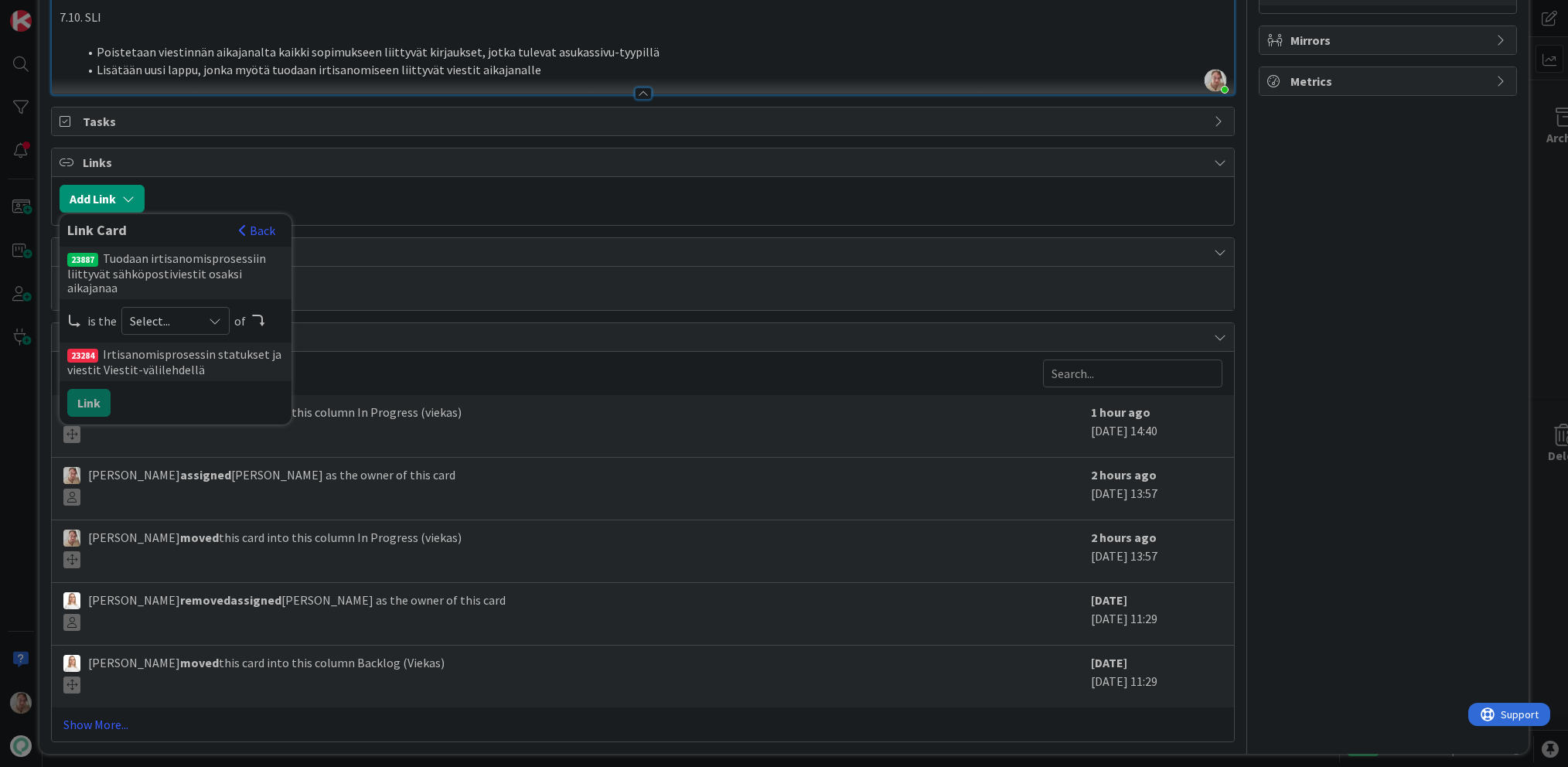
click at [158, 315] on span "Select..." at bounding box center [162, 321] width 65 height 22
click at [170, 374] on span "child" at bounding box center [258, 385] width 175 height 24
click at [104, 390] on button "Link" at bounding box center [88, 403] width 43 height 28
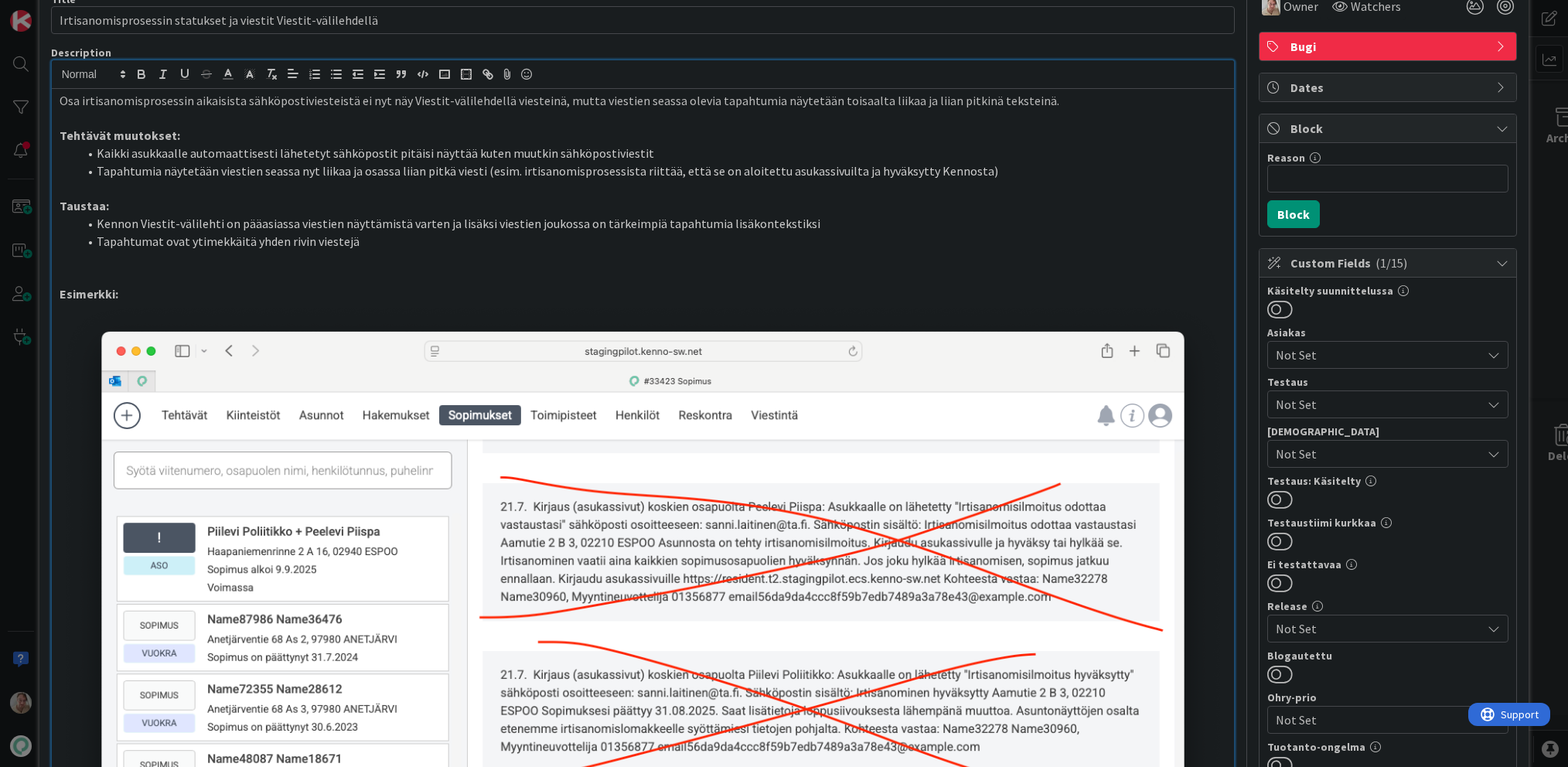
scroll to position [0, 0]
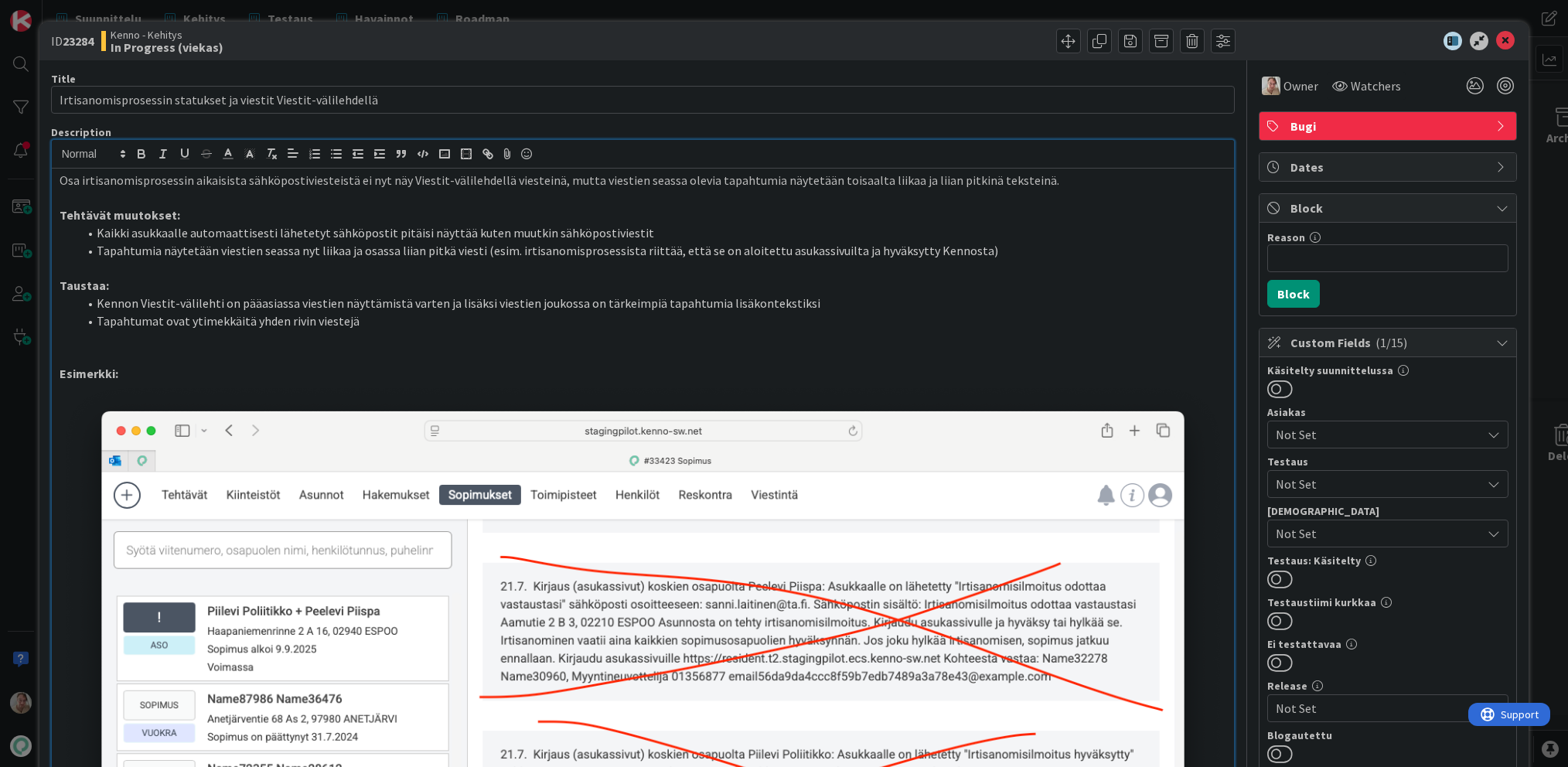
click at [1481, 46] on div at bounding box center [1379, 41] width 274 height 19
click at [1496, 43] on icon at bounding box center [1505, 41] width 19 height 19
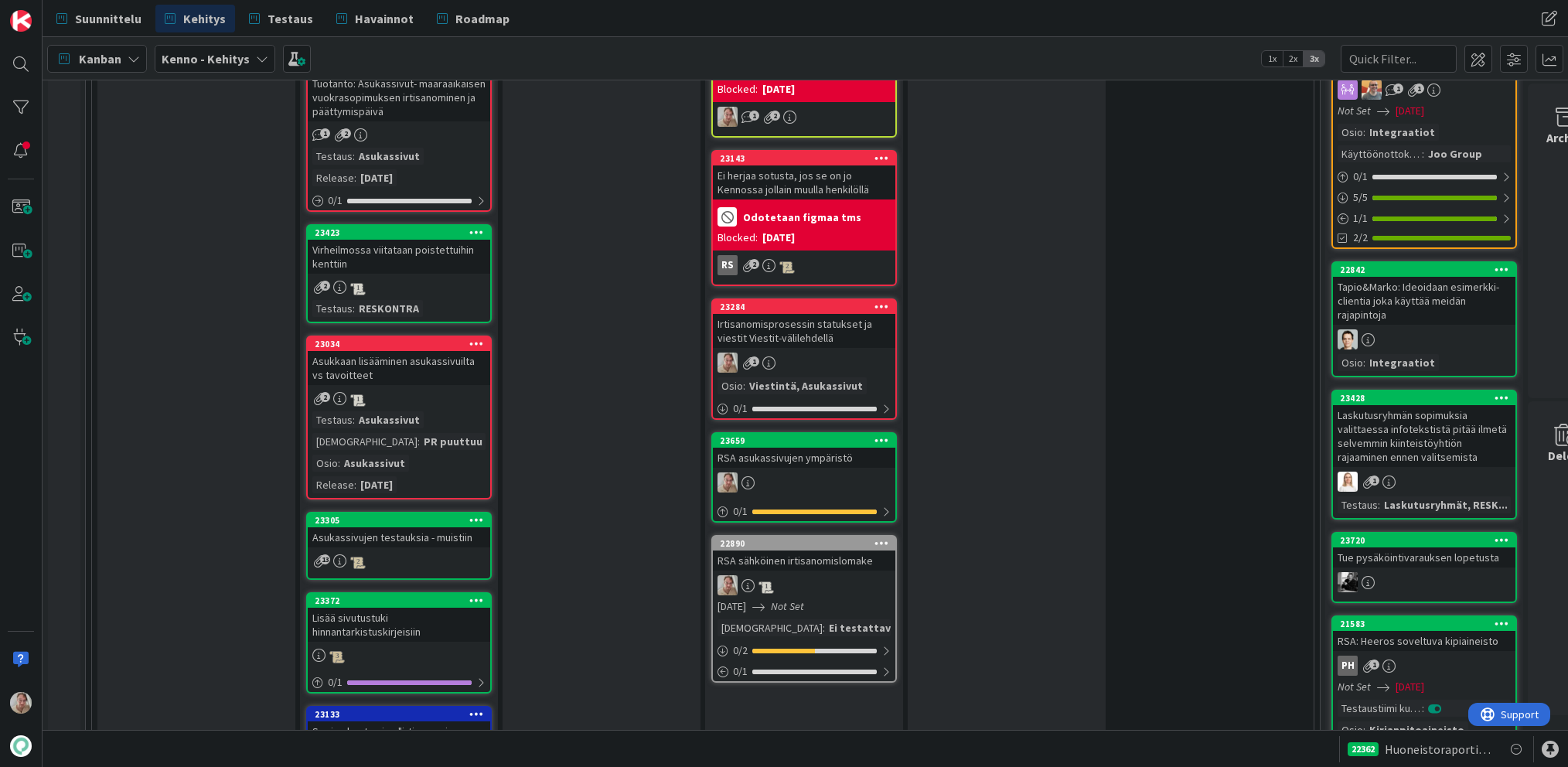
scroll to position [2062, 0]
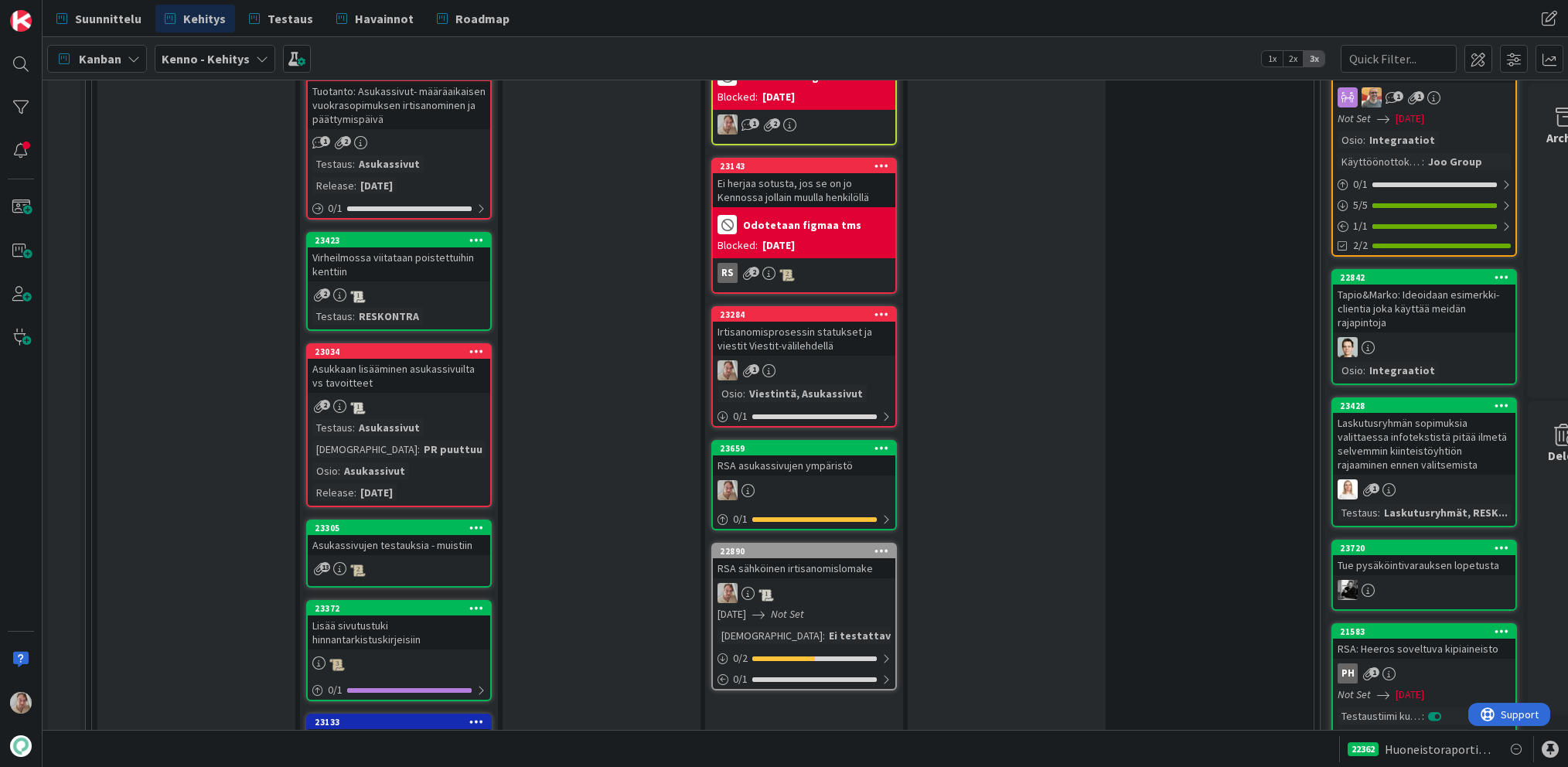
click at [880, 314] on icon at bounding box center [881, 314] width 15 height 11
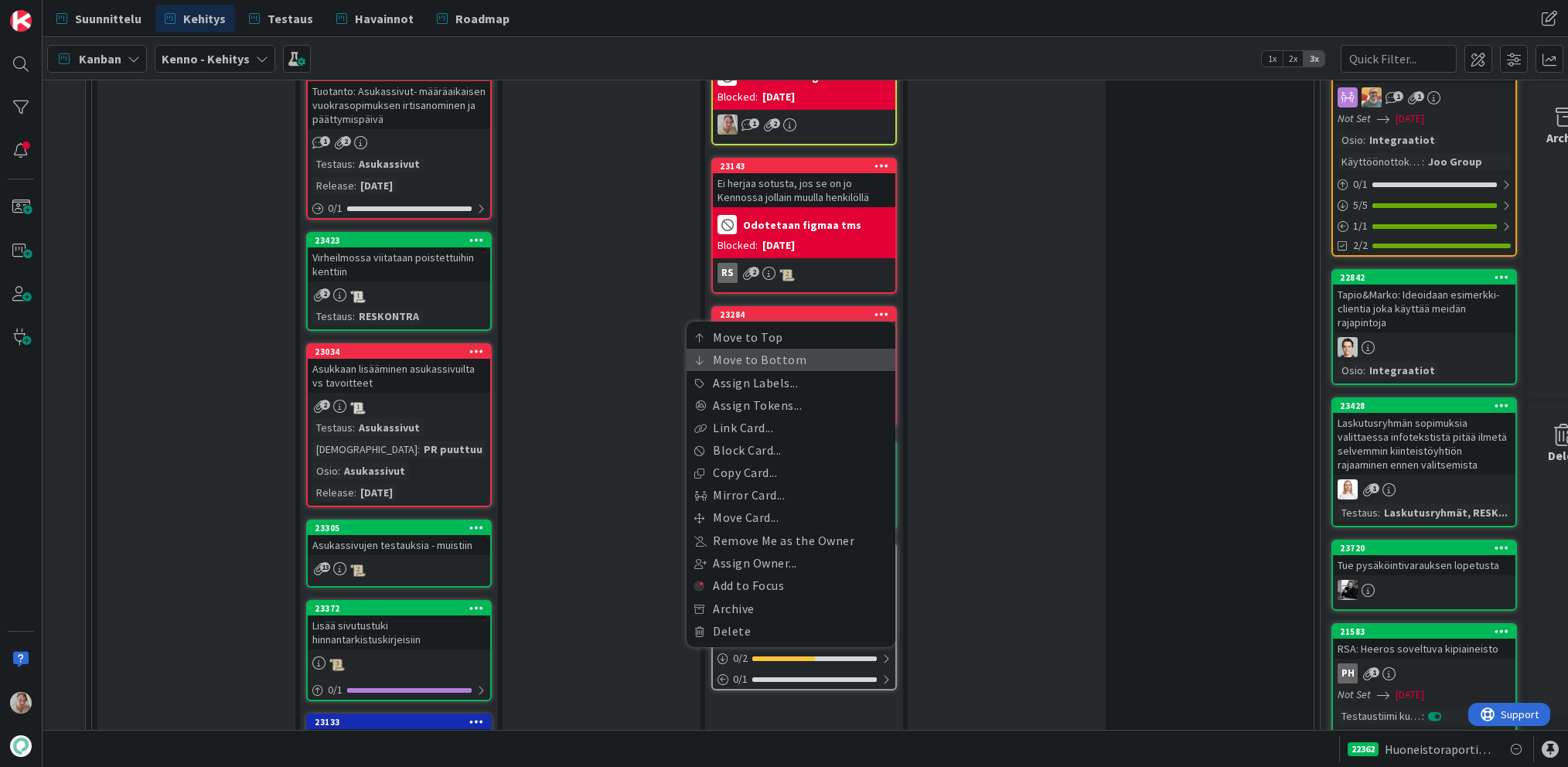
click at [811, 361] on link "Move to Bottom" at bounding box center [791, 360] width 209 height 23
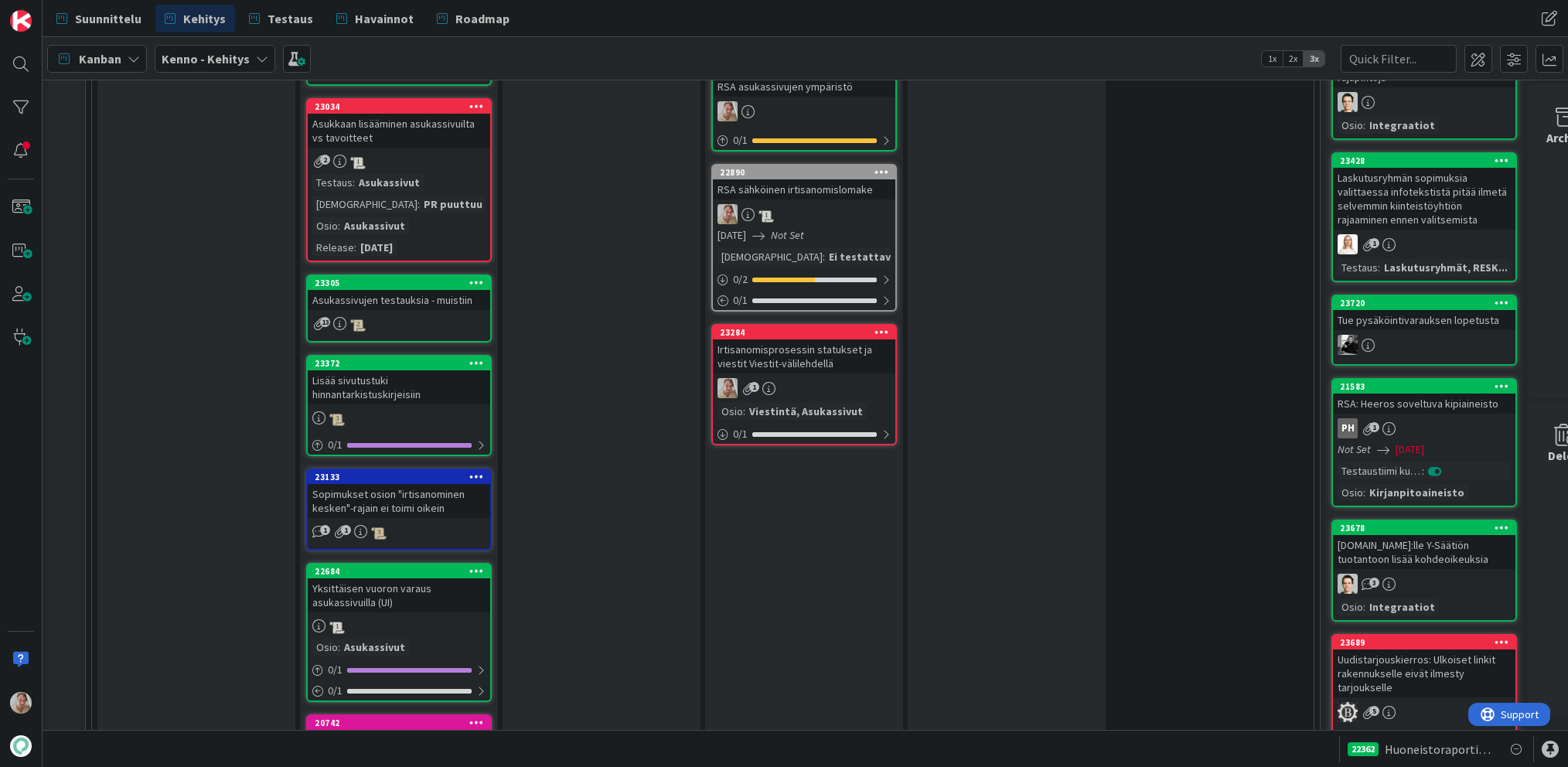
scroll to position [2311, 0]
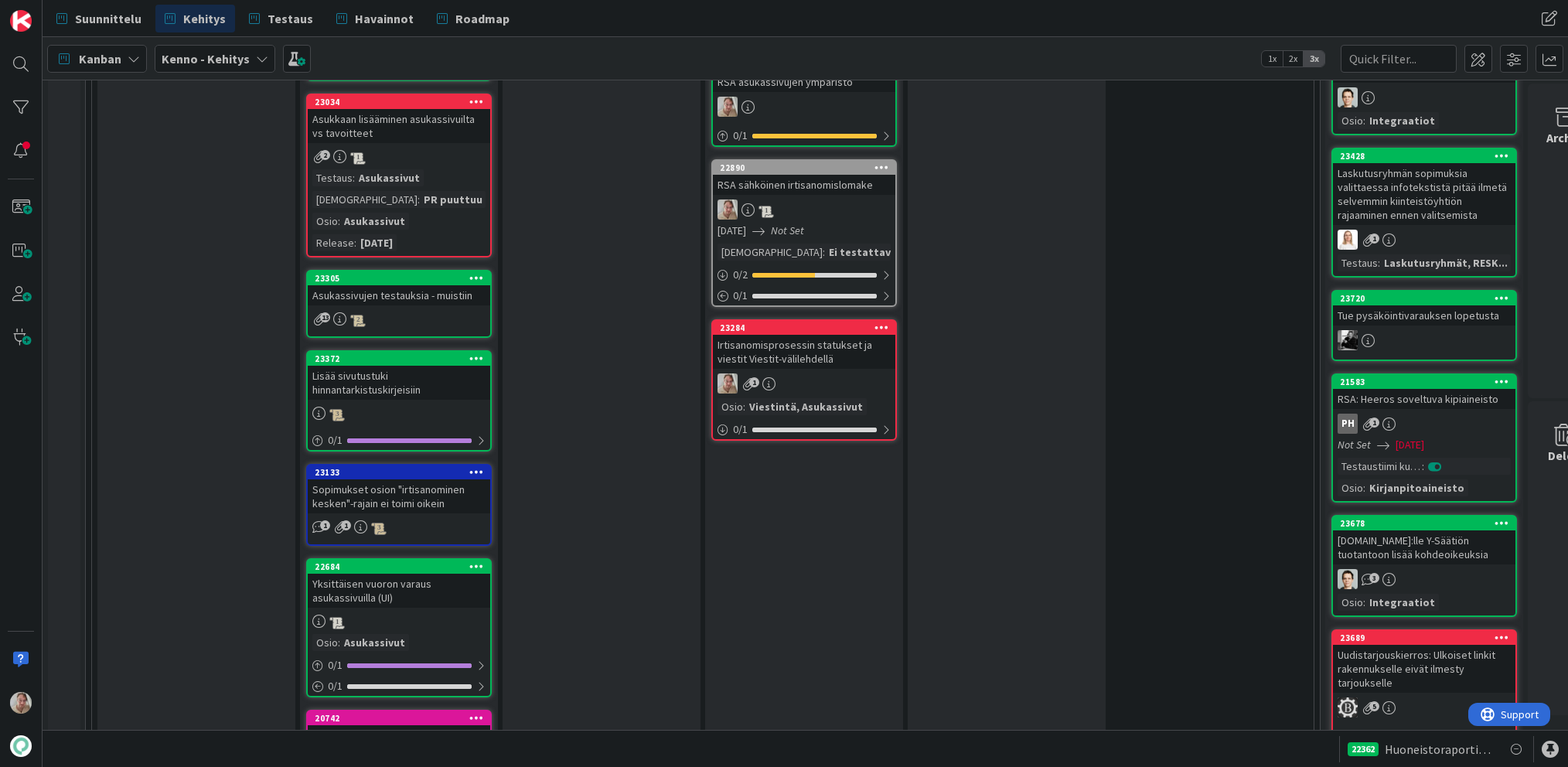
click at [785, 362] on div "Irtisanomisprosessin statukset ja viestit Viestit-välilehdellä" at bounding box center [804, 352] width 182 height 34
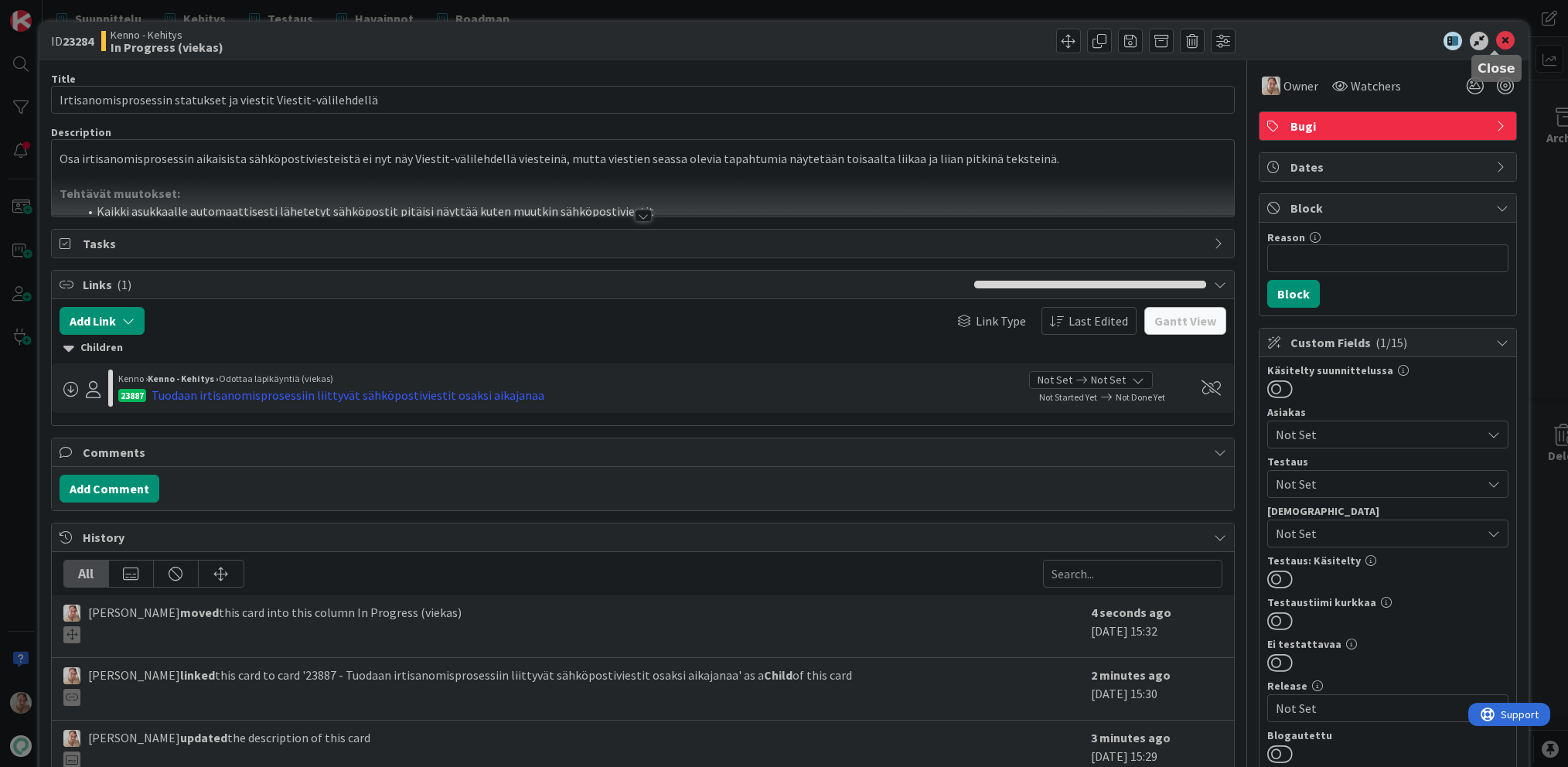
click at [1496, 45] on icon at bounding box center [1505, 41] width 19 height 19
